Goal: Information Seeking & Learning: Learn about a topic

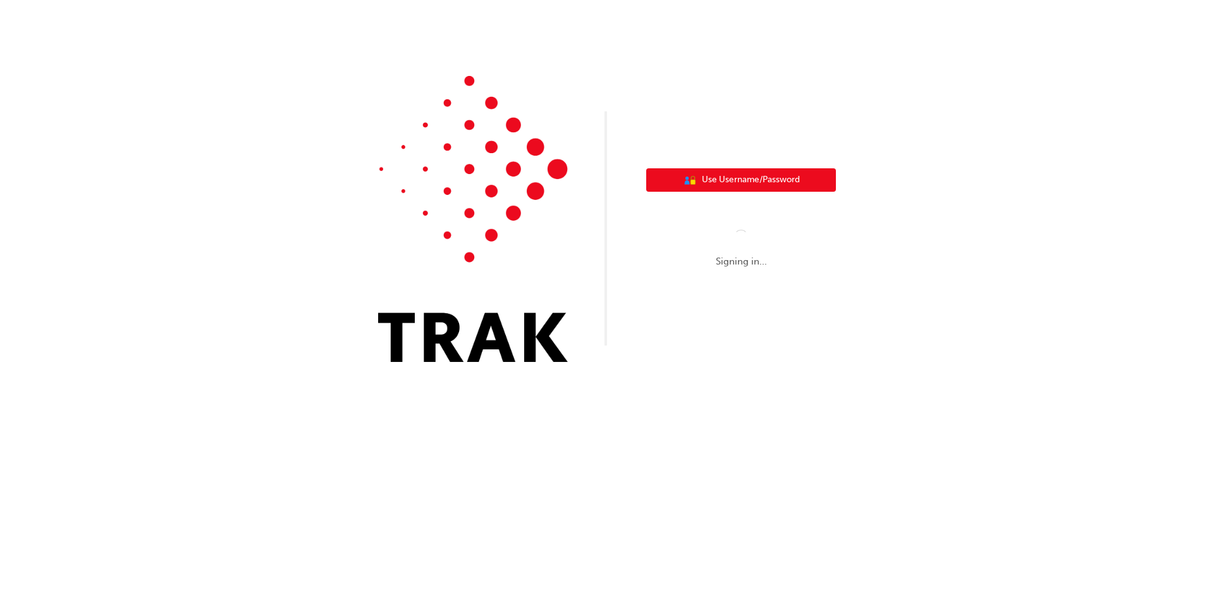
click at [784, 179] on span "Use Username/Password" at bounding box center [751, 180] width 98 height 15
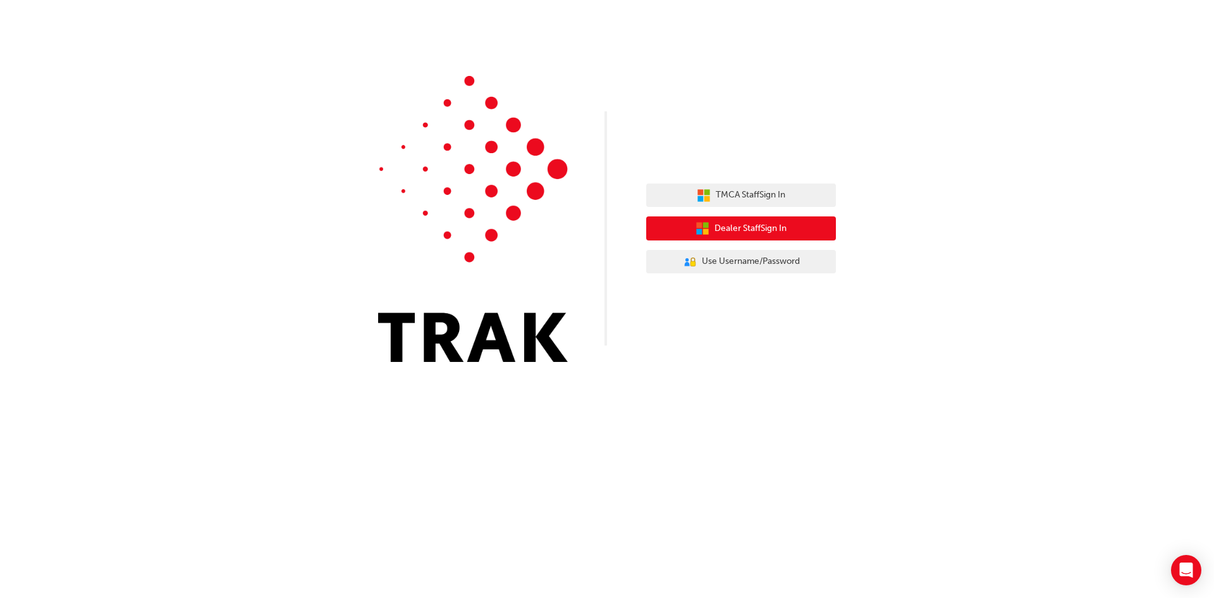
click at [782, 233] on span "Dealer Staff Sign In" at bounding box center [751, 228] width 72 height 15
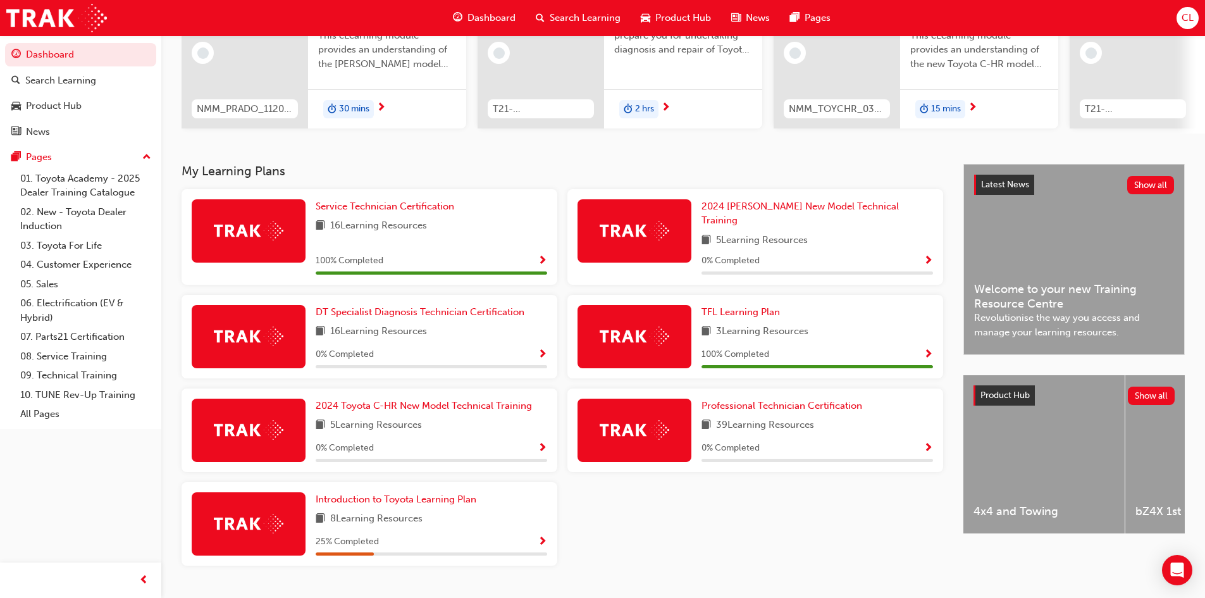
scroll to position [181, 0]
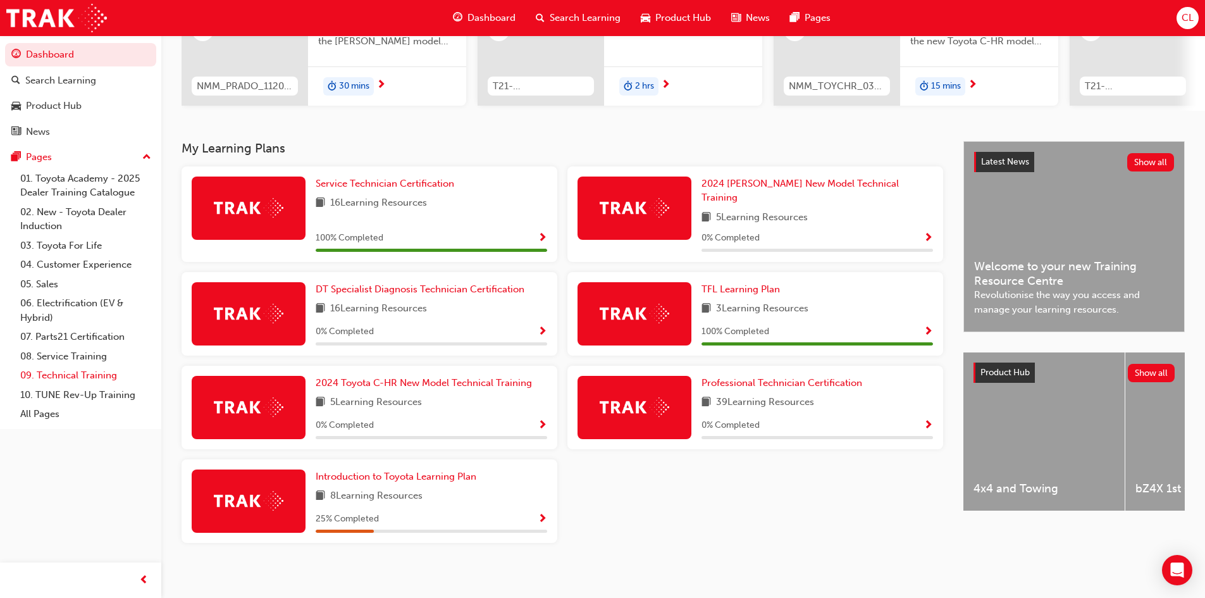
click at [77, 379] on link "09. Technical Training" at bounding box center [85, 376] width 141 height 20
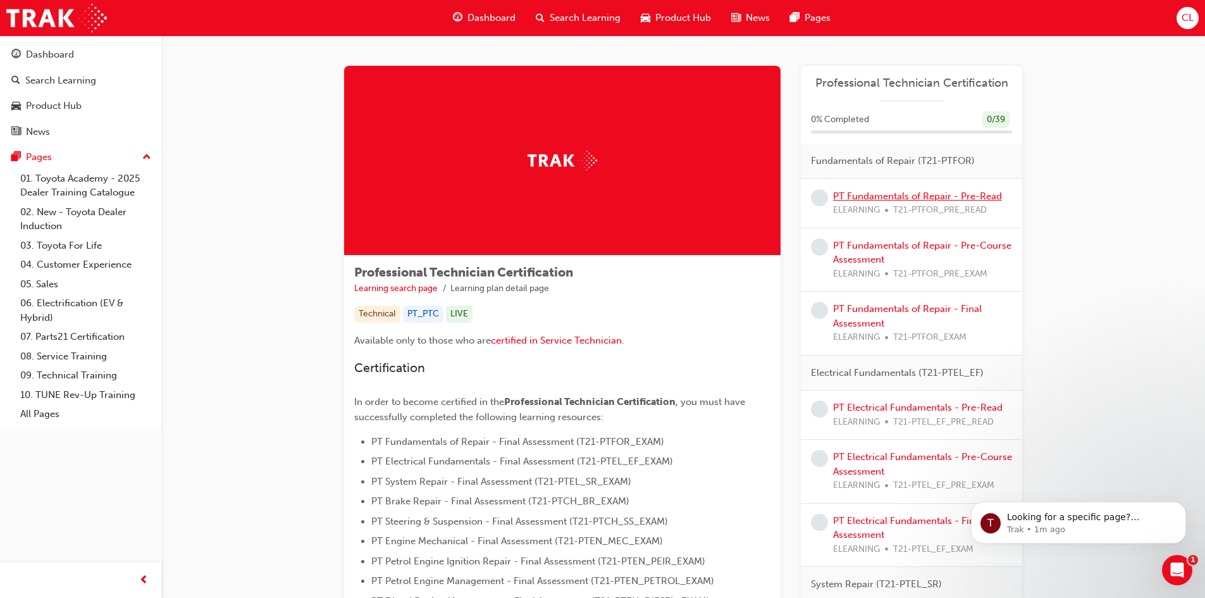
click at [903, 198] on link "PT Fundamentals of Repair - Pre-Read" at bounding box center [917, 195] width 169 height 11
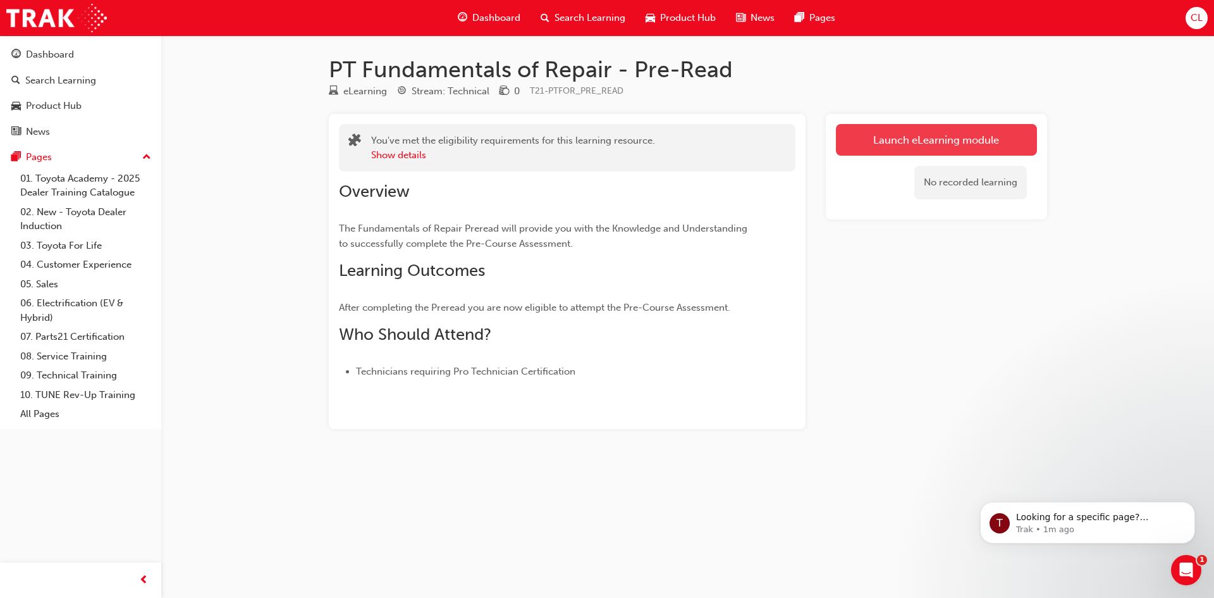
click at [870, 142] on link "Launch eLearning module" at bounding box center [936, 140] width 201 height 32
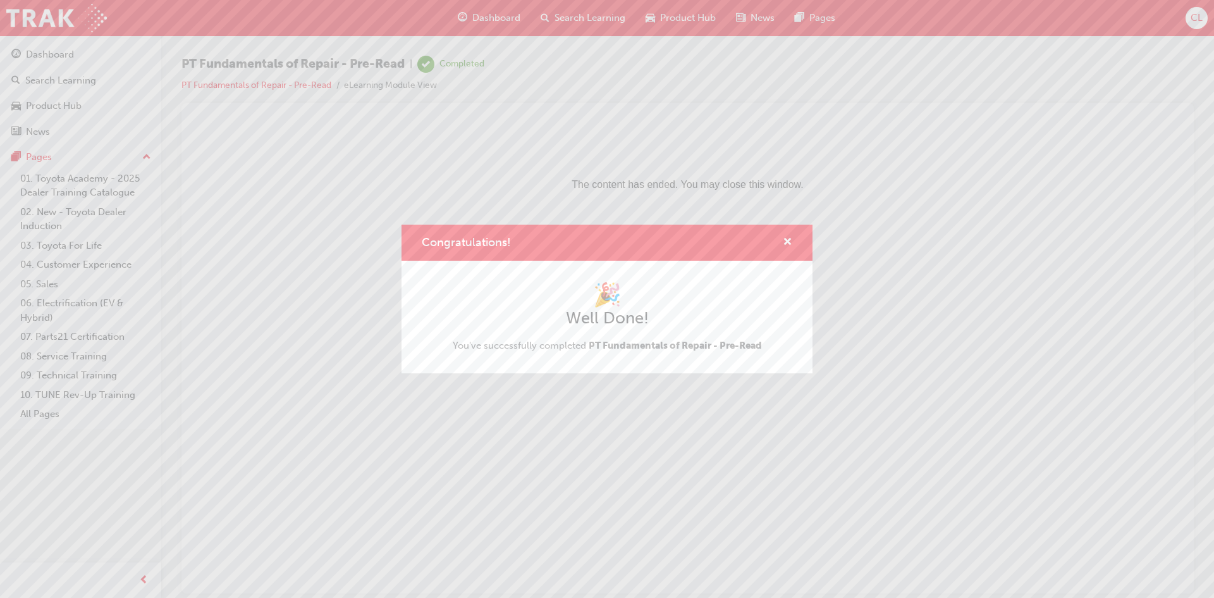
click at [641, 400] on div "Congratulations! 🎉 Well Done! You've successfully completed PT Fundamentals of …" at bounding box center [607, 299] width 1214 height 598
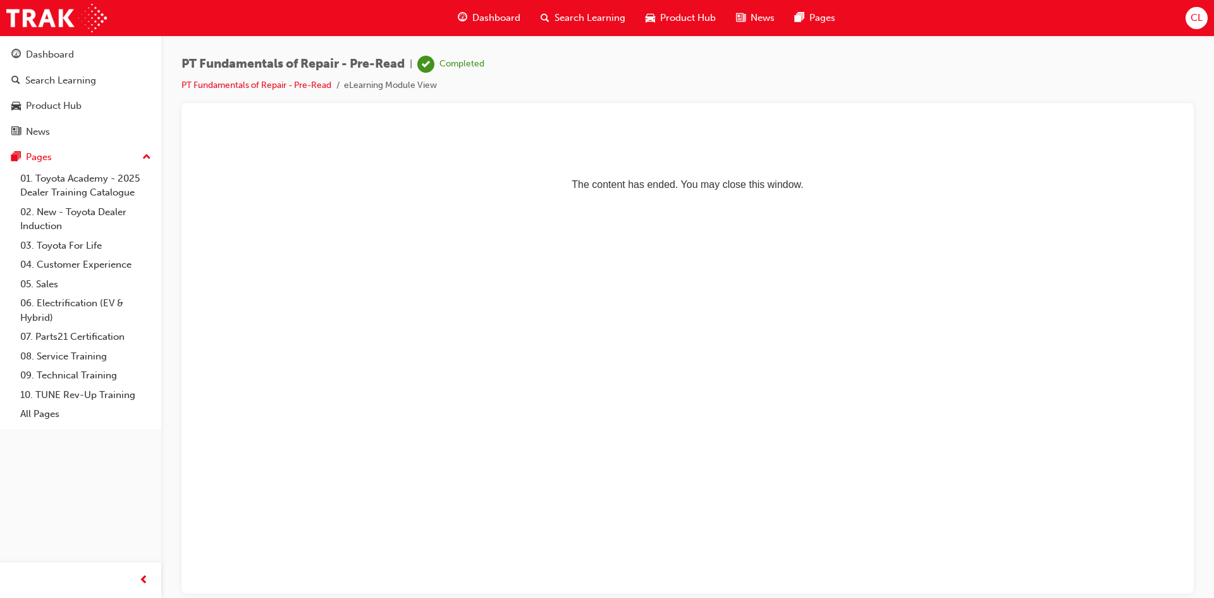
click at [480, 20] on span "Dashboard" at bounding box center [497, 18] width 48 height 15
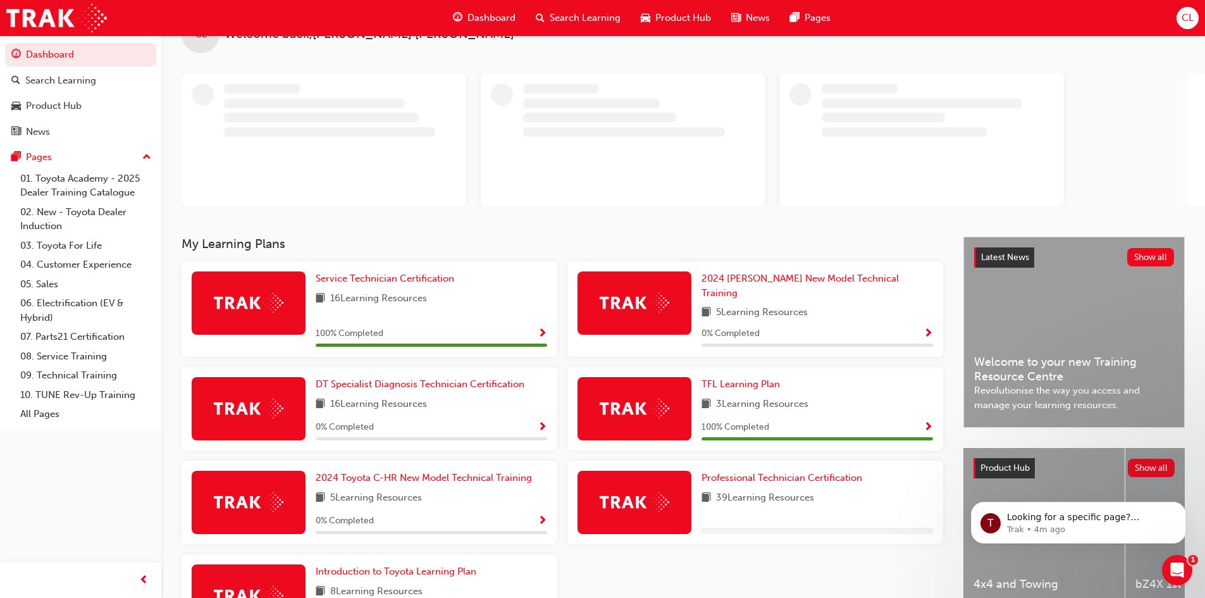
scroll to position [63, 0]
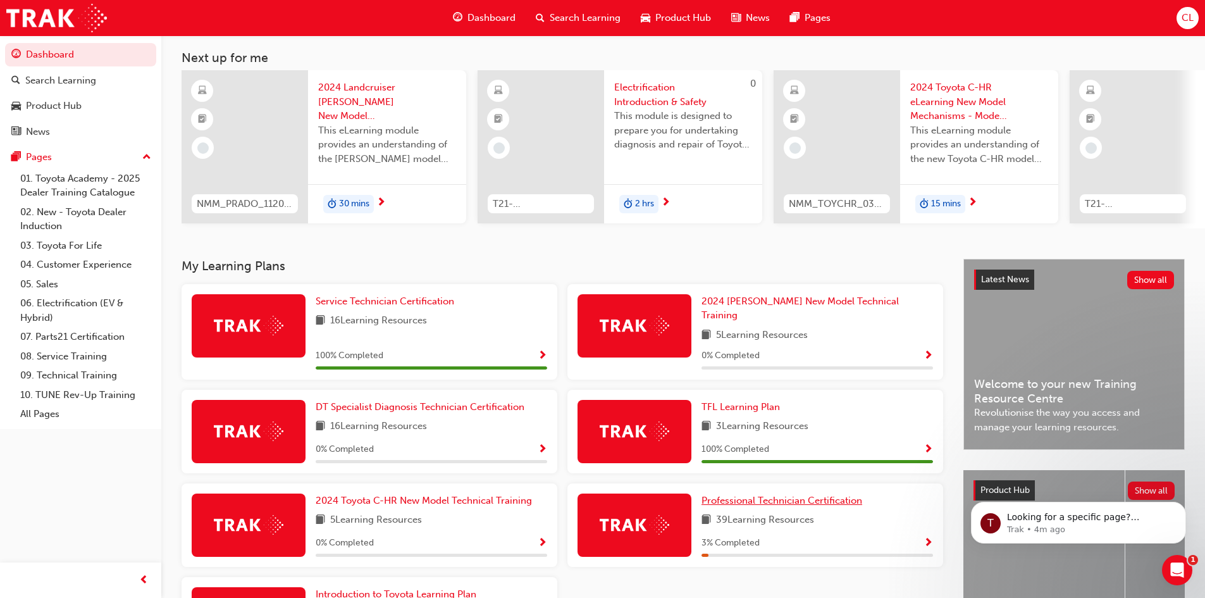
click at [735, 496] on span "Professional Technician Certification" at bounding box center [781, 500] width 161 height 11
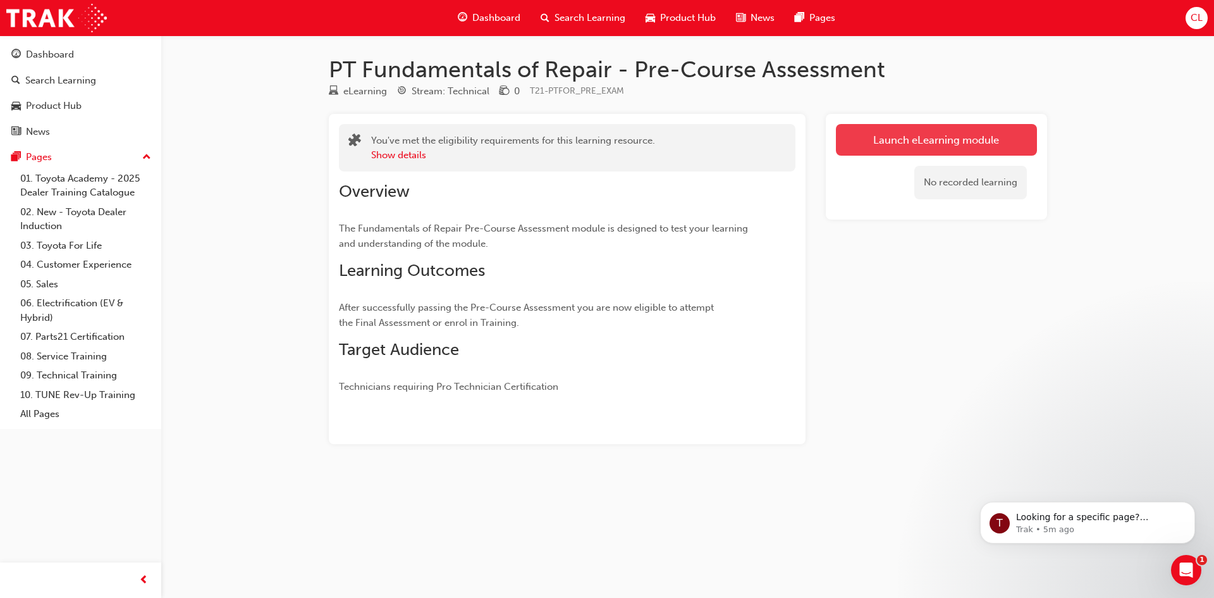
click at [1004, 130] on link "Launch eLearning module" at bounding box center [936, 140] width 201 height 32
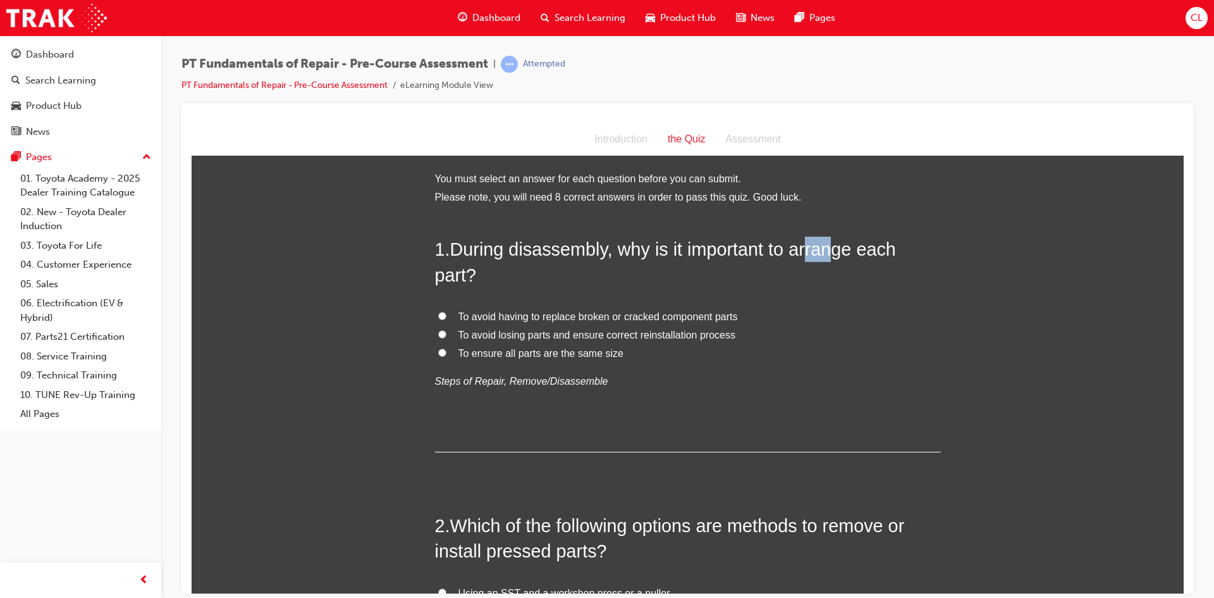
drag, startPoint x: 807, startPoint y: 249, endPoint x: 834, endPoint y: 248, distance: 26.6
click at [834, 248] on span "During disassembly, why is it important to arrange each part?" at bounding box center [665, 261] width 461 height 46
click at [636, 333] on span "To avoid losing parts and ensure correct reinstallation process" at bounding box center [597, 334] width 277 height 11
click at [447, 333] on input "To avoid losing parts and ensure correct reinstallation process" at bounding box center [442, 334] width 8 height 8
radio input "true"
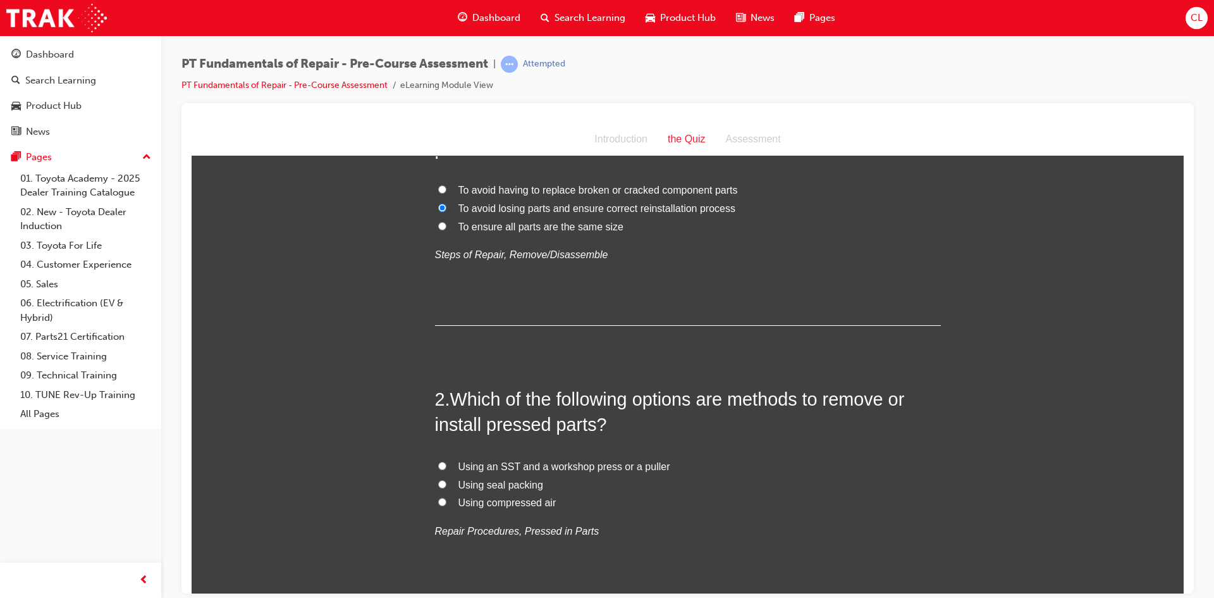
scroll to position [190, 0]
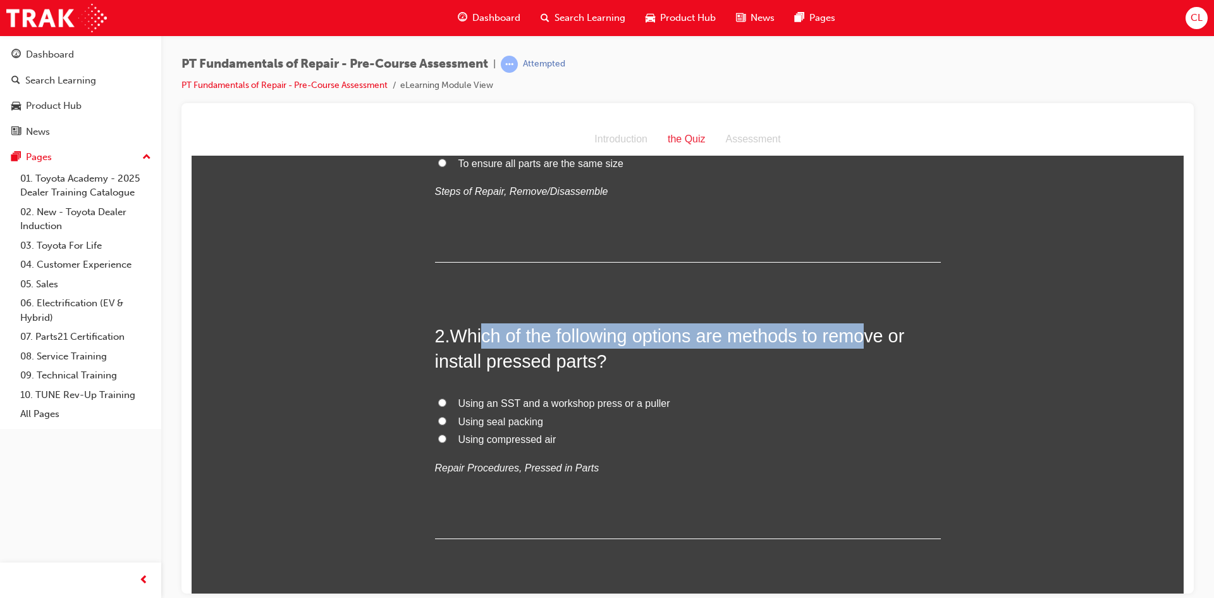
drag, startPoint x: 483, startPoint y: 336, endPoint x: 868, endPoint y: 340, distance: 385.9
click at [868, 340] on span "Which of the following options are methods to remove or install pressed parts?" at bounding box center [670, 348] width 470 height 46
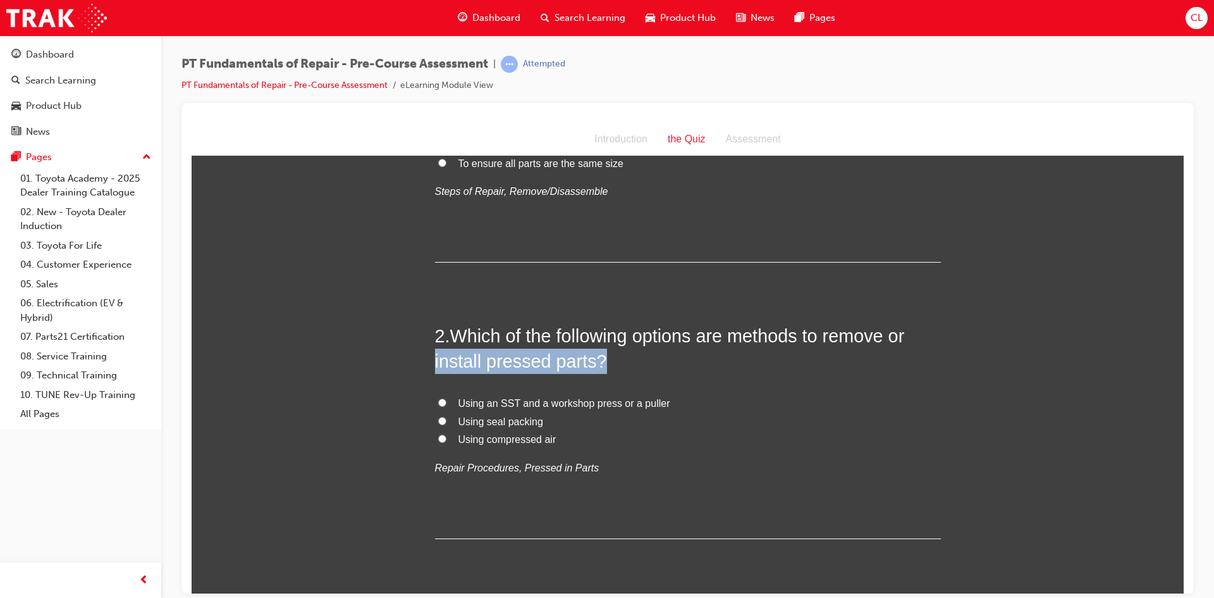
drag, startPoint x: 503, startPoint y: 364, endPoint x: 617, endPoint y: 368, distance: 113.9
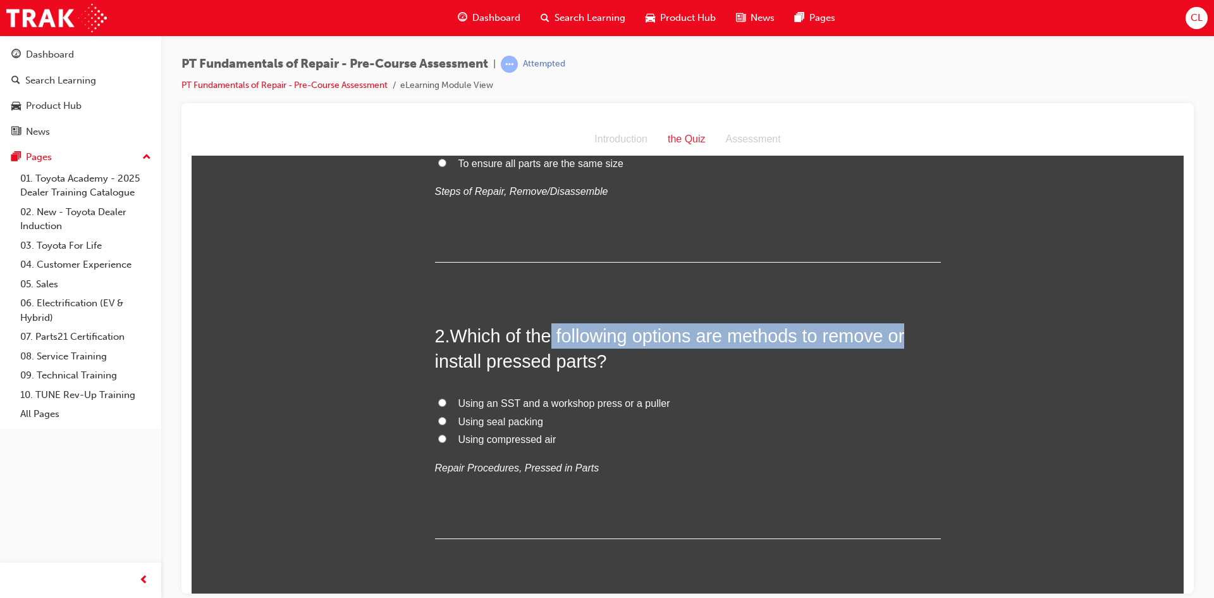
drag, startPoint x: 547, startPoint y: 338, endPoint x: 939, endPoint y: 347, distance: 392.3
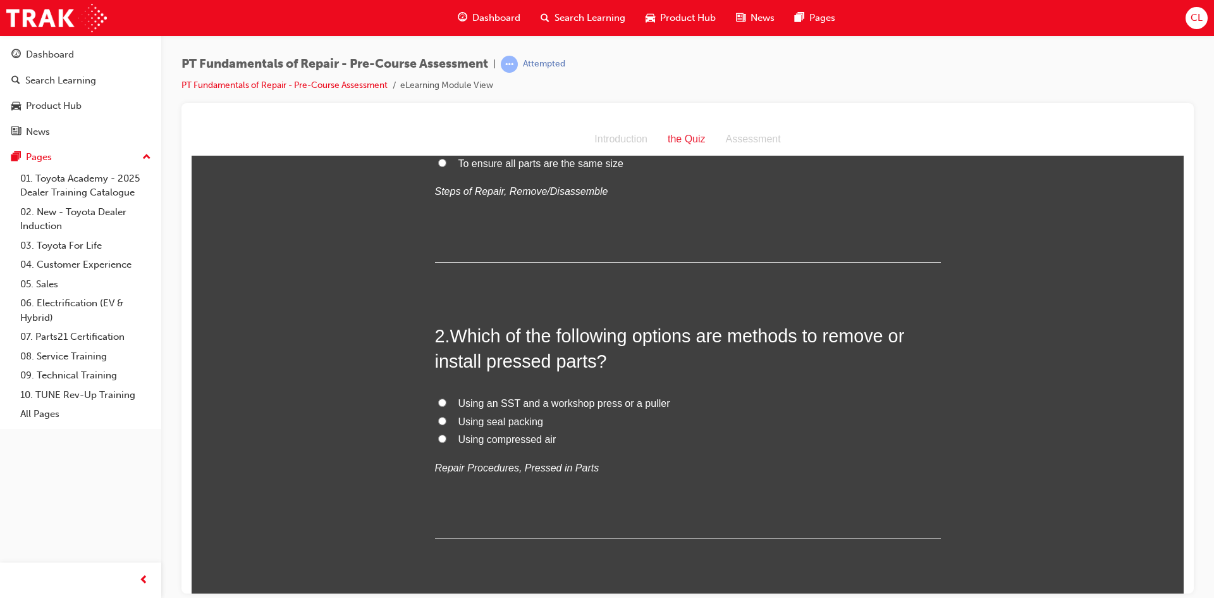
click at [575, 405] on span "Using an SST and a workshop press or a puller" at bounding box center [565, 402] width 212 height 11
click at [447, 405] on input "Using an SST and a workshop press or a puller" at bounding box center [442, 402] width 8 height 8
radio input "true"
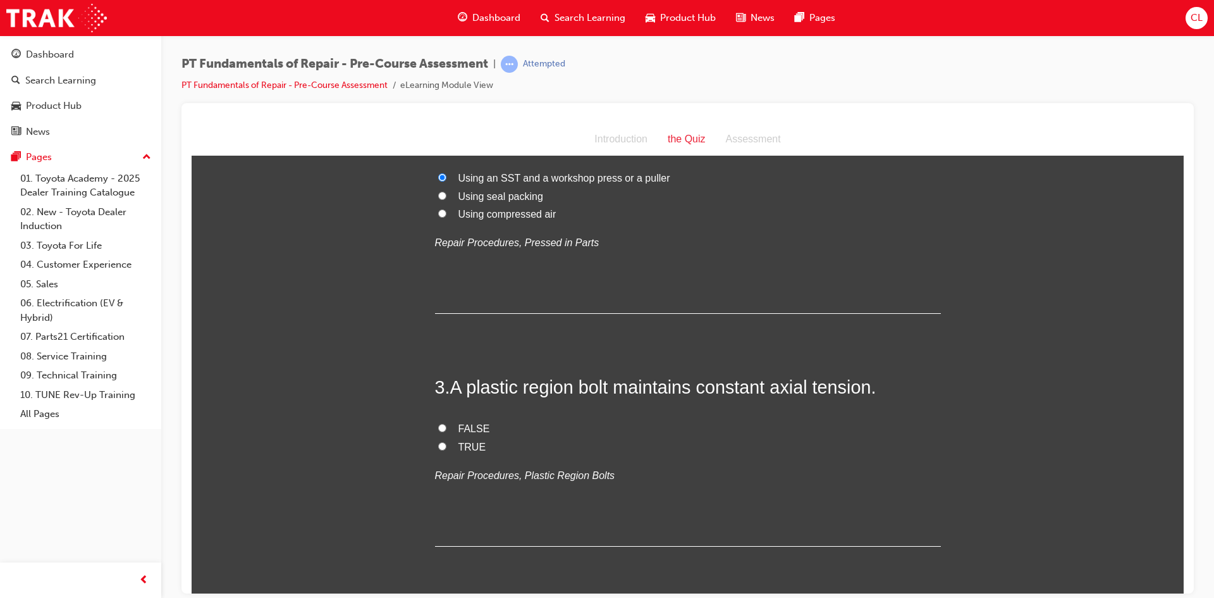
scroll to position [443, 0]
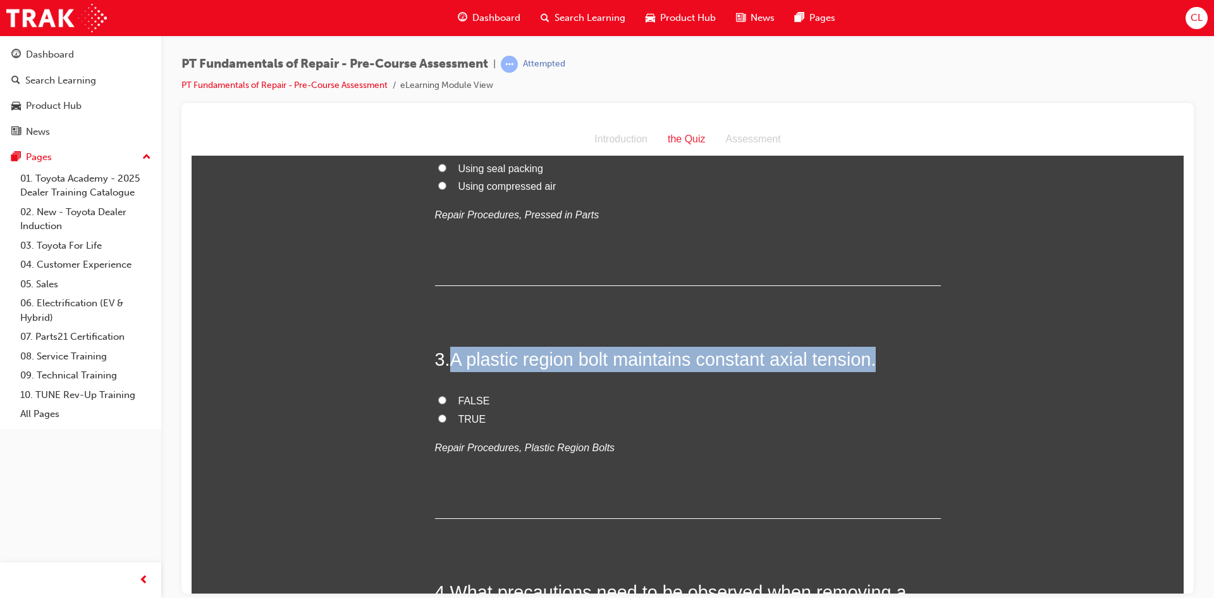
drag, startPoint x: 454, startPoint y: 361, endPoint x: 906, endPoint y: 366, distance: 452.3
click at [906, 366] on h2 "3 . A plastic region bolt maintains constant axial tension." at bounding box center [688, 358] width 506 height 25
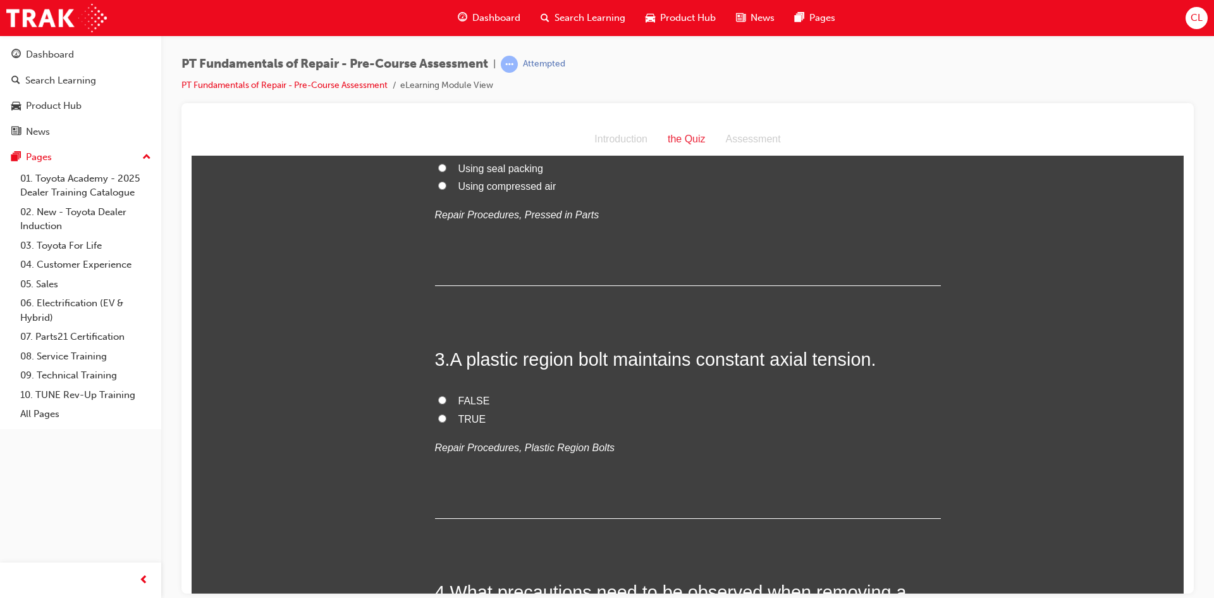
click at [453, 404] on label "FALSE" at bounding box center [688, 401] width 506 height 18
click at [447, 404] on input "FALSE" at bounding box center [442, 399] width 8 height 8
radio input "true"
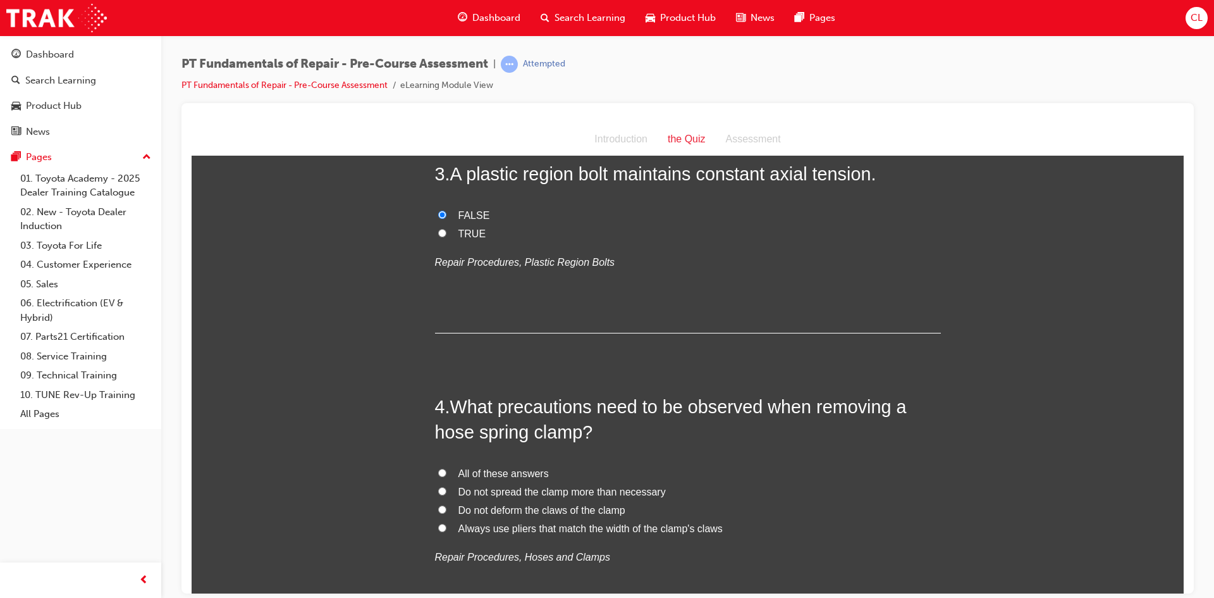
scroll to position [759, 0]
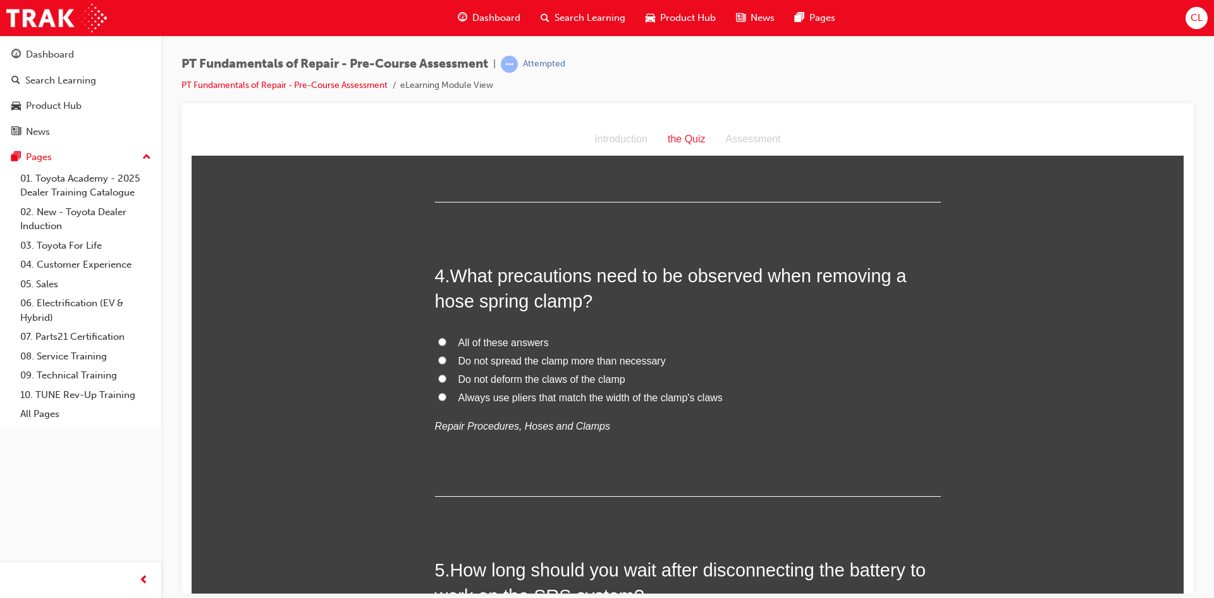
click at [495, 337] on span "All of these answers" at bounding box center [504, 342] width 90 height 11
click at [447, 337] on input "All of these answers" at bounding box center [442, 341] width 8 height 8
radio input "true"
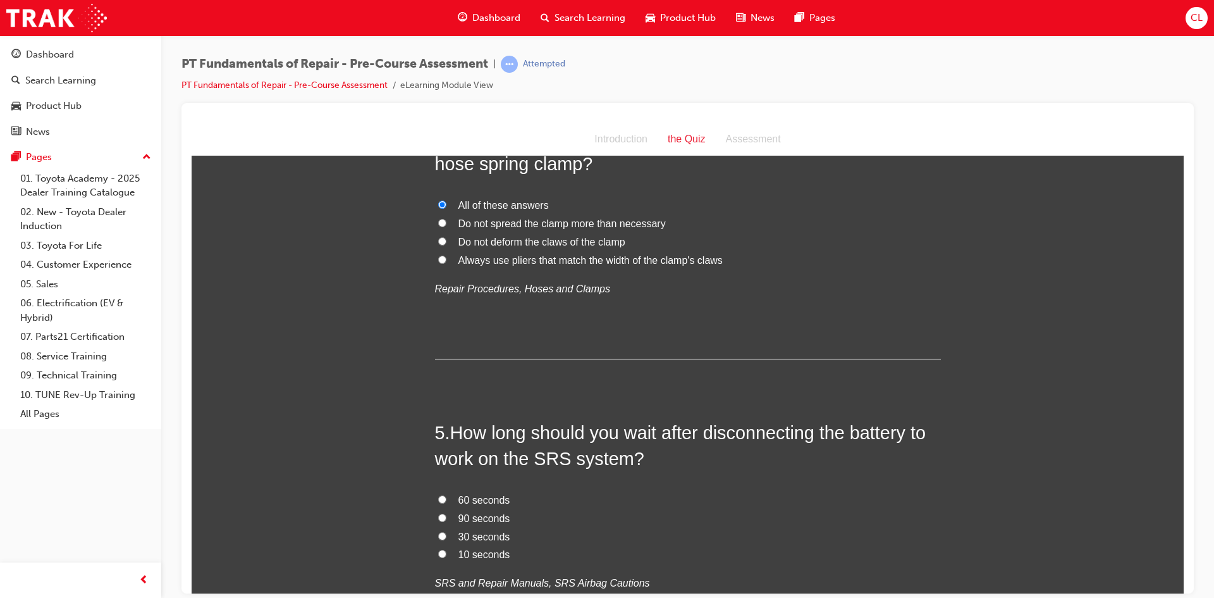
scroll to position [1012, 0]
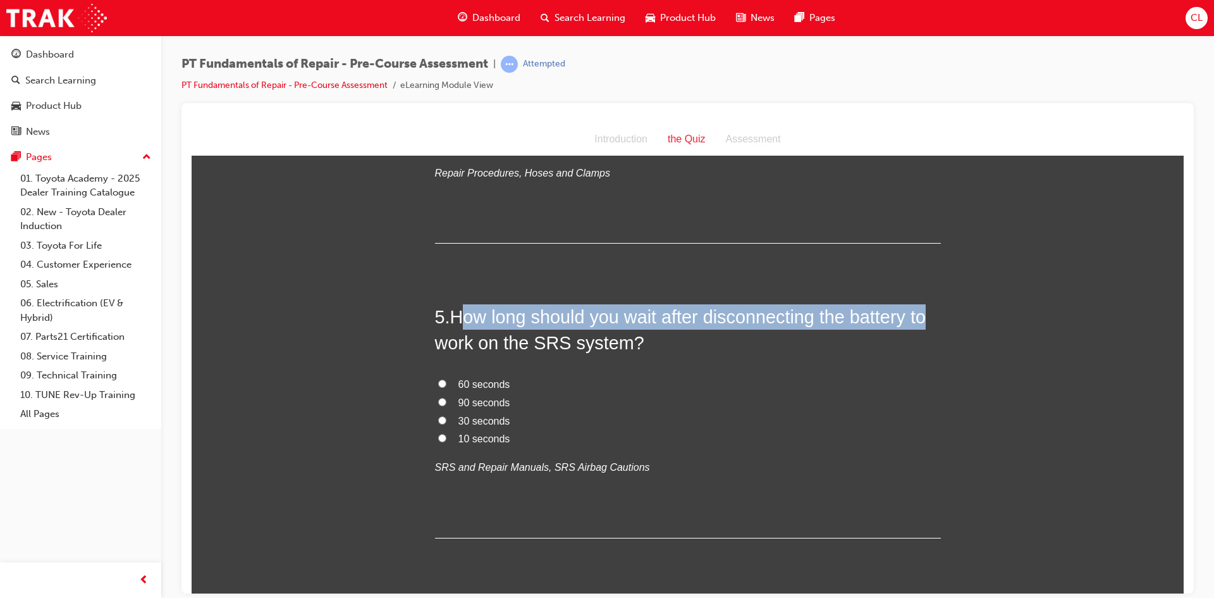
drag, startPoint x: 457, startPoint y: 313, endPoint x: 926, endPoint y: 324, distance: 468.8
click at [926, 324] on span "How long should you wait after disconnecting the battery to work on the SRS sys…" at bounding box center [680, 329] width 491 height 46
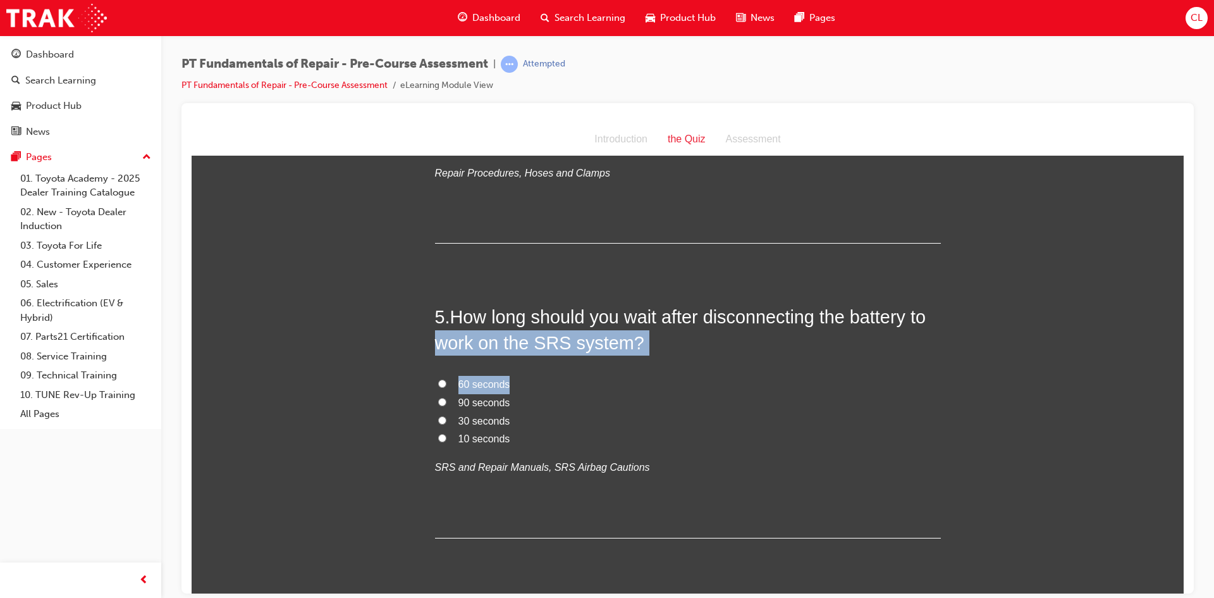
drag, startPoint x: 419, startPoint y: 347, endPoint x: 662, endPoint y: 370, distance: 244.0
click at [662, 370] on div "You must select an answer for each question before you can submit. Please note,…" at bounding box center [688, 520] width 992 height 2727
click at [438, 403] on input "90 seconds" at bounding box center [442, 401] width 8 height 8
radio input "true"
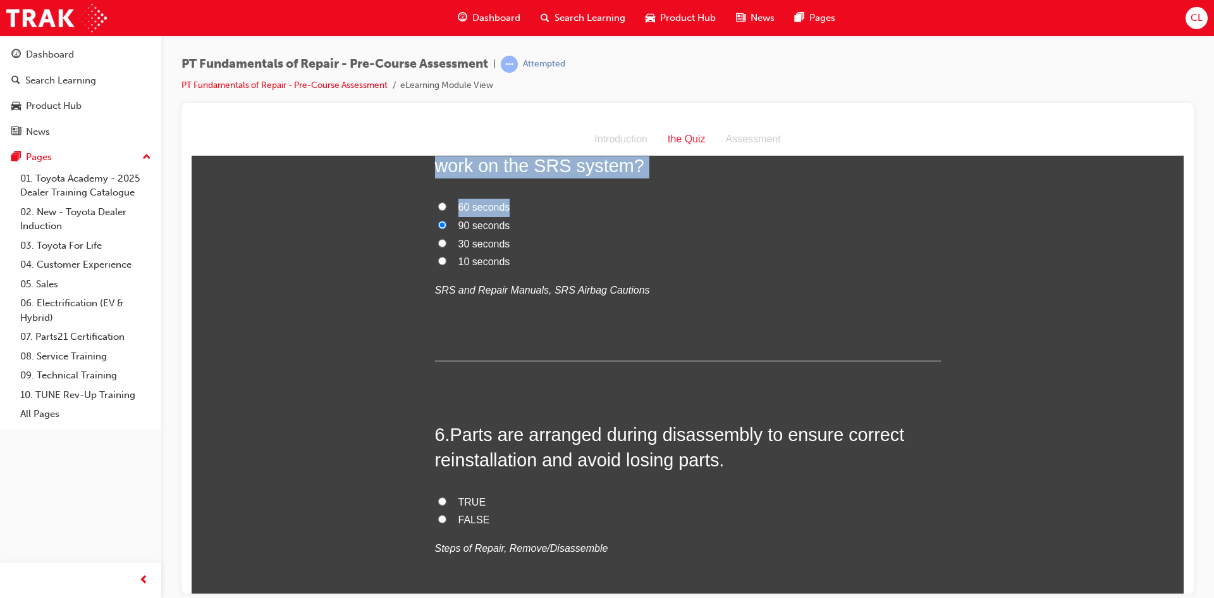
scroll to position [1202, 0]
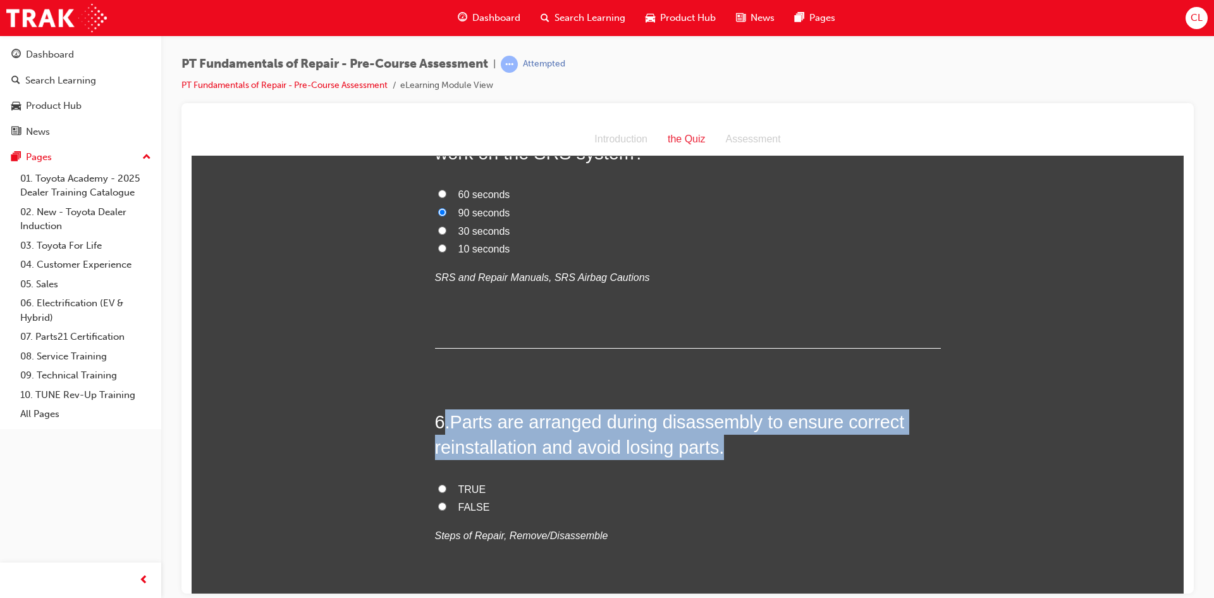
drag, startPoint x: 439, startPoint y: 421, endPoint x: 935, endPoint y: 434, distance: 496.1
click at [935, 434] on h2 "6 . Parts are arranged during disassembly to ensure correct reinstallation and …" at bounding box center [688, 434] width 506 height 51
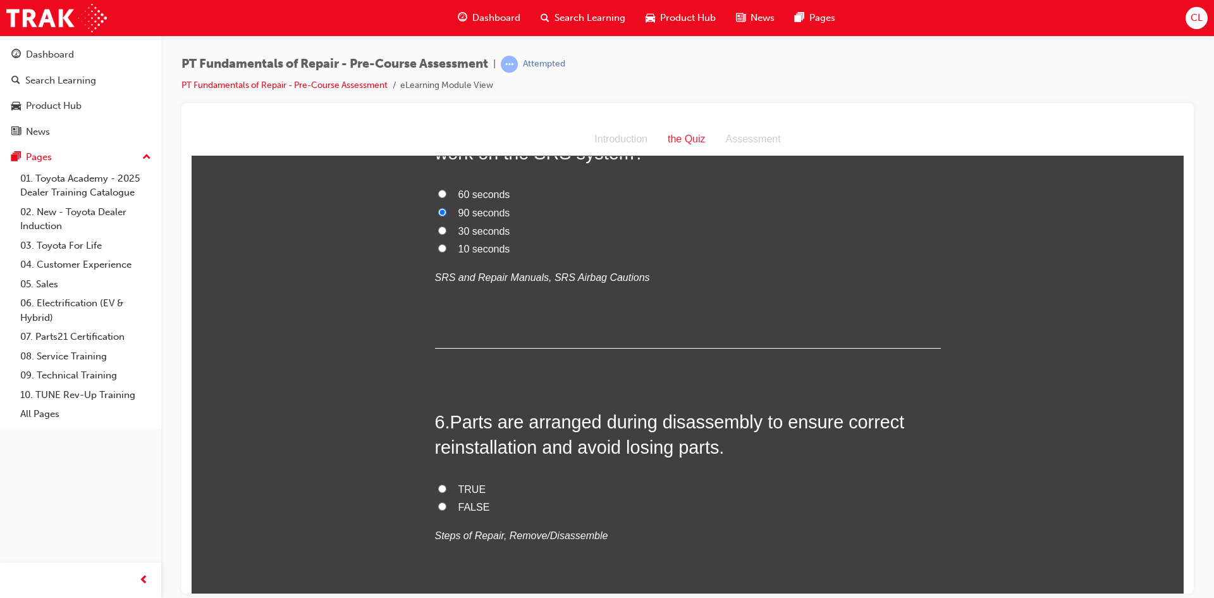
click at [466, 487] on span "TRUE" at bounding box center [473, 488] width 28 height 11
click at [447, 487] on input "TRUE" at bounding box center [442, 488] width 8 height 8
radio input "true"
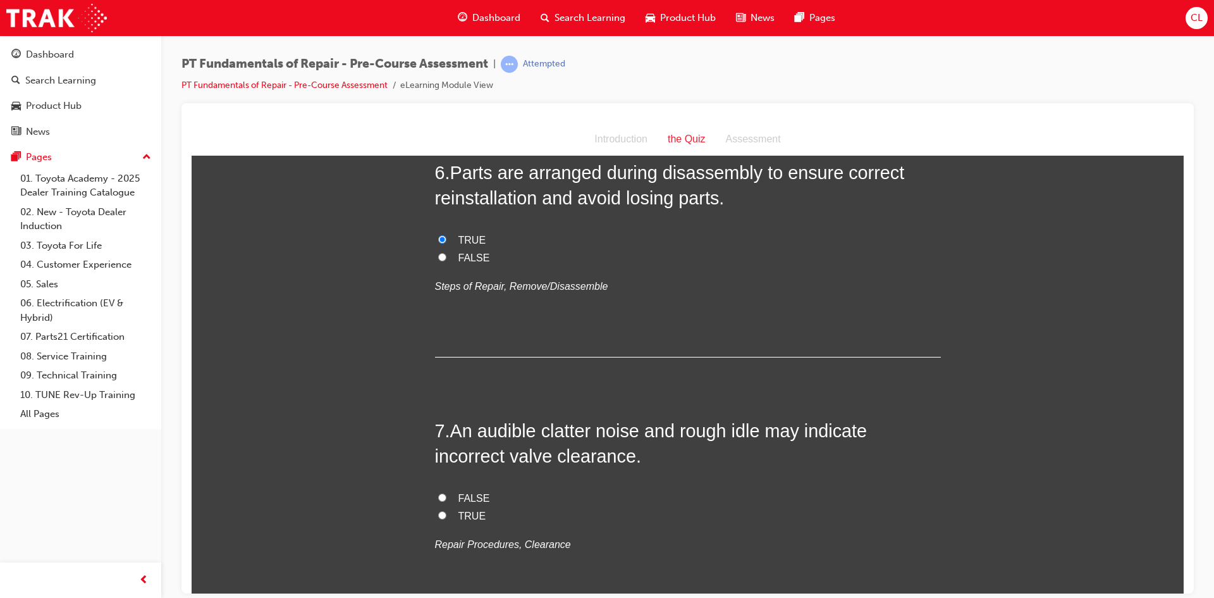
scroll to position [1518, 0]
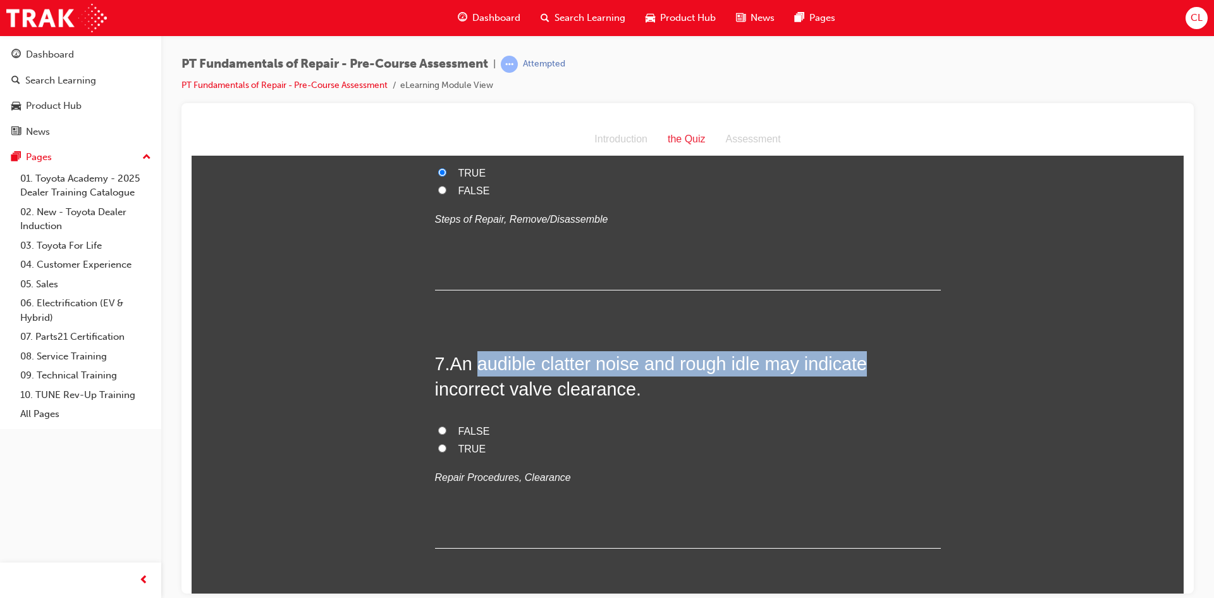
drag, startPoint x: 475, startPoint y: 361, endPoint x: 868, endPoint y: 363, distance: 393.4
click at [868, 363] on h2 "7 . An audible clatter noise and rough idle may indicate incorrect valve cleara…" at bounding box center [688, 375] width 506 height 51
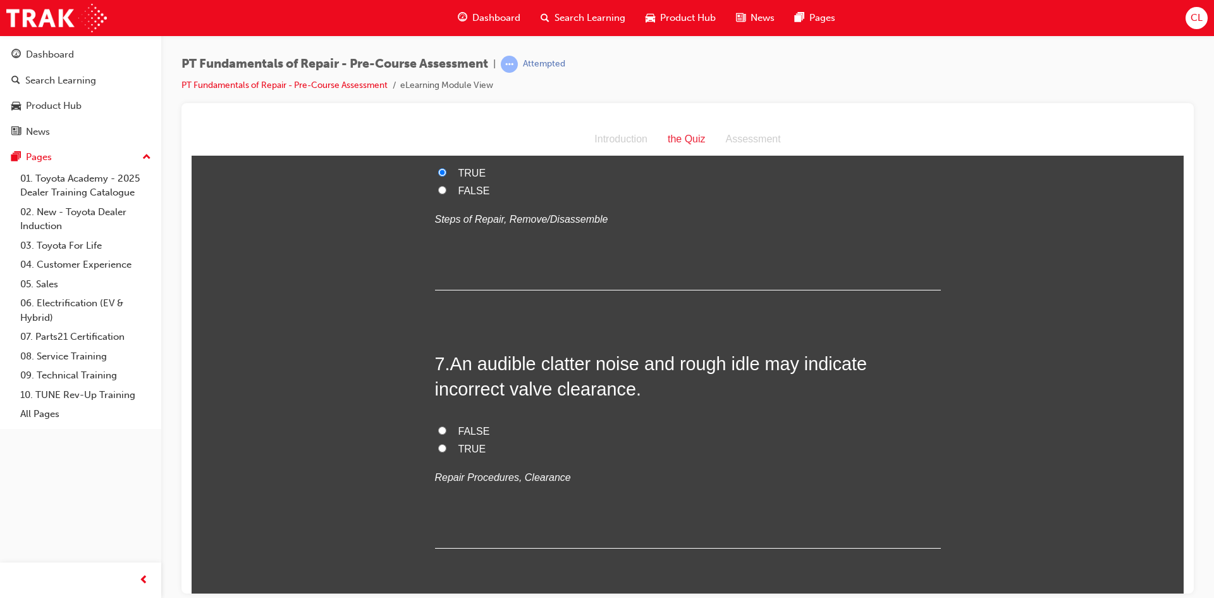
click at [461, 445] on span "TRUE" at bounding box center [473, 448] width 28 height 11
click at [447, 445] on input "TRUE" at bounding box center [442, 447] width 8 height 8
radio input "true"
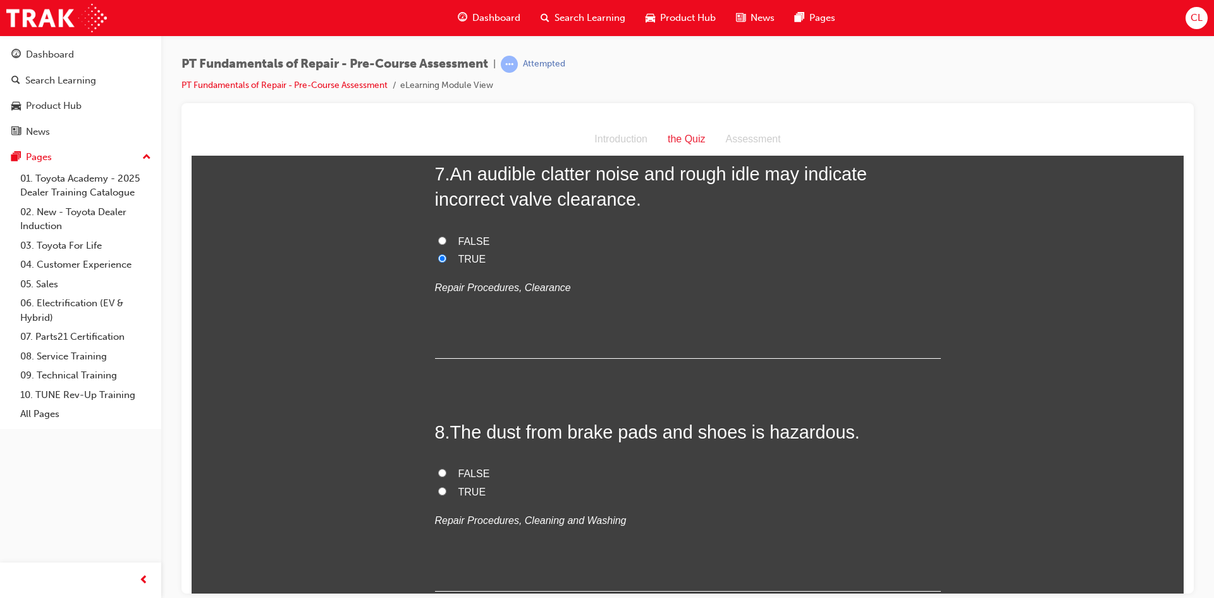
scroll to position [1771, 0]
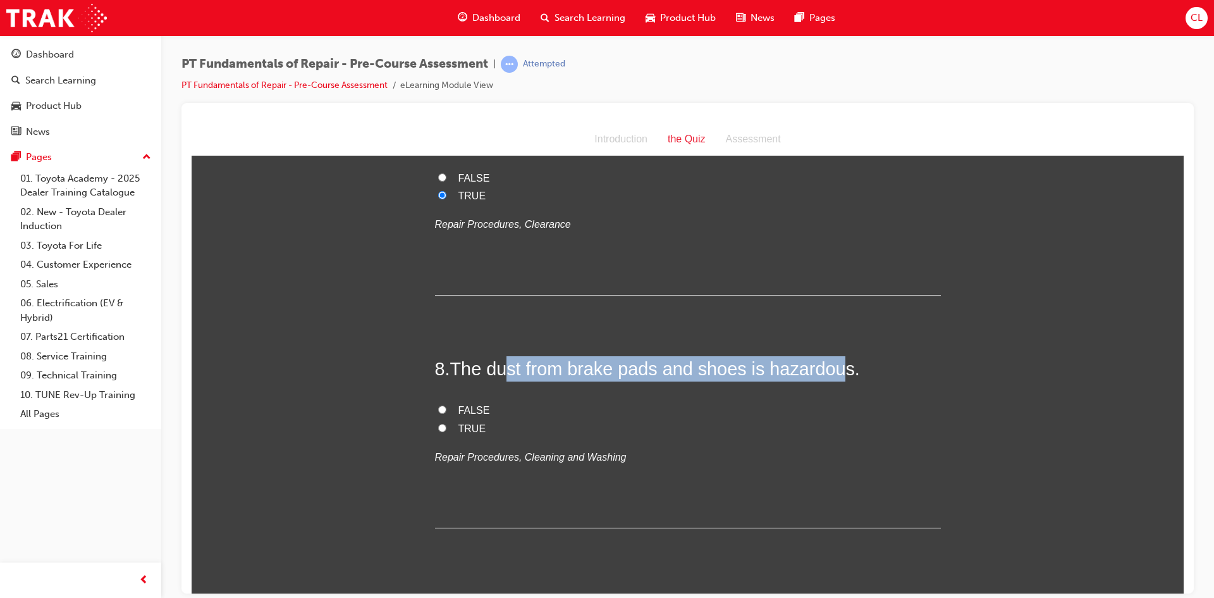
drag, startPoint x: 498, startPoint y: 368, endPoint x: 832, endPoint y: 373, distance: 334.0
click at [832, 373] on span "The dust from brake pads and shoes is hazardous." at bounding box center [655, 368] width 410 height 20
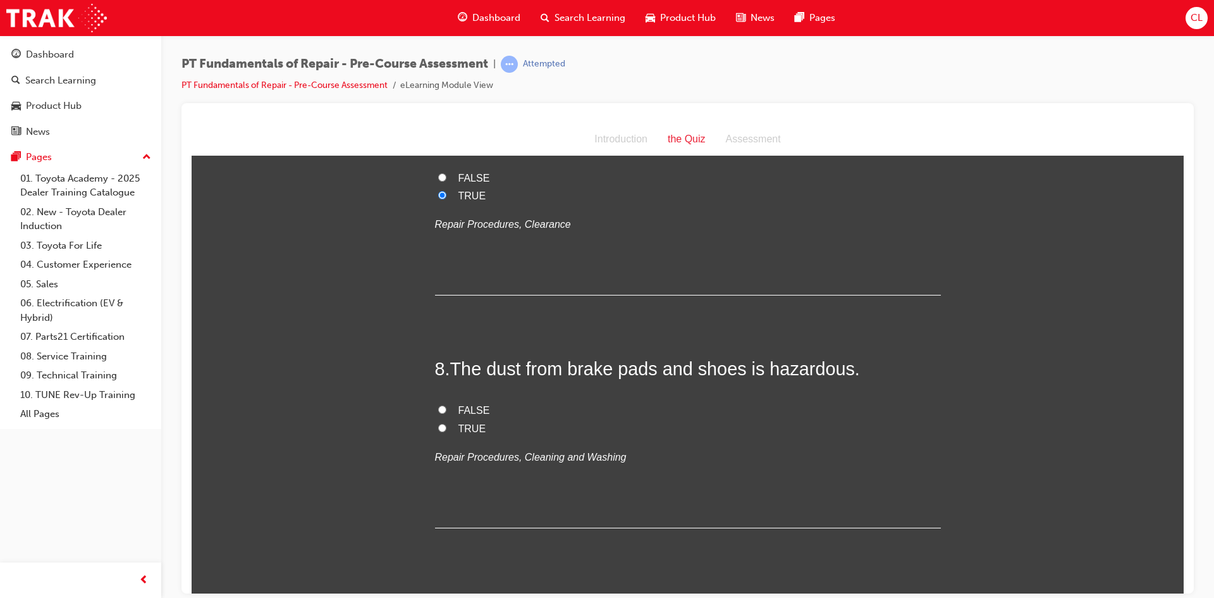
click at [459, 428] on span "TRUE" at bounding box center [473, 428] width 28 height 11
click at [447, 428] on input "TRUE" at bounding box center [442, 427] width 8 height 8
radio input "true"
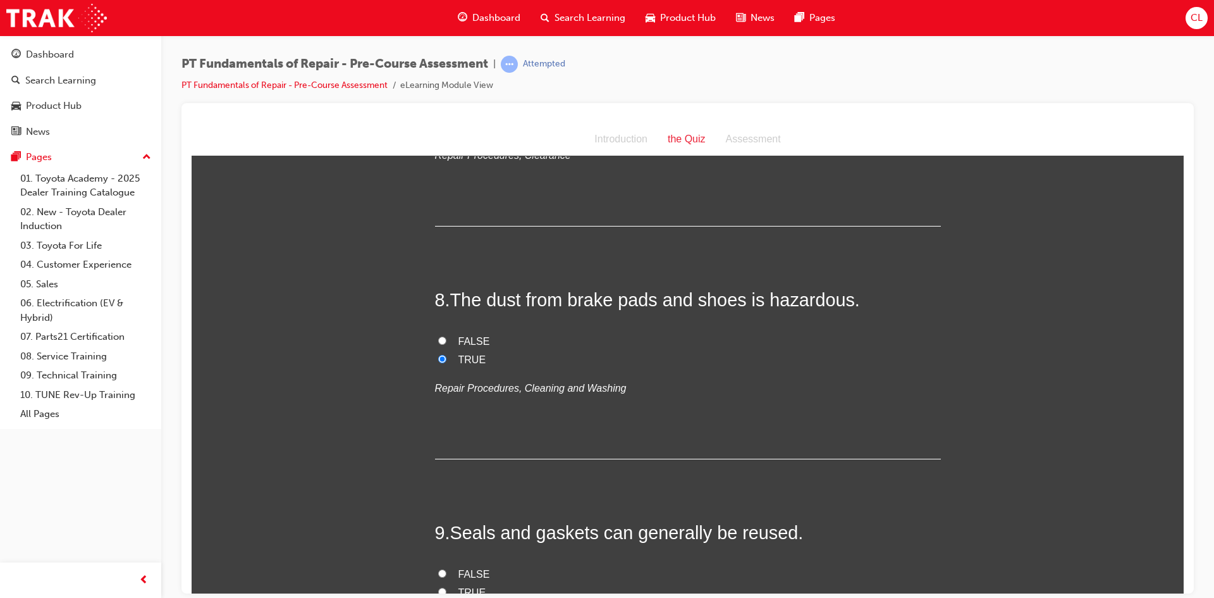
scroll to position [2024, 0]
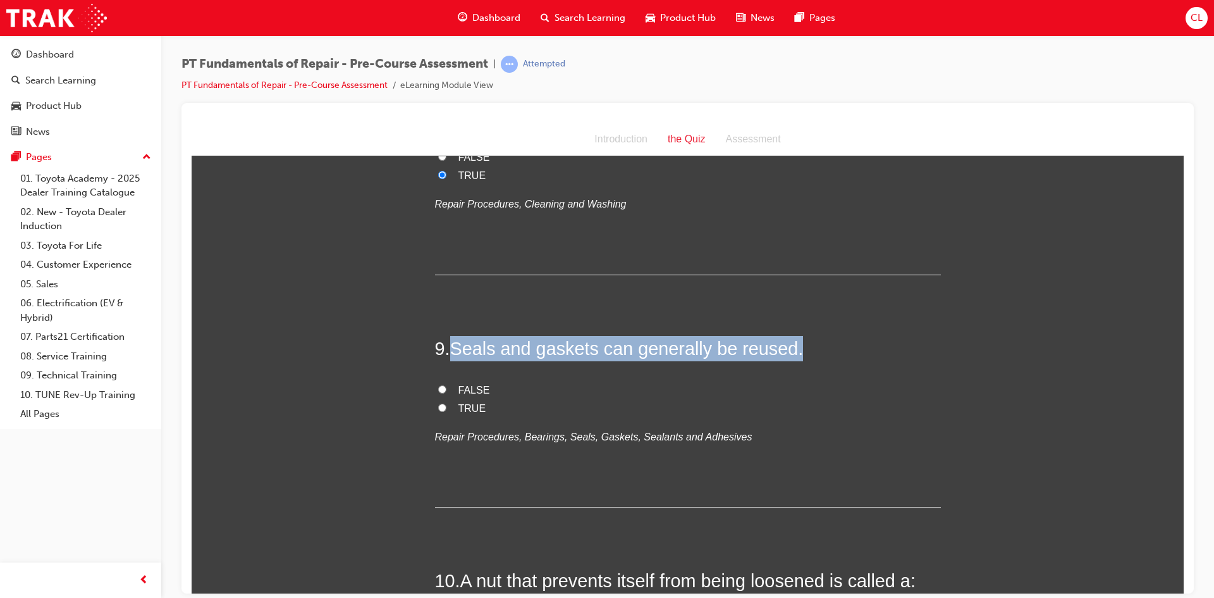
drag, startPoint x: 449, startPoint y: 343, endPoint x: 818, endPoint y: 357, distance: 369.0
click at [818, 357] on h2 "9 . Seals and gaskets can generally be reused." at bounding box center [688, 347] width 506 height 25
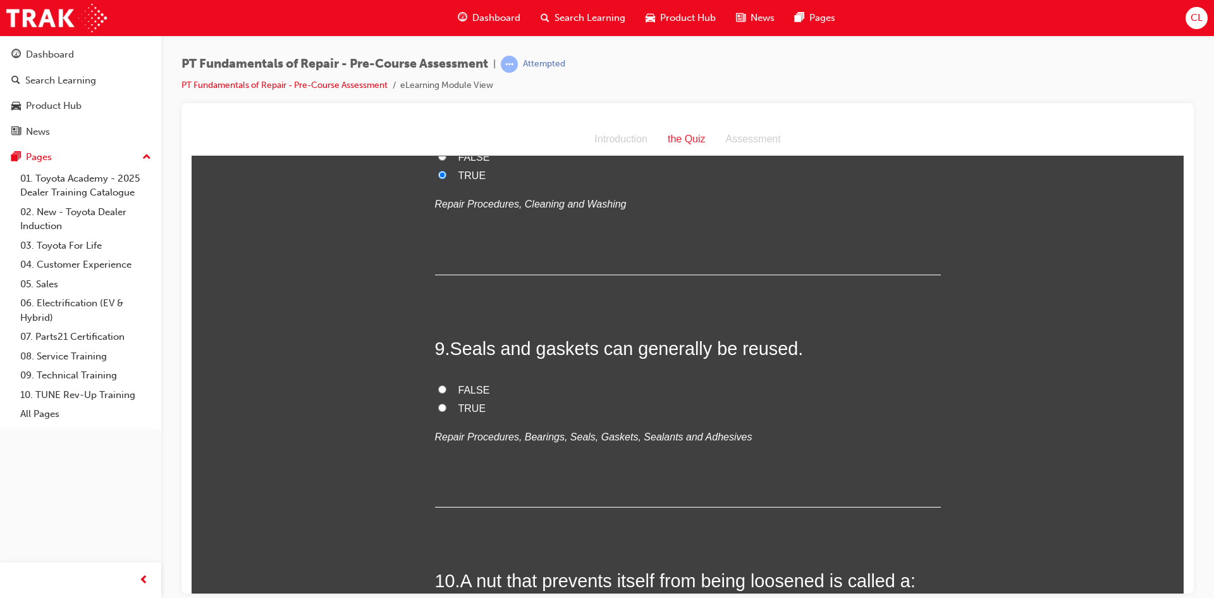
click at [460, 390] on span "FALSE" at bounding box center [475, 389] width 32 height 11
click at [447, 390] on input "FALSE" at bounding box center [442, 389] width 8 height 8
radio input "true"
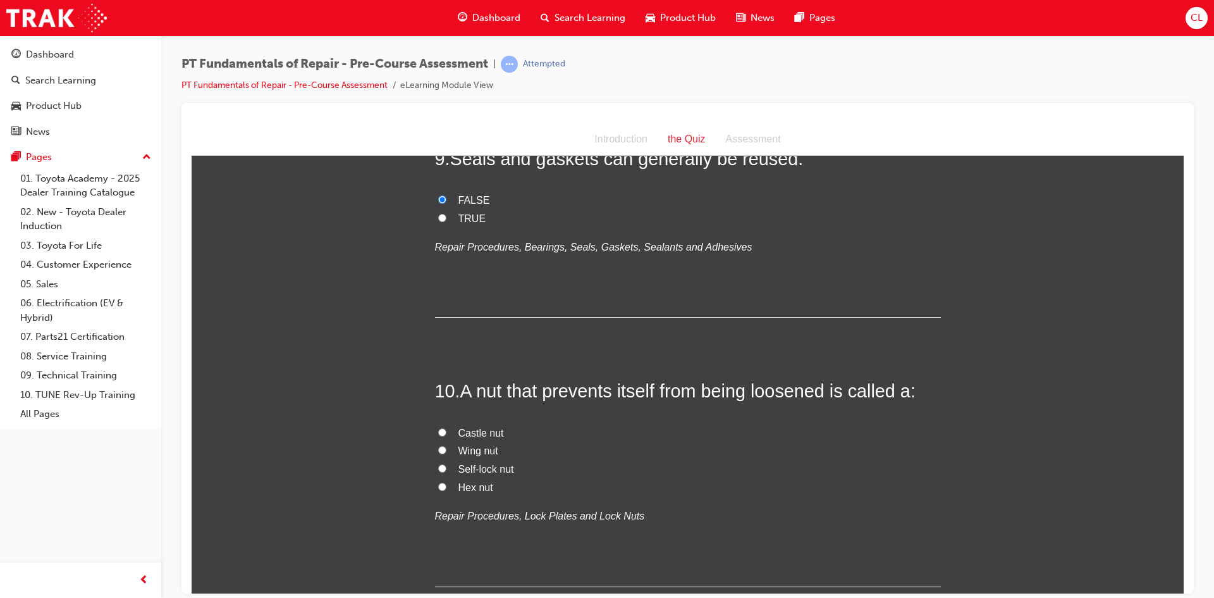
scroll to position [2277, 0]
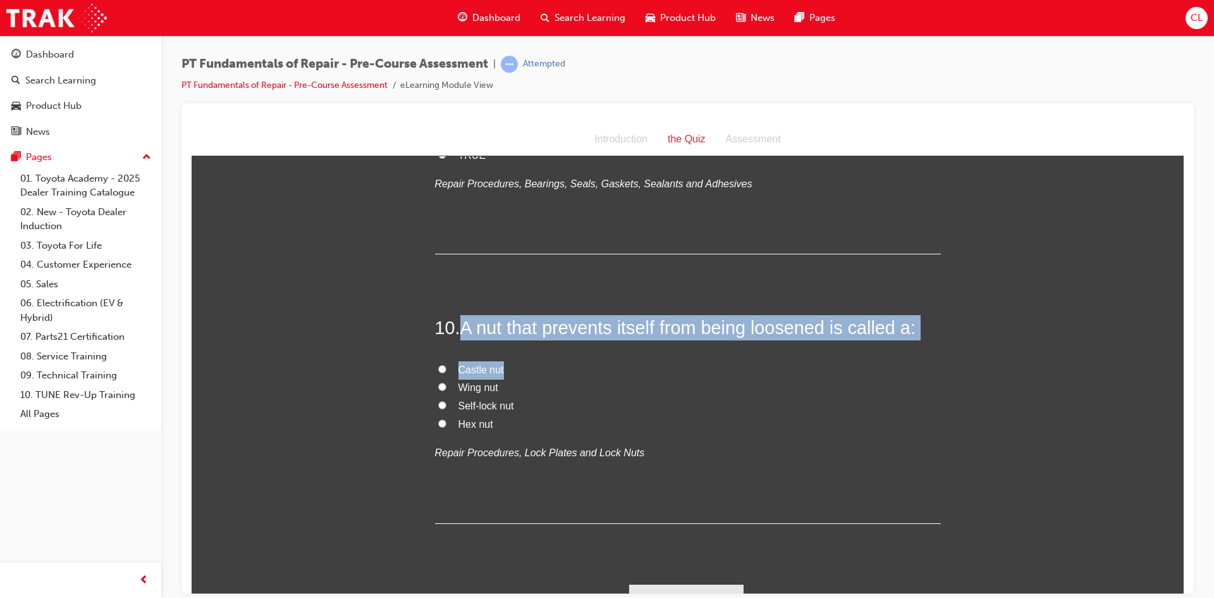
drag, startPoint x: 459, startPoint y: 333, endPoint x: 938, endPoint y: 342, distance: 478.9
click at [899, 370] on label "Castle nut" at bounding box center [688, 370] width 506 height 18
click at [447, 370] on input "Castle nut" at bounding box center [442, 368] width 8 height 8
radio input "true"
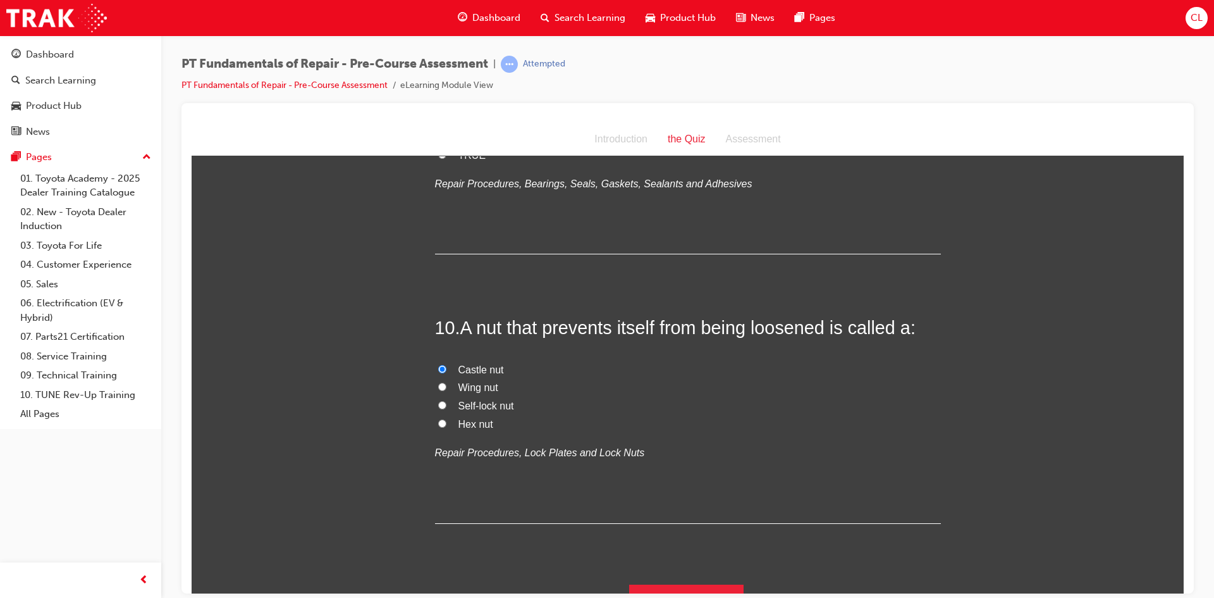
click at [485, 407] on span "Self-lock nut" at bounding box center [487, 405] width 56 height 11
click at [447, 407] on input "Self-lock nut" at bounding box center [442, 404] width 8 height 8
radio input "true"
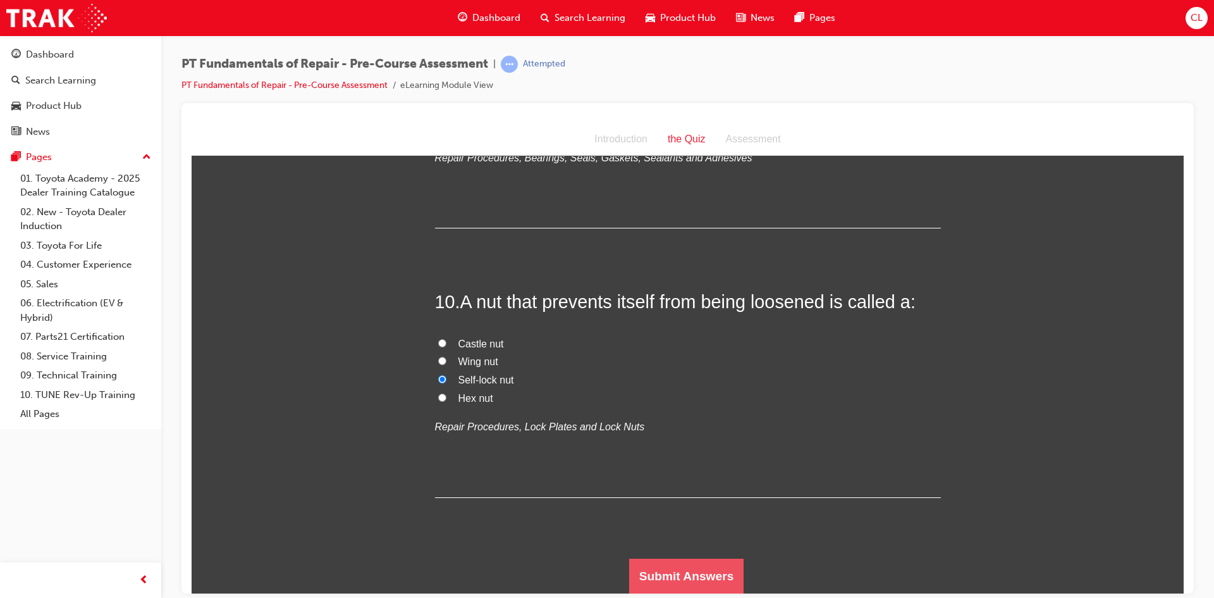
click at [689, 570] on button "Submit Answers" at bounding box center [686, 575] width 115 height 35
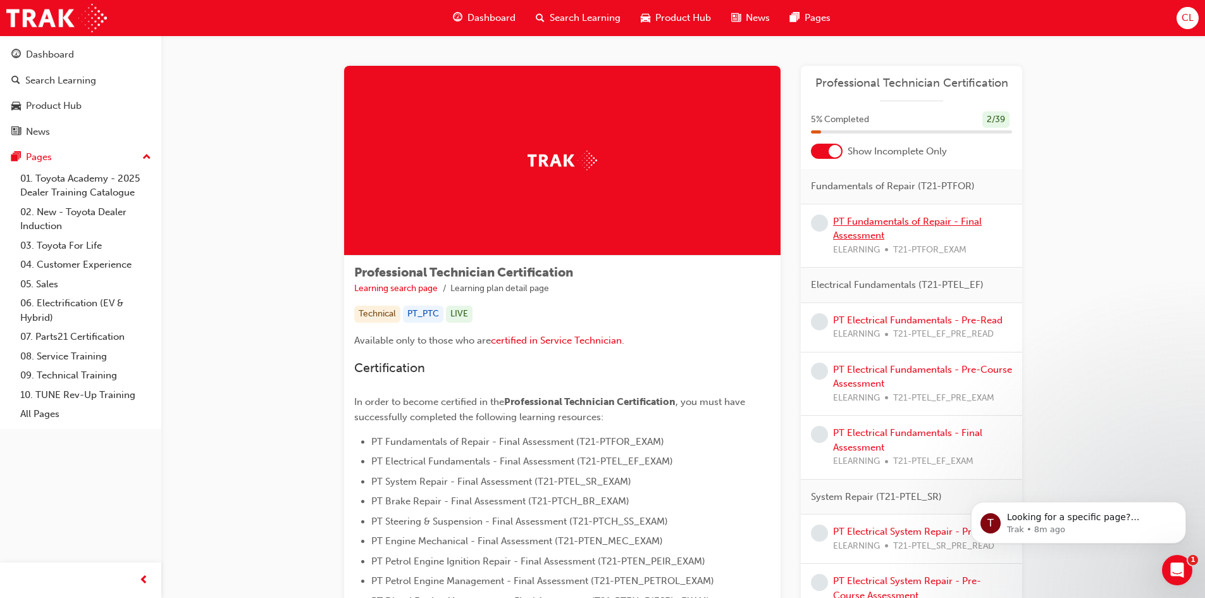
click at [862, 231] on link "PT Fundamentals of Repair - Final Assessment" at bounding box center [907, 229] width 149 height 26
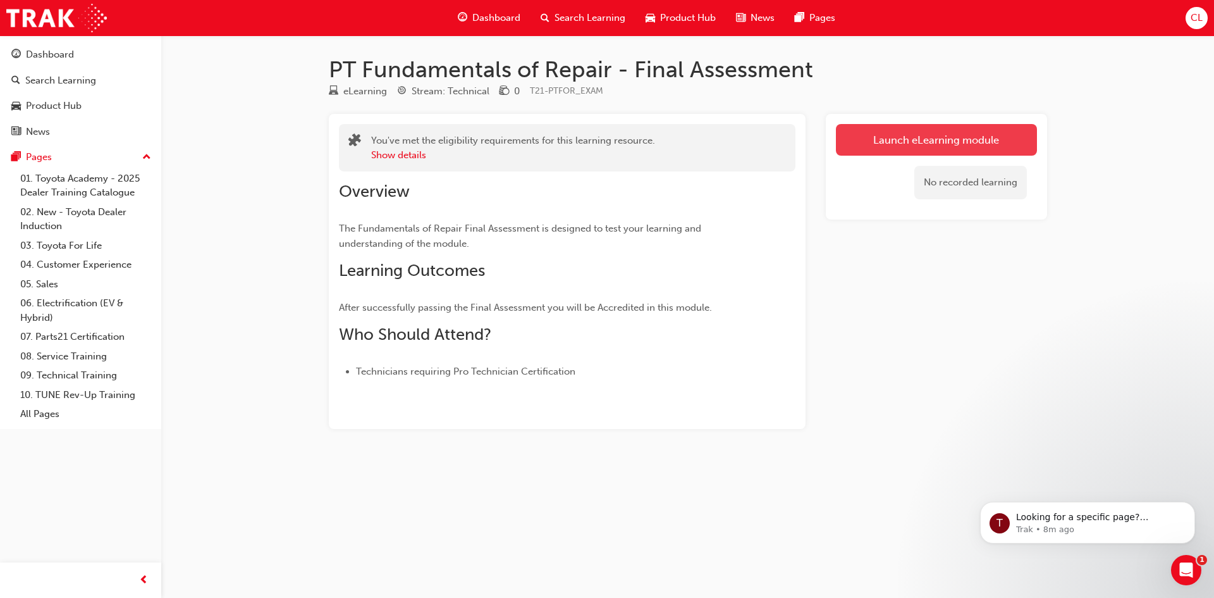
click at [911, 149] on link "Launch eLearning module" at bounding box center [936, 140] width 201 height 32
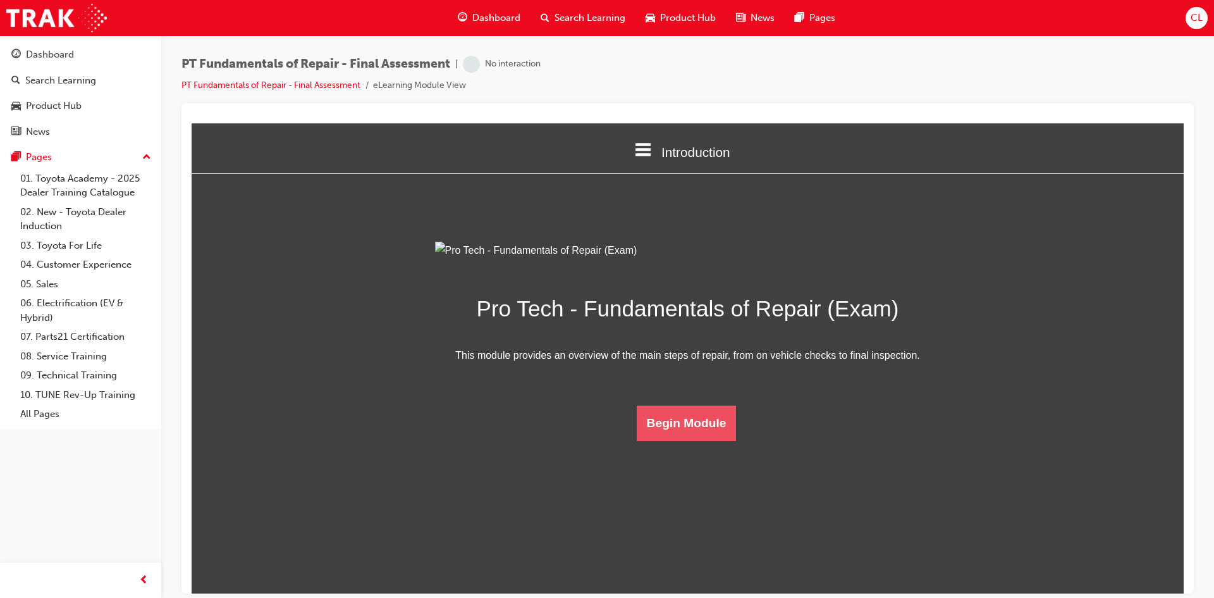
click at [701, 440] on button "Begin Module" at bounding box center [687, 422] width 100 height 35
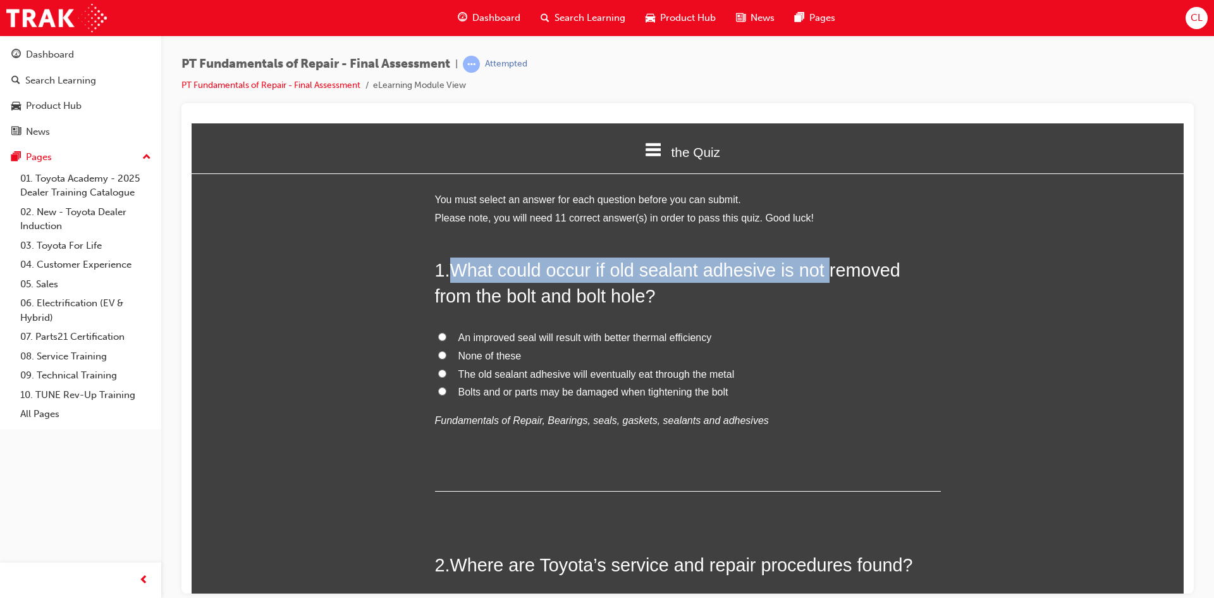
drag, startPoint x: 456, startPoint y: 270, endPoint x: 822, endPoint y: 273, distance: 365.6
click at [822, 273] on span "What could occur if old sealant adhesive is not removed from the bolt and bolt …" at bounding box center [668, 282] width 466 height 46
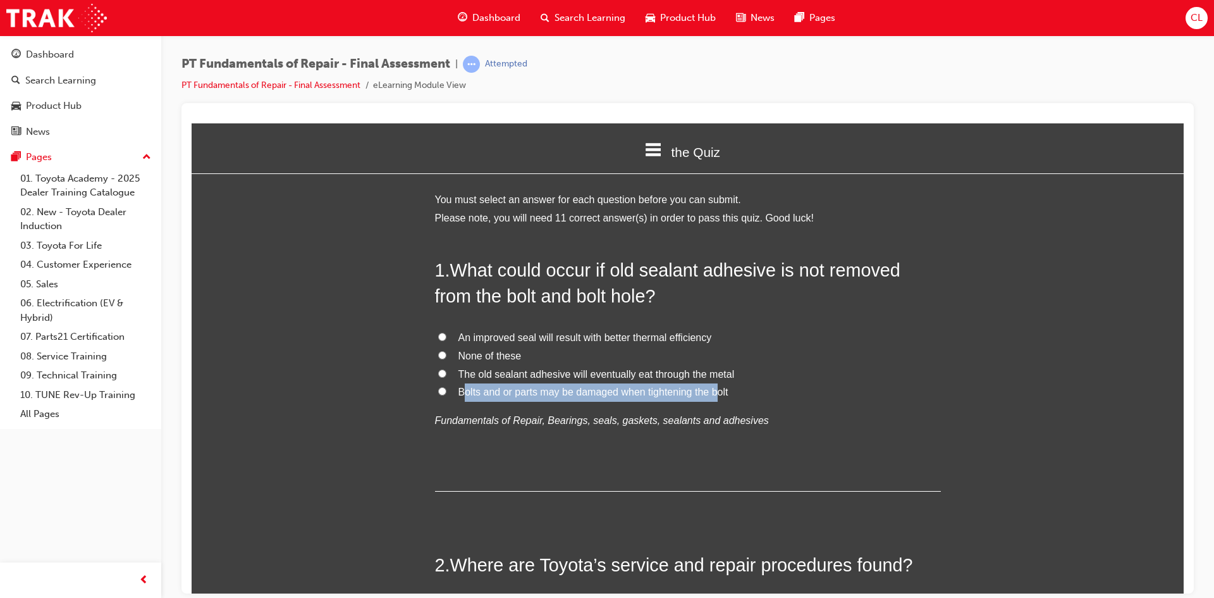
drag, startPoint x: 461, startPoint y: 390, endPoint x: 712, endPoint y: 398, distance: 250.6
click at [712, 398] on label "Bolts and or parts may be damaged when tightening the bolt" at bounding box center [688, 392] width 506 height 18
click at [438, 390] on input "Bolts and or parts may be damaged when tightening the bolt" at bounding box center [442, 390] width 8 height 8
radio input "true"
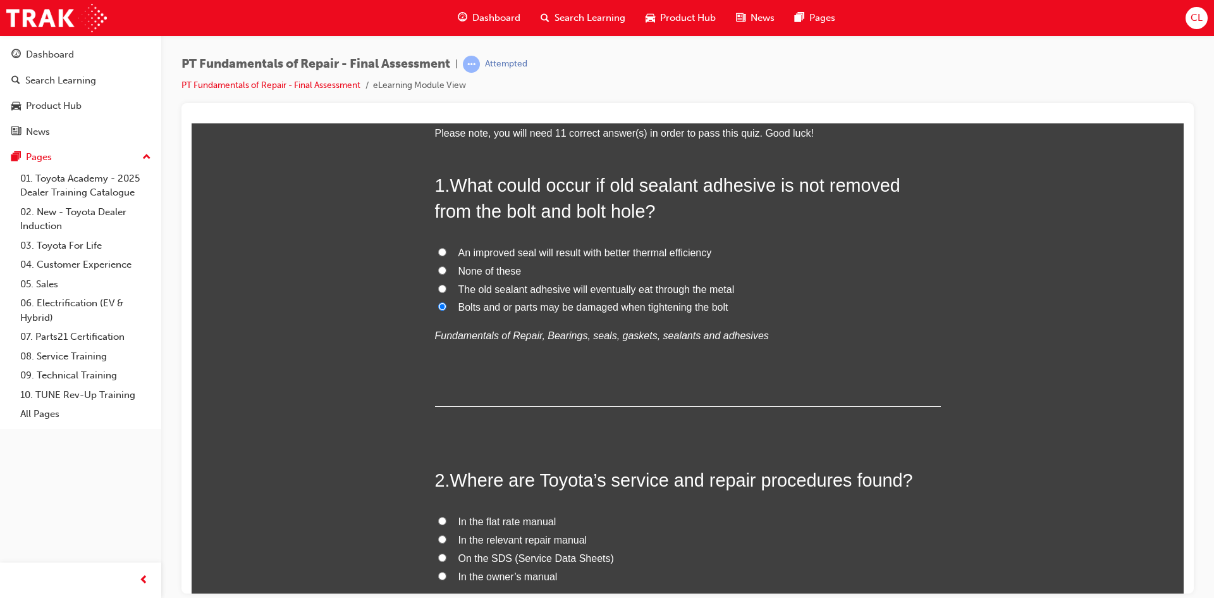
scroll to position [253, 0]
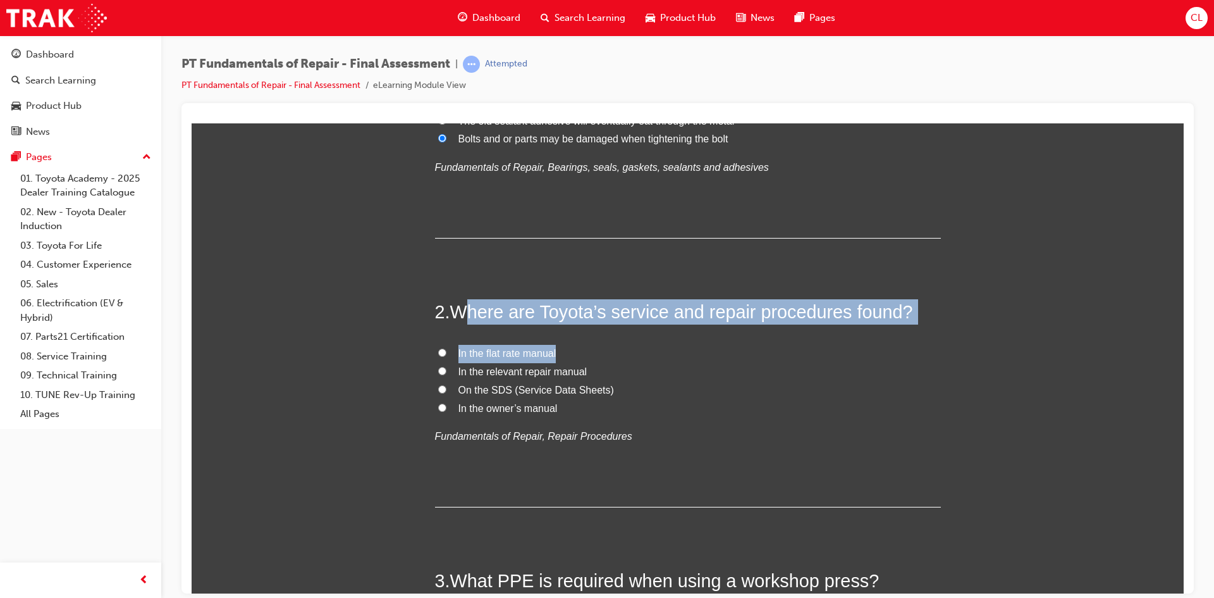
drag, startPoint x: 459, startPoint y: 311, endPoint x: 949, endPoint y: 326, distance: 489.8
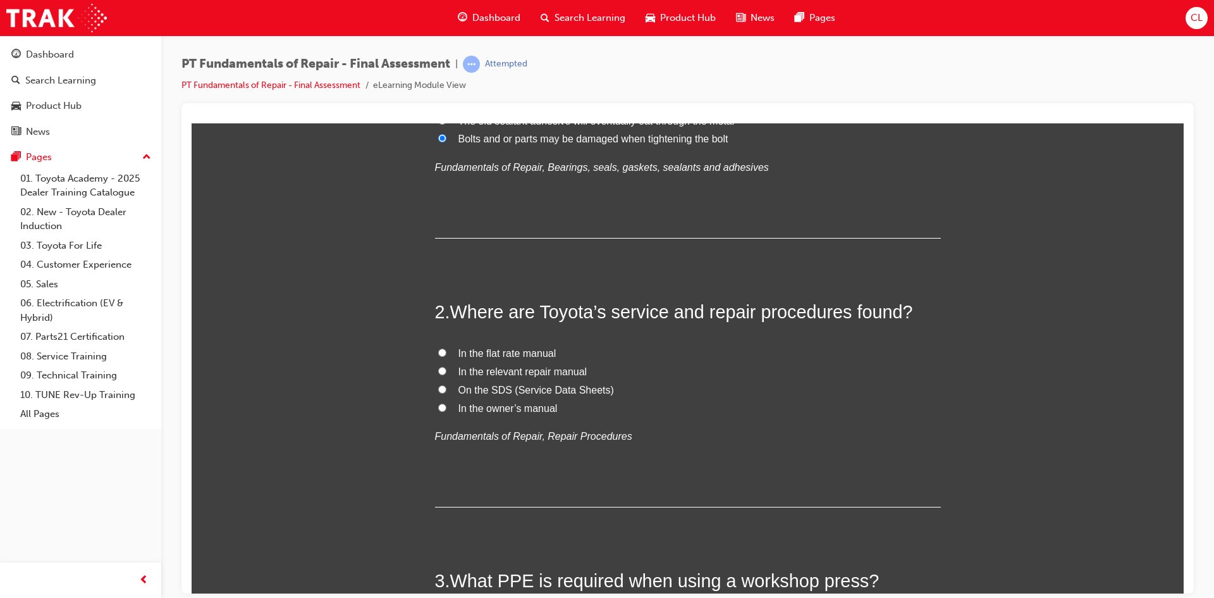
click at [822, 377] on label "In the relevant repair manual" at bounding box center [688, 371] width 506 height 18
click at [447, 374] on input "In the relevant repair manual" at bounding box center [442, 370] width 8 height 8
radio input "true"
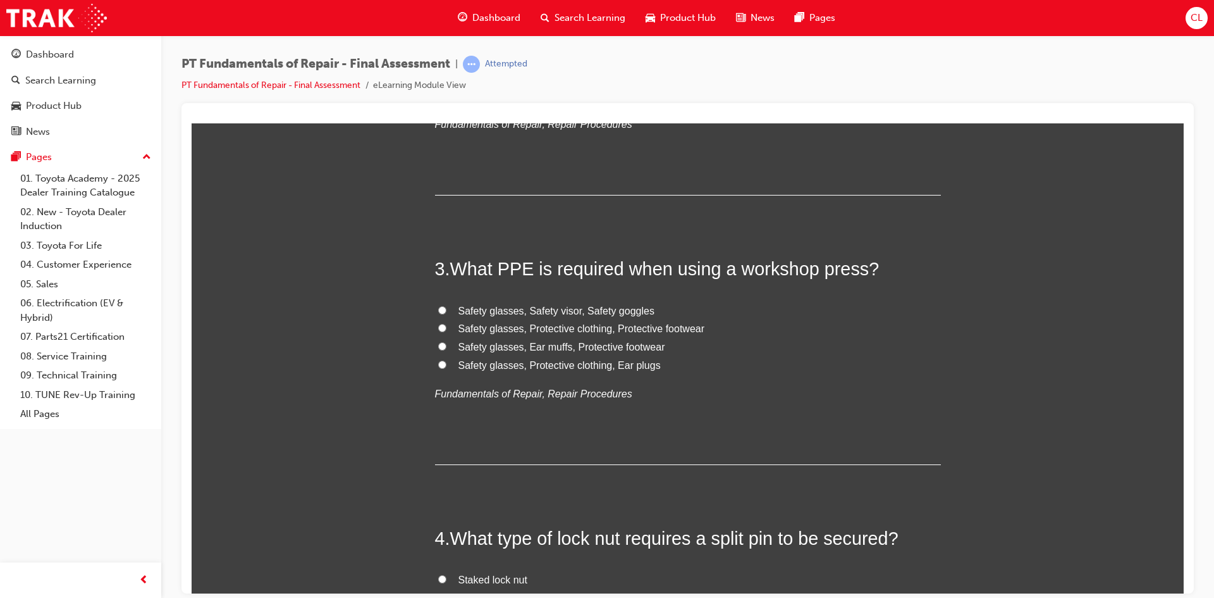
scroll to position [569, 0]
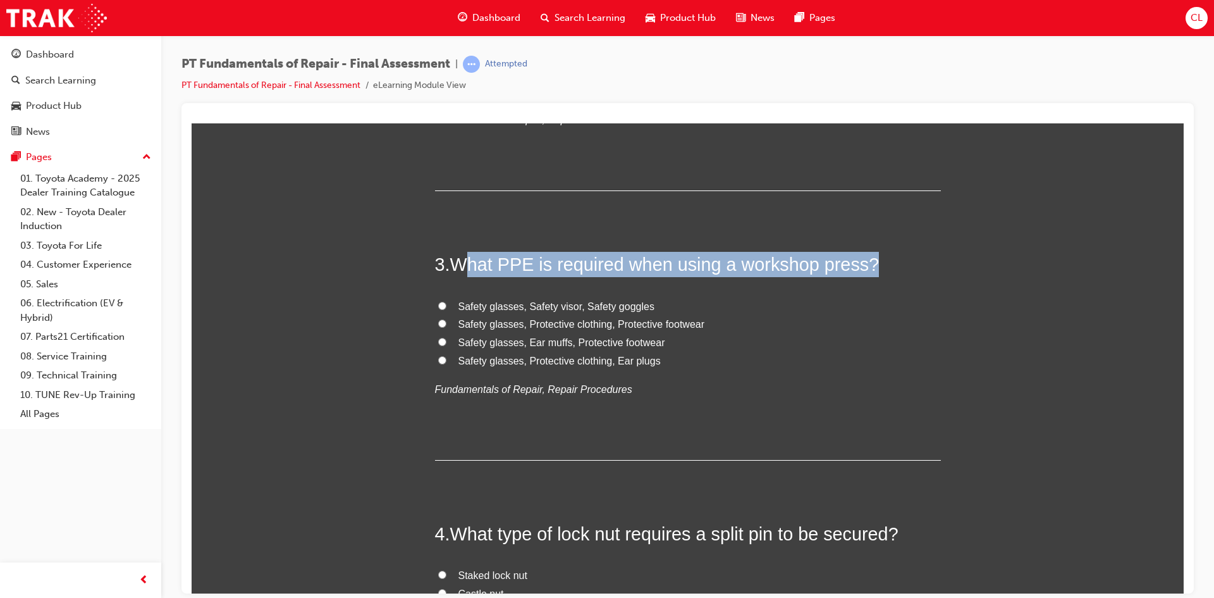
drag, startPoint x: 462, startPoint y: 268, endPoint x: 908, endPoint y: 270, distance: 445.9
click at [908, 270] on h2 "3 . What PPE is required when using a workshop press?" at bounding box center [688, 263] width 506 height 25
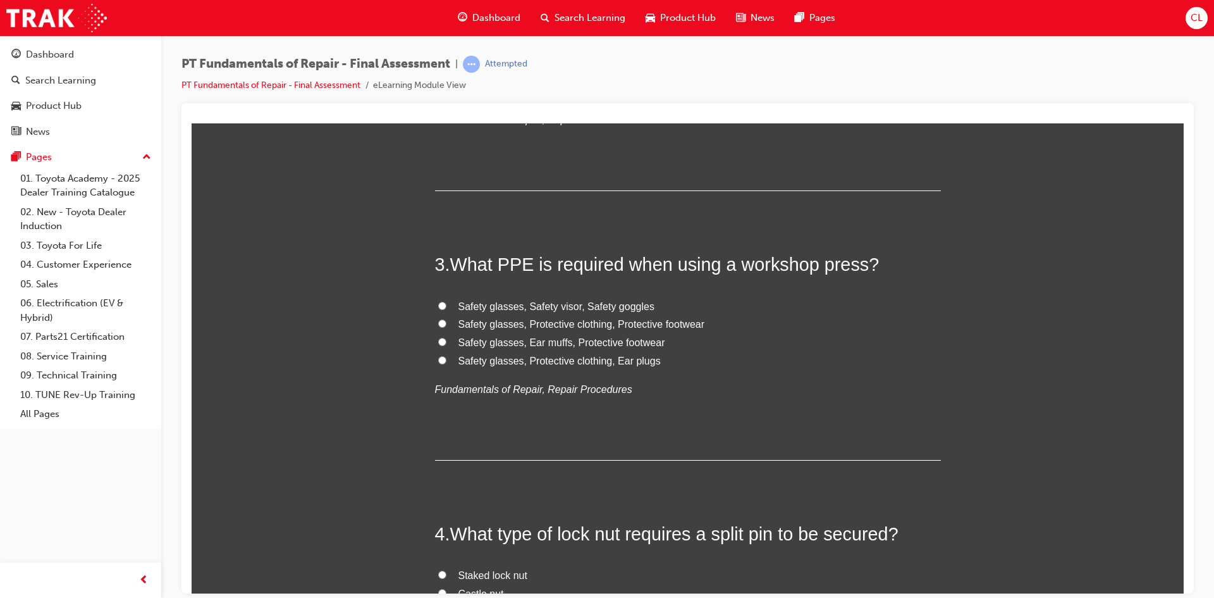
click at [524, 321] on span "Safety glasses, Protective clothing, Protective footwear" at bounding box center [582, 323] width 247 height 11
click at [447, 321] on input "Safety glasses, Protective clothing, Protective footwear" at bounding box center [442, 323] width 8 height 8
radio input "true"
click at [536, 342] on span "Safety glasses, Ear muffs, Protective footwear" at bounding box center [562, 342] width 207 height 11
click at [447, 342] on input "Safety glasses, Ear muffs, Protective footwear" at bounding box center [442, 341] width 8 height 8
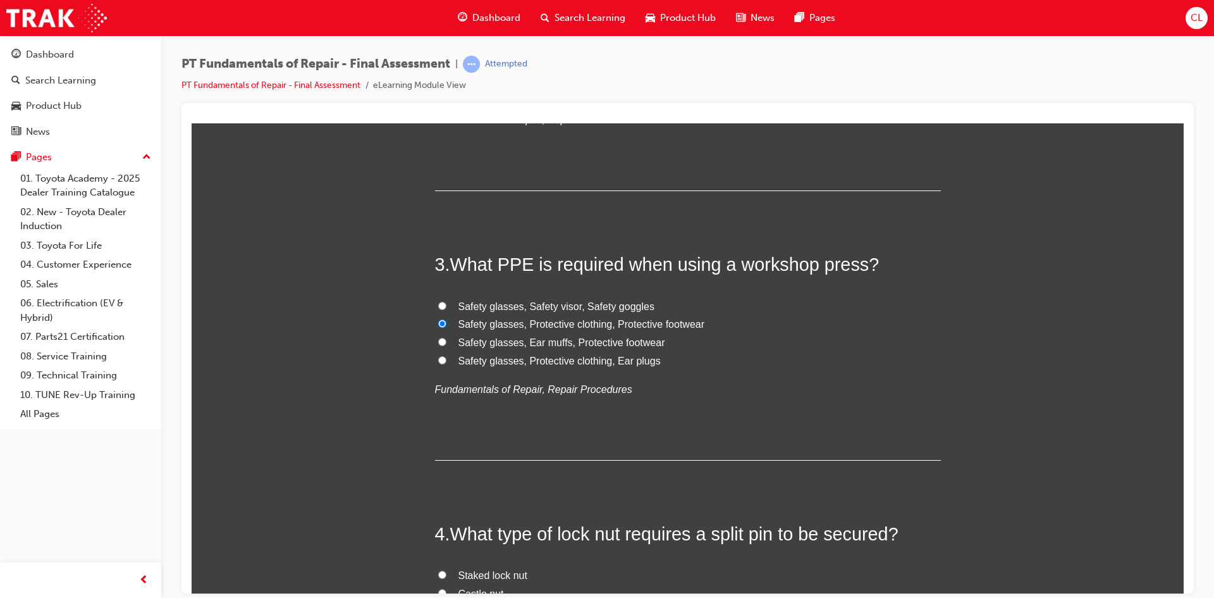
radio input "true"
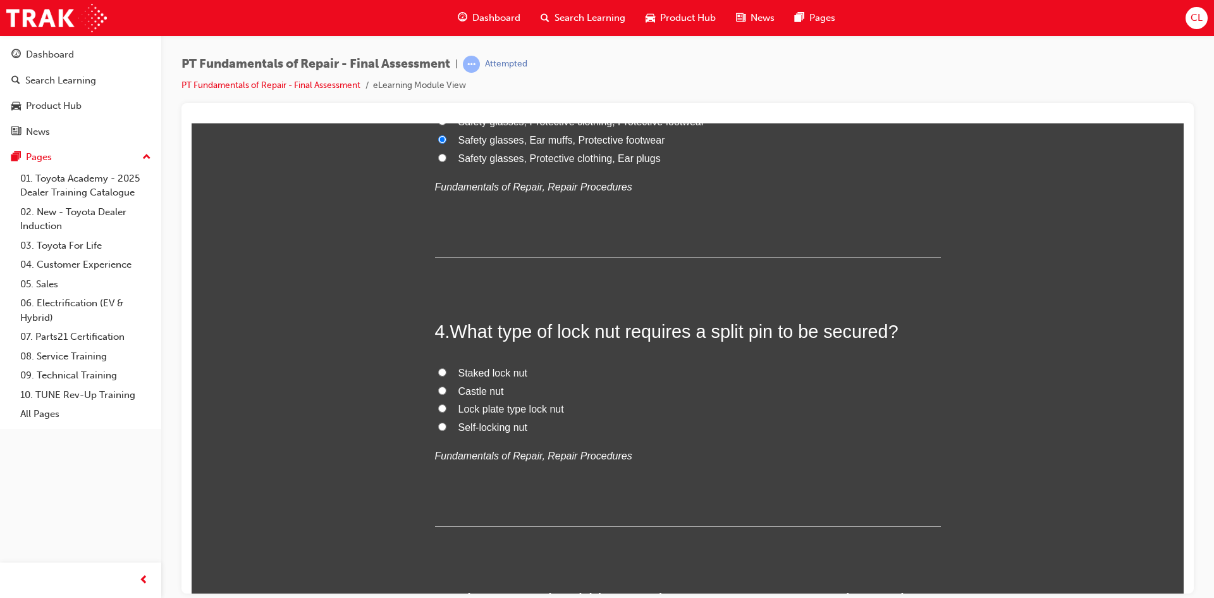
scroll to position [822, 0]
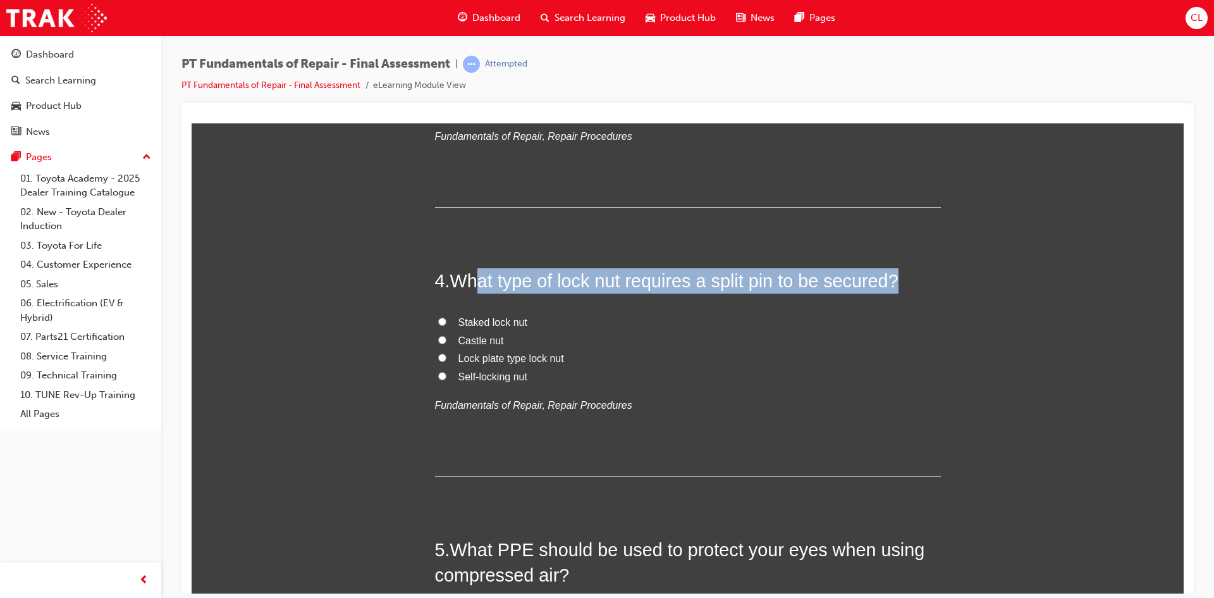
drag, startPoint x: 479, startPoint y: 279, endPoint x: 925, endPoint y: 286, distance: 446.6
click at [925, 286] on h2 "4 . What type of lock nut requires a split pin to be secured?" at bounding box center [688, 280] width 506 height 25
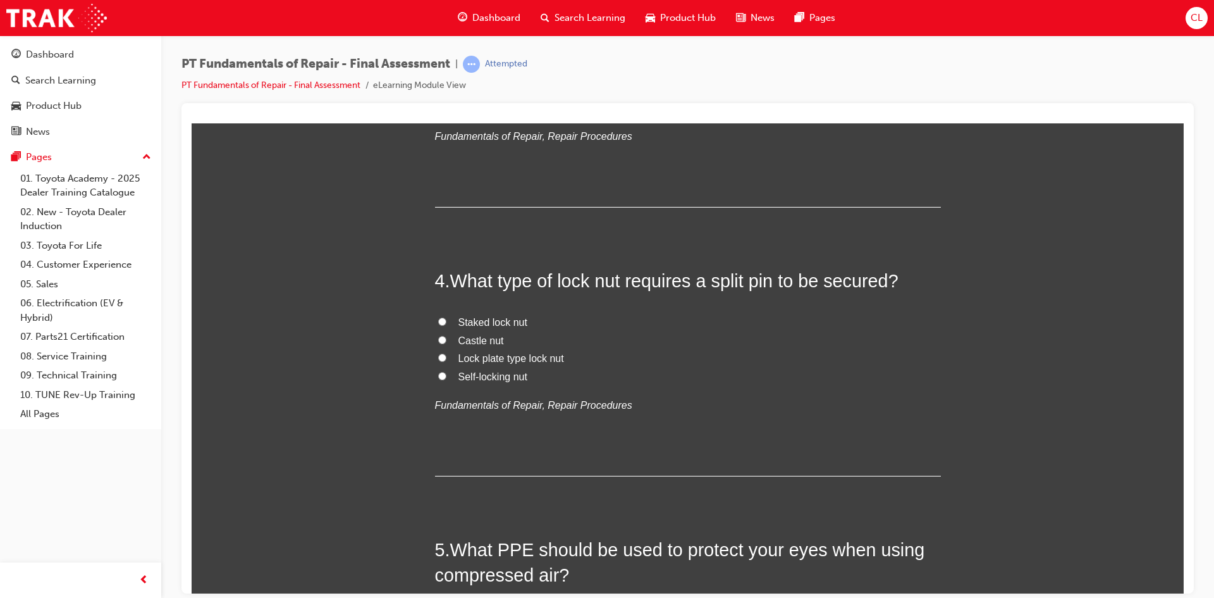
click at [466, 337] on span "Castle nut" at bounding box center [482, 340] width 46 height 11
click at [447, 337] on input "Castle nut" at bounding box center [442, 339] width 8 height 8
radio input "true"
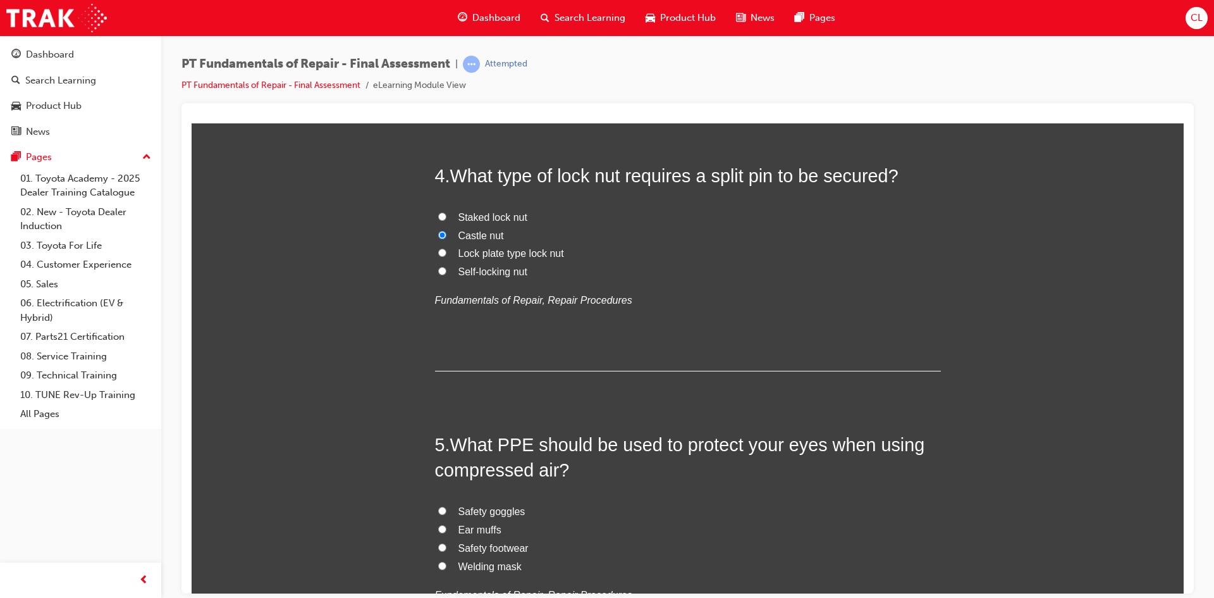
scroll to position [1012, 0]
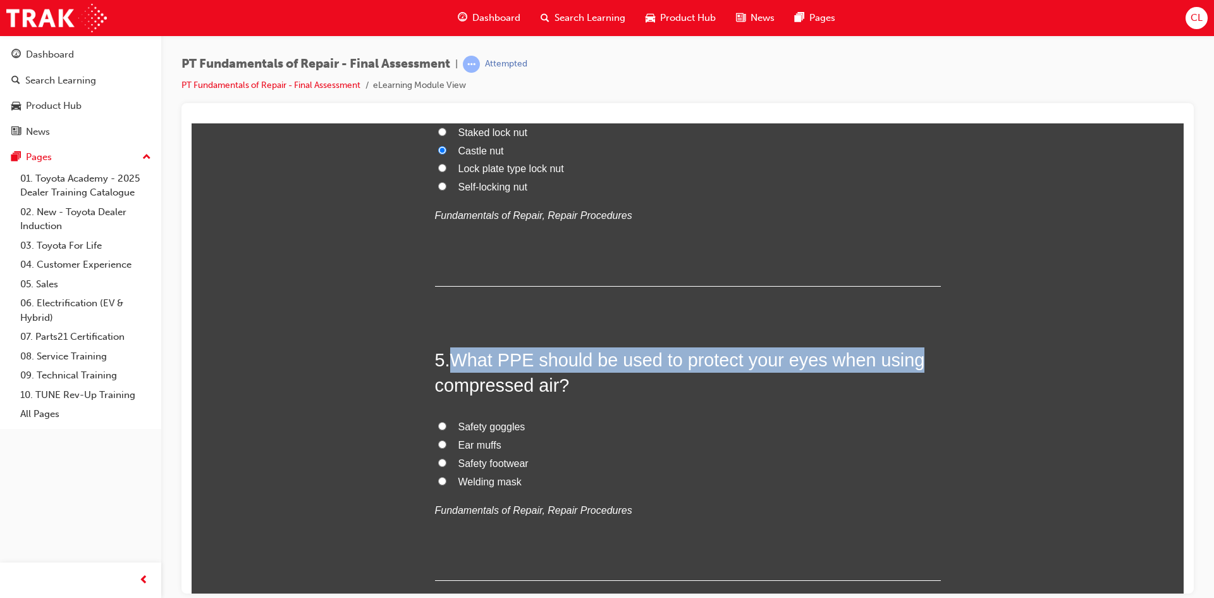
drag, startPoint x: 455, startPoint y: 363, endPoint x: 927, endPoint y: 369, distance: 471.9
click at [927, 369] on h2 "5 . What PPE should be used to protect your eyes when using compressed air?" at bounding box center [688, 372] width 506 height 51
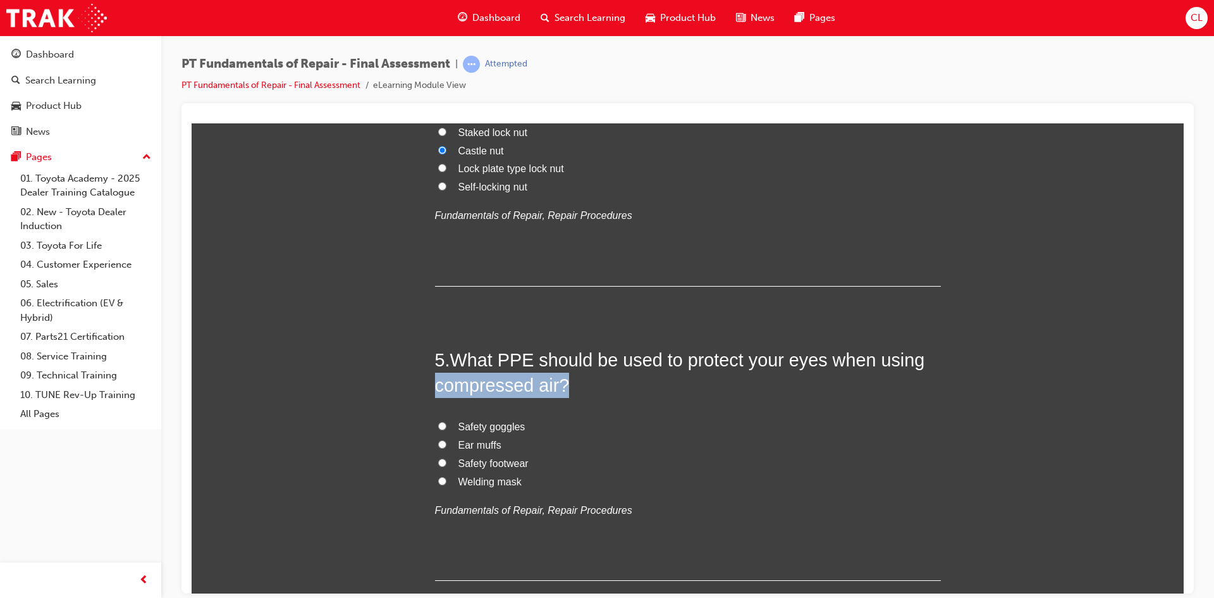
drag, startPoint x: 407, startPoint y: 386, endPoint x: 588, endPoint y: 386, distance: 180.9
click at [438, 423] on input "Safety goggles" at bounding box center [442, 425] width 8 height 8
radio input "true"
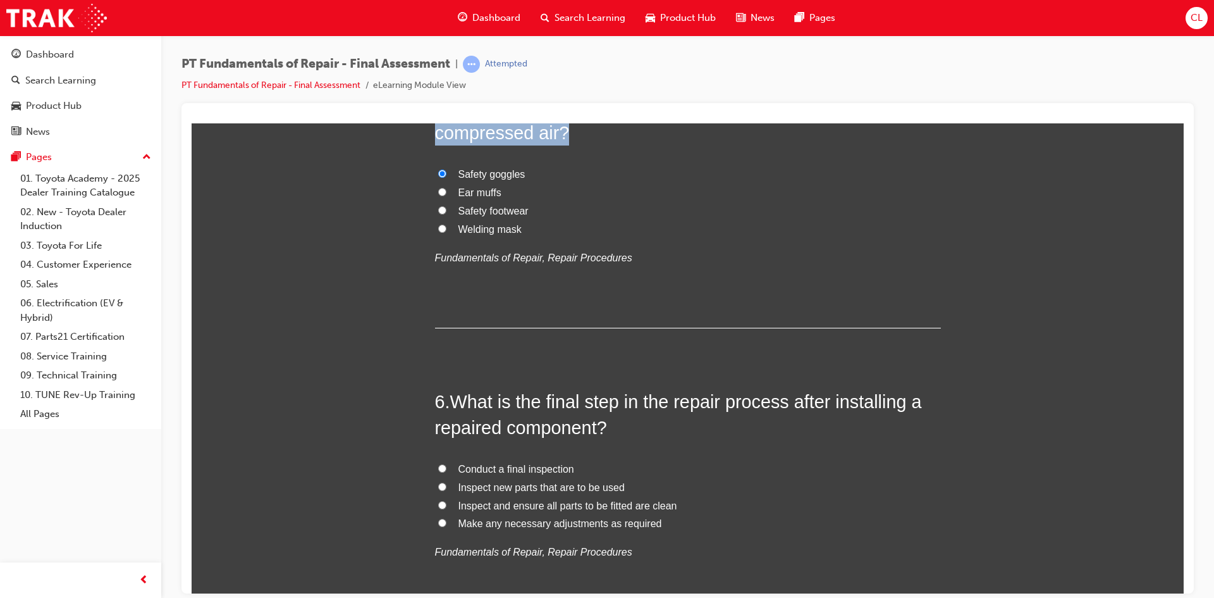
scroll to position [1265, 0]
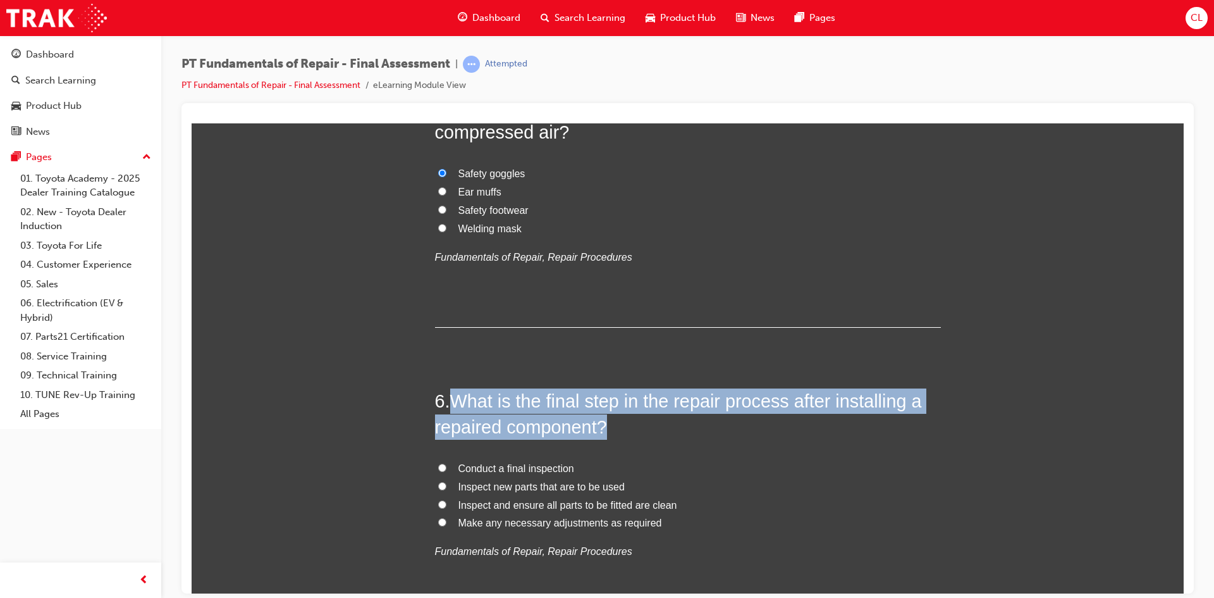
drag, startPoint x: 453, startPoint y: 397, endPoint x: 952, endPoint y: 413, distance: 499.3
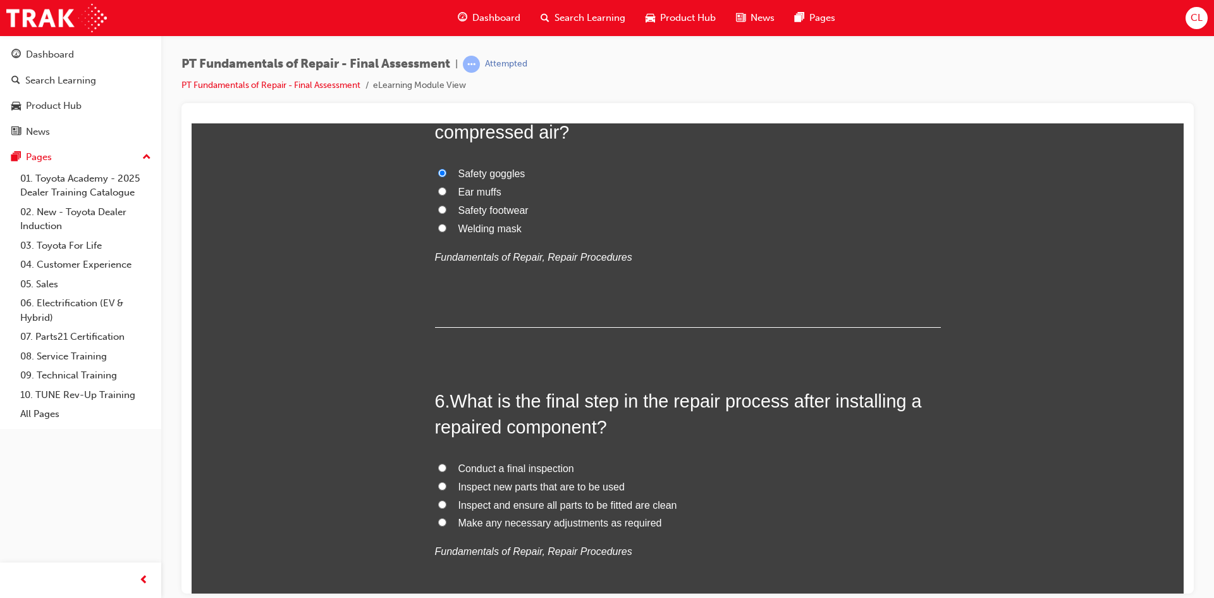
click at [513, 471] on span "Conduct a final inspection" at bounding box center [517, 467] width 116 height 11
click at [447, 471] on input "Conduct a final inspection" at bounding box center [442, 467] width 8 height 8
radio input "true"
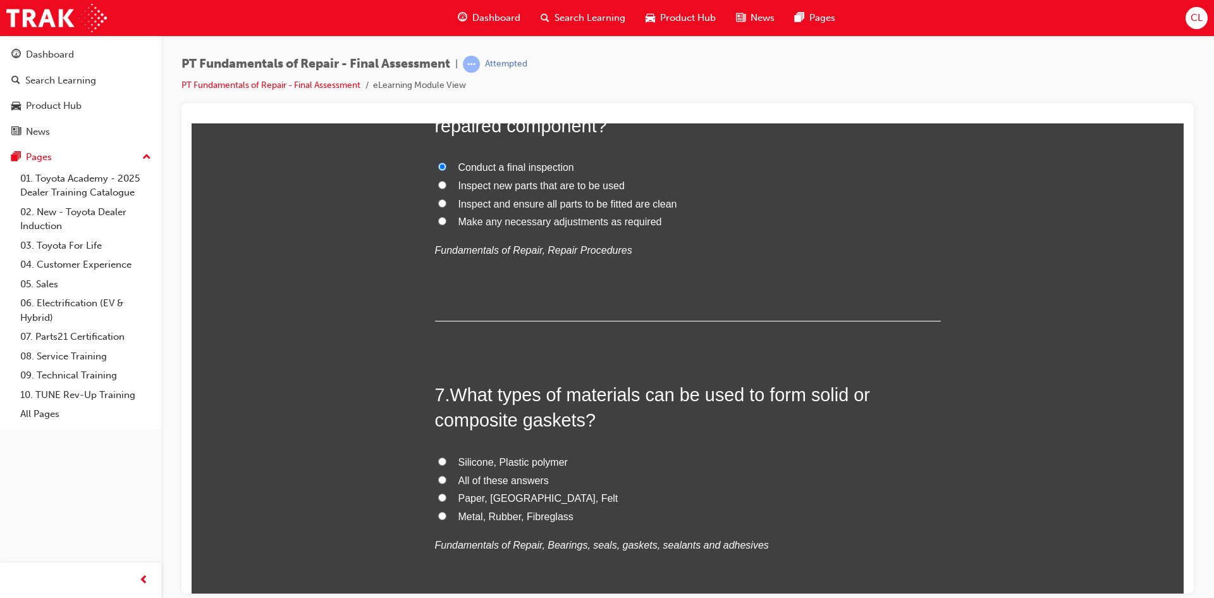
scroll to position [1581, 0]
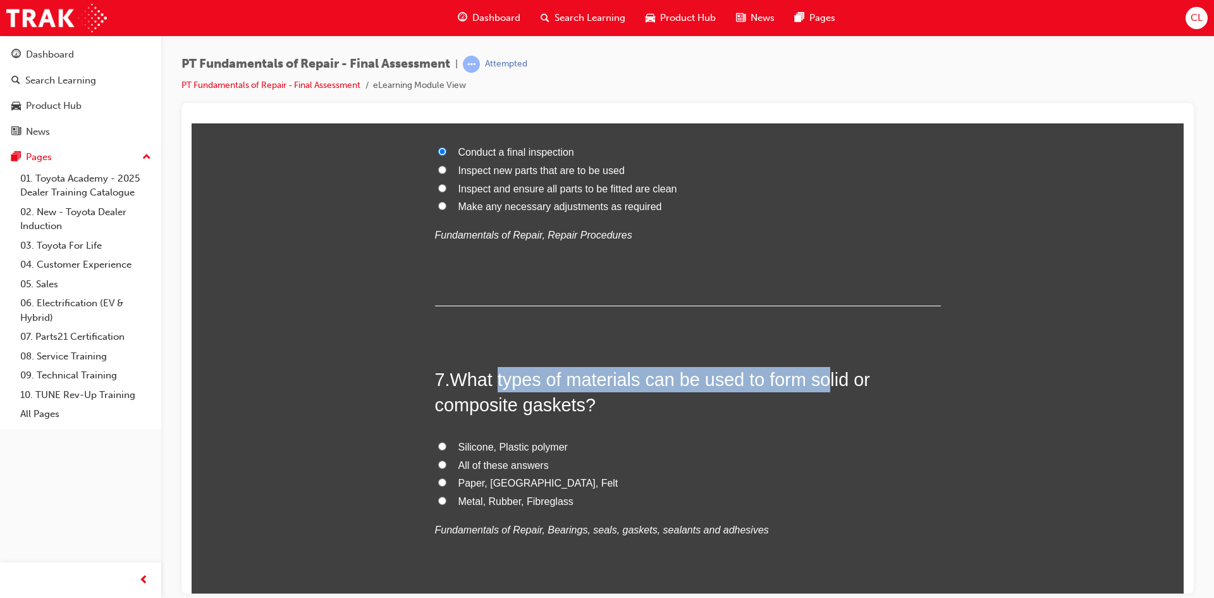
drag, startPoint x: 496, startPoint y: 385, endPoint x: 822, endPoint y: 389, distance: 325.8
click at [822, 389] on span "What types of materials can be used to form solid or composite gaskets?" at bounding box center [652, 392] width 435 height 46
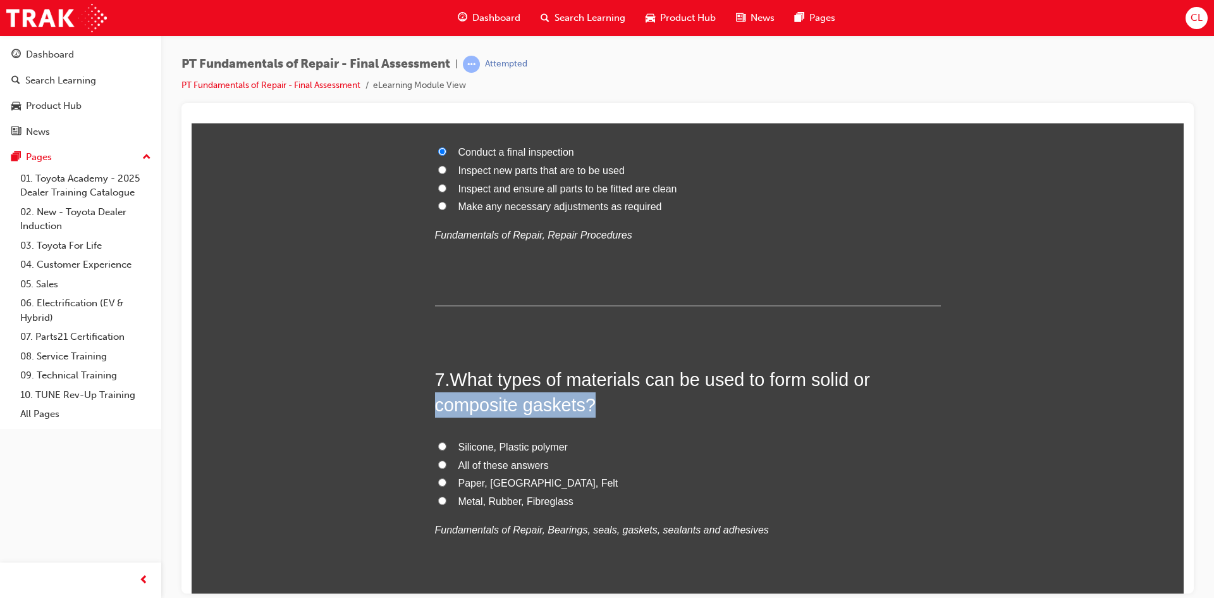
drag, startPoint x: 417, startPoint y: 405, endPoint x: 641, endPoint y: 404, distance: 223.9
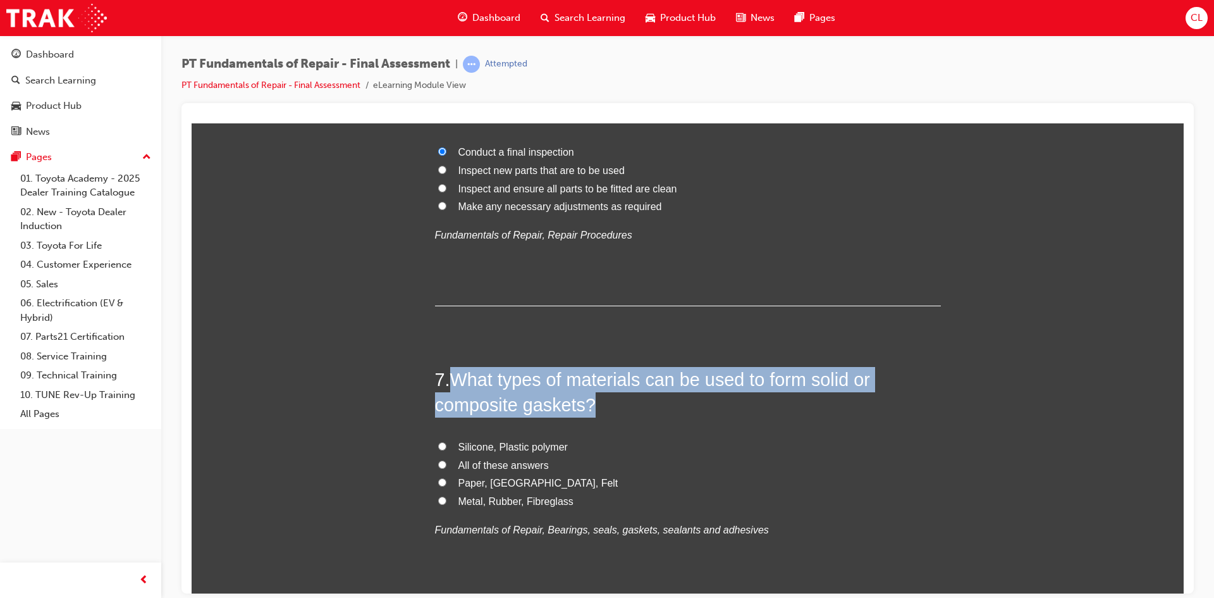
drag, startPoint x: 450, startPoint y: 379, endPoint x: 867, endPoint y: 401, distance: 417.4
click at [867, 401] on h2 "7 . What types of materials can be used to form solid or composite gaskets?" at bounding box center [688, 391] width 506 height 51
click at [438, 481] on input "Paper, Cork, Felt" at bounding box center [442, 482] width 8 height 8
radio input "true"
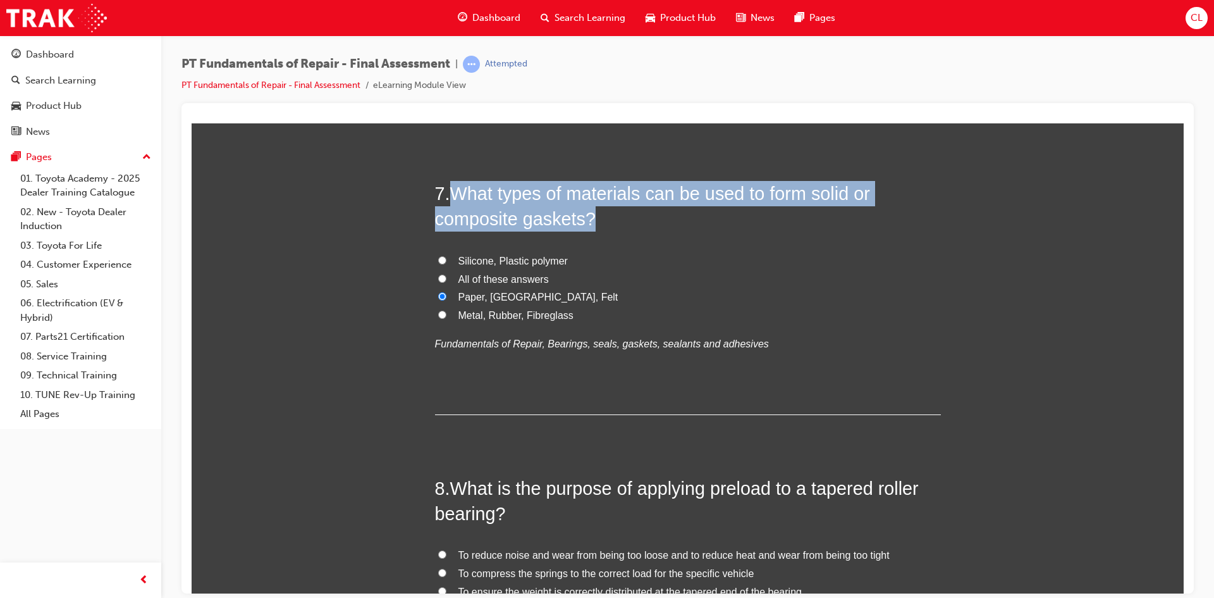
scroll to position [1834, 0]
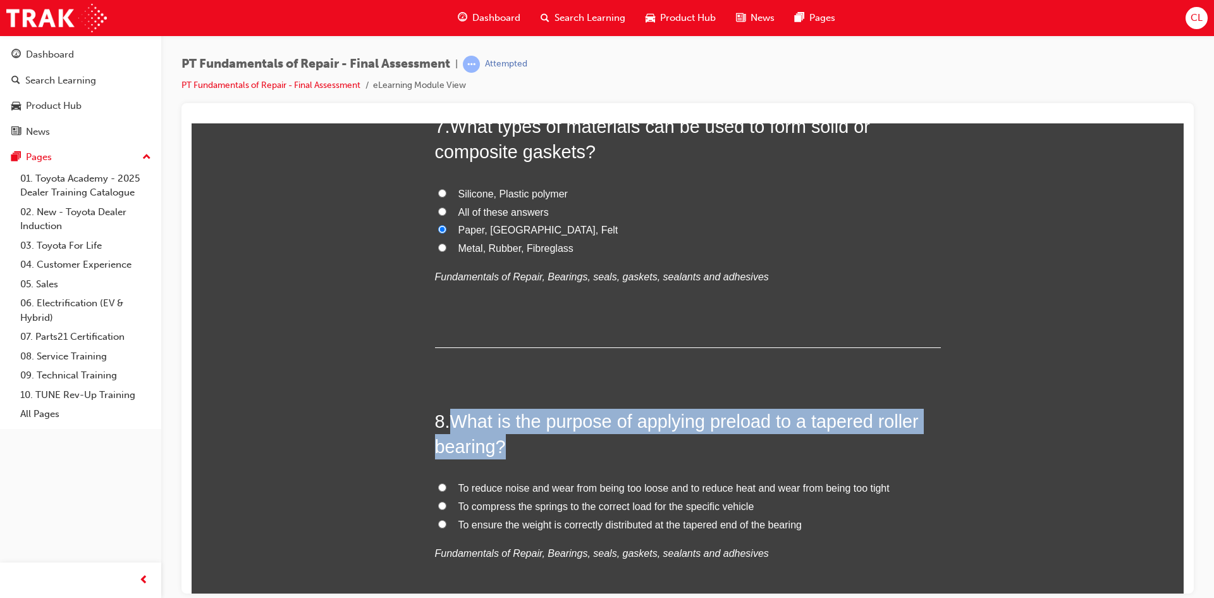
drag, startPoint x: 448, startPoint y: 419, endPoint x: 906, endPoint y: 438, distance: 459.0
click at [906, 438] on h2 "8 . What is the purpose of applying preload to a tapered roller bearing?" at bounding box center [688, 433] width 506 height 51
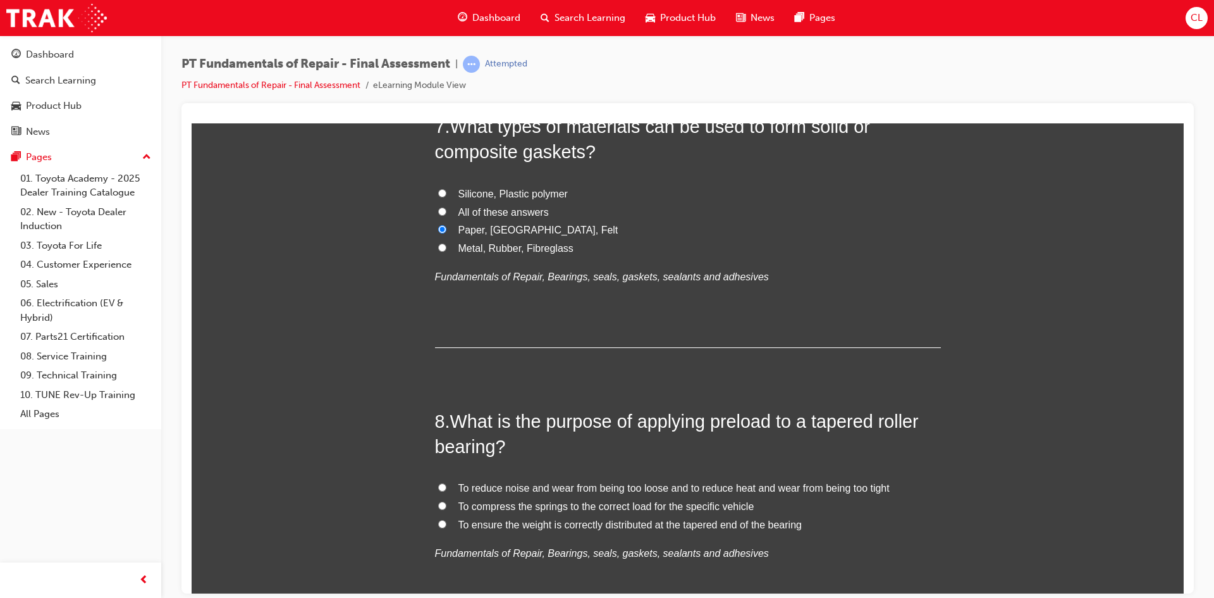
click at [772, 489] on span "To reduce noise and wear from being too loose and to reduce heat and wear from …" at bounding box center [674, 487] width 431 height 11
click at [447, 489] on input "To reduce noise and wear from being too loose and to reduce heat and wear from …" at bounding box center [442, 487] width 8 height 8
radio input "true"
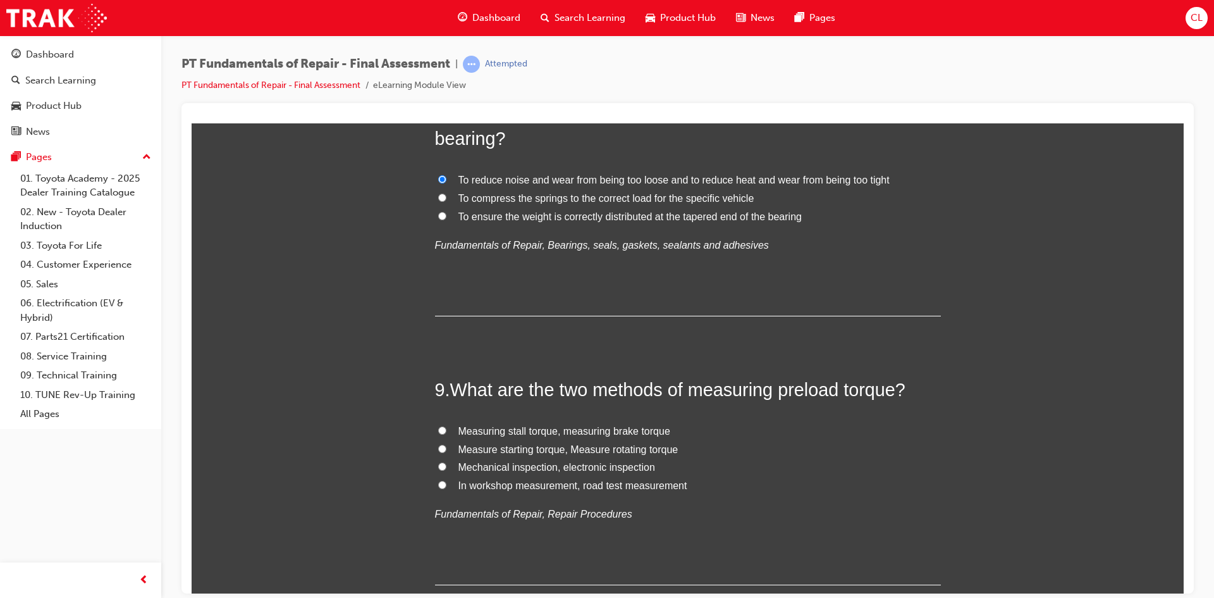
scroll to position [2151, 0]
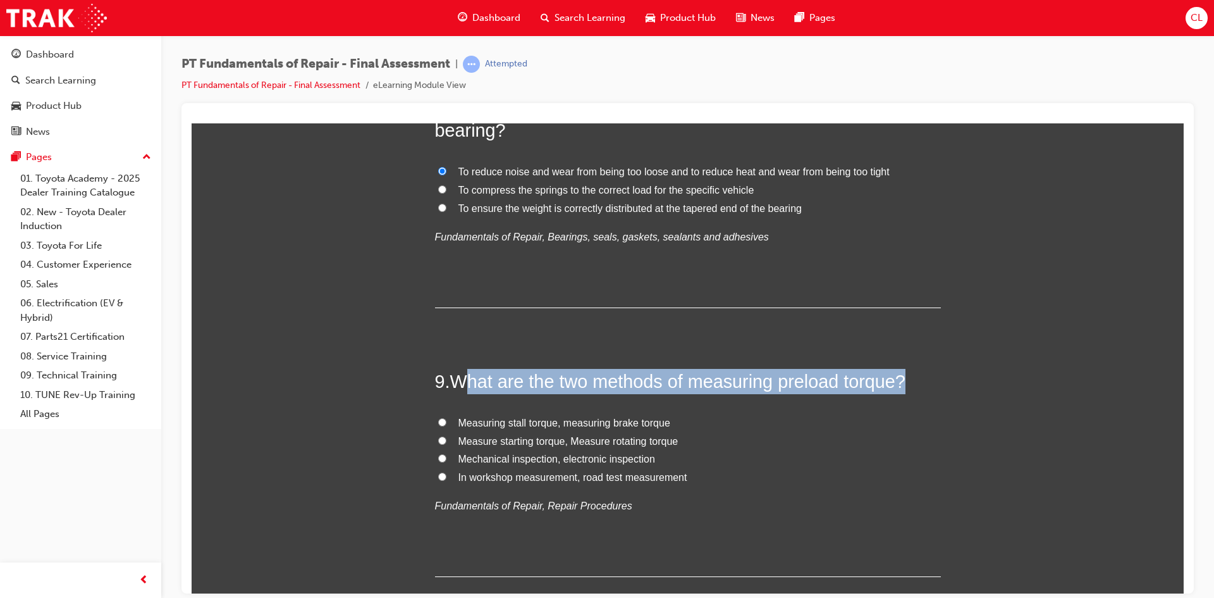
drag, startPoint x: 462, startPoint y: 386, endPoint x: 917, endPoint y: 381, distance: 454.2
click at [917, 381] on h2 "9 . What are the two methods of measuring preload torque?" at bounding box center [688, 380] width 506 height 25
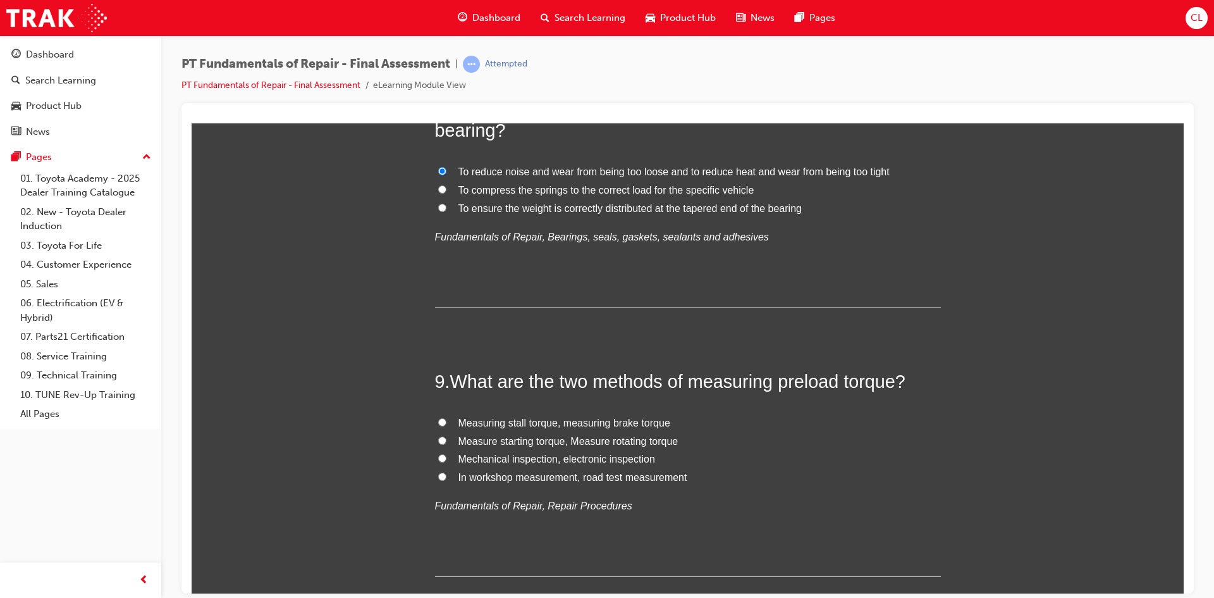
click at [448, 440] on label "Measure starting torque, Measure rotating torque" at bounding box center [688, 441] width 506 height 18
click at [447, 440] on input "Measure starting torque, Measure rotating torque" at bounding box center [442, 440] width 8 height 8
radio input "true"
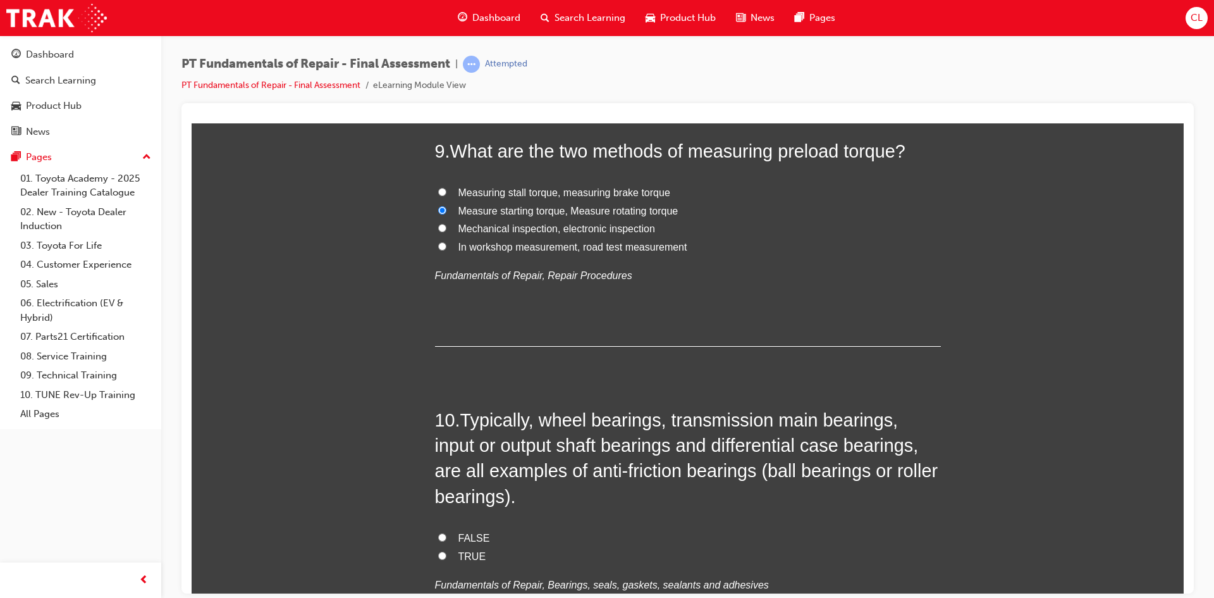
scroll to position [2404, 0]
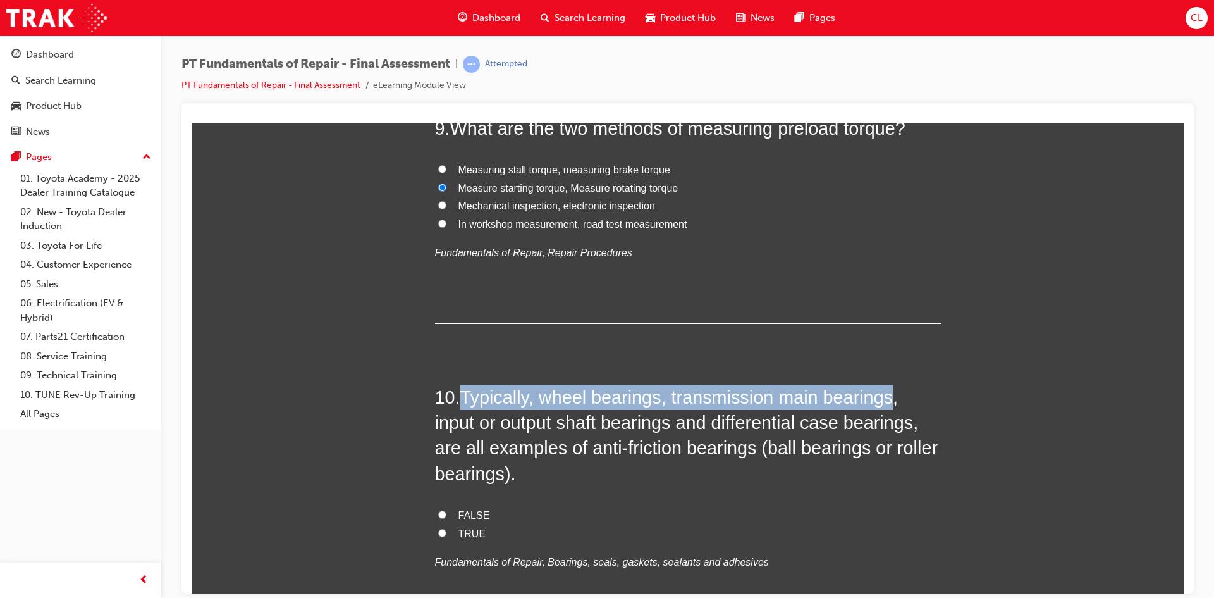
drag, startPoint x: 459, startPoint y: 392, endPoint x: 885, endPoint y: 402, distance: 426.4
click at [885, 402] on h2 "10 . Typically, wheel bearings, transmission main bearings, input or output sha…" at bounding box center [688, 435] width 506 height 102
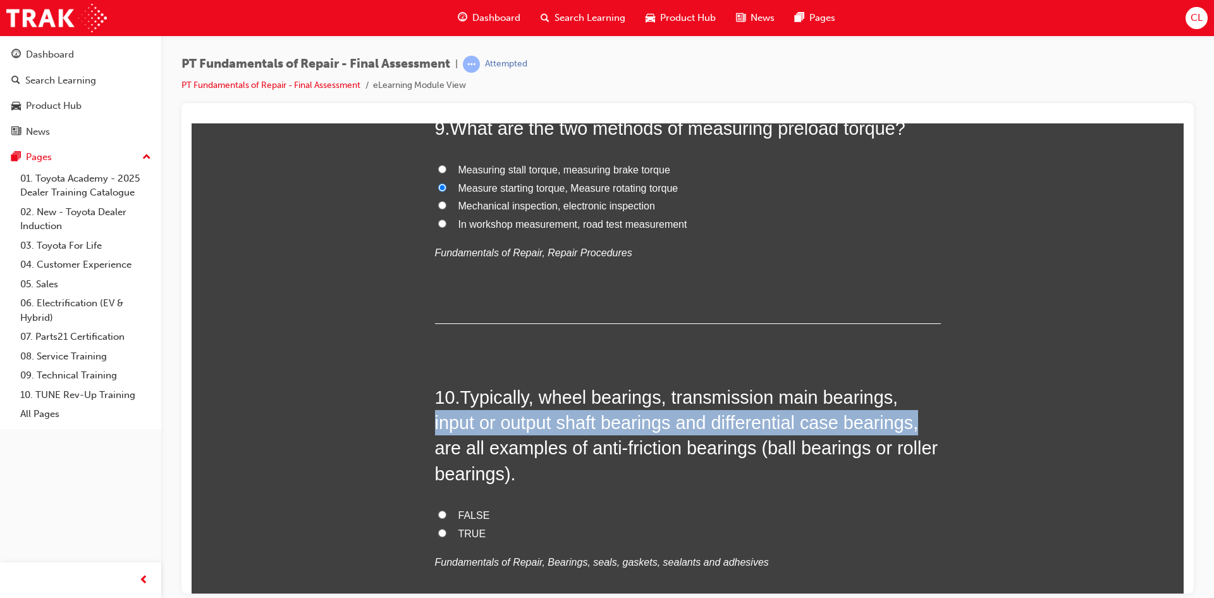
drag, startPoint x: 416, startPoint y: 419, endPoint x: 919, endPoint y: 428, distance: 503.0
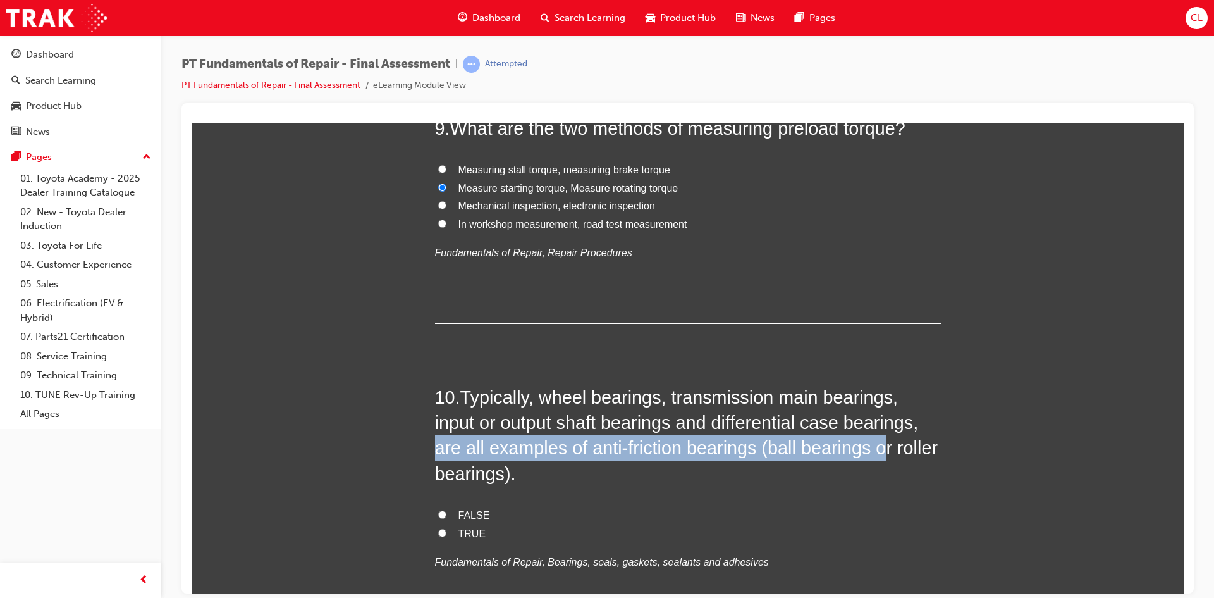
drag, startPoint x: 429, startPoint y: 454, endPoint x: 875, endPoint y: 460, distance: 445.4
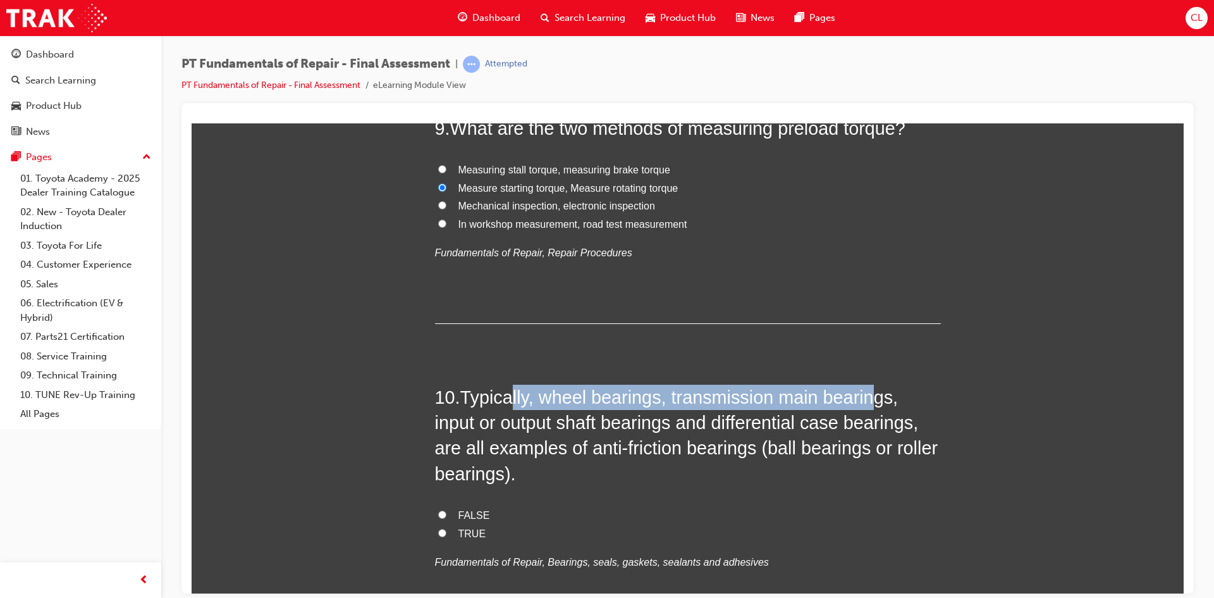
drag, startPoint x: 512, startPoint y: 398, endPoint x: 872, endPoint y: 395, distance: 359.9
click at [872, 395] on span "Typically, wheel bearings, transmission main bearings, input or output shaft be…" at bounding box center [686, 434] width 503 height 97
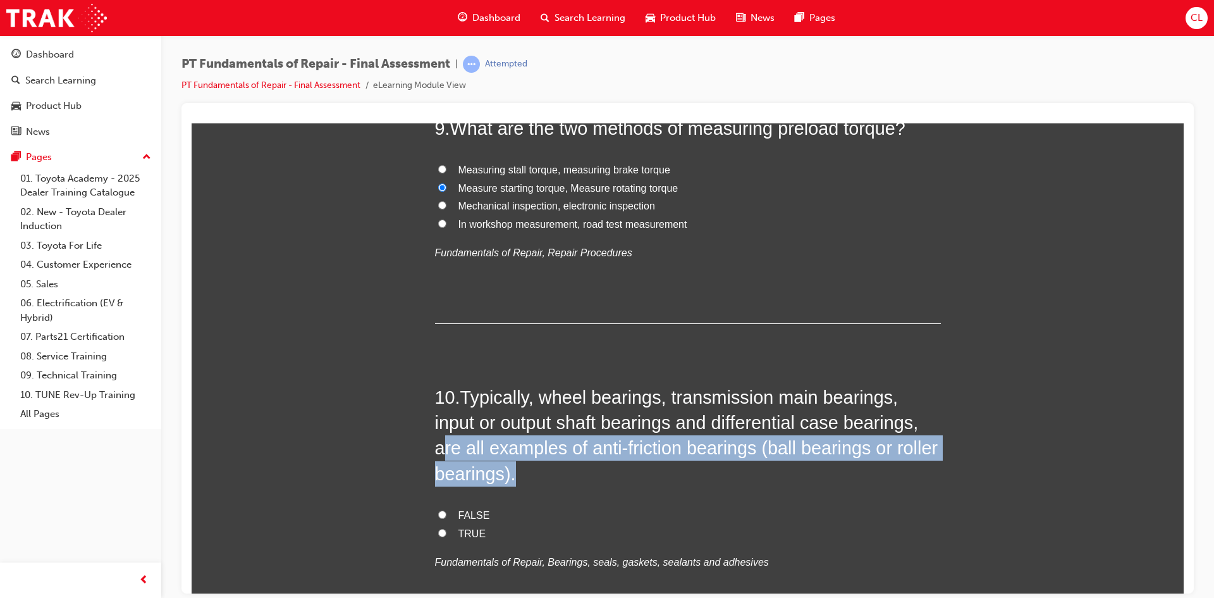
drag, startPoint x: 443, startPoint y: 454, endPoint x: 940, endPoint y: 462, distance: 497.3
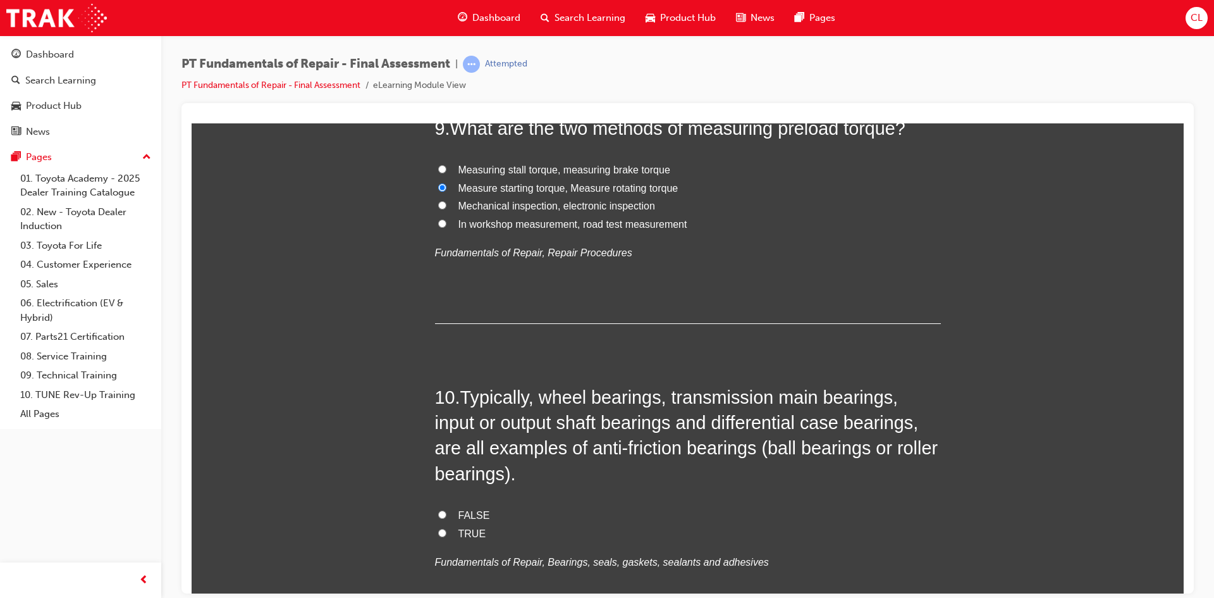
click at [452, 537] on label "TRUE" at bounding box center [688, 533] width 506 height 18
click at [447, 536] on input "TRUE" at bounding box center [442, 532] width 8 height 8
radio input "true"
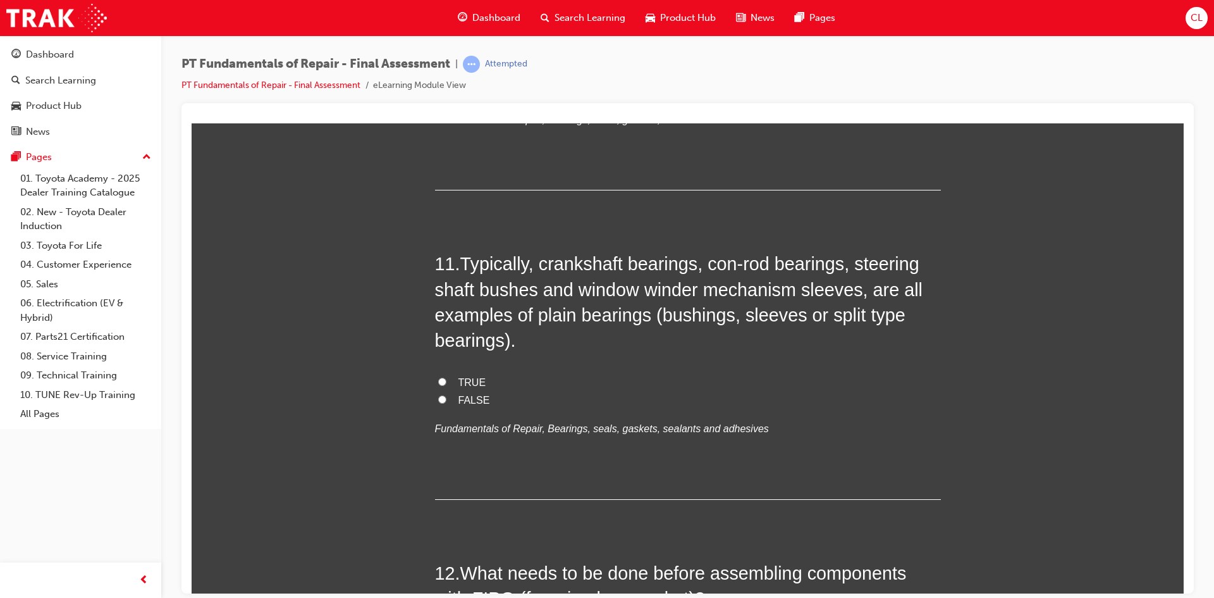
scroll to position [2846, 0]
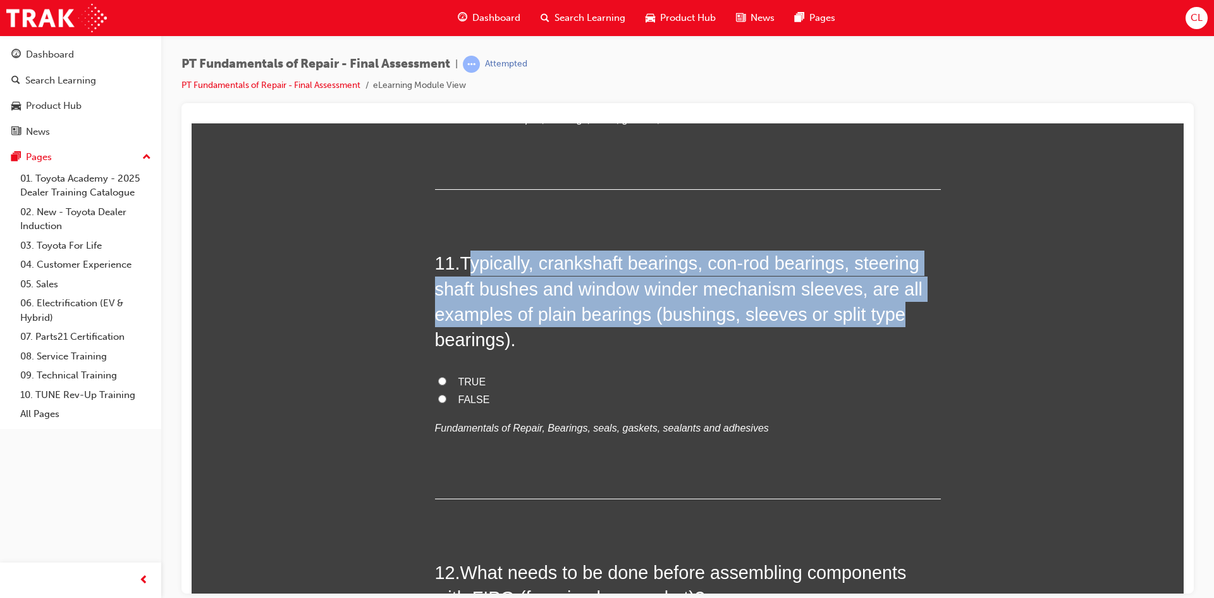
drag, startPoint x: 465, startPoint y: 263, endPoint x: 902, endPoint y: 302, distance: 438.9
click at [902, 302] on h2 "11 . Typically, crankshaft bearings, con-rod bearings, steering shaft bushes an…" at bounding box center [688, 301] width 506 height 102
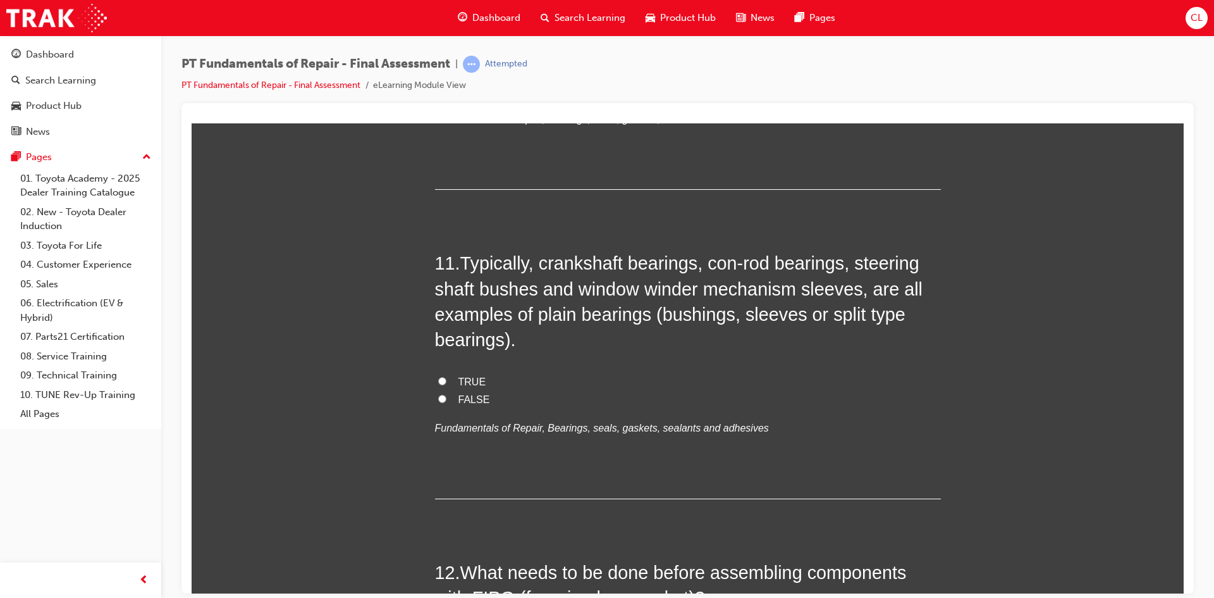
click at [460, 381] on span "TRUE" at bounding box center [473, 381] width 28 height 11
click at [447, 381] on input "TRUE" at bounding box center [442, 380] width 8 height 8
radio input "true"
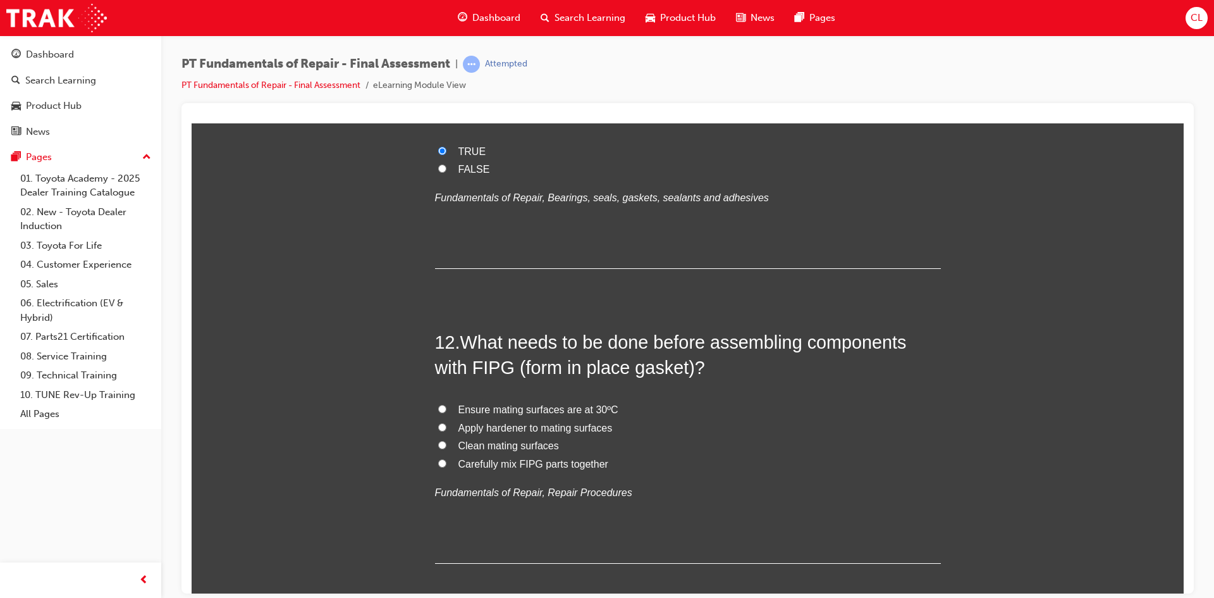
scroll to position [3099, 0]
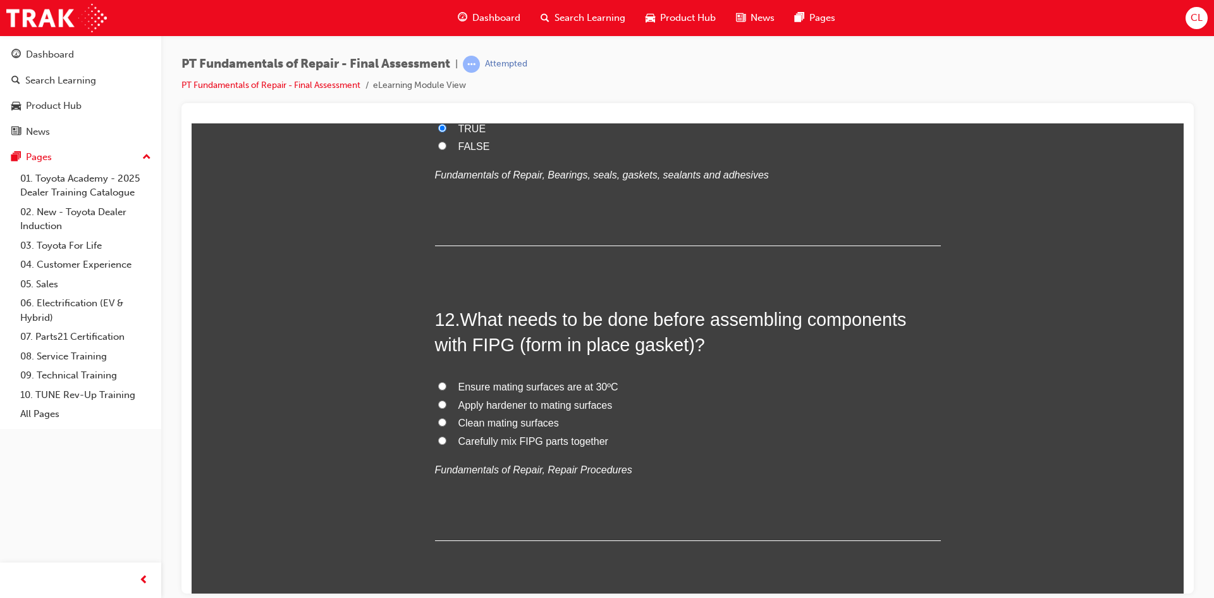
click at [438, 420] on input "Clean mating surfaces" at bounding box center [442, 421] width 8 height 8
radio input "true"
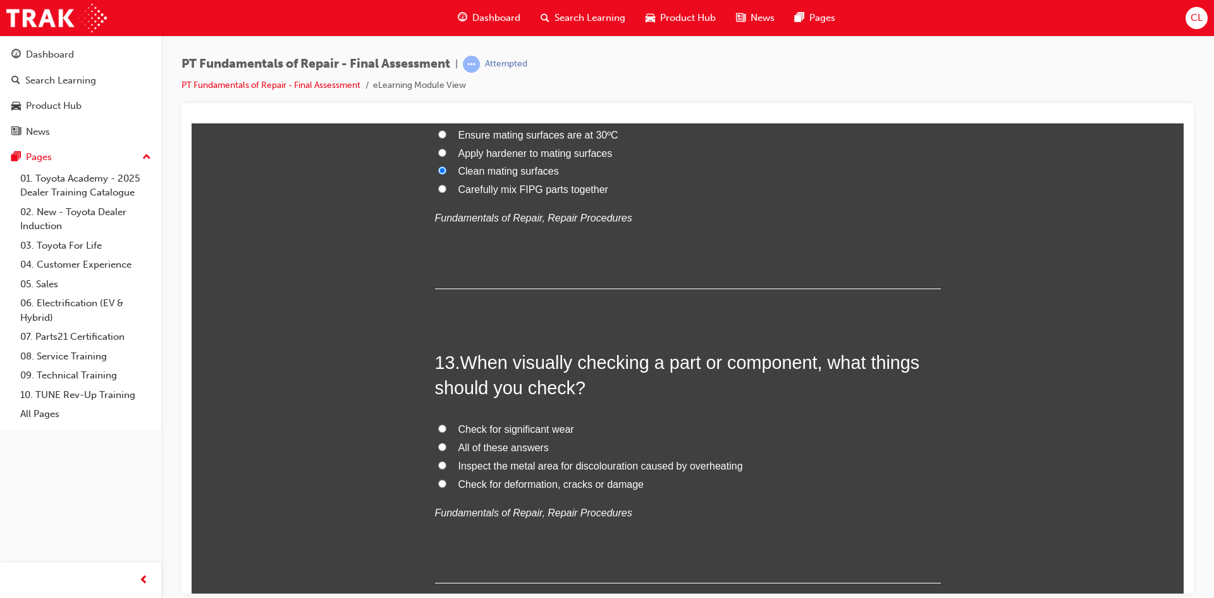
scroll to position [3352, 0]
click at [478, 426] on span "Check for significant wear" at bounding box center [517, 427] width 116 height 11
click at [447, 426] on input "Check for significant wear" at bounding box center [442, 427] width 8 height 8
radio input "true"
click at [488, 446] on span "All of these answers" at bounding box center [504, 445] width 90 height 11
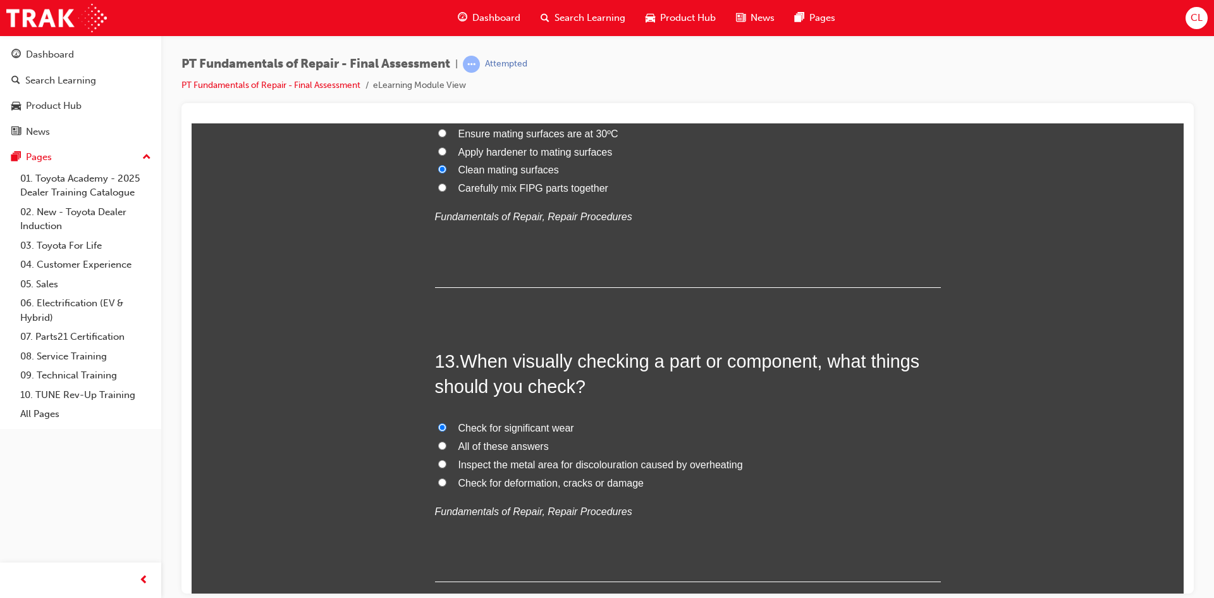
click at [447, 446] on input "All of these answers" at bounding box center [442, 445] width 8 height 8
radio input "true"
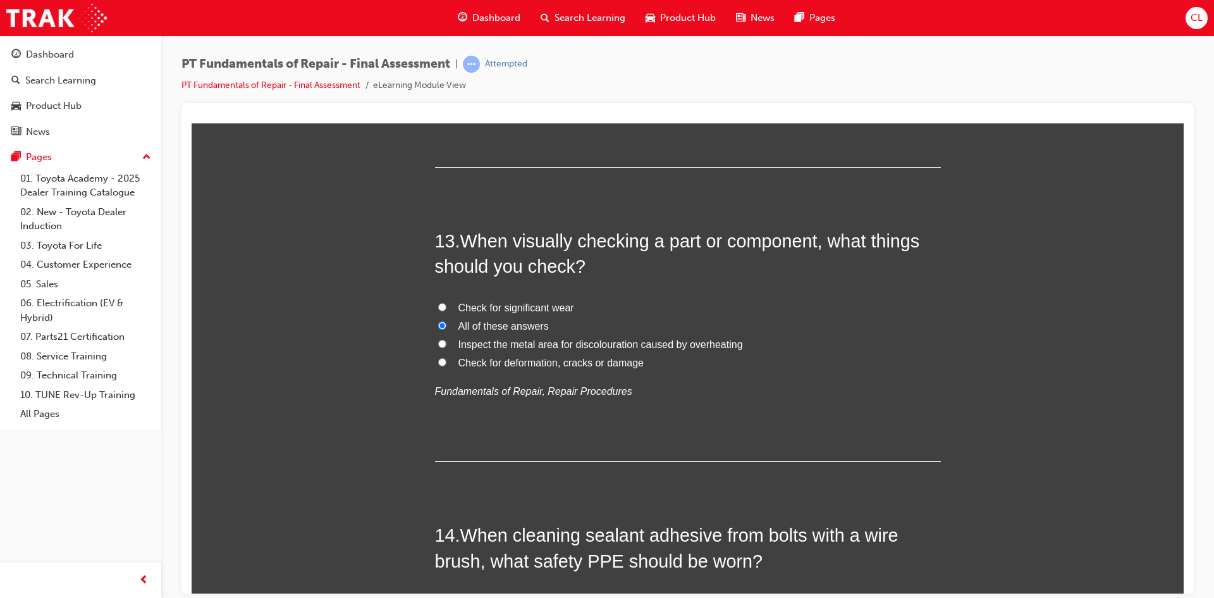
scroll to position [3669, 0]
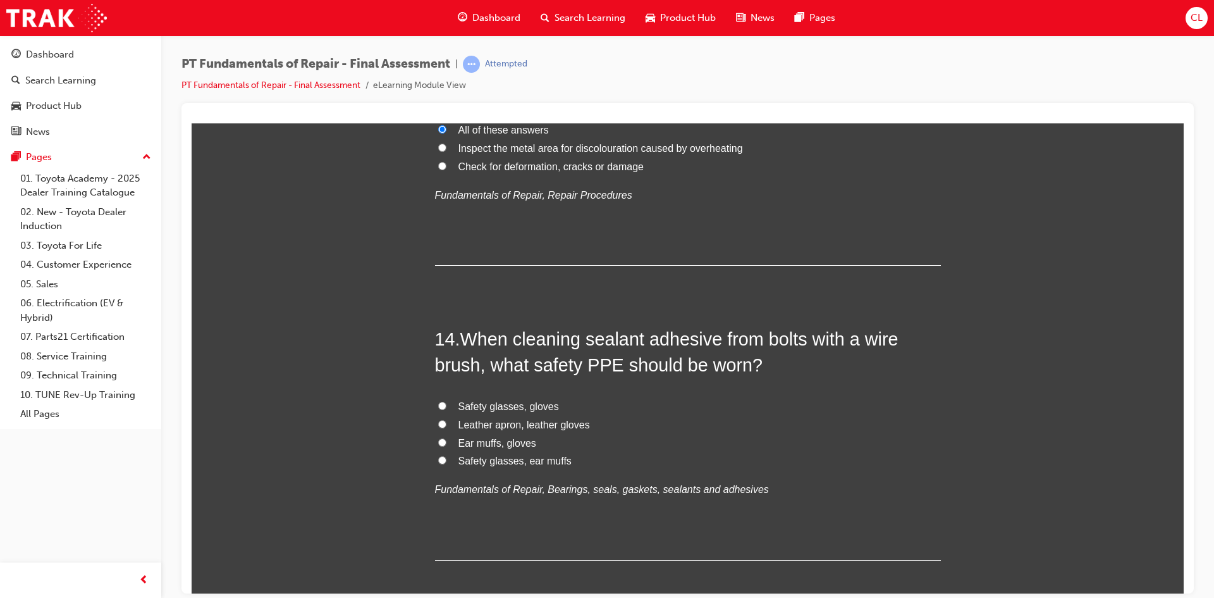
click at [438, 460] on input "Safety glasses, ear muffs" at bounding box center [442, 459] width 8 height 8
radio input "true"
click at [442, 408] on label "Safety glasses, gloves" at bounding box center [688, 406] width 506 height 18
click at [442, 408] on input "Safety glasses, gloves" at bounding box center [442, 405] width 8 height 8
radio input "true"
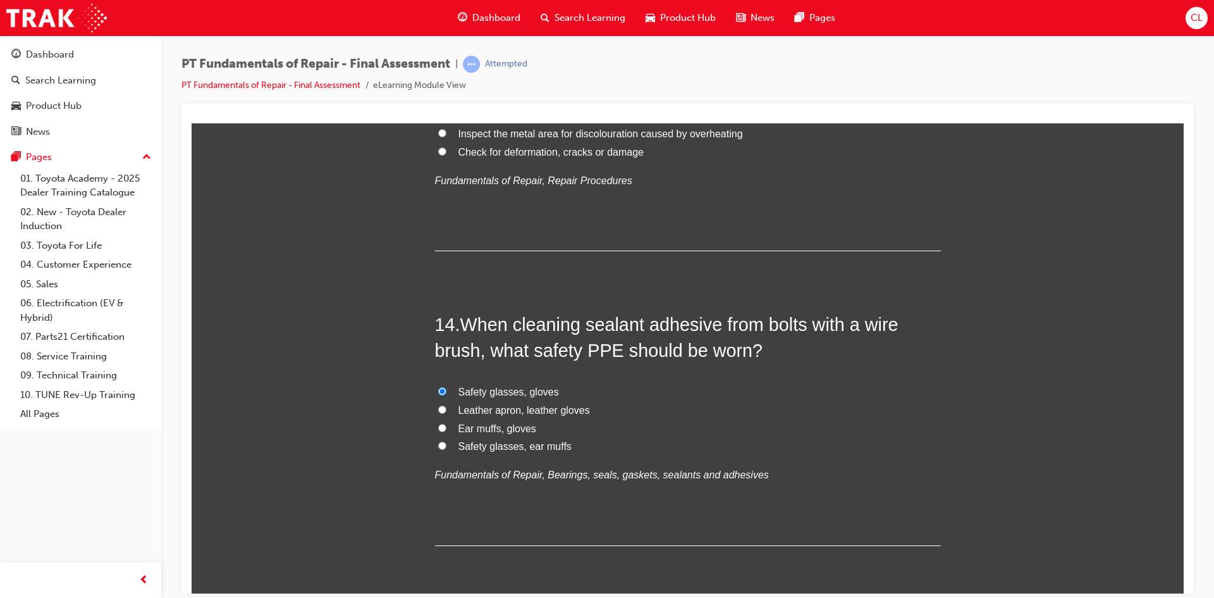
scroll to position [3731, 0]
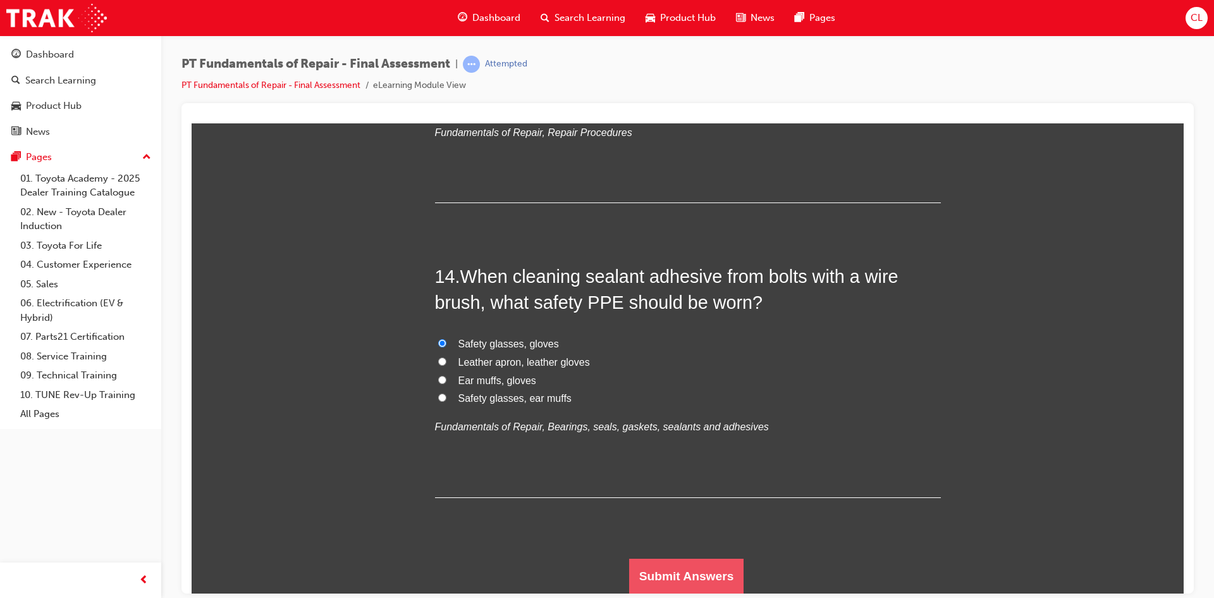
click at [701, 574] on button "Submit Answers" at bounding box center [686, 575] width 115 height 35
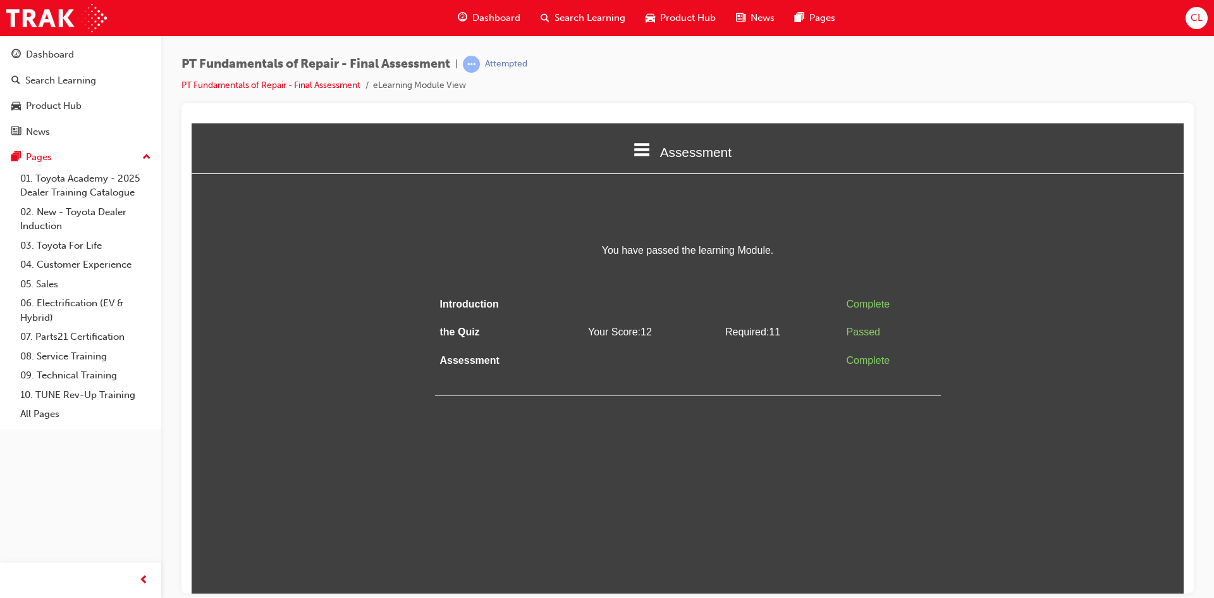
scroll to position [0, 0]
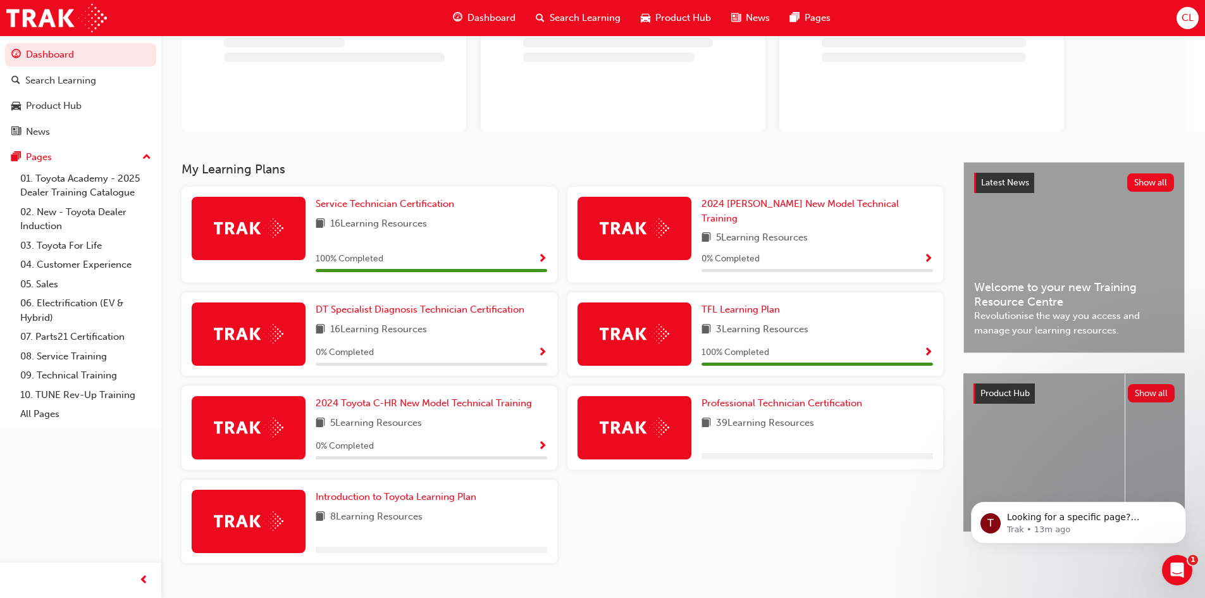
scroll to position [130, 0]
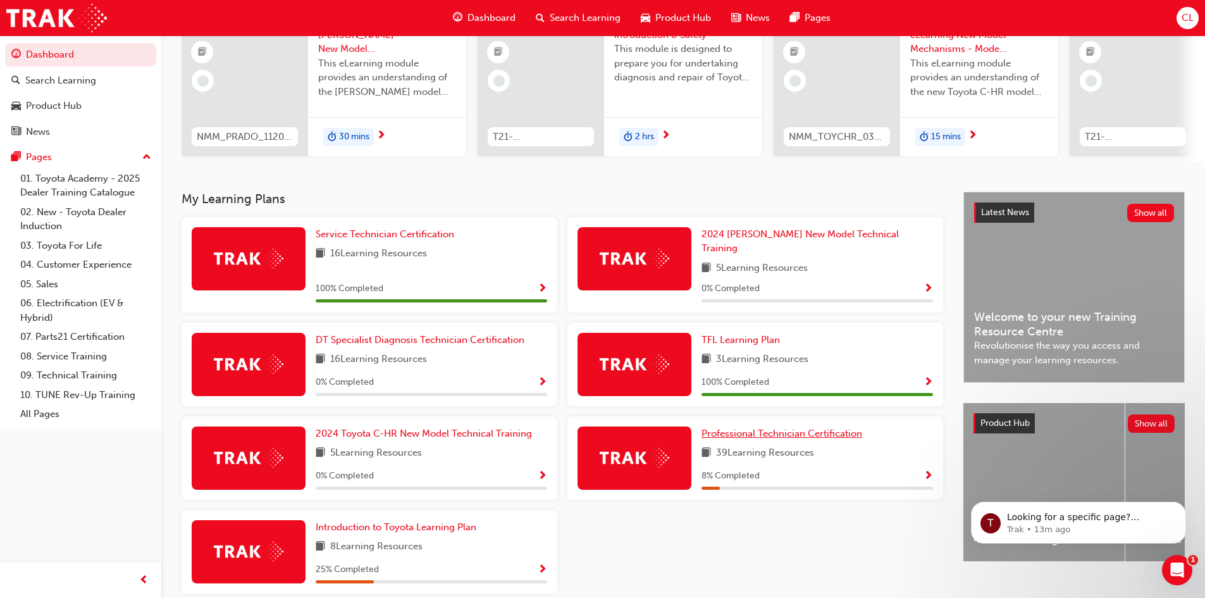
click at [789, 428] on span "Professional Technician Certification" at bounding box center [781, 433] width 161 height 11
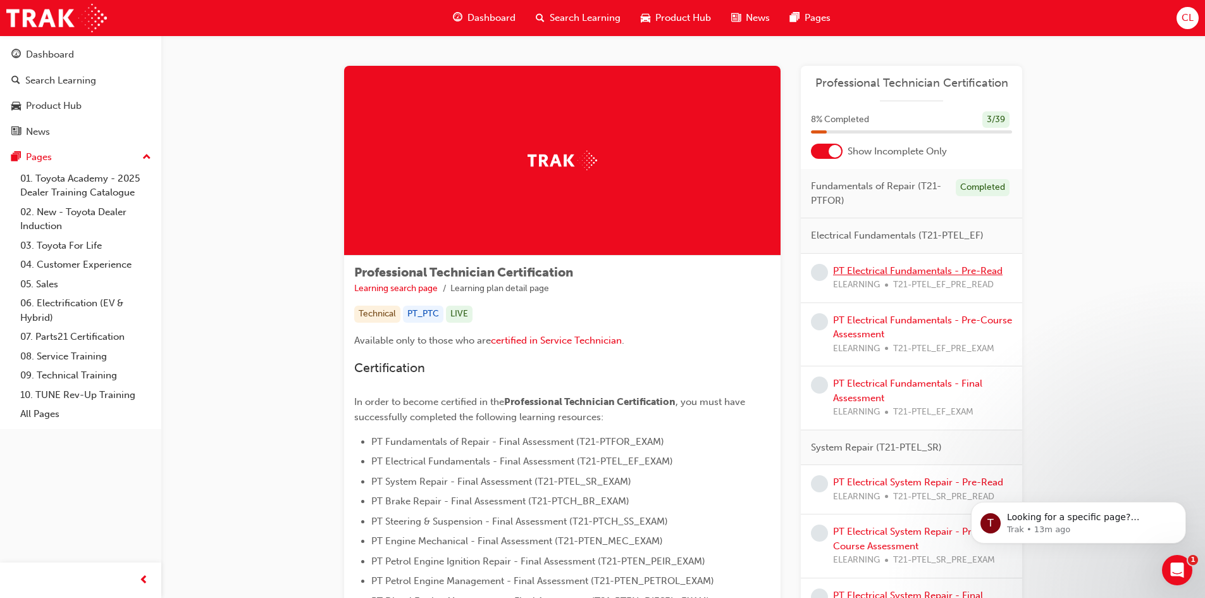
click at [874, 275] on link "PT Electrical Fundamentals - Pre-Read" at bounding box center [918, 270] width 170 height 11
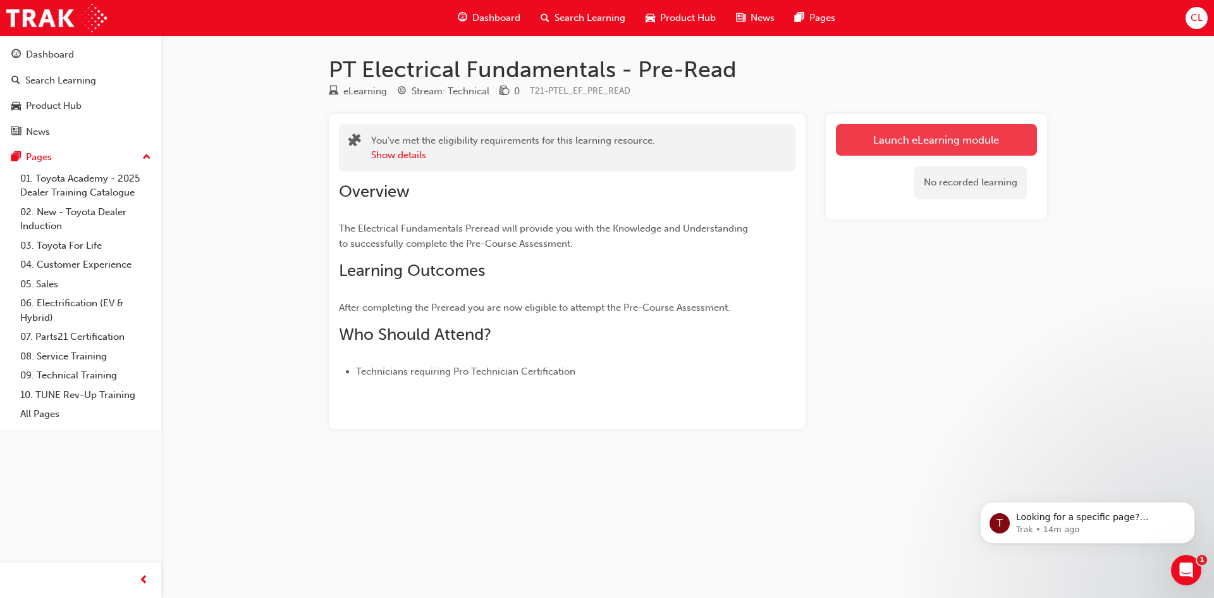
click at [877, 140] on link "Launch eLearning module" at bounding box center [936, 140] width 201 height 32
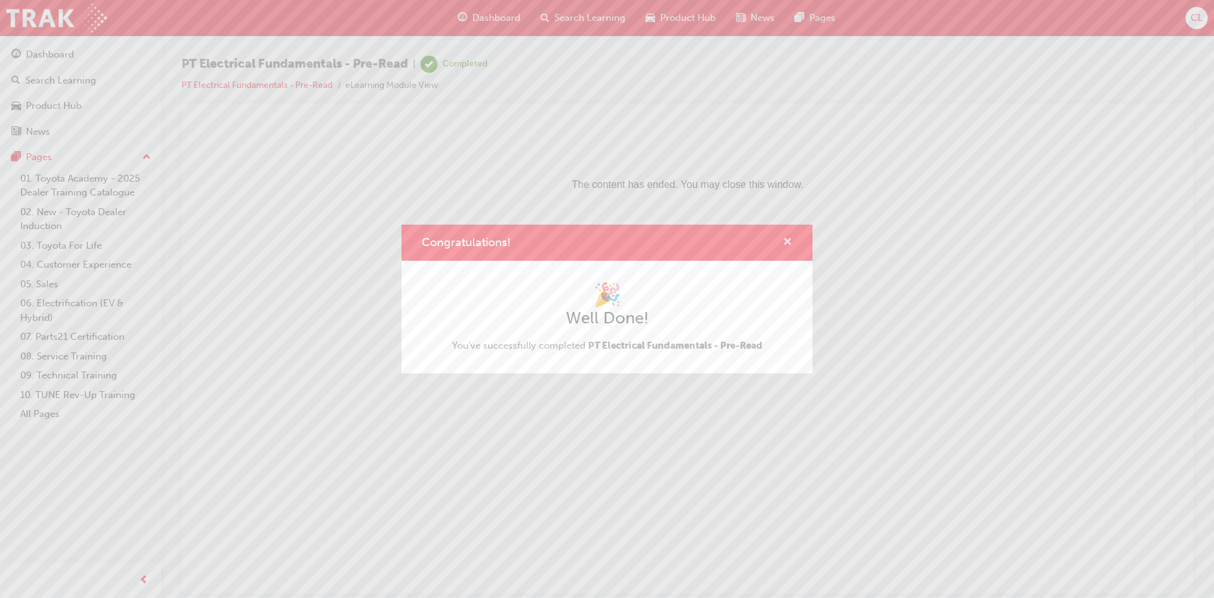
click at [786, 242] on span "cross-icon" at bounding box center [787, 242] width 9 height 11
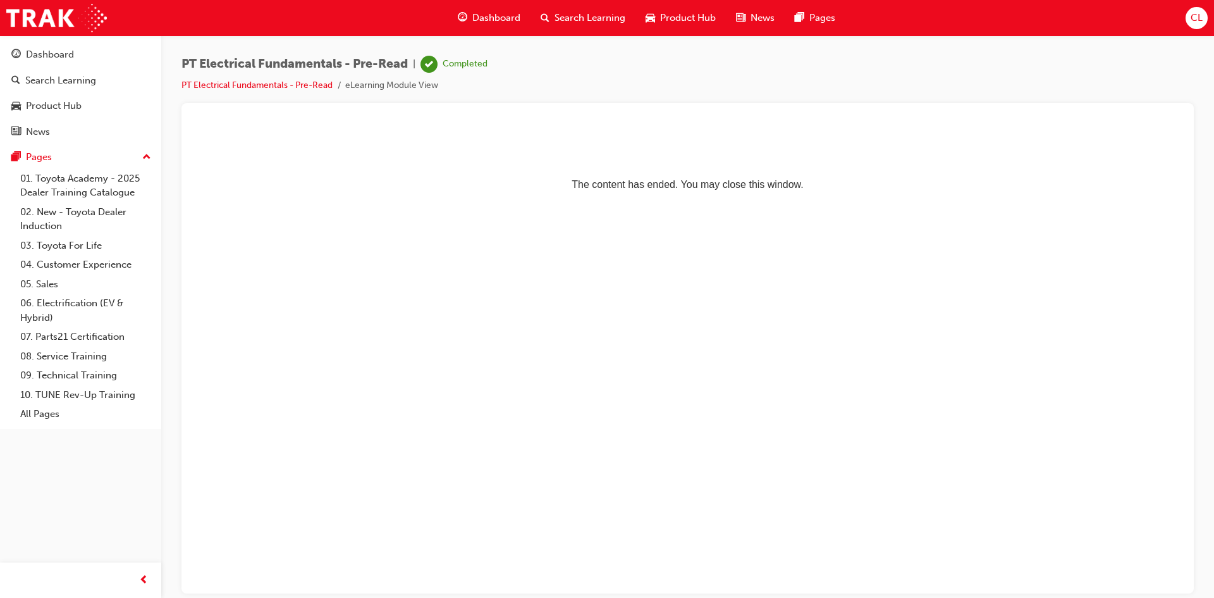
click at [501, 17] on span "Dashboard" at bounding box center [497, 18] width 48 height 15
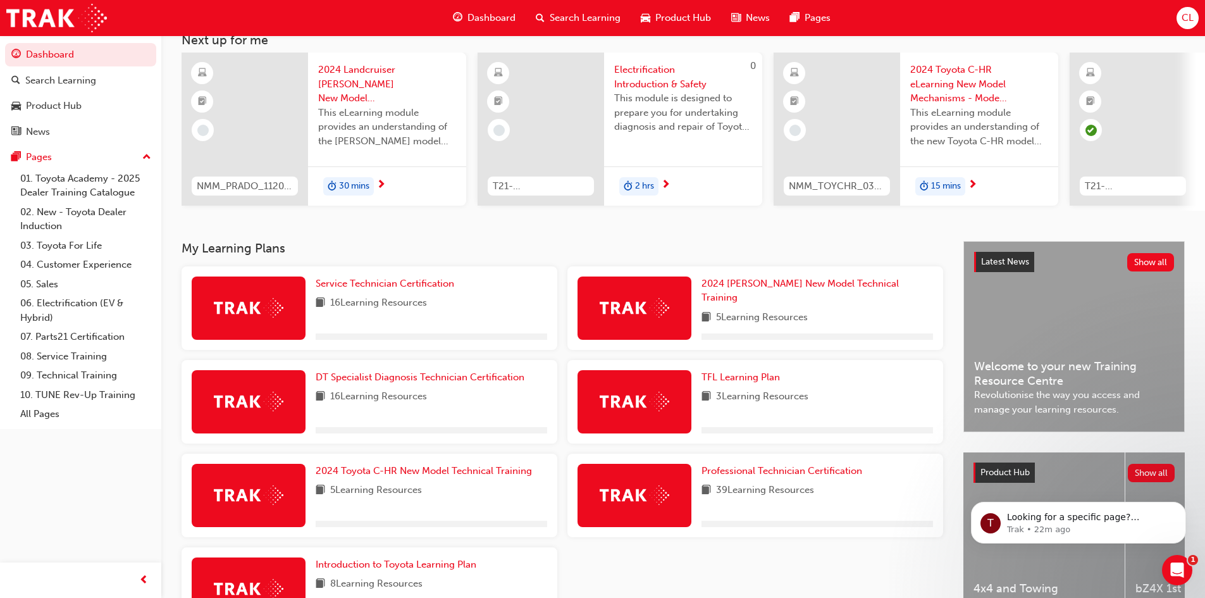
scroll to position [181, 0]
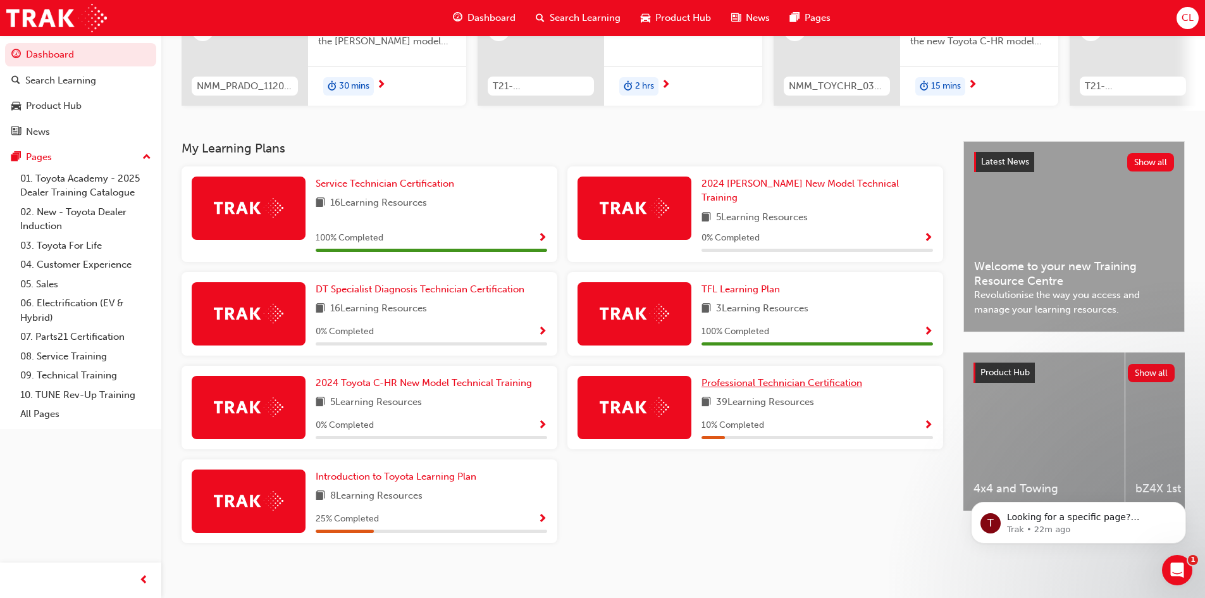
click at [736, 380] on span "Professional Technician Certification" at bounding box center [781, 382] width 161 height 11
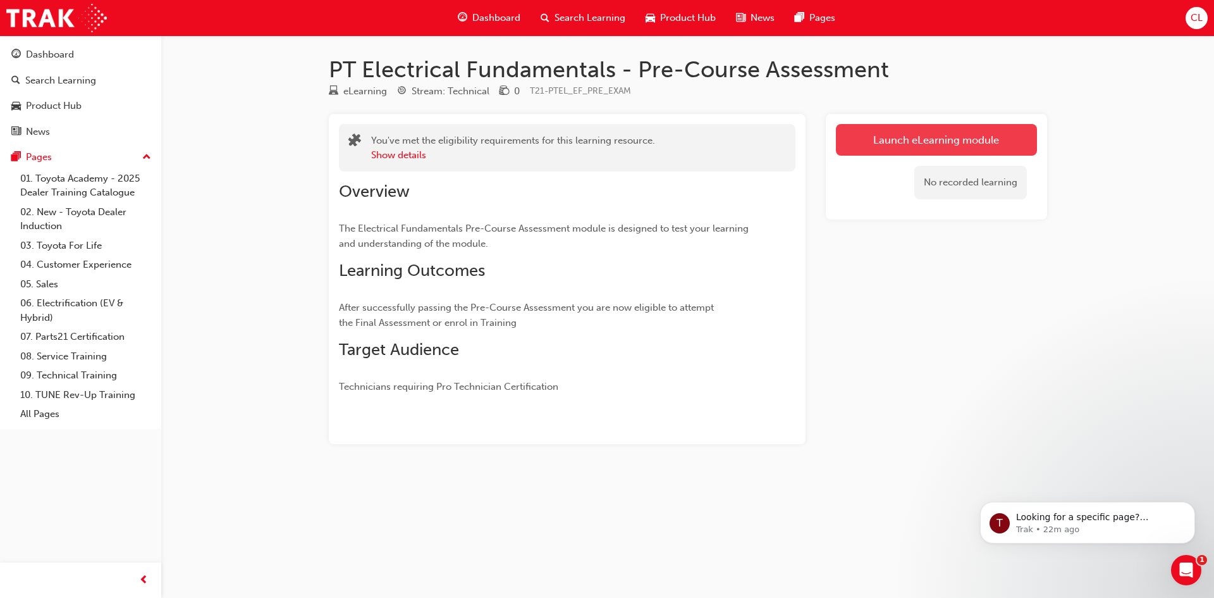
click at [862, 137] on link "Launch eLearning module" at bounding box center [936, 140] width 201 height 32
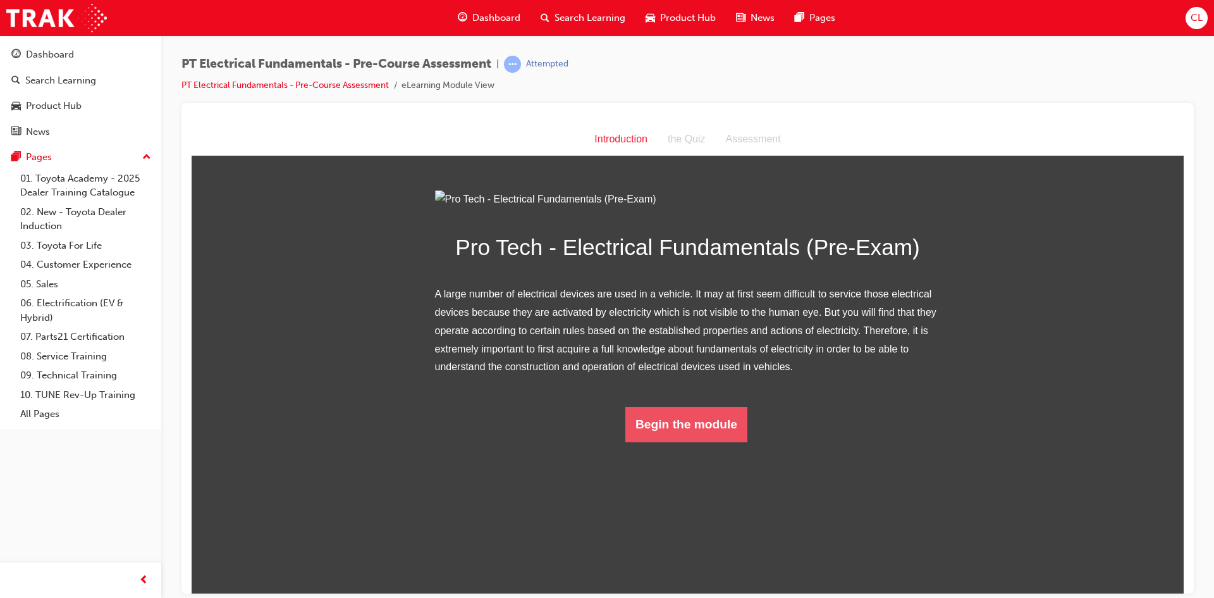
click at [701, 442] on button "Begin the module" at bounding box center [687, 423] width 122 height 35
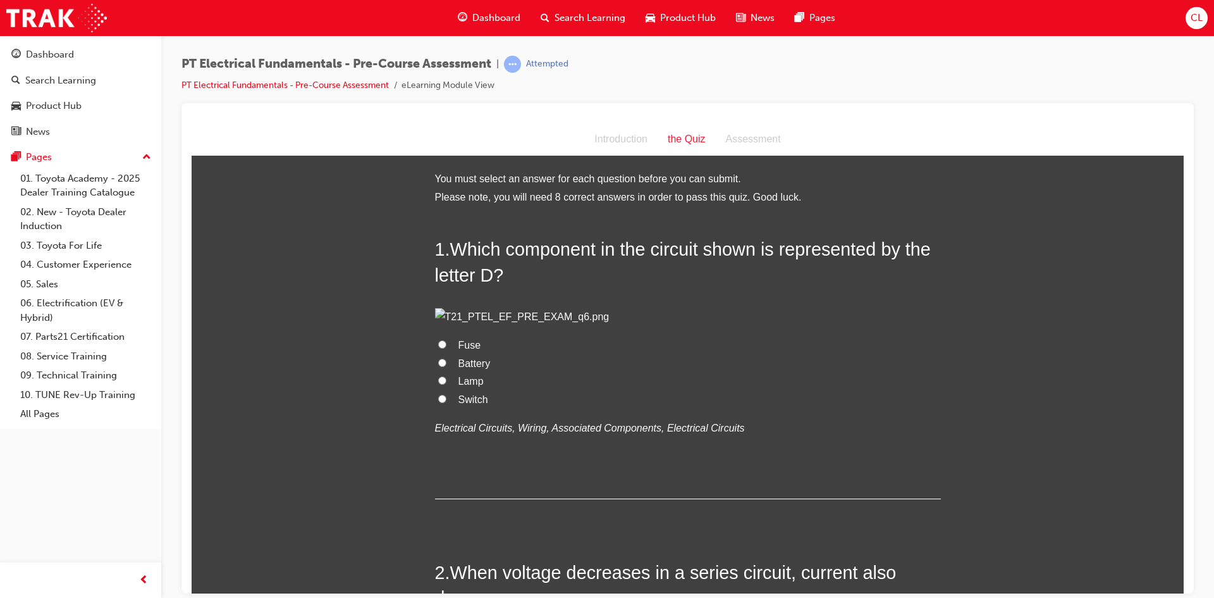
click at [438, 402] on input "Switch" at bounding box center [442, 398] width 8 height 8
radio input "true"
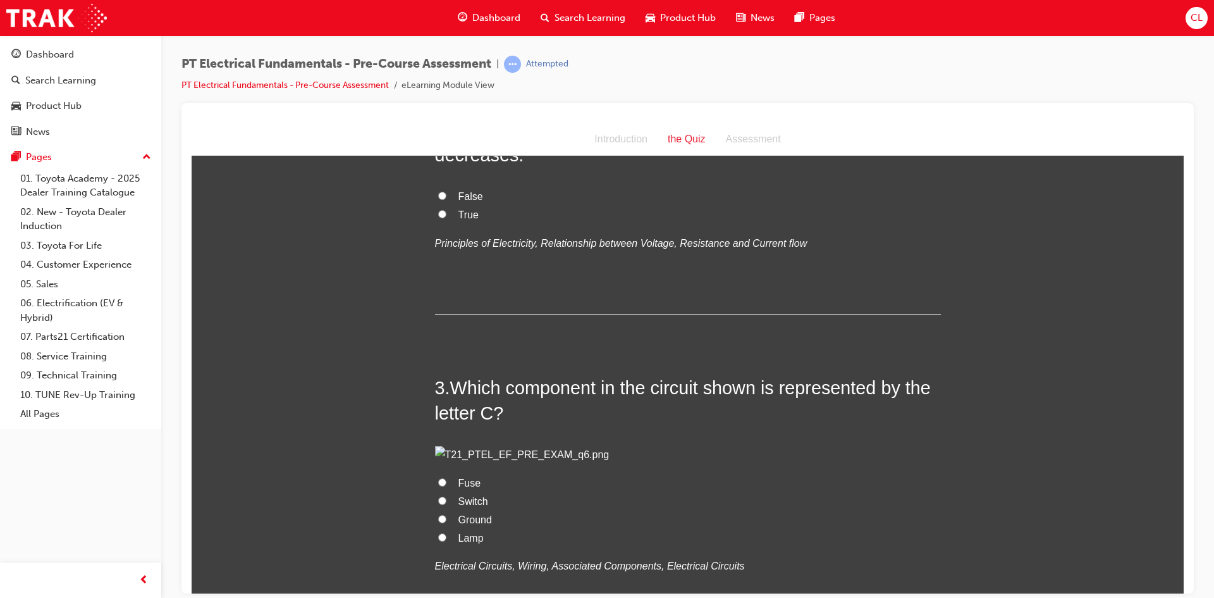
drag, startPoint x: 451, startPoint y: 279, endPoint x: 865, endPoint y: 286, distance: 414.4
click at [865, 168] on h2 "2 . When voltage decreases in a series circuit, current also decreases." at bounding box center [688, 141] width 506 height 51
click at [442, 224] on label "True" at bounding box center [688, 215] width 506 height 18
click at [442, 218] on input "True" at bounding box center [442, 213] width 8 height 8
radio input "true"
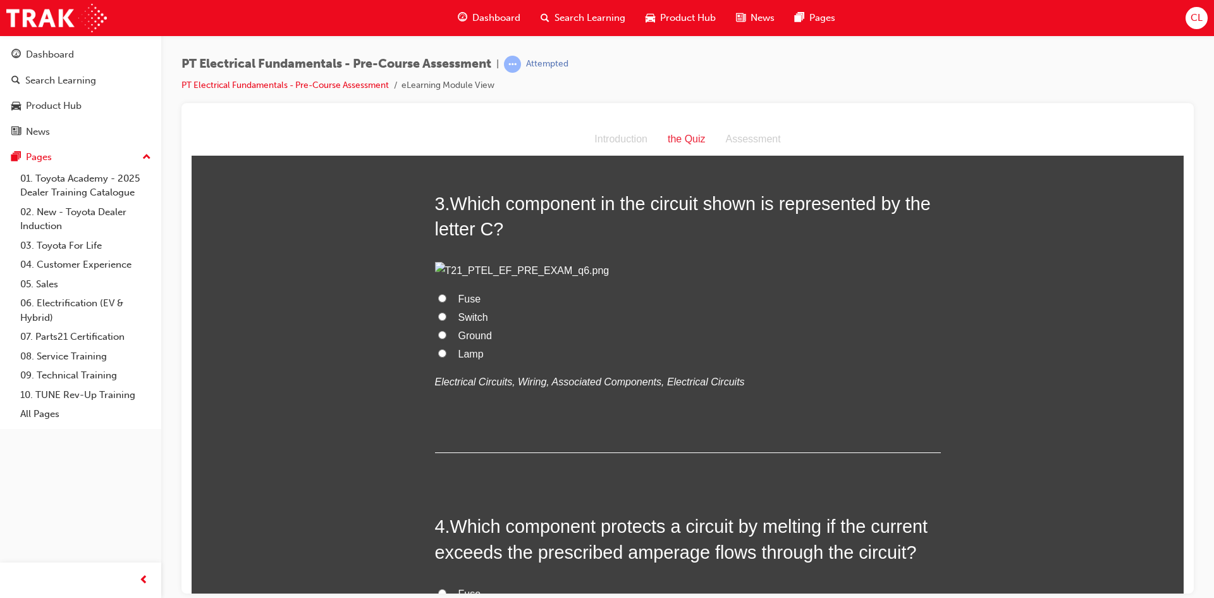
scroll to position [633, 0]
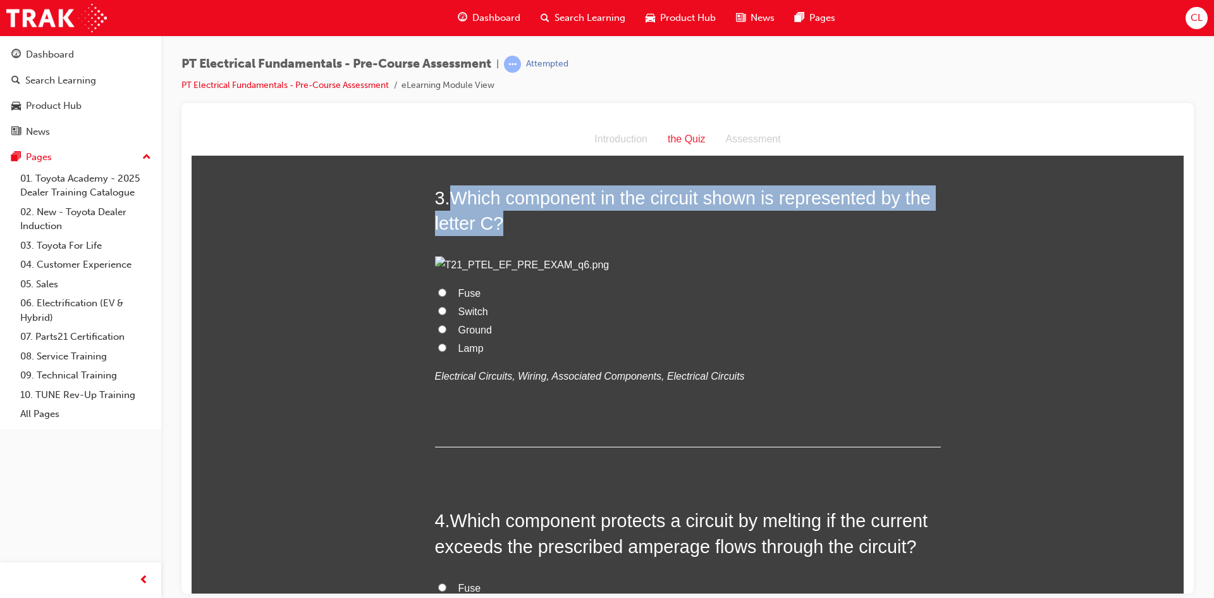
drag, startPoint x: 453, startPoint y: 344, endPoint x: 800, endPoint y: 369, distance: 348.1
click at [800, 236] on h2 "3 . Which component in the circuit shown is represented by the letter C?" at bounding box center [688, 210] width 506 height 51
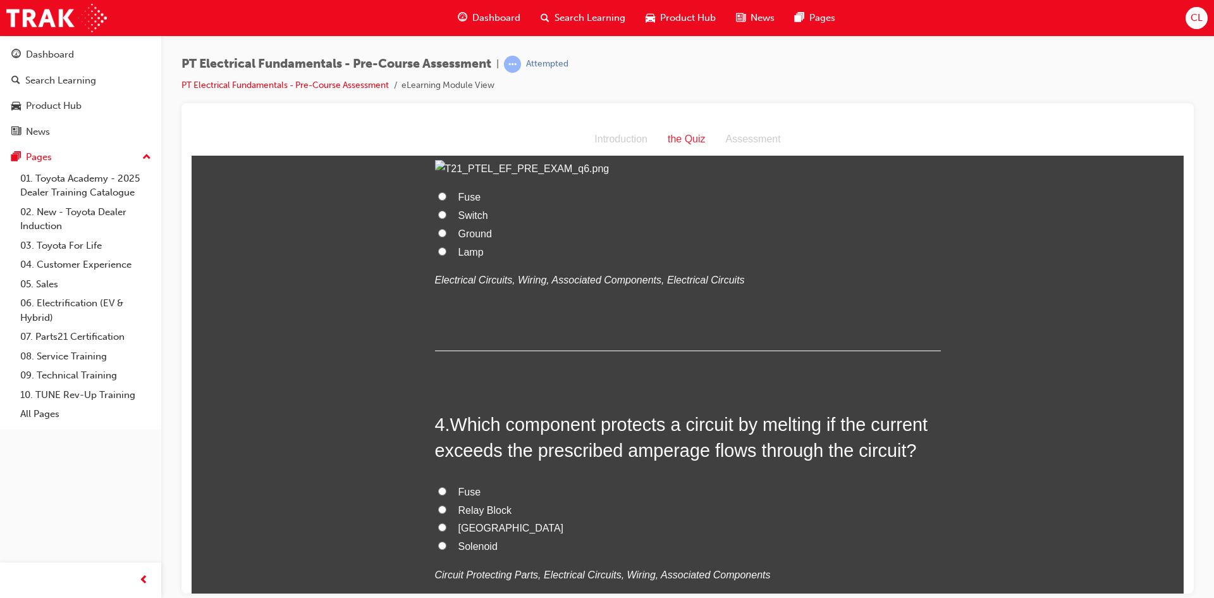
scroll to position [759, 0]
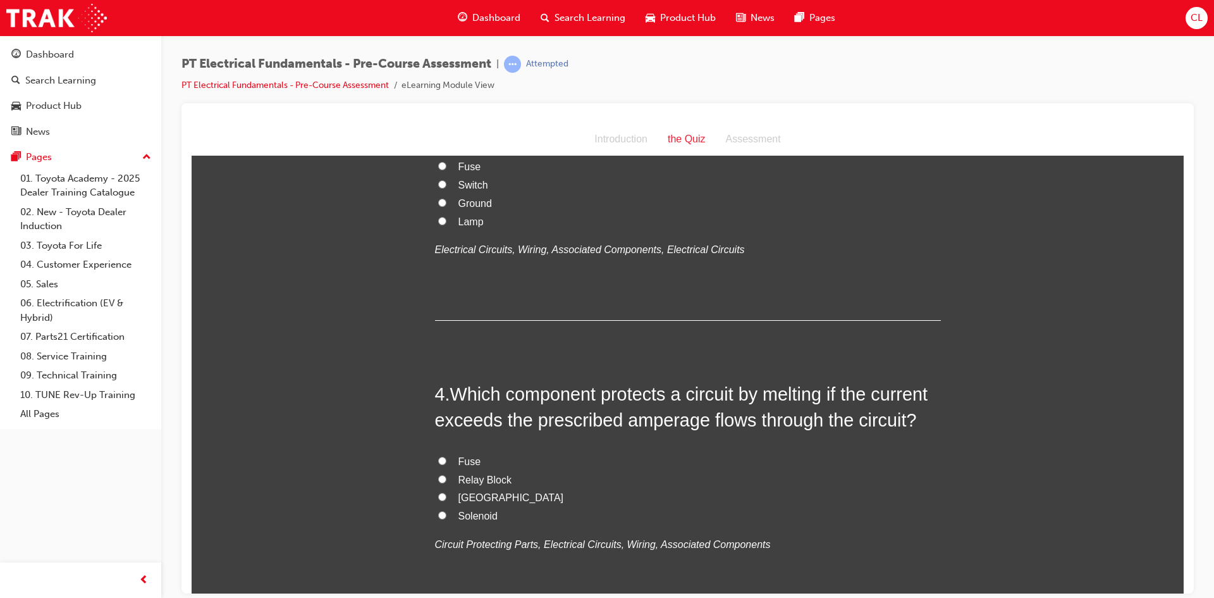
click at [467, 171] on span "Fuse" at bounding box center [470, 166] width 23 height 11
click at [447, 170] on input "Fuse" at bounding box center [442, 165] width 8 height 8
radio input "true"
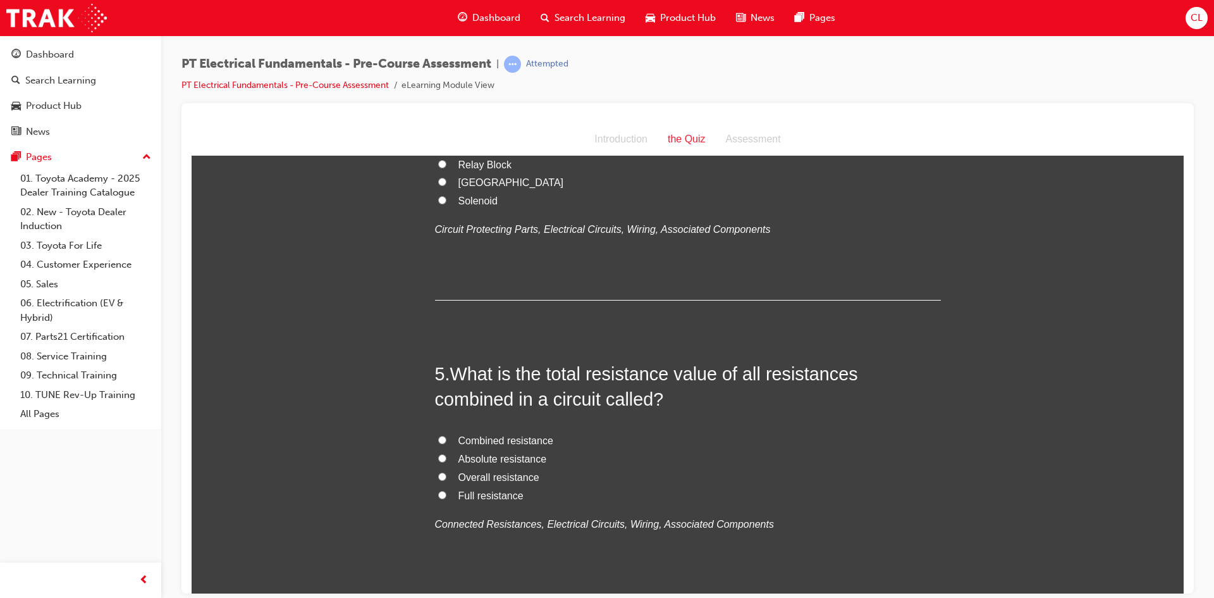
scroll to position [1075, 0]
click at [448, 154] on label "Fuse" at bounding box center [688, 145] width 506 height 18
click at [447, 148] on input "Fuse" at bounding box center [442, 144] width 8 height 8
radio input "true"
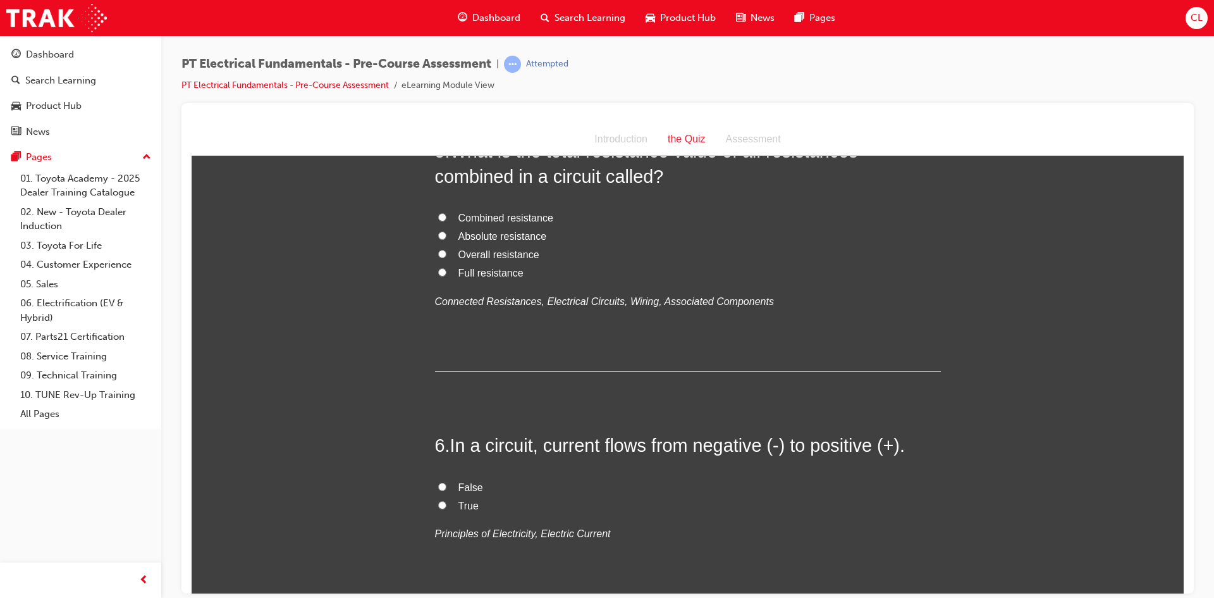
scroll to position [1328, 0]
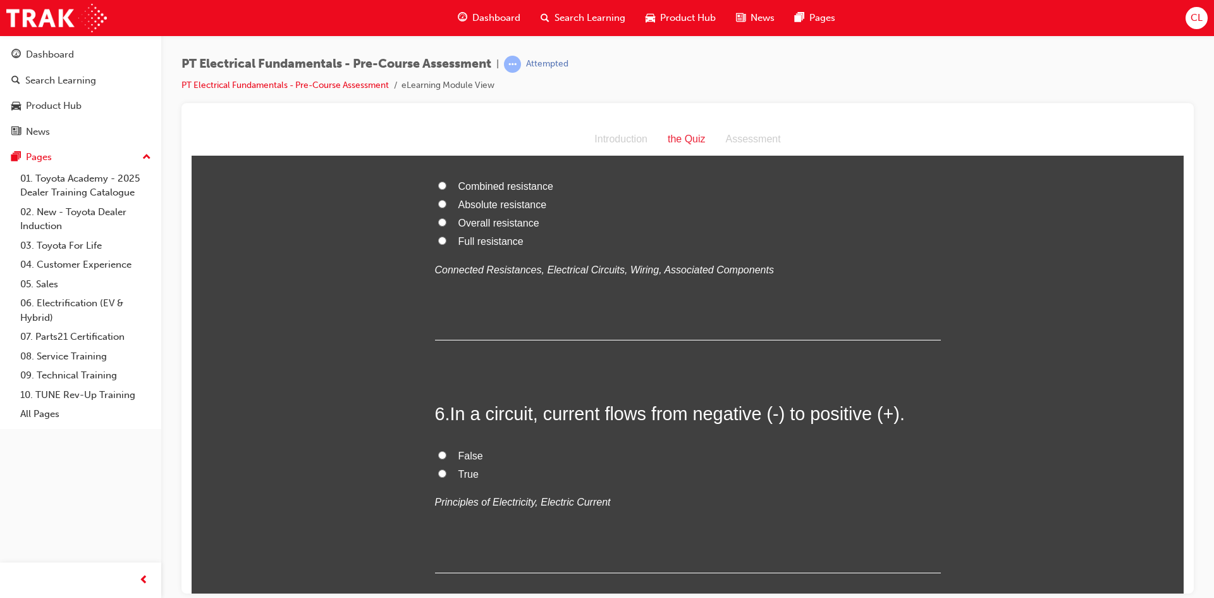
click at [516, 191] on span "Combined resistance" at bounding box center [506, 185] width 95 height 11
click at [447, 189] on input "Combined resistance" at bounding box center [442, 185] width 8 height 8
radio input "true"
click at [485, 228] on span "Overall resistance" at bounding box center [499, 222] width 81 height 11
click at [447, 226] on input "Overall resistance" at bounding box center [442, 222] width 8 height 8
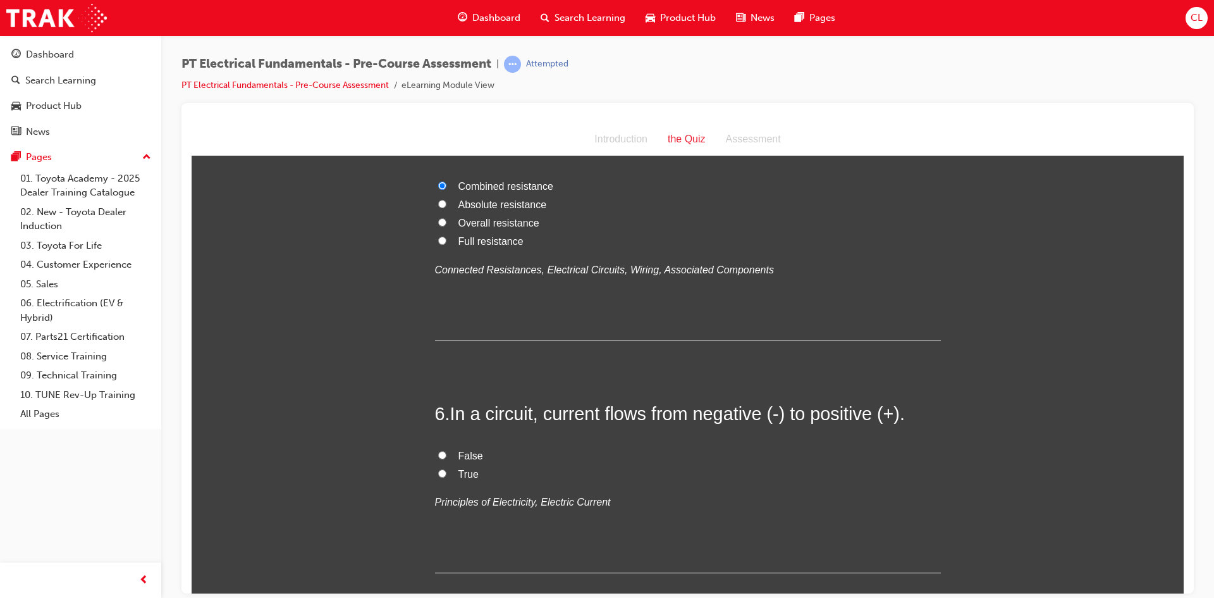
radio input "true"
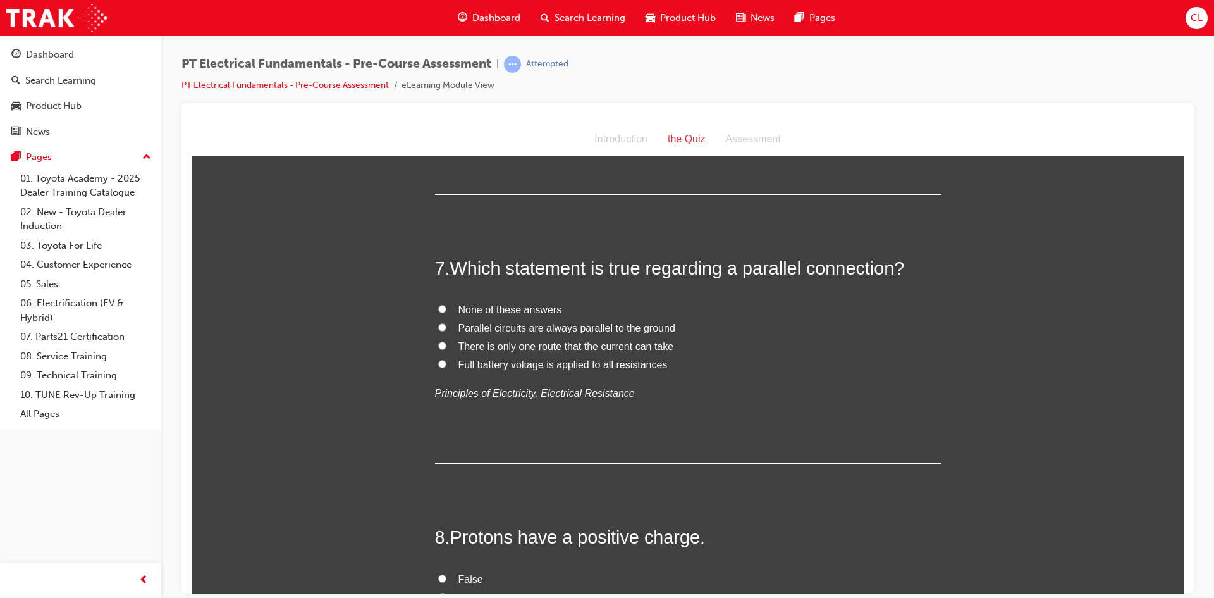
scroll to position [1708, 0]
click at [459, 81] on span "False" at bounding box center [471, 75] width 25 height 11
click at [447, 79] on input "False" at bounding box center [442, 75] width 8 height 8
radio input "true"
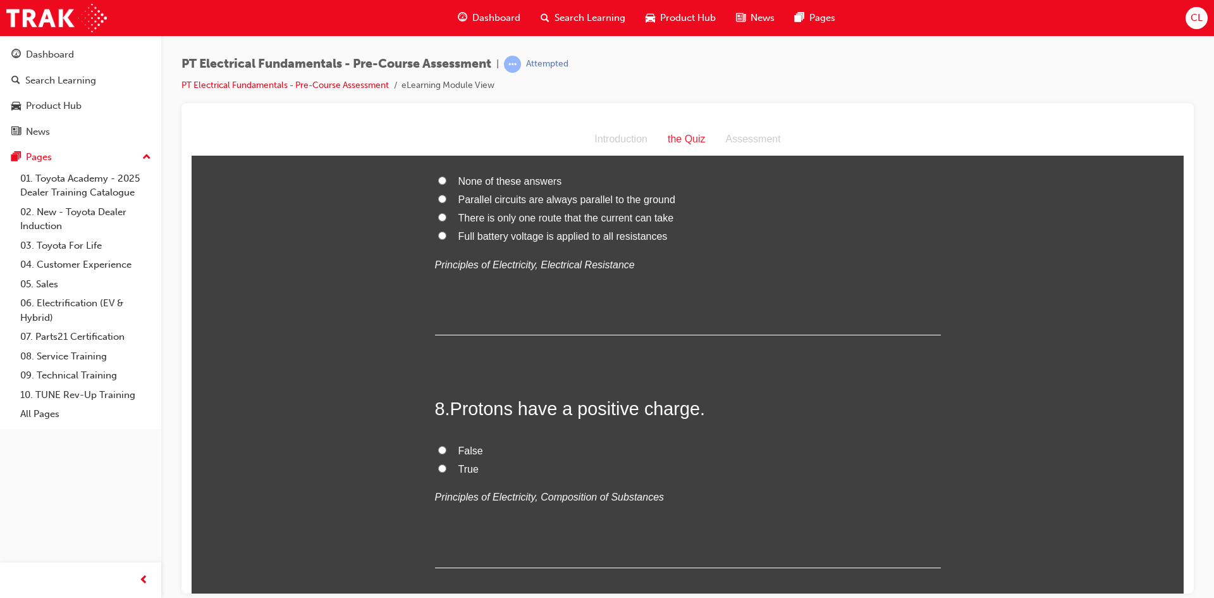
scroll to position [1898, 0]
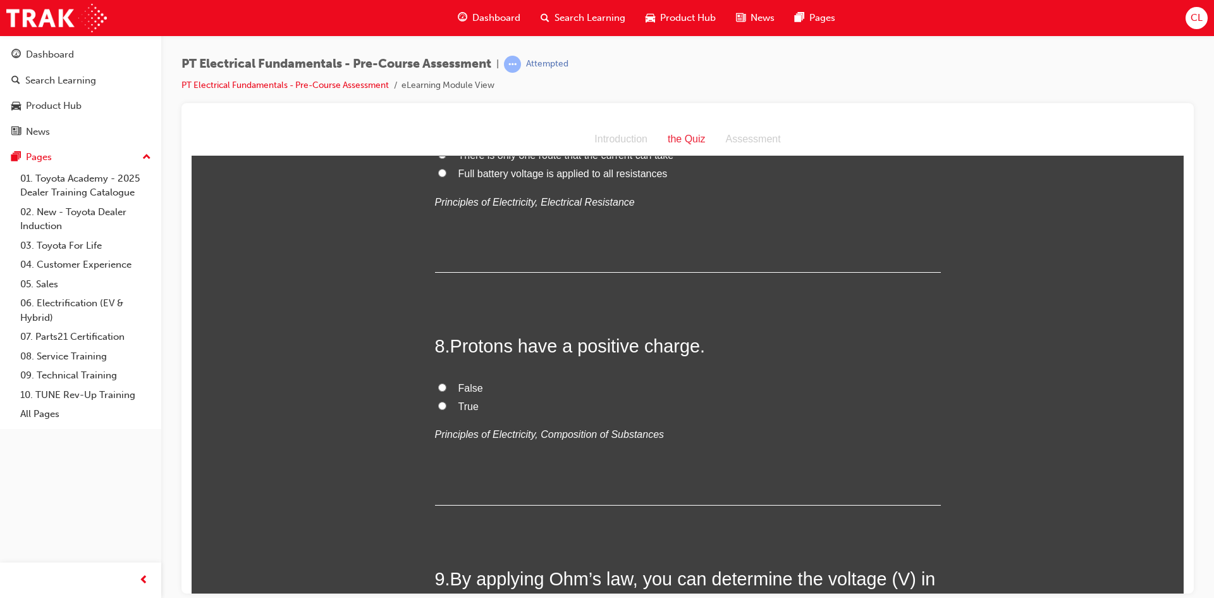
click at [435, 183] on label "Full battery voltage is applied to all resistances" at bounding box center [688, 173] width 506 height 18
click at [438, 176] on input "Full battery voltage is applied to all resistances" at bounding box center [442, 172] width 8 height 8
radio input "true"
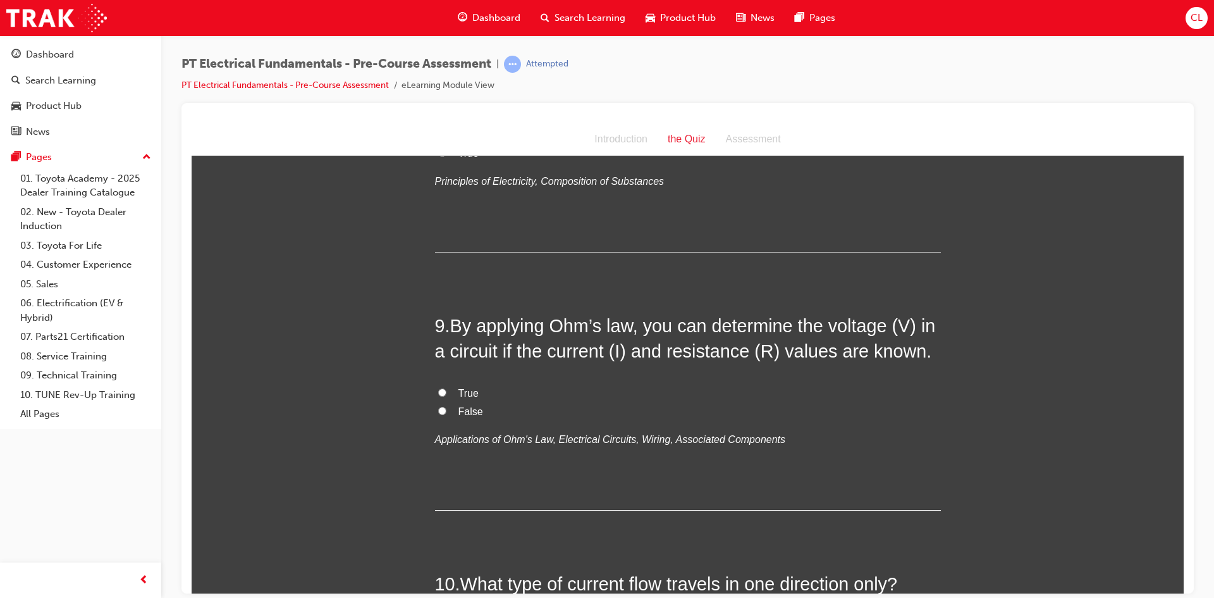
scroll to position [2277, 0]
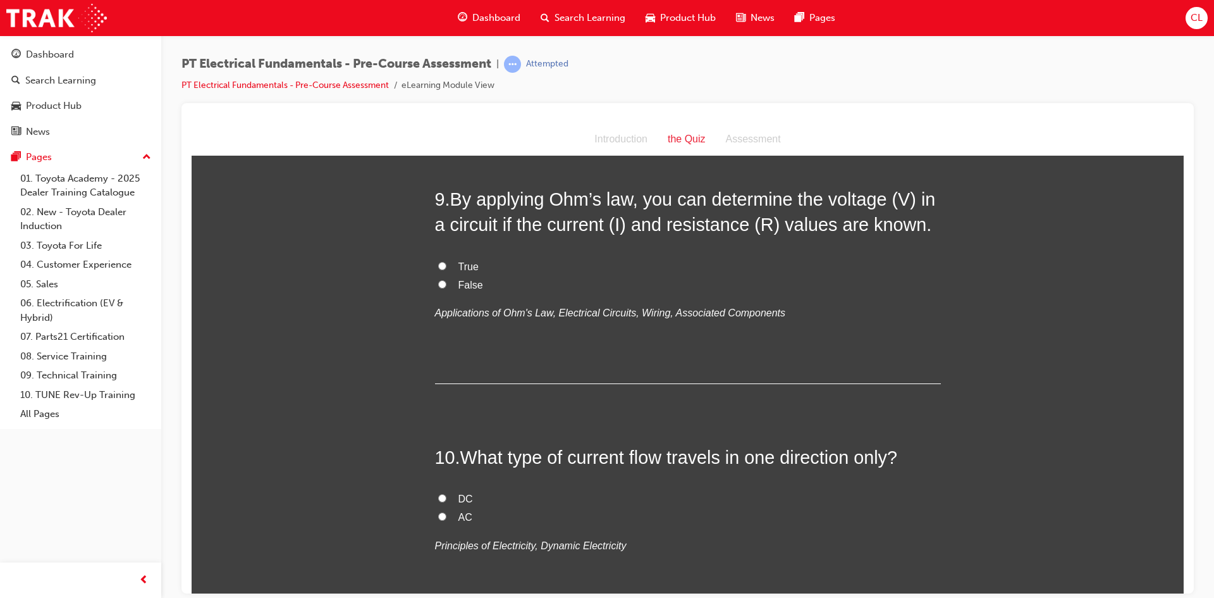
click at [438, 30] on input "True" at bounding box center [442, 26] width 8 height 8
radio input "true"
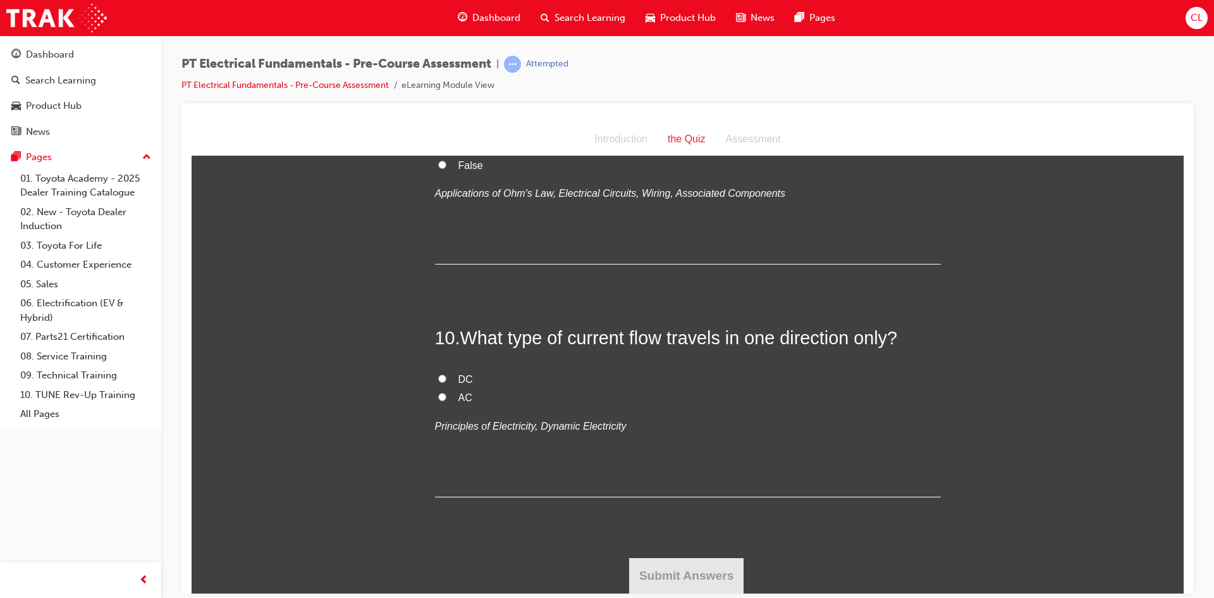
scroll to position [2530, 0]
click at [438, 150] on input "True" at bounding box center [442, 146] width 8 height 8
radio input "true"
click at [438, 375] on input "DC" at bounding box center [442, 378] width 8 height 8
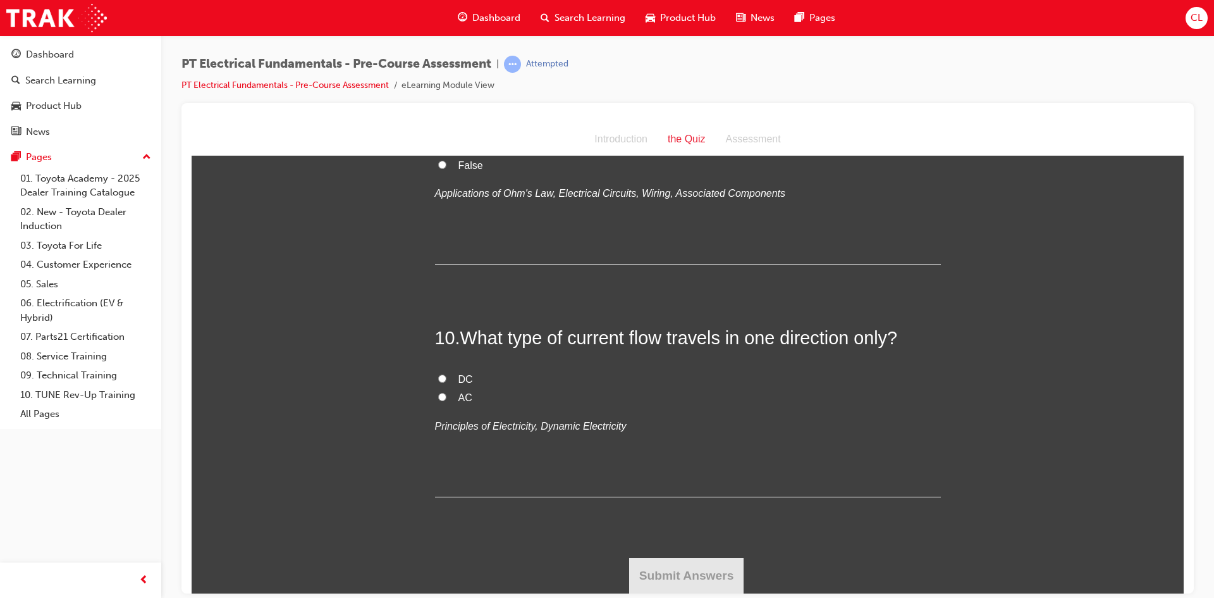
radio input "true"
click at [644, 574] on button "Submit Answers" at bounding box center [686, 574] width 115 height 35
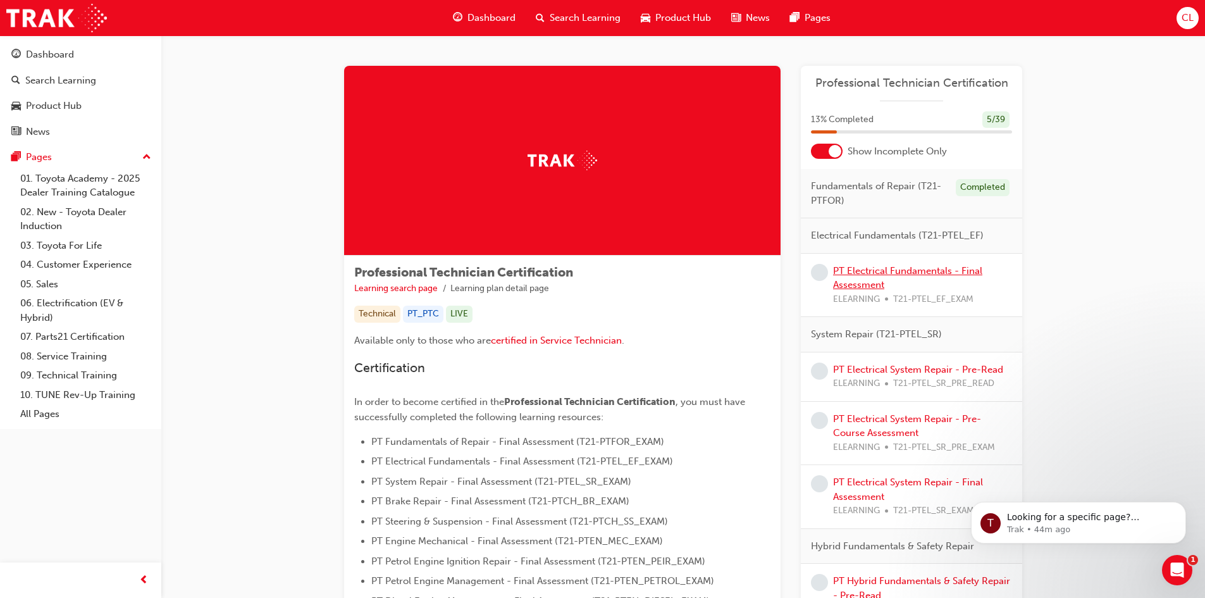
drag, startPoint x: 872, startPoint y: 278, endPoint x: 846, endPoint y: 281, distance: 26.2
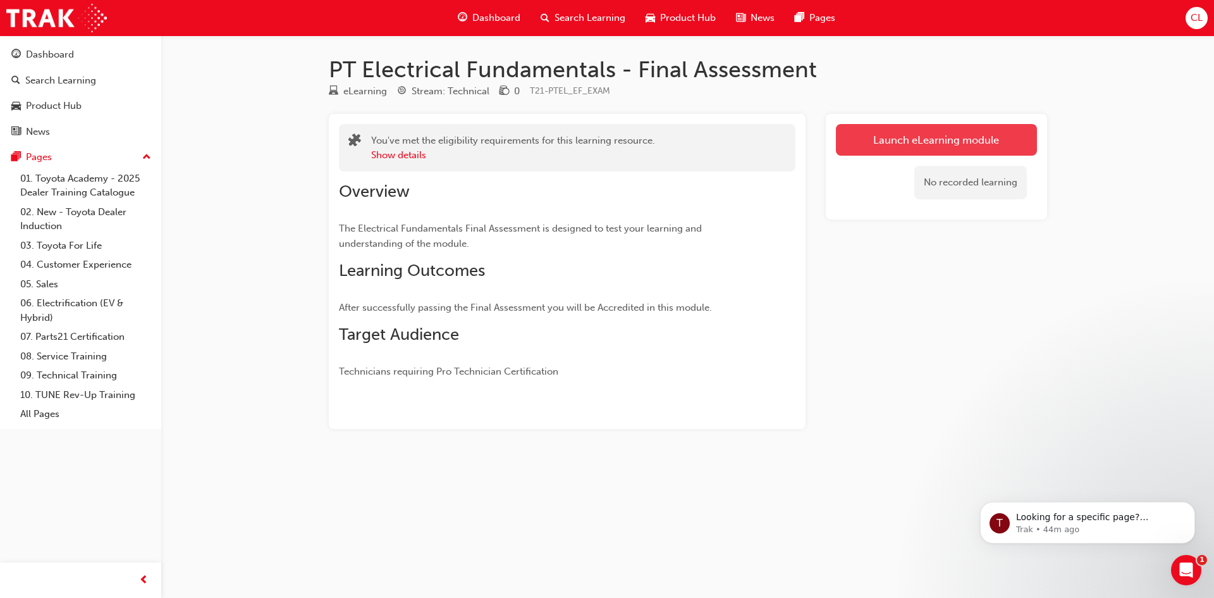
click at [973, 142] on link "Launch eLearning module" at bounding box center [936, 140] width 201 height 32
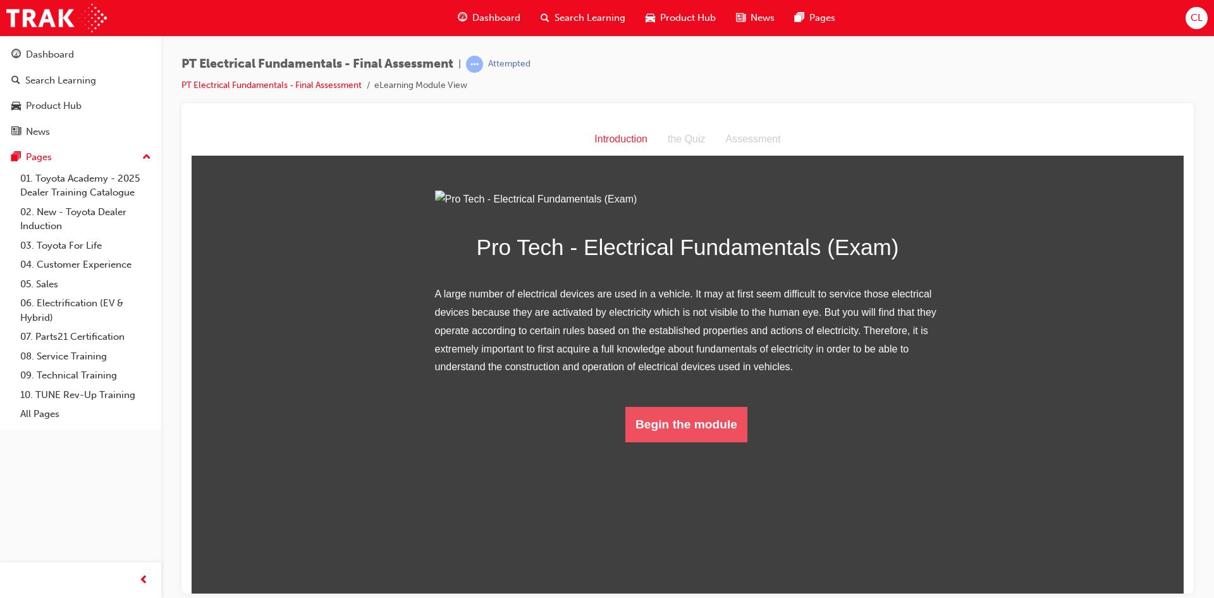
click at [704, 442] on button "Begin the module" at bounding box center [687, 423] width 122 height 35
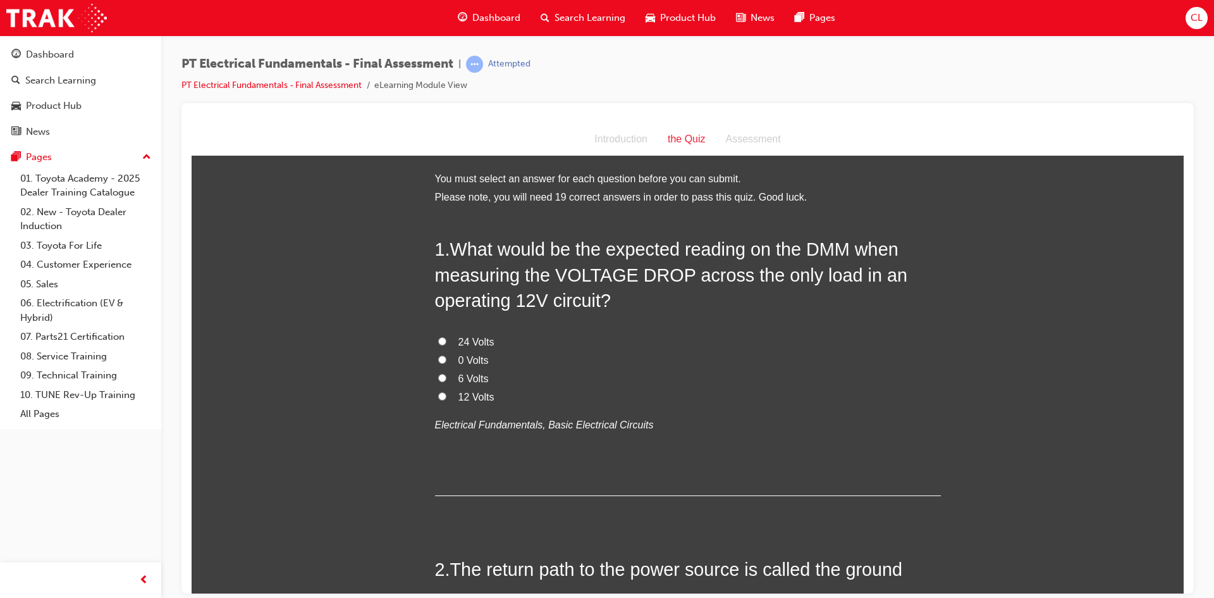
click at [445, 397] on label "12 Volts" at bounding box center [688, 397] width 506 height 18
click at [445, 397] on input "12 Volts" at bounding box center [442, 396] width 8 height 8
radio input "true"
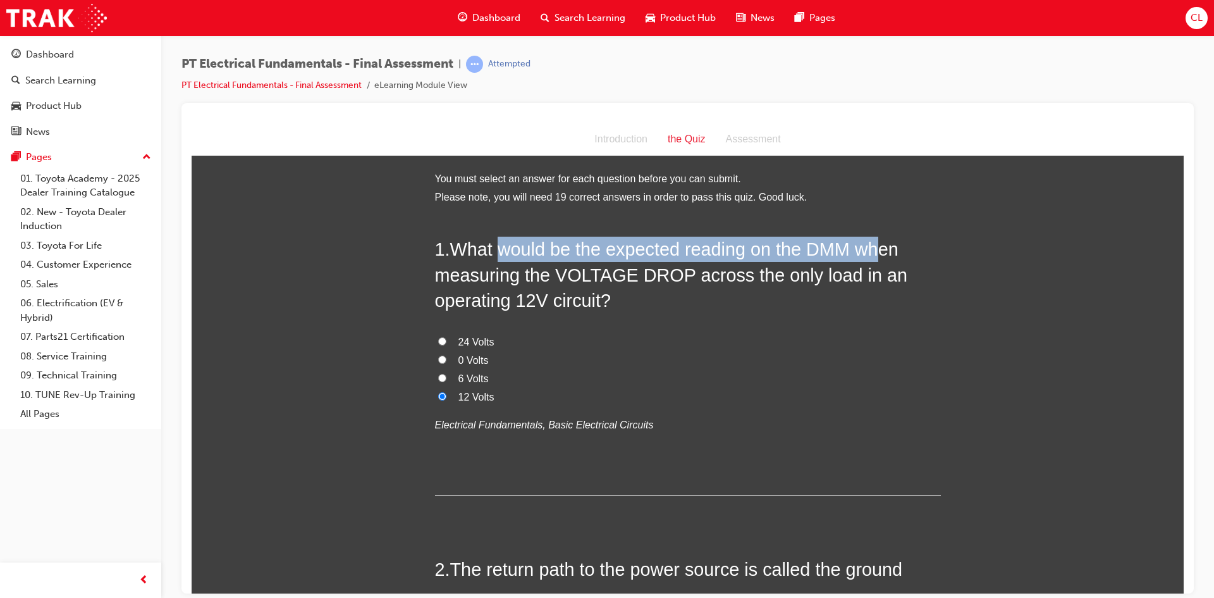
drag, startPoint x: 498, startPoint y: 245, endPoint x: 875, endPoint y: 249, distance: 376.4
click at [875, 249] on span "What would be the expected reading on the DMM when measuring the VOLTAGE DROP a…" at bounding box center [671, 273] width 473 height 71
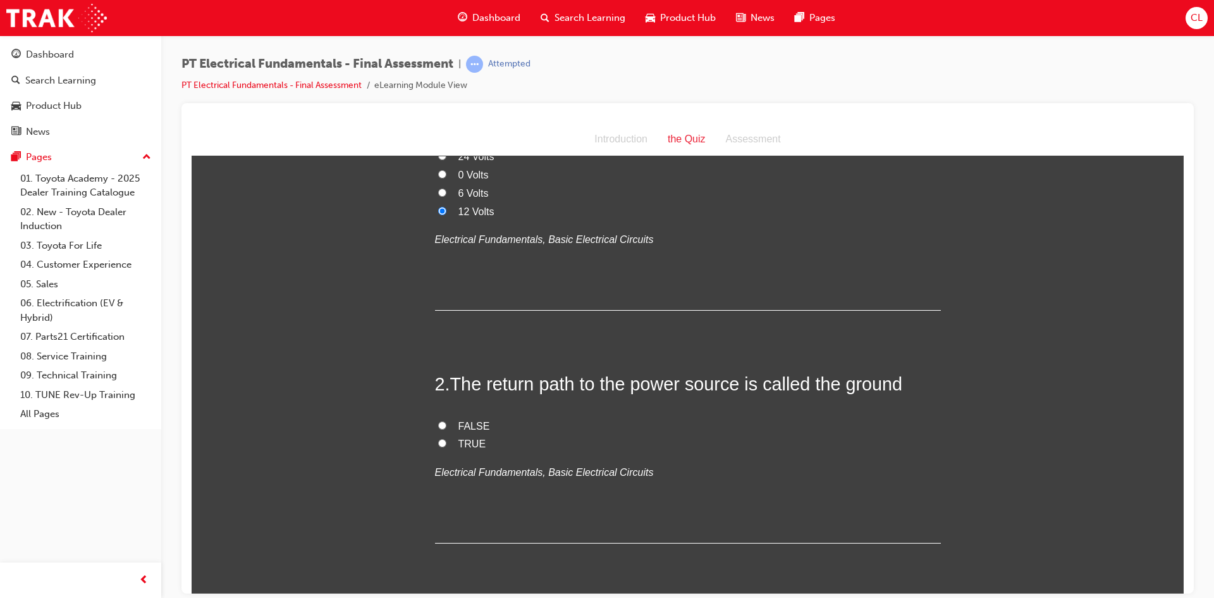
scroll to position [253, 0]
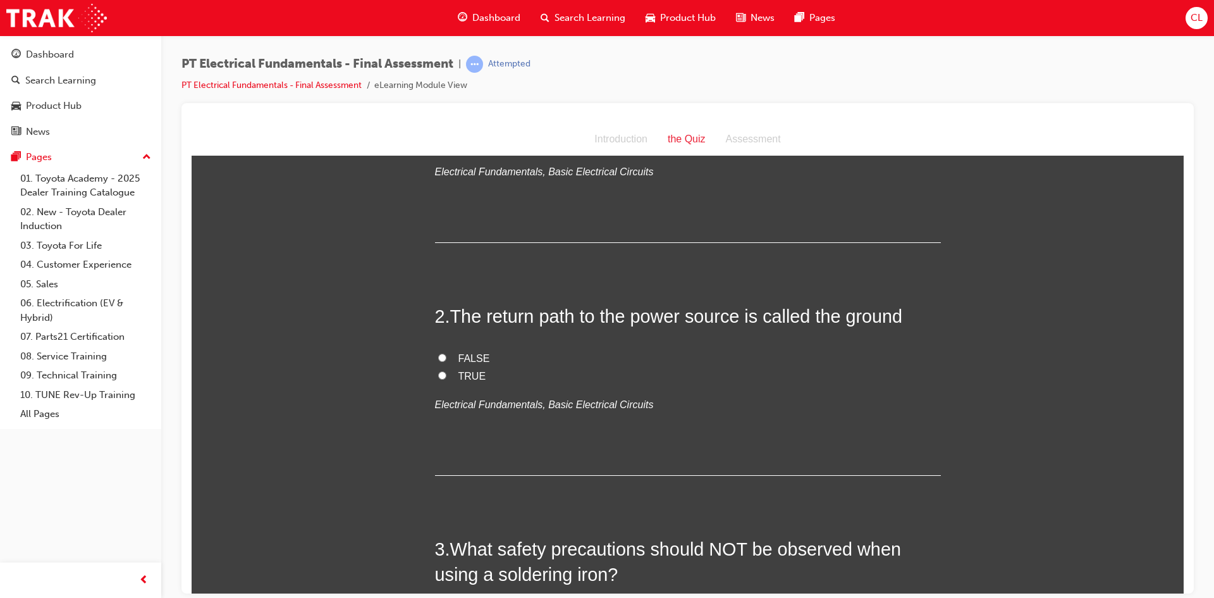
click at [461, 375] on span "TRUE" at bounding box center [473, 375] width 28 height 11
click at [447, 375] on input "TRUE" at bounding box center [442, 375] width 8 height 8
radio input "true"
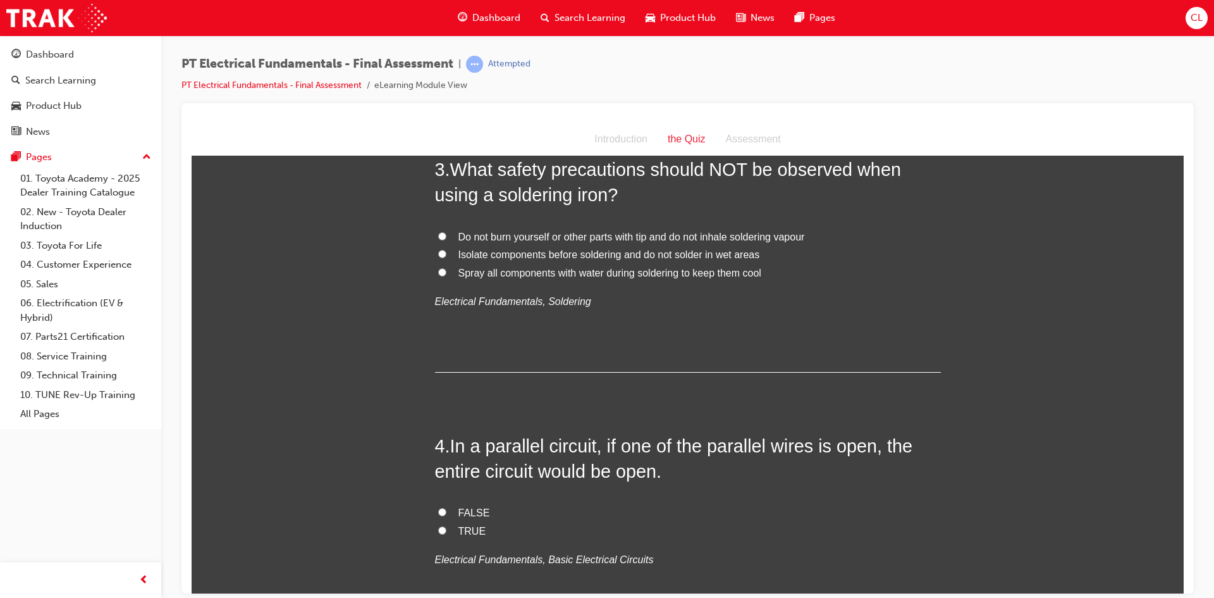
scroll to position [569, 0]
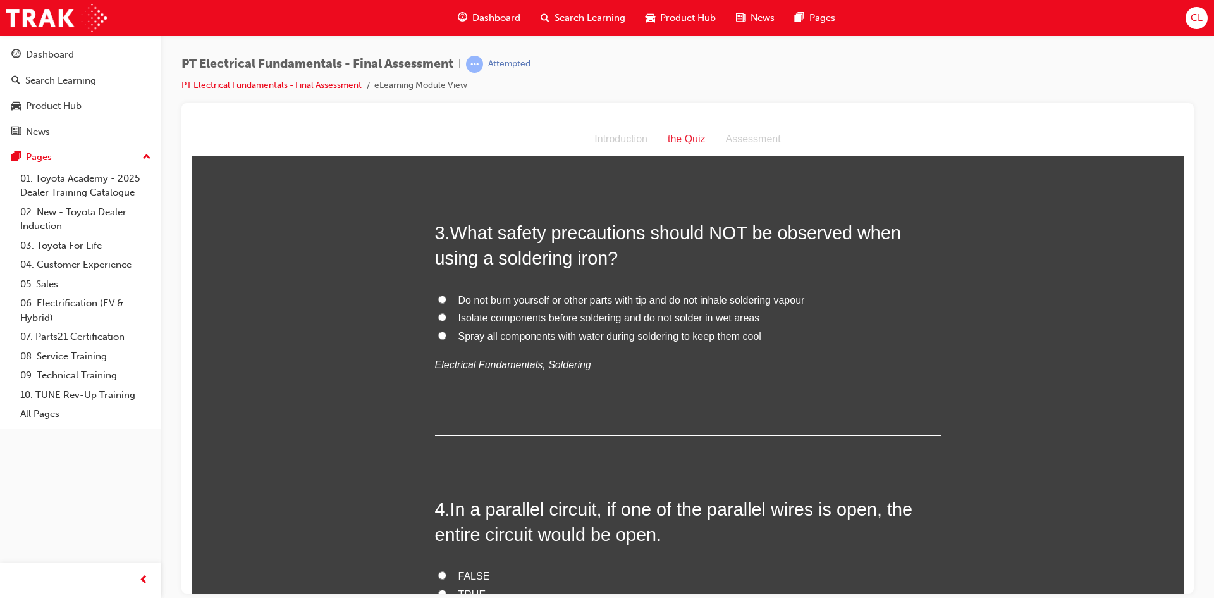
click at [498, 338] on span "Spray all components with water during soldering to keep them cool" at bounding box center [610, 335] width 303 height 11
click at [447, 338] on input "Spray all components with water during soldering to keep them cool" at bounding box center [442, 335] width 8 height 8
radio input "true"
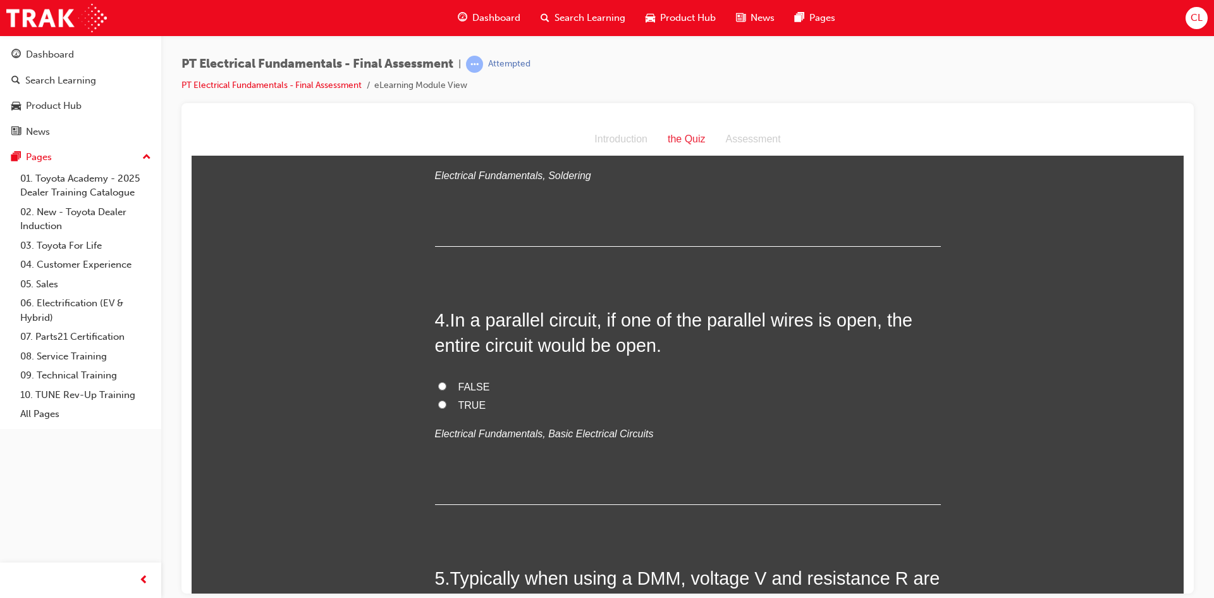
scroll to position [759, 0]
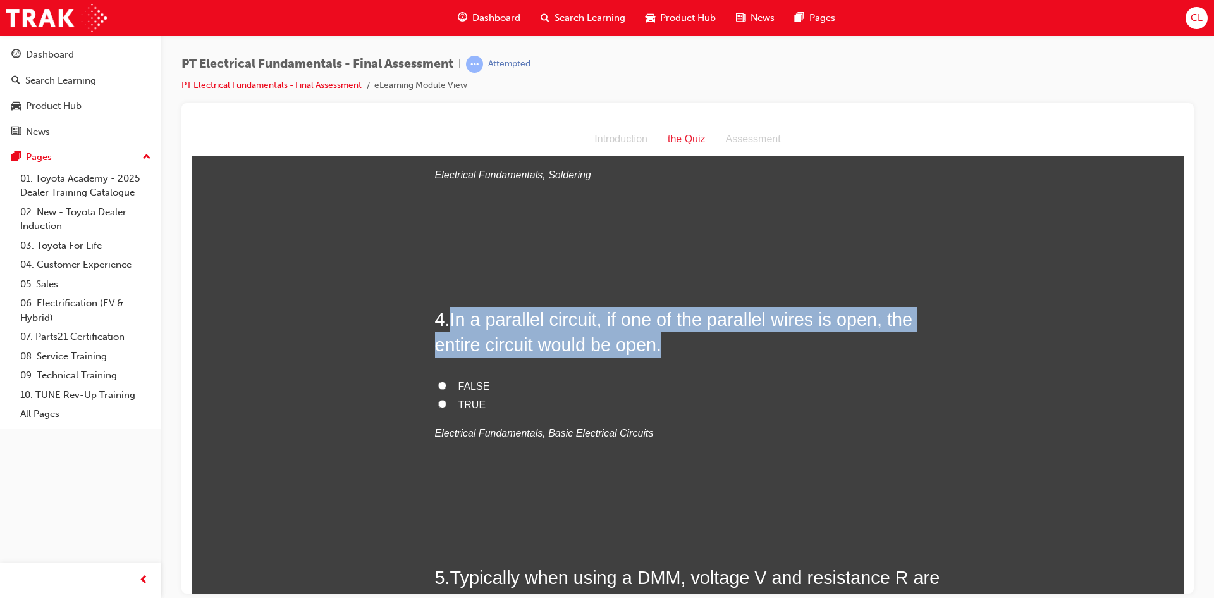
drag, startPoint x: 451, startPoint y: 324, endPoint x: 899, endPoint y: 335, distance: 448.6
click at [899, 335] on h2 "4 . In a parallel circuit, if one of the parallel wires is open, the entire cir…" at bounding box center [688, 331] width 506 height 51
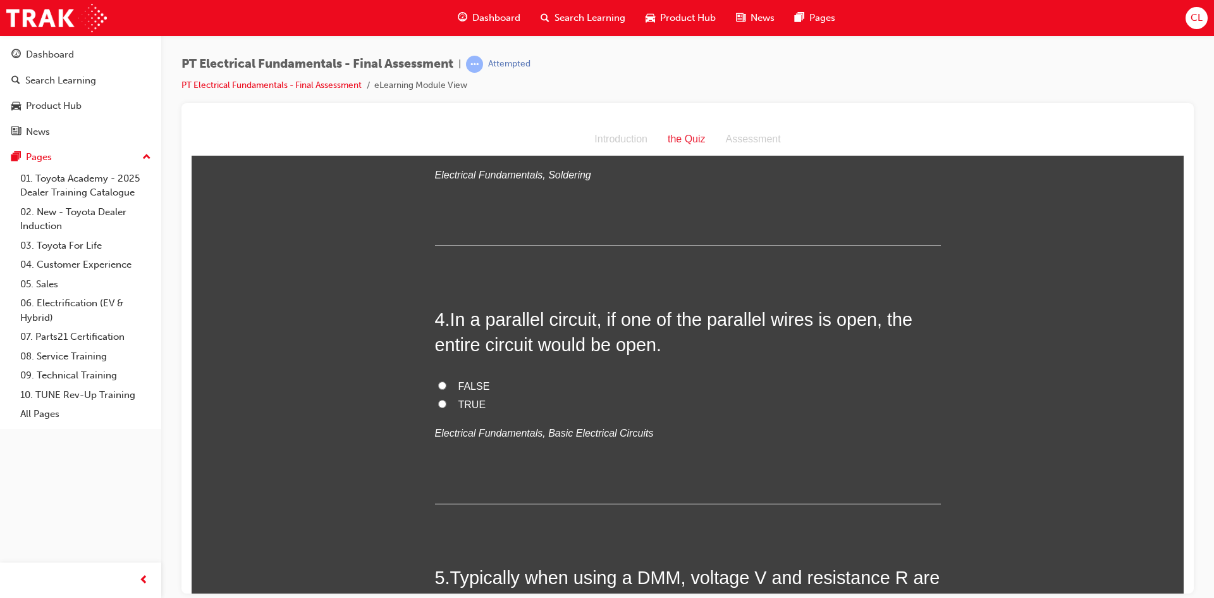
click at [569, 383] on label "FALSE" at bounding box center [688, 386] width 506 height 18
click at [447, 383] on input "FALSE" at bounding box center [442, 385] width 8 height 8
radio input "true"
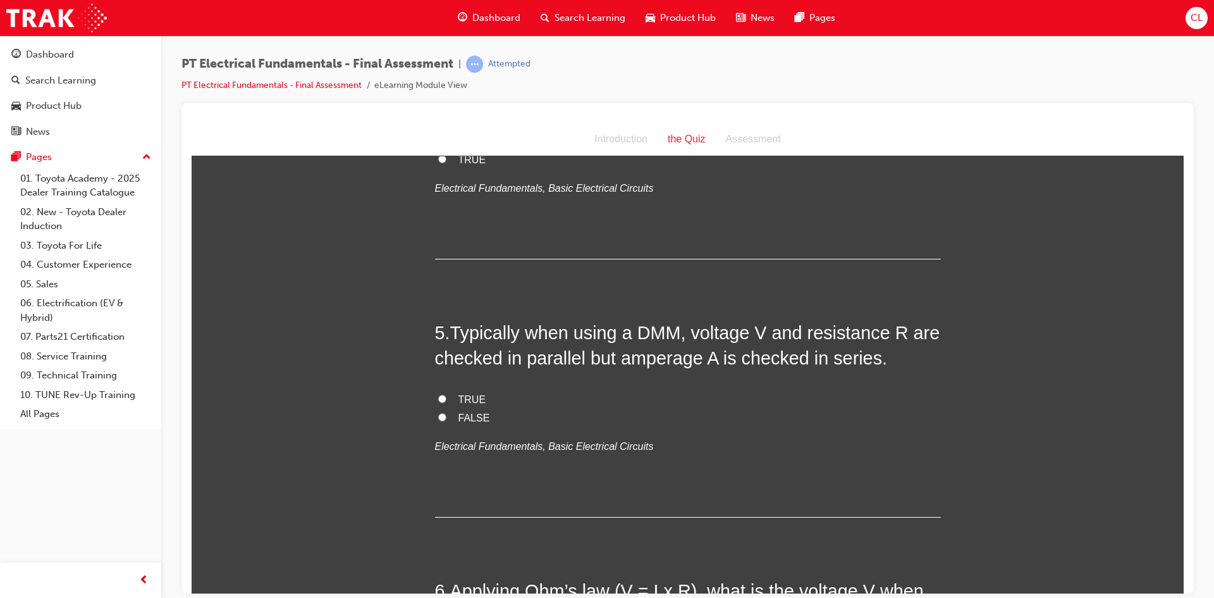
scroll to position [1012, 0]
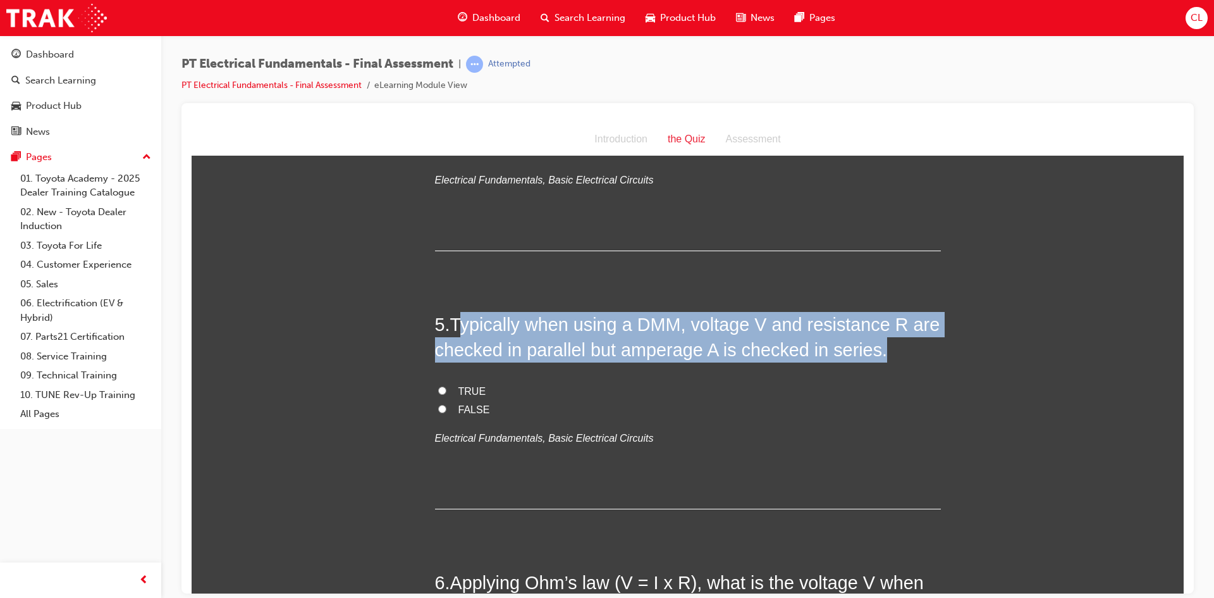
drag, startPoint x: 459, startPoint y: 326, endPoint x: 923, endPoint y: 337, distance: 463.8
click at [923, 337] on h2 "5 . Typically when using a DMM, voltage V and resistance R are checked in paral…" at bounding box center [688, 336] width 506 height 51
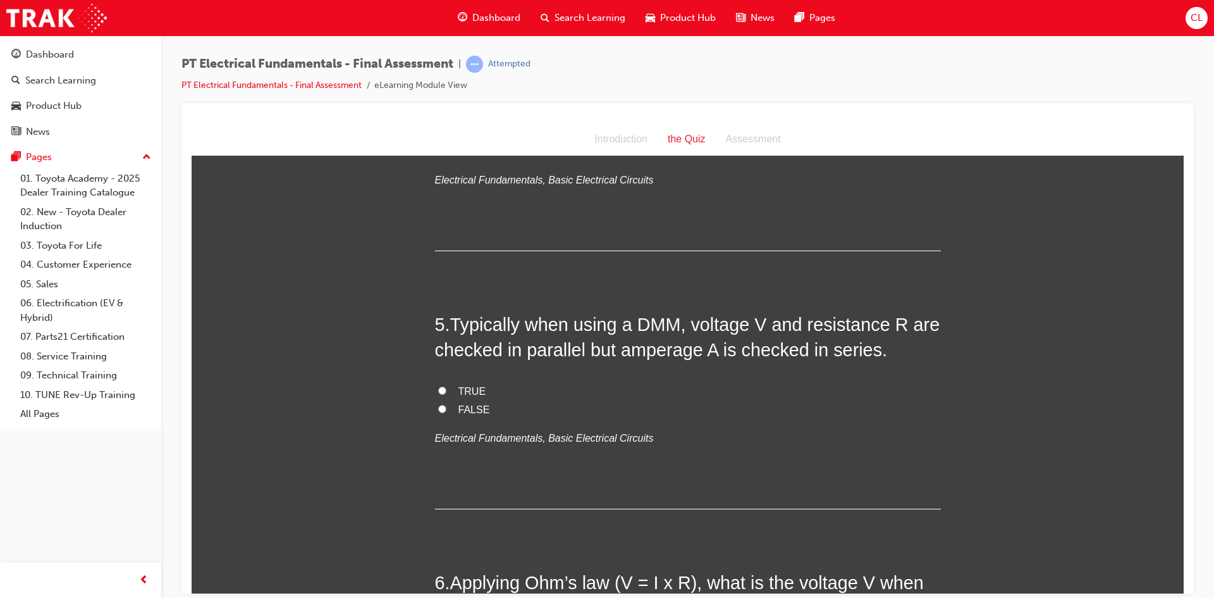
click at [459, 390] on span "TRUE" at bounding box center [473, 390] width 28 height 11
click at [447, 390] on input "TRUE" at bounding box center [442, 390] width 8 height 8
radio input "true"
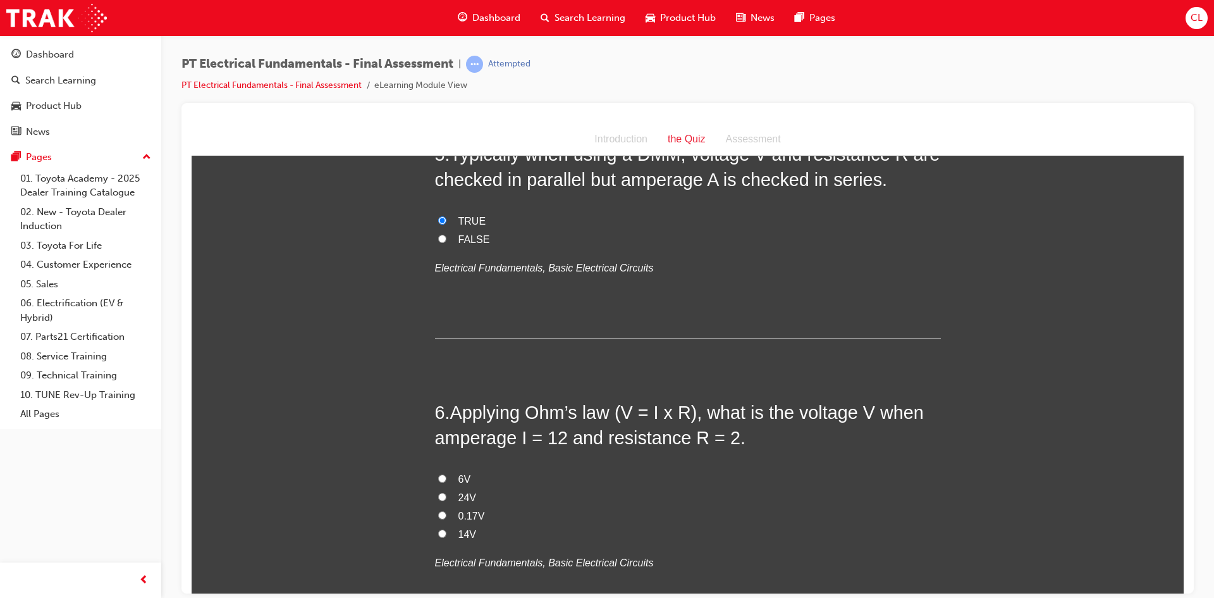
scroll to position [1202, 0]
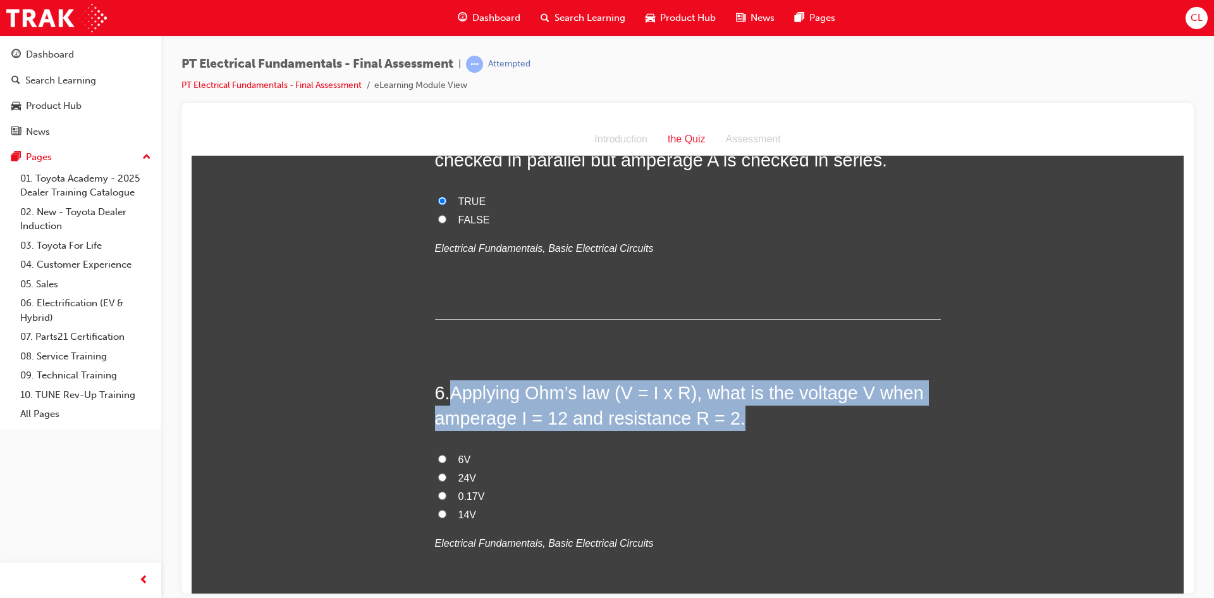
drag, startPoint x: 463, startPoint y: 390, endPoint x: 906, endPoint y: 404, distance: 443.6
click at [906, 404] on h2 "6 . Applying Ohm’s law (V = I x R), what is the voltage V when amperage I = 12 …" at bounding box center [688, 405] width 506 height 51
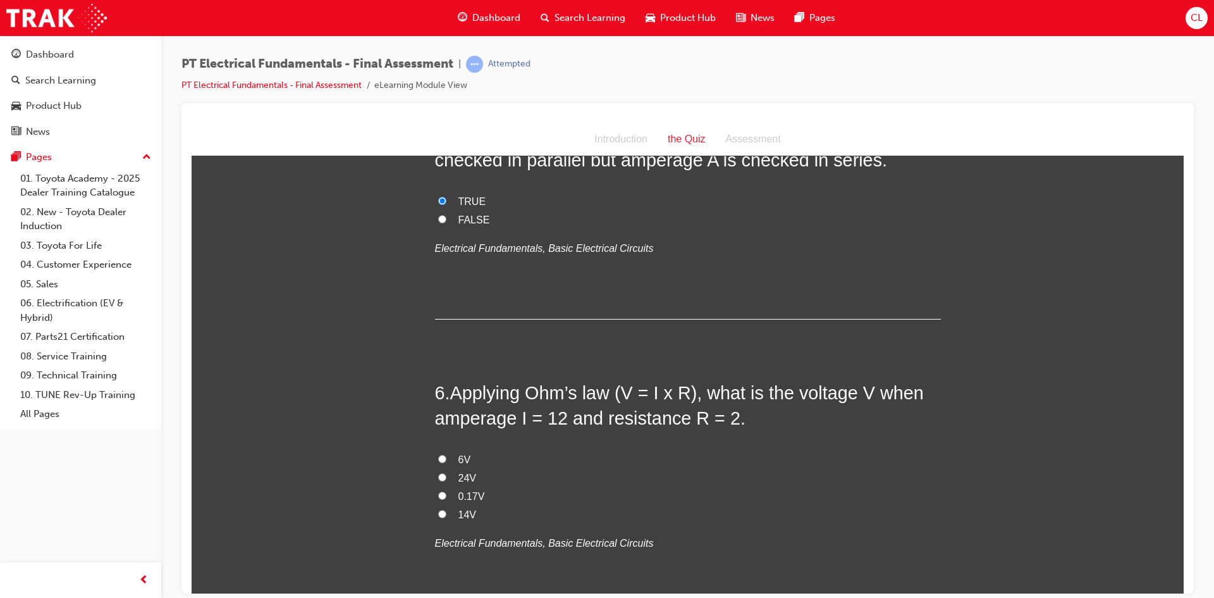
click at [450, 475] on label "24V" at bounding box center [688, 478] width 506 height 18
click at [447, 475] on input "24V" at bounding box center [442, 477] width 8 height 8
radio input "true"
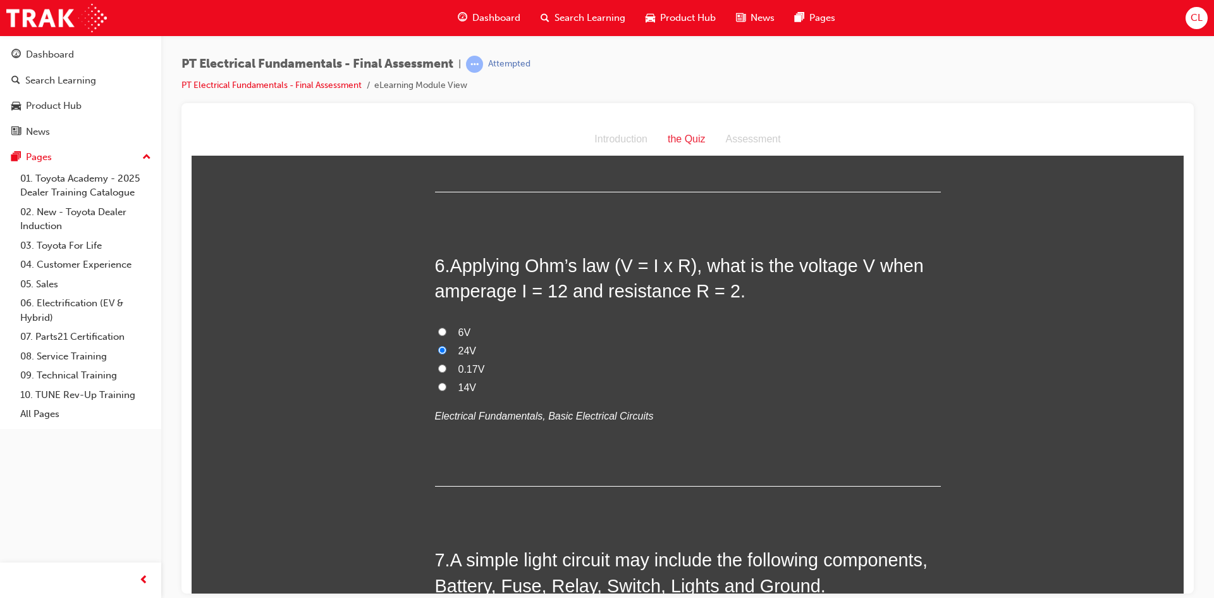
scroll to position [1455, 0]
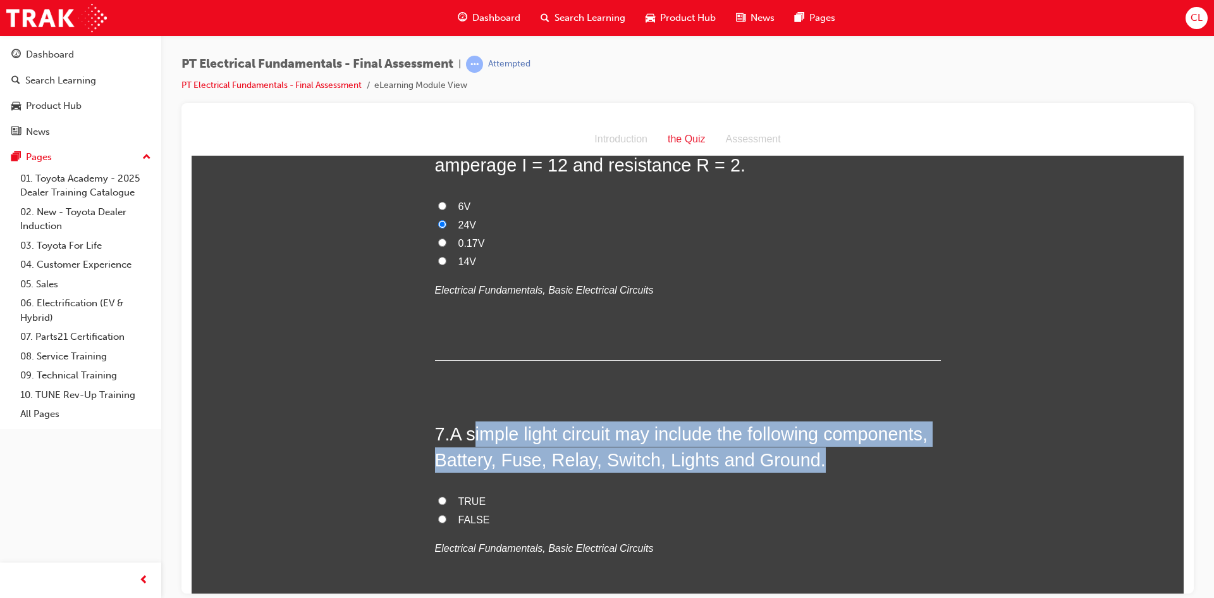
drag, startPoint x: 473, startPoint y: 424, endPoint x: 932, endPoint y: 449, distance: 459.9
click at [932, 449] on h2 "7 . A simple light circuit may include the following components, Battery, Fuse,…" at bounding box center [688, 446] width 506 height 51
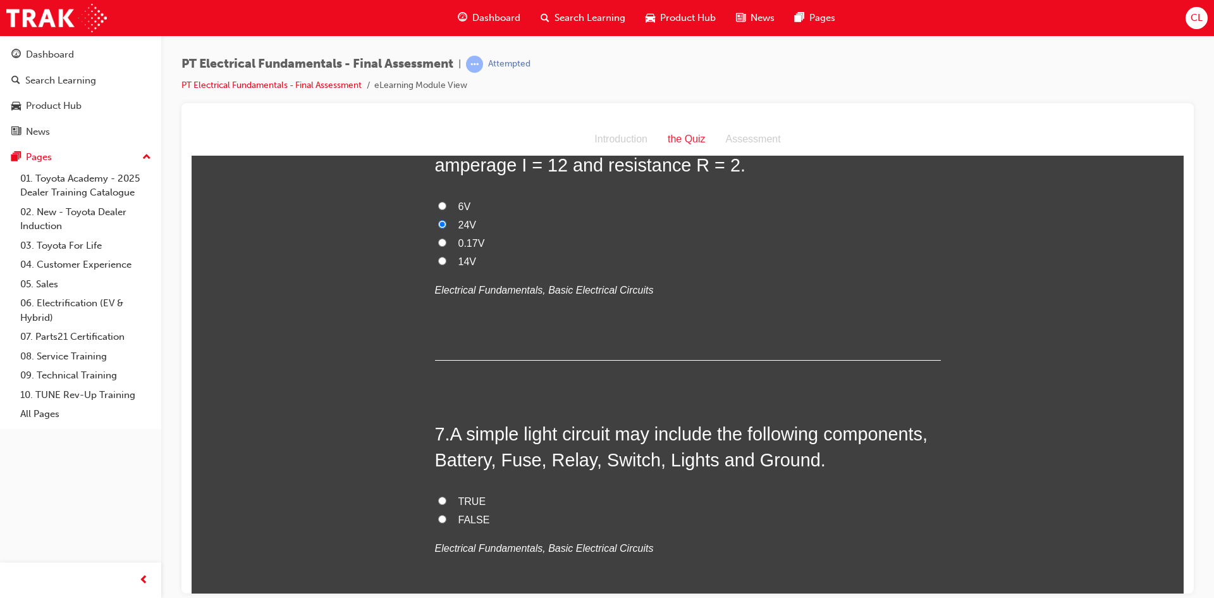
click at [641, 495] on label "TRUE" at bounding box center [688, 501] width 506 height 18
click at [447, 496] on input "TRUE" at bounding box center [442, 500] width 8 height 8
radio input "true"
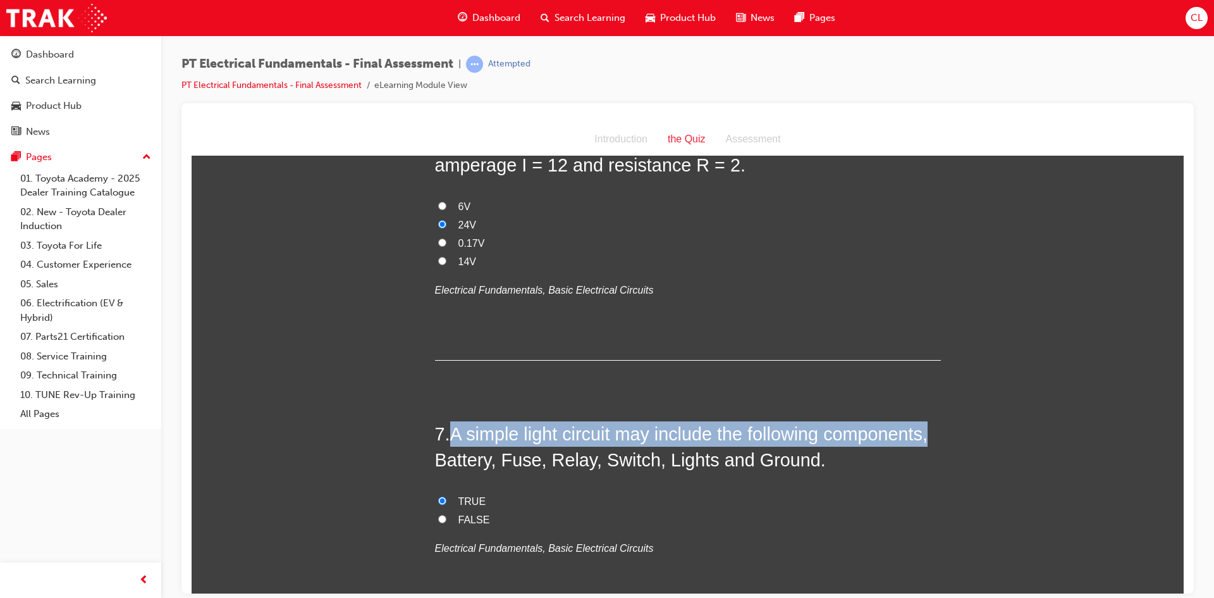
drag, startPoint x: 448, startPoint y: 432, endPoint x: 948, endPoint y: 444, distance: 499.8
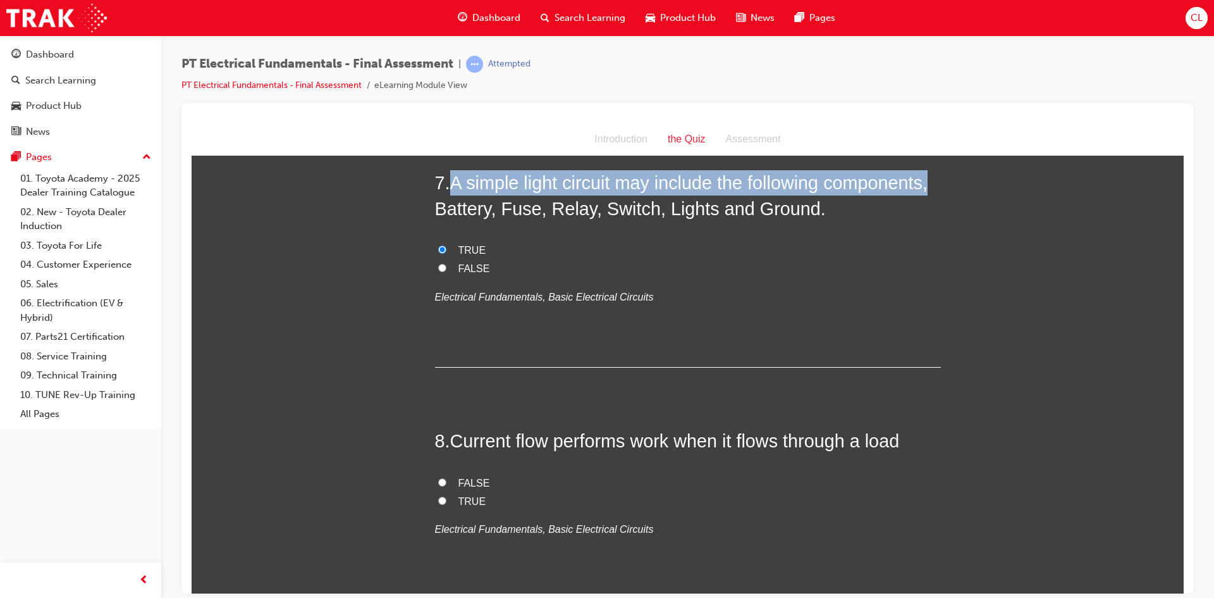
scroll to position [1708, 0]
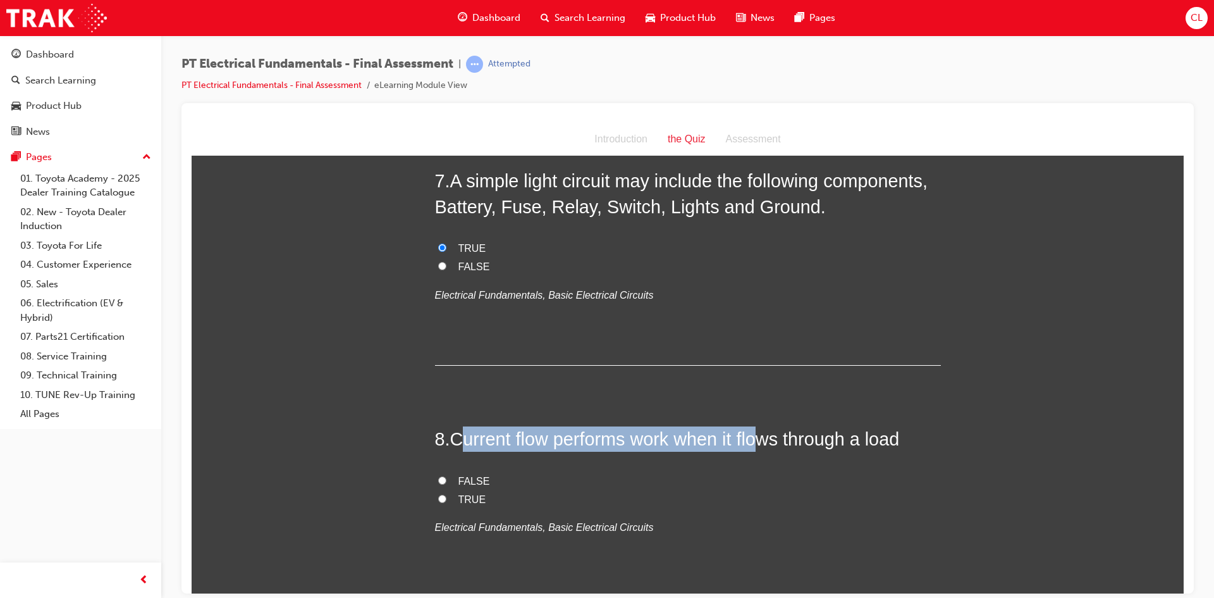
drag, startPoint x: 457, startPoint y: 426, endPoint x: 764, endPoint y: 429, distance: 307.4
click at [764, 429] on span "Current flow performs work when it flows through a load" at bounding box center [675, 438] width 450 height 20
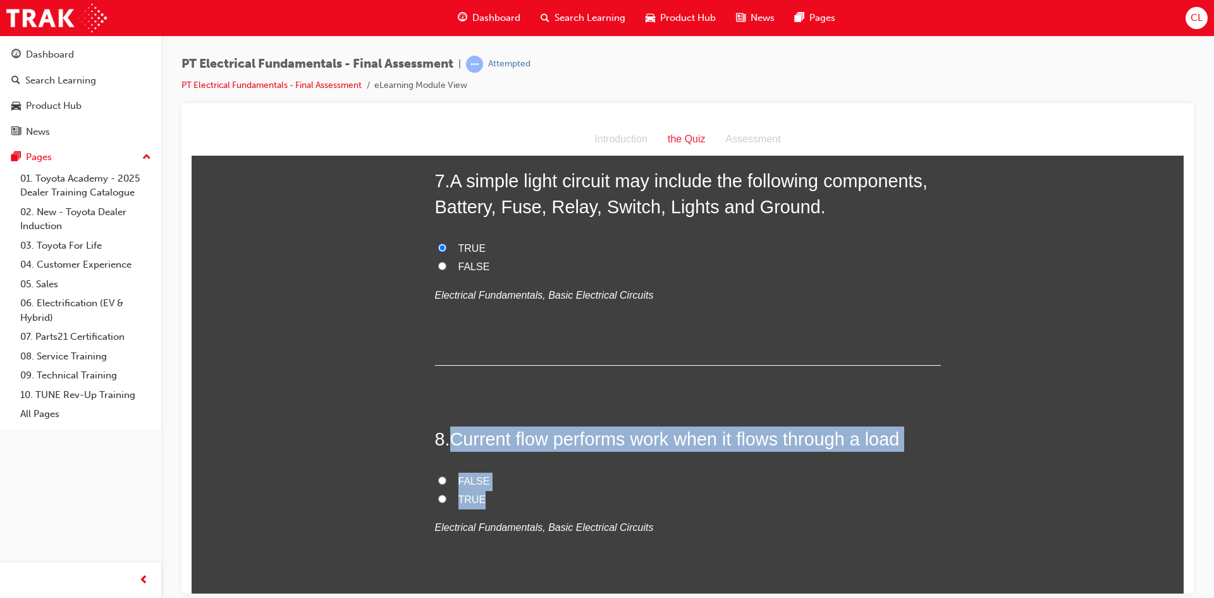
drag, startPoint x: 447, startPoint y: 440, endPoint x: 808, endPoint y: 501, distance: 366.9
click at [808, 501] on div "8 . Current flow performs work when it flows through a load FALSE TRUE Electric…" at bounding box center [688, 512] width 506 height 172
click at [438, 500] on input "TRUE" at bounding box center [442, 498] width 8 height 8
radio input "true"
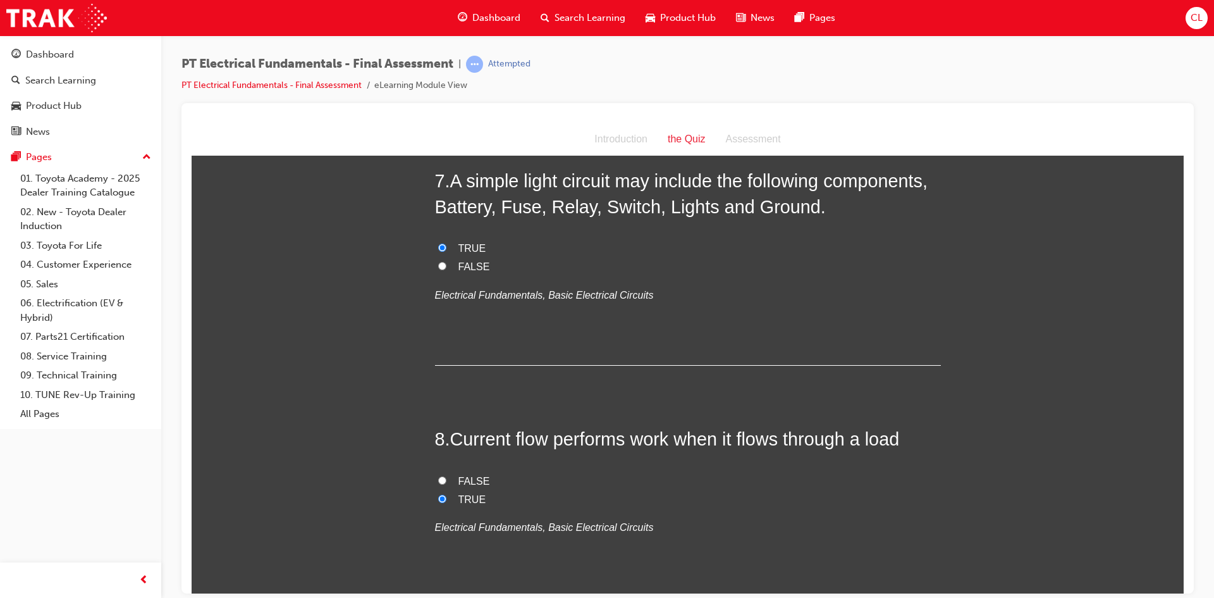
scroll to position [1961, 0]
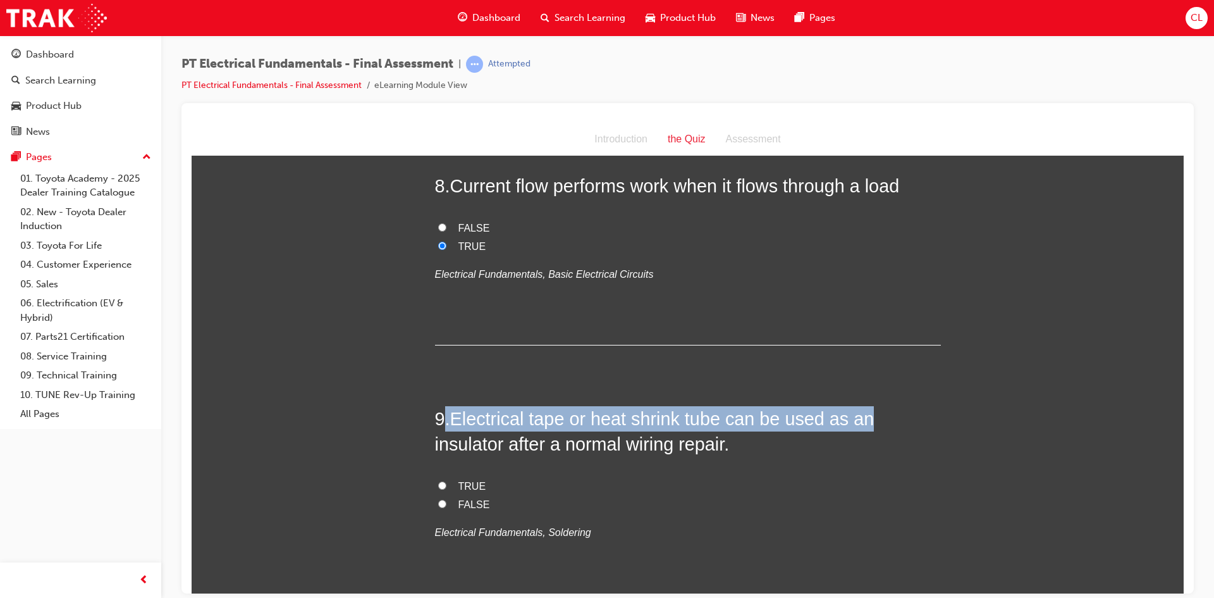
drag, startPoint x: 451, startPoint y: 417, endPoint x: 867, endPoint y: 421, distance: 416.2
click at [867, 421] on h2 "9 . Electrical tape or heat shrink tube can be used as an insulator after a nor…" at bounding box center [688, 430] width 506 height 51
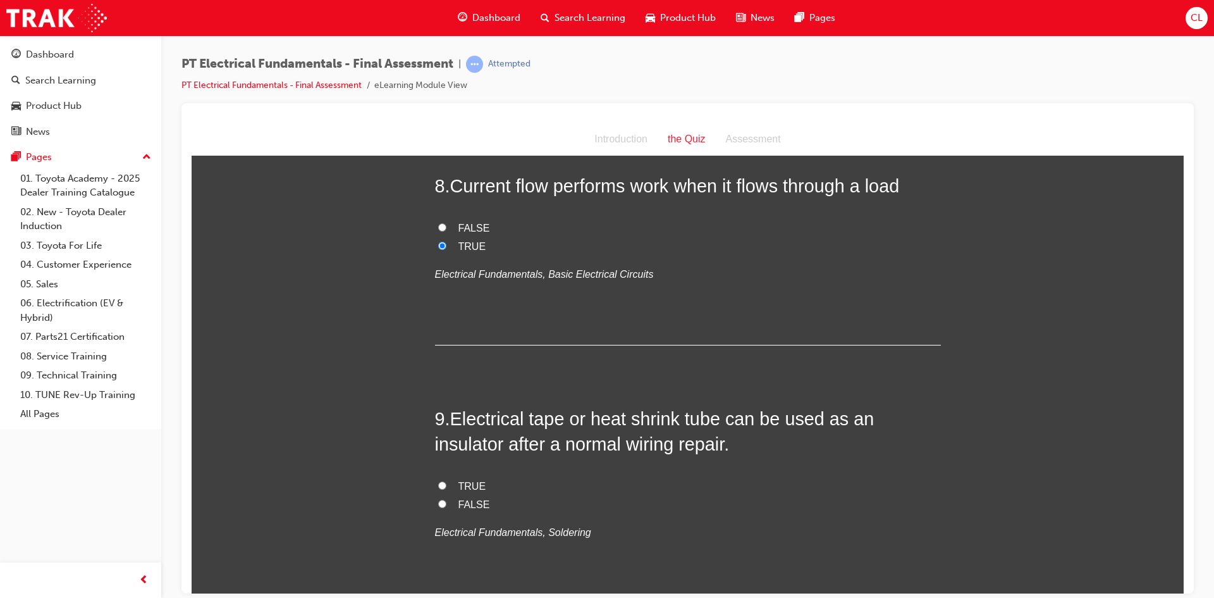
click at [448, 481] on label "TRUE" at bounding box center [688, 486] width 506 height 18
click at [447, 481] on input "TRUE" at bounding box center [442, 485] width 8 height 8
radio input "true"
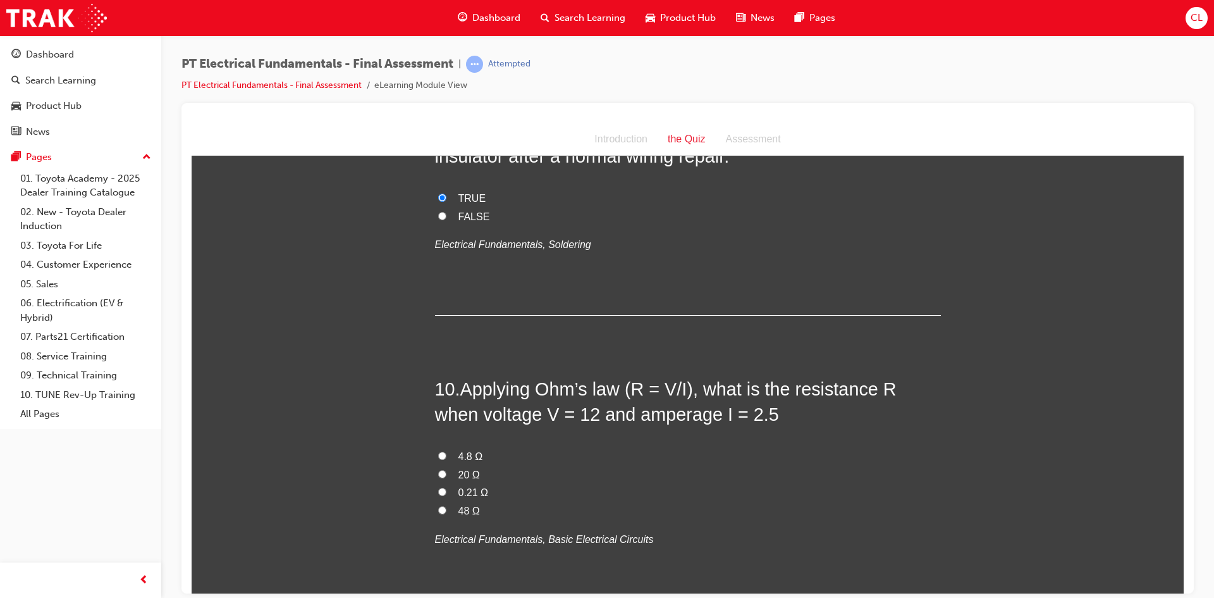
scroll to position [2277, 0]
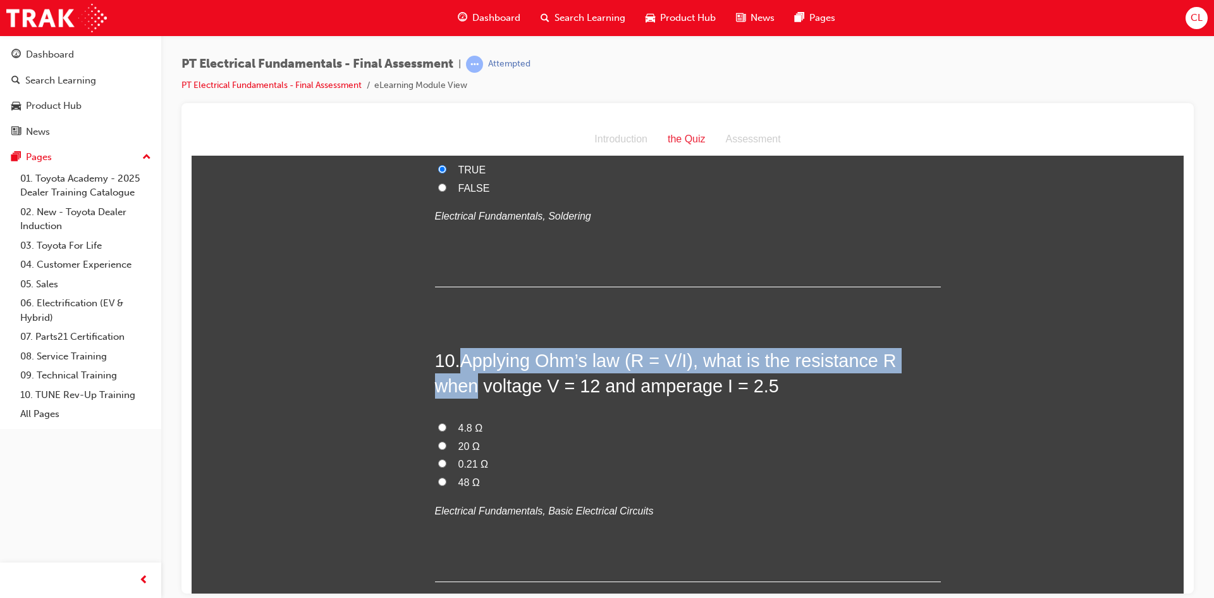
drag, startPoint x: 457, startPoint y: 358, endPoint x: 932, endPoint y: 349, distance: 475.8
click at [932, 349] on h2 "10 . Applying Ohm’s law (R = V/I), what is the resistance R when voltage V = 12…" at bounding box center [688, 372] width 506 height 51
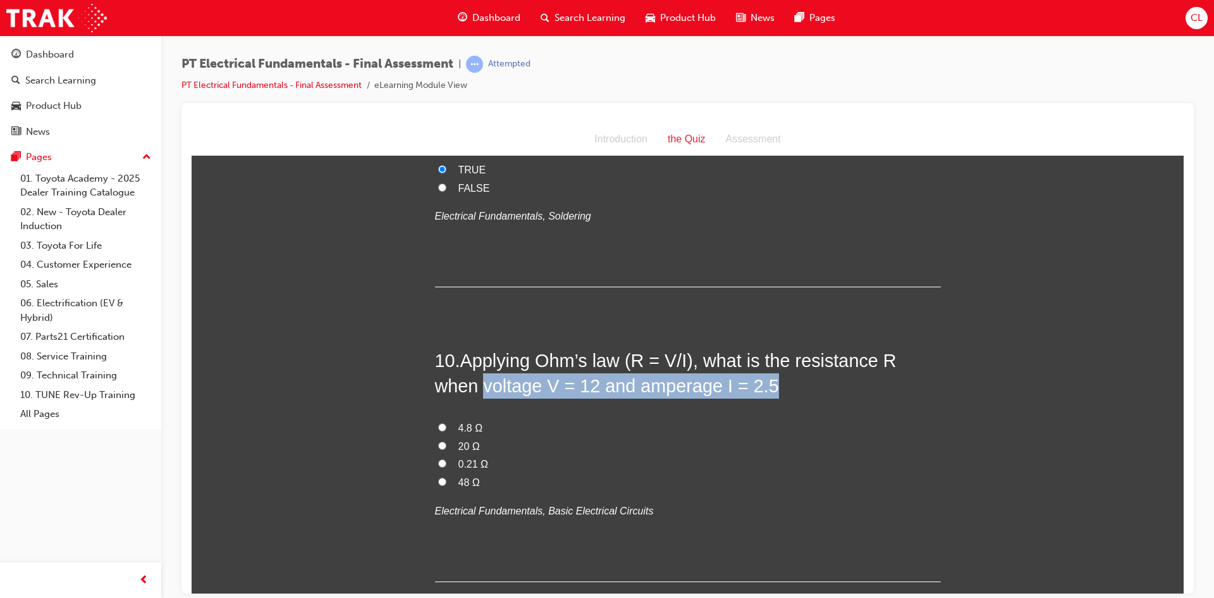
drag, startPoint x: 445, startPoint y: 382, endPoint x: 730, endPoint y: 390, distance: 284.8
click at [730, 390] on h2 "10 . Applying Ohm’s law (R = V/I), what is the resistance R when voltage V = 12…" at bounding box center [688, 372] width 506 height 51
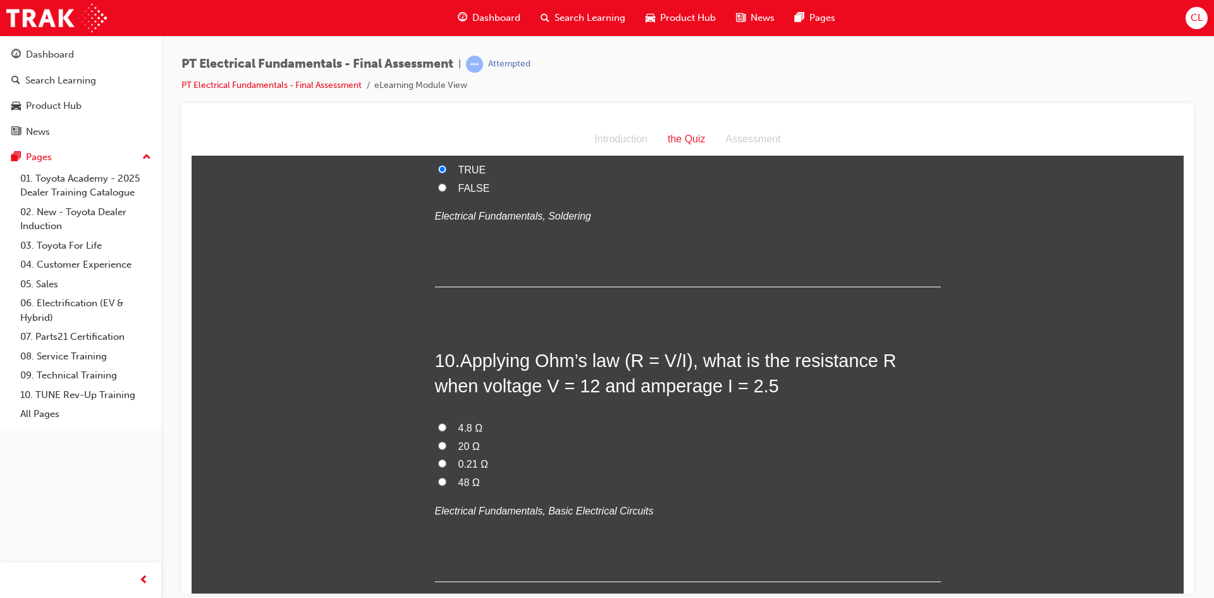
click at [438, 426] on input "4.8 Ω" at bounding box center [442, 427] width 8 height 8
radio input "true"
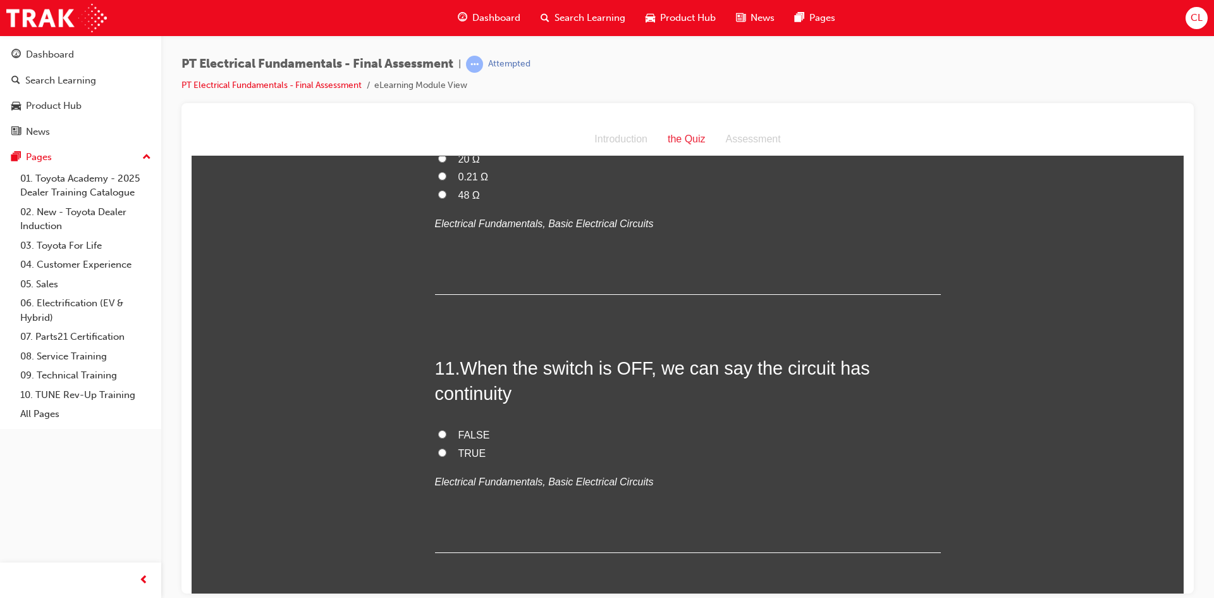
scroll to position [2593, 0]
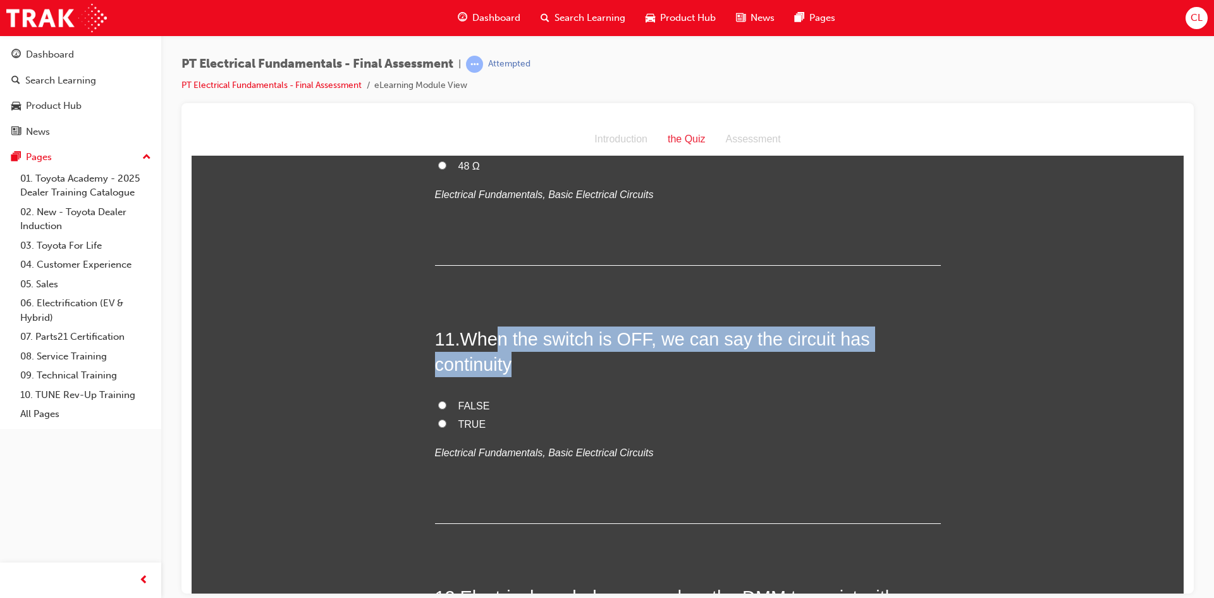
drag, startPoint x: 498, startPoint y: 336, endPoint x: 647, endPoint y: 355, distance: 149.9
click at [647, 355] on h2 "11 . When the switch is OFF, we can say the circuit has continuity" at bounding box center [688, 351] width 506 height 51
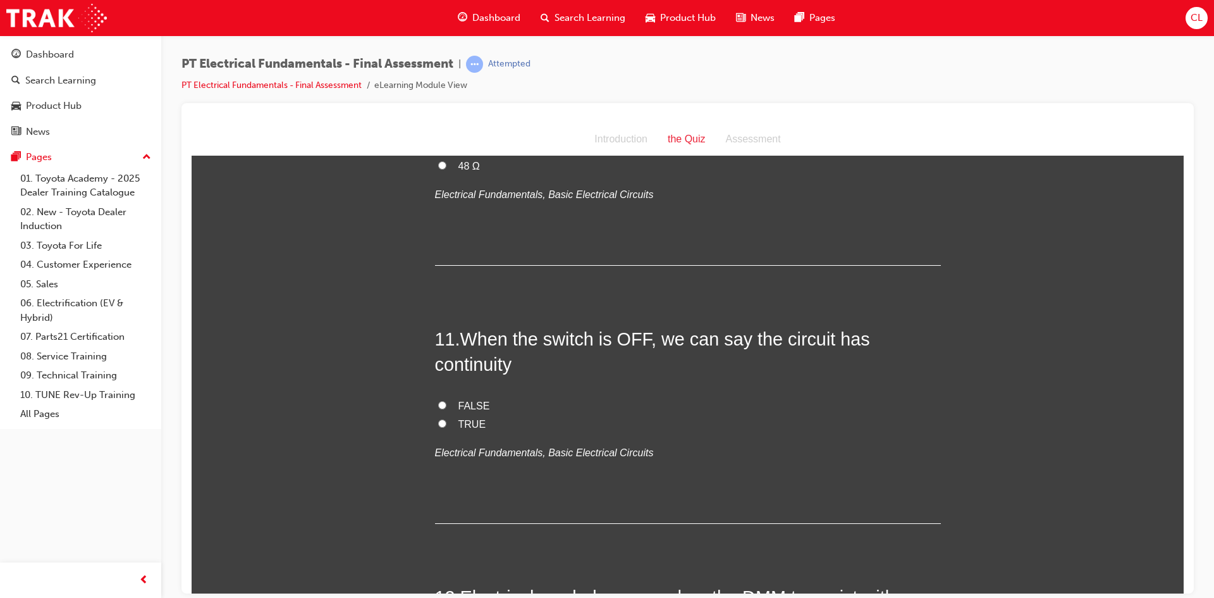
click at [464, 401] on span "FALSE" at bounding box center [475, 405] width 32 height 11
click at [447, 401] on input "FALSE" at bounding box center [442, 404] width 8 height 8
radio input "true"
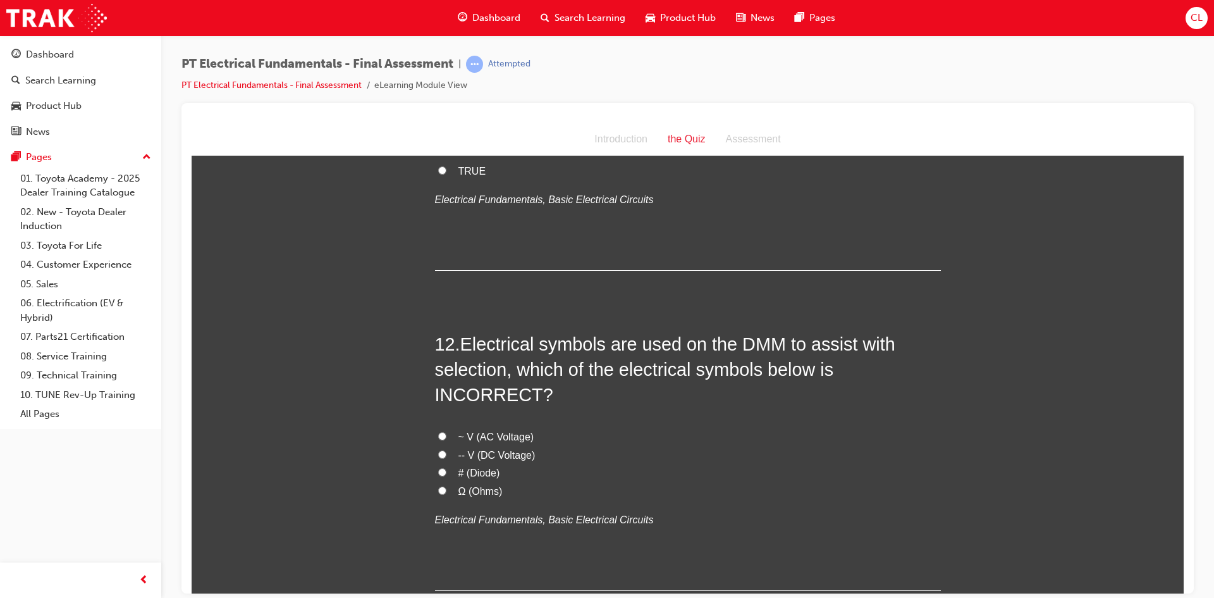
scroll to position [2910, 0]
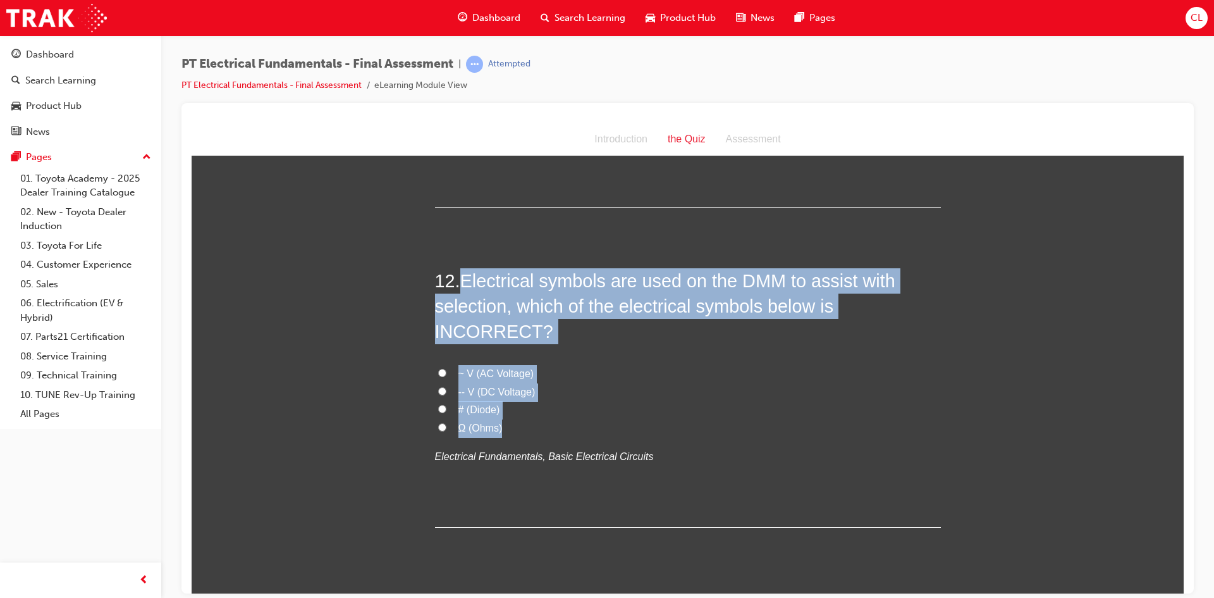
drag, startPoint x: 465, startPoint y: 277, endPoint x: 875, endPoint y: 397, distance: 427.1
click at [875, 397] on div "12 . Electrical symbols are used on the DMM to assist with selection, which of …" at bounding box center [688, 397] width 506 height 259
click at [880, 383] on label "-- V (DC Voltage)" at bounding box center [688, 392] width 506 height 18
click at [447, 386] on input "-- V (DC Voltage)" at bounding box center [442, 390] width 8 height 8
radio input "true"
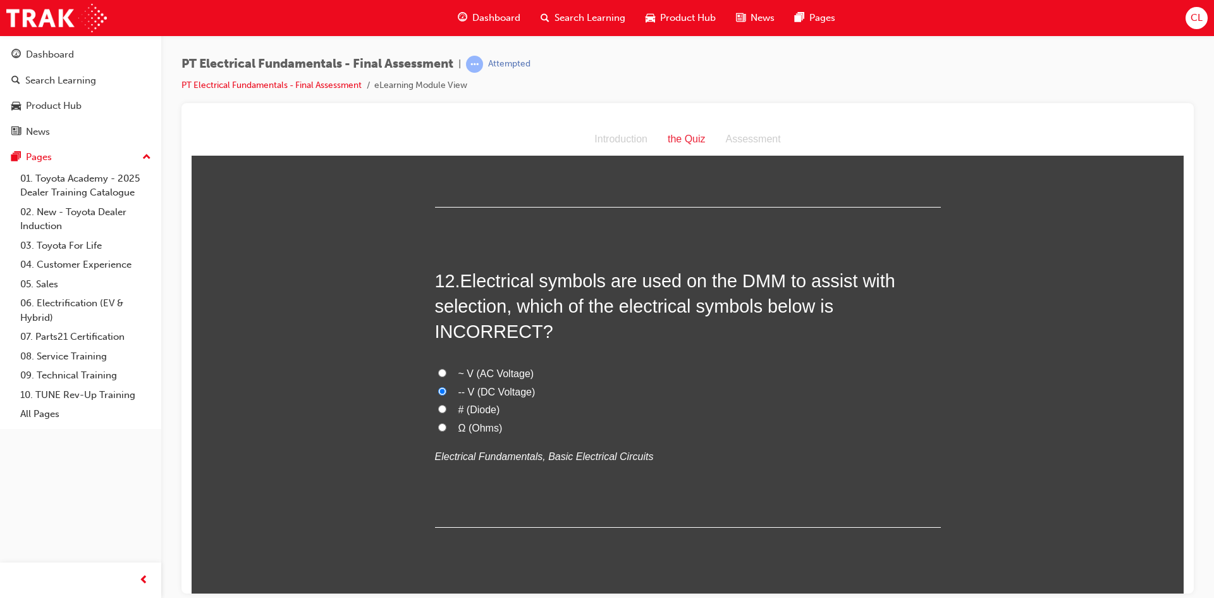
click at [439, 404] on input "# (Diode)" at bounding box center [442, 408] width 8 height 8
radio input "true"
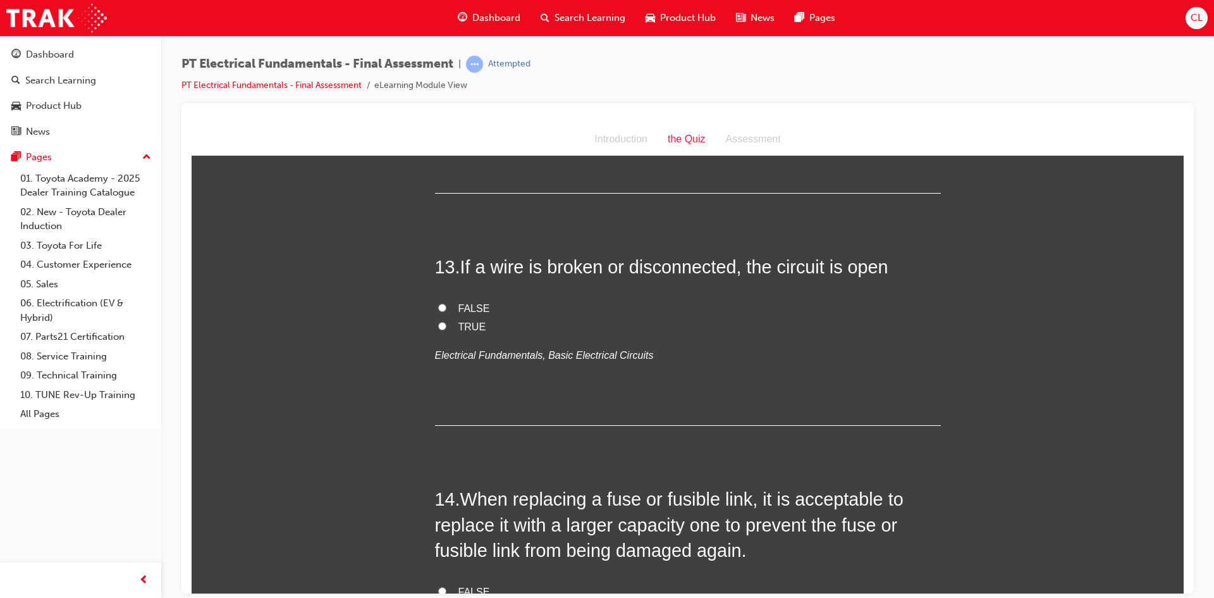
scroll to position [3226, 0]
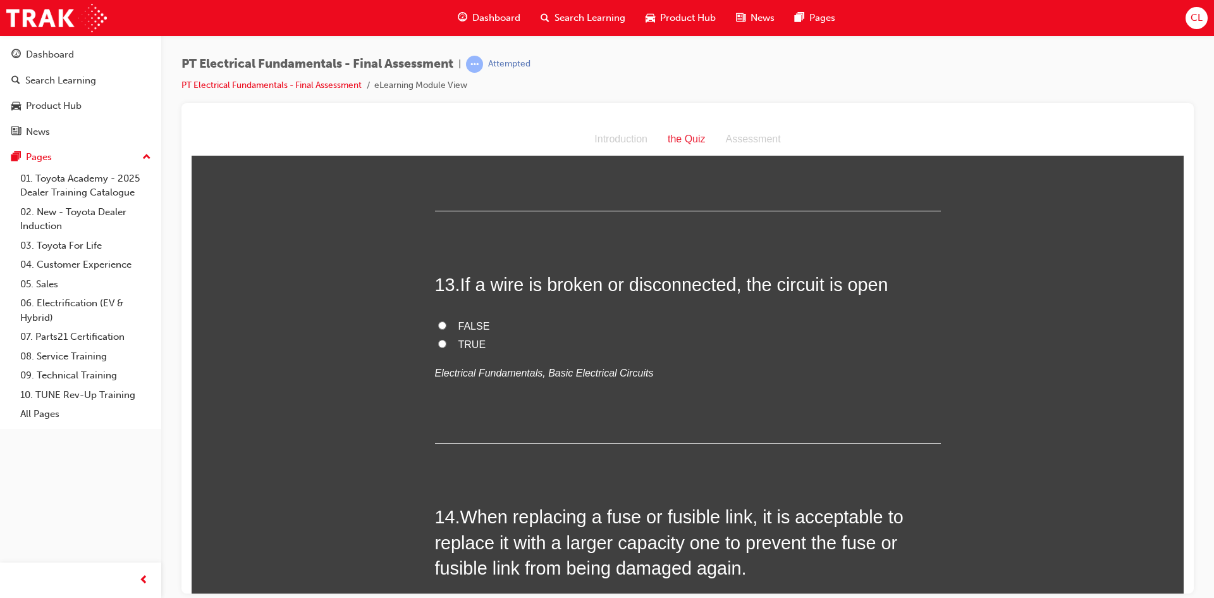
click at [469, 338] on span "TRUE" at bounding box center [473, 343] width 28 height 11
click at [447, 339] on input "TRUE" at bounding box center [442, 343] width 8 height 8
radio input "true"
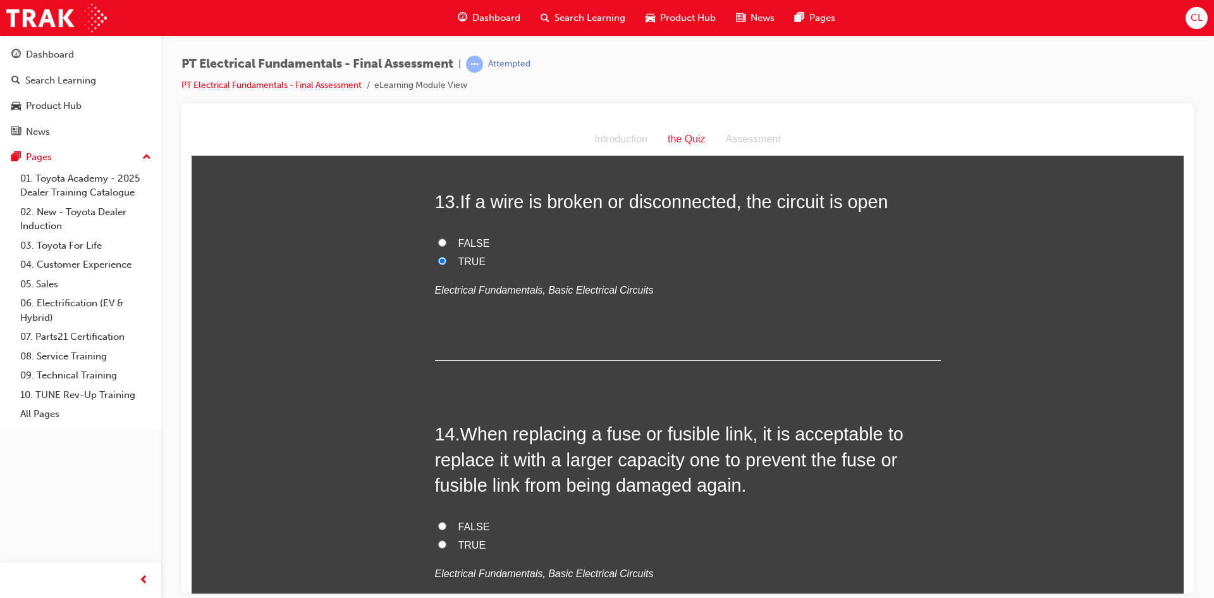
scroll to position [3416, 0]
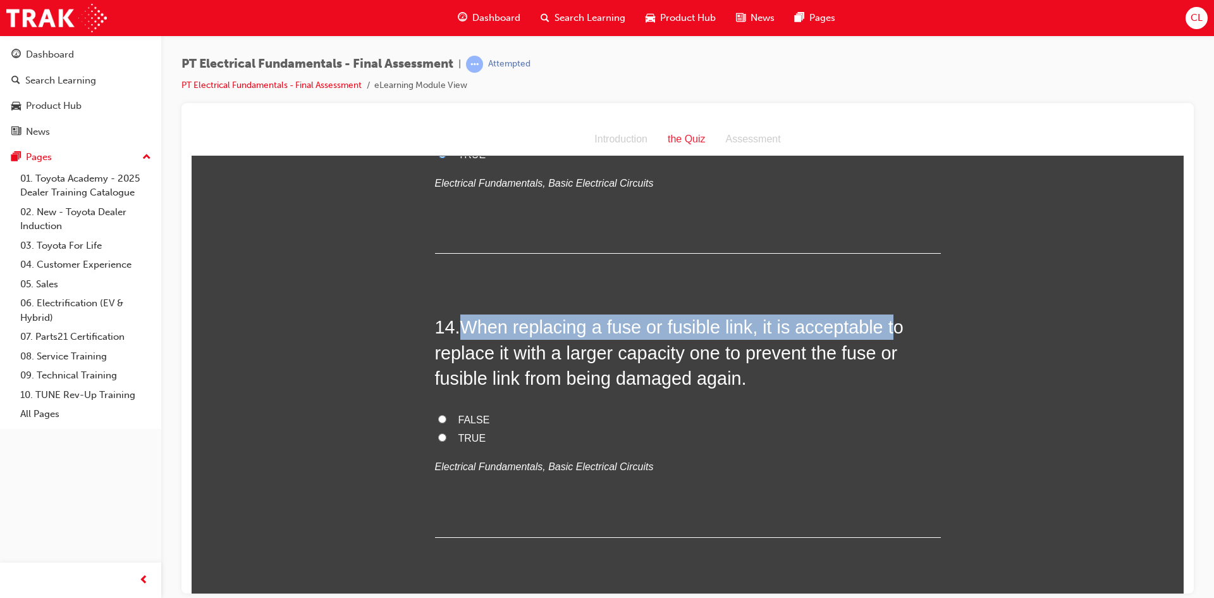
drag, startPoint x: 462, startPoint y: 311, endPoint x: 882, endPoint y: 312, distance: 420.0
click at [882, 314] on h2 "14 . When replacing a fuse or fusible link, it is acceptable to replace it with…" at bounding box center [688, 352] width 506 height 77
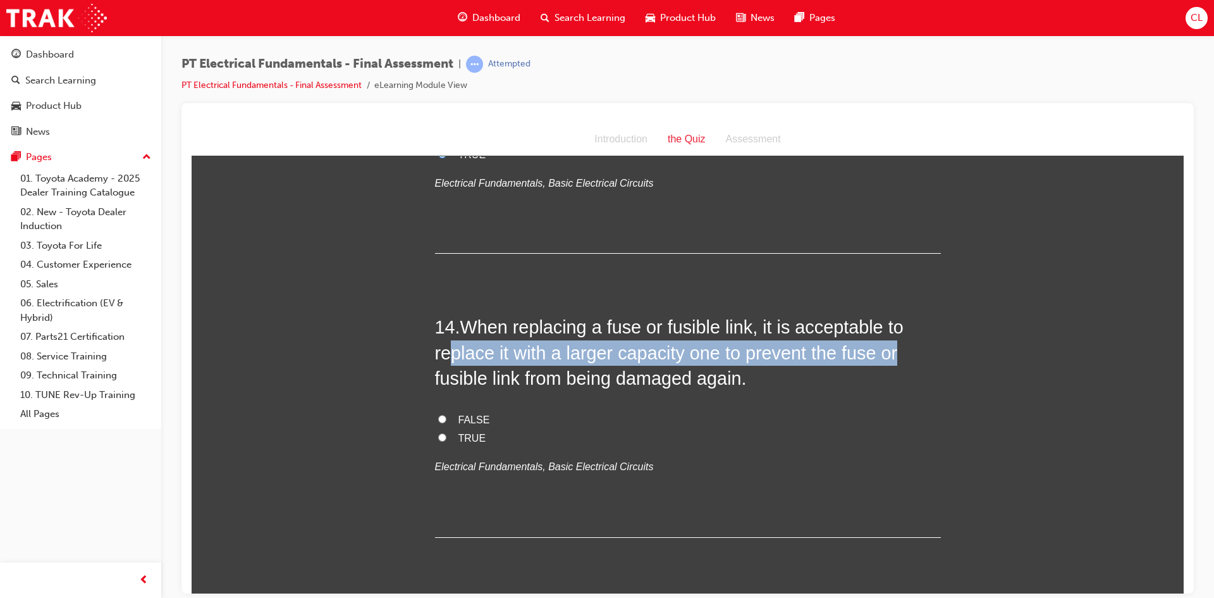
drag, startPoint x: 445, startPoint y: 333, endPoint x: 904, endPoint y: 335, distance: 459.2
click at [904, 335] on h2 "14 . When replacing a fuse or fusible link, it is acceptable to replace it with…" at bounding box center [688, 352] width 506 height 77
click at [440, 414] on input "FALSE" at bounding box center [442, 418] width 8 height 8
radio input "true"
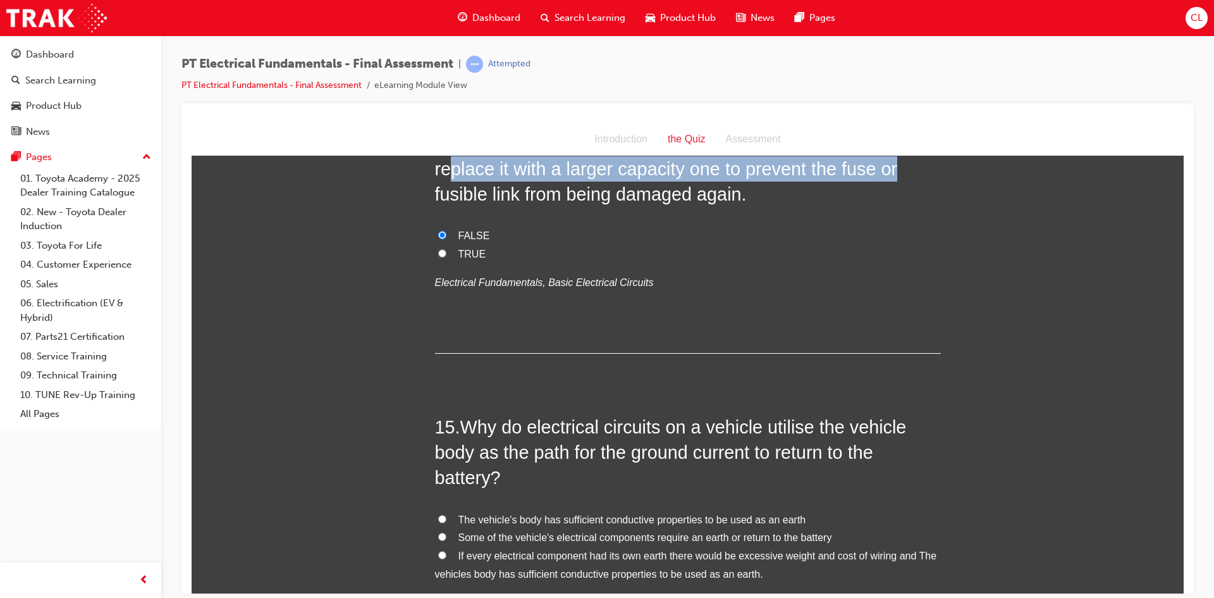
scroll to position [3605, 0]
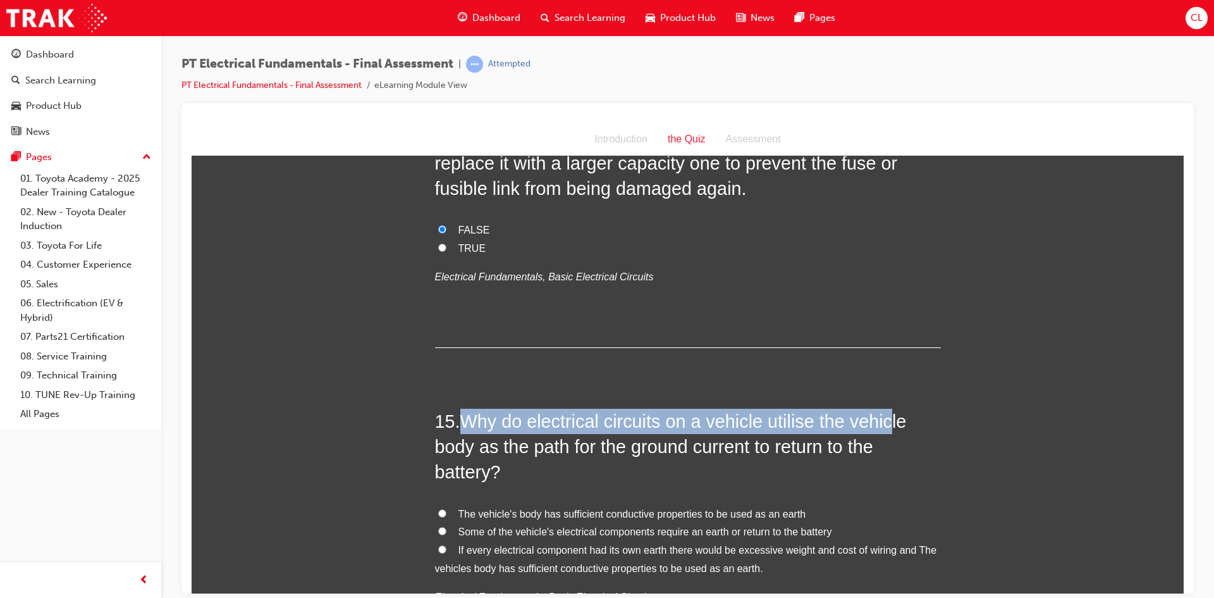
drag, startPoint x: 466, startPoint y: 394, endPoint x: 890, endPoint y: 399, distance: 424.5
click at [890, 411] on span "Why do electrical circuits on a vehicle utilise the vehicle body as the path fo…" at bounding box center [671, 446] width 472 height 71
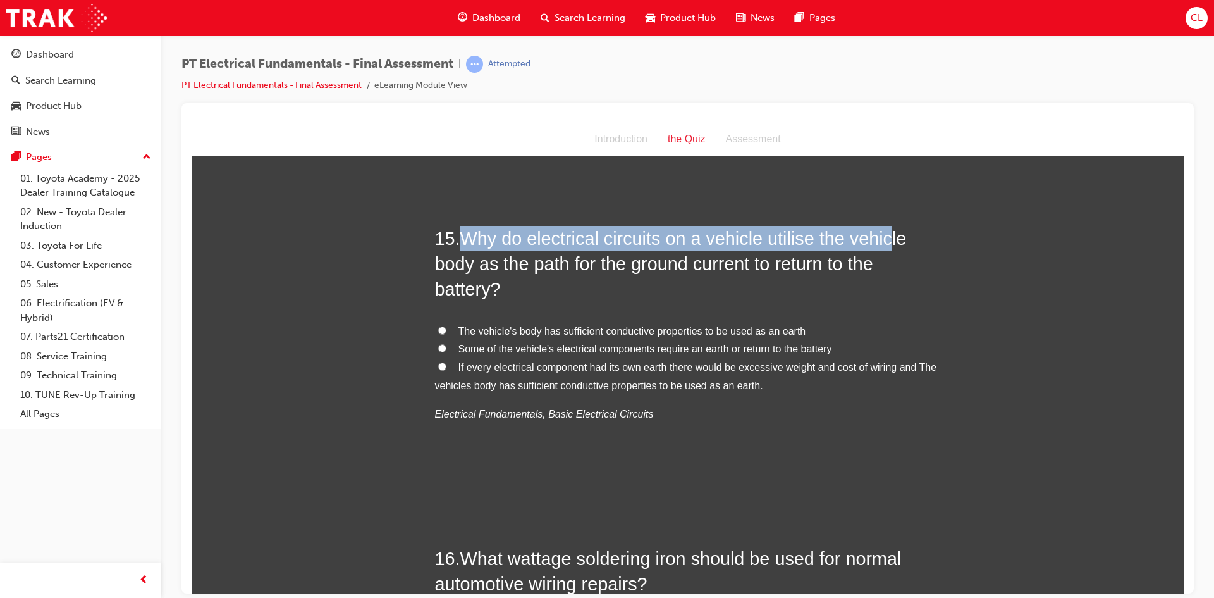
scroll to position [3795, 0]
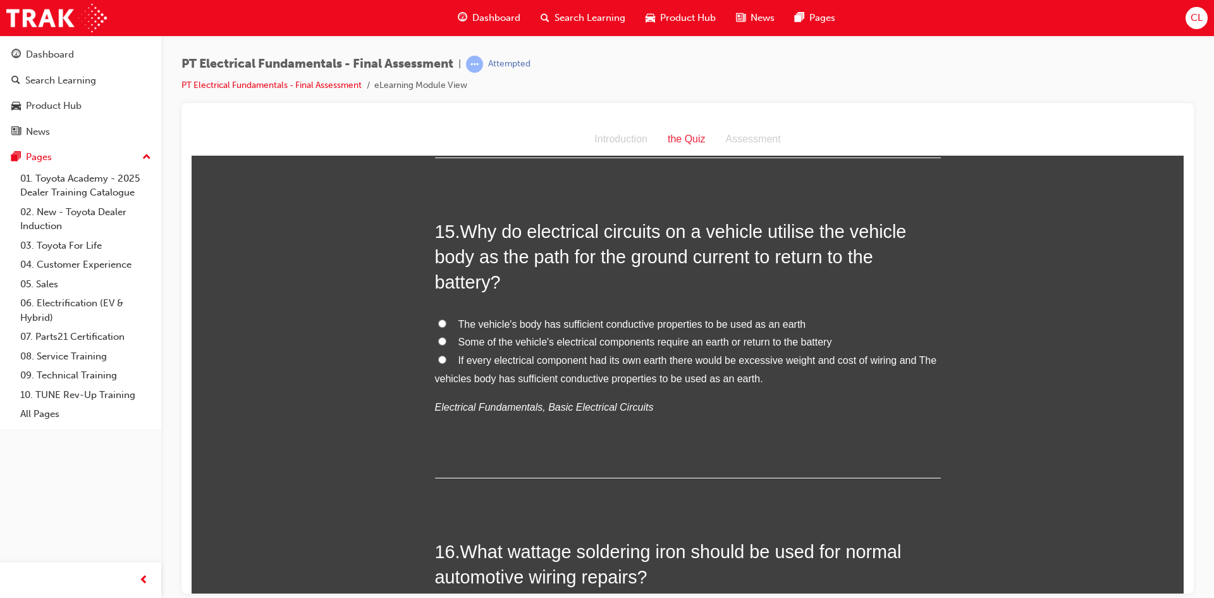
click at [783, 336] on span "Some of the vehicle's electrical components require an earth or return to the b…" at bounding box center [646, 341] width 374 height 11
click at [447, 337] on input "Some of the vehicle's electrical components require an earth or return to the b…" at bounding box center [442, 341] width 8 height 8
radio input "true"
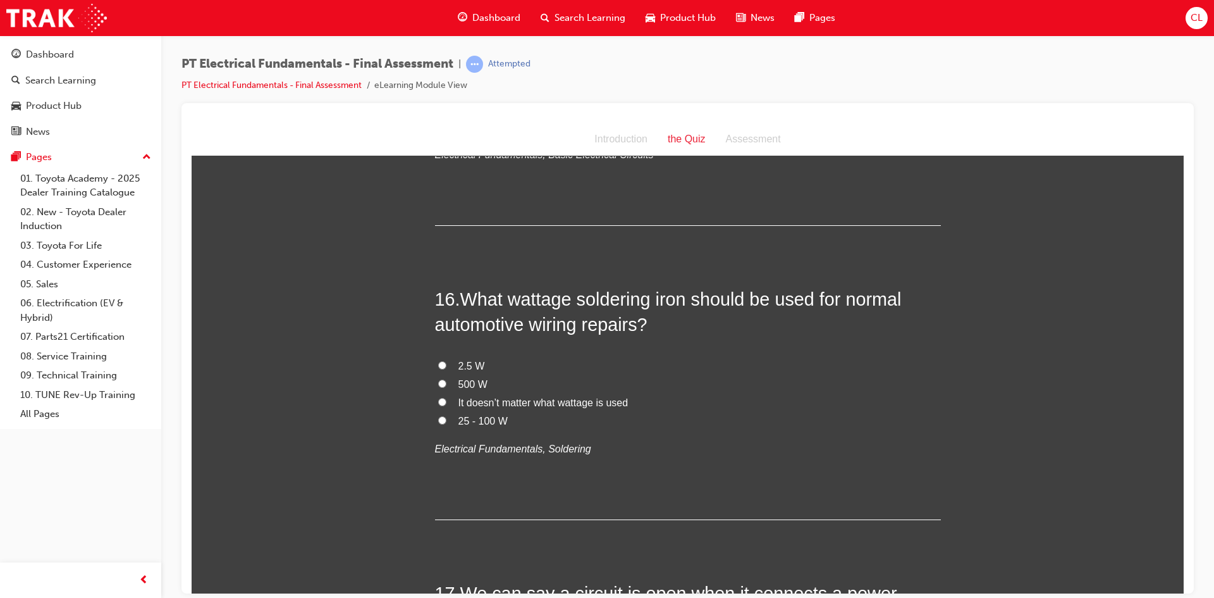
scroll to position [4048, 0]
click at [476, 378] on span "500 W" at bounding box center [473, 383] width 29 height 11
click at [447, 378] on input "500 W" at bounding box center [442, 382] width 8 height 8
radio input "true"
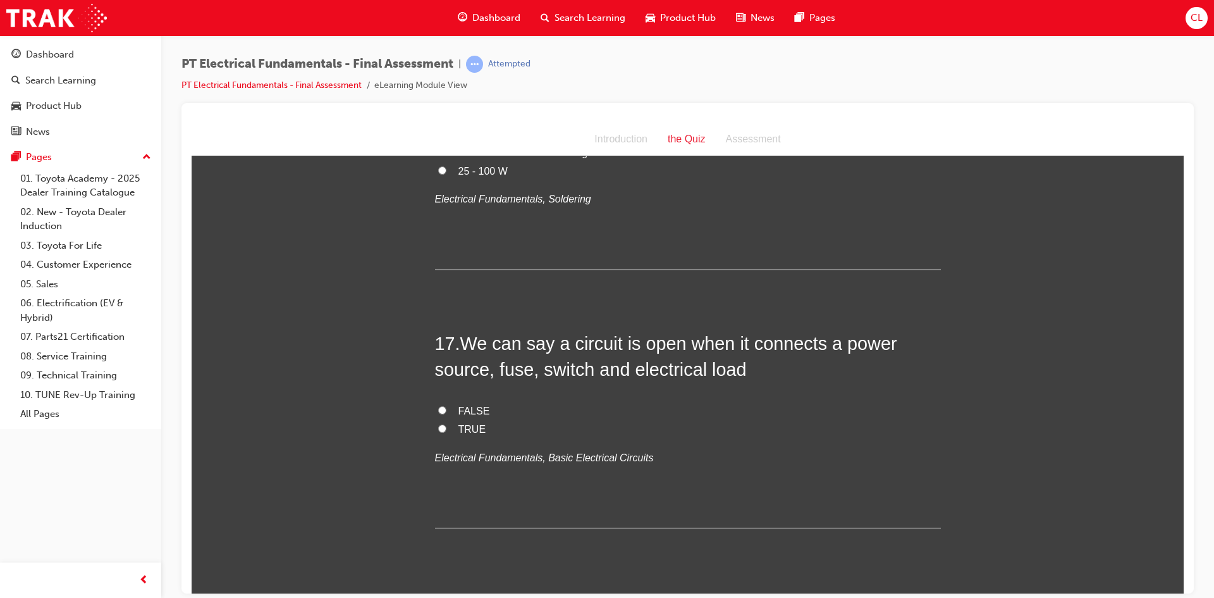
scroll to position [4301, 0]
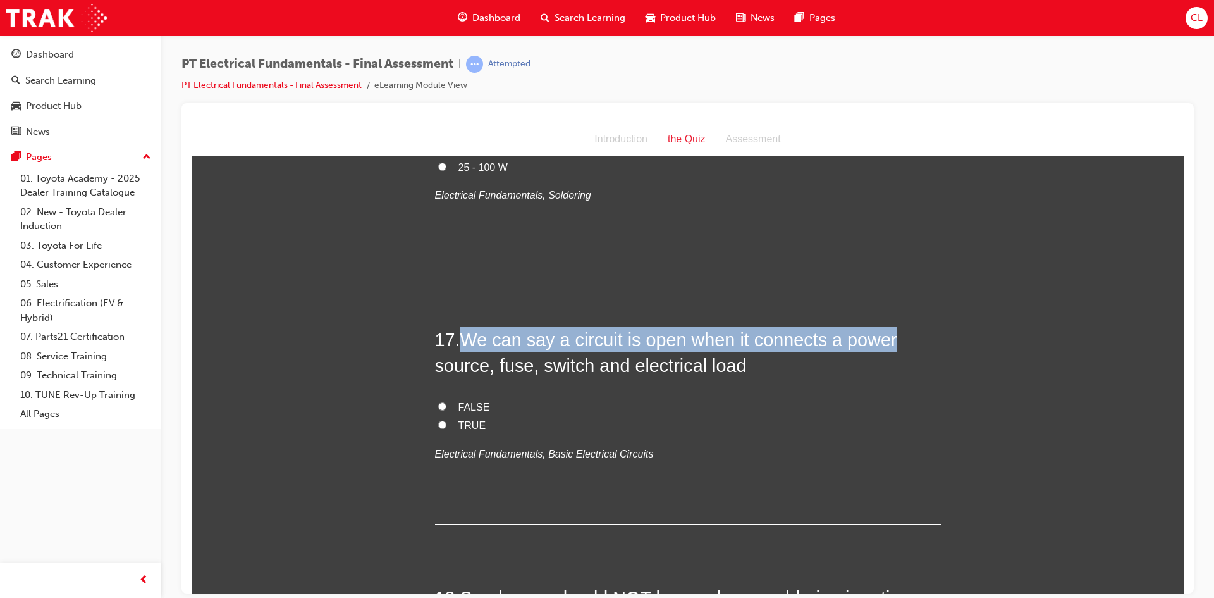
drag, startPoint x: 460, startPoint y: 317, endPoint x: 912, endPoint y: 314, distance: 452.3
click at [912, 326] on h2 "17 . We can say a circuit is open when it connects a power source, fuse, switch…" at bounding box center [688, 351] width 506 height 51
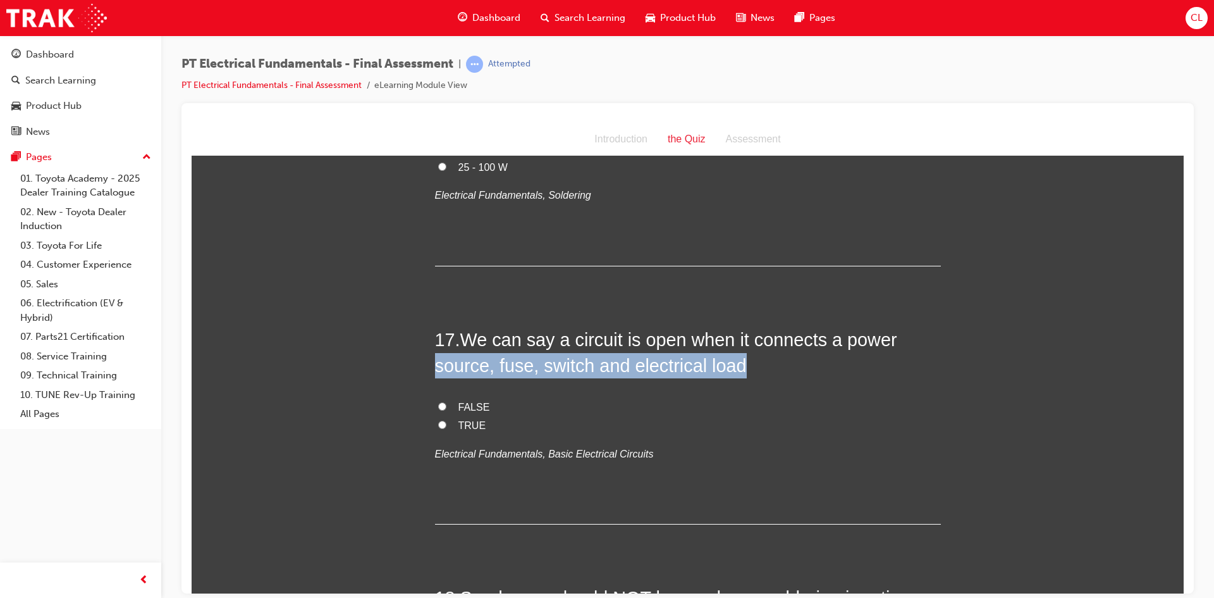
drag, startPoint x: 422, startPoint y: 342, endPoint x: 757, endPoint y: 335, distance: 334.7
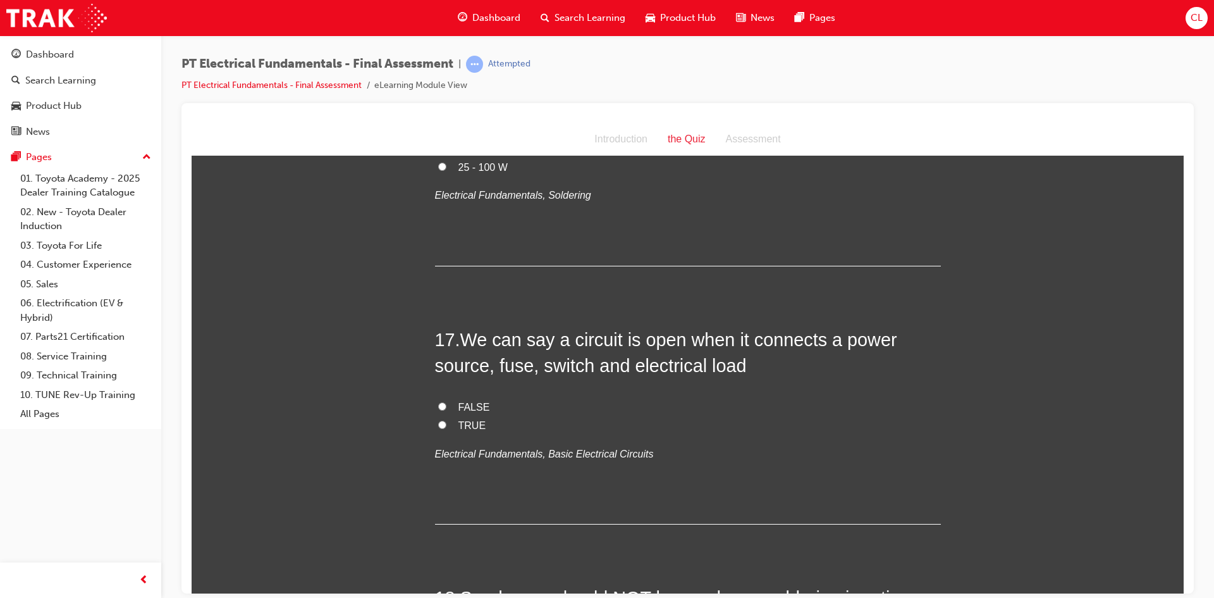
click at [473, 401] on span "FALSE" at bounding box center [475, 406] width 32 height 11
click at [447, 402] on input "FALSE" at bounding box center [442, 406] width 8 height 8
radio input "true"
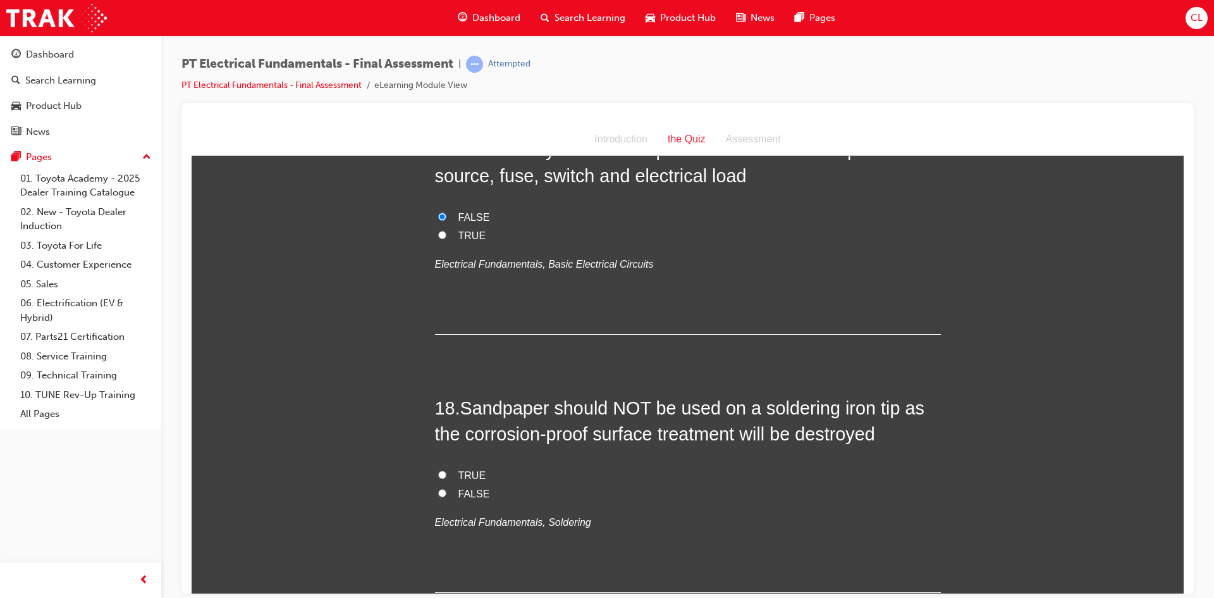
scroll to position [4554, 0]
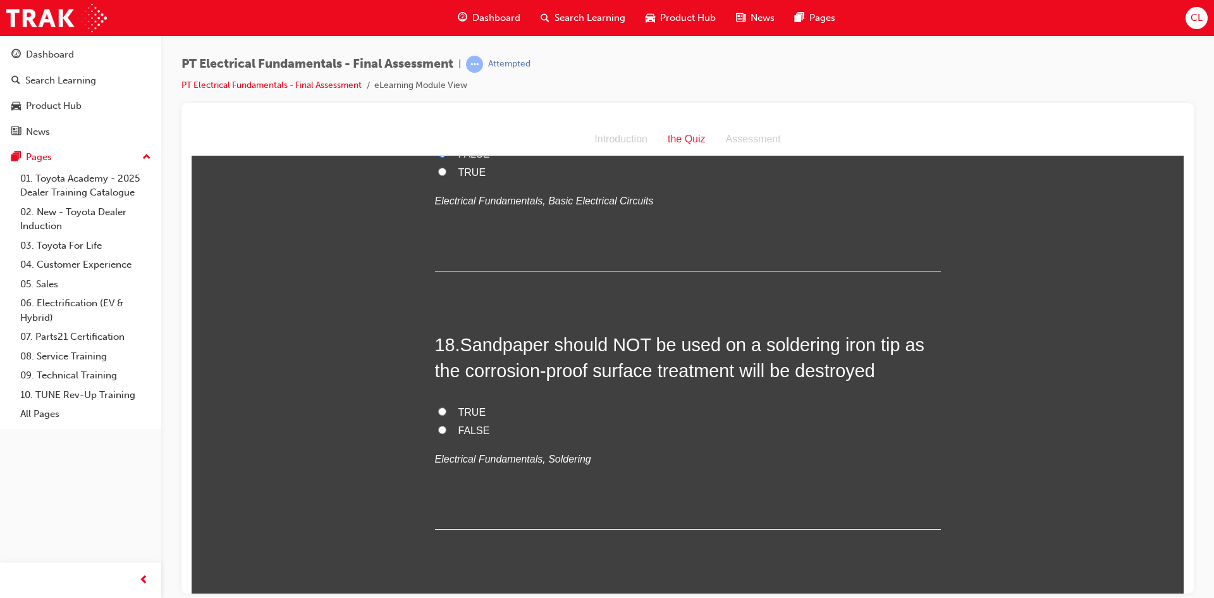
click at [438, 407] on input "TRUE" at bounding box center [442, 411] width 8 height 8
radio input "true"
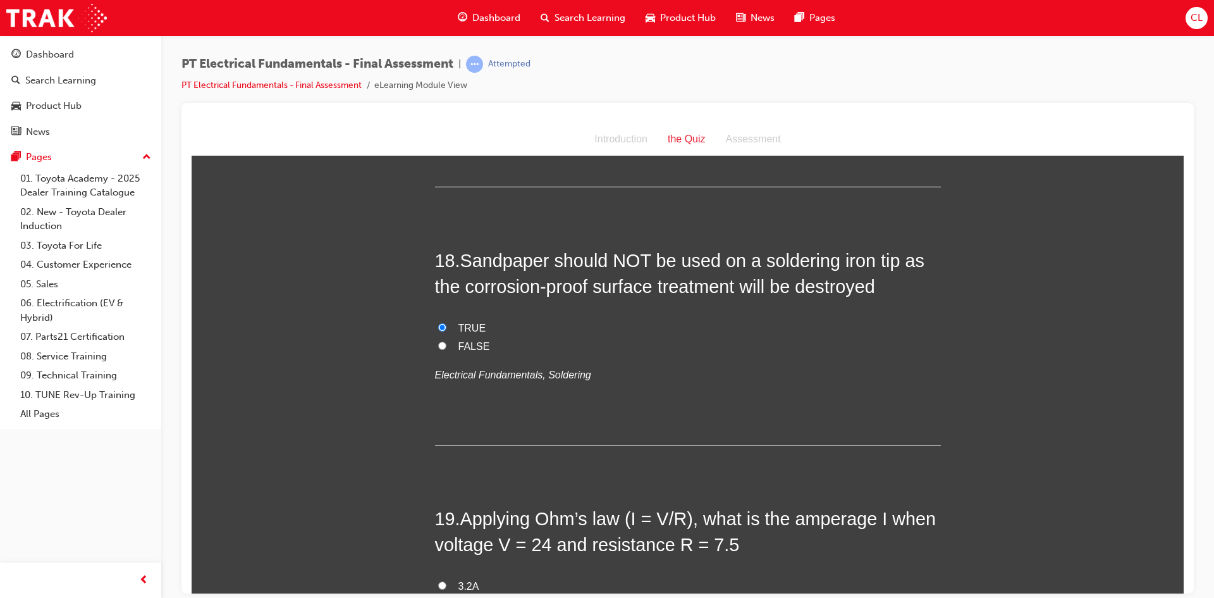
scroll to position [4807, 0]
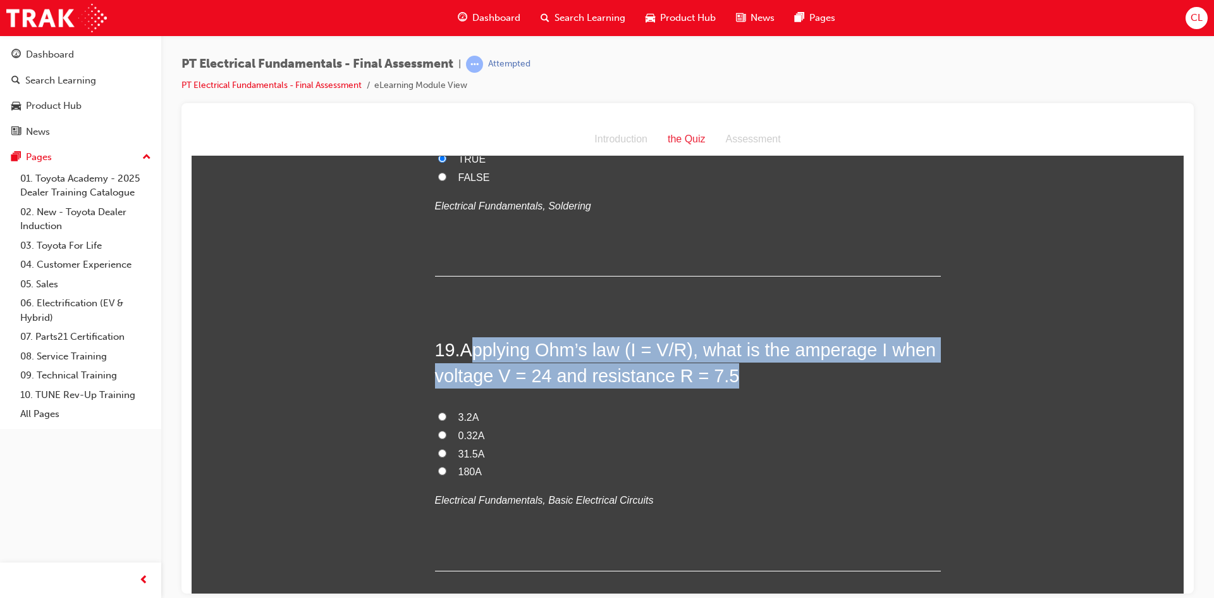
drag, startPoint x: 469, startPoint y: 324, endPoint x: 804, endPoint y: 338, distance: 334.9
click at [804, 338] on h2 "19 . Applying Ohm’s law (I = V/R), what is the amperage I when voltage V = 24 a…" at bounding box center [688, 362] width 506 height 51
click at [750, 357] on h2 "19 . Applying Ohm’s law (I = V/R), what is the amperage I when voltage V = 24 a…" at bounding box center [688, 362] width 506 height 51
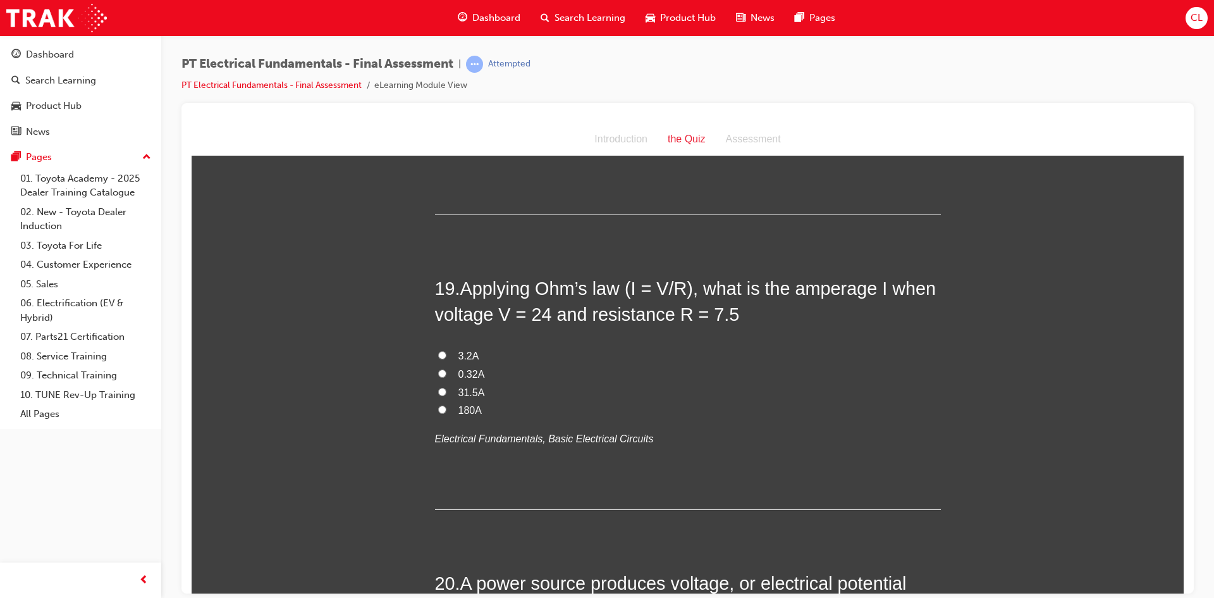
scroll to position [4871, 0]
click at [438, 349] on input "3.2A" at bounding box center [442, 353] width 8 height 8
radio input "true"
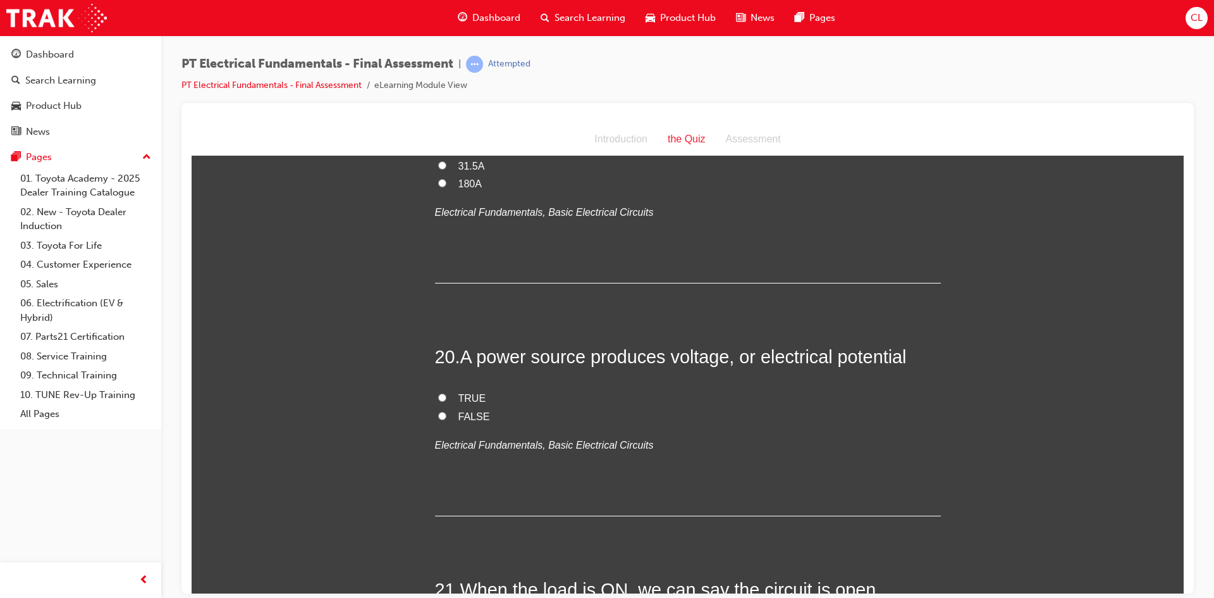
scroll to position [5124, 0]
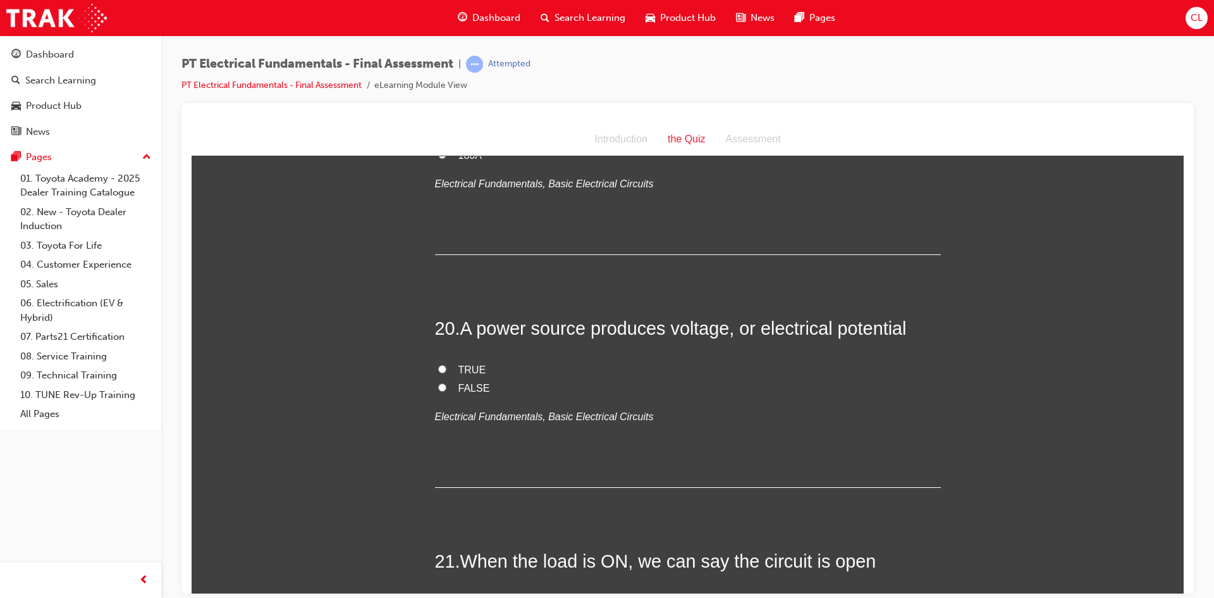
click at [448, 361] on label "TRUE" at bounding box center [688, 370] width 506 height 18
click at [447, 364] on input "TRUE" at bounding box center [442, 368] width 8 height 8
radio input "true"
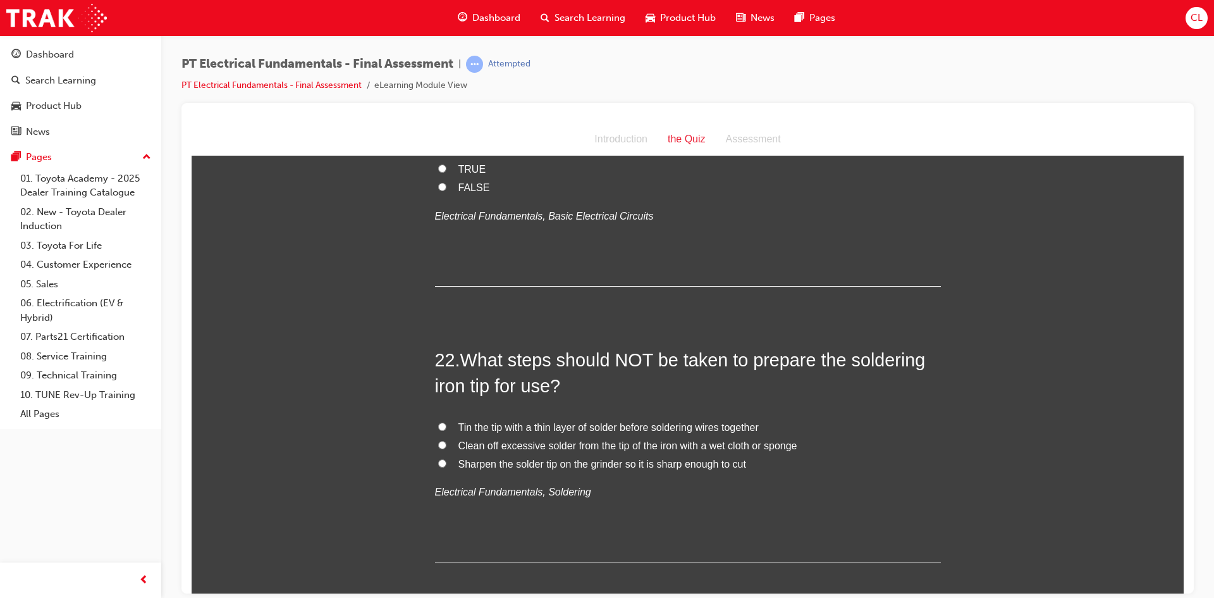
scroll to position [5440, 0]
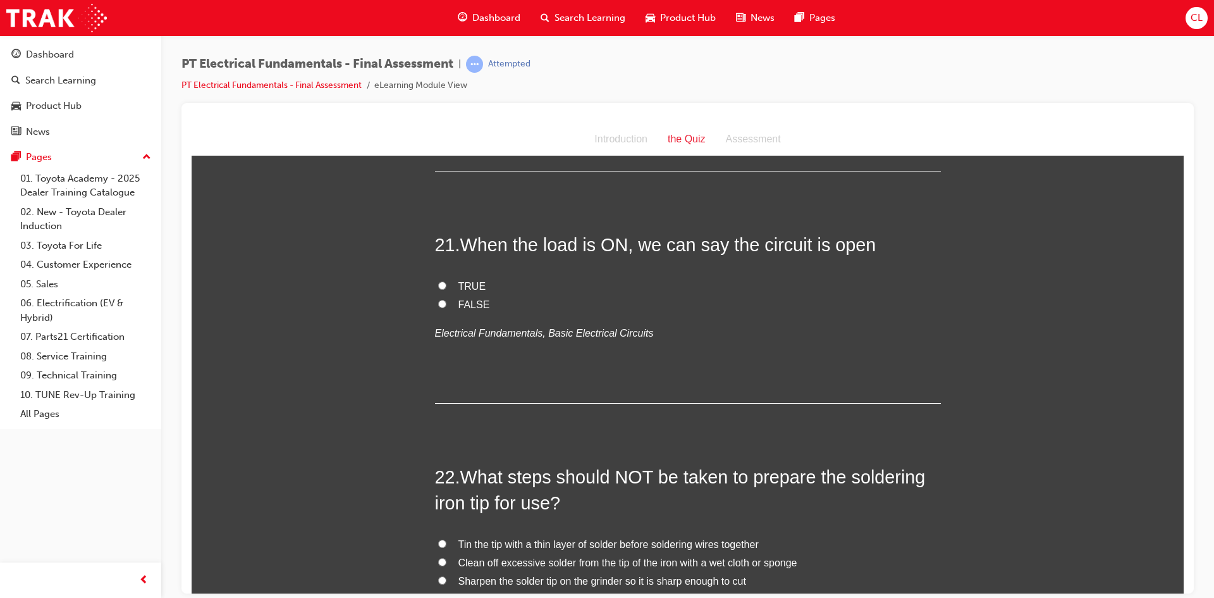
click at [459, 299] on span "FALSE" at bounding box center [475, 304] width 32 height 11
click at [447, 299] on input "FALSE" at bounding box center [442, 303] width 8 height 8
radio input "true"
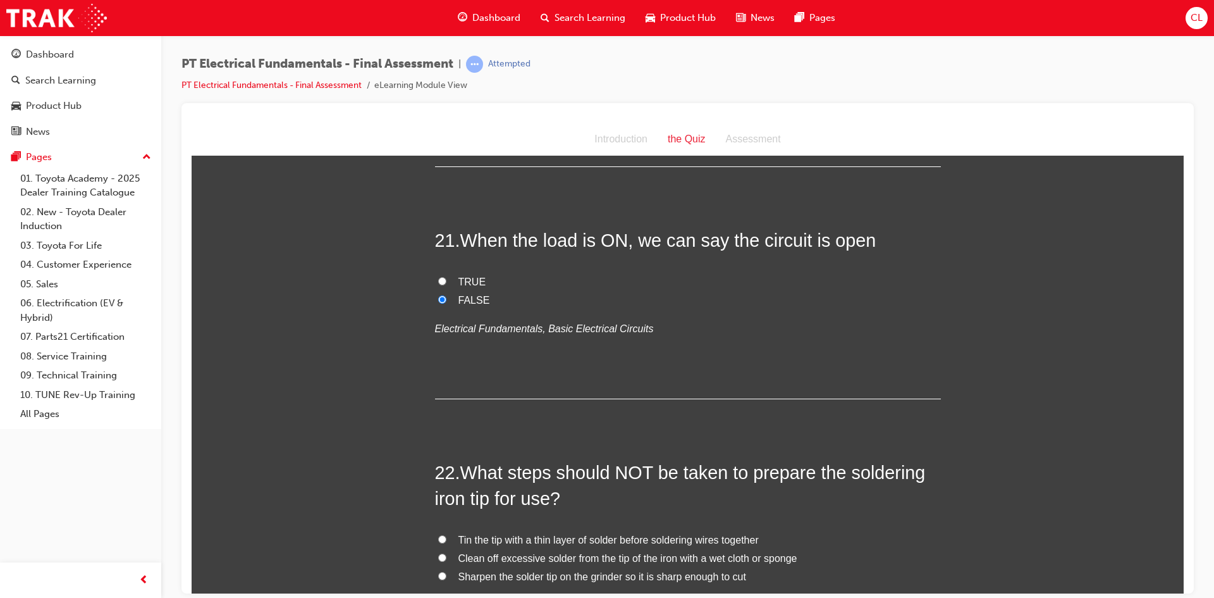
scroll to position [5630, 0]
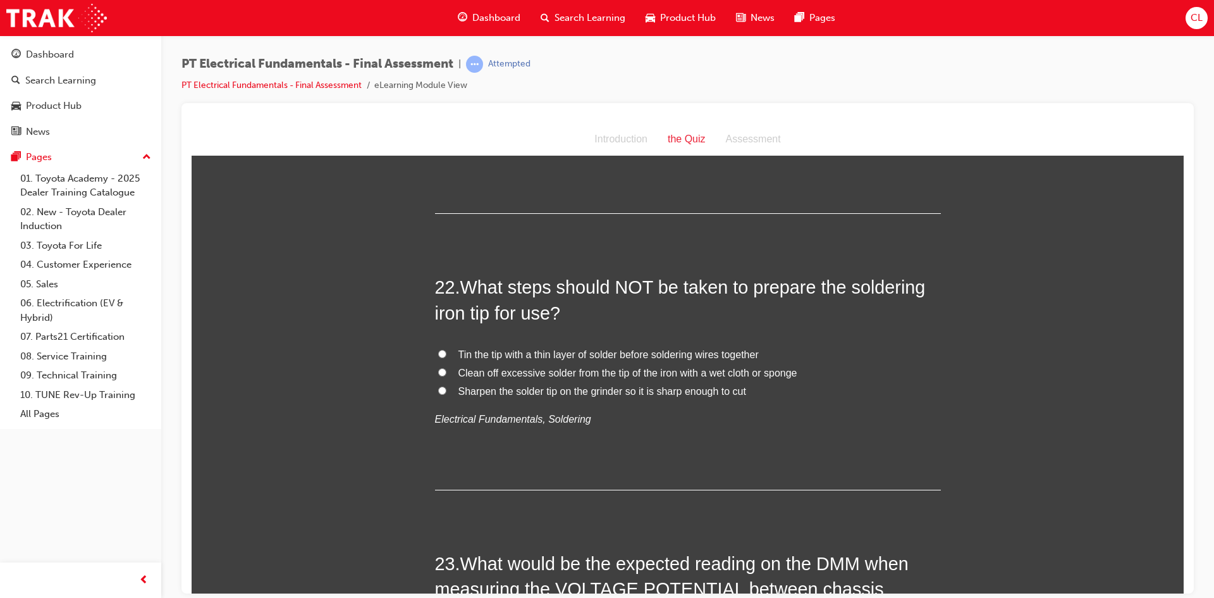
click at [481, 385] on span "Sharpen the solder tip on the grinder so it is sharp enough to cut" at bounding box center [603, 390] width 288 height 11
click at [447, 386] on input "Sharpen the solder tip on the grinder so it is sharp enough to cut" at bounding box center [442, 390] width 8 height 8
radio input "true"
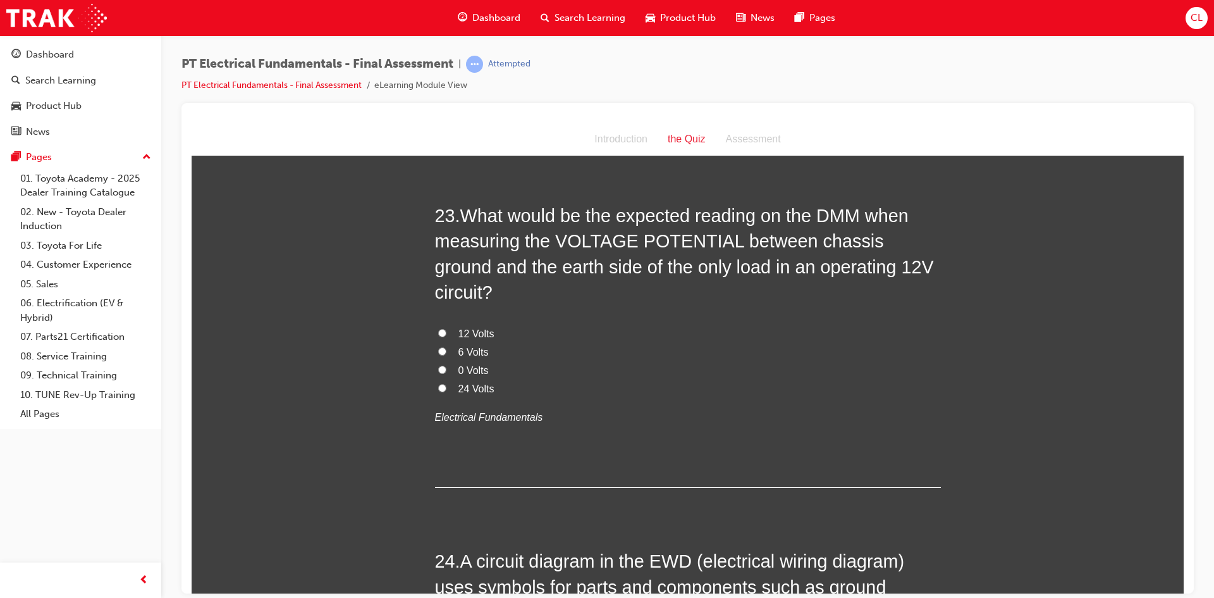
scroll to position [5946, 0]
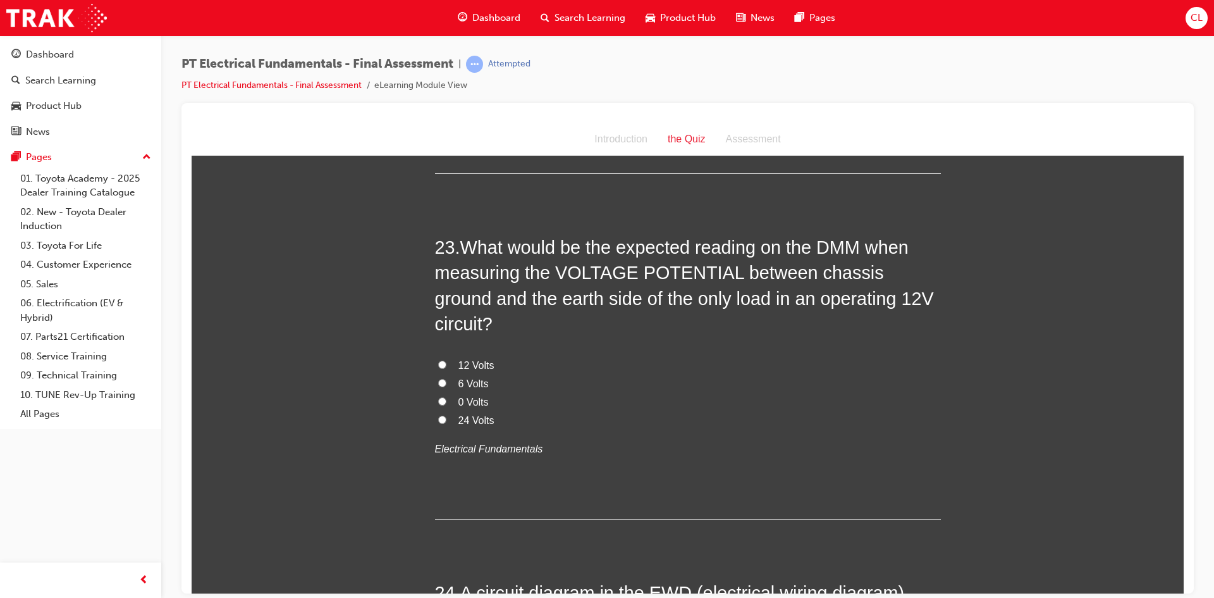
click at [460, 396] on span "0 Volts" at bounding box center [474, 401] width 30 height 11
click at [447, 397] on input "0 Volts" at bounding box center [442, 401] width 8 height 8
radio input "true"
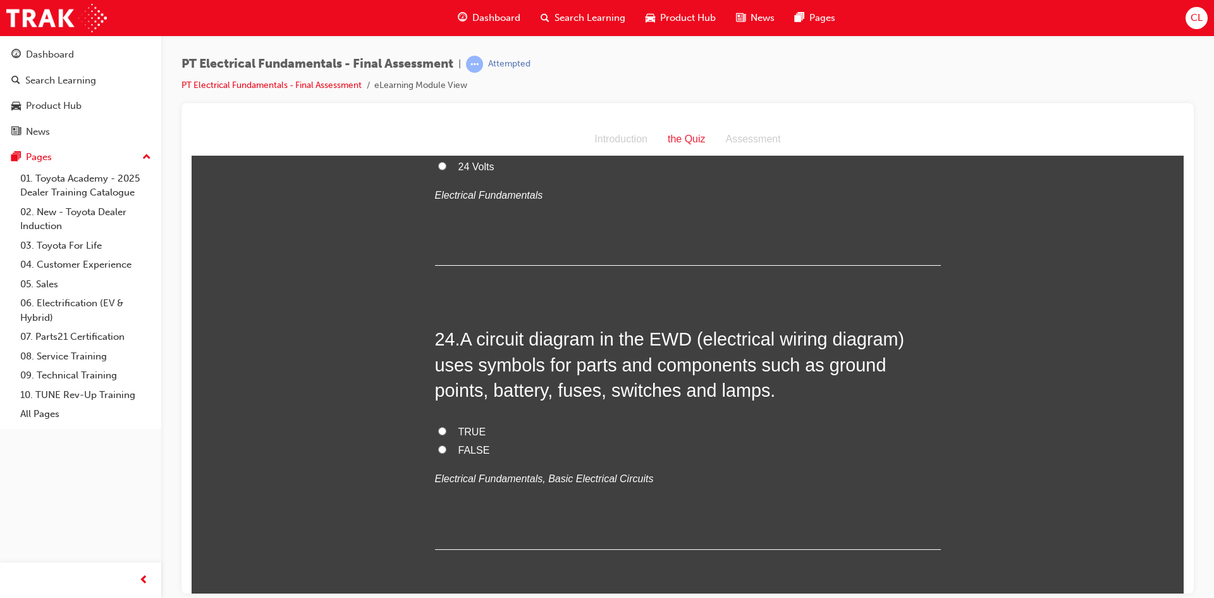
scroll to position [6200, 0]
click at [442, 422] on label "TRUE" at bounding box center [688, 431] width 506 height 18
click at [442, 426] on input "TRUE" at bounding box center [442, 430] width 8 height 8
radio input "true"
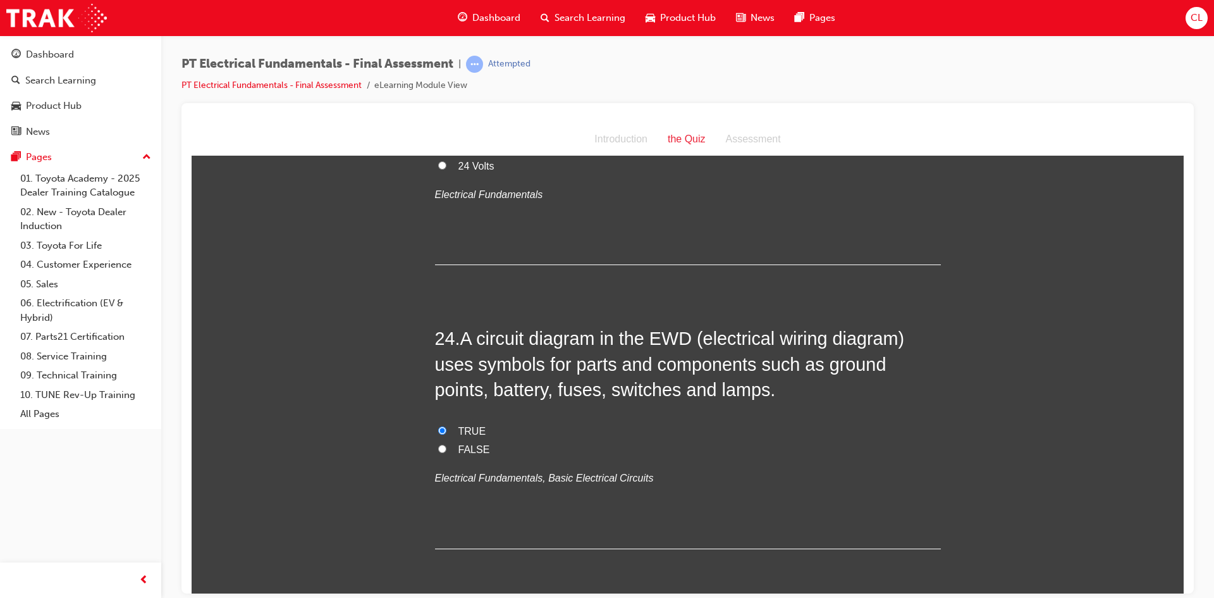
scroll to position [0, 0]
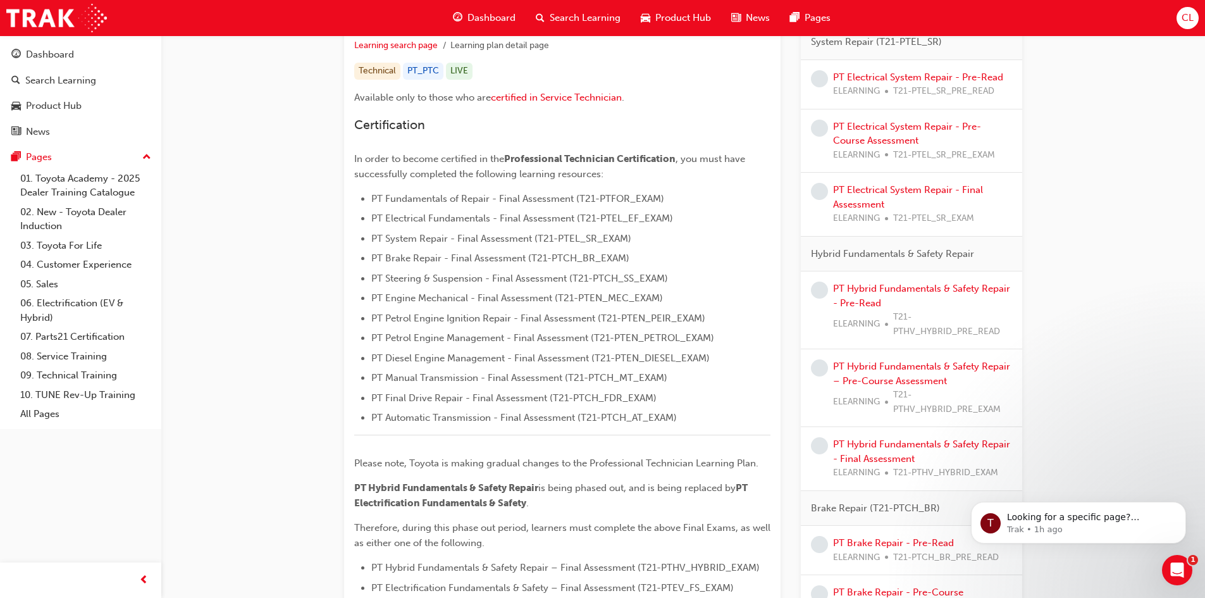
scroll to position [145, 0]
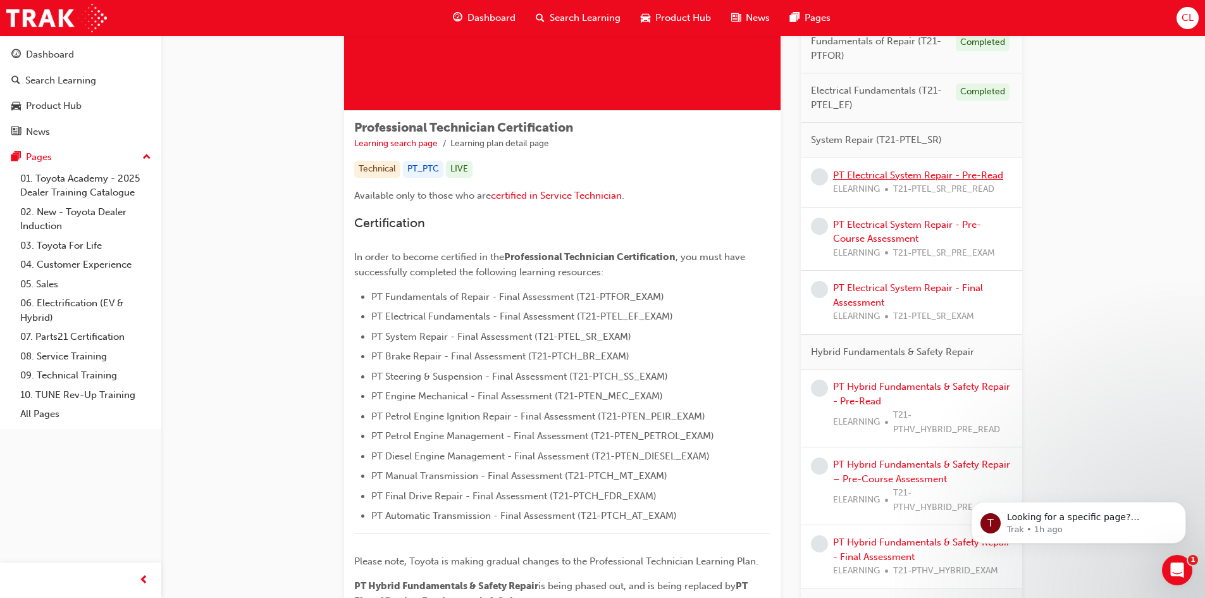
click at [930, 176] on link "PT Electrical System Repair - Pre-Read" at bounding box center [918, 175] width 170 height 11
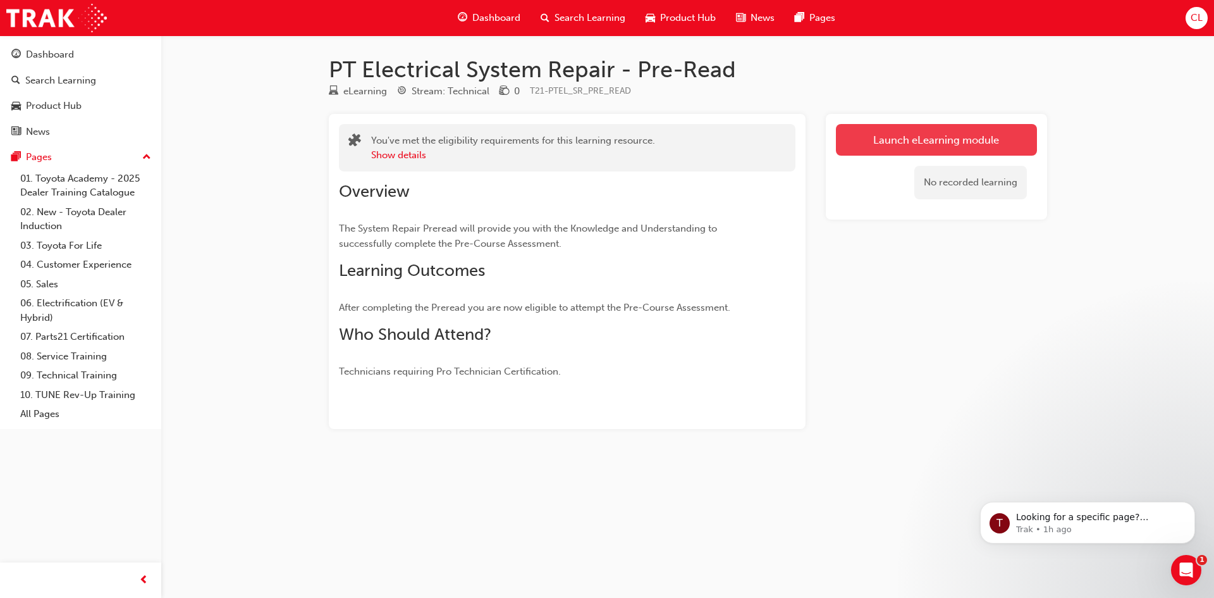
click at [857, 136] on link "Launch eLearning module" at bounding box center [936, 140] width 201 height 32
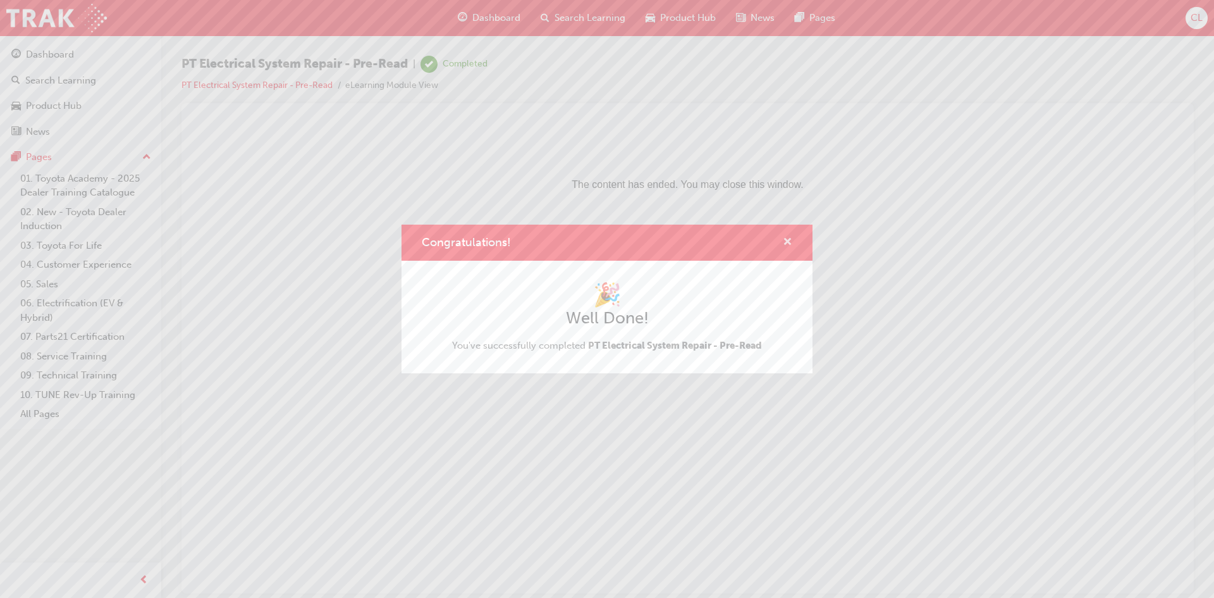
click at [786, 238] on span "cross-icon" at bounding box center [787, 242] width 9 height 11
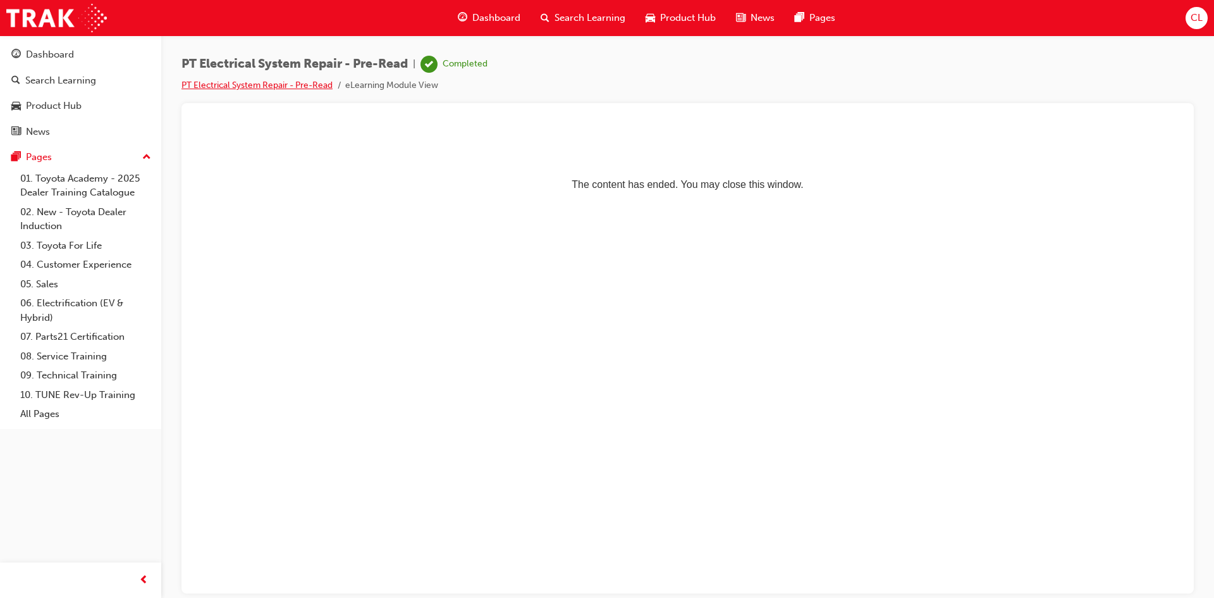
click at [302, 83] on link "PT Electrical System Repair - Pre-Read" at bounding box center [257, 85] width 151 height 11
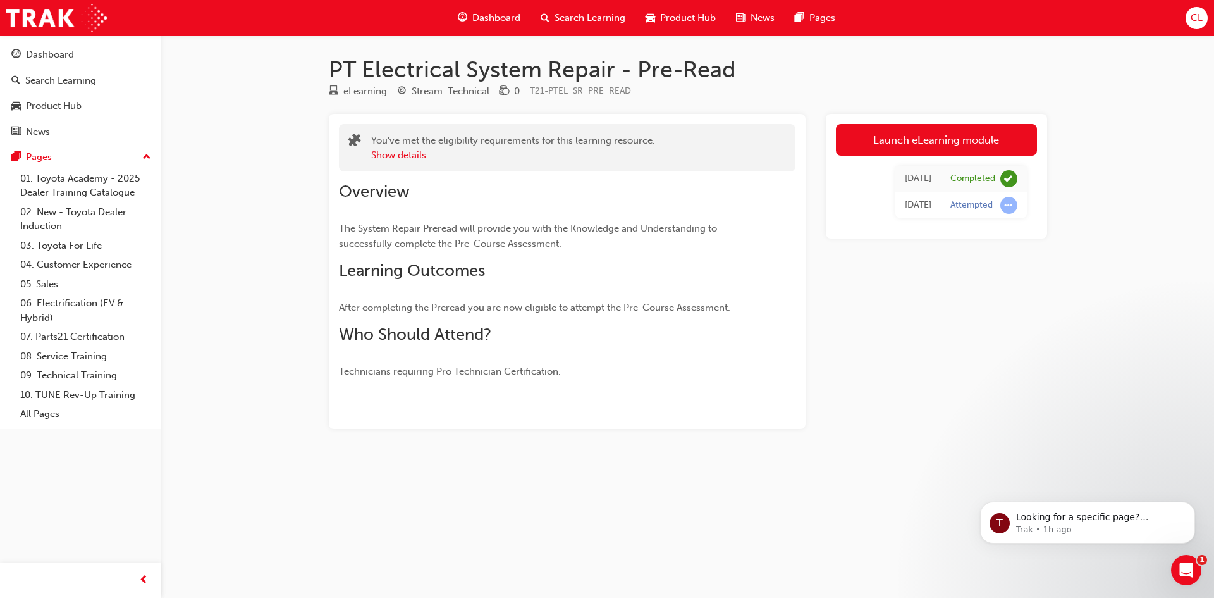
click at [505, 15] on span "Dashboard" at bounding box center [497, 18] width 48 height 15
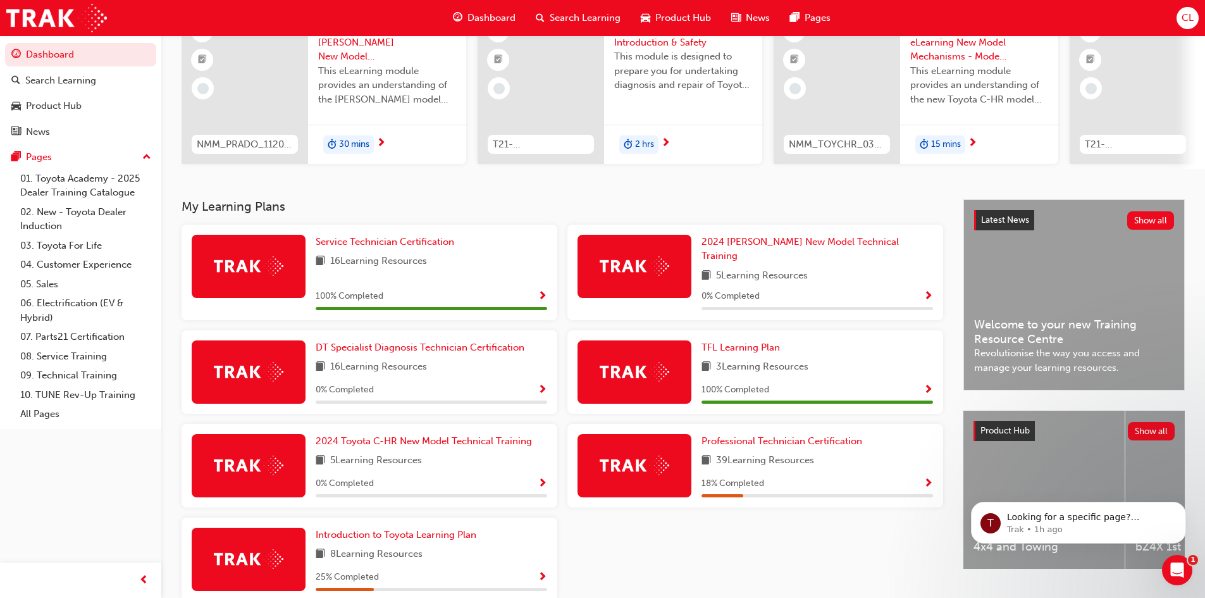
scroll to position [181, 0]
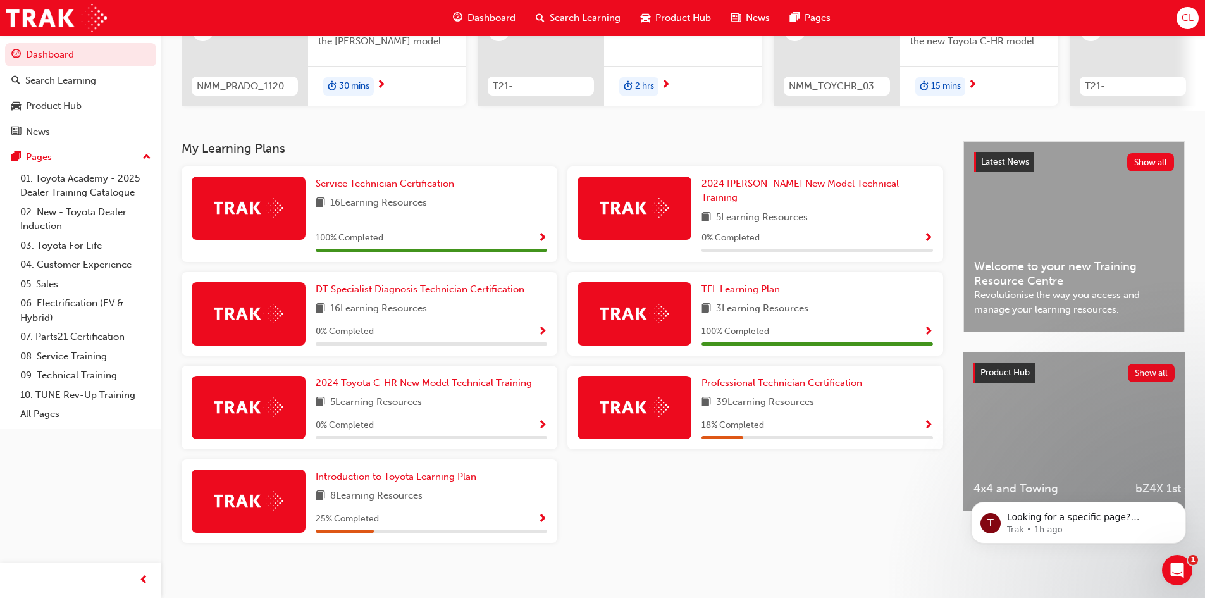
click at [742, 377] on span "Professional Technician Certification" at bounding box center [781, 382] width 161 height 11
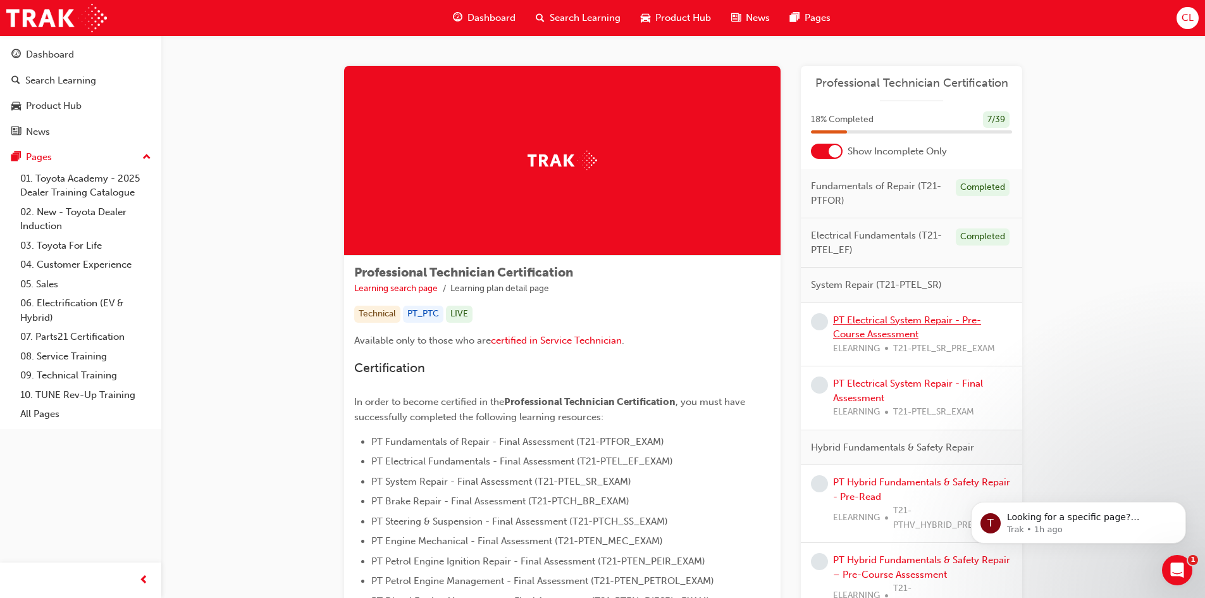
click at [872, 322] on link "PT Electrical System Repair - Pre-Course Assessment" at bounding box center [907, 327] width 148 height 26
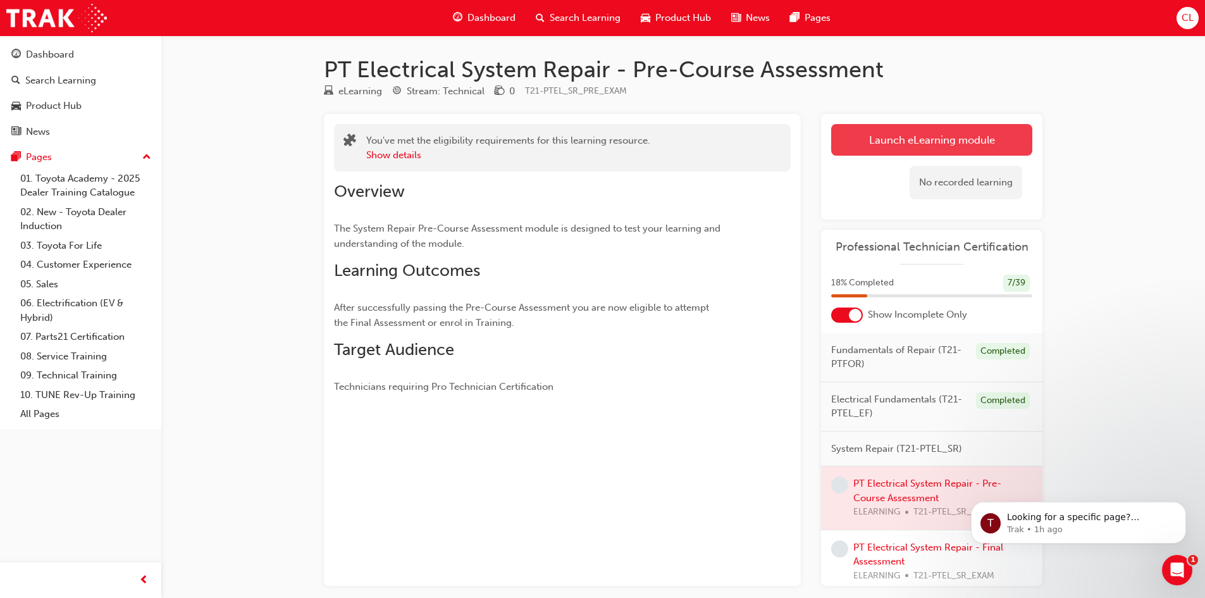
click at [991, 143] on link "Launch eLearning module" at bounding box center [931, 140] width 201 height 32
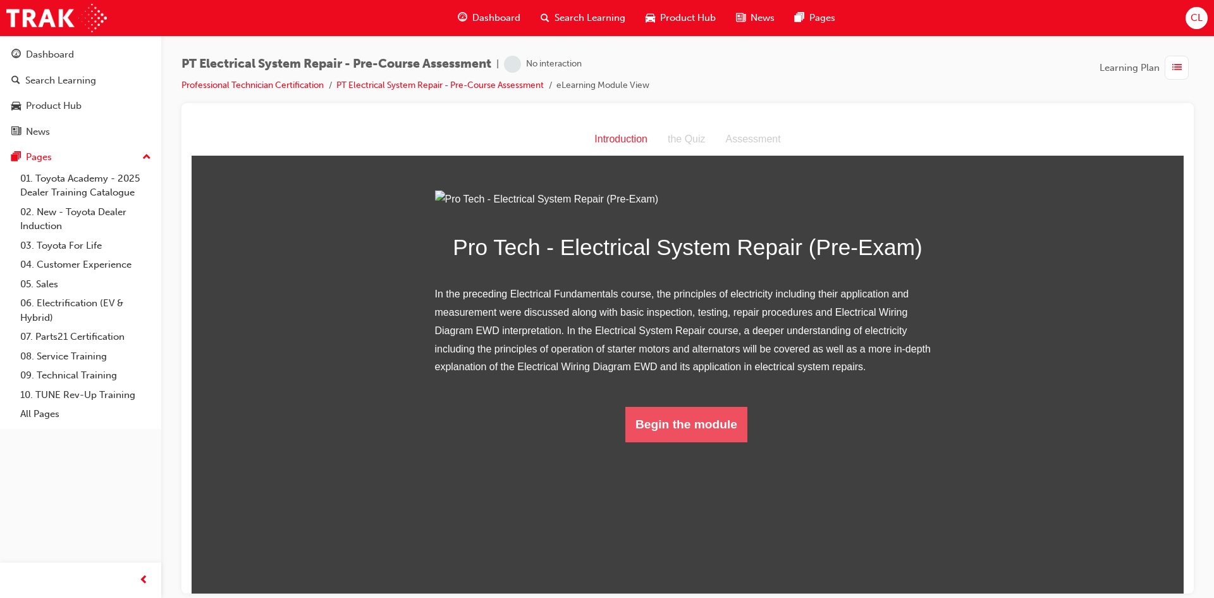
click at [736, 442] on button "Begin the module" at bounding box center [687, 423] width 122 height 35
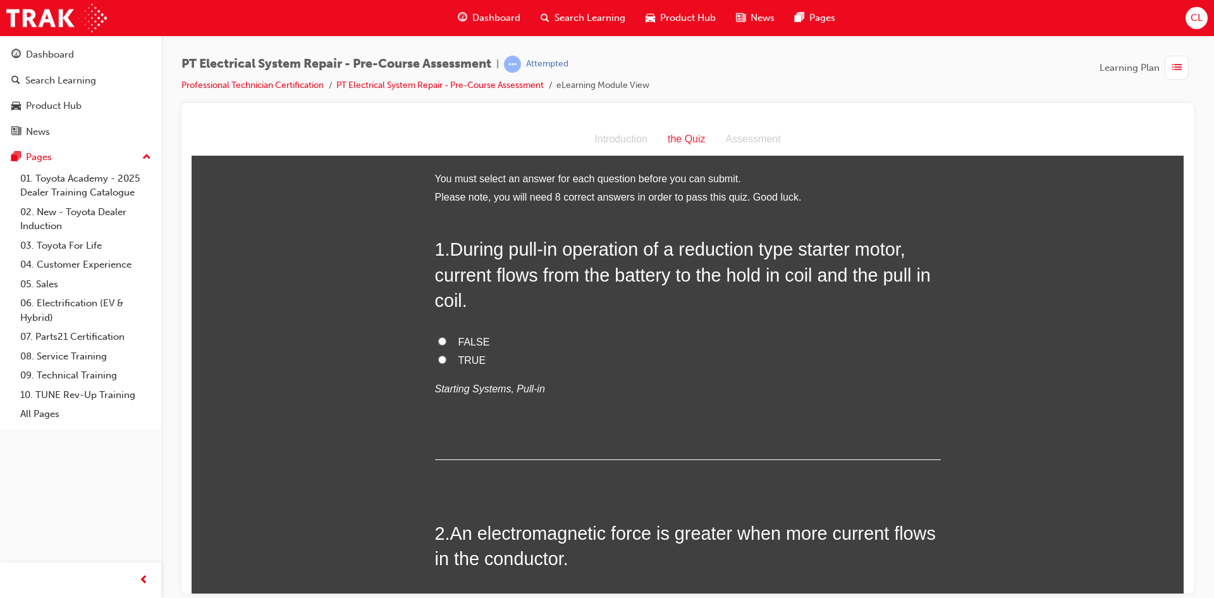
click at [459, 359] on span "TRUE" at bounding box center [473, 359] width 28 height 11
click at [447, 359] on input "TRUE" at bounding box center [442, 359] width 8 height 8
radio input "true"
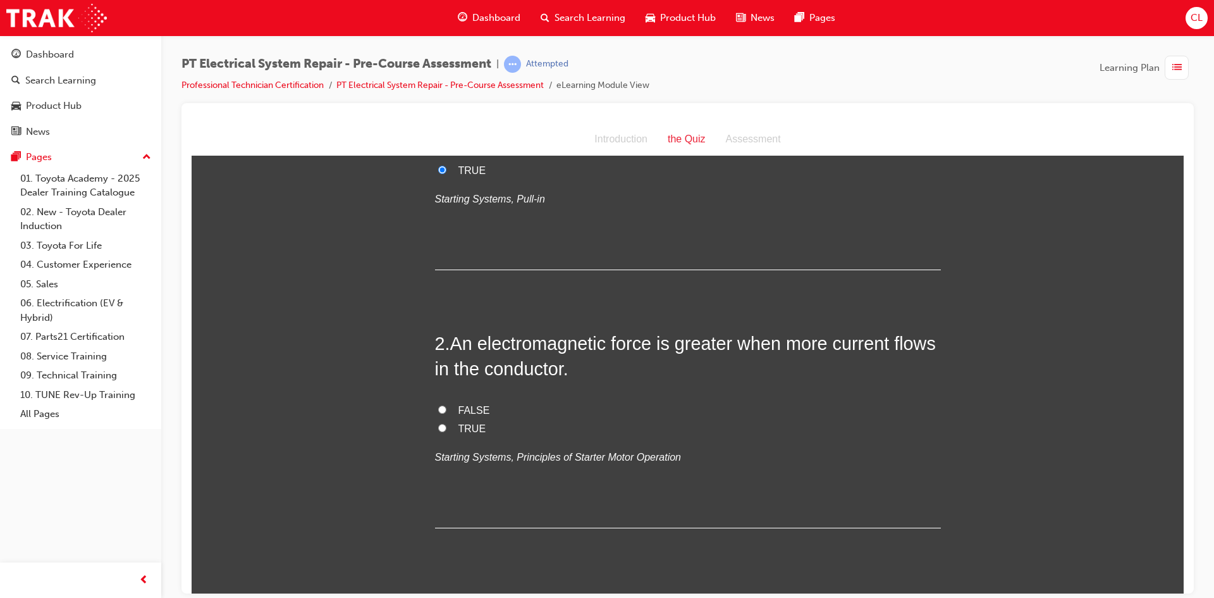
scroll to position [253, 0]
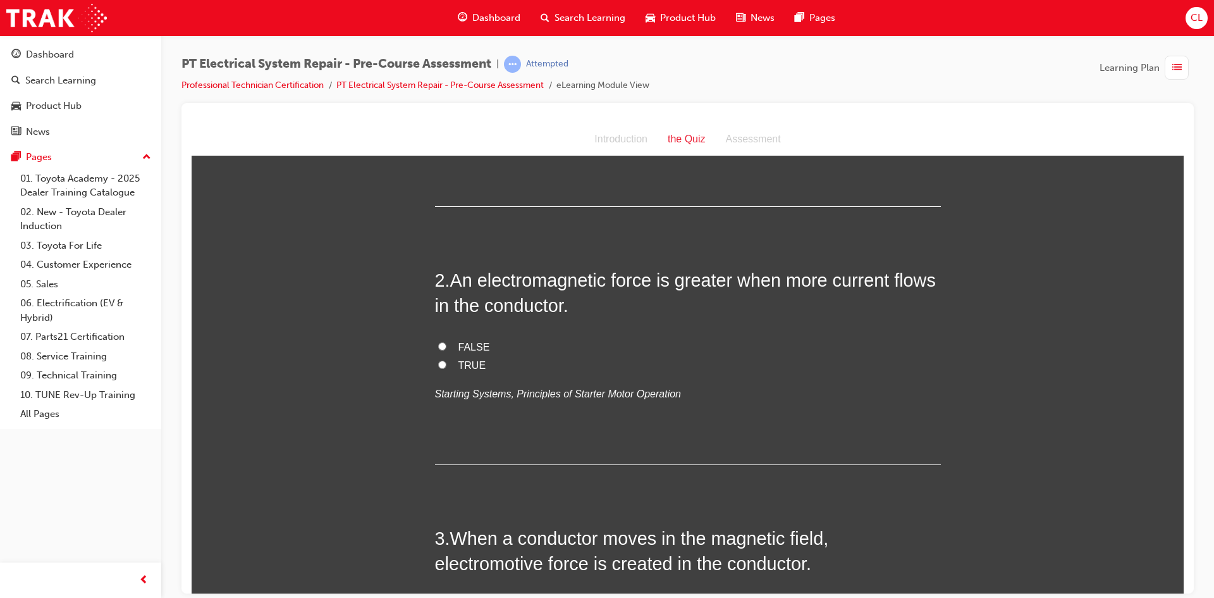
click at [463, 366] on span "TRUE" at bounding box center [473, 364] width 28 height 11
click at [447, 366] on input "TRUE" at bounding box center [442, 364] width 8 height 8
radio input "true"
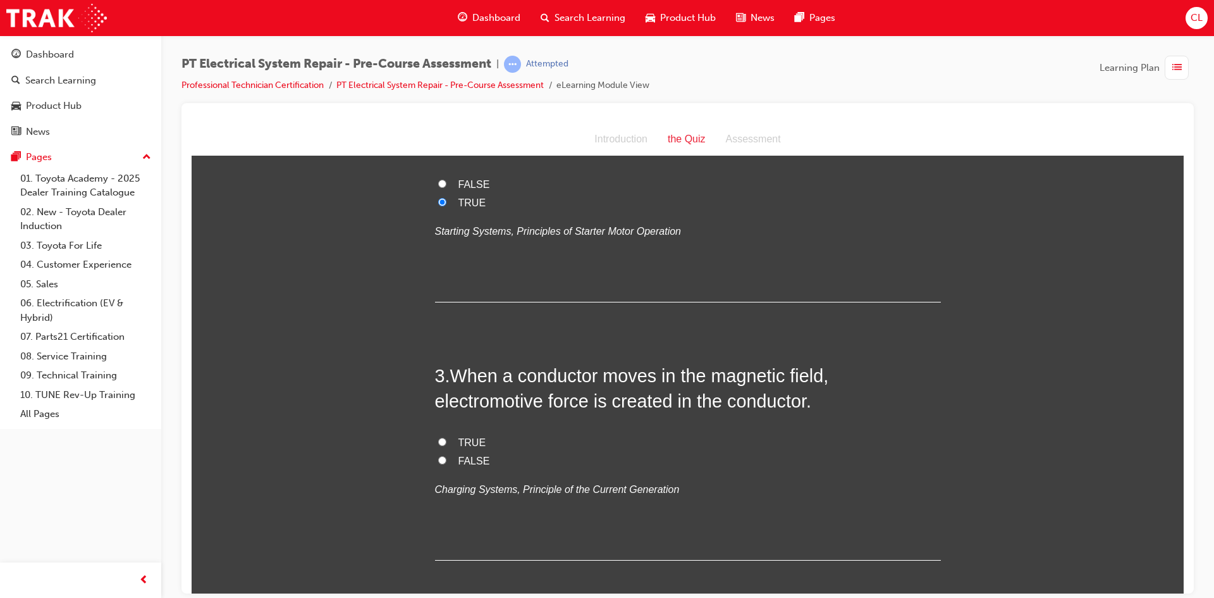
scroll to position [569, 0]
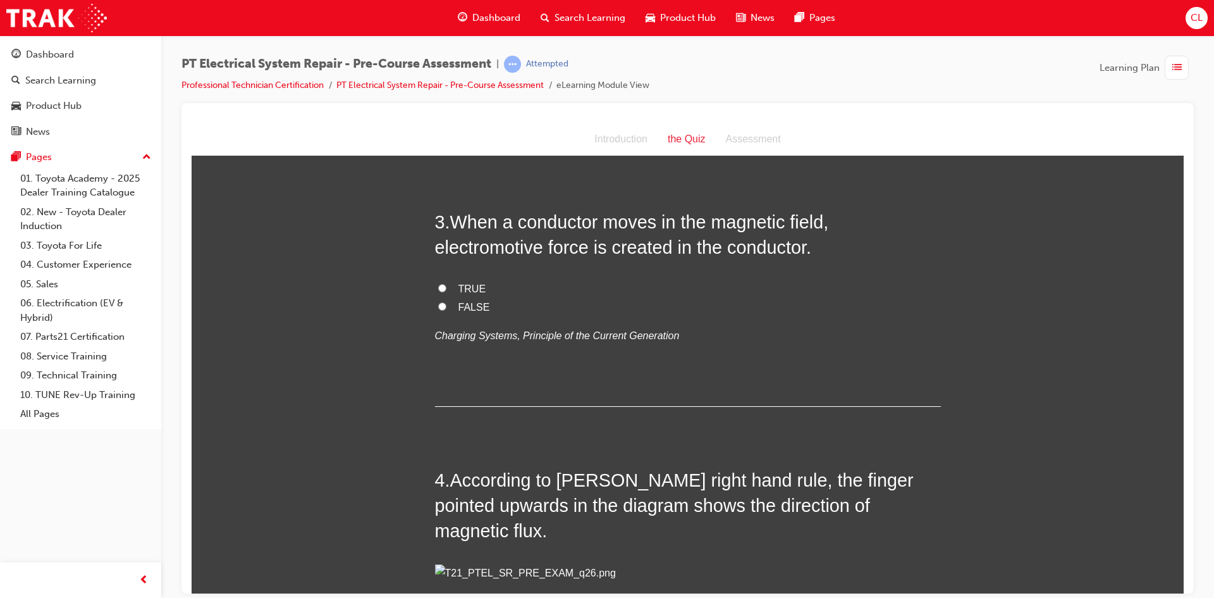
click at [464, 285] on span "TRUE" at bounding box center [473, 288] width 28 height 11
click at [447, 285] on input "TRUE" at bounding box center [442, 287] width 8 height 8
radio input "true"
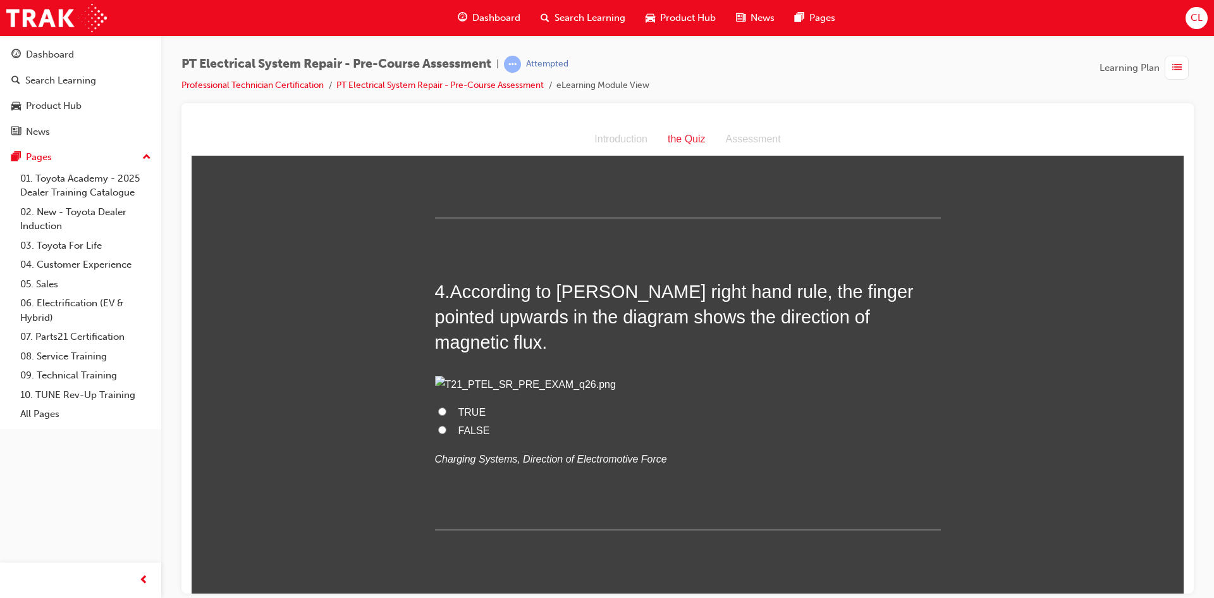
scroll to position [759, 0]
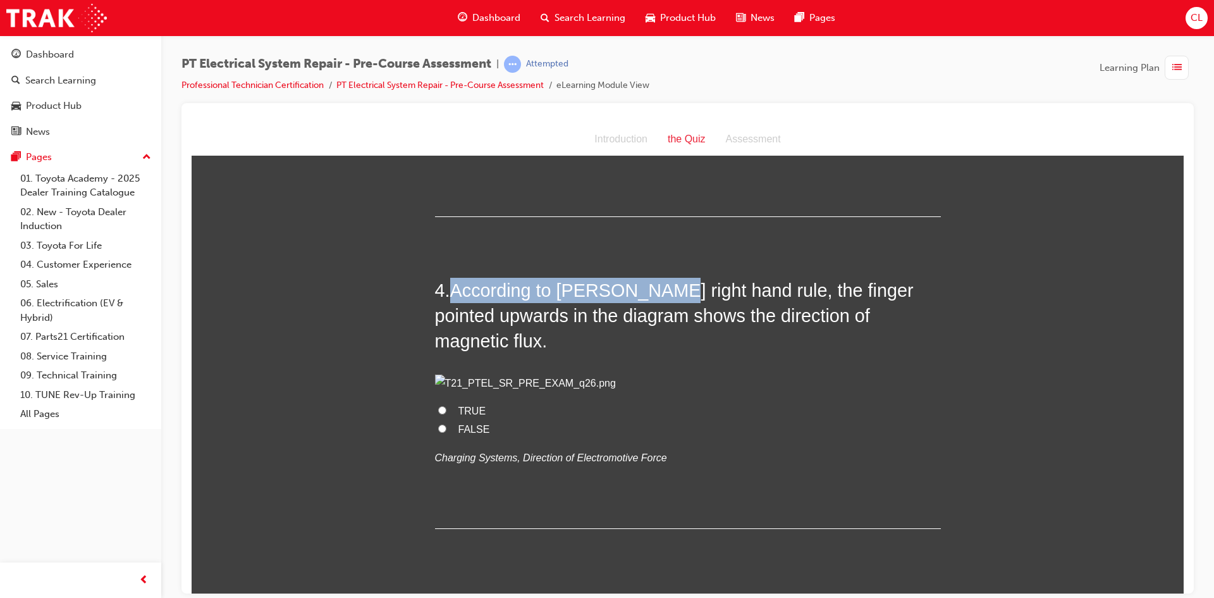
drag, startPoint x: 452, startPoint y: 287, endPoint x: 647, endPoint y: 289, distance: 194.8
click at [647, 289] on span "According to Fleming’s right hand rule, the finger pointed upwards in the diagr…" at bounding box center [674, 315] width 479 height 71
click at [466, 416] on span "TRUE" at bounding box center [473, 410] width 28 height 11
click at [447, 414] on input "TRUE" at bounding box center [442, 409] width 8 height 8
radio input "true"
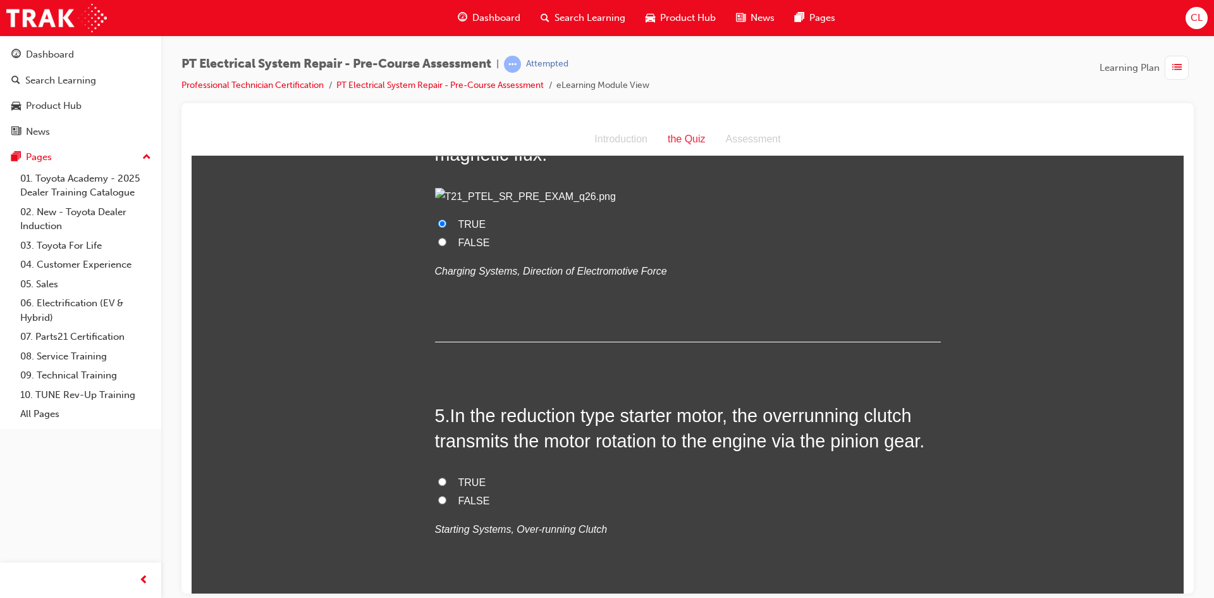
scroll to position [949, 0]
click at [470, 484] on span "TRUE" at bounding box center [473, 478] width 28 height 11
click at [447, 482] on input "TRUE" at bounding box center [442, 478] width 8 height 8
radio input "true"
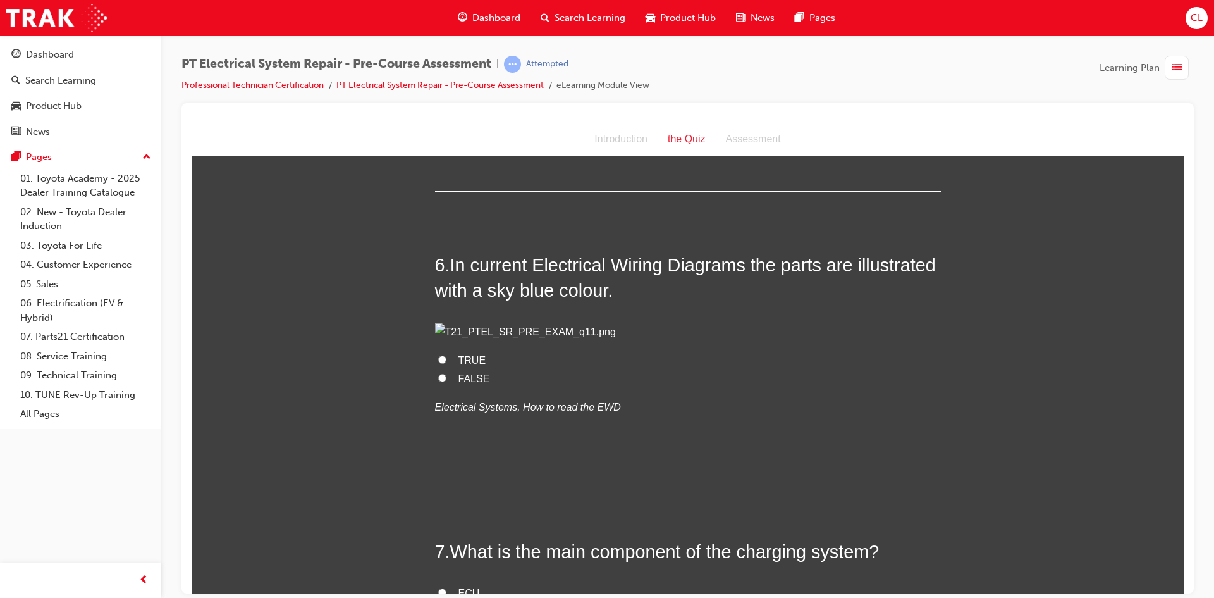
scroll to position [1455, 0]
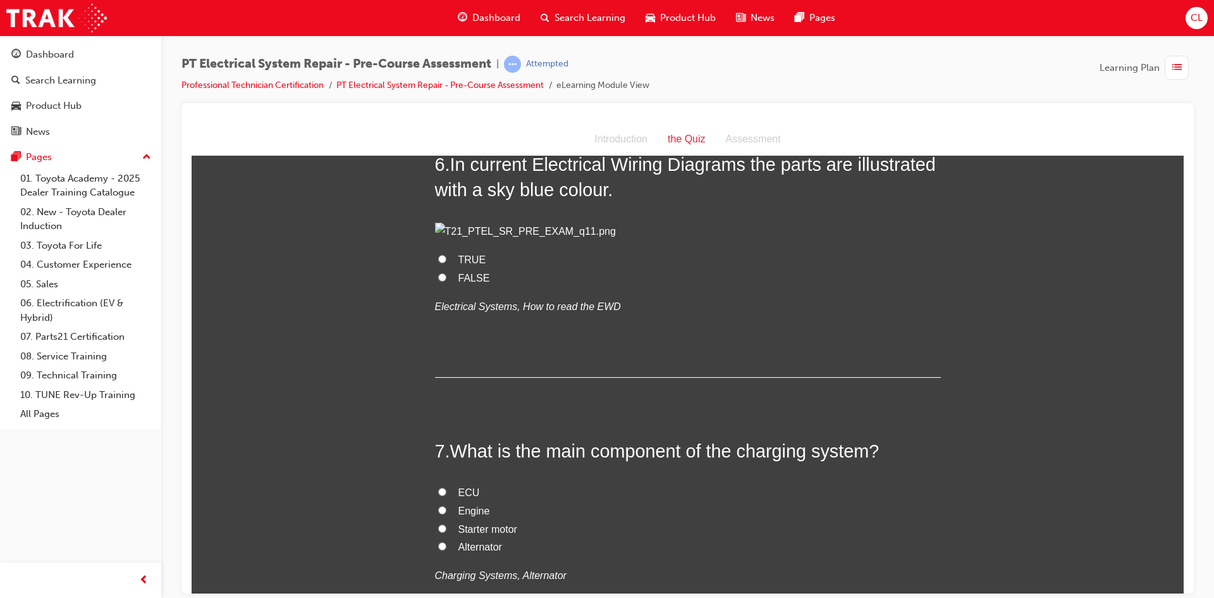
click at [466, 264] on span "TRUE" at bounding box center [473, 259] width 28 height 11
click at [447, 263] on input "TRUE" at bounding box center [442, 258] width 8 height 8
radio input "true"
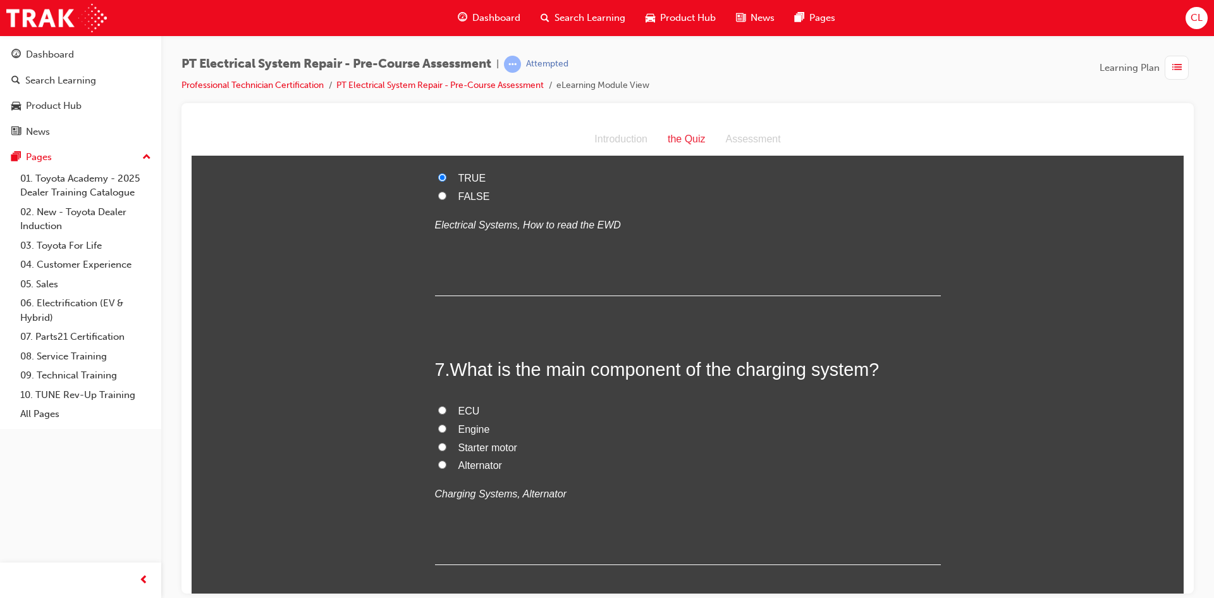
scroll to position [1708, 0]
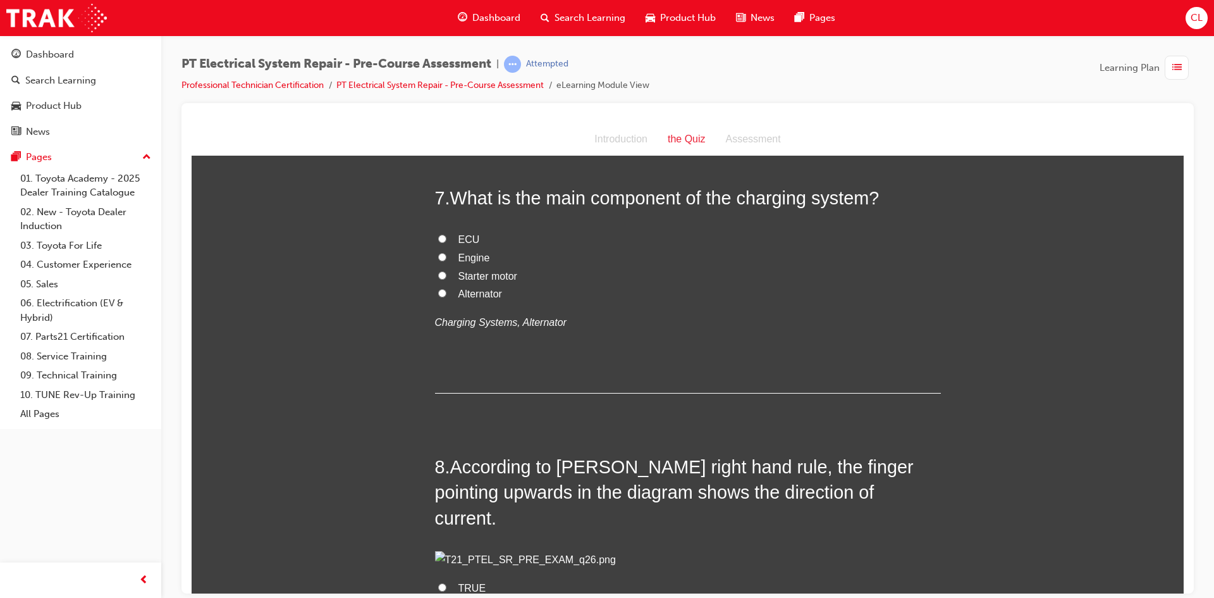
click at [439, 297] on input "Alternator" at bounding box center [442, 292] width 8 height 8
radio input "true"
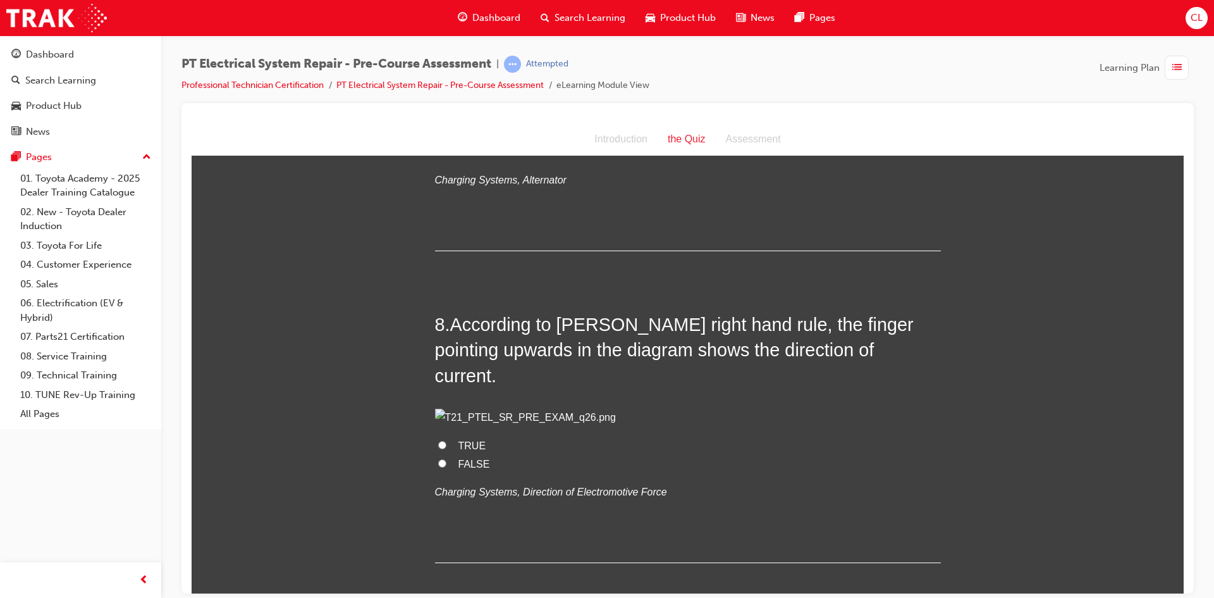
scroll to position [2024, 0]
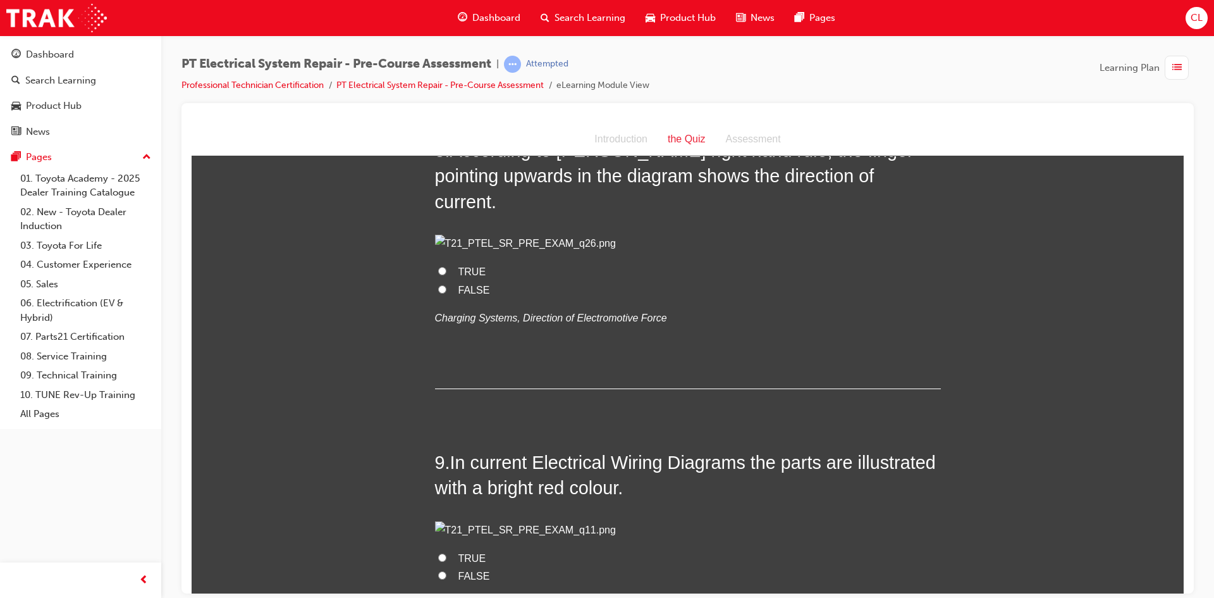
click at [439, 293] on input "FALSE" at bounding box center [442, 289] width 8 height 8
radio input "true"
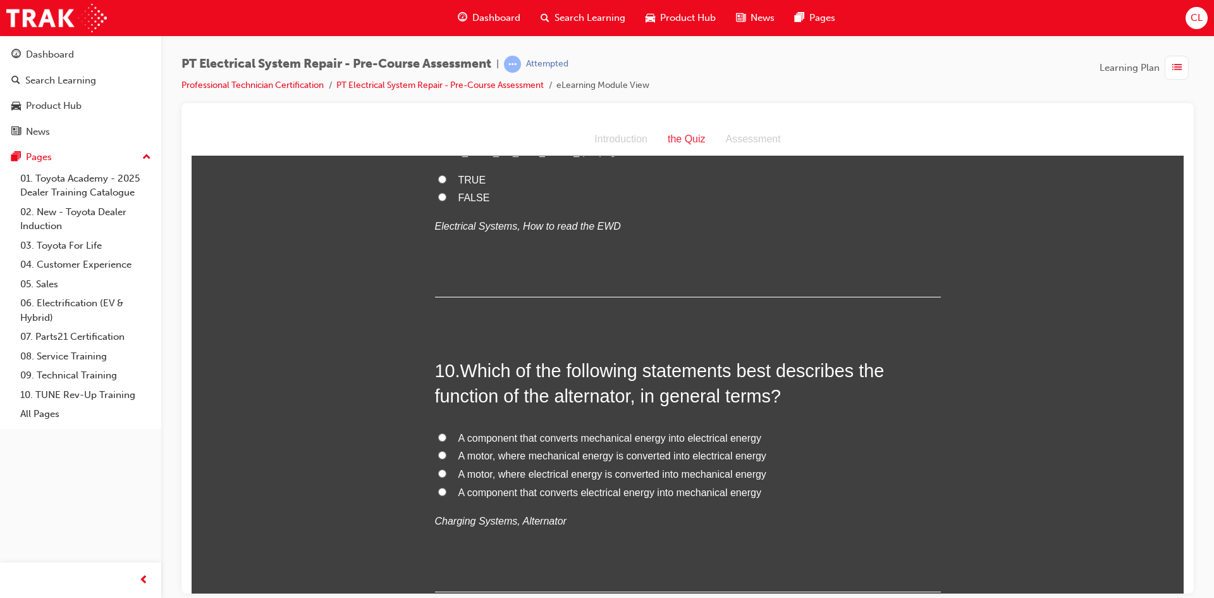
scroll to position [2404, 0]
click at [448, 188] on label "TRUE" at bounding box center [688, 179] width 506 height 18
click at [447, 182] on input "TRUE" at bounding box center [442, 177] width 8 height 8
radio input "true"
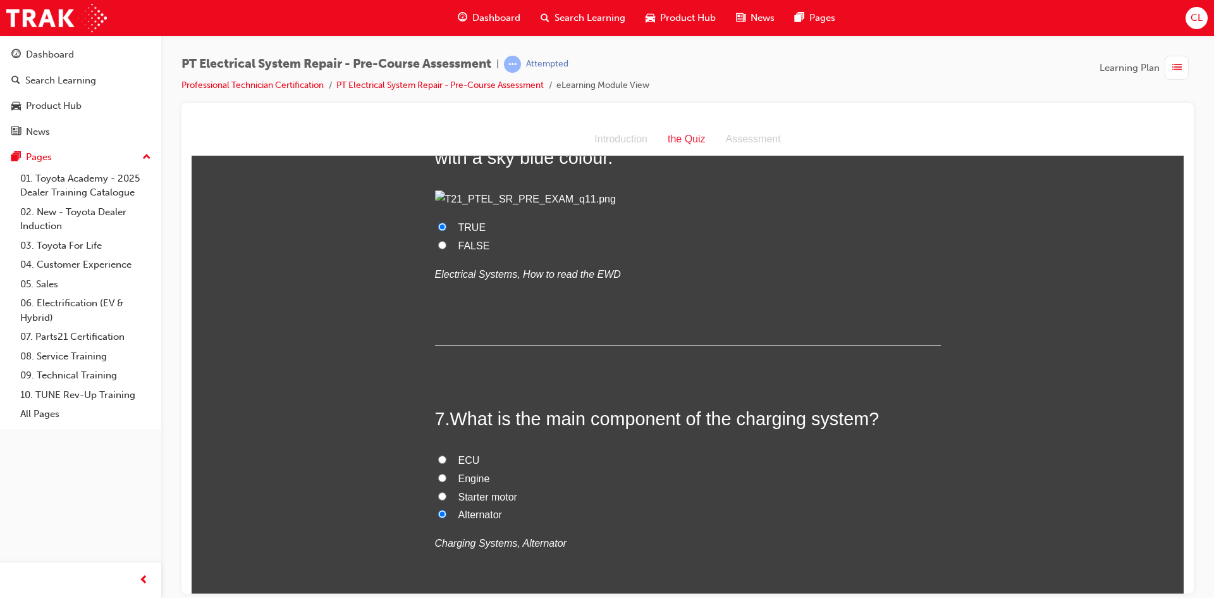
scroll to position [1392, 0]
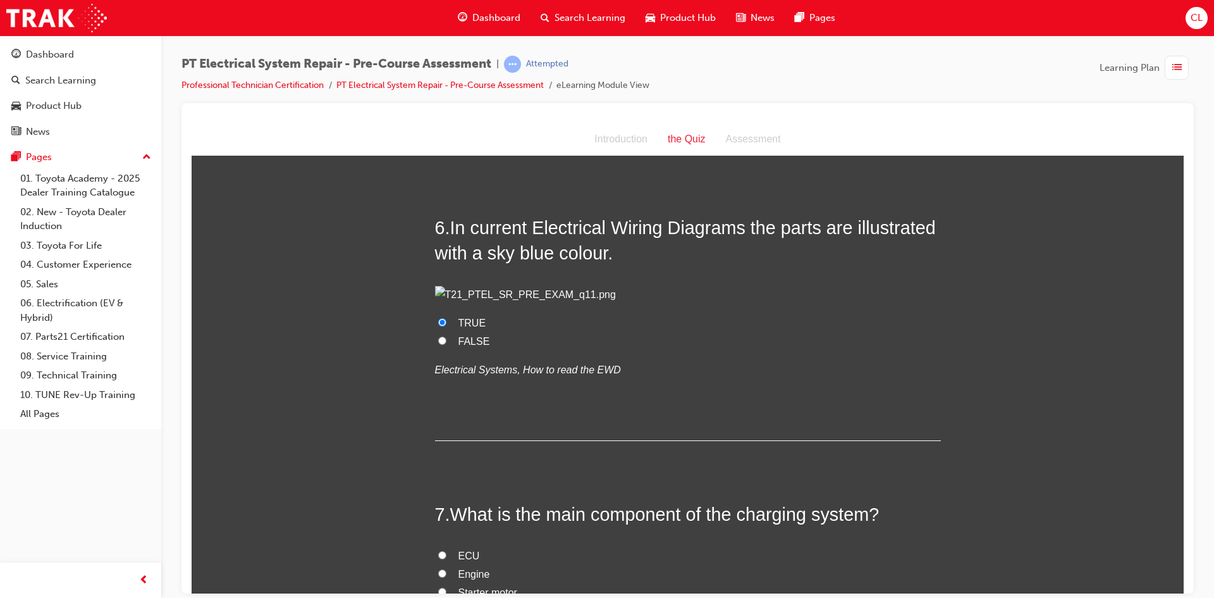
click at [439, 344] on input "FALSE" at bounding box center [442, 340] width 8 height 8
radio input "true"
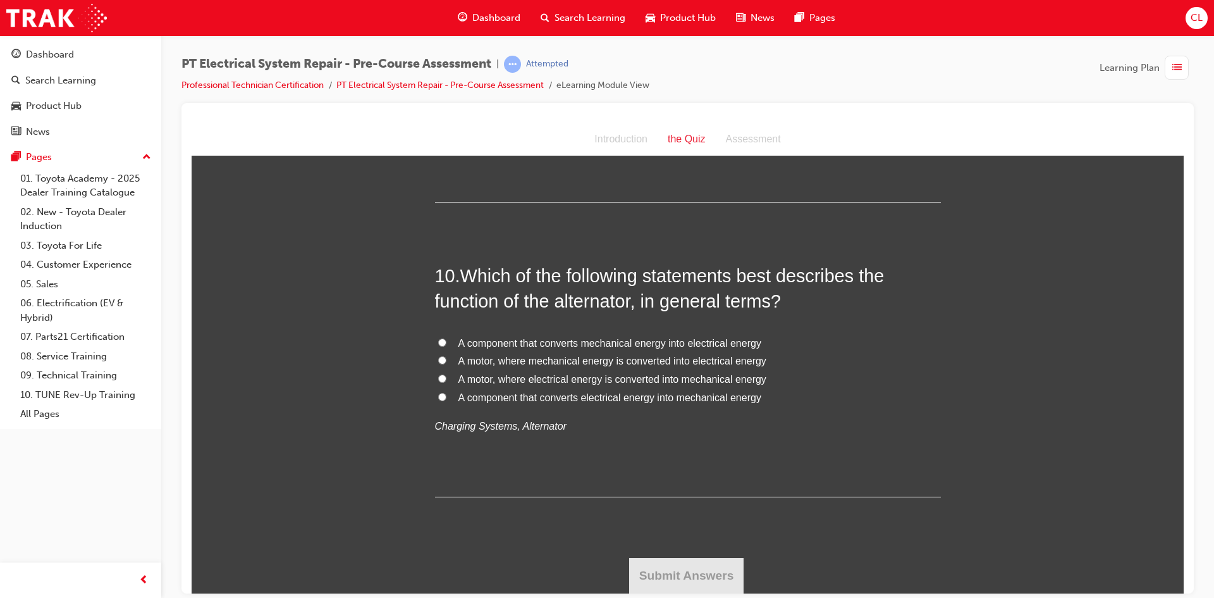
scroll to position [2770, 0]
click at [497, 342] on span "A component that converts mechanical energy into electrical energy" at bounding box center [610, 342] width 303 height 11
click at [447, 342] on input "A component that converts mechanical energy into electrical energy" at bounding box center [442, 342] width 8 height 8
radio input "true"
click at [710, 579] on button "Submit Answers" at bounding box center [686, 574] width 115 height 35
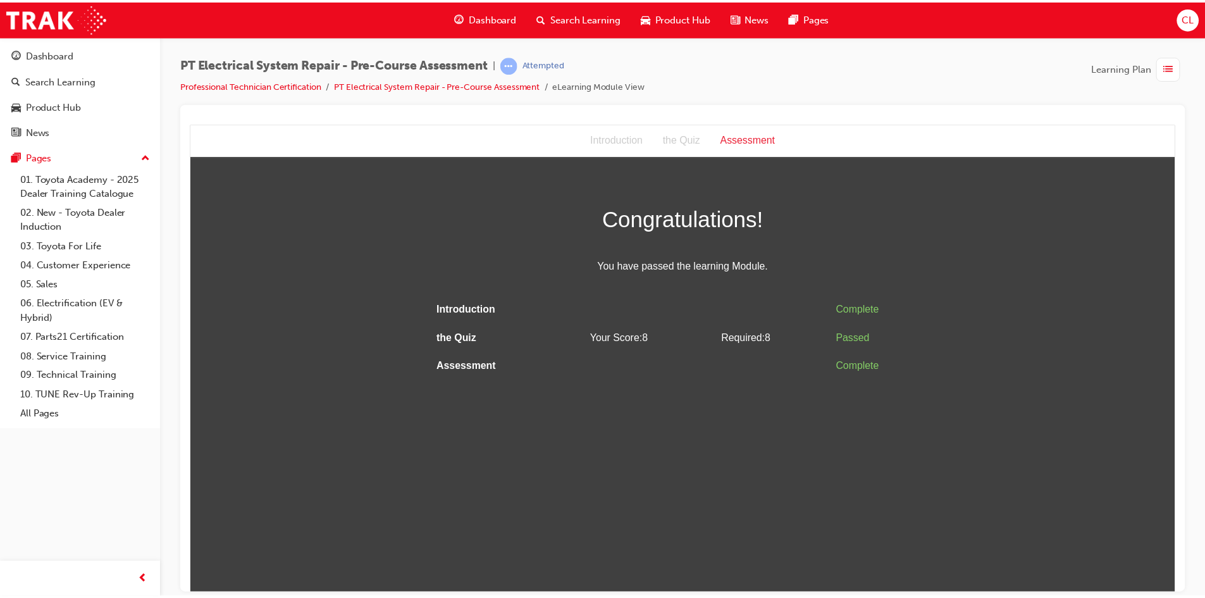
scroll to position [0, 0]
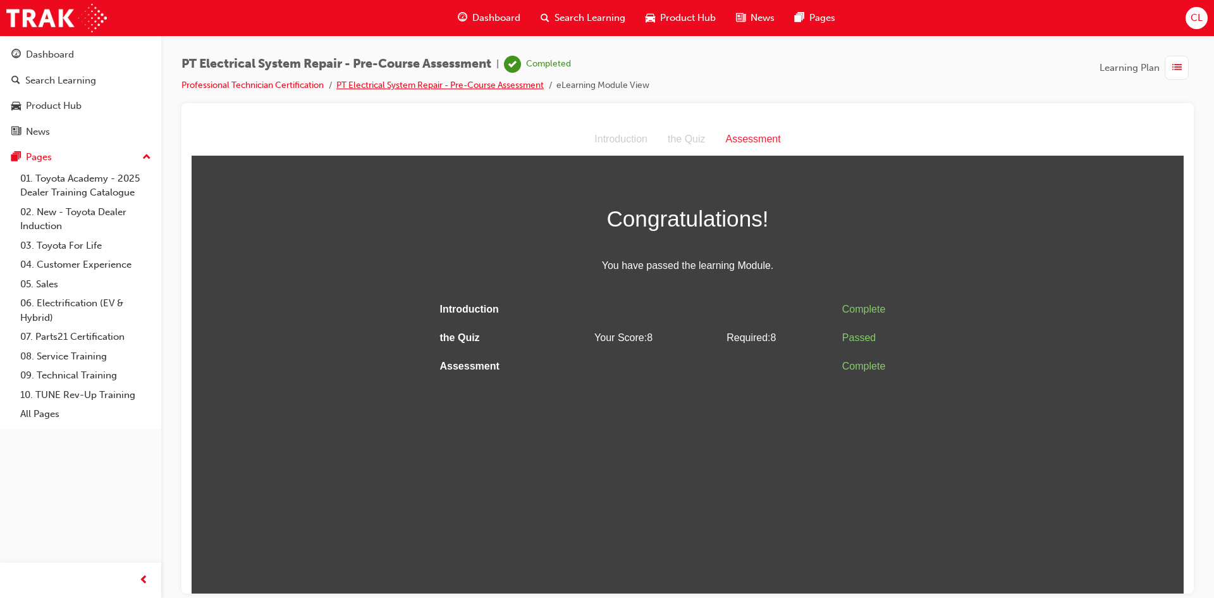
click at [362, 88] on link "PT Electrical System Repair - Pre-Course Assessment" at bounding box center [440, 85] width 207 height 11
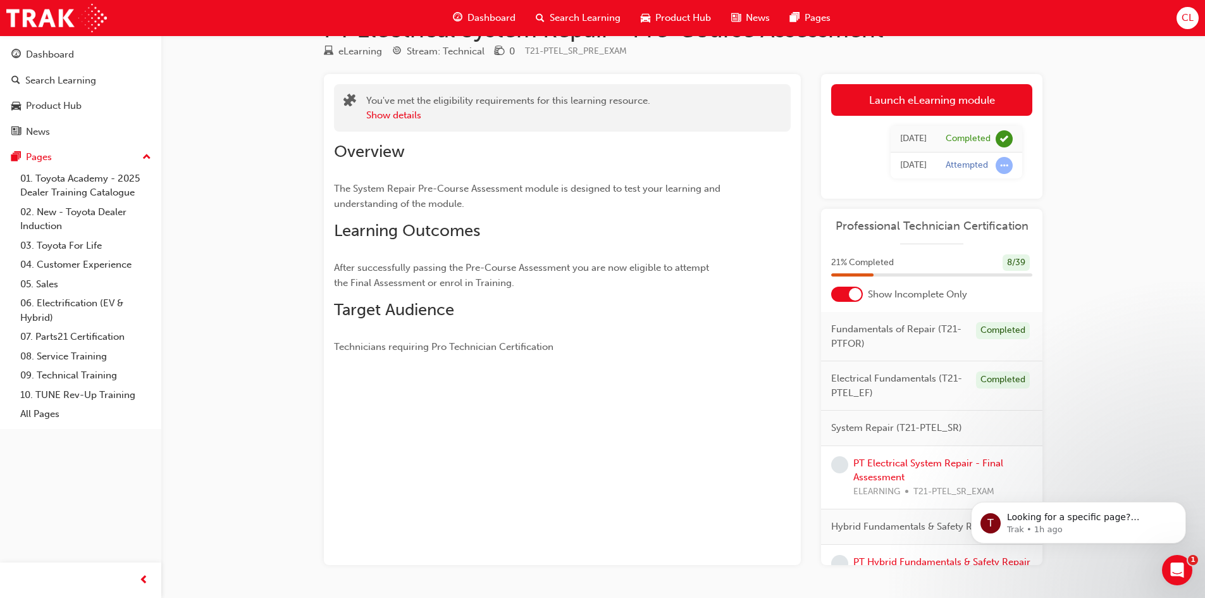
scroll to position [79, 0]
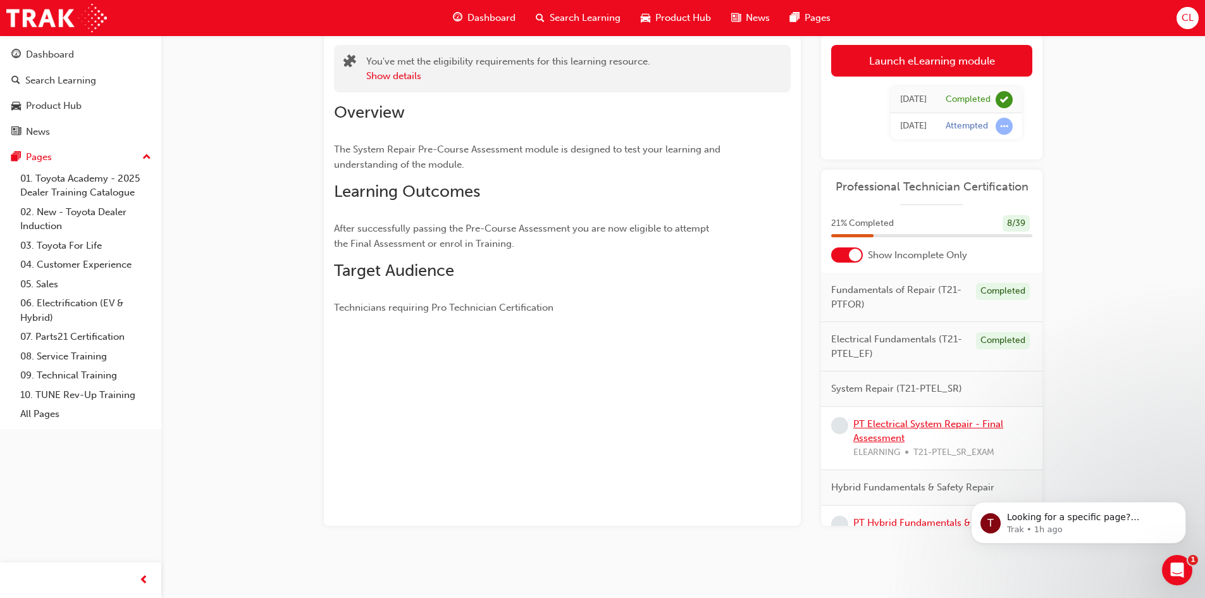
click at [886, 436] on link "PT Electrical System Repair - Final Assessment" at bounding box center [928, 431] width 150 height 26
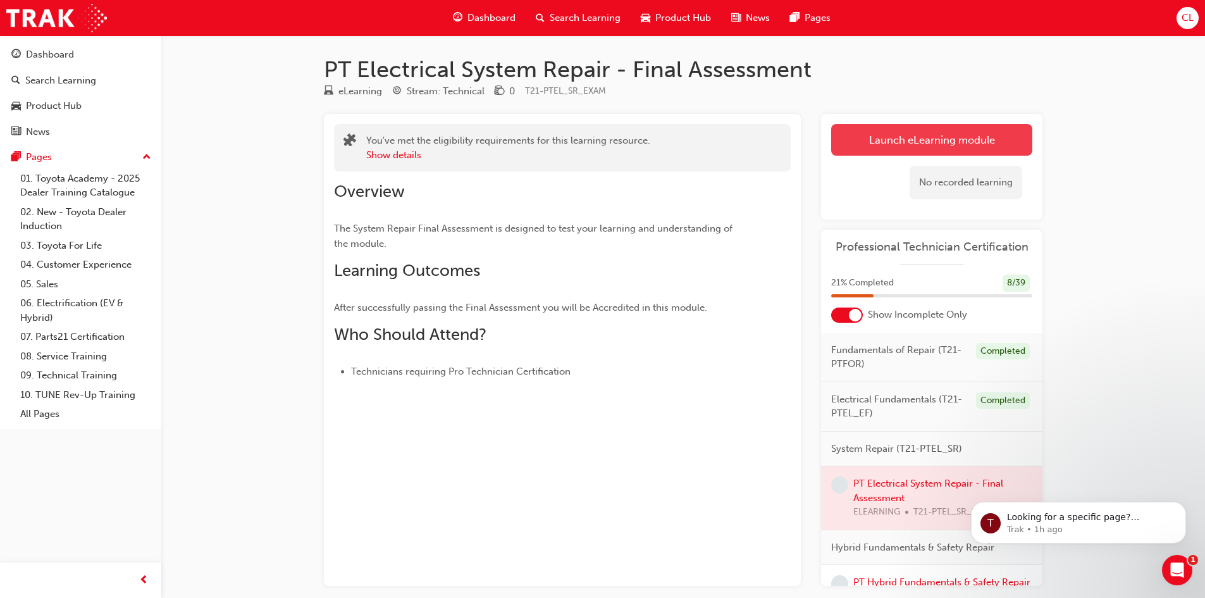
click at [892, 125] on link "Launch eLearning module" at bounding box center [931, 140] width 201 height 32
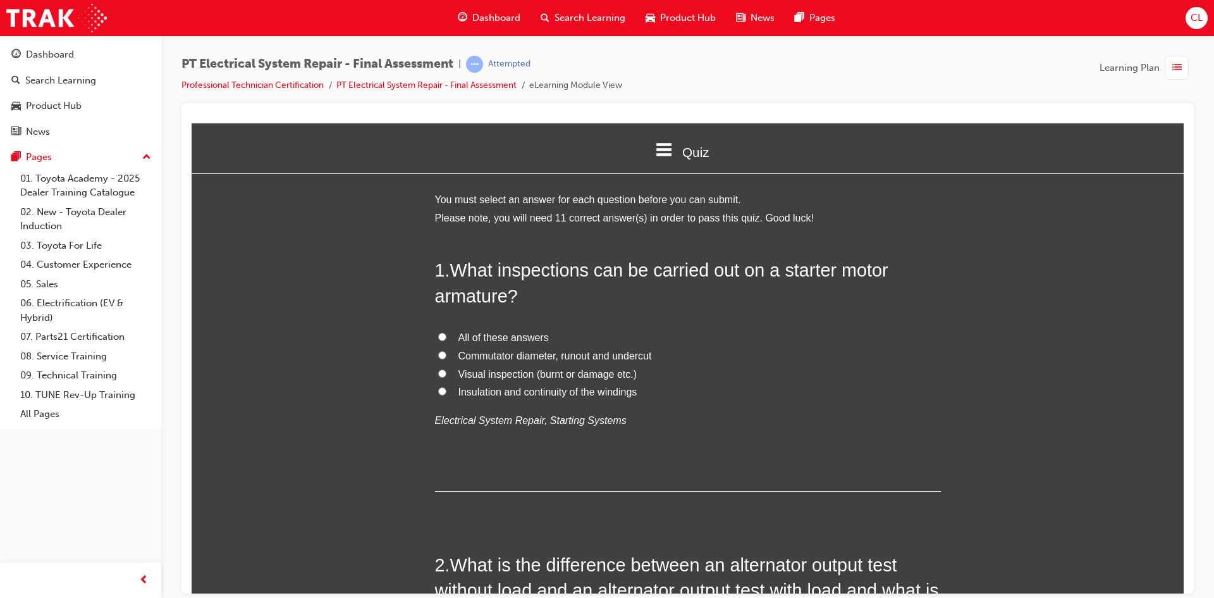
click at [494, 334] on span "All of these answers" at bounding box center [504, 336] width 90 height 11
click at [447, 334] on input "All of these answers" at bounding box center [442, 336] width 8 height 8
radio input "true"
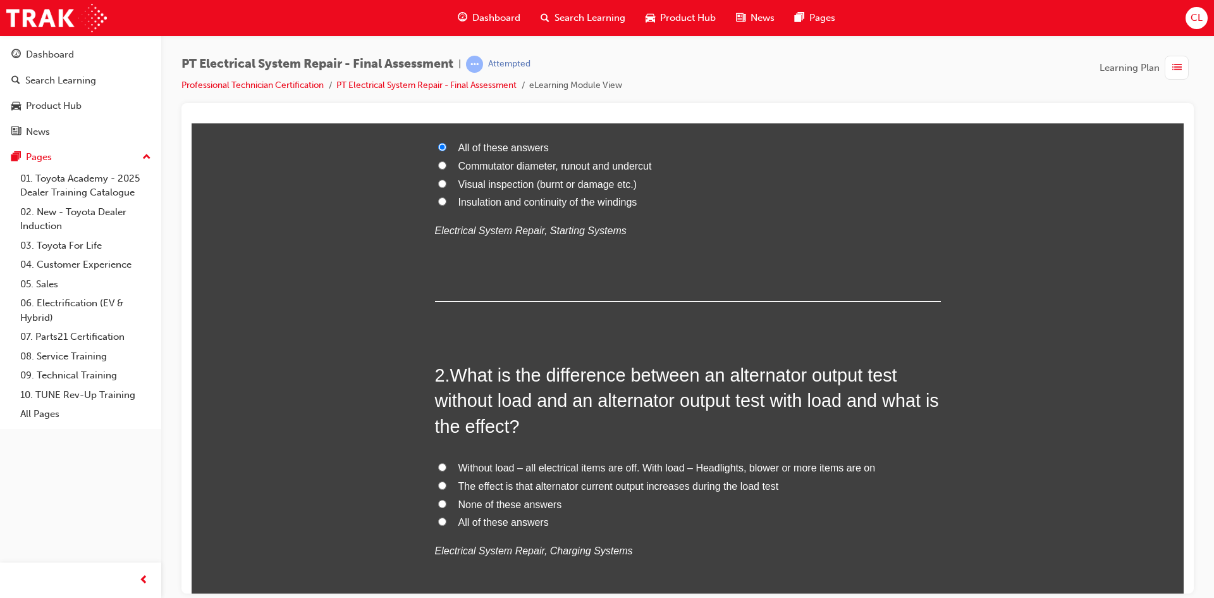
scroll to position [253, 0]
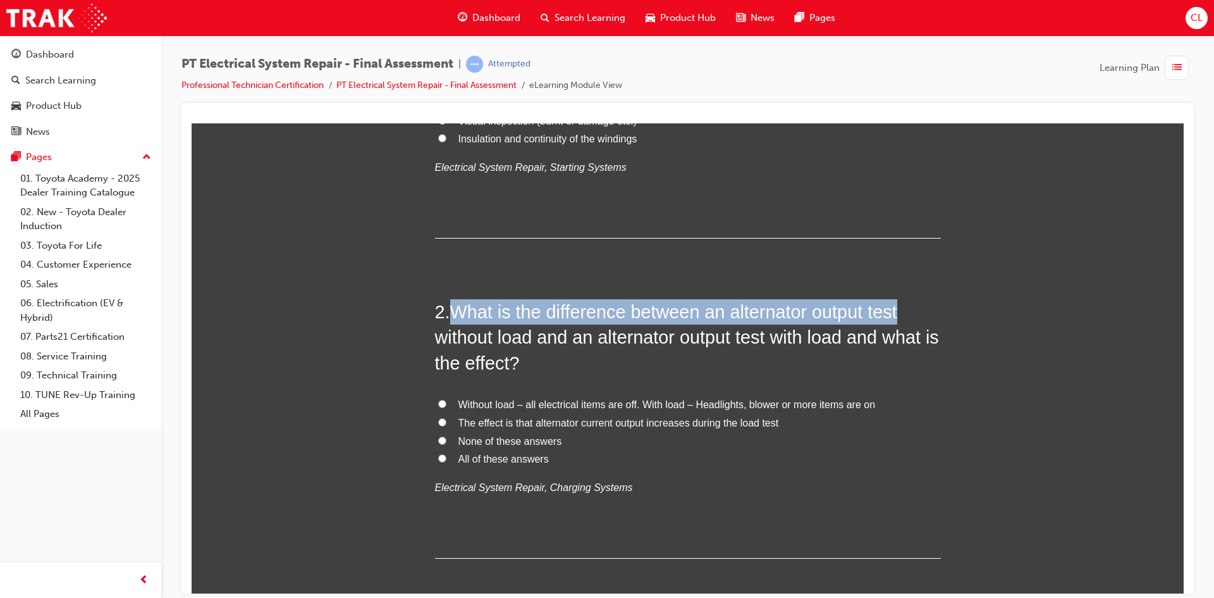
drag, startPoint x: 449, startPoint y: 311, endPoint x: 905, endPoint y: 309, distance: 455.4
click at [905, 309] on h2 "2 . What is the difference between an alternator output test without load and a…" at bounding box center [688, 337] width 506 height 77
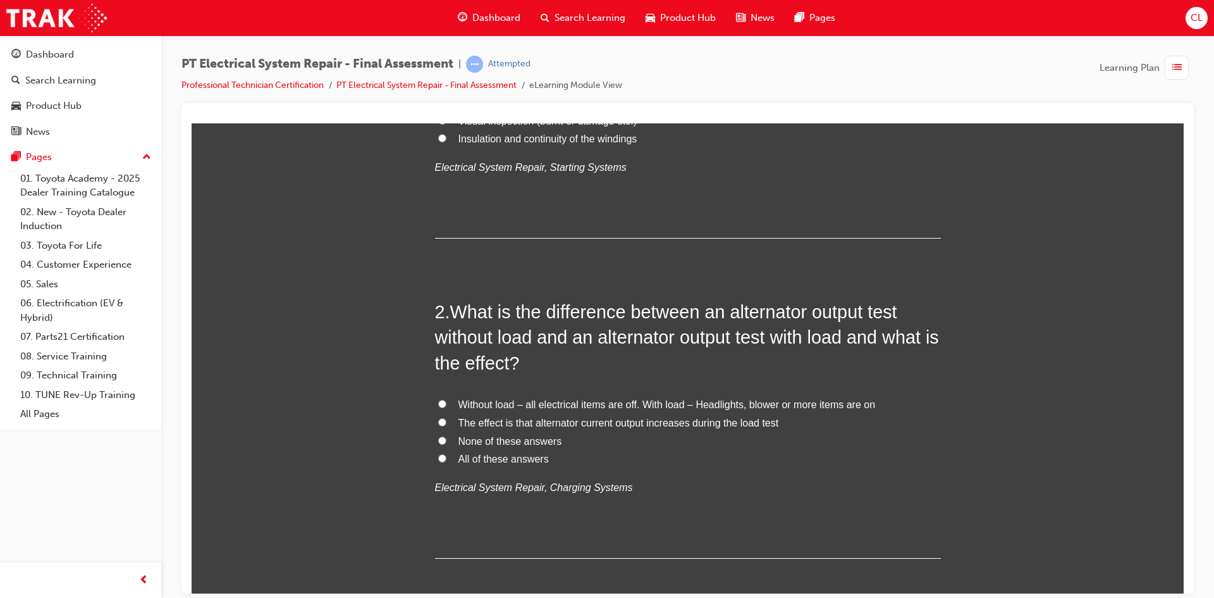
drag, startPoint x: 858, startPoint y: 292, endPoint x: 1127, endPoint y: 304, distance: 269.8
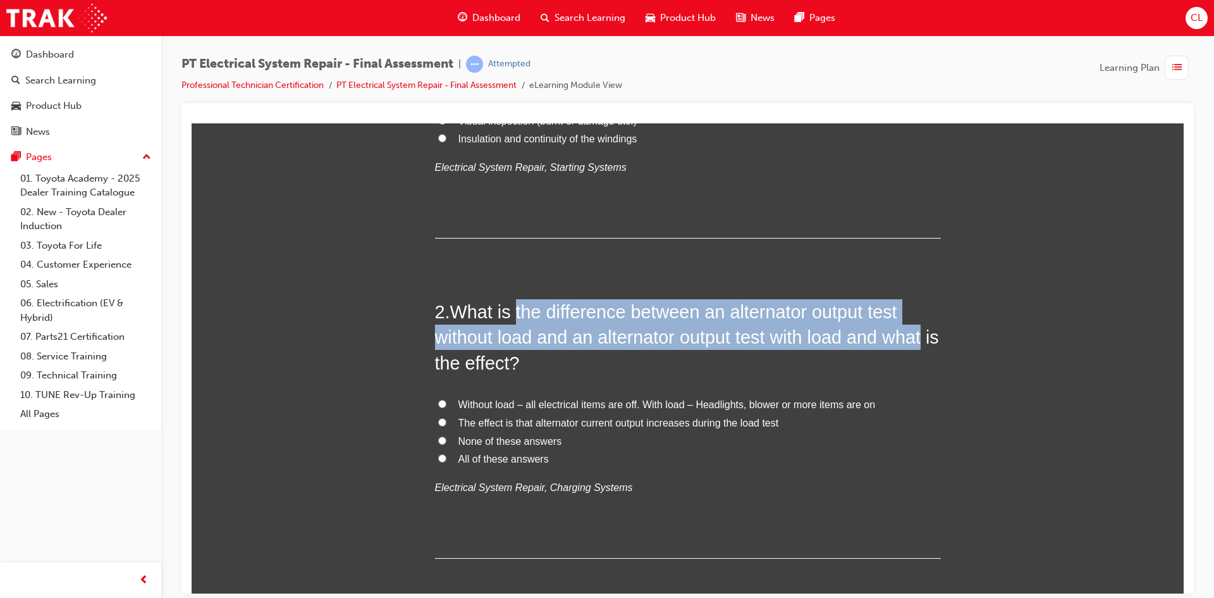
drag, startPoint x: 516, startPoint y: 309, endPoint x: 984, endPoint y: 328, distance: 469.1
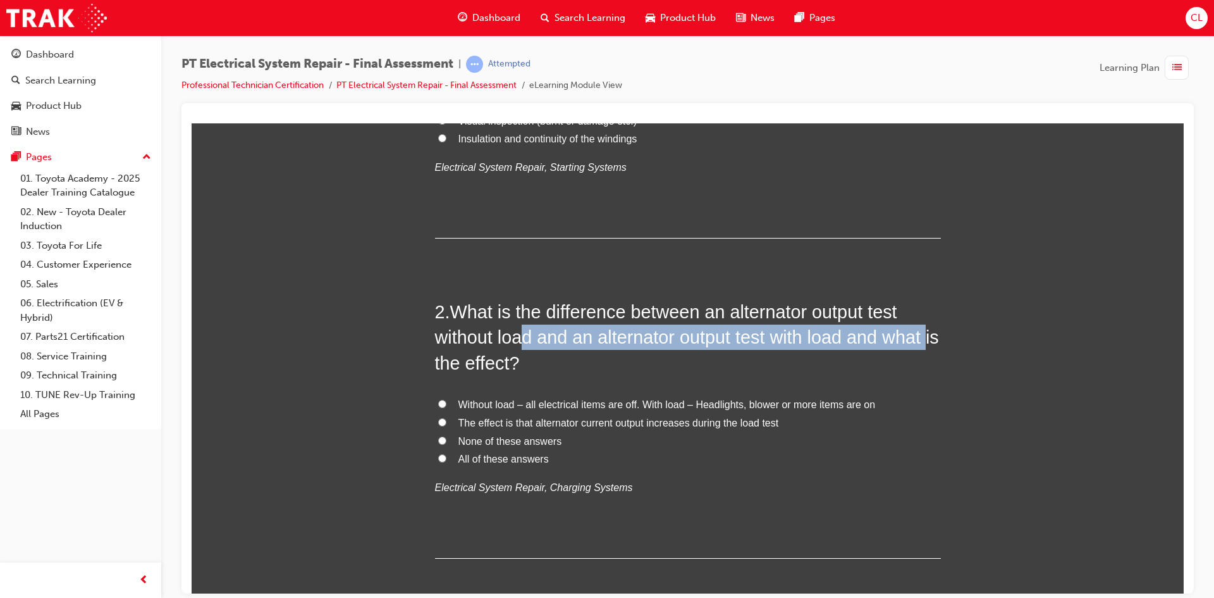
drag, startPoint x: 432, startPoint y: 361, endPoint x: 517, endPoint y: 348, distance: 85.8
click at [517, 348] on h2 "2 . What is the difference between an alternator output test without load and a…" at bounding box center [688, 337] width 506 height 77
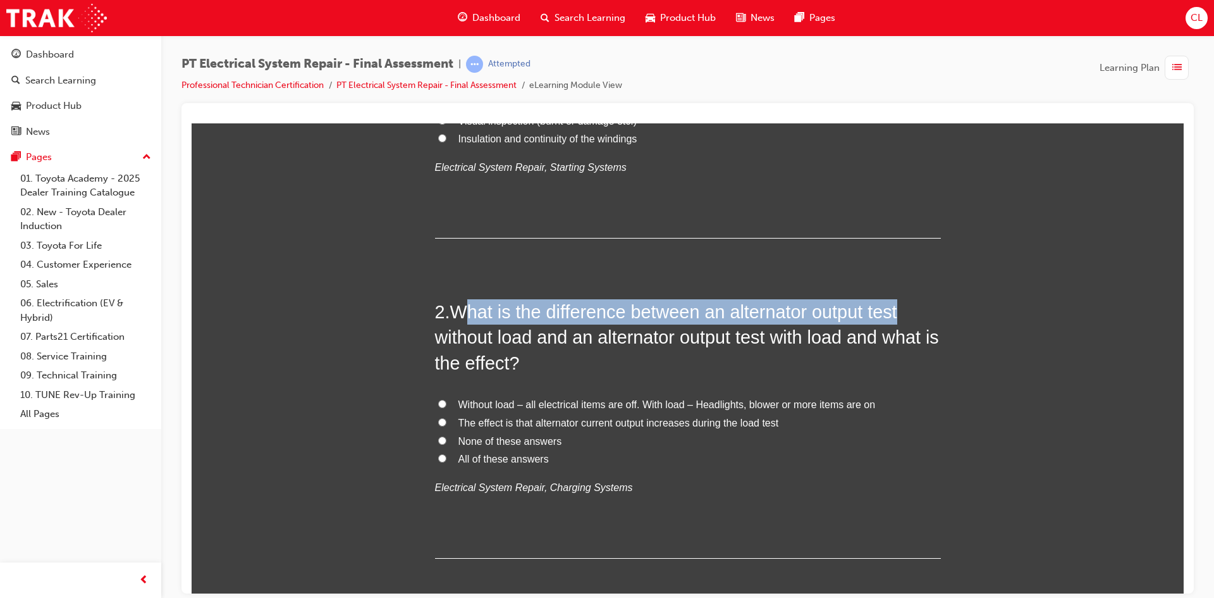
drag, startPoint x: 460, startPoint y: 316, endPoint x: 915, endPoint y: 318, distance: 454.8
click at [915, 318] on h2 "2 . What is the difference between an alternator output test without load and a…" at bounding box center [688, 337] width 506 height 77
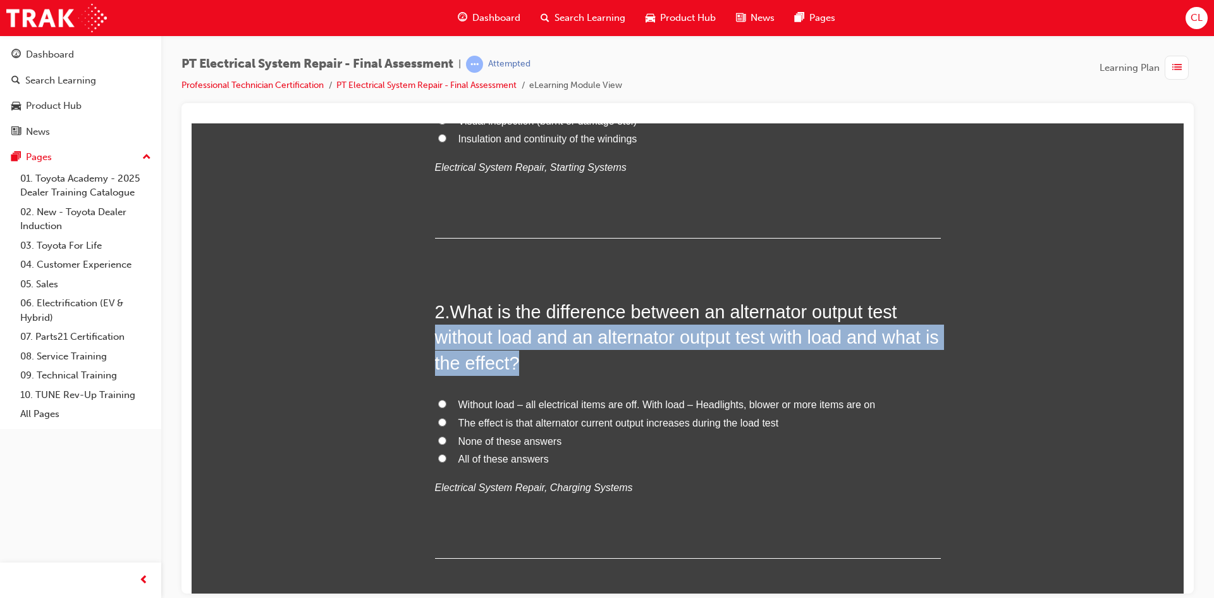
drag, startPoint x: 421, startPoint y: 340, endPoint x: 901, endPoint y: 350, distance: 479.6
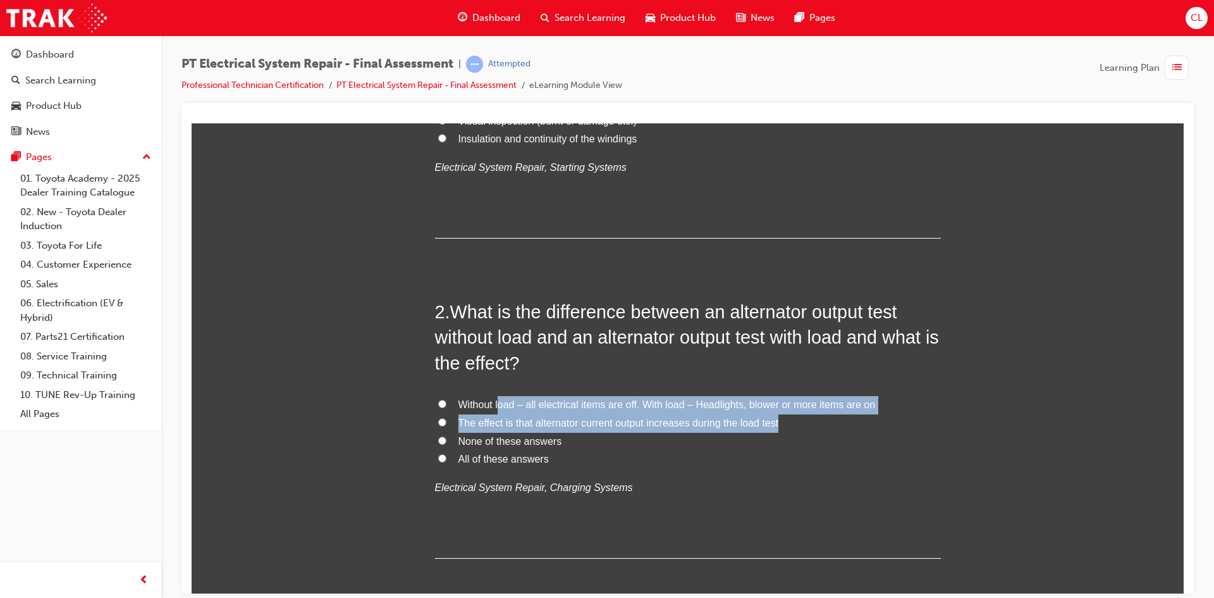
drag, startPoint x: 494, startPoint y: 406, endPoint x: 987, endPoint y: 421, distance: 493.0
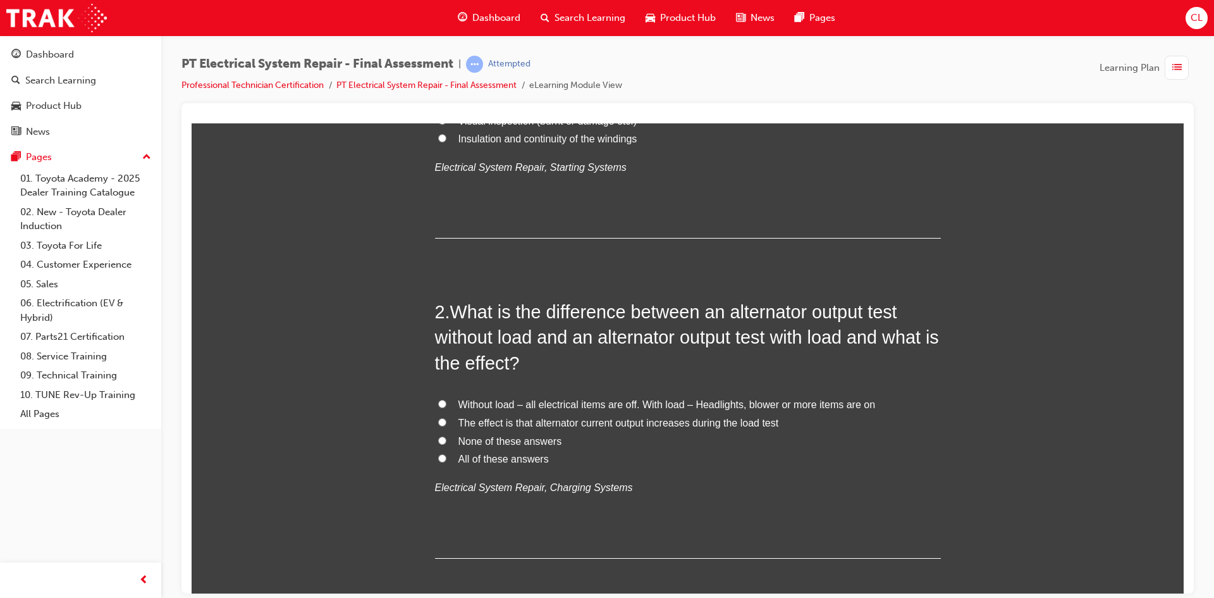
click at [438, 461] on input "All of these answers" at bounding box center [442, 458] width 8 height 8
radio input "true"
click at [438, 454] on input "All of these answers" at bounding box center [442, 458] width 8 height 8
click at [438, 460] on input "All of these answers" at bounding box center [442, 458] width 8 height 8
click at [438, 421] on input "The effect is that alternator current output increases during the load test" at bounding box center [442, 421] width 8 height 8
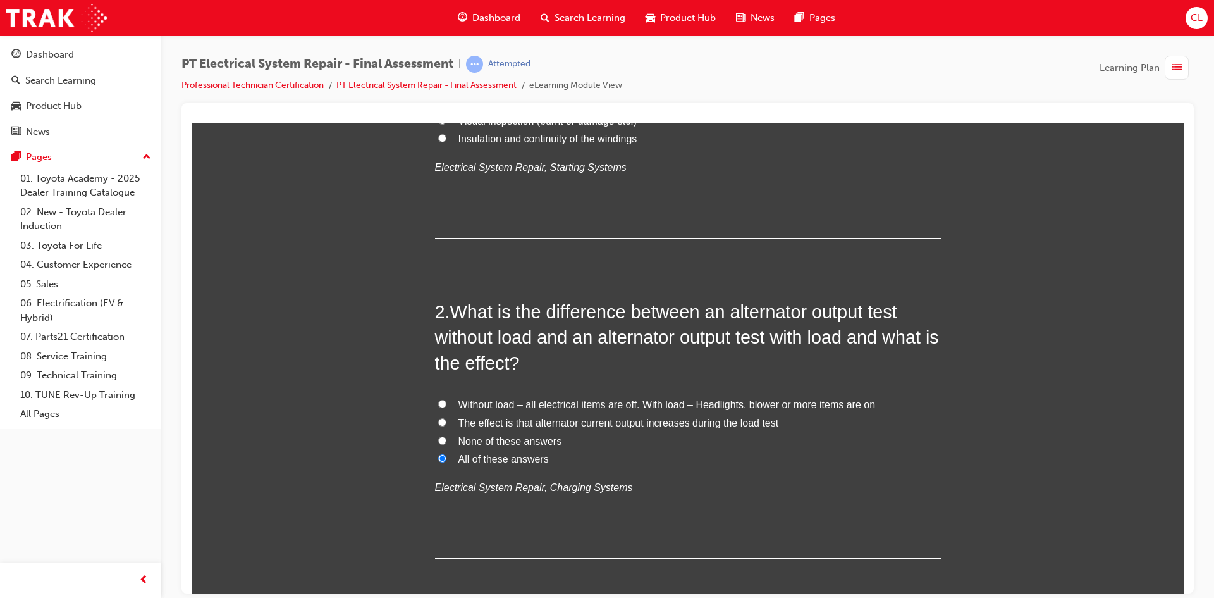
radio input "true"
click at [438, 399] on input "Without load – all electrical items are off. With load – Headlights, blower or …" at bounding box center [442, 403] width 8 height 8
radio input "true"
click at [438, 419] on input "The effect is that alternator current output increases during the load test" at bounding box center [442, 421] width 8 height 8
radio input "true"
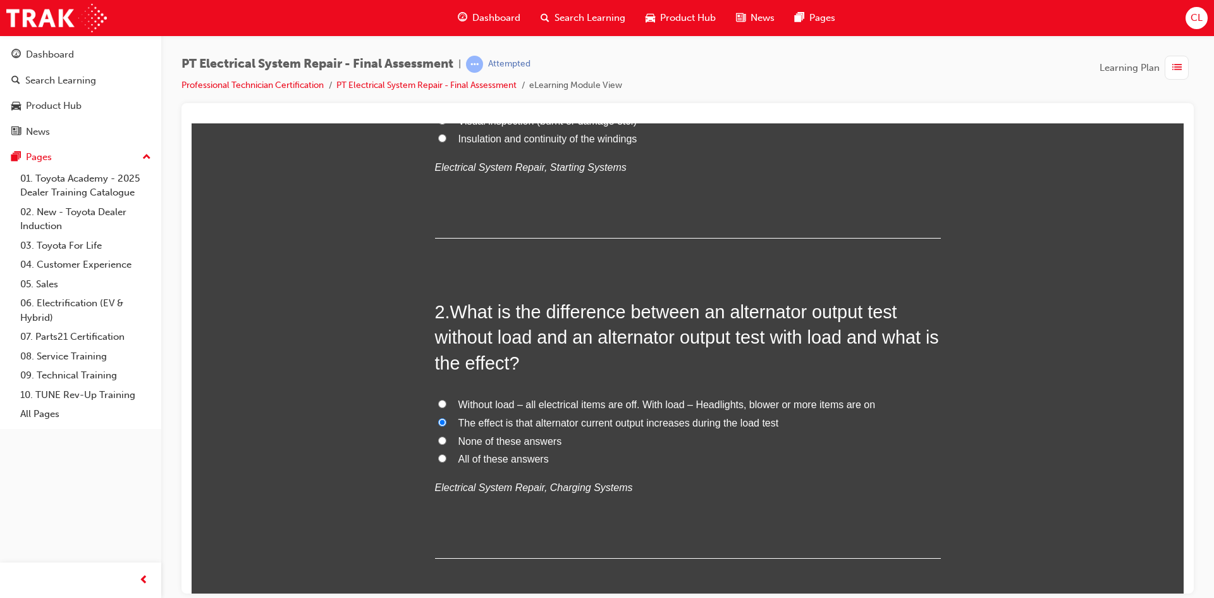
click at [481, 407] on span "Without load – all electrical items are off. With load – Headlights, blower or …" at bounding box center [667, 403] width 417 height 11
click at [447, 407] on input "Without load – all electrical items are off. With load – Headlights, blower or …" at bounding box center [442, 403] width 8 height 8
radio input "true"
click at [479, 460] on span "All of these answers" at bounding box center [504, 458] width 90 height 11
click at [447, 460] on input "All of these answers" at bounding box center [442, 458] width 8 height 8
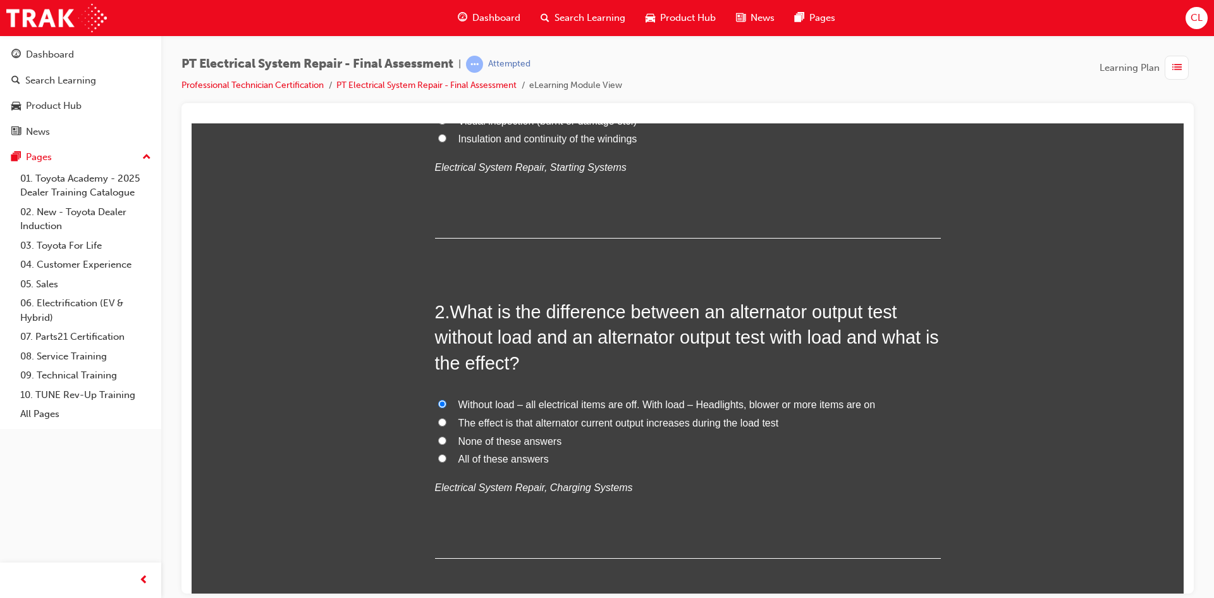
radio input "true"
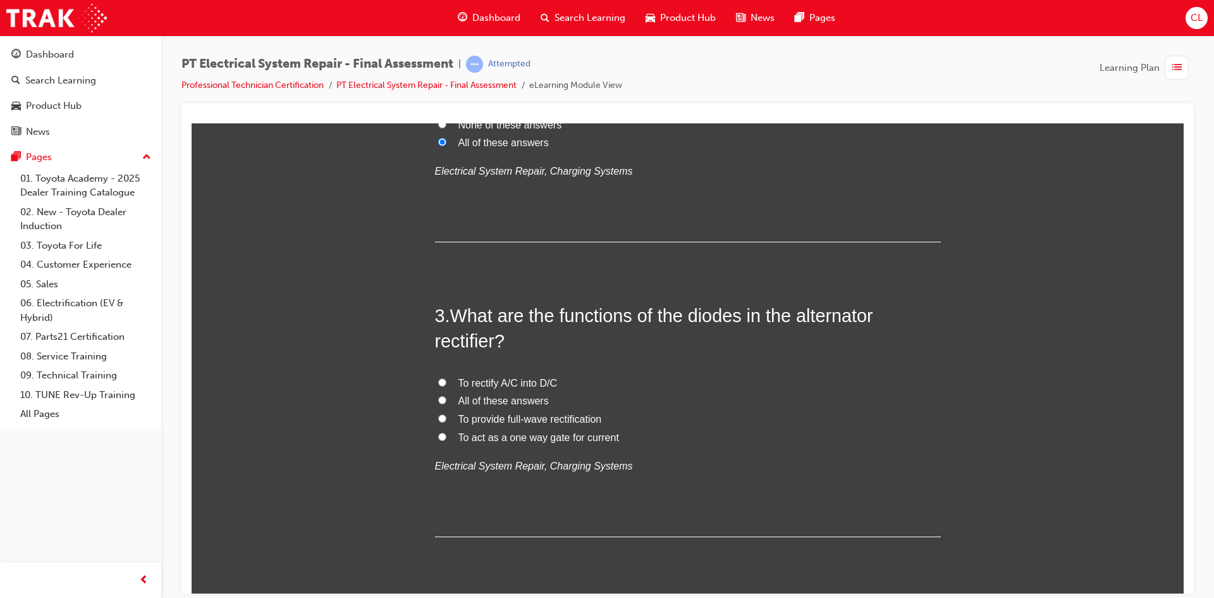
click at [538, 385] on span "To rectify A/C into D/C" at bounding box center [508, 382] width 99 height 11
click at [447, 385] on input "To rectify A/C into D/C" at bounding box center [442, 382] width 8 height 8
radio input "true"
click at [523, 402] on span "All of these answers" at bounding box center [504, 400] width 90 height 11
click at [447, 402] on input "All of these answers" at bounding box center [442, 399] width 8 height 8
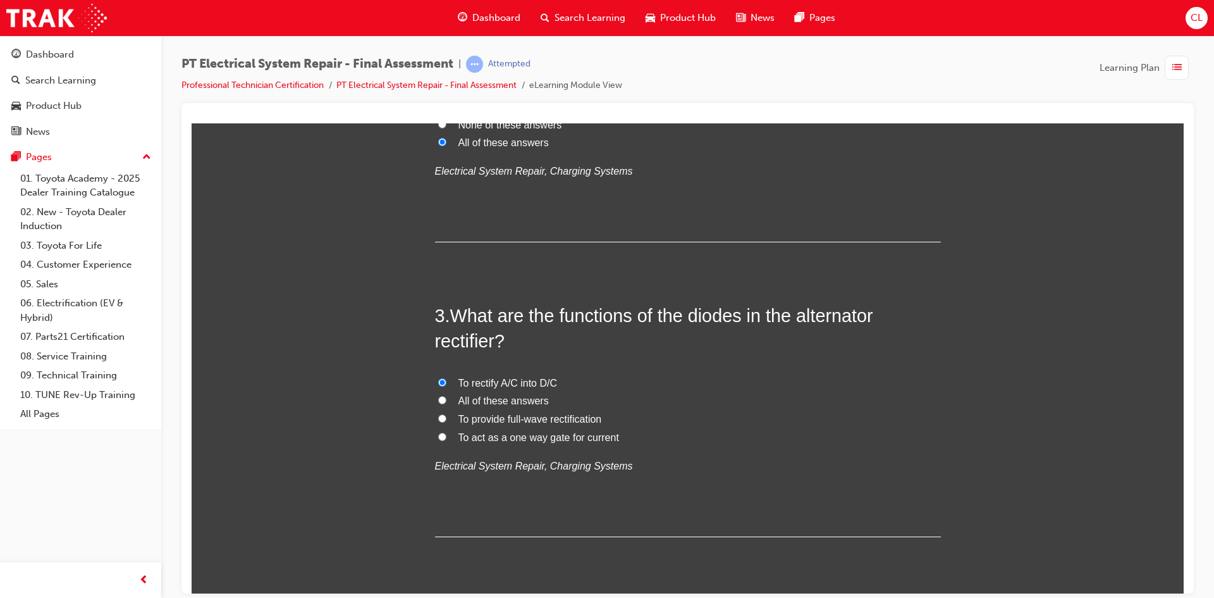
radio input "true"
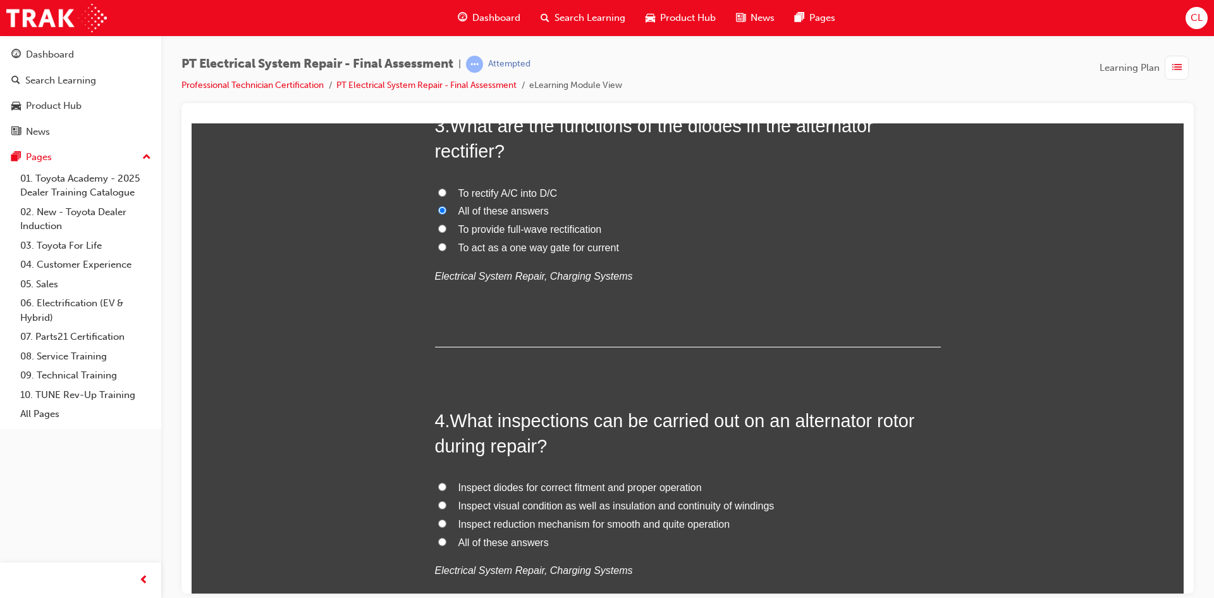
scroll to position [822, 0]
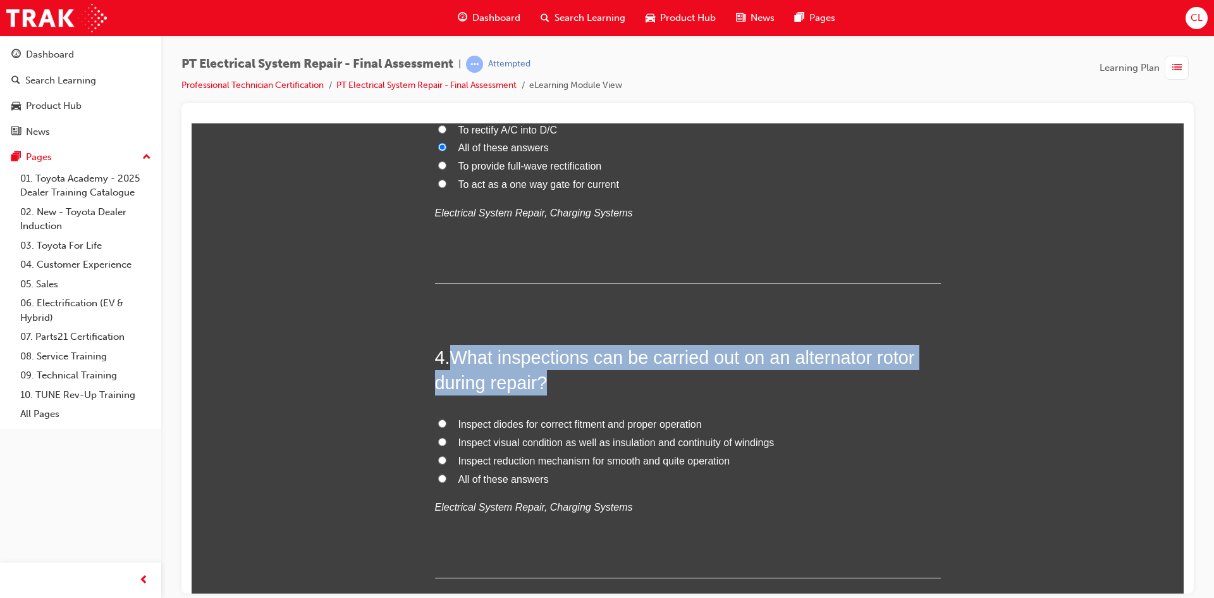
drag, startPoint x: 455, startPoint y: 359, endPoint x: 874, endPoint y: 387, distance: 419.1
click at [875, 386] on h2 "4 . What inspections can be carried out on an alternator rotor during repair?" at bounding box center [688, 369] width 506 height 51
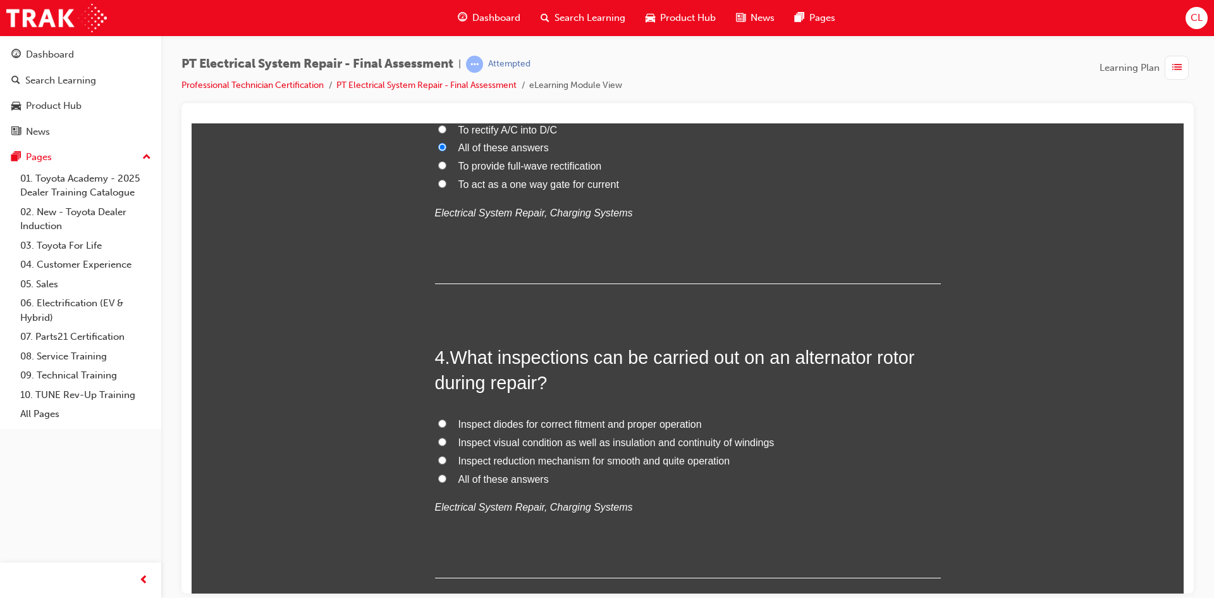
click at [446, 476] on label "All of these answers" at bounding box center [688, 479] width 506 height 18
click at [446, 476] on input "All of these answers" at bounding box center [442, 478] width 8 height 8
radio input "true"
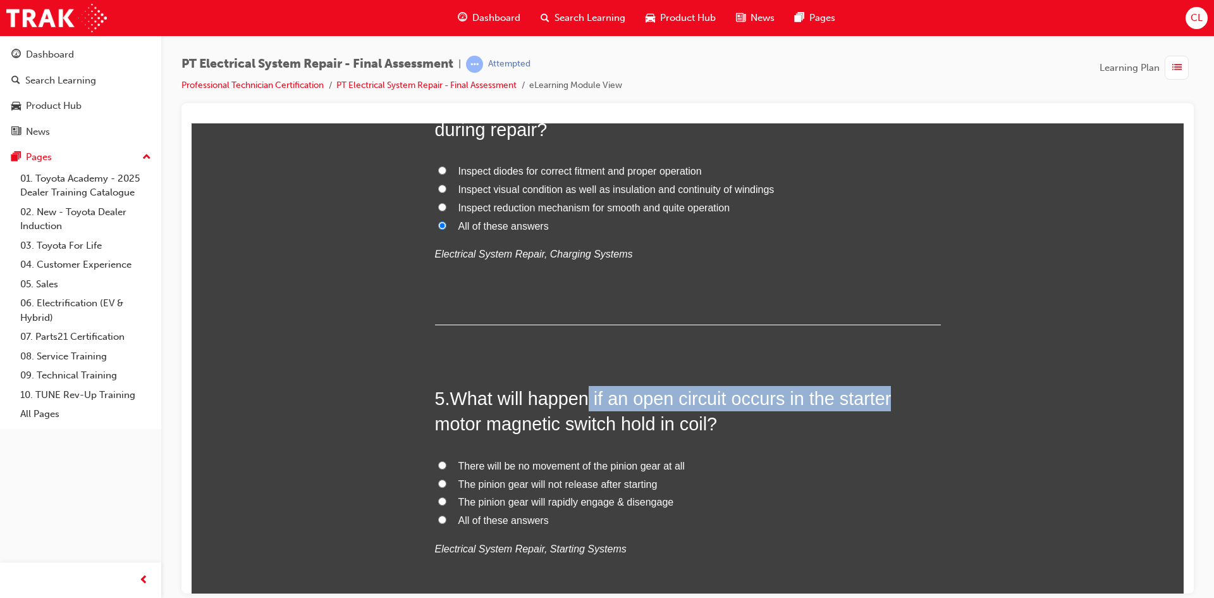
drag, startPoint x: 588, startPoint y: 390, endPoint x: 911, endPoint y: 409, distance: 323.2
click at [911, 409] on h2 "5 . What will happen if an open circuit occurs in the starter motor magnetic sw…" at bounding box center [688, 410] width 506 height 51
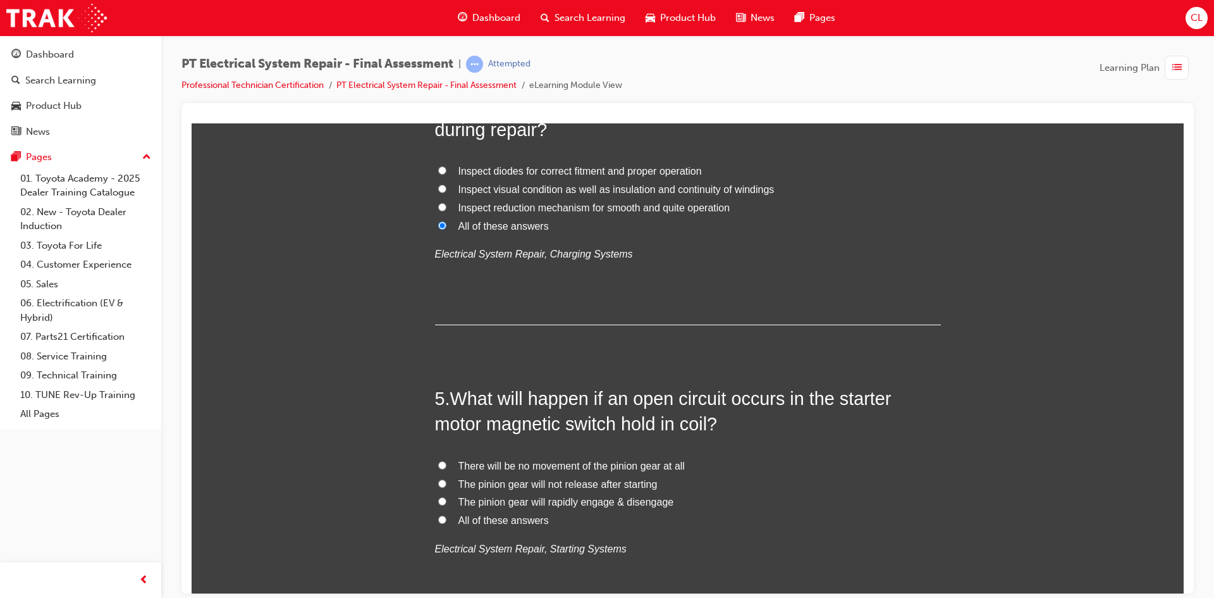
click at [473, 501] on span "The pinion gear will rapidly engage & disengage" at bounding box center [567, 501] width 216 height 11
click at [447, 501] on input "The pinion gear will rapidly engage & disengage" at bounding box center [442, 501] width 8 height 8
radio input "true"
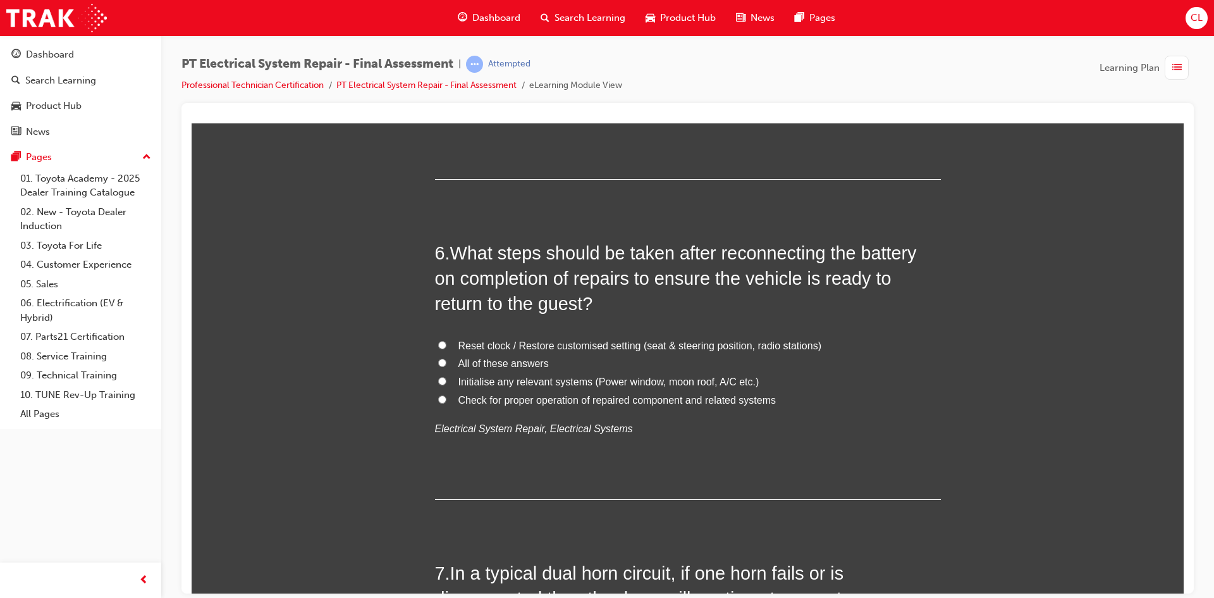
scroll to position [1518, 0]
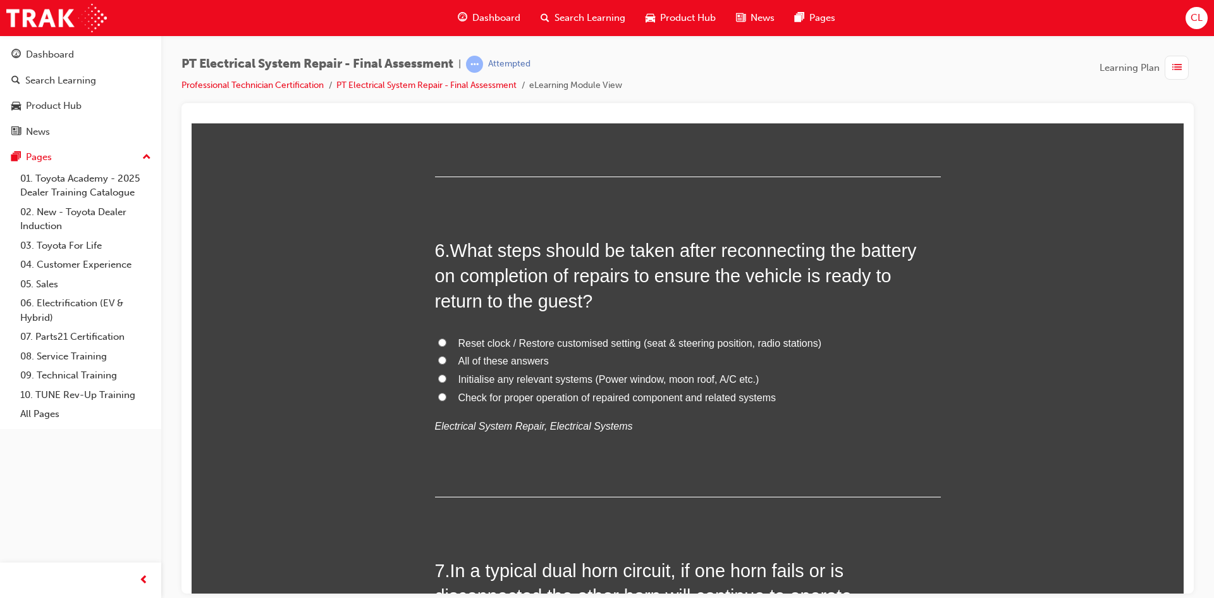
click at [460, 344] on span "Reset clock / Restore customised setting (seat & steering position, radio stati…" at bounding box center [640, 342] width 363 height 11
click at [447, 344] on input "Reset clock / Restore customised setting (seat & steering position, radio stati…" at bounding box center [442, 342] width 8 height 8
radio input "true"
click at [461, 362] on span "All of these answers" at bounding box center [504, 360] width 90 height 11
click at [447, 362] on input "All of these answers" at bounding box center [442, 359] width 8 height 8
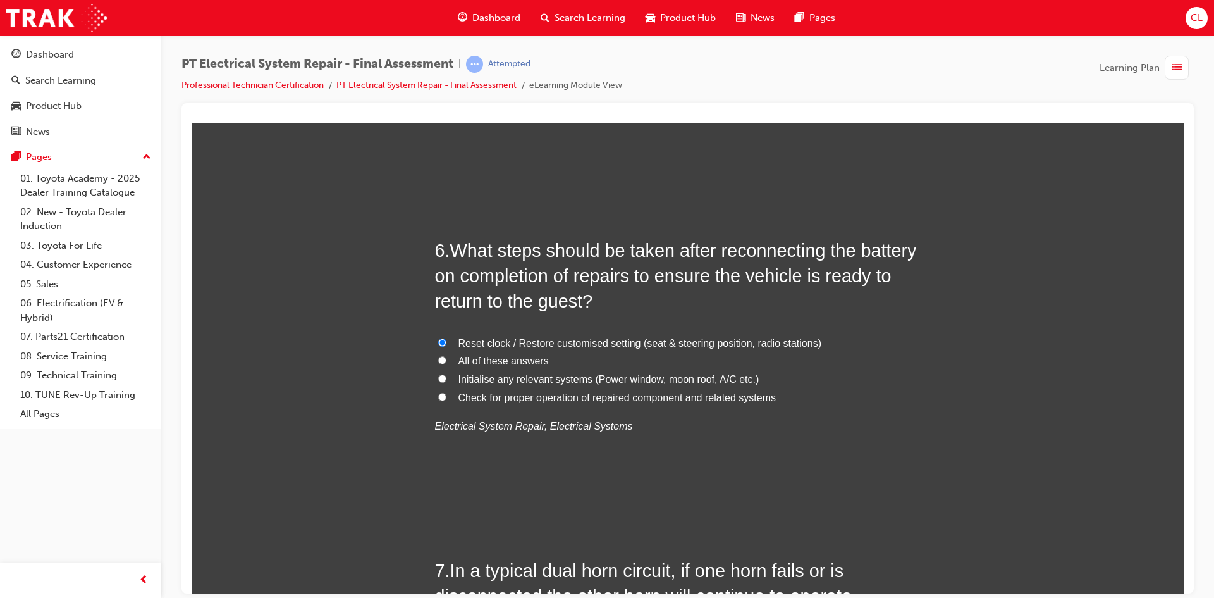
radio input "true"
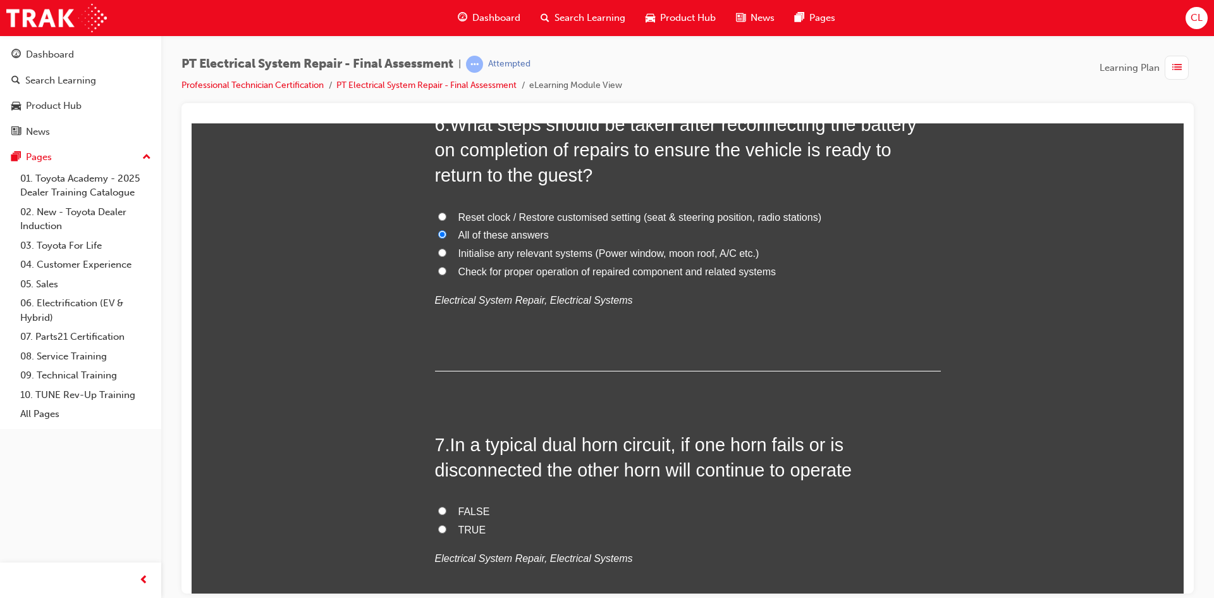
scroll to position [1834, 0]
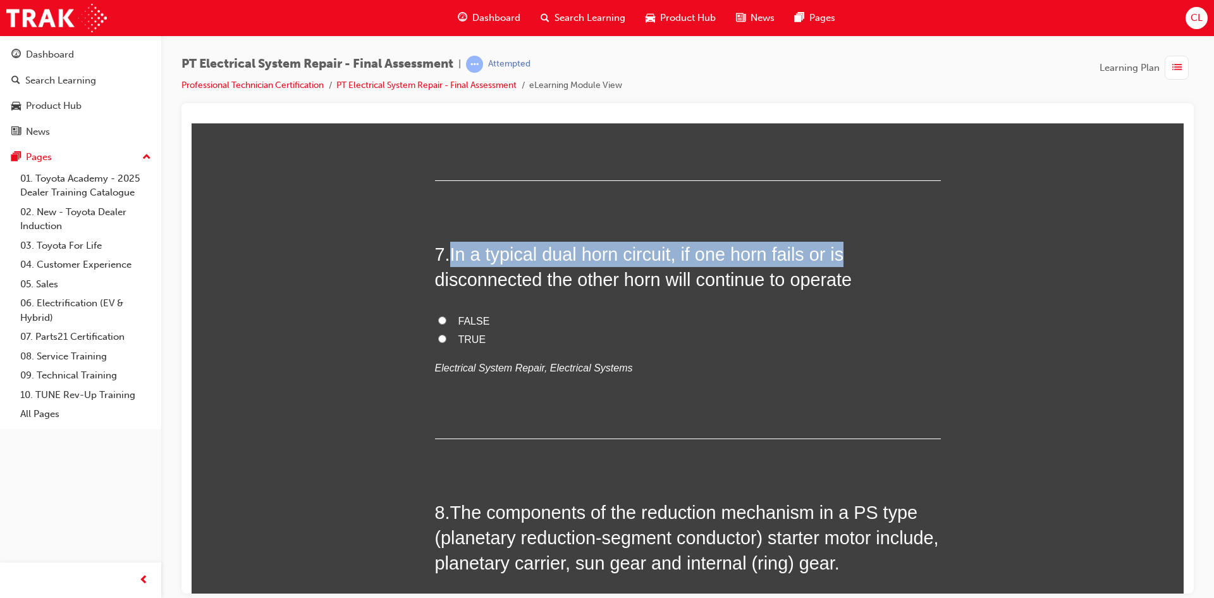
drag, startPoint x: 449, startPoint y: 254, endPoint x: 870, endPoint y: 250, distance: 421.3
click at [870, 250] on h2 "7 . In a typical dual horn circuit, if one horn fails or is disconnected the ot…" at bounding box center [688, 266] width 506 height 51
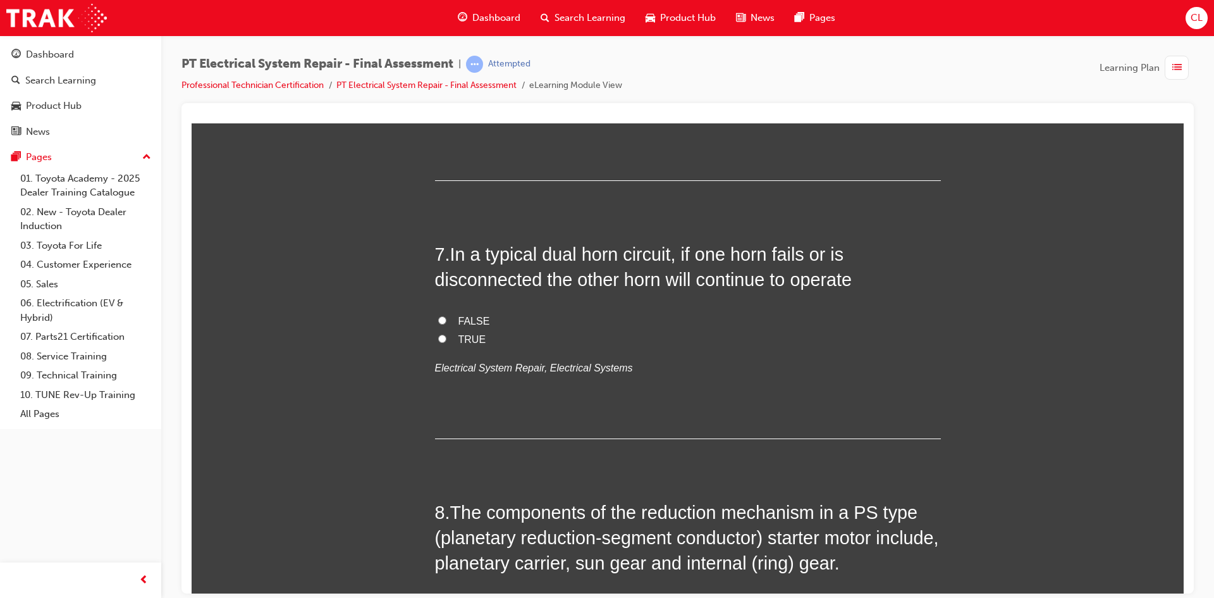
click at [913, 315] on label "FALSE" at bounding box center [688, 321] width 506 height 18
click at [447, 316] on input "FALSE" at bounding box center [442, 320] width 8 height 8
radio input "true"
click at [442, 330] on label "TRUE" at bounding box center [688, 339] width 506 height 18
click at [442, 334] on input "TRUE" at bounding box center [442, 338] width 8 height 8
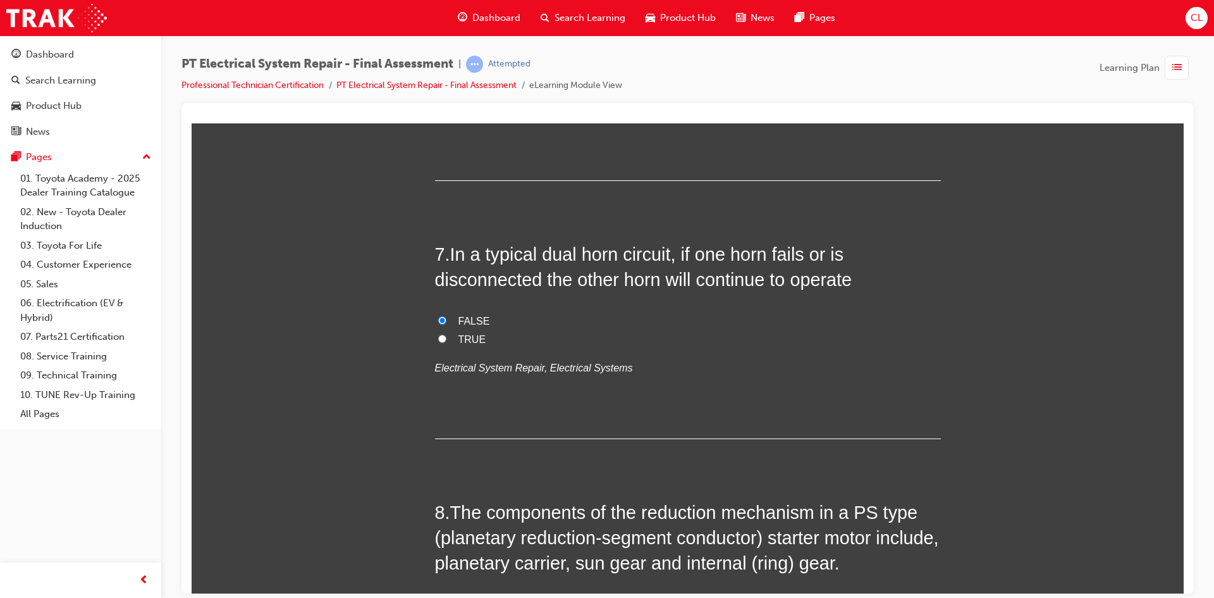
radio input "true"
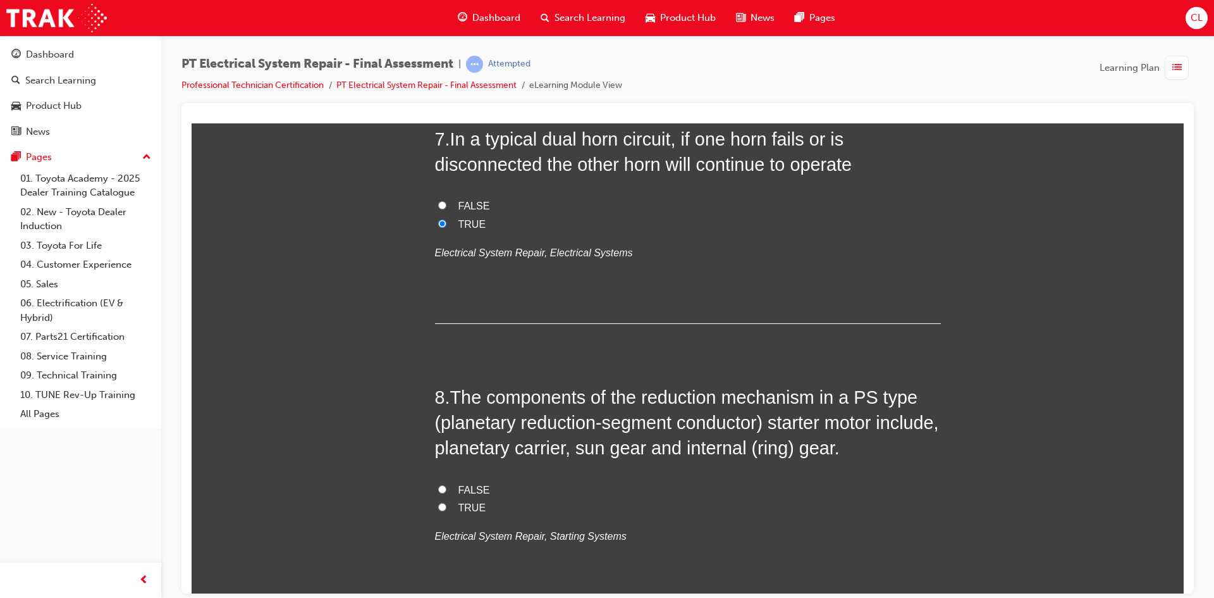
scroll to position [2087, 0]
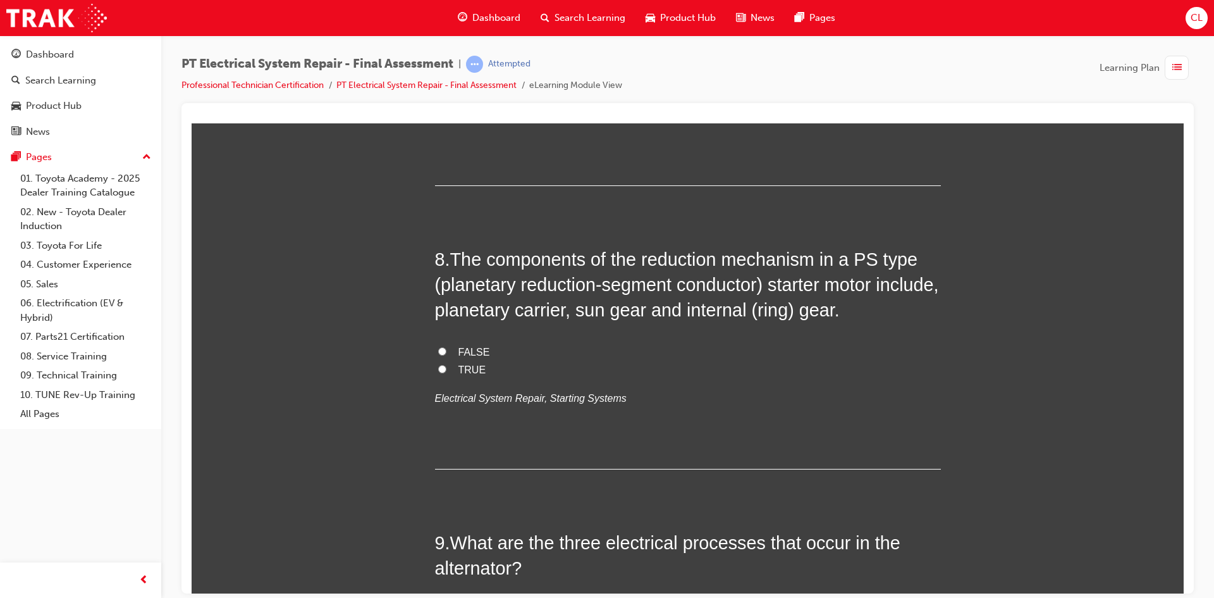
click at [438, 364] on input "TRUE" at bounding box center [442, 368] width 8 height 8
radio input "true"
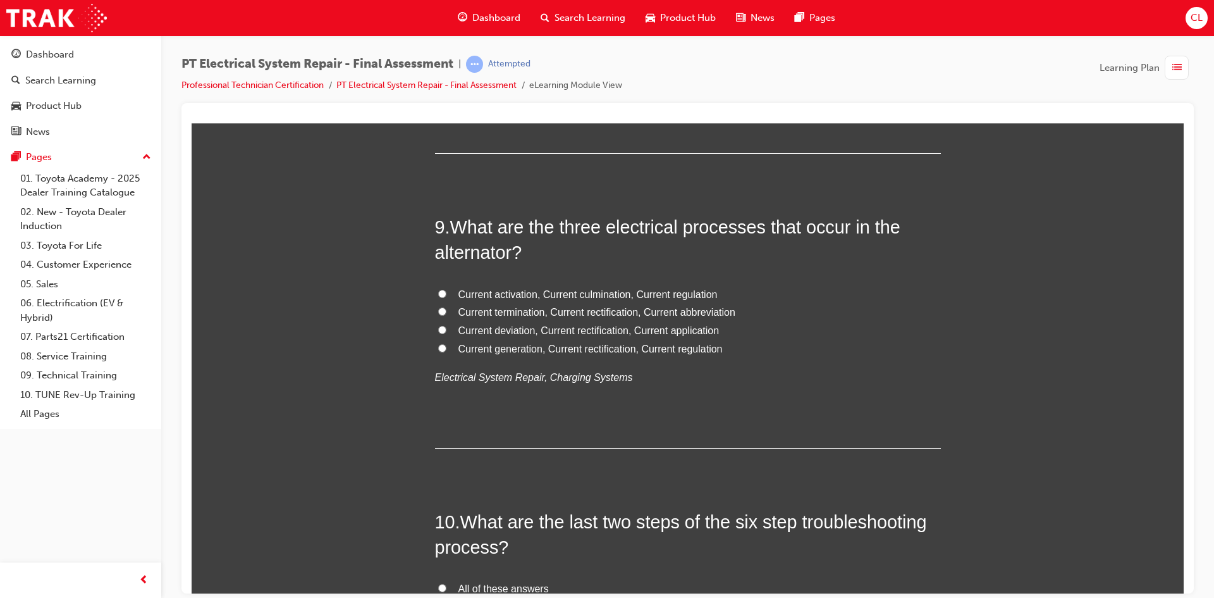
scroll to position [2404, 0]
click at [435, 349] on label "Current generation, Current rectification, Current regulation" at bounding box center [688, 348] width 506 height 18
click at [438, 349] on input "Current generation, Current rectification, Current regulation" at bounding box center [442, 347] width 8 height 8
radio input "true"
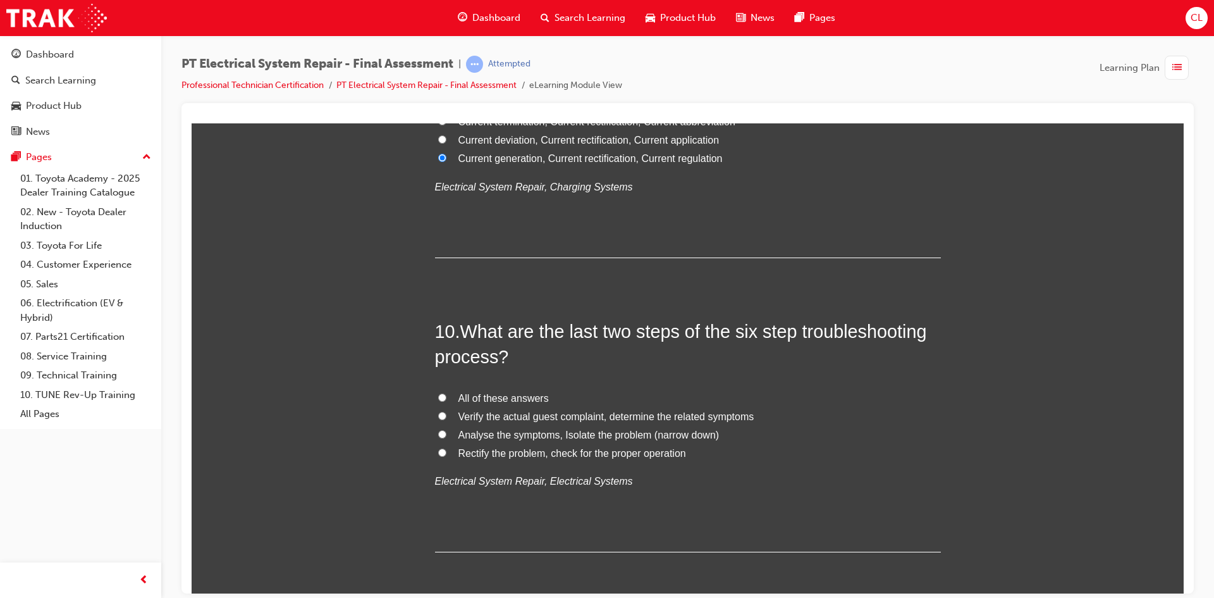
scroll to position [2657, 0]
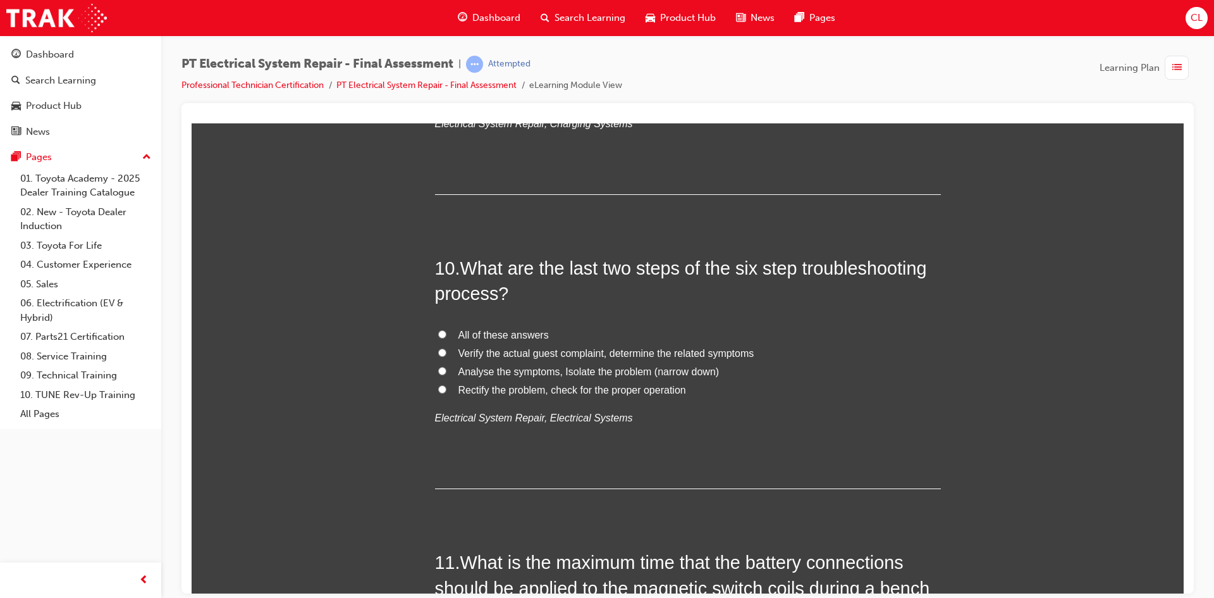
click at [538, 385] on span "Rectify the problem, check for the proper operation" at bounding box center [573, 389] width 228 height 11
click at [447, 385] on input "Rectify the problem, check for the proper operation" at bounding box center [442, 389] width 8 height 8
radio input "true"
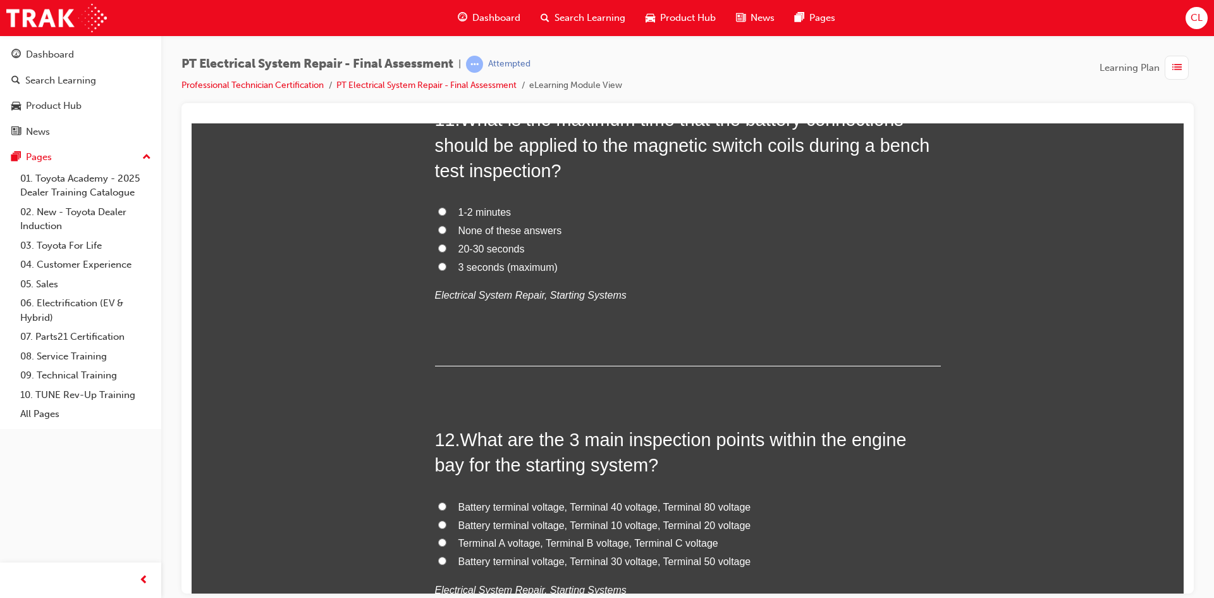
scroll to position [3036, 0]
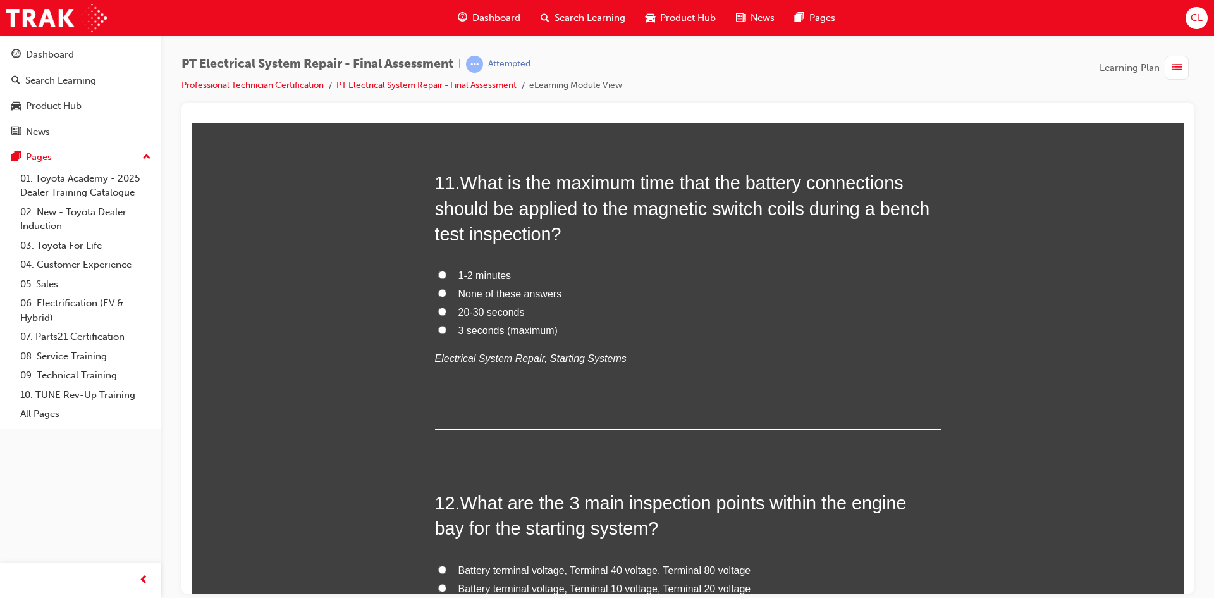
click at [474, 330] on span "3 seconds (maximum)" at bounding box center [508, 329] width 99 height 11
click at [447, 330] on input "3 seconds (maximum)" at bounding box center [442, 329] width 8 height 8
radio input "true"
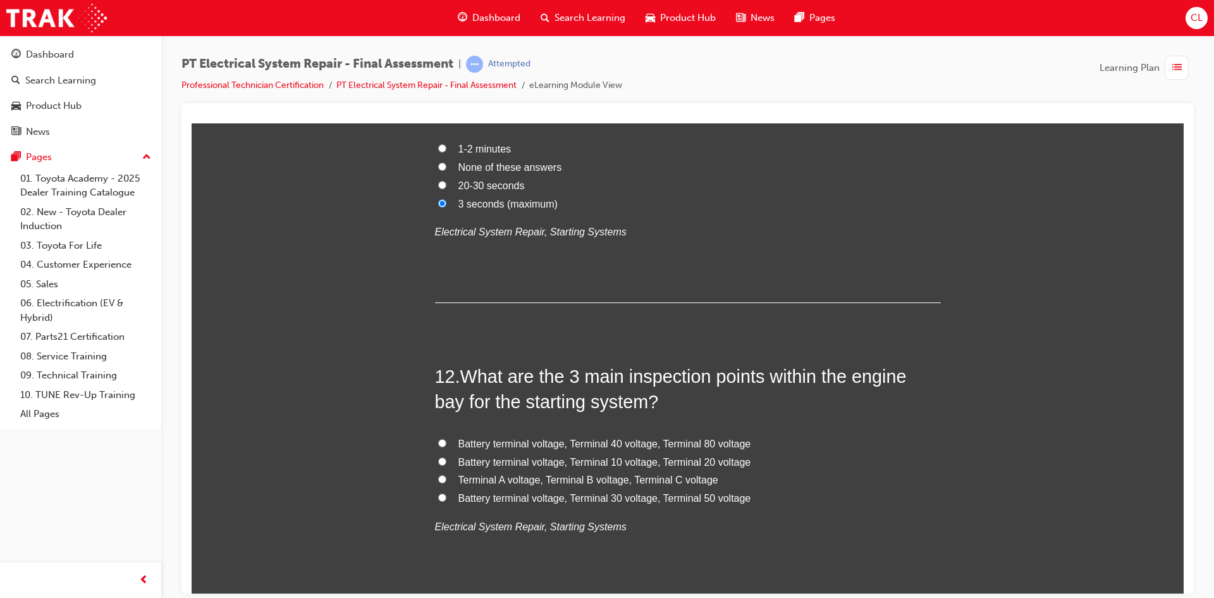
scroll to position [3289, 0]
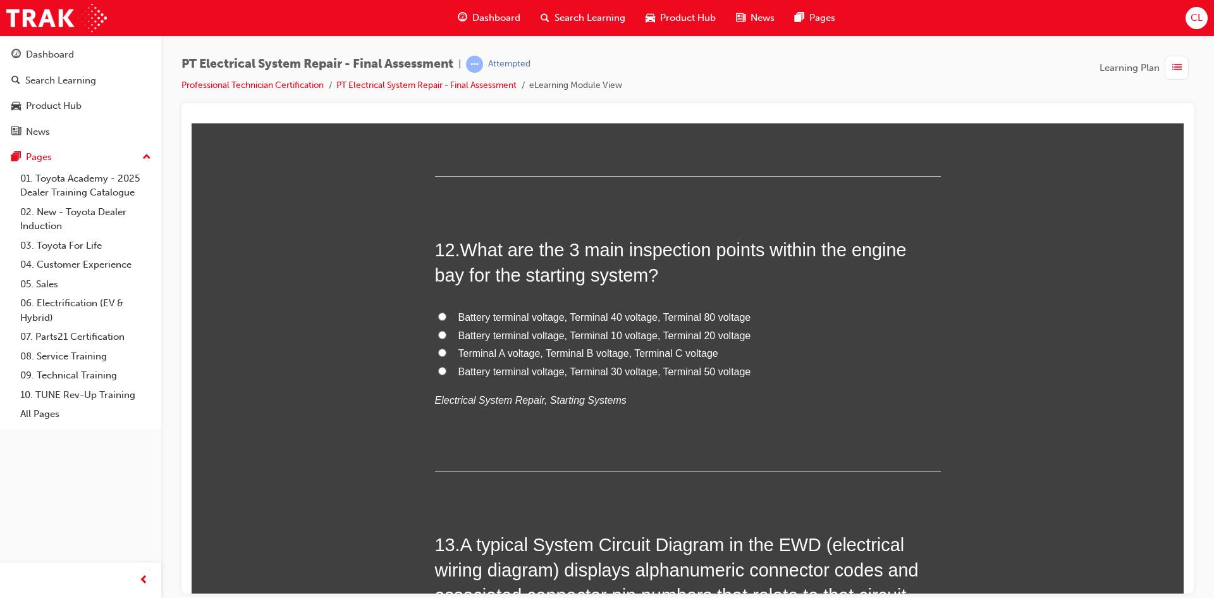
click at [485, 372] on span "Battery terminal voltage, Terminal 30 voltage, Terminal 50 voltage" at bounding box center [605, 371] width 293 height 11
click at [447, 372] on input "Battery terminal voltage, Terminal 30 voltage, Terminal 50 voltage" at bounding box center [442, 370] width 8 height 8
radio input "true"
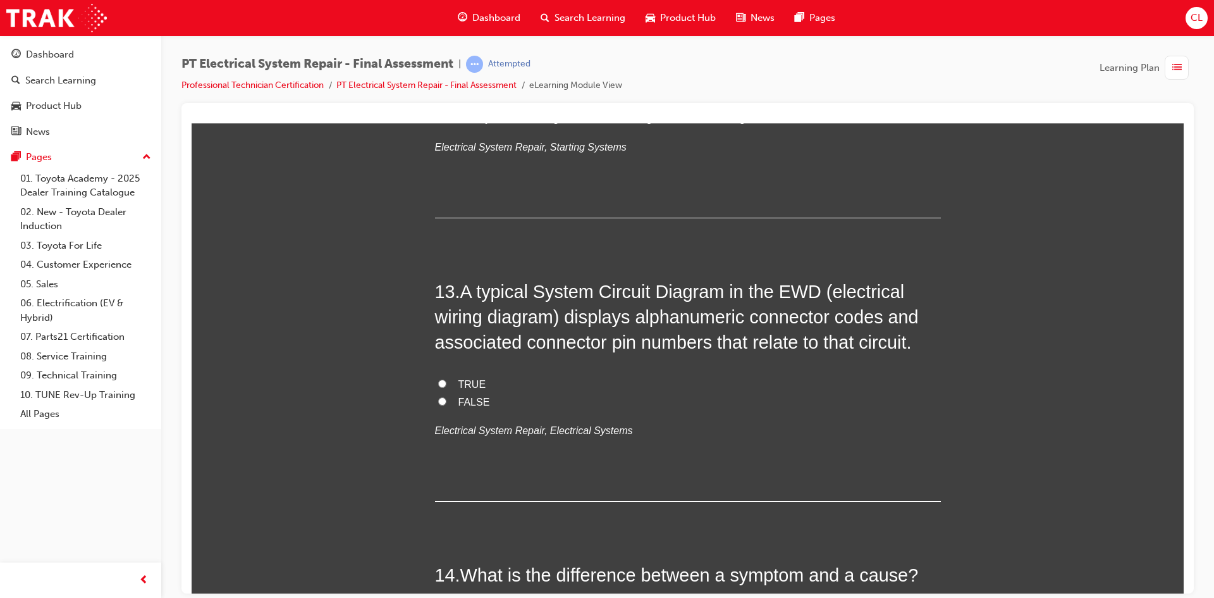
scroll to position [3605, 0]
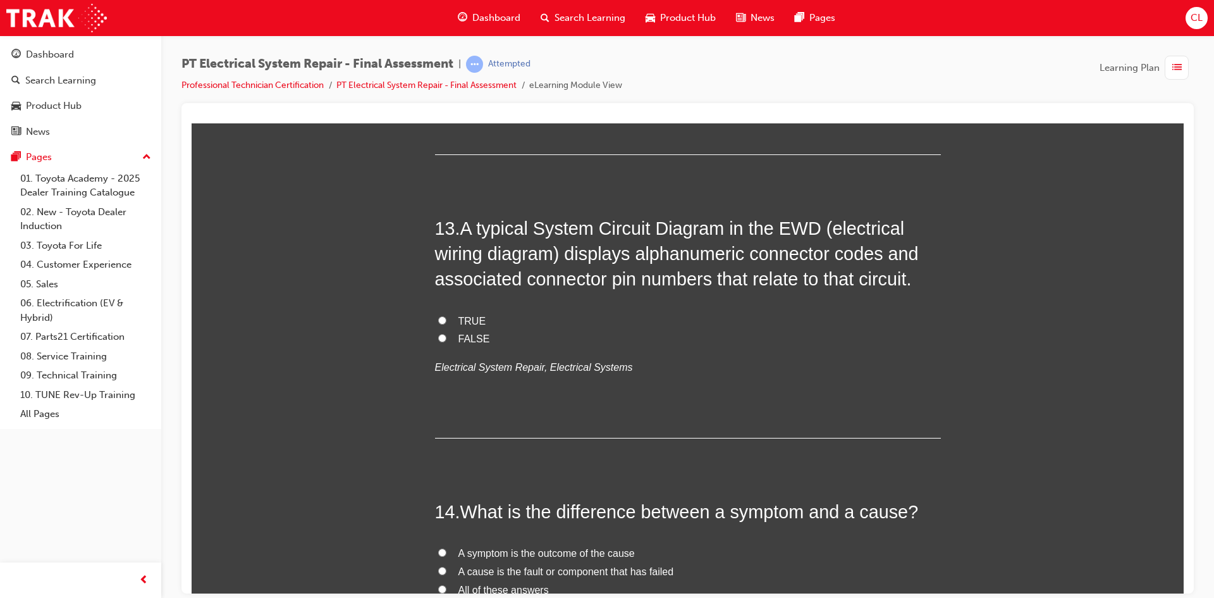
click at [476, 315] on span "TRUE" at bounding box center [473, 320] width 28 height 11
click at [447, 316] on input "TRUE" at bounding box center [442, 320] width 8 height 8
radio input "true"
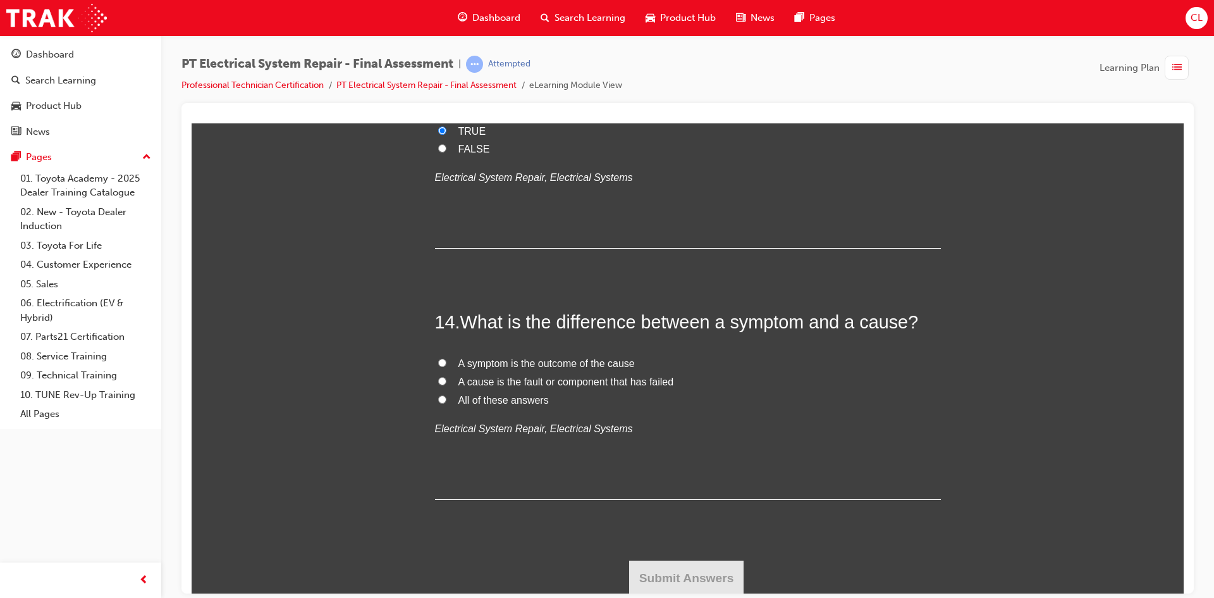
scroll to position [3797, 0]
click at [517, 402] on span "All of these answers" at bounding box center [504, 397] width 90 height 11
click at [447, 401] on input "All of these answers" at bounding box center [442, 397] width 8 height 8
radio input "true"
click at [712, 583] on button "Submit Answers" at bounding box center [686, 575] width 115 height 35
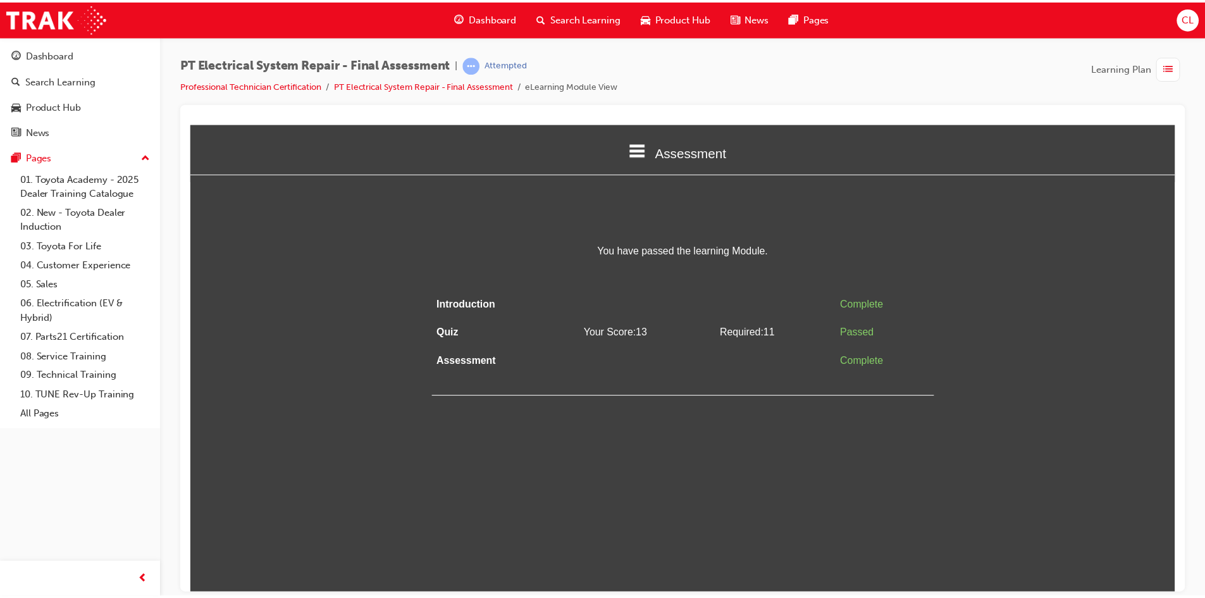
scroll to position [0, 0]
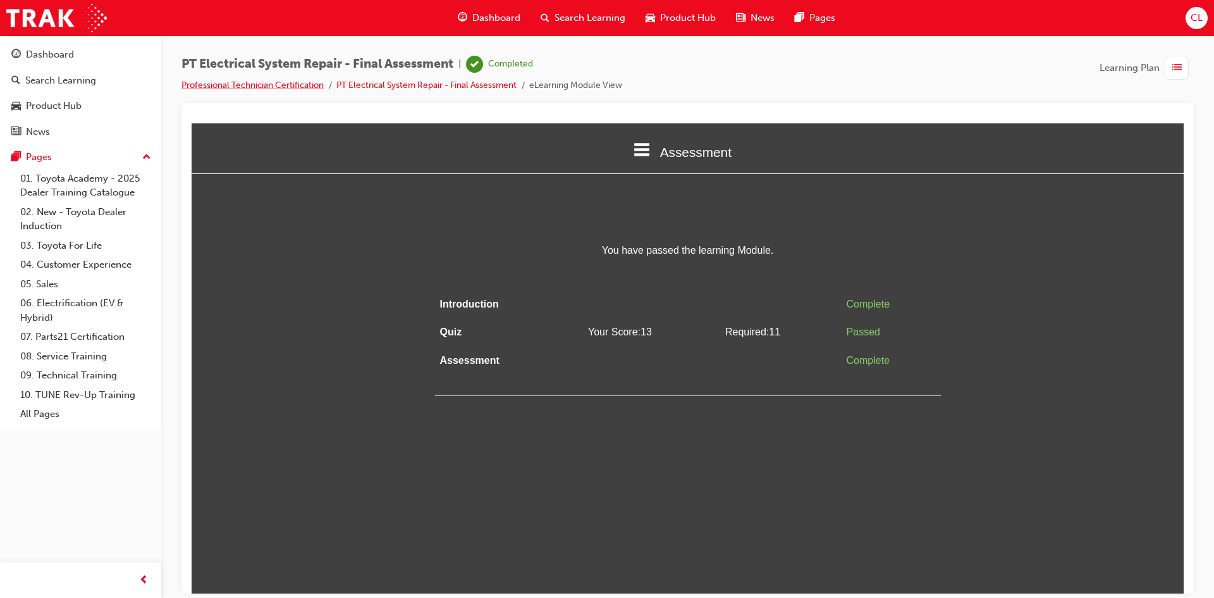
click at [297, 89] on link "Professional Technician Certification" at bounding box center [253, 85] width 142 height 11
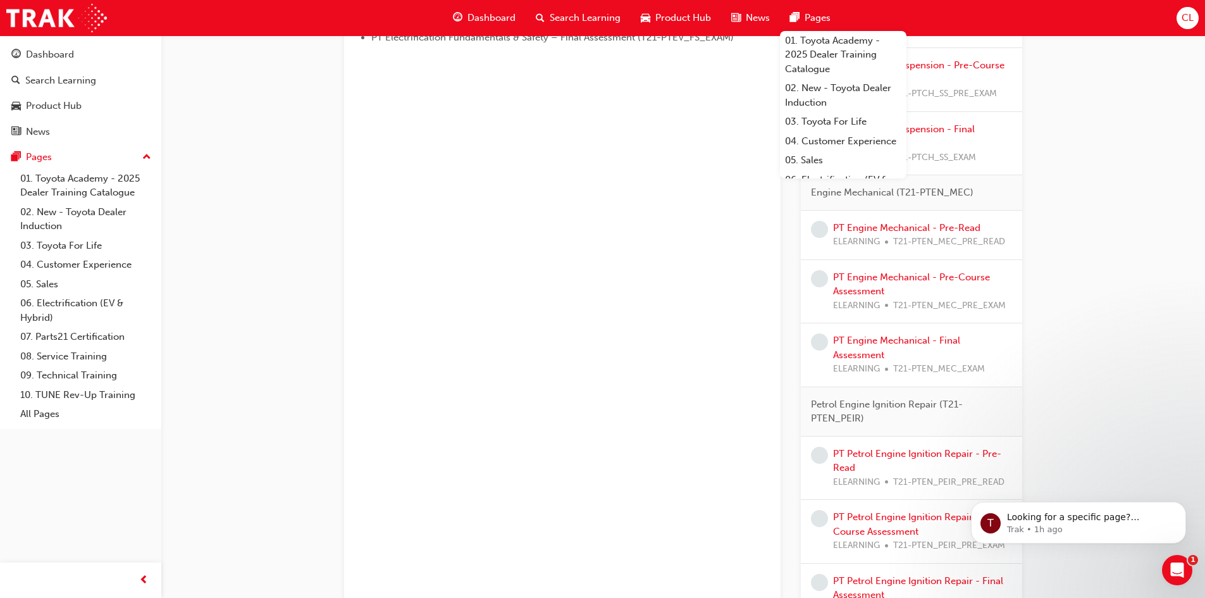
scroll to position [1173, 0]
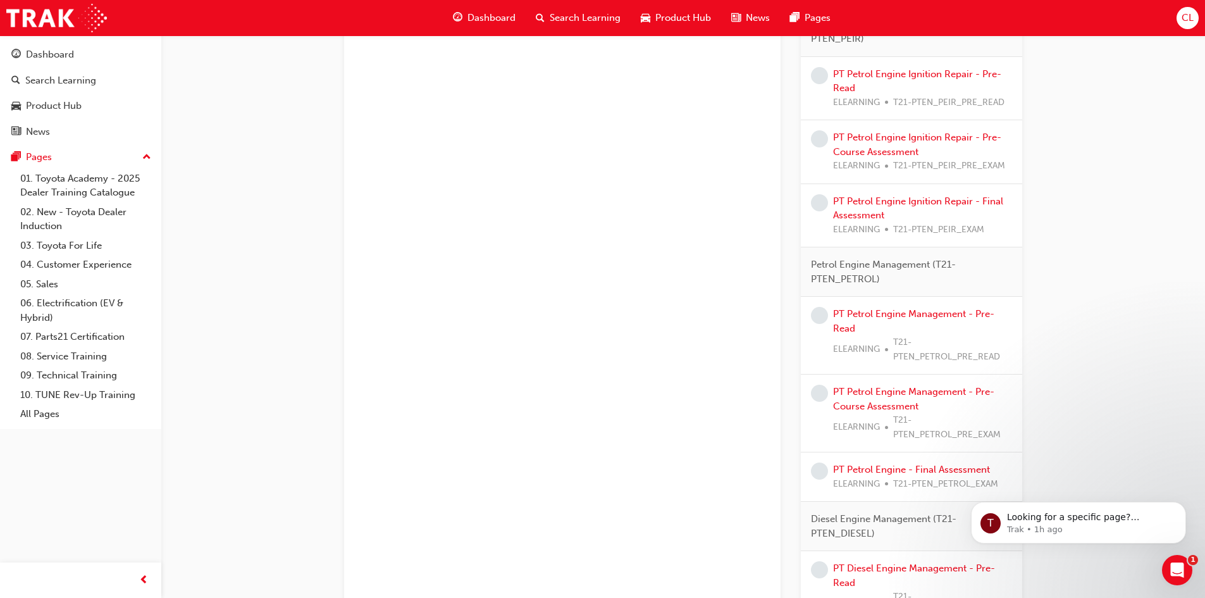
click at [469, 6] on div "Dashboard" at bounding box center [484, 18] width 83 height 26
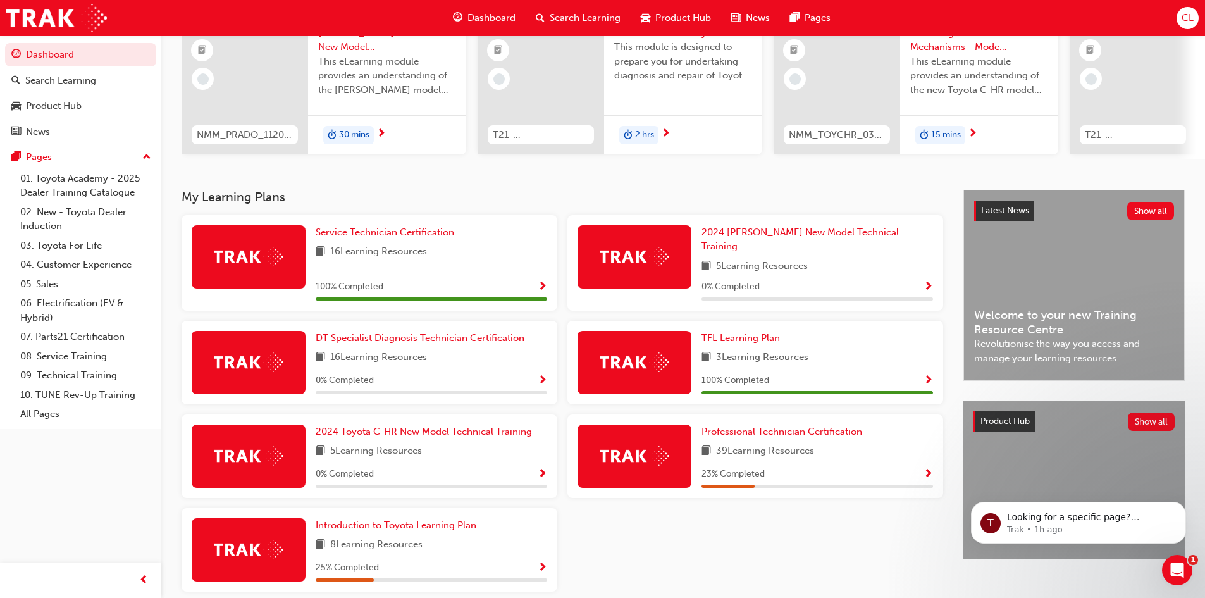
scroll to position [118, 0]
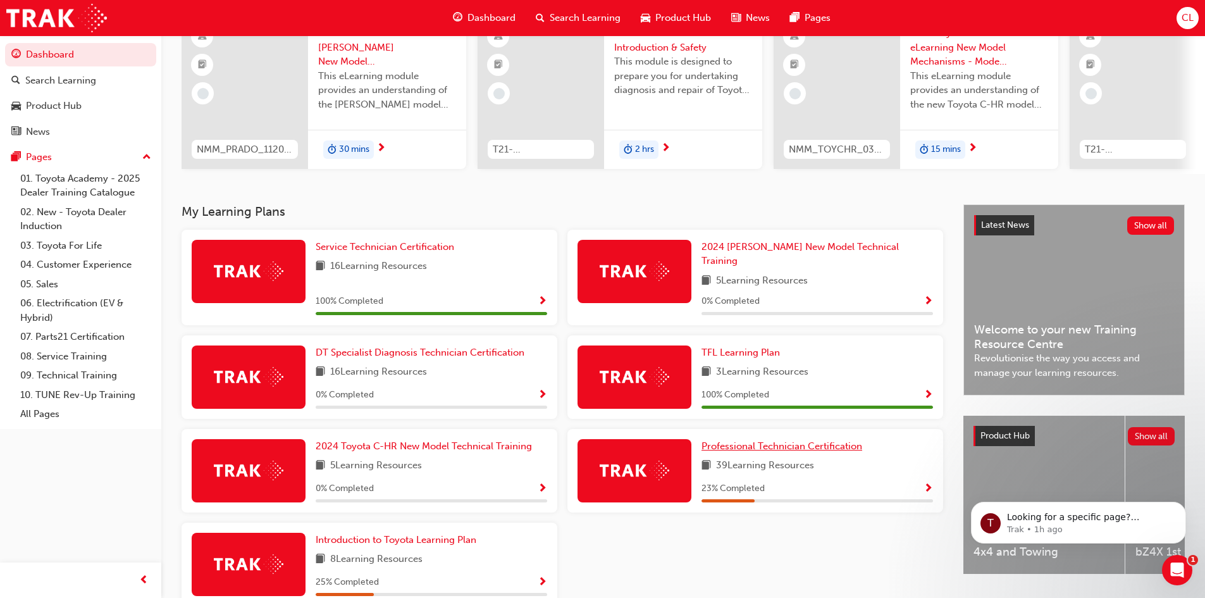
click at [832, 442] on span "Professional Technician Certification" at bounding box center [781, 445] width 161 height 11
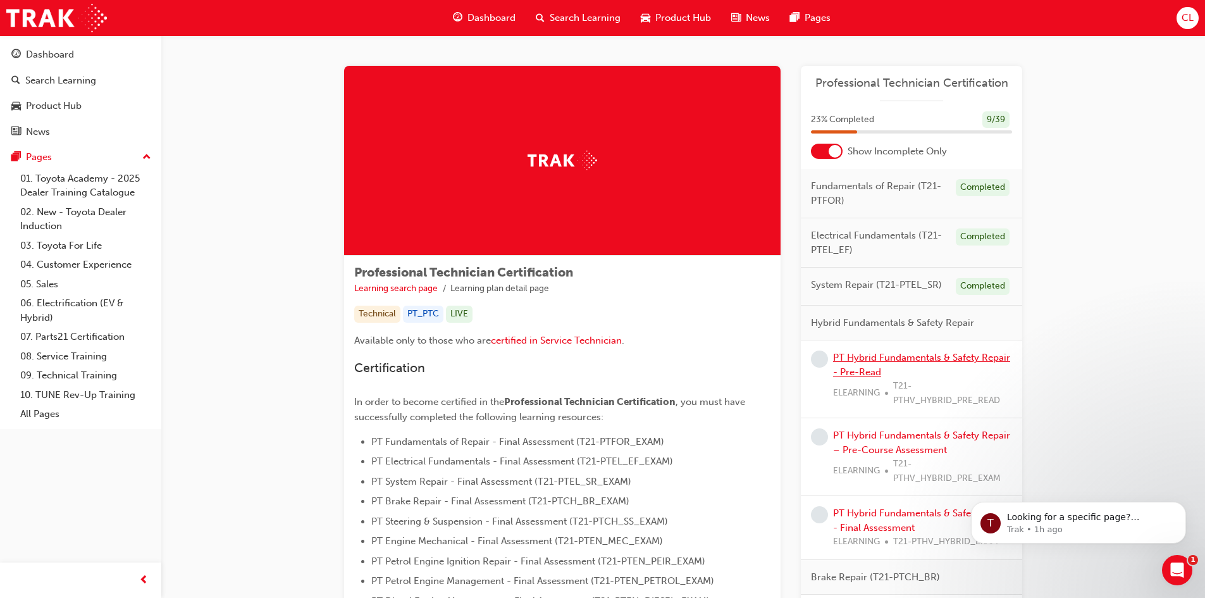
click at [862, 374] on link "PT Hybrid Fundamentals & Safety Repair - Pre-Read" at bounding box center [921, 365] width 177 height 26
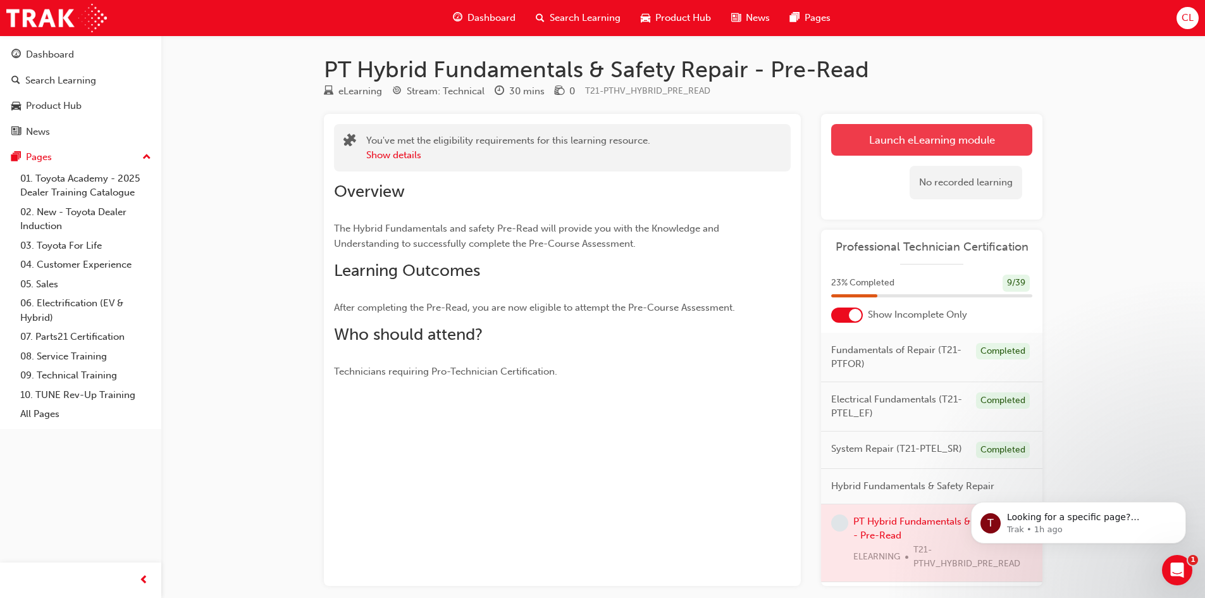
click at [907, 134] on link "Launch eLearning module" at bounding box center [931, 140] width 201 height 32
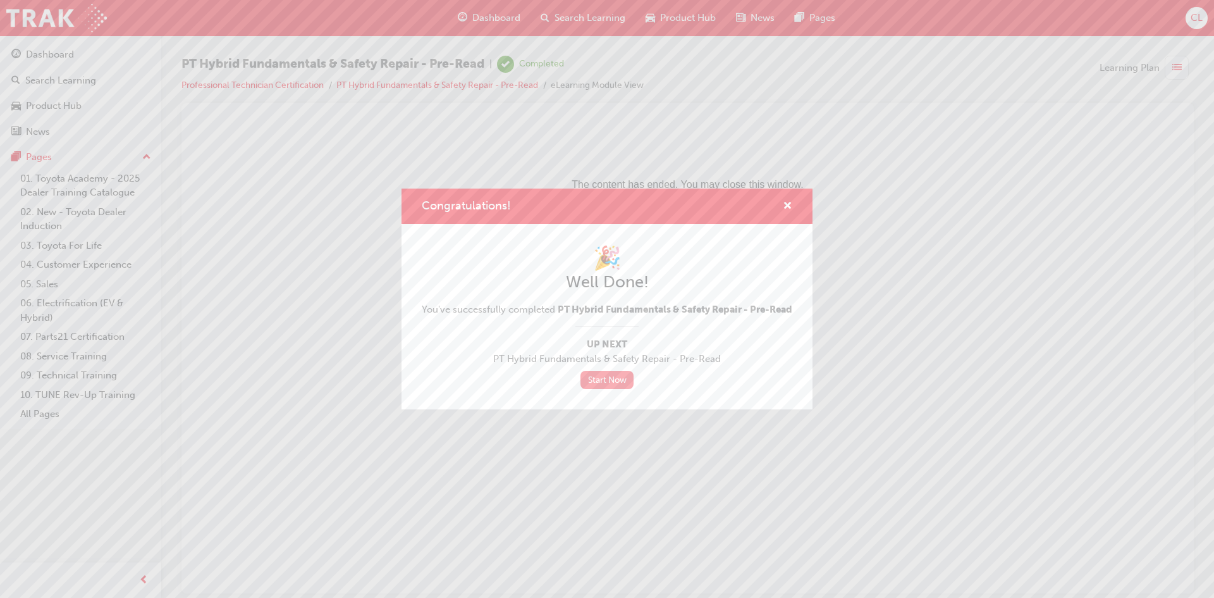
click at [631, 385] on link "Start Now" at bounding box center [607, 380] width 53 height 18
click at [780, 199] on div "Congratulations!" at bounding box center [783, 207] width 20 height 16
click at [787, 201] on span "cross-icon" at bounding box center [787, 206] width 9 height 11
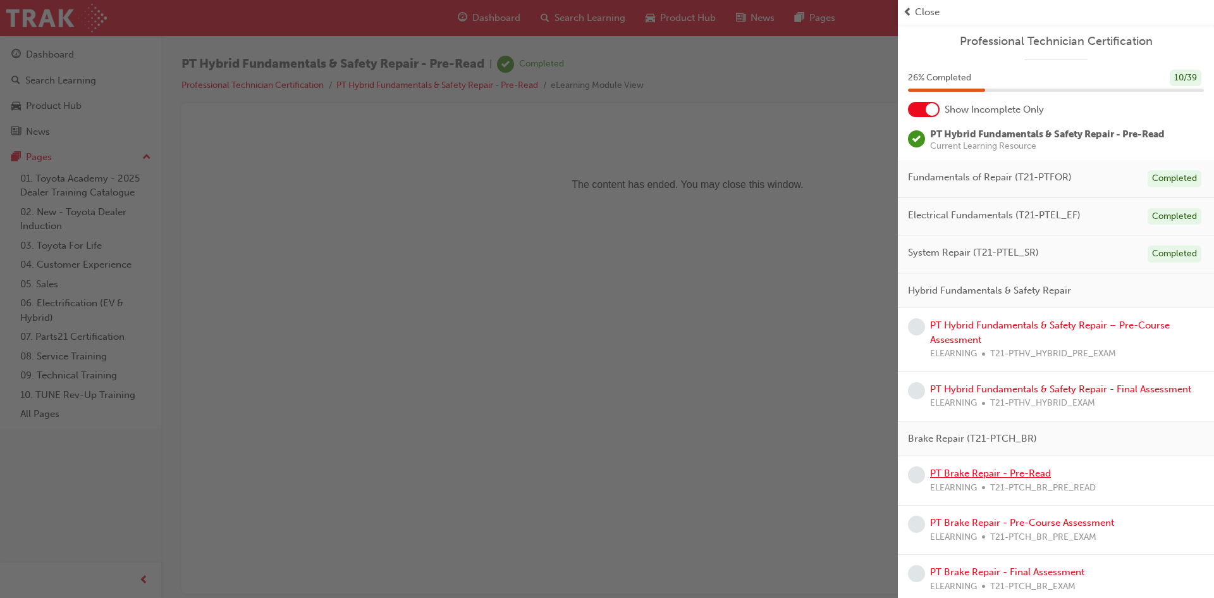
click at [1016, 470] on link "PT Brake Repair - Pre-Read" at bounding box center [990, 472] width 121 height 11
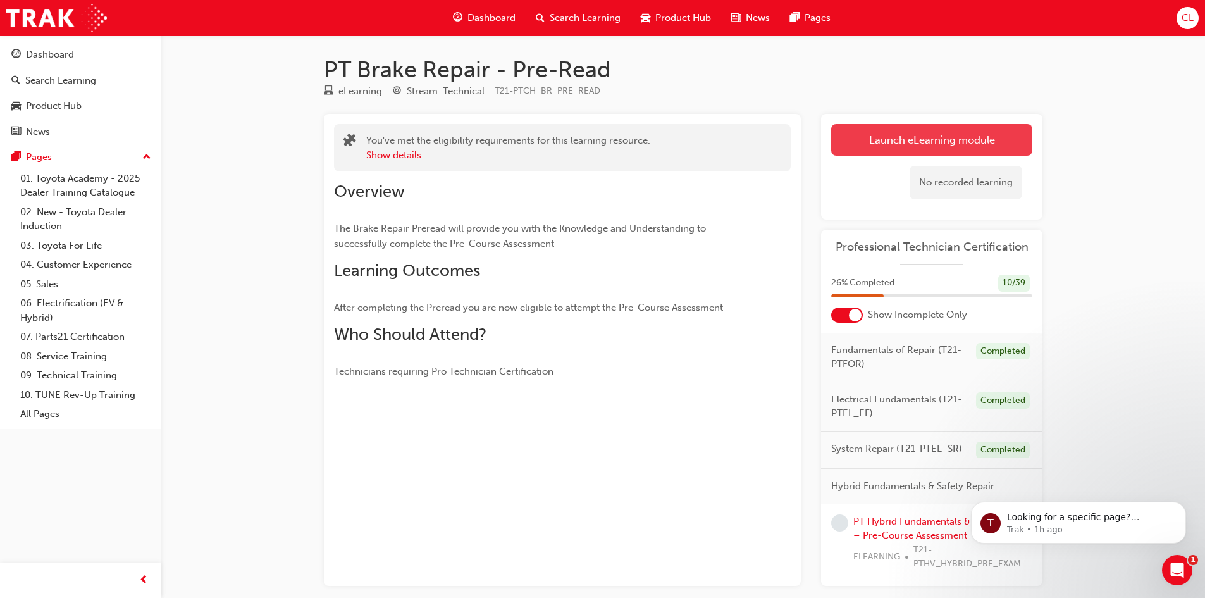
click at [968, 147] on link "Launch eLearning module" at bounding box center [931, 140] width 201 height 32
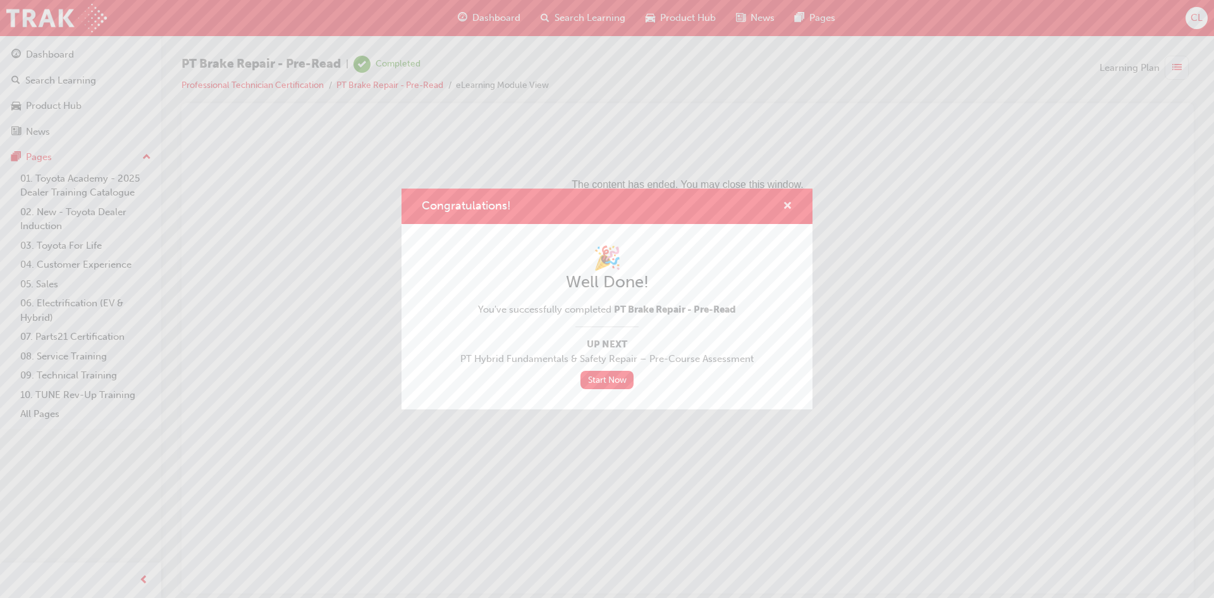
click at [787, 206] on span "cross-icon" at bounding box center [787, 206] width 9 height 11
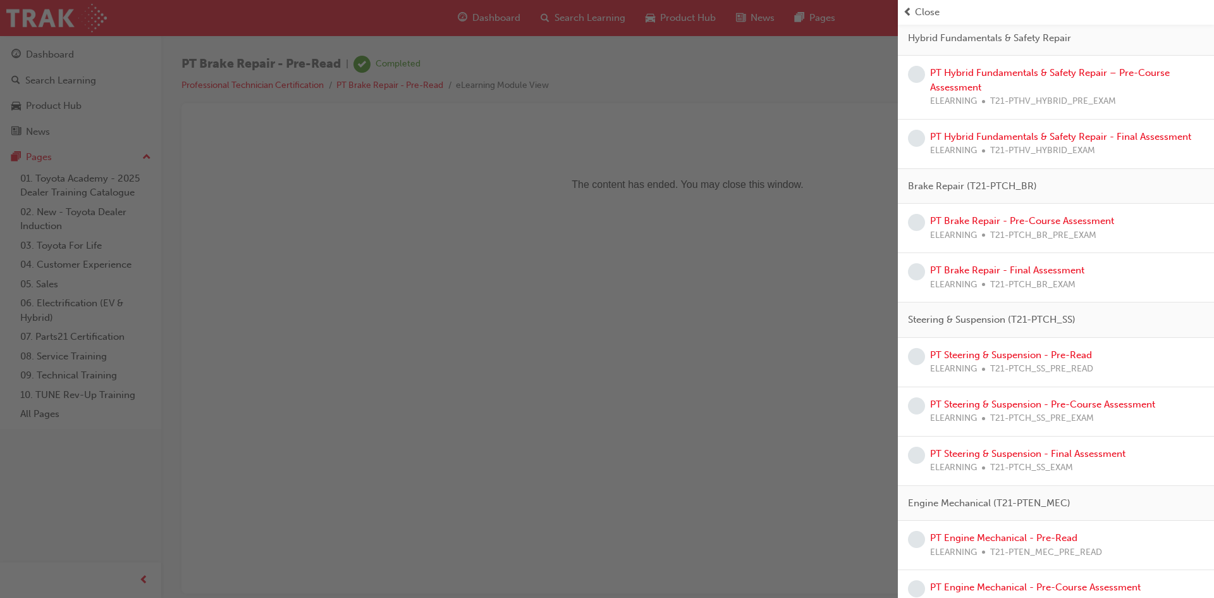
scroll to position [253, 0]
click at [1030, 354] on link "PT Steering & Suspension - Pre-Read" at bounding box center [1011, 354] width 162 height 11
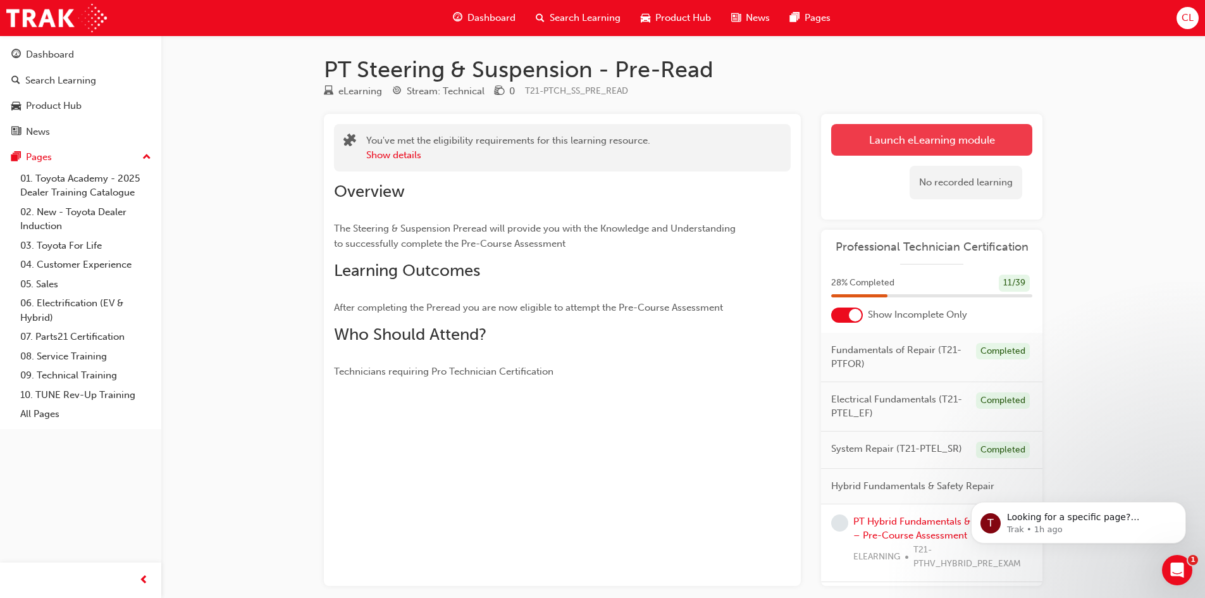
click at [958, 130] on link "Launch eLearning module" at bounding box center [931, 140] width 201 height 32
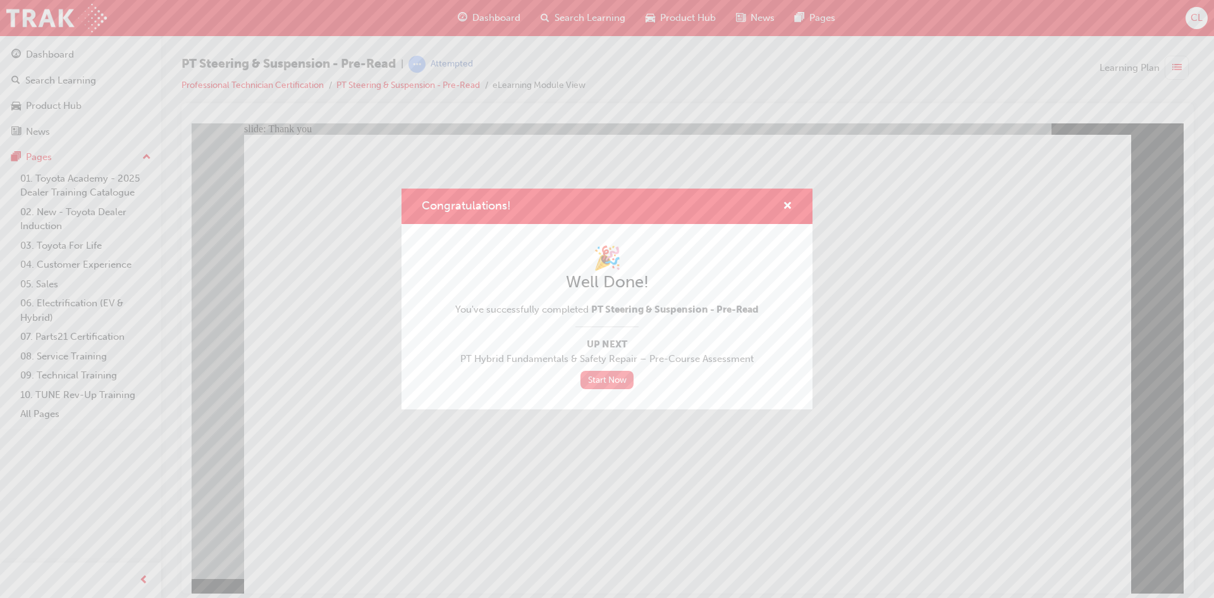
click at [600, 379] on link "Start Now" at bounding box center [607, 380] width 53 height 18
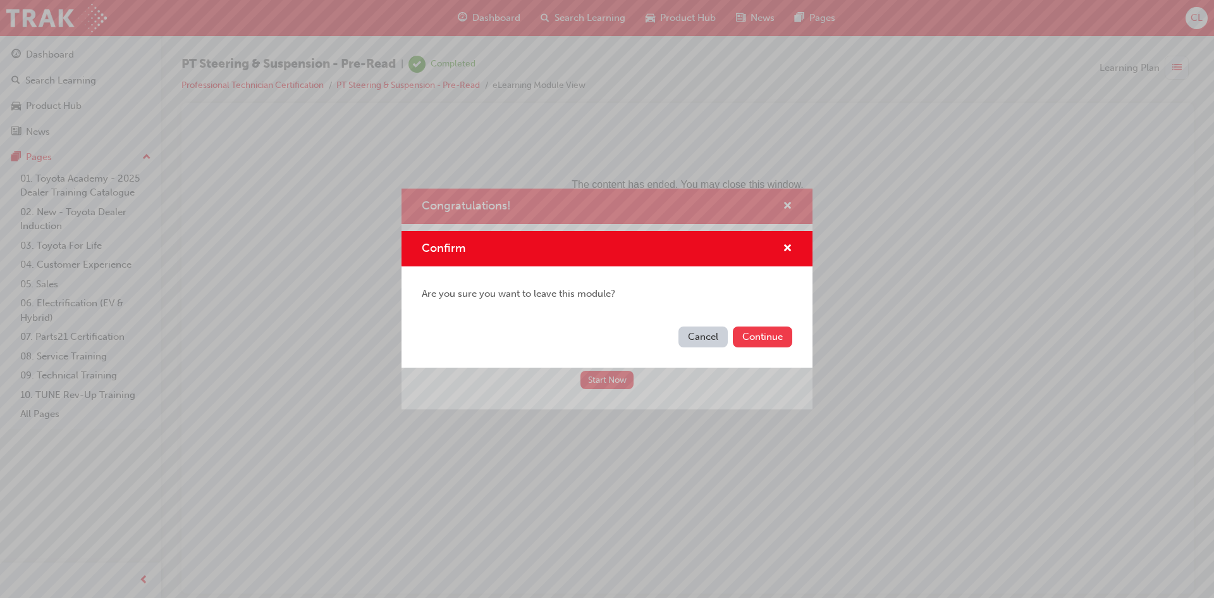
click at [753, 338] on button "Continue" at bounding box center [762, 336] width 59 height 21
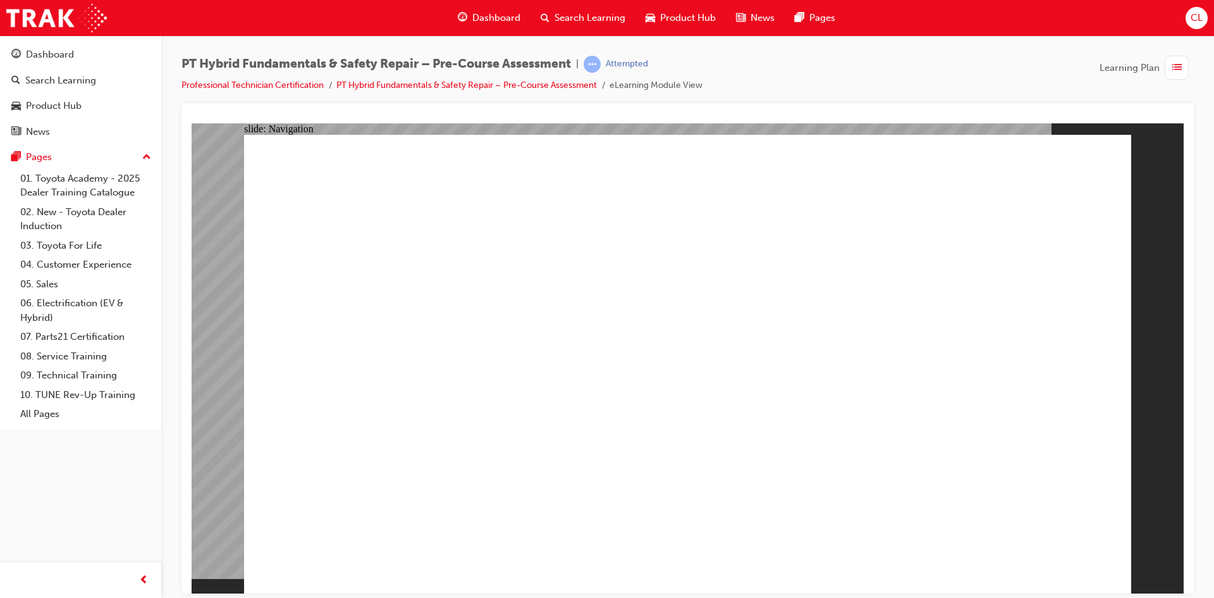
radio input "true"
drag, startPoint x: 623, startPoint y: 373, endPoint x: 612, endPoint y: 359, distance: 17.6
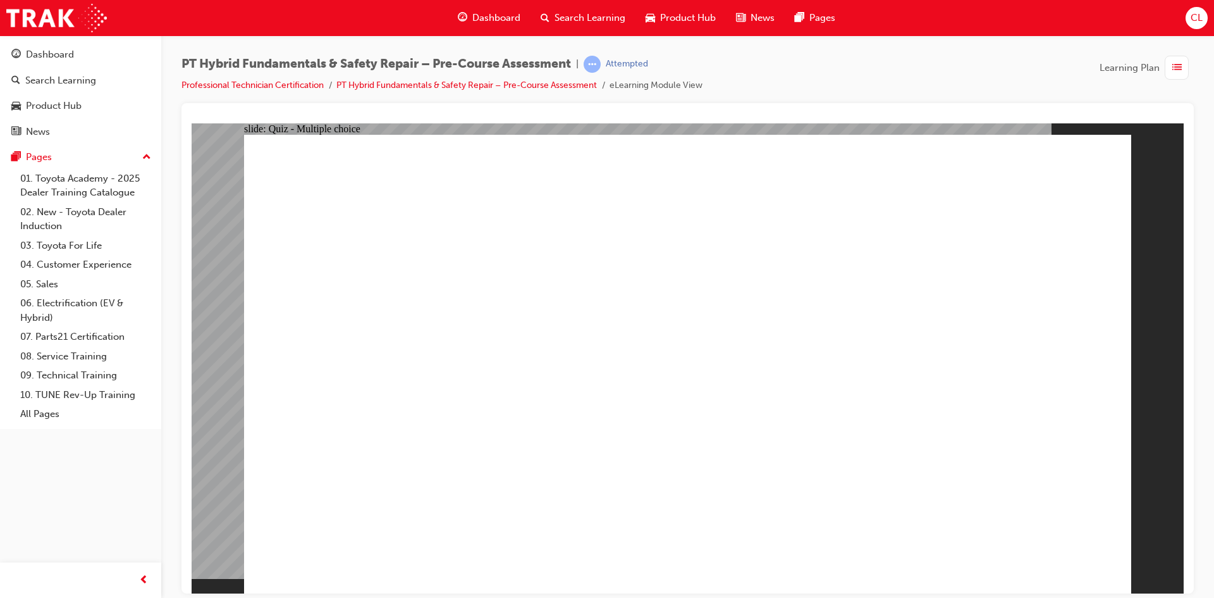
radio input "false"
radio input "true"
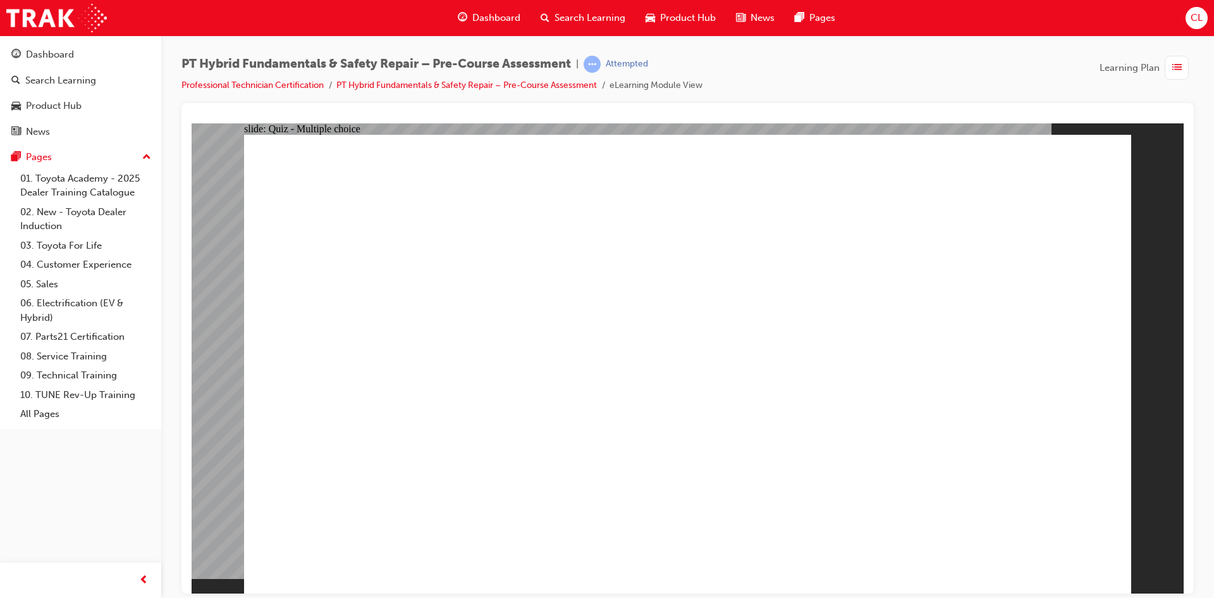
radio input "true"
drag, startPoint x: 579, startPoint y: 204, endPoint x: 849, endPoint y: 207, distance: 269.5
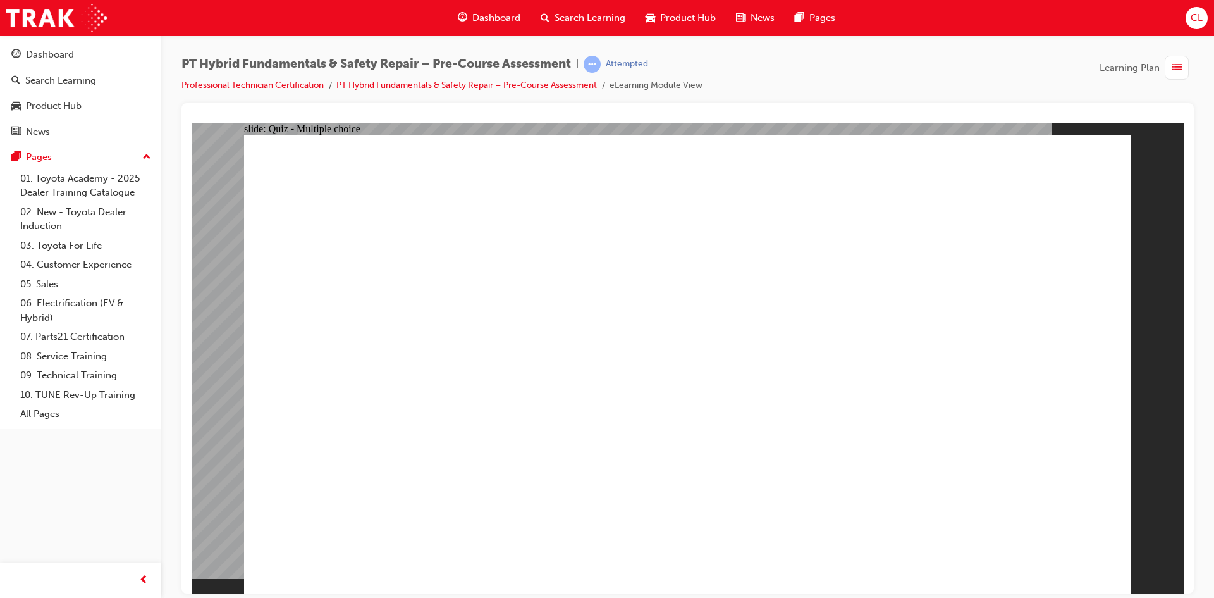
radio input "true"
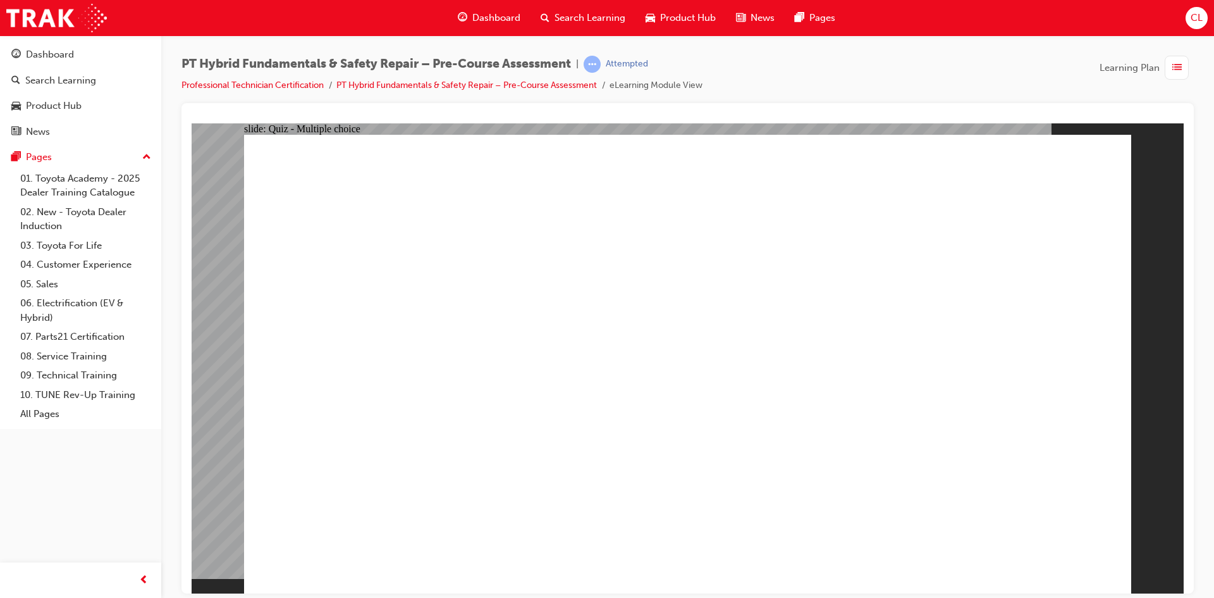
checkbox input "true"
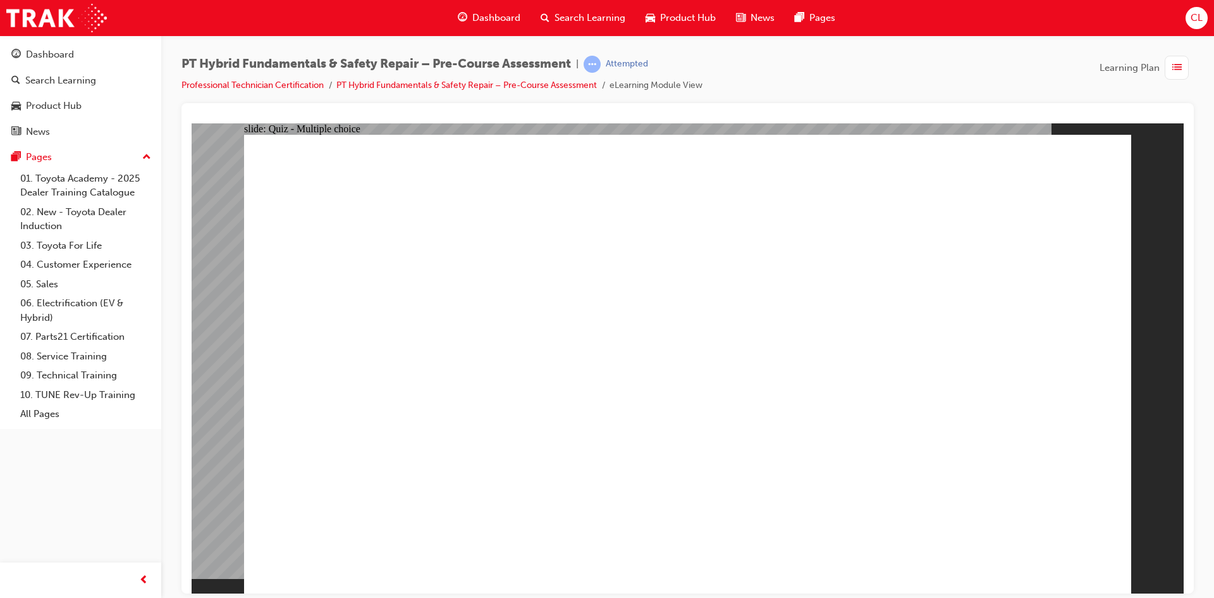
drag, startPoint x: 491, startPoint y: 214, endPoint x: 641, endPoint y: 219, distance: 149.4
checkbox input "true"
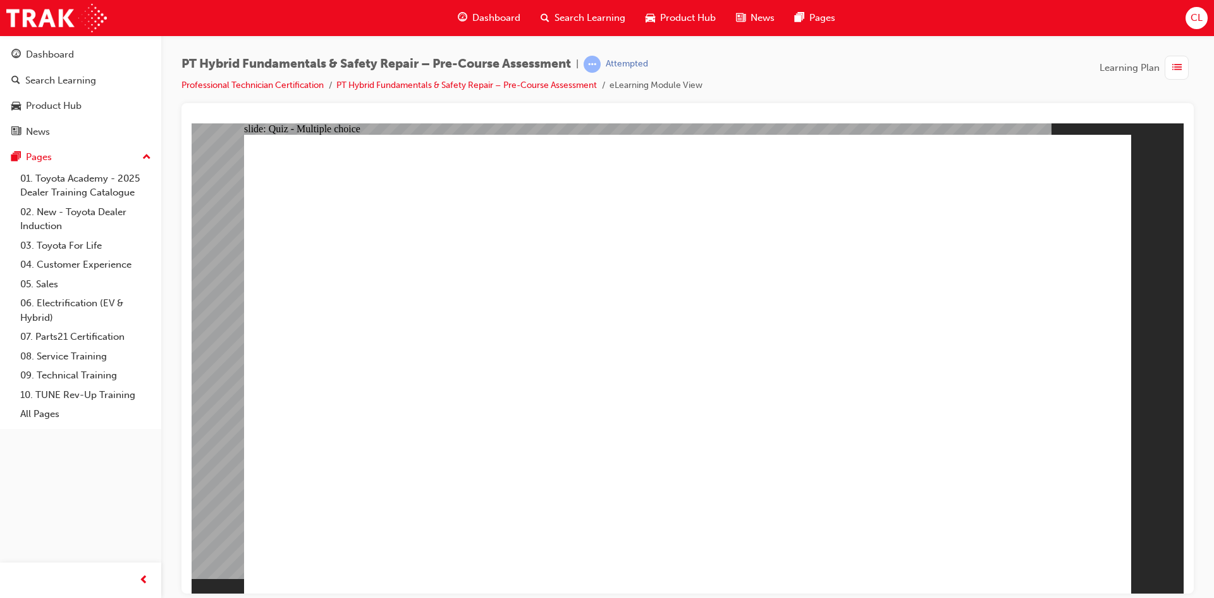
radio input "true"
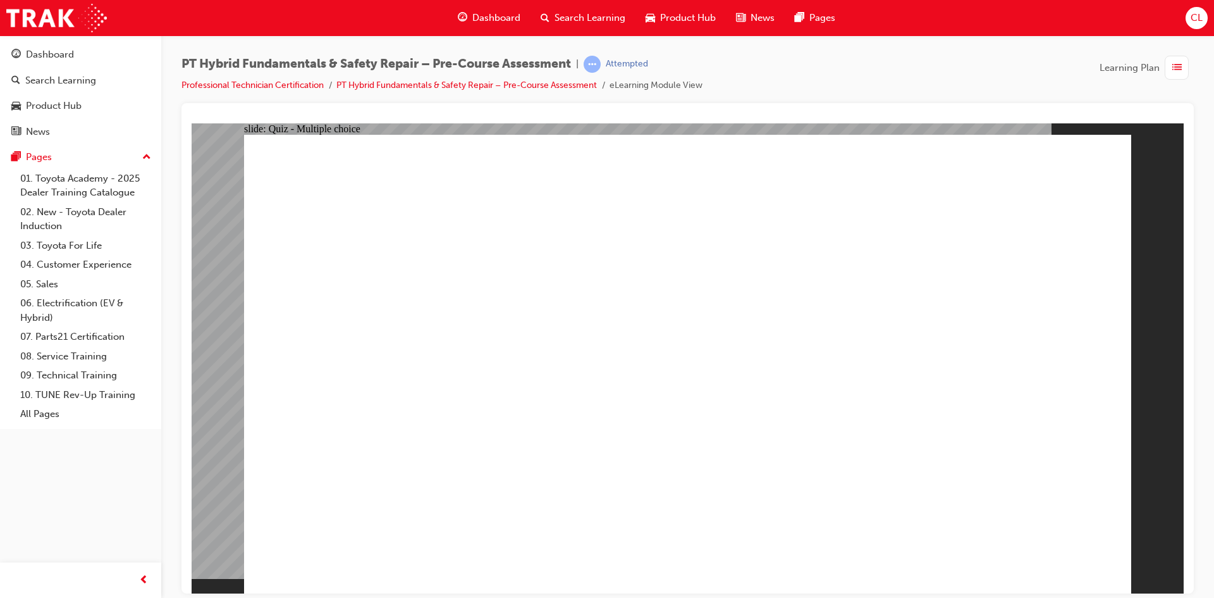
radio input "true"
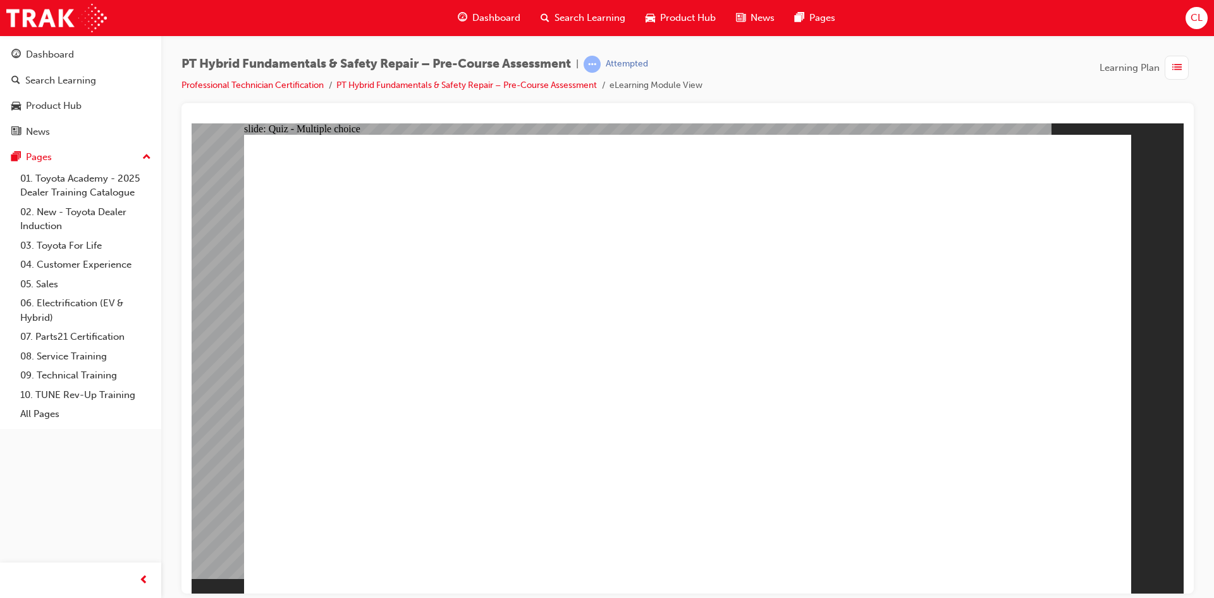
radio input "true"
click at [589, 85] on link "PT Hybrid Fundamentals & Safety Repair – Pre-Course Assessment" at bounding box center [467, 85] width 261 height 11
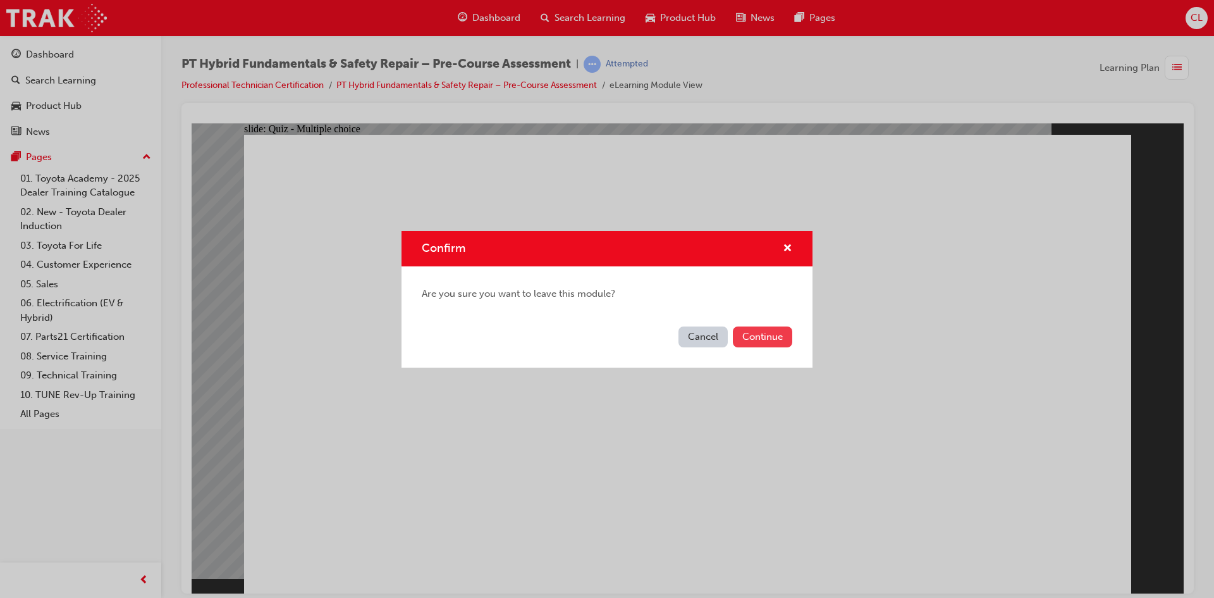
click at [779, 337] on button "Continue" at bounding box center [762, 336] width 59 height 21
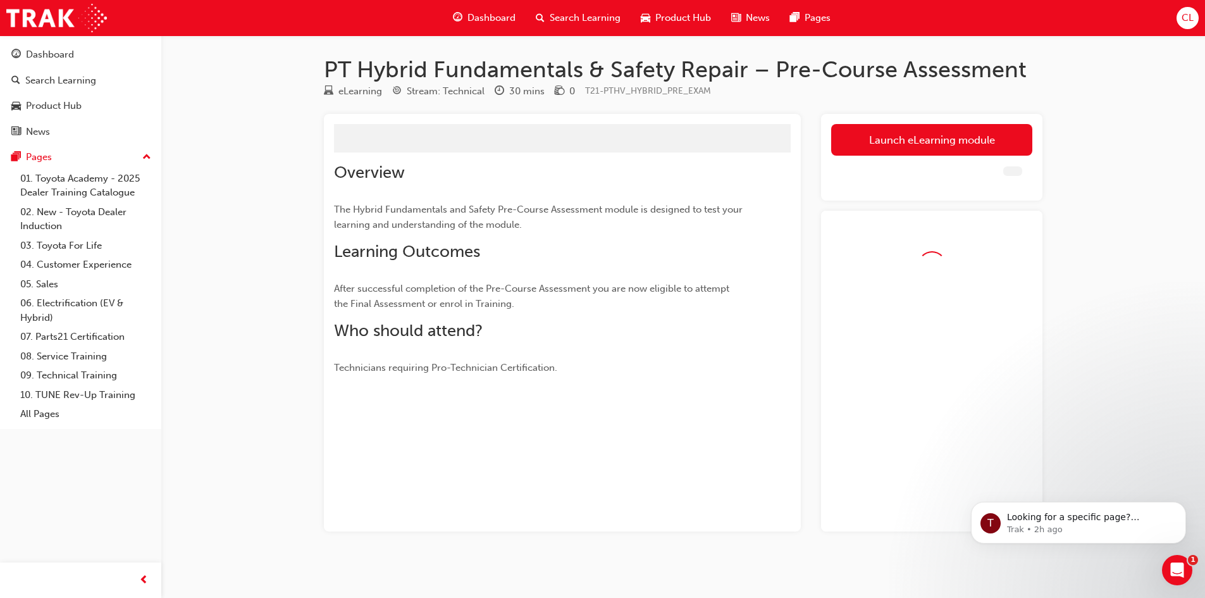
click at [491, 11] on span "Dashboard" at bounding box center [491, 18] width 48 height 15
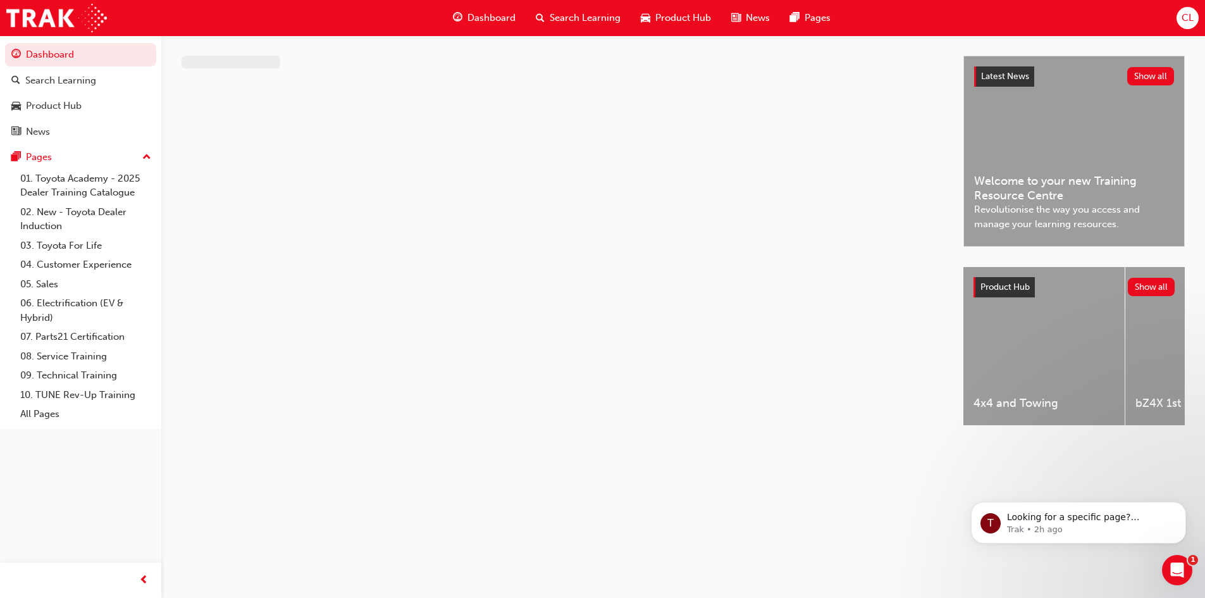
click at [485, 19] on span "Dashboard" at bounding box center [491, 18] width 48 height 15
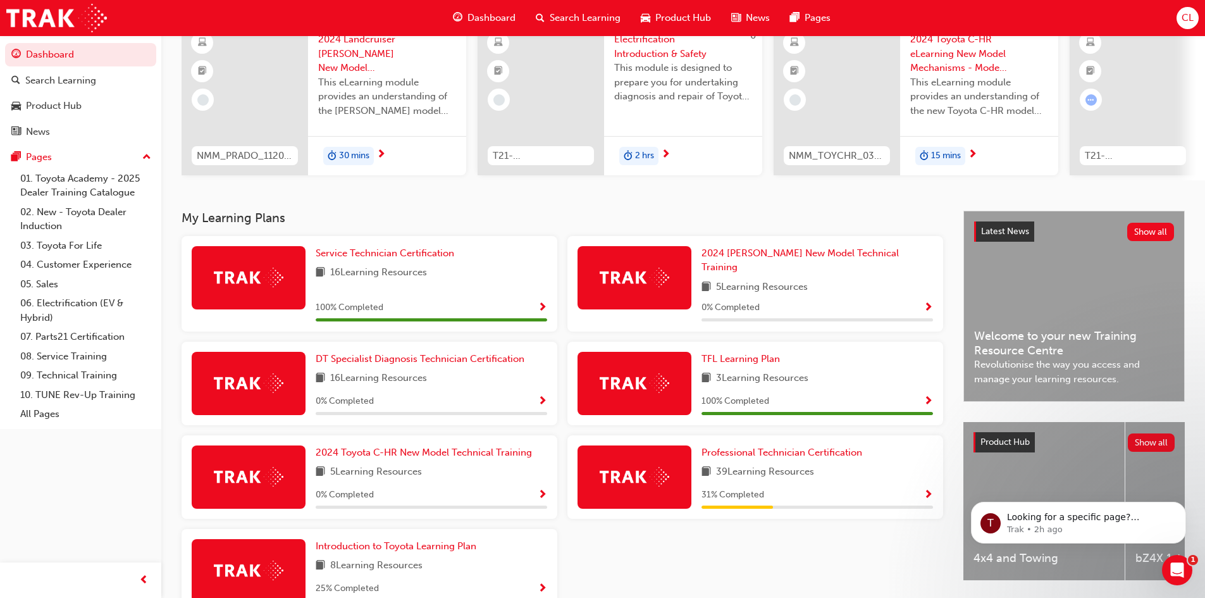
scroll to position [181, 0]
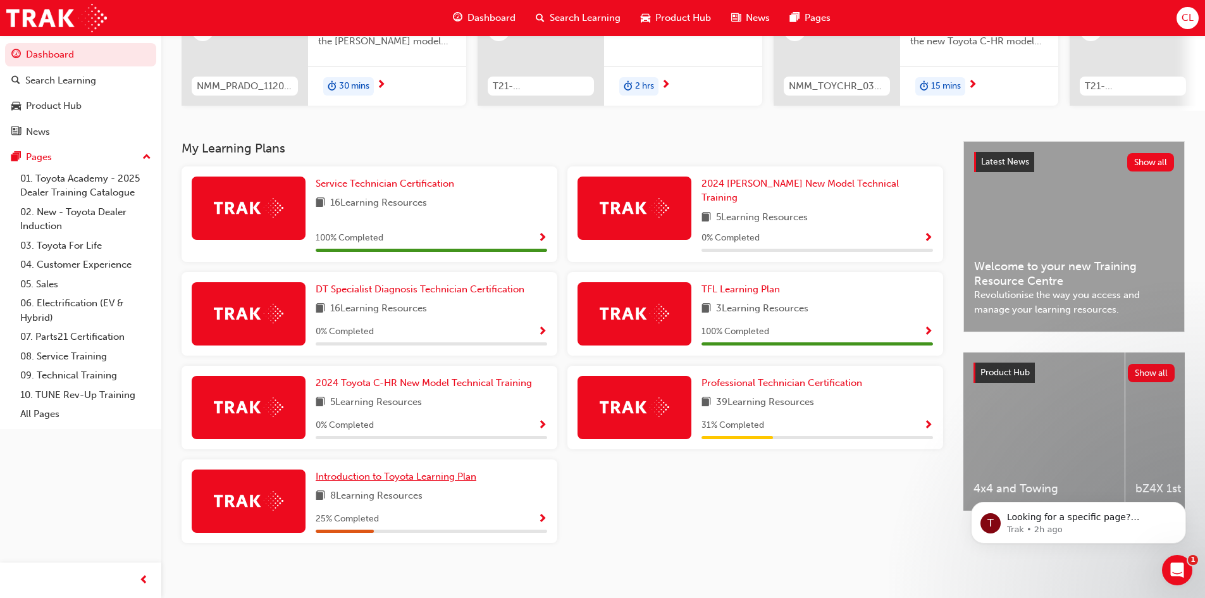
click at [358, 471] on span "Introduction to Toyota Learning Plan" at bounding box center [396, 476] width 161 height 11
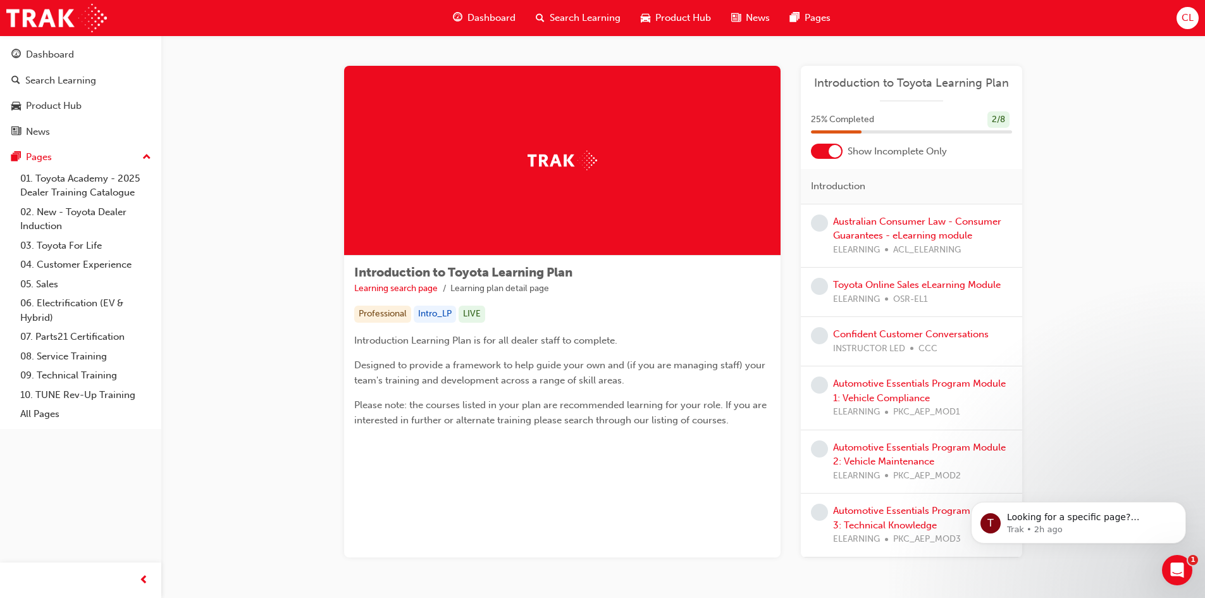
click at [840, 148] on div at bounding box center [835, 151] width 13 height 13
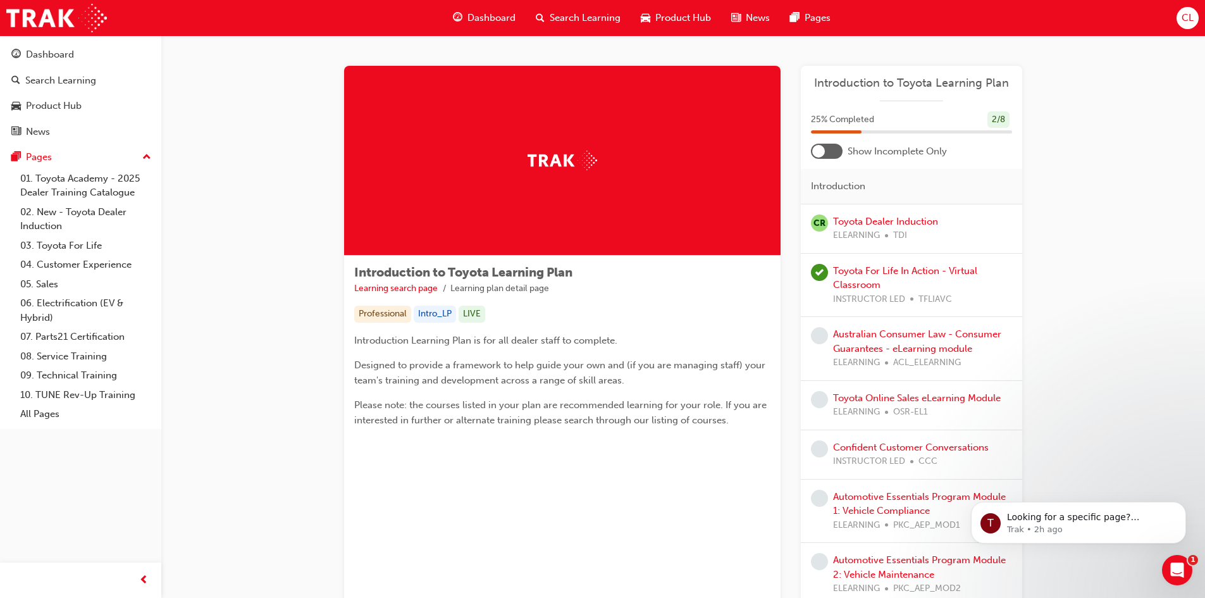
click at [478, 16] on span "Dashboard" at bounding box center [491, 18] width 48 height 15
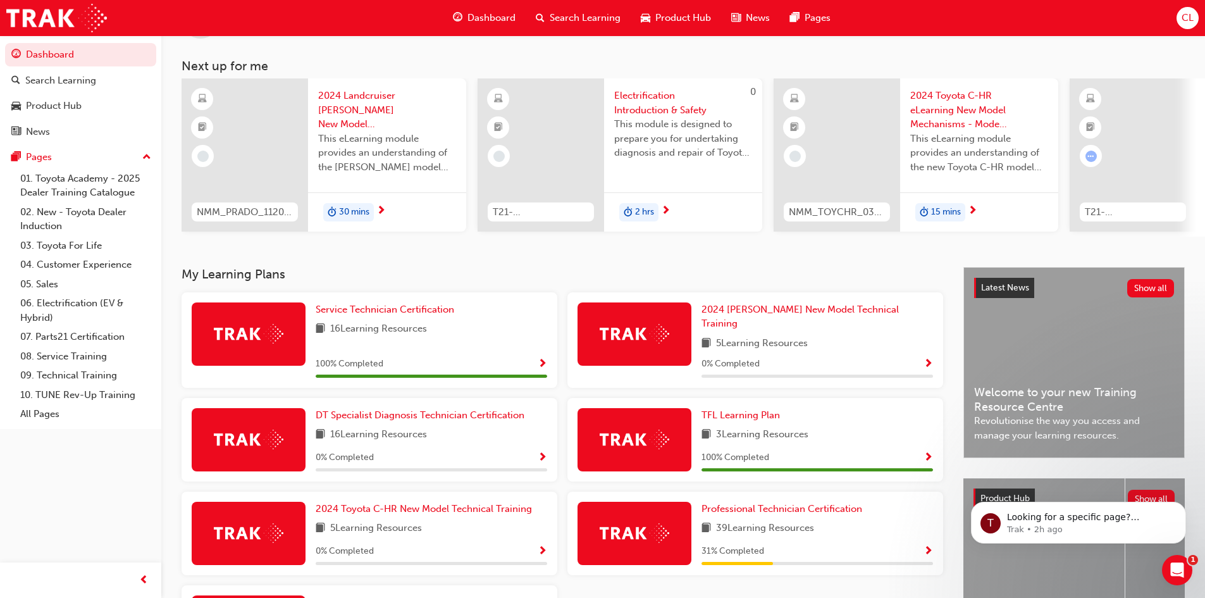
scroll to position [181, 0]
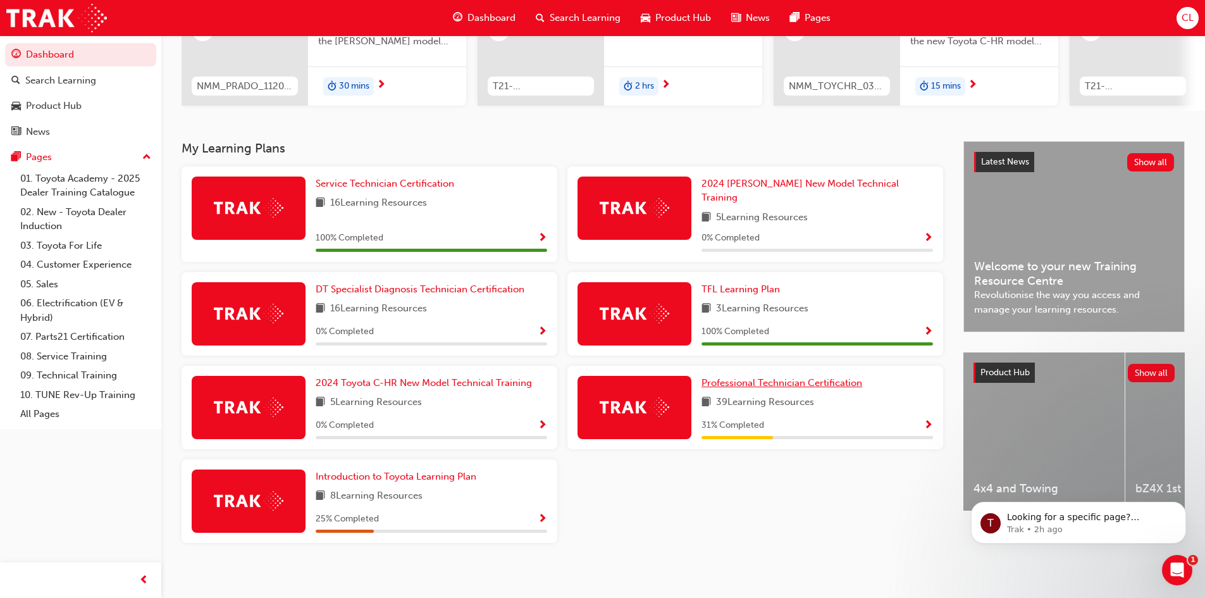
click at [791, 377] on span "Professional Technician Certification" at bounding box center [781, 382] width 161 height 11
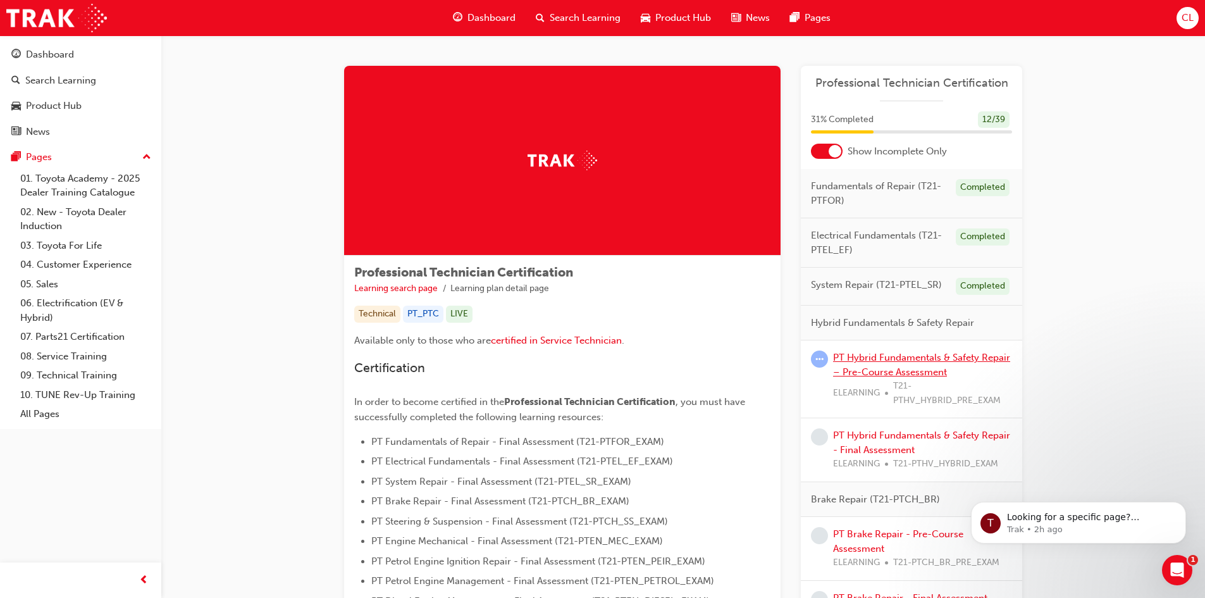
click at [907, 366] on link "PT Hybrid Fundamentals & Safety Repair – Pre-Course Assessment" at bounding box center [921, 365] width 177 height 26
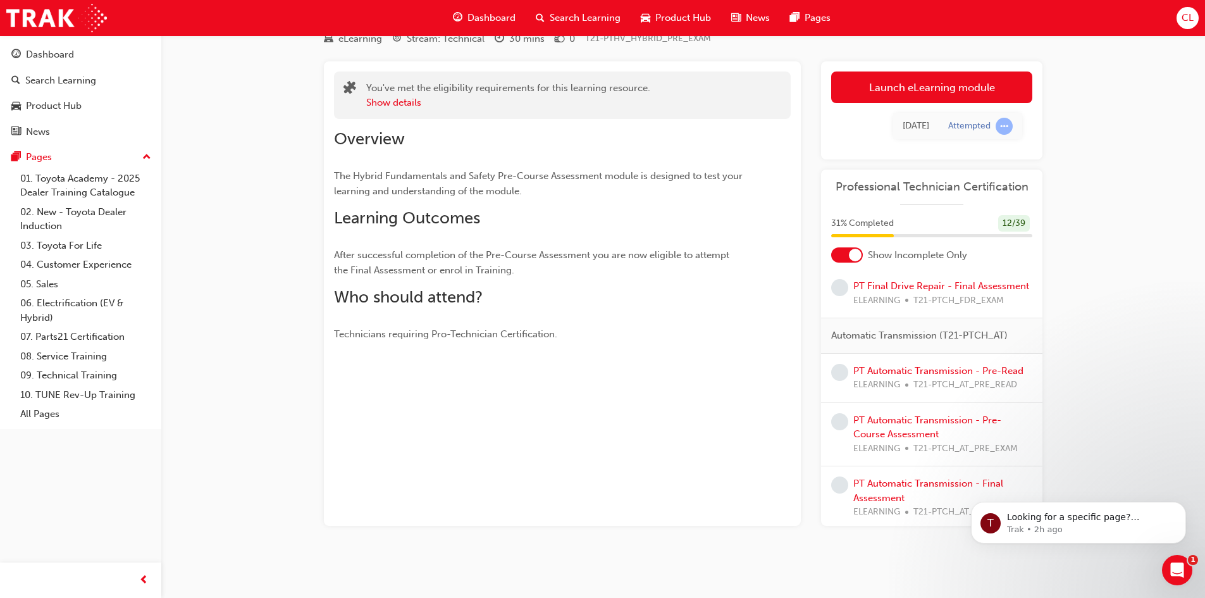
scroll to position [2077, 0]
click at [937, 363] on link "PT Automatic Transmission - Pre-Read" at bounding box center [938, 366] width 170 height 11
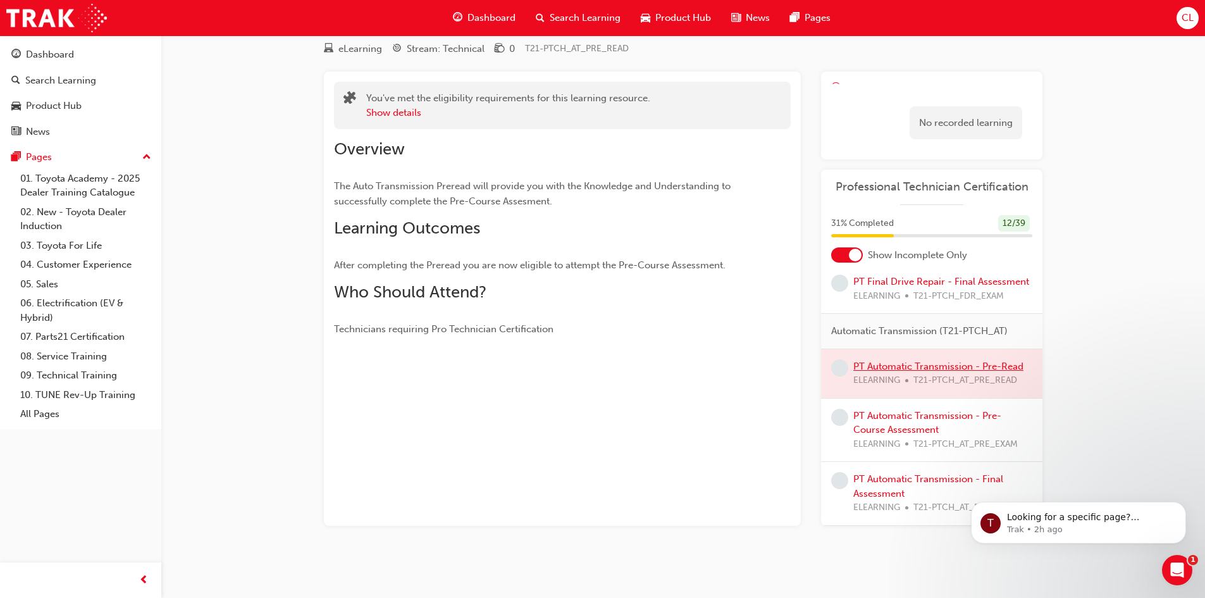
scroll to position [53, 0]
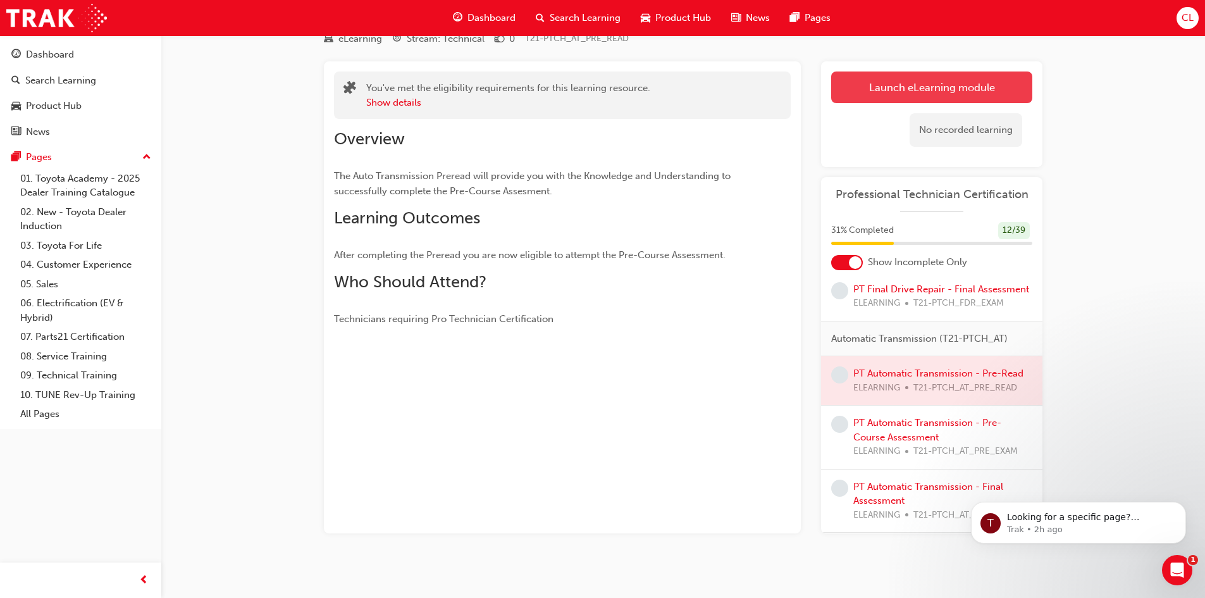
click at [928, 83] on link "Launch eLearning module" at bounding box center [931, 87] width 201 height 32
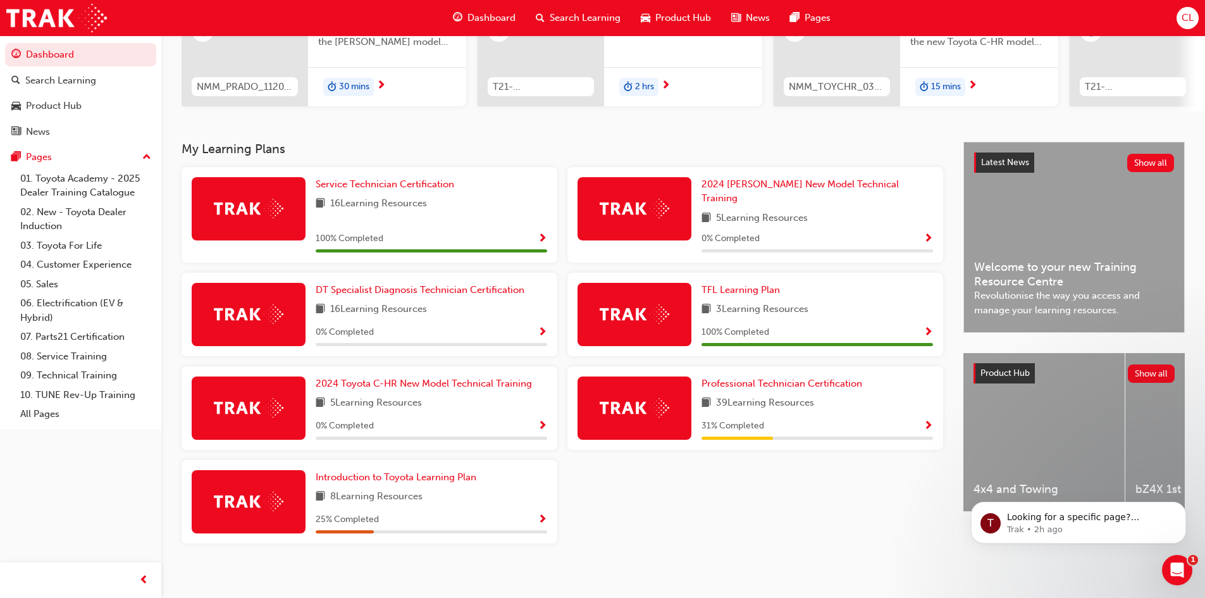
scroll to position [181, 0]
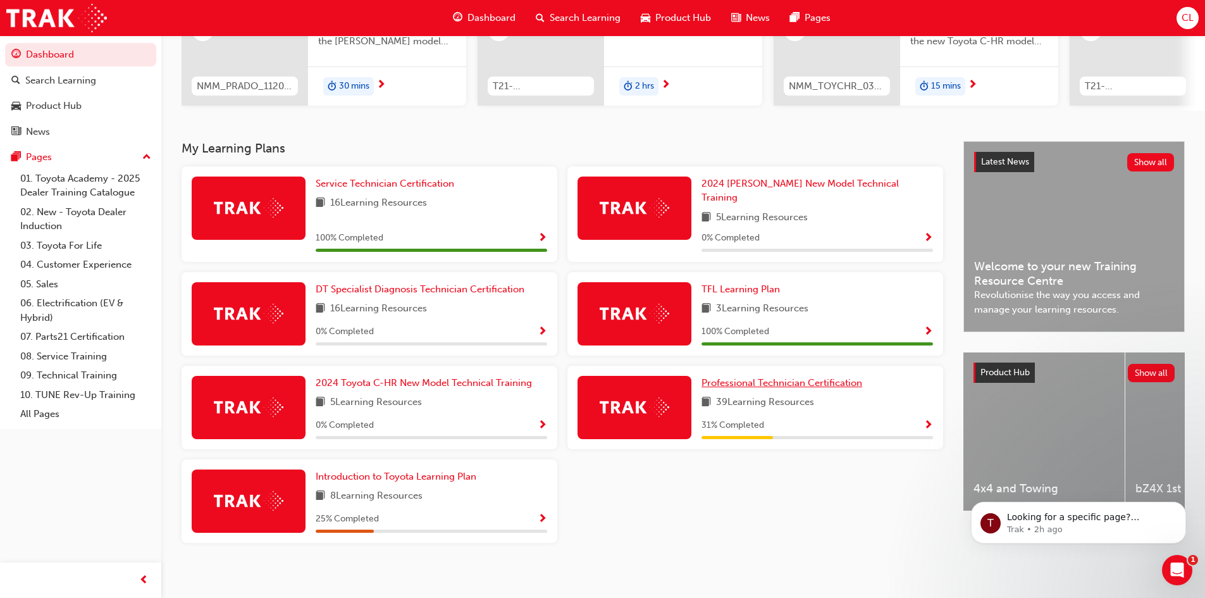
click at [760, 377] on span "Professional Technician Certification" at bounding box center [781, 382] width 161 height 11
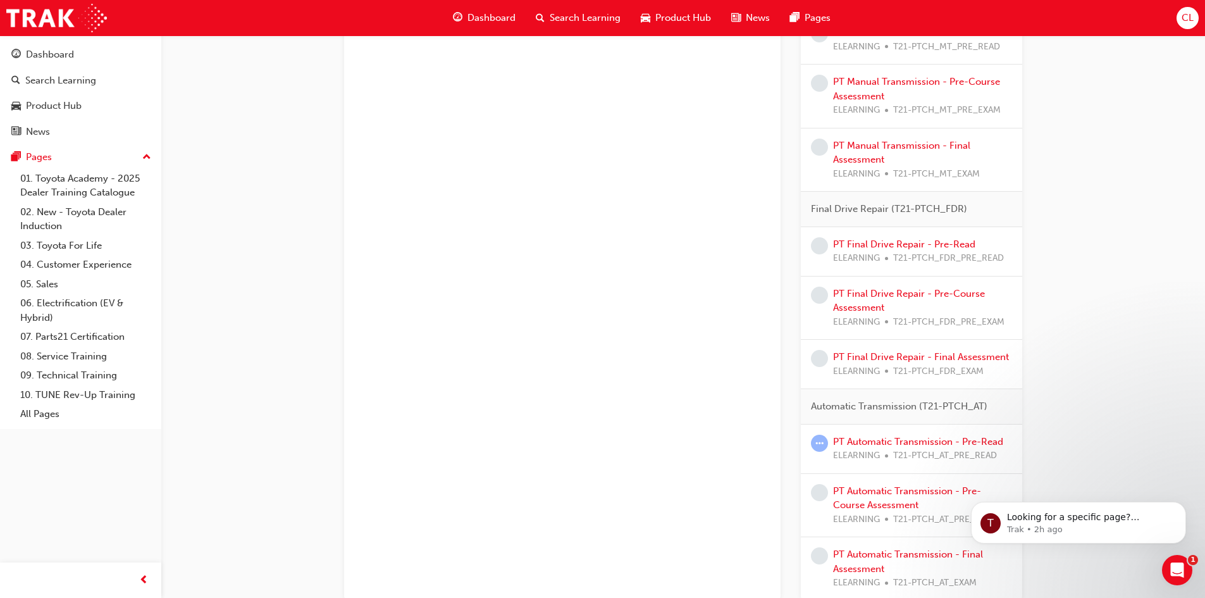
scroll to position [1882, 0]
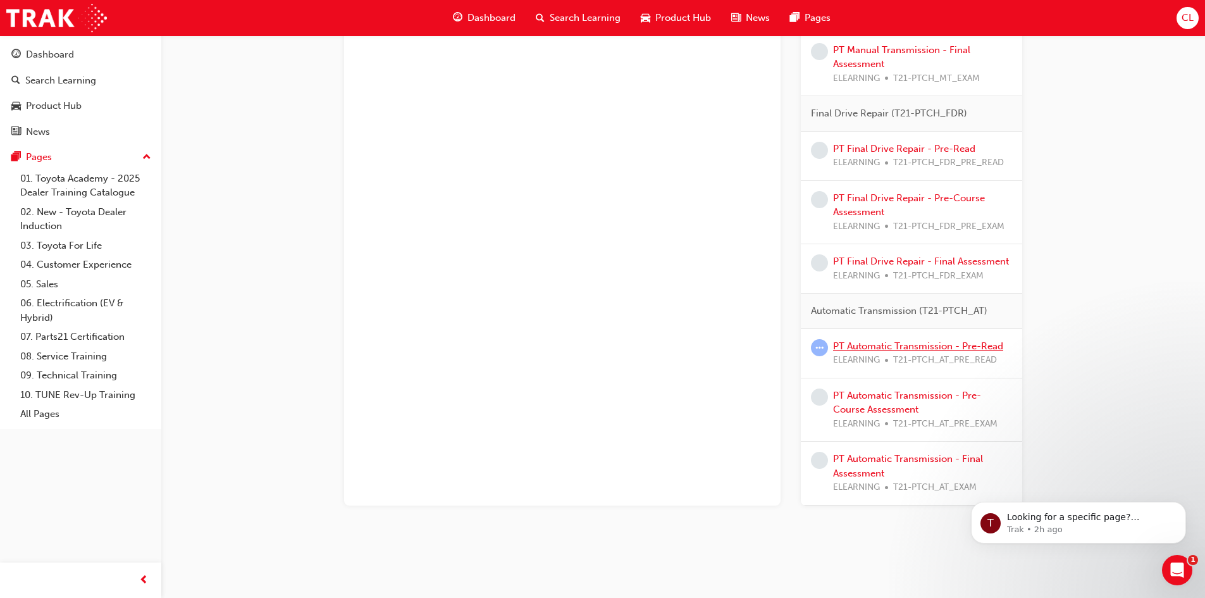
click at [875, 350] on link "PT Automatic Transmission - Pre-Read" at bounding box center [918, 345] width 170 height 11
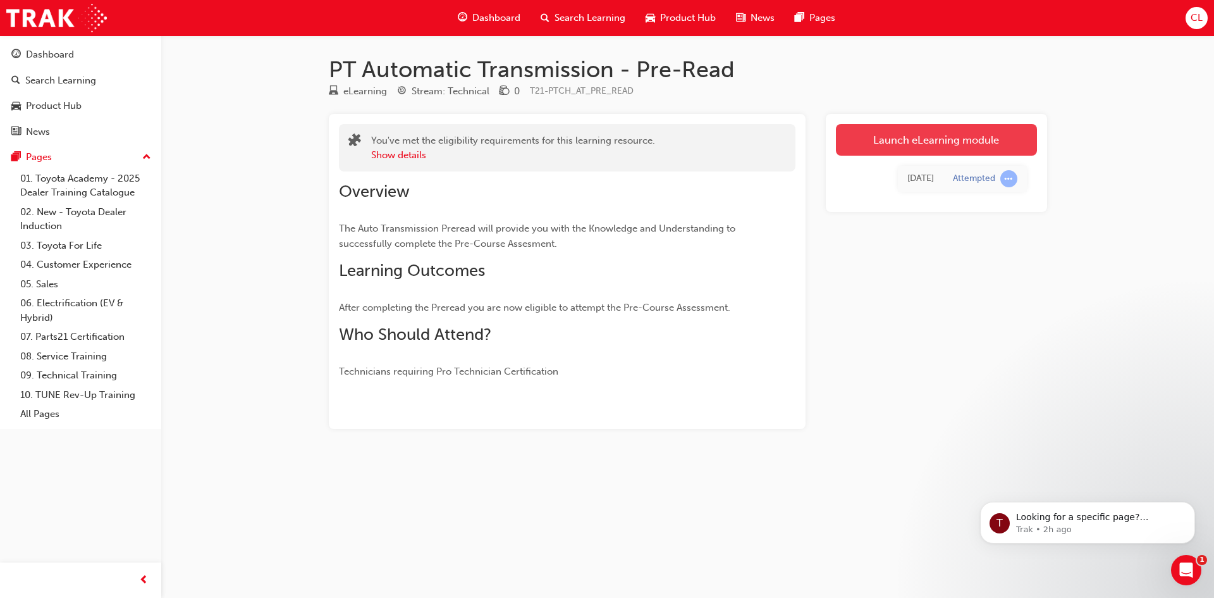
click at [924, 140] on link "Launch eLearning module" at bounding box center [936, 140] width 201 height 32
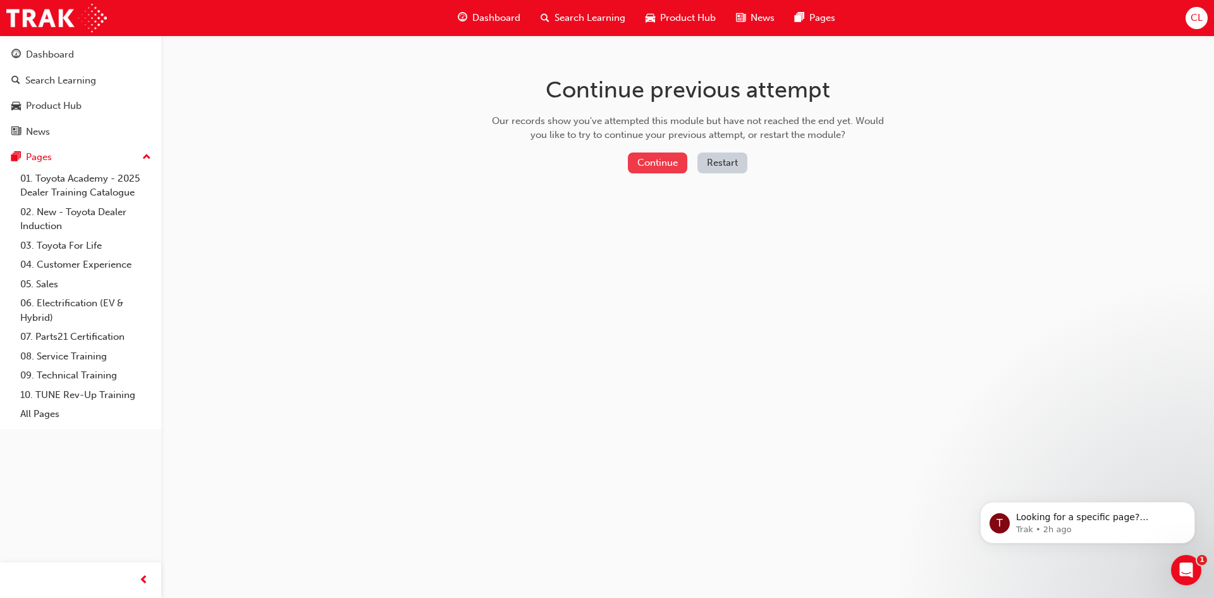
click at [684, 161] on button "Continue" at bounding box center [657, 162] width 59 height 21
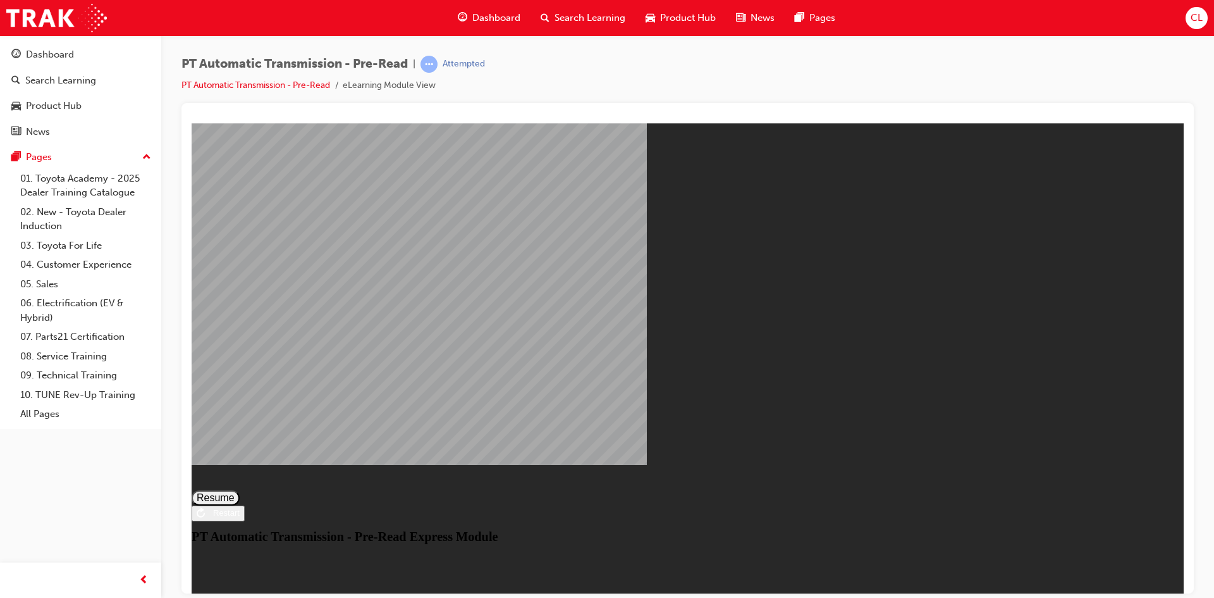
click at [240, 490] on button "Resume" at bounding box center [216, 497] width 48 height 15
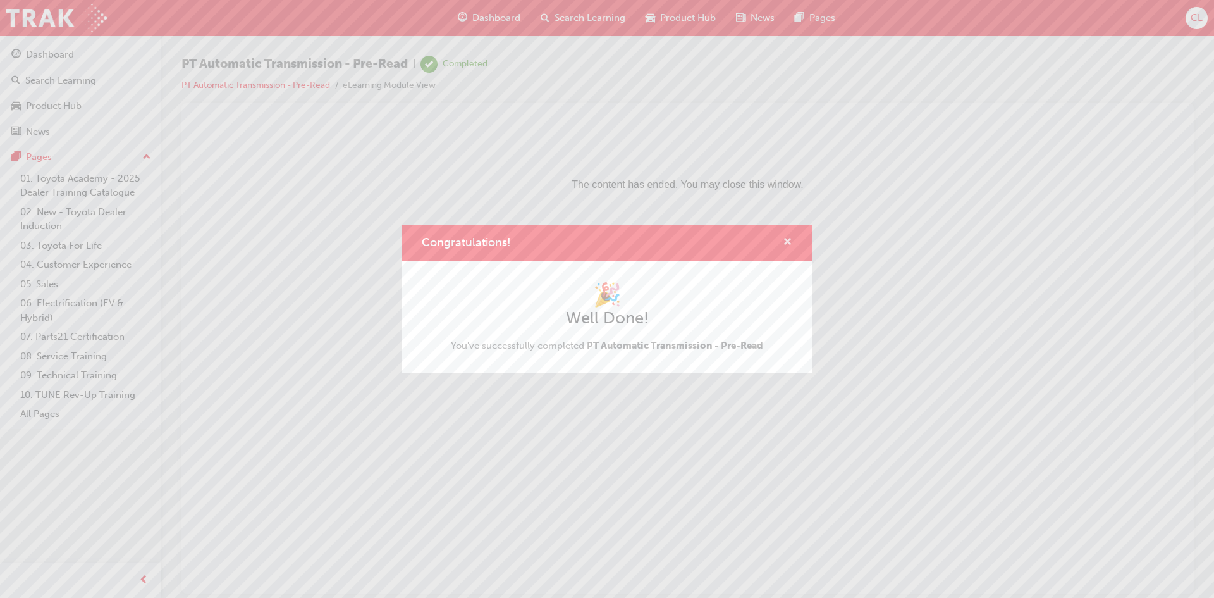
click at [790, 249] on button "Congratulations!" at bounding box center [787, 243] width 9 height 16
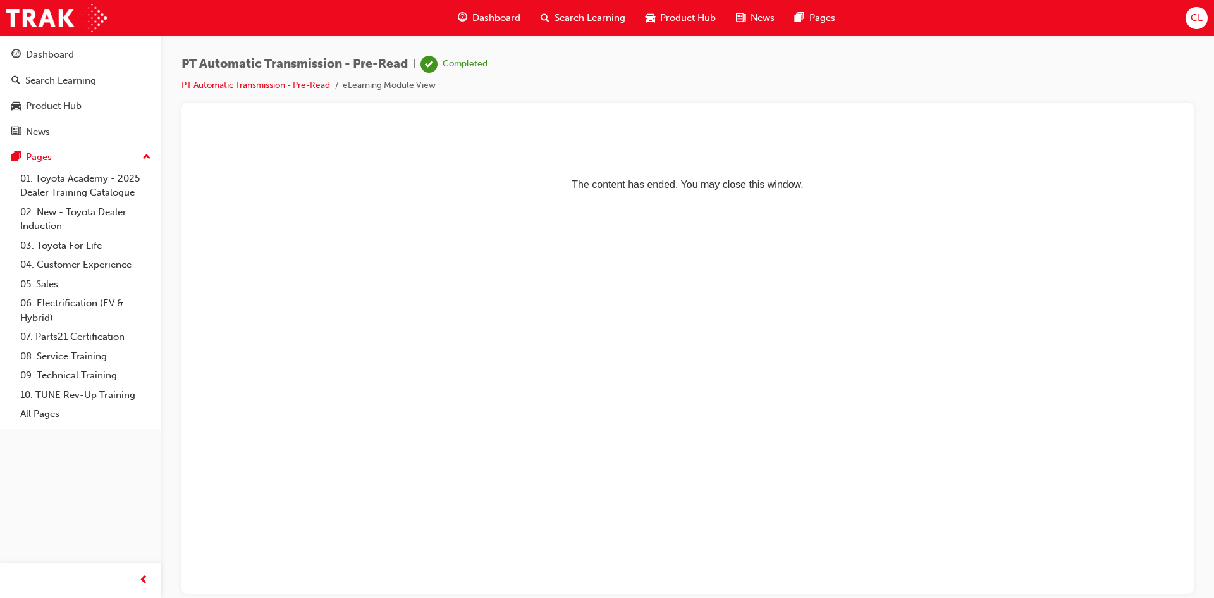
click at [482, 22] on span "Dashboard" at bounding box center [497, 18] width 48 height 15
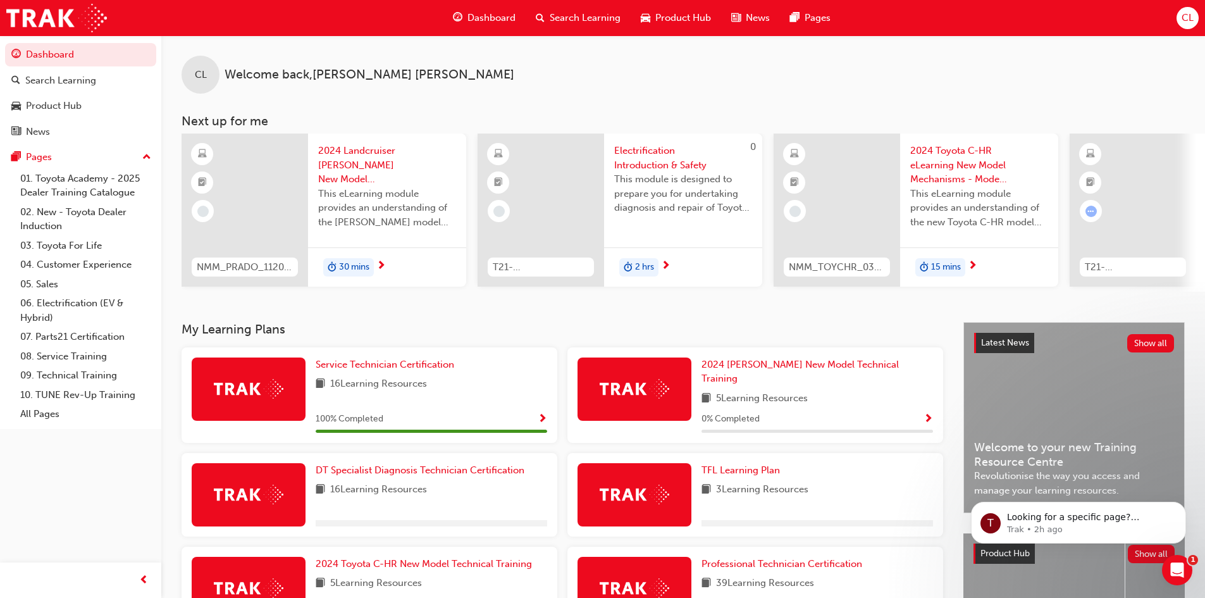
scroll to position [181, 0]
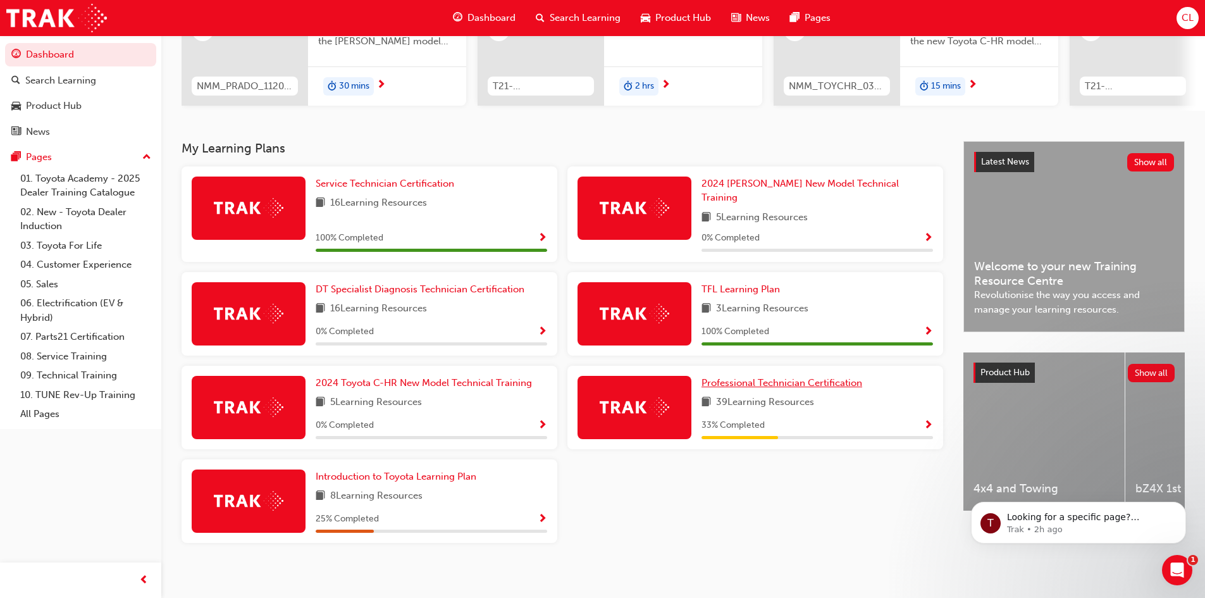
click at [762, 377] on span "Professional Technician Certification" at bounding box center [781, 382] width 161 height 11
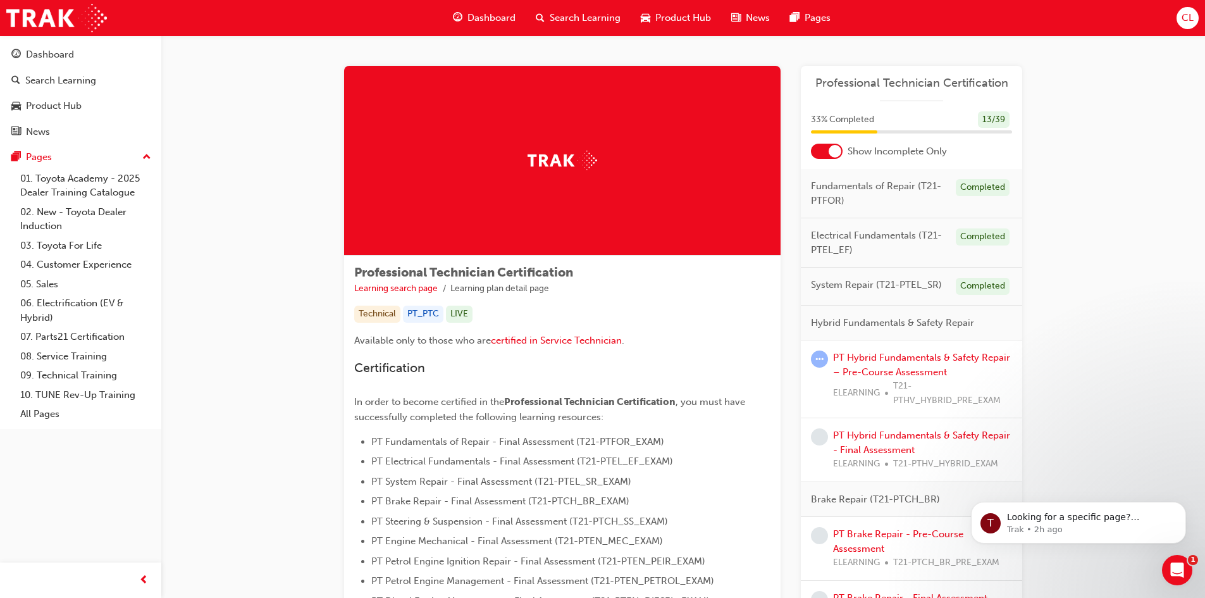
click at [854, 363] on div "PT Hybrid Fundamentals & Safety Repair – Pre-Course Assessment ELEARNING T21-PT…" at bounding box center [922, 378] width 179 height 57
click at [853, 357] on link "PT Hybrid Fundamentals & Safety Repair – Pre-Course Assessment" at bounding box center [921, 365] width 177 height 26
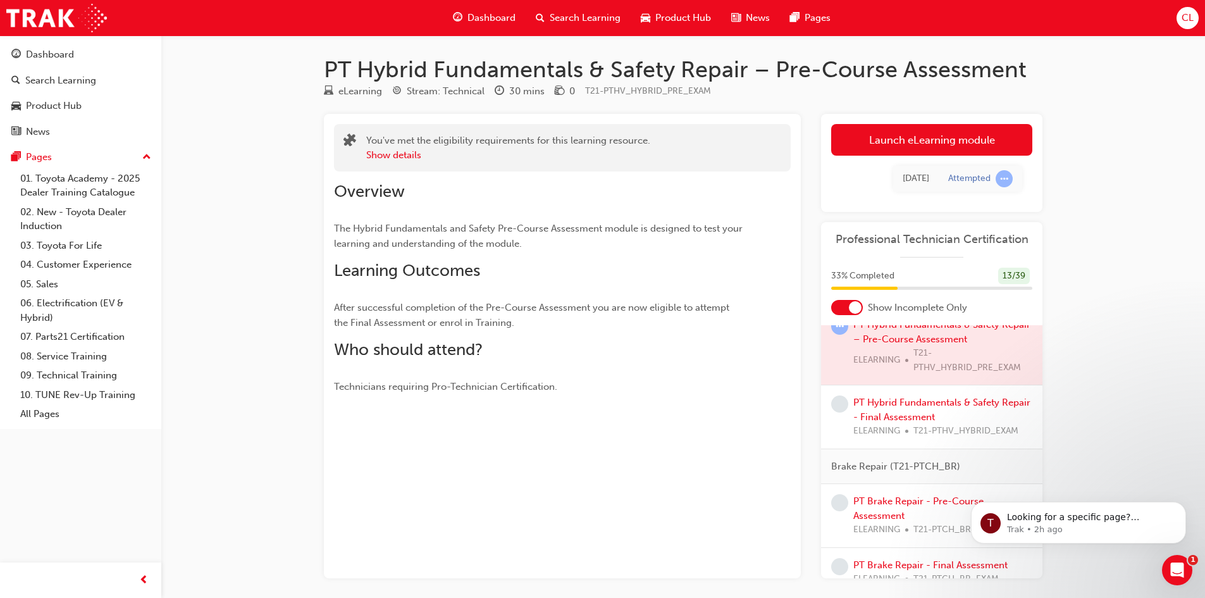
scroll to position [190, 0]
click at [916, 342] on div at bounding box center [931, 345] width 221 height 77
click at [848, 334] on span "learningRecordVerb_ATTEMPT-icon" at bounding box center [839, 325] width 17 height 17
click at [844, 334] on span "learningRecordVerb_ATTEMPT-icon" at bounding box center [839, 325] width 17 height 17
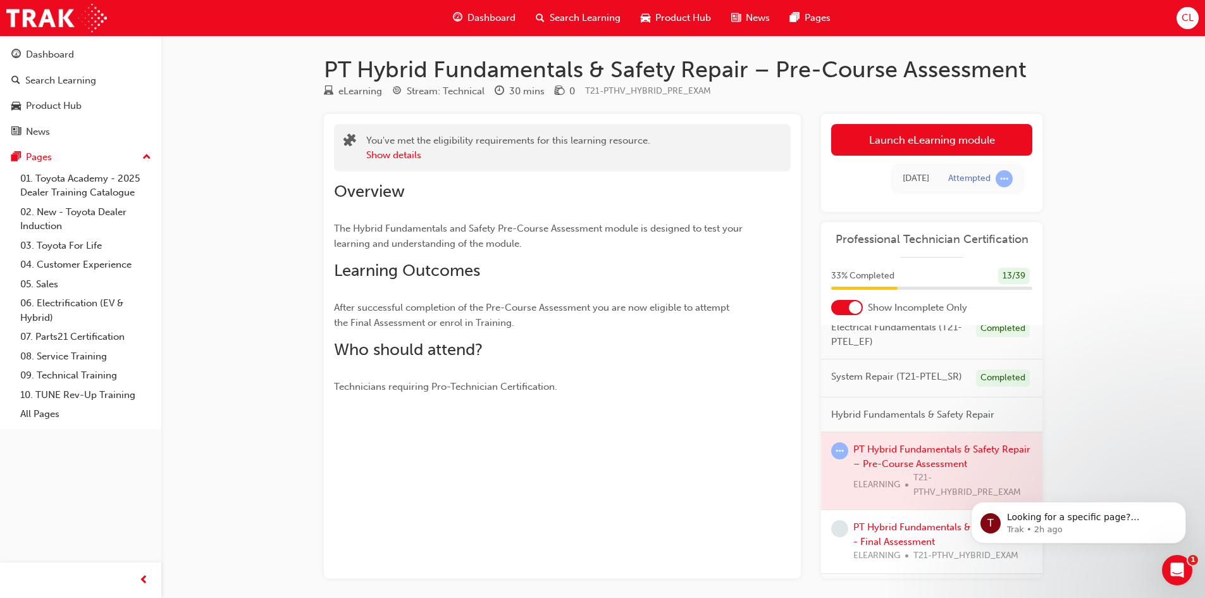
scroll to position [63, 0]
click at [846, 460] on span "learningRecordVerb_ATTEMPT-icon" at bounding box center [839, 451] width 17 height 17
click at [920, 475] on div at bounding box center [931, 471] width 221 height 77
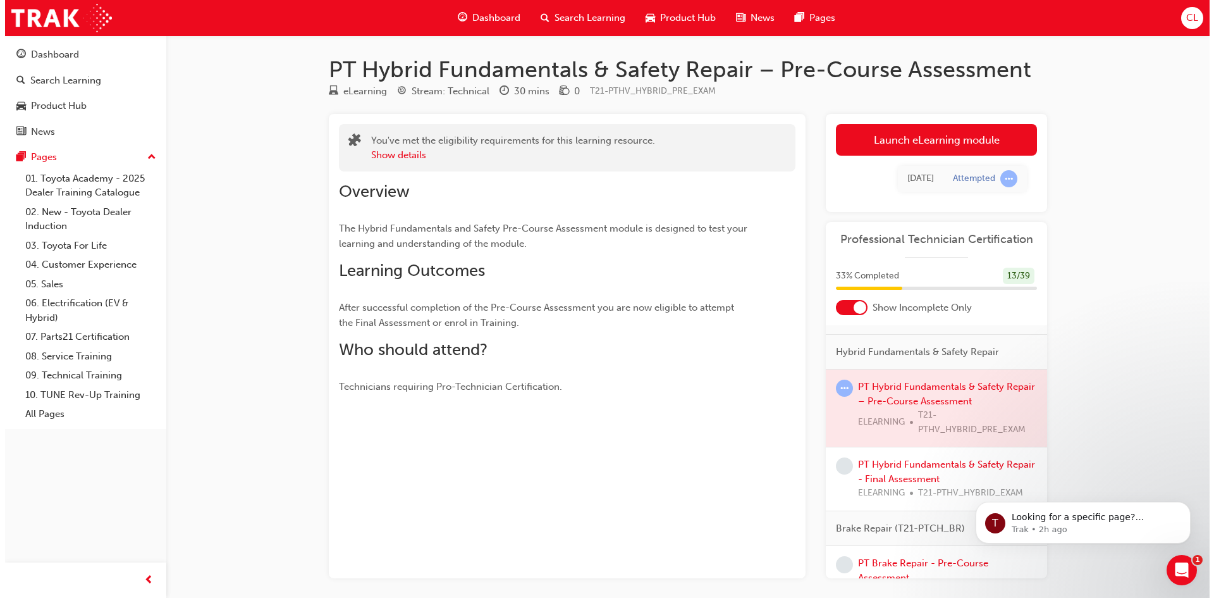
scroll to position [127, 0]
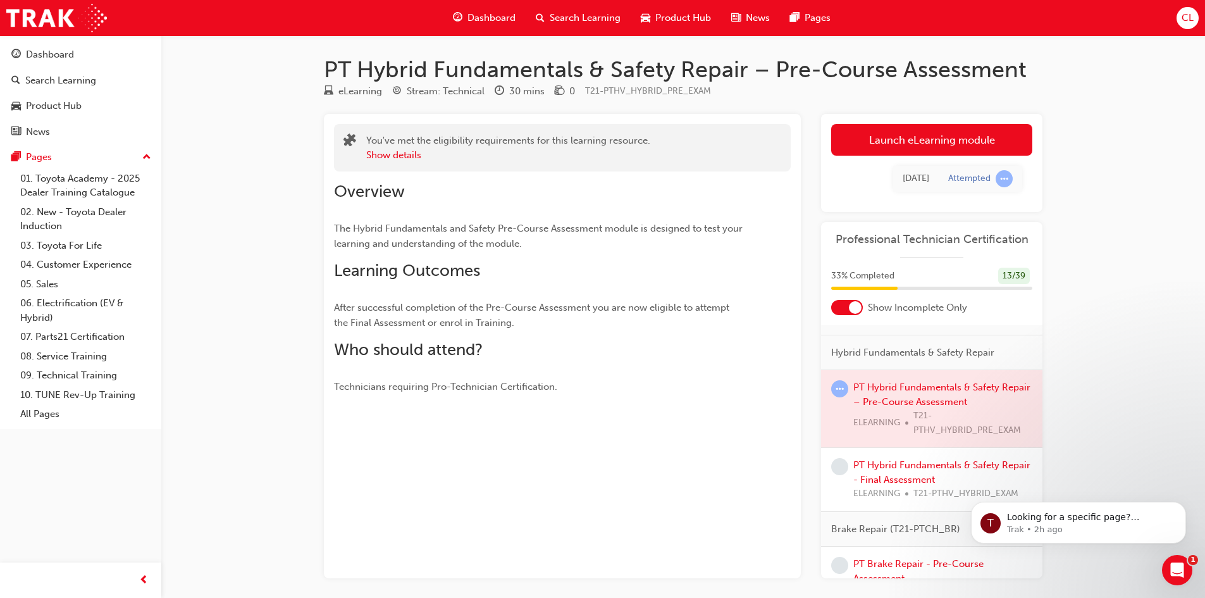
click at [841, 397] on span "learningRecordVerb_ATTEMPT-icon" at bounding box center [839, 388] width 17 height 17
click at [913, 417] on div at bounding box center [931, 408] width 221 height 77
click at [922, 135] on link "Launch eLearning module" at bounding box center [931, 140] width 201 height 32
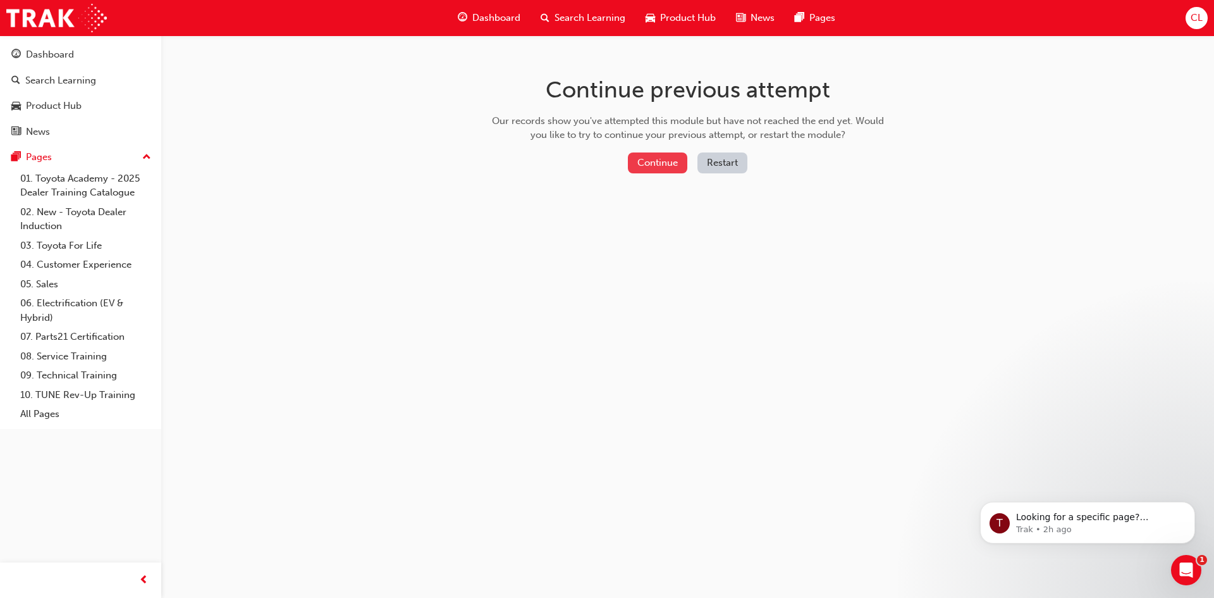
click at [666, 166] on button "Continue" at bounding box center [657, 162] width 59 height 21
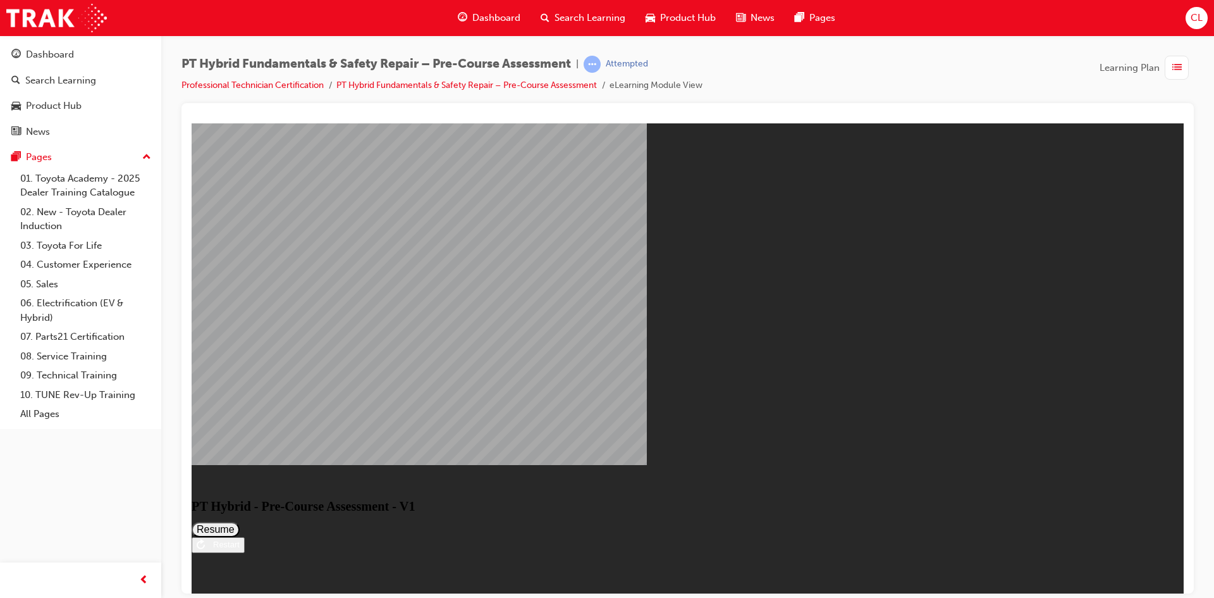
click at [240, 521] on button "Resume" at bounding box center [216, 528] width 48 height 15
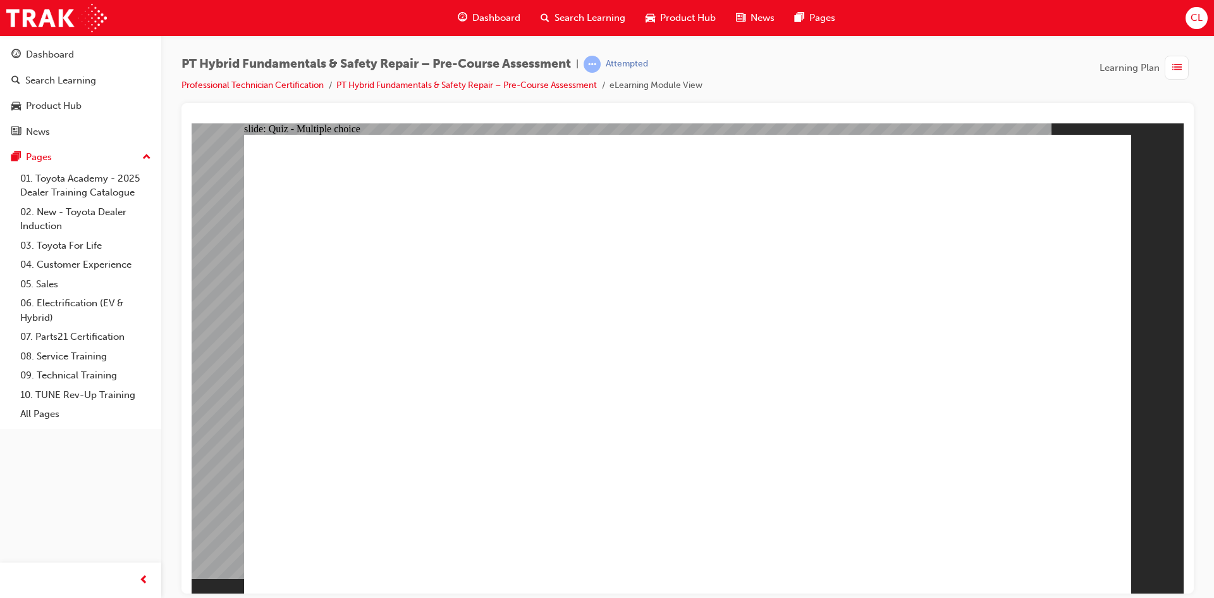
drag, startPoint x: 1110, startPoint y: 564, endPoint x: 1101, endPoint y: 560, distance: 9.6
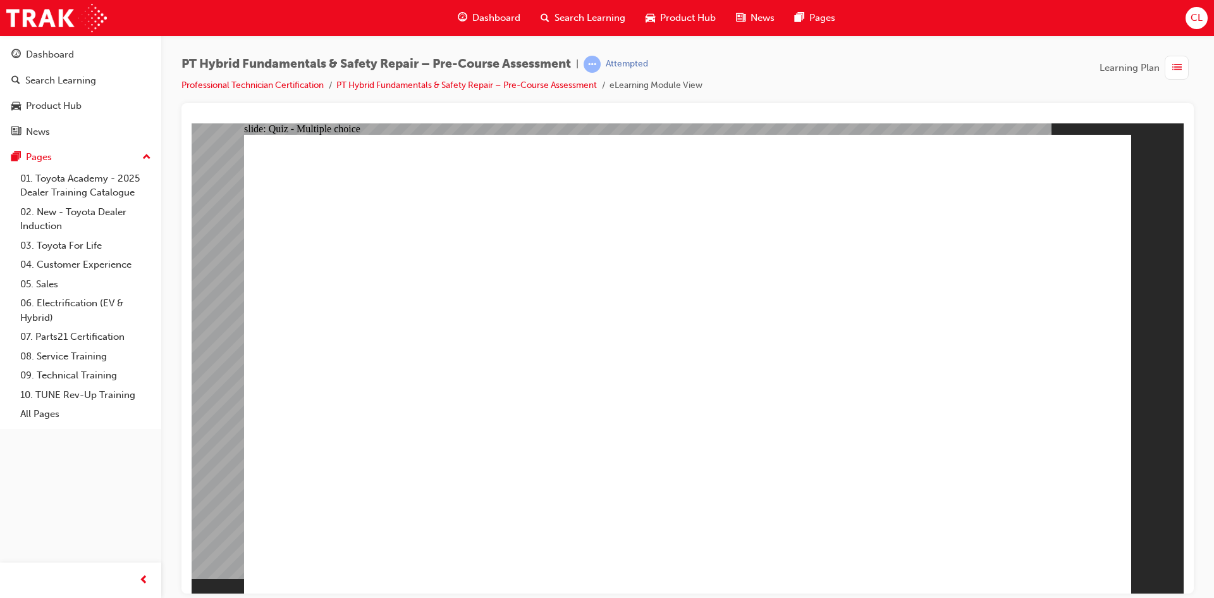
drag, startPoint x: 577, startPoint y: 449, endPoint x: 561, endPoint y: 472, distance: 27.7
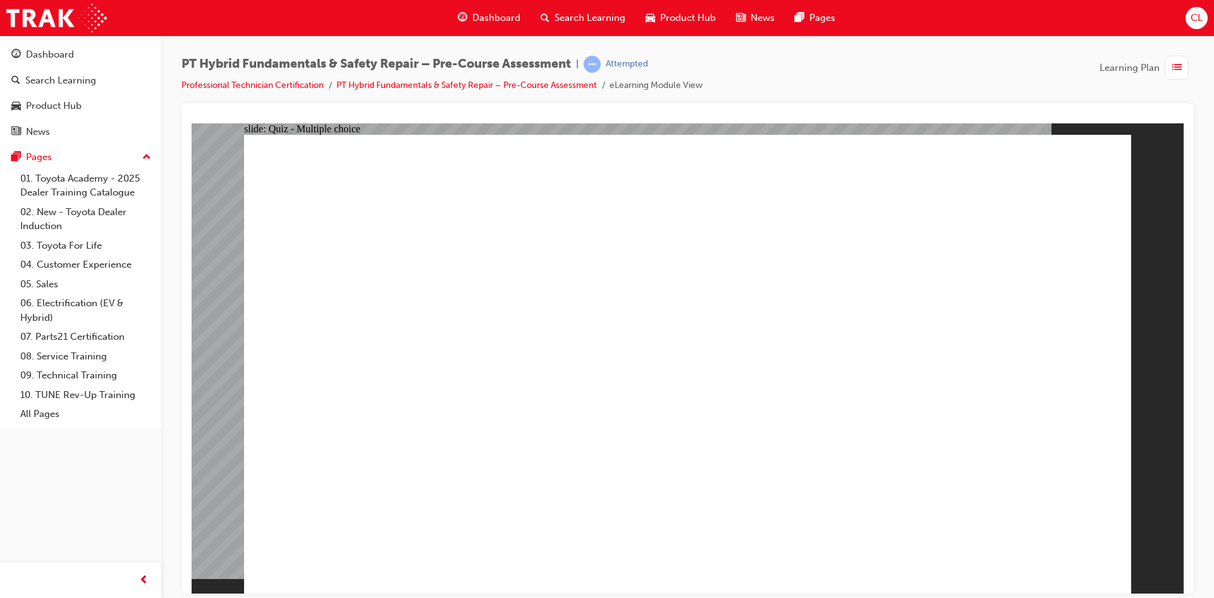
drag, startPoint x: 553, startPoint y: 451, endPoint x: 545, endPoint y: 369, distance: 82.0
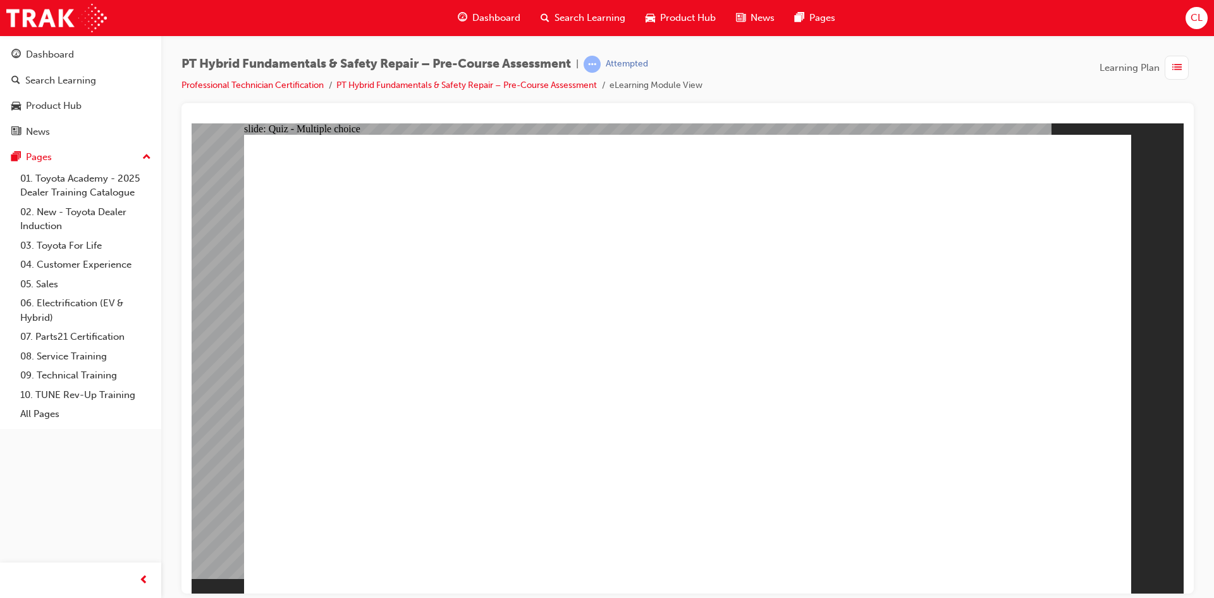
drag, startPoint x: 545, startPoint y: 369, endPoint x: 550, endPoint y: 391, distance: 22.1
click at [557, 87] on link "PT Hybrid Fundamentals & Safety Repair – Pre-Course Assessment" at bounding box center [467, 85] width 261 height 11
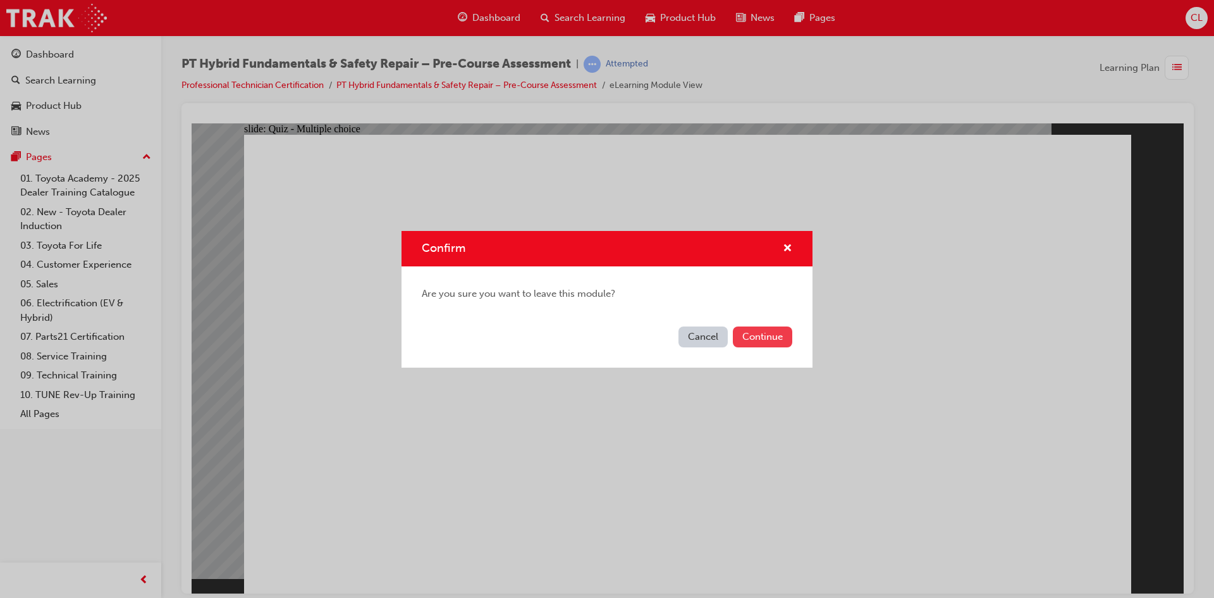
click at [741, 326] on button "Continue" at bounding box center [762, 336] width 59 height 21
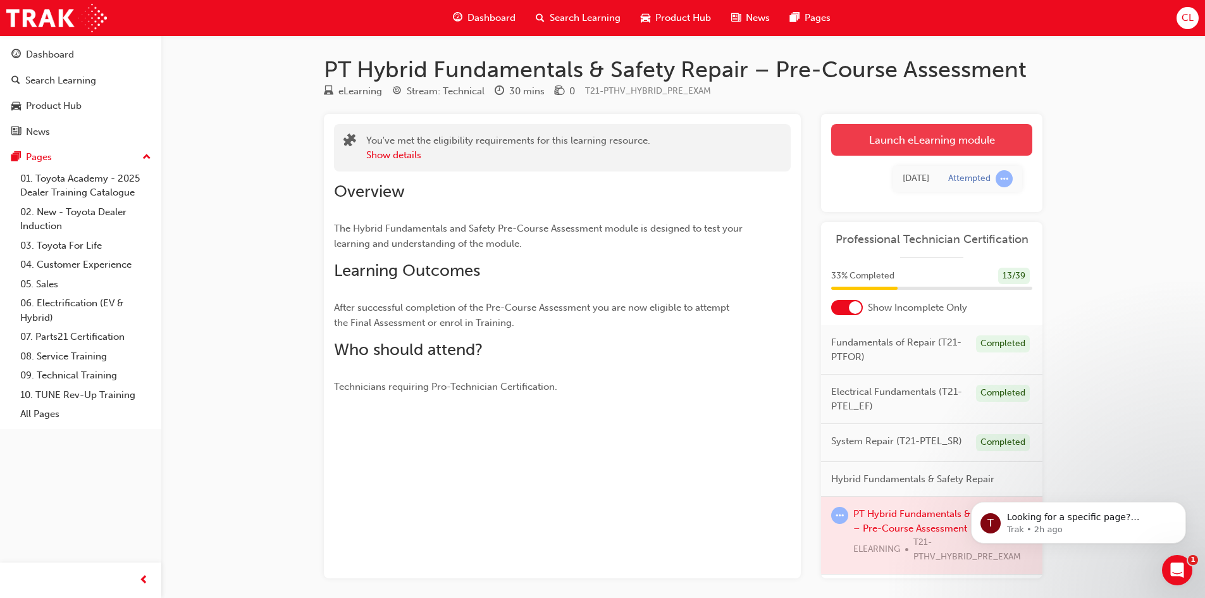
click at [907, 148] on link "Launch eLearning module" at bounding box center [931, 140] width 201 height 32
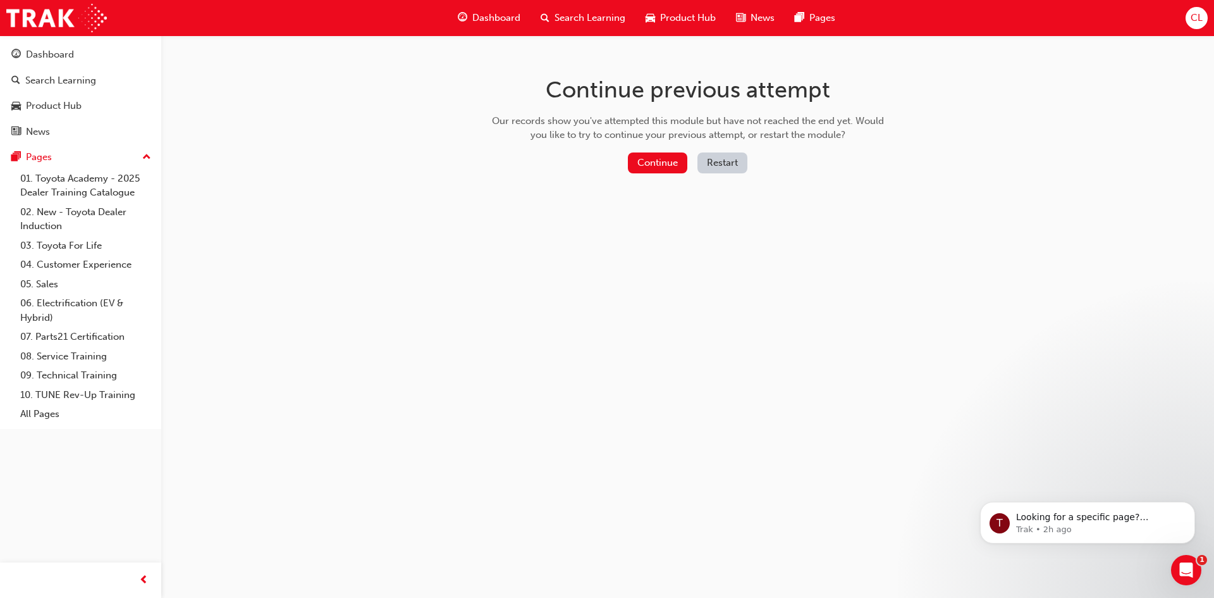
click at [714, 163] on button "Restart" at bounding box center [723, 162] width 50 height 21
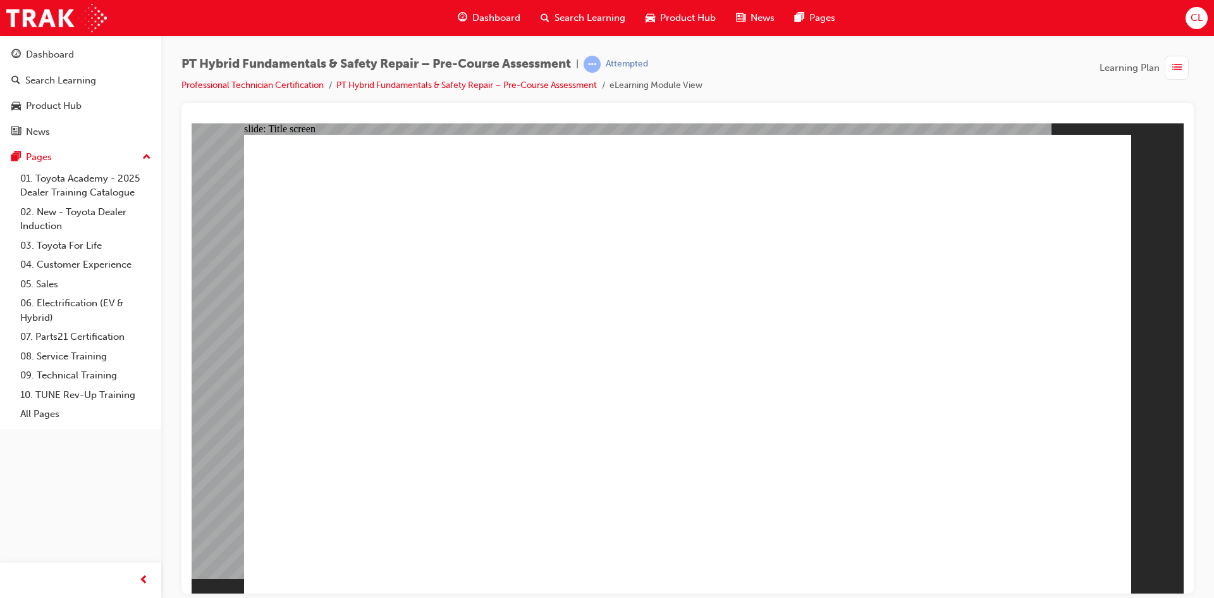
radio input "true"
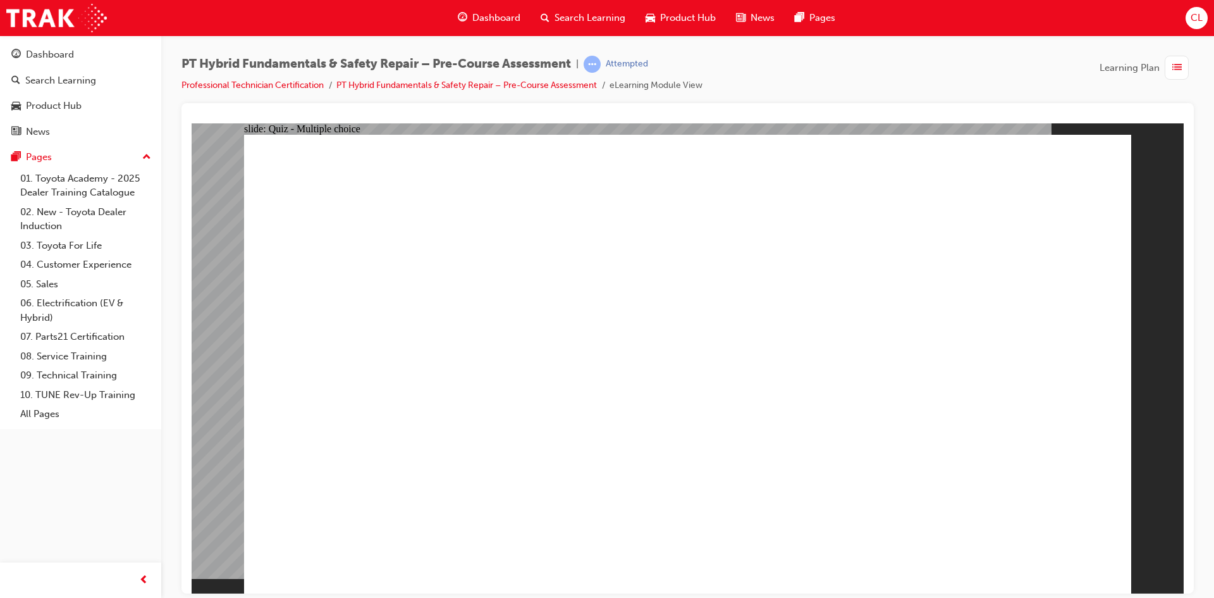
radio input "true"
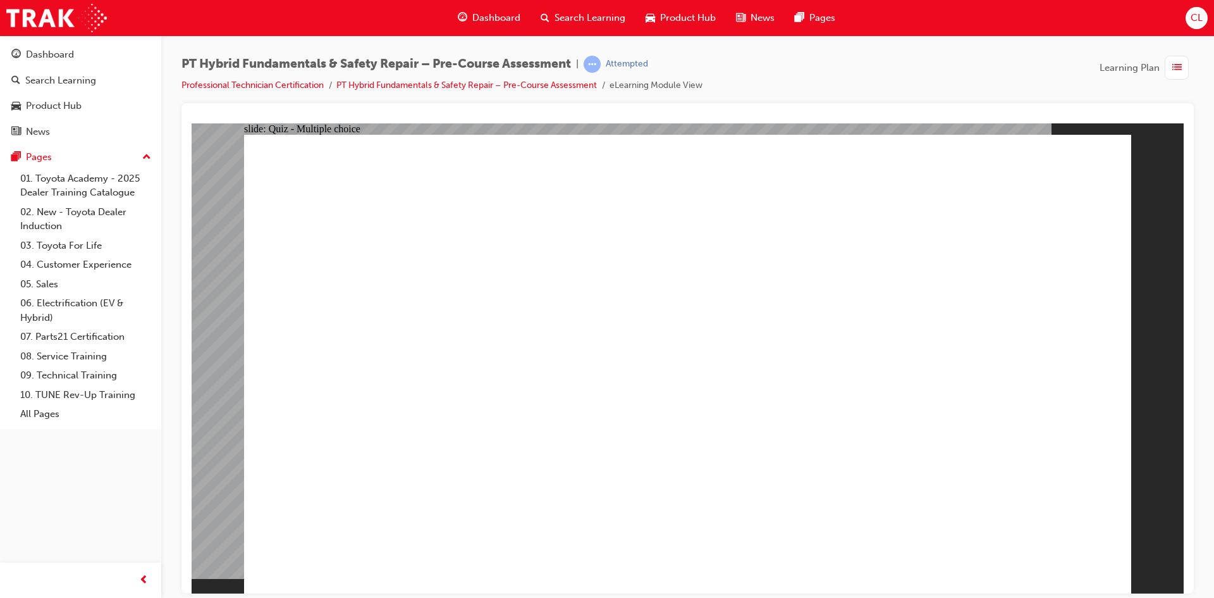
radio input "true"
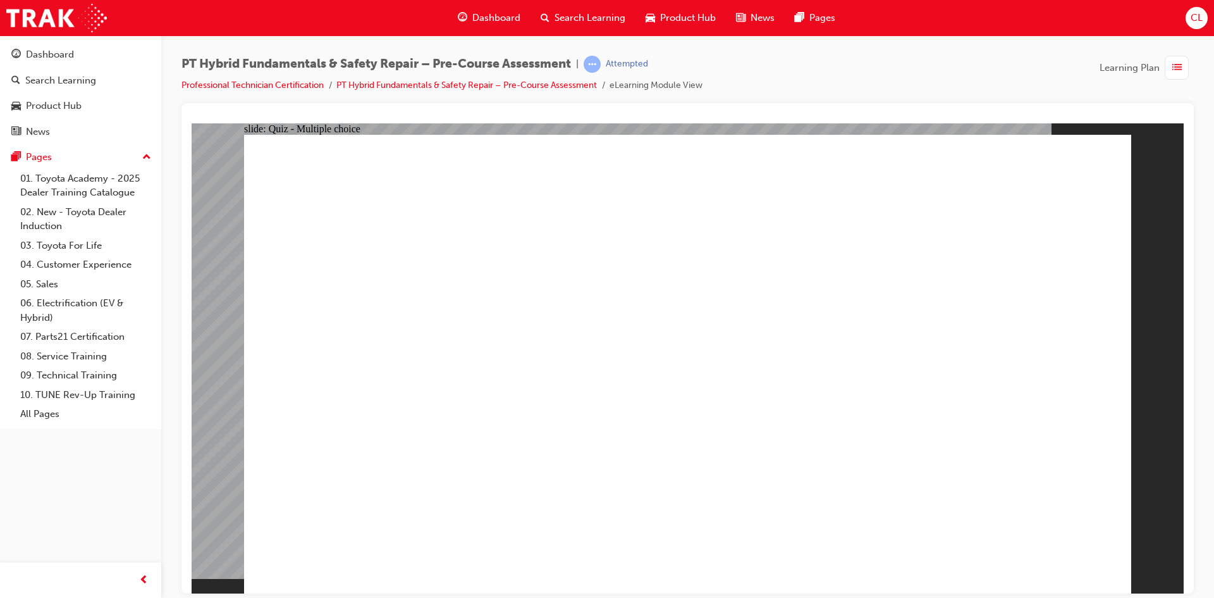
checkbox input "true"
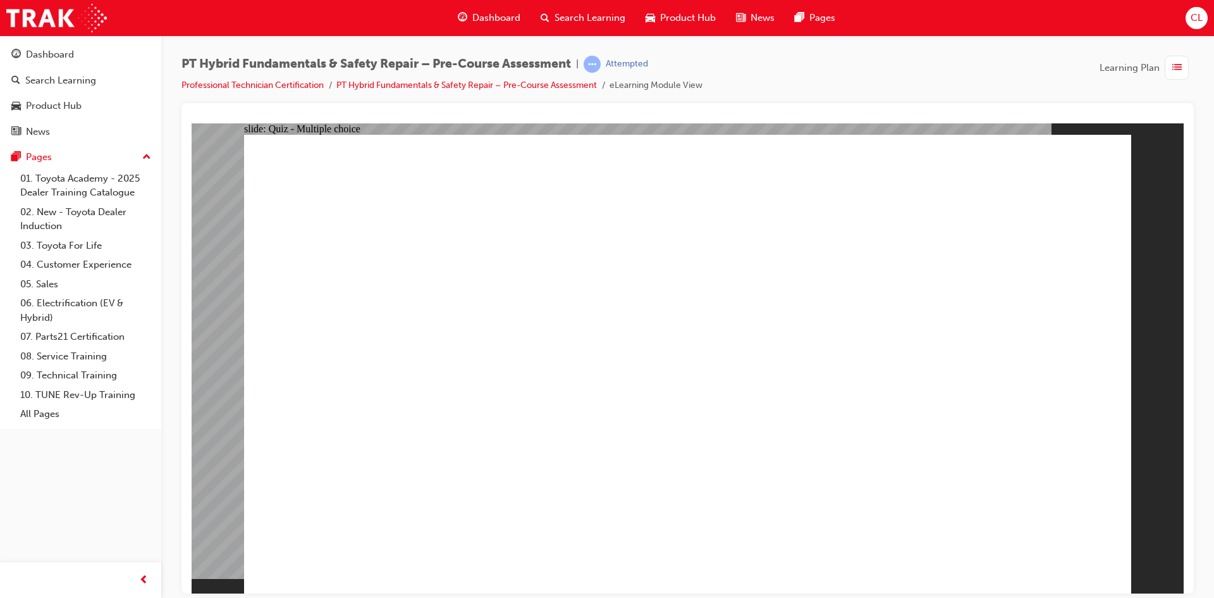
checkbox input "true"
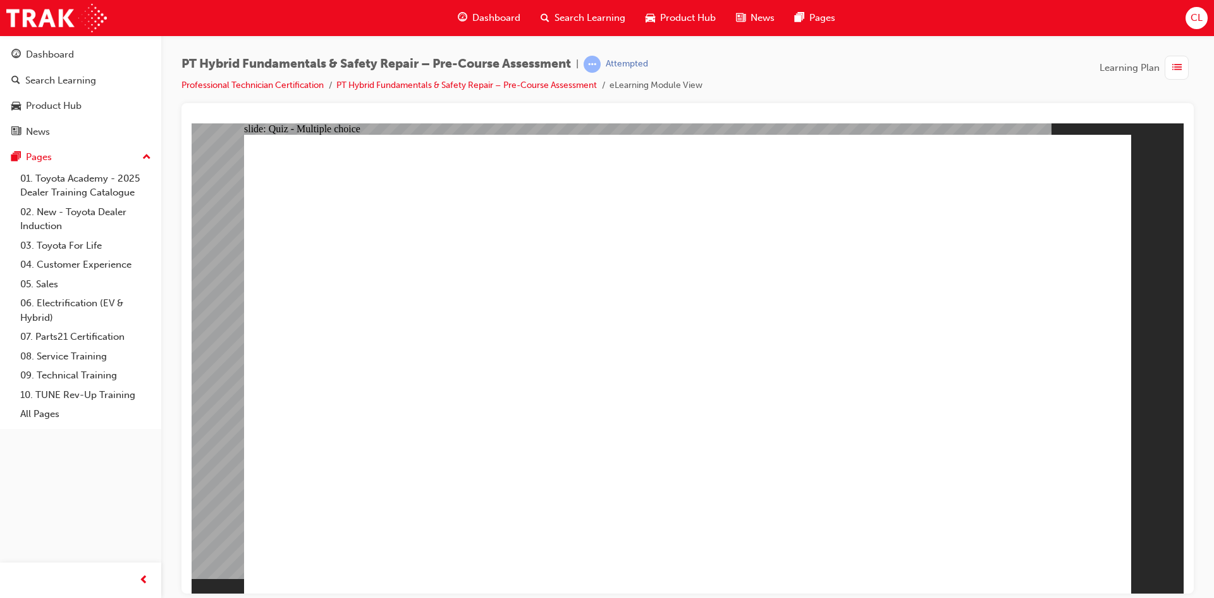
radio input "true"
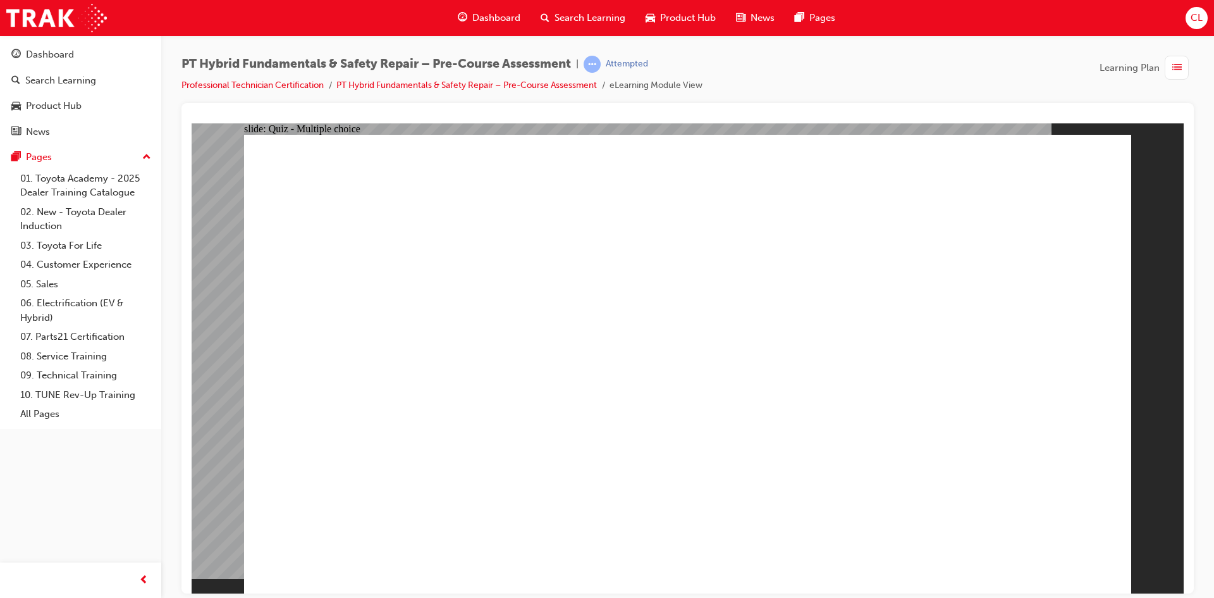
radio input "true"
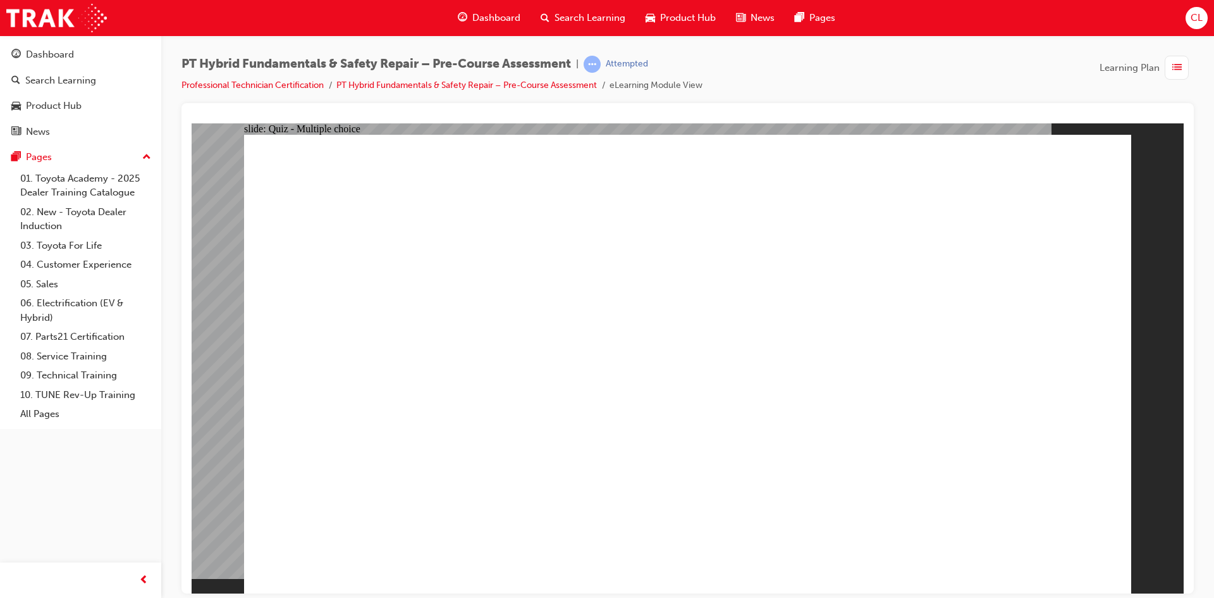
radio input "true"
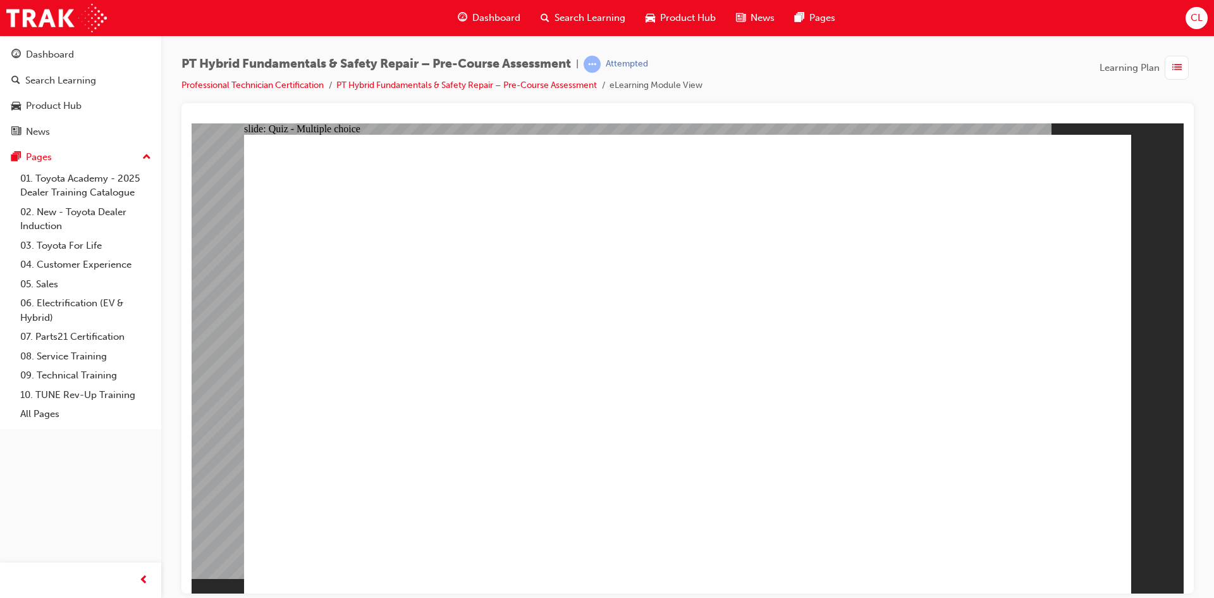
drag, startPoint x: 647, startPoint y: 548, endPoint x: 633, endPoint y: 402, distance: 146.2
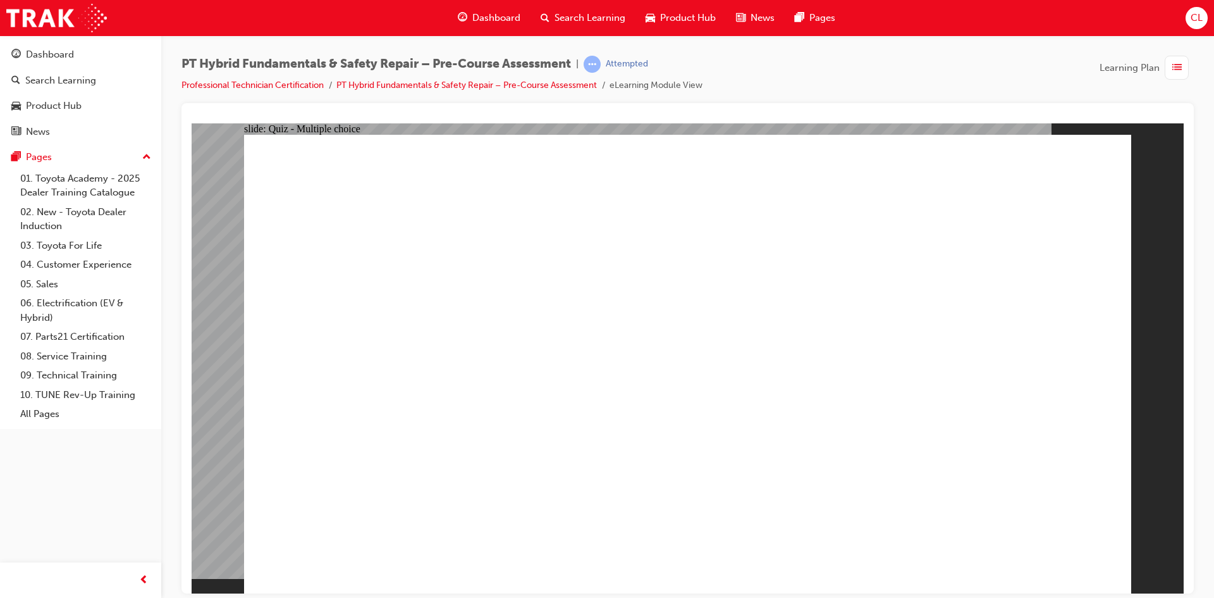
drag, startPoint x: 634, startPoint y: 404, endPoint x: 637, endPoint y: 410, distance: 6.5
click at [1166, 65] on div "button" at bounding box center [1177, 68] width 24 height 24
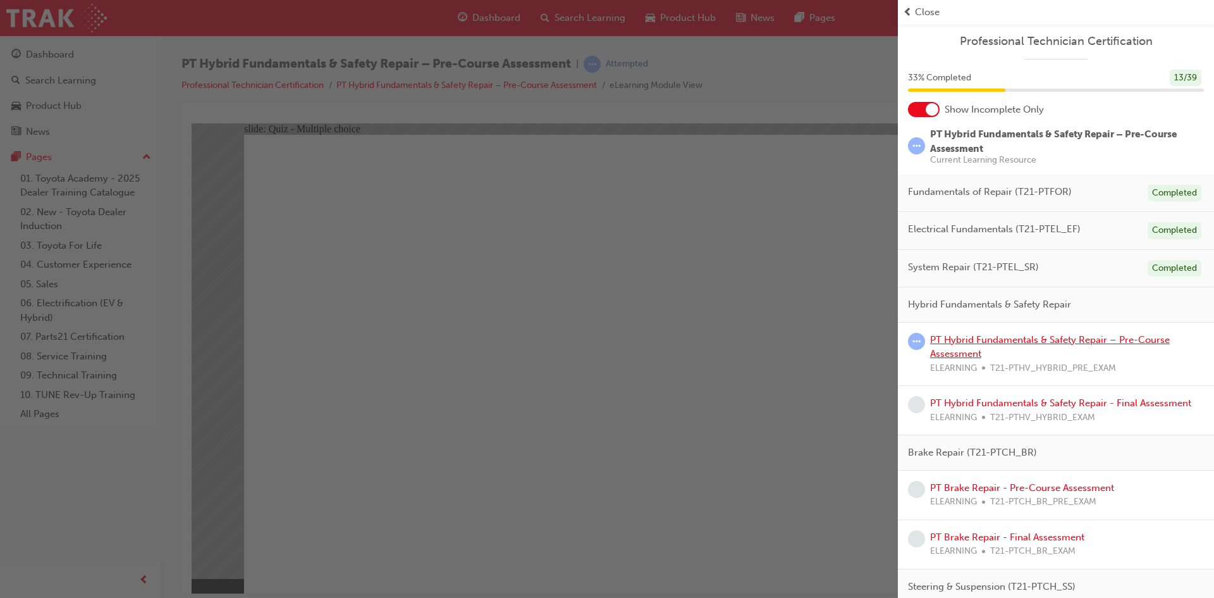
click at [948, 356] on link "PT Hybrid Fundamentals & Safety Repair – Pre-Course Assessment" at bounding box center [1050, 347] width 240 height 26
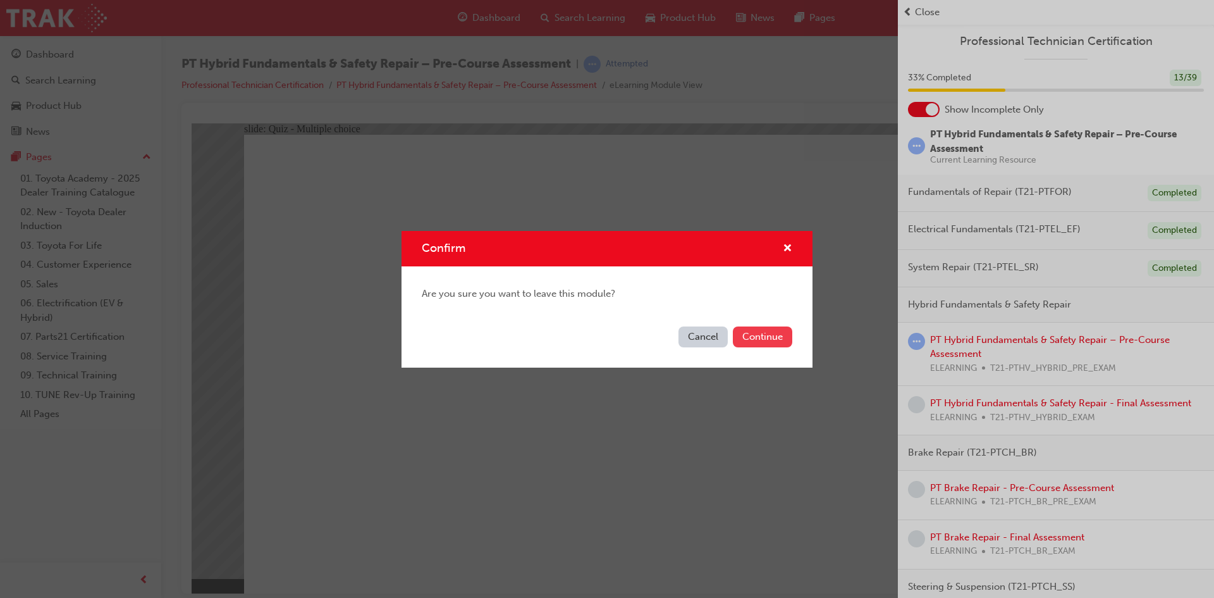
click at [735, 335] on button "Continue" at bounding box center [762, 336] width 59 height 21
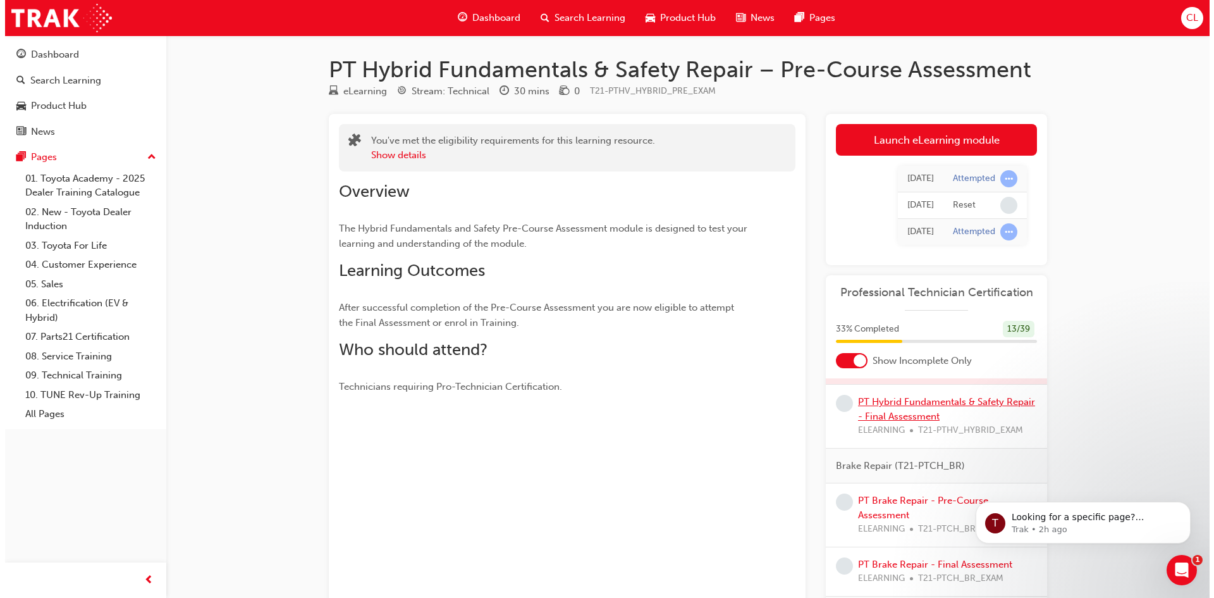
scroll to position [316, 0]
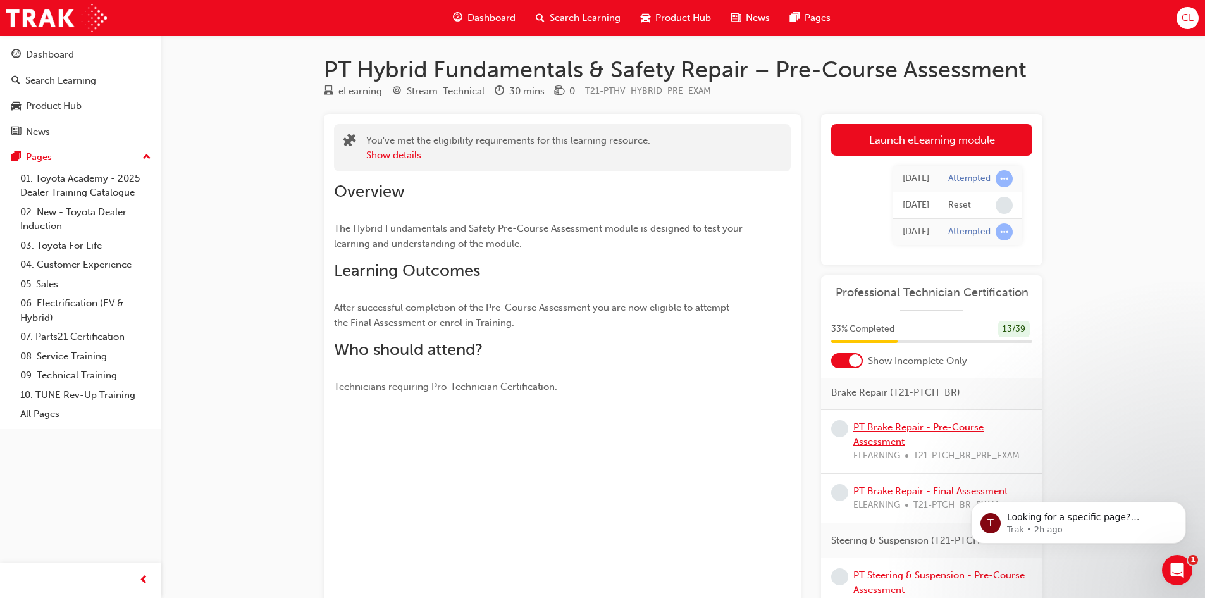
click at [888, 447] on link "PT Brake Repair - Pre-Course Assessment" at bounding box center [918, 434] width 130 height 26
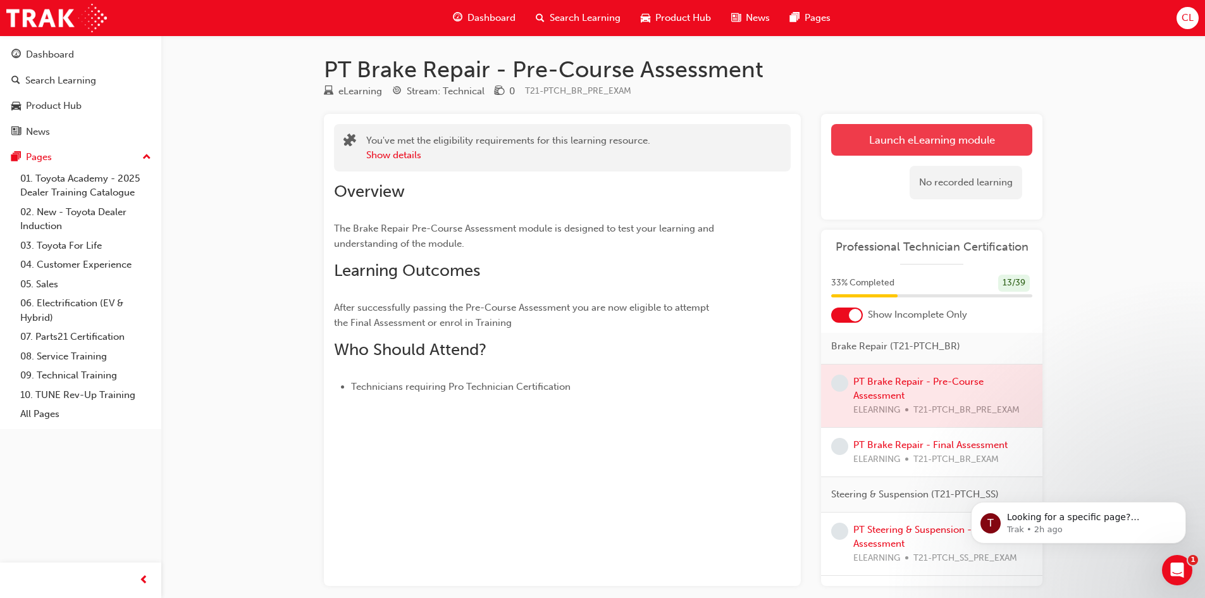
click at [954, 144] on link "Launch eLearning module" at bounding box center [931, 140] width 201 height 32
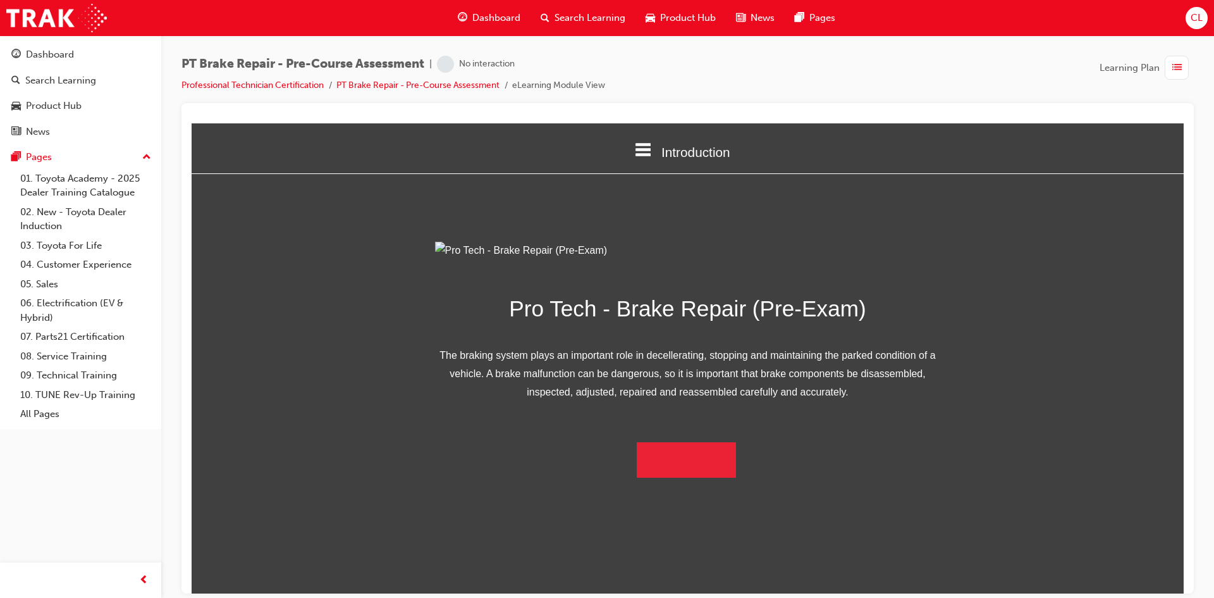
scroll to position [23, 0]
click at [710, 477] on button "Begin Module" at bounding box center [687, 459] width 100 height 35
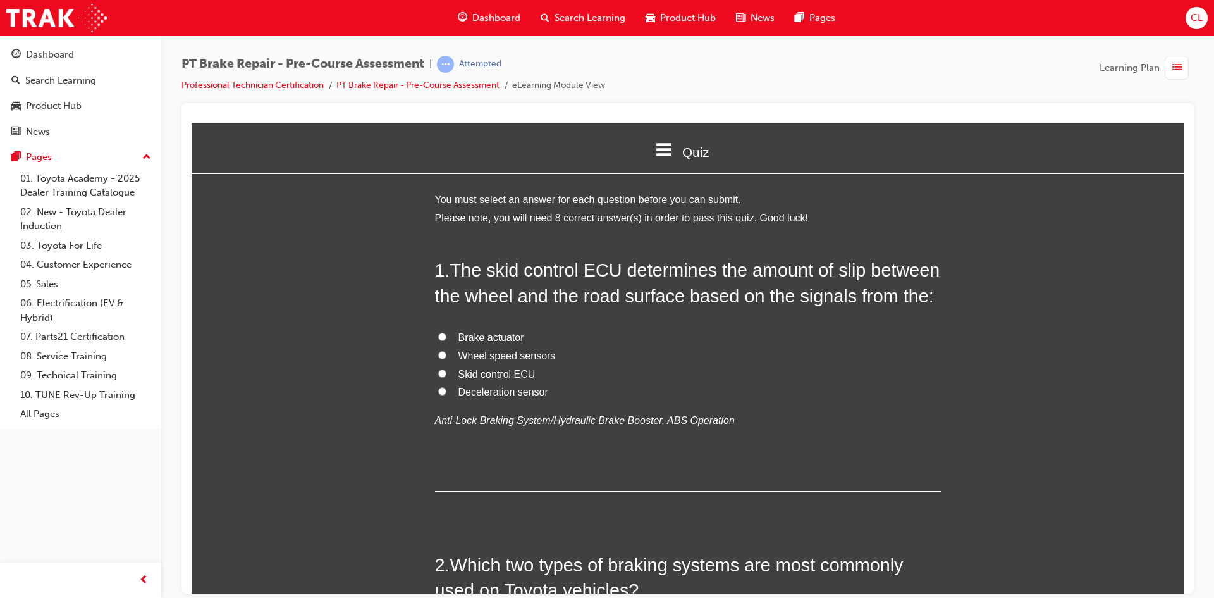
click at [491, 373] on span "Skid control ECU" at bounding box center [497, 373] width 77 height 11
click at [447, 373] on input "Skid control ECU" at bounding box center [442, 373] width 8 height 8
radio input "true"
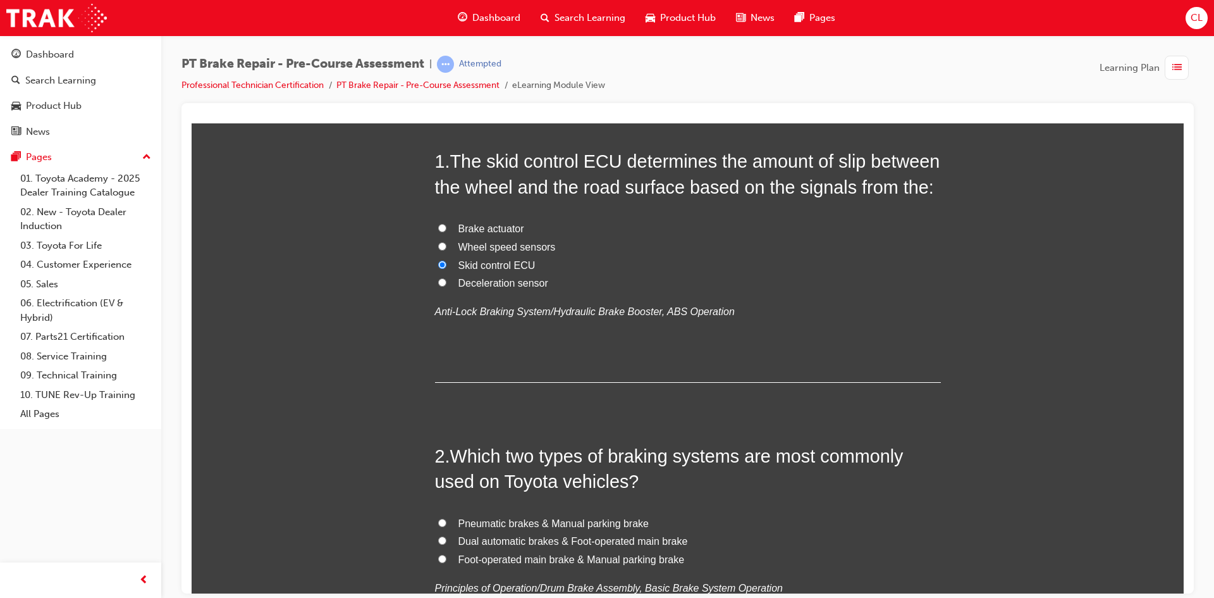
scroll to position [253, 0]
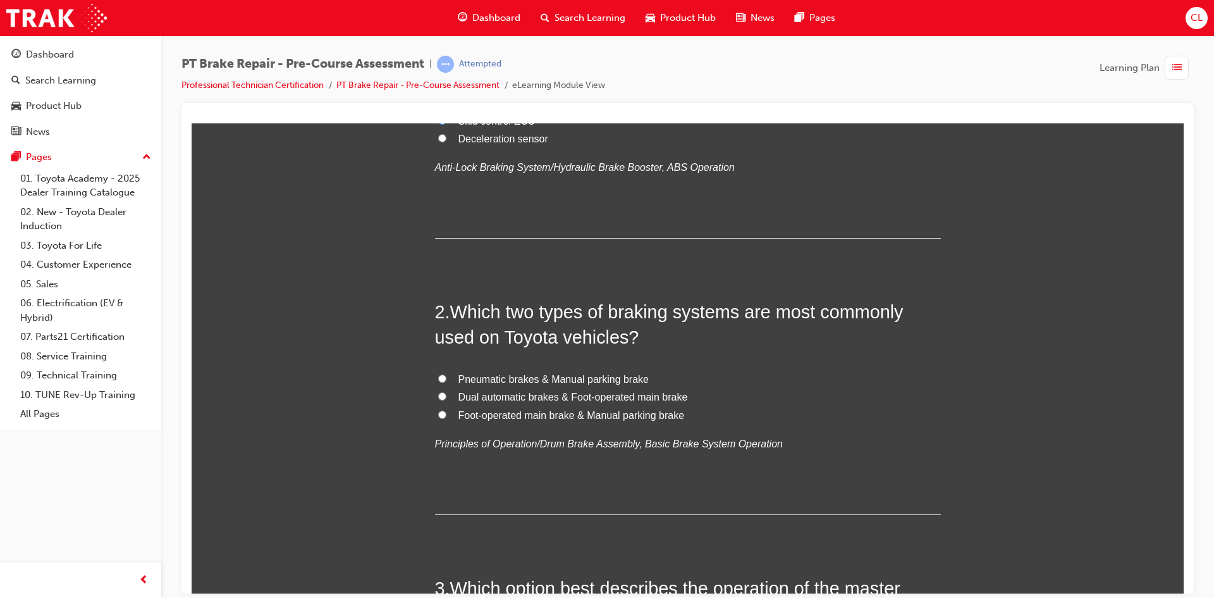
click at [517, 414] on span "Foot-operated main brake & Manual parking brake" at bounding box center [572, 414] width 226 height 11
click at [447, 414] on input "Foot-operated main brake & Manual parking brake" at bounding box center [442, 414] width 8 height 8
radio input "true"
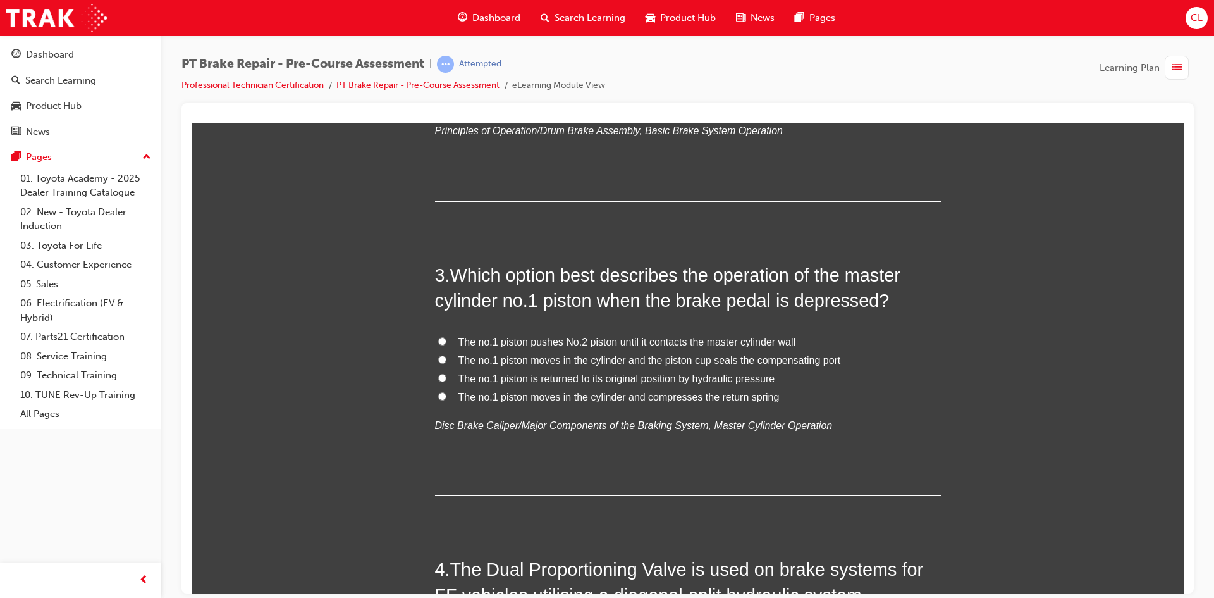
scroll to position [633, 0]
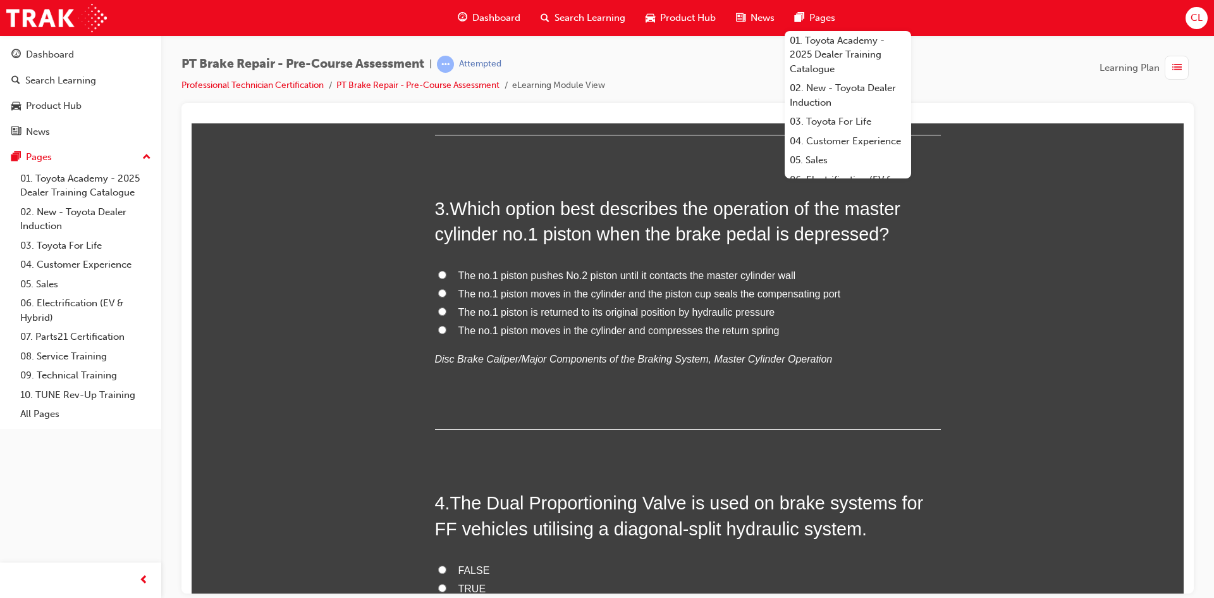
click at [1027, 60] on div "PT Brake Repair - Pre-Course Assessment | Attempted Professional Technician Cer…" at bounding box center [688, 79] width 1013 height 47
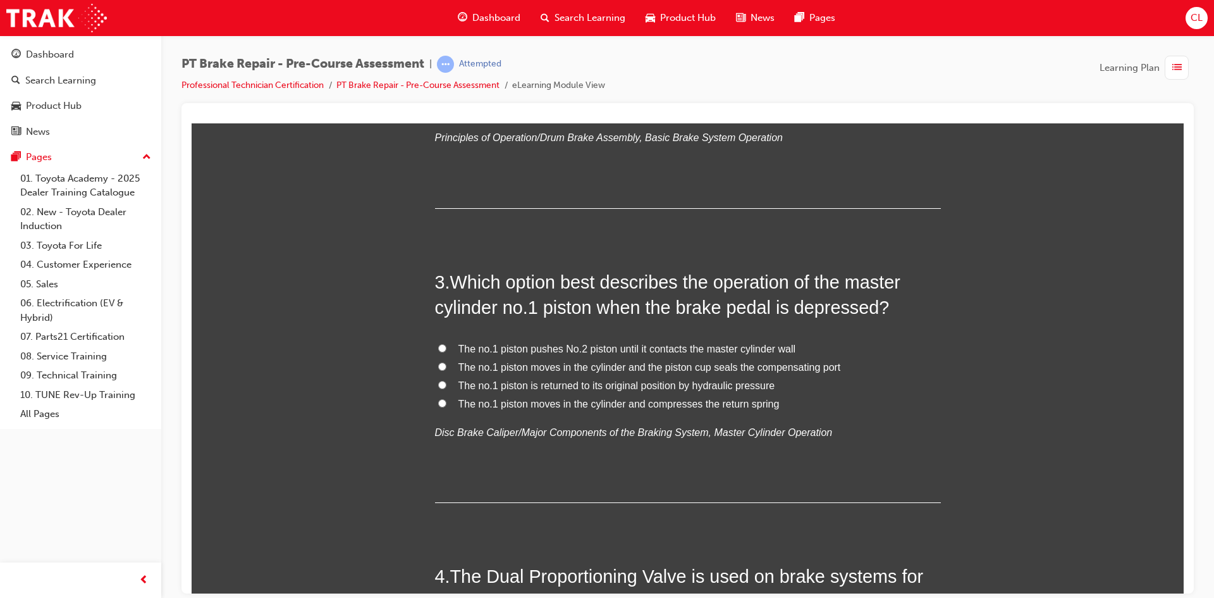
scroll to position [569, 0]
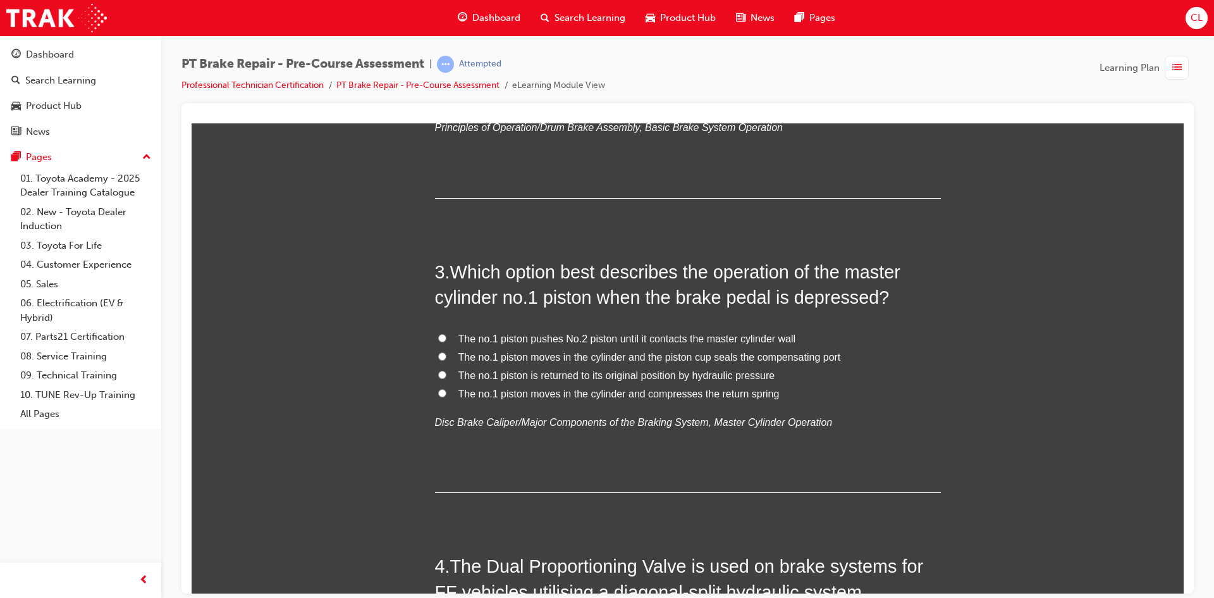
click at [497, 355] on span "The no.1 piston moves in the cylinder and the piston cup seals the compensating…" at bounding box center [650, 356] width 383 height 11
click at [447, 355] on input "The no.1 piston moves in the cylinder and the piston cup seals the compensating…" at bounding box center [442, 356] width 8 height 8
radio input "true"
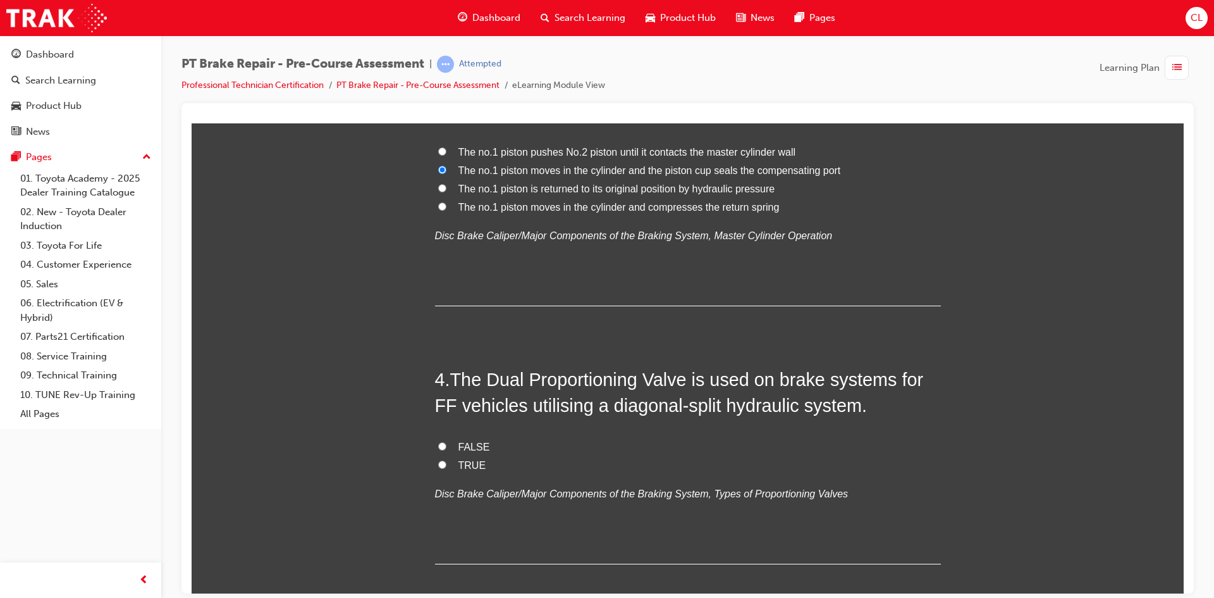
scroll to position [822, 0]
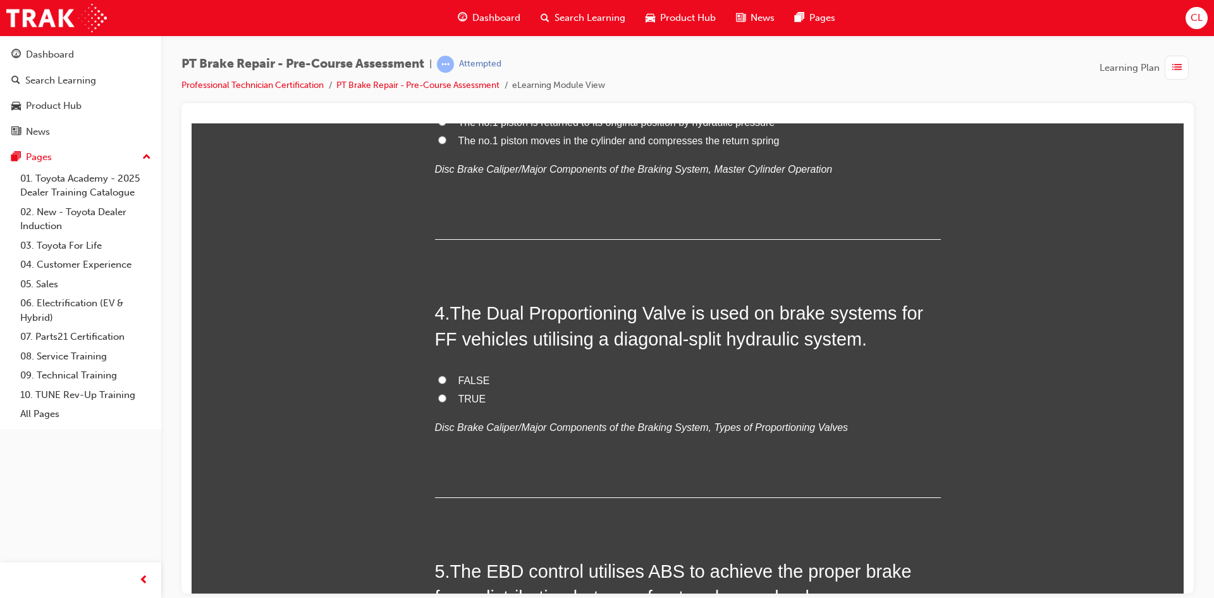
click at [450, 400] on label "TRUE" at bounding box center [688, 399] width 506 height 18
click at [447, 400] on input "TRUE" at bounding box center [442, 397] width 8 height 8
radio input "true"
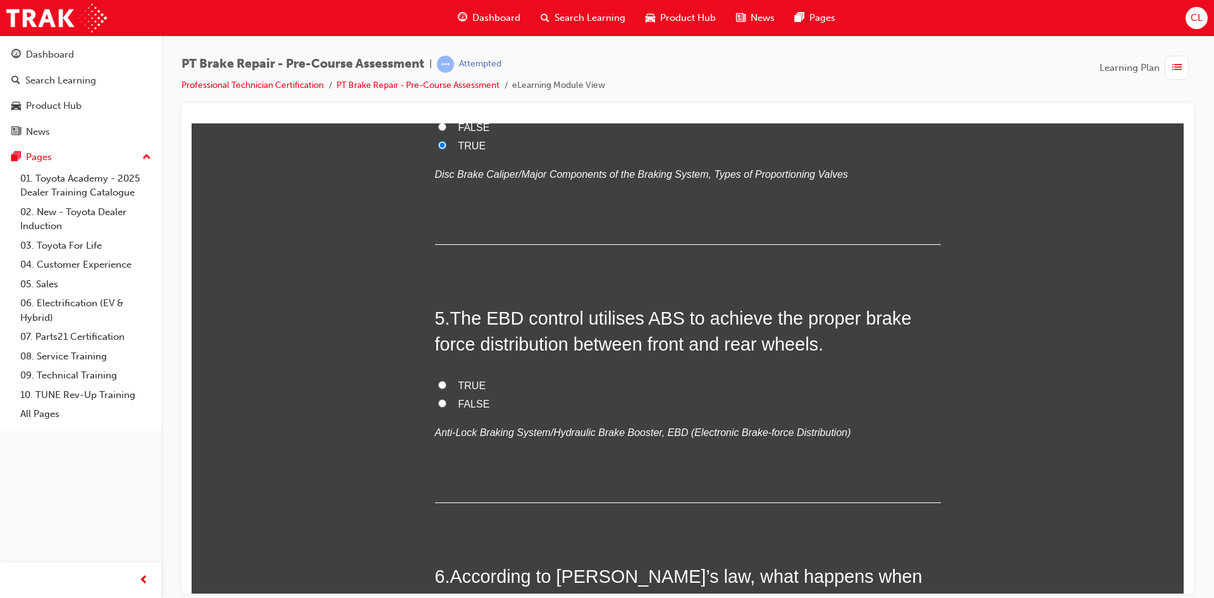
scroll to position [1139, 0]
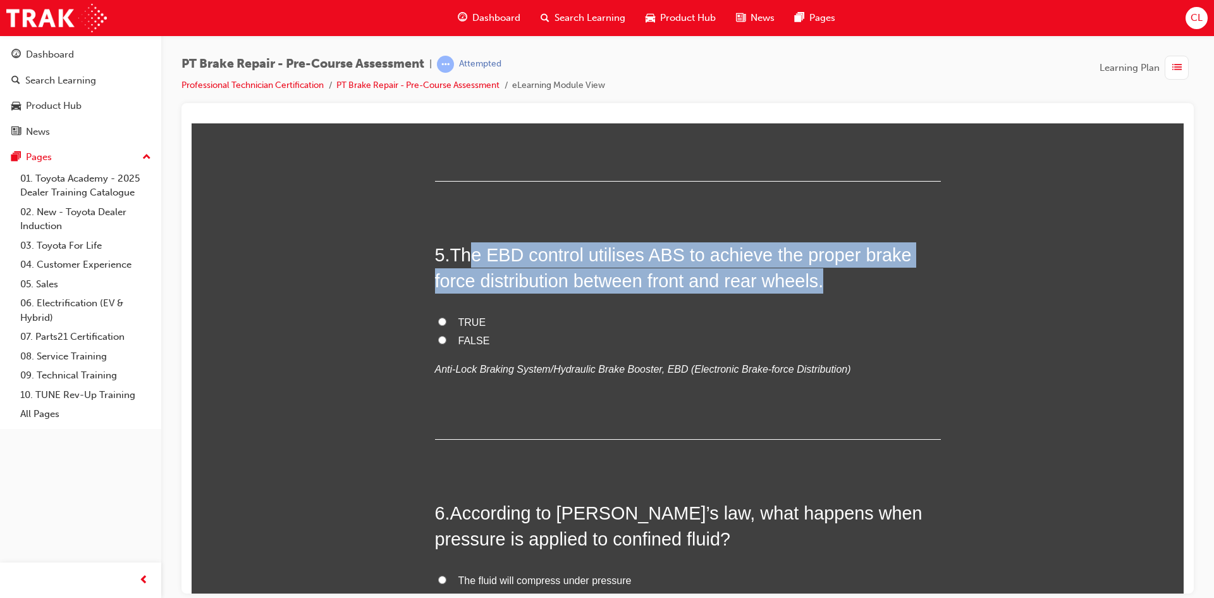
drag, startPoint x: 469, startPoint y: 255, endPoint x: 915, endPoint y: 279, distance: 446.6
click at [915, 279] on h2 "5 . The EBD control utilises ABS to achieve the proper brake force distribution…" at bounding box center [688, 267] width 506 height 51
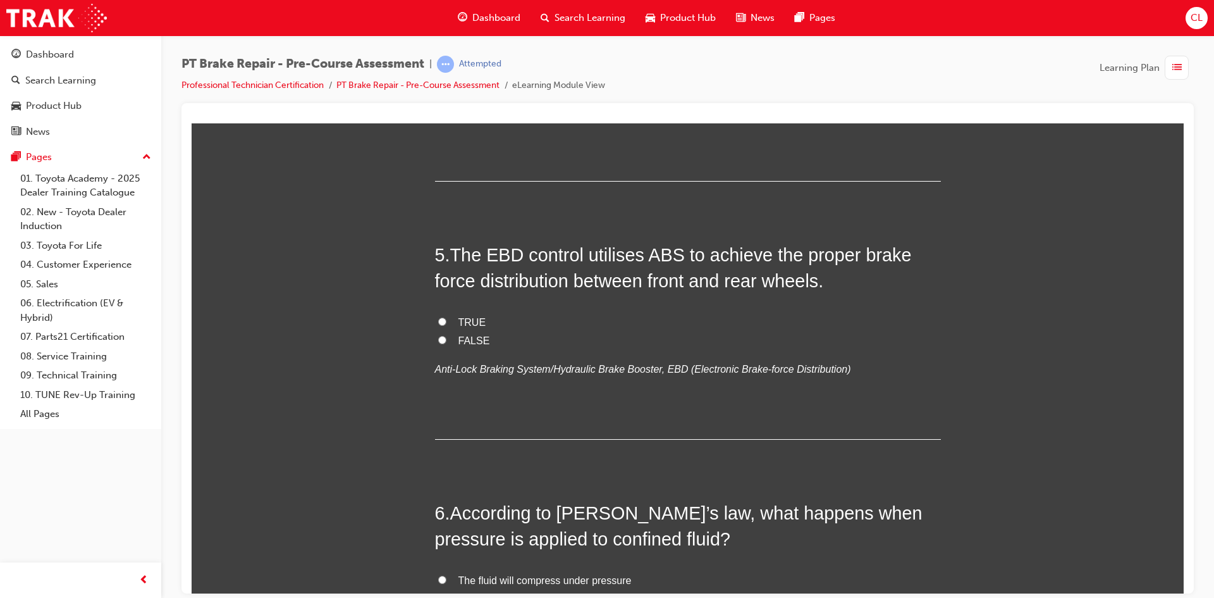
click at [464, 336] on span "FALSE" at bounding box center [475, 340] width 32 height 11
click at [447, 336] on input "FALSE" at bounding box center [442, 339] width 8 height 8
radio input "true"
click at [464, 318] on span "TRUE" at bounding box center [473, 321] width 28 height 11
click at [447, 318] on input "TRUE" at bounding box center [442, 321] width 8 height 8
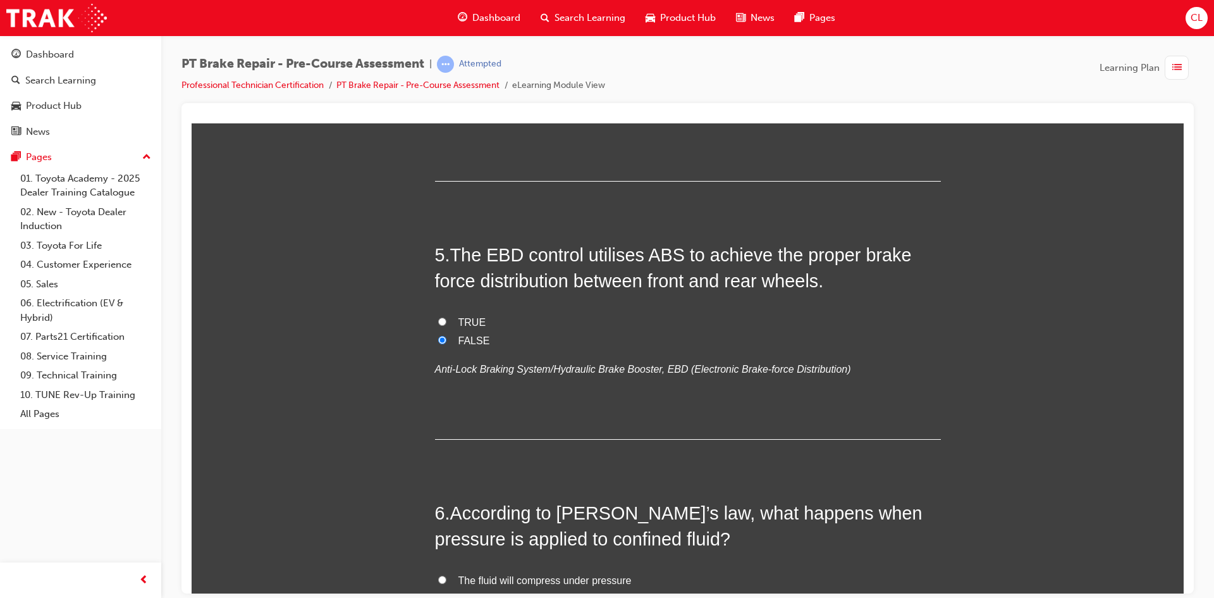
radio input "true"
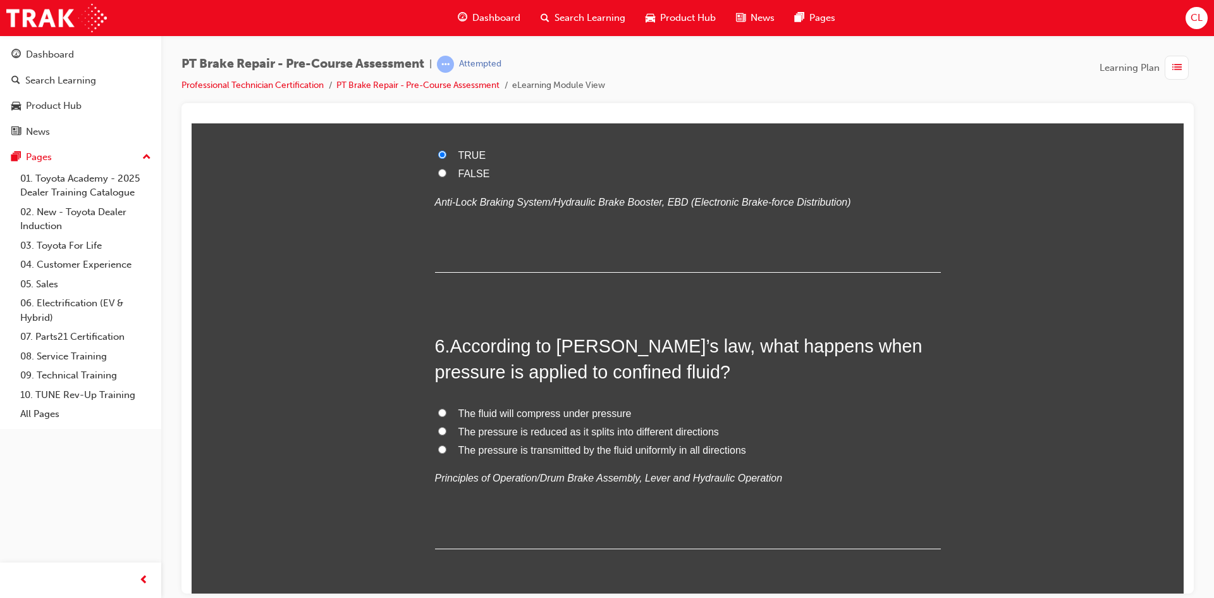
scroll to position [1328, 0]
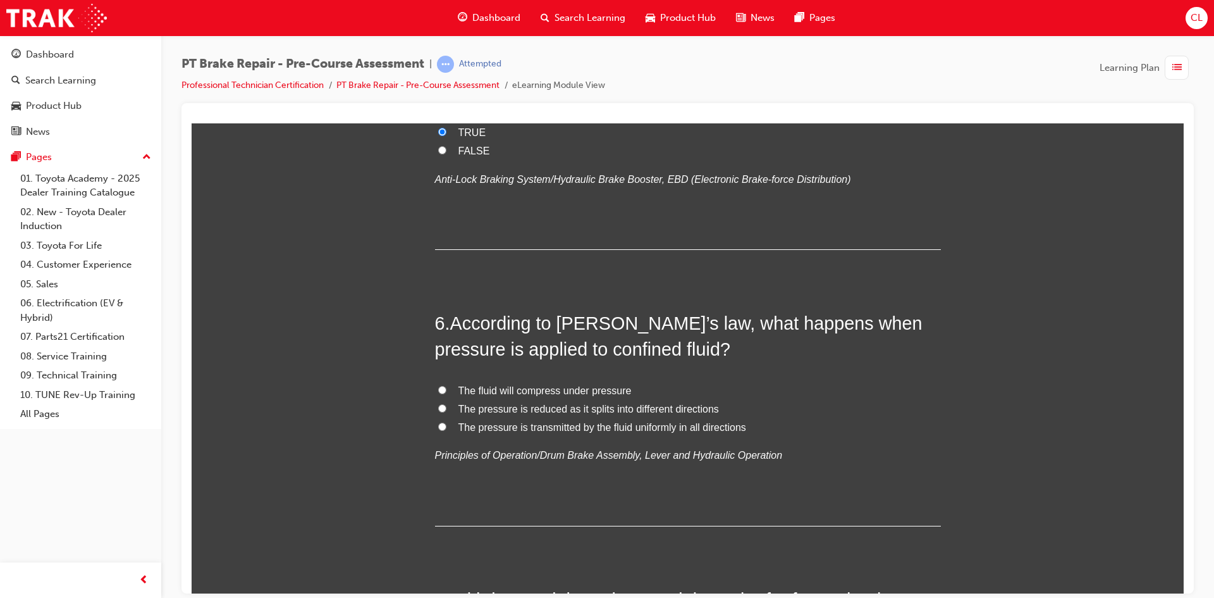
click at [666, 428] on span "The pressure is transmitted by the fluid uniformly in all directions" at bounding box center [603, 426] width 288 height 11
click at [447, 428] on input "The pressure is transmitted by the fluid uniformly in all directions" at bounding box center [442, 426] width 8 height 8
radio input "true"
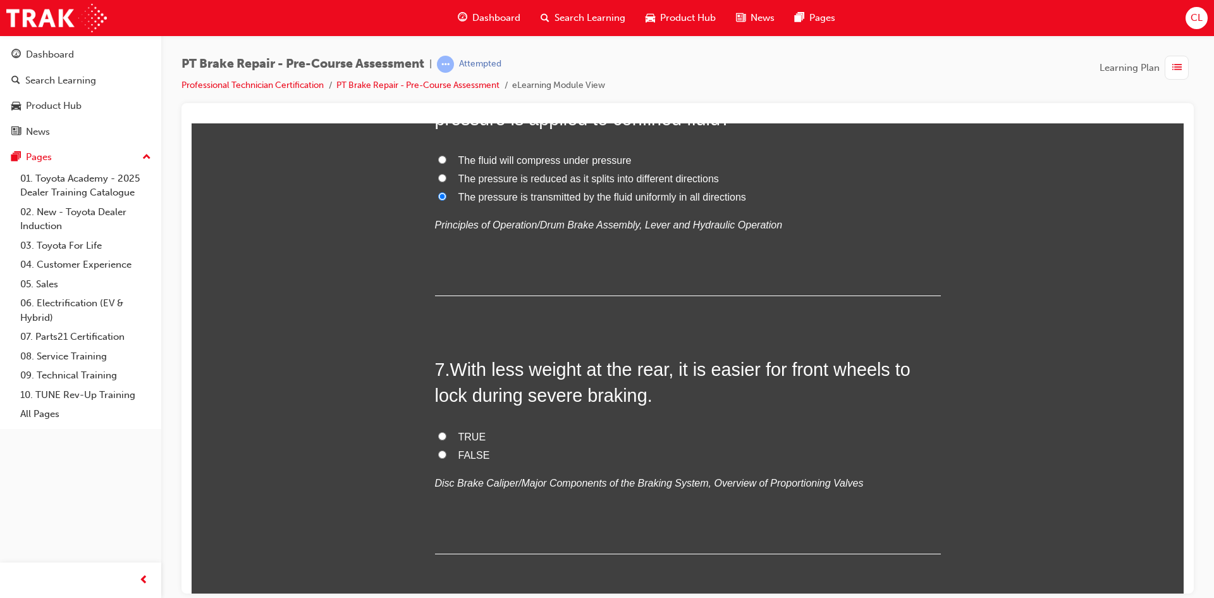
scroll to position [1581, 0]
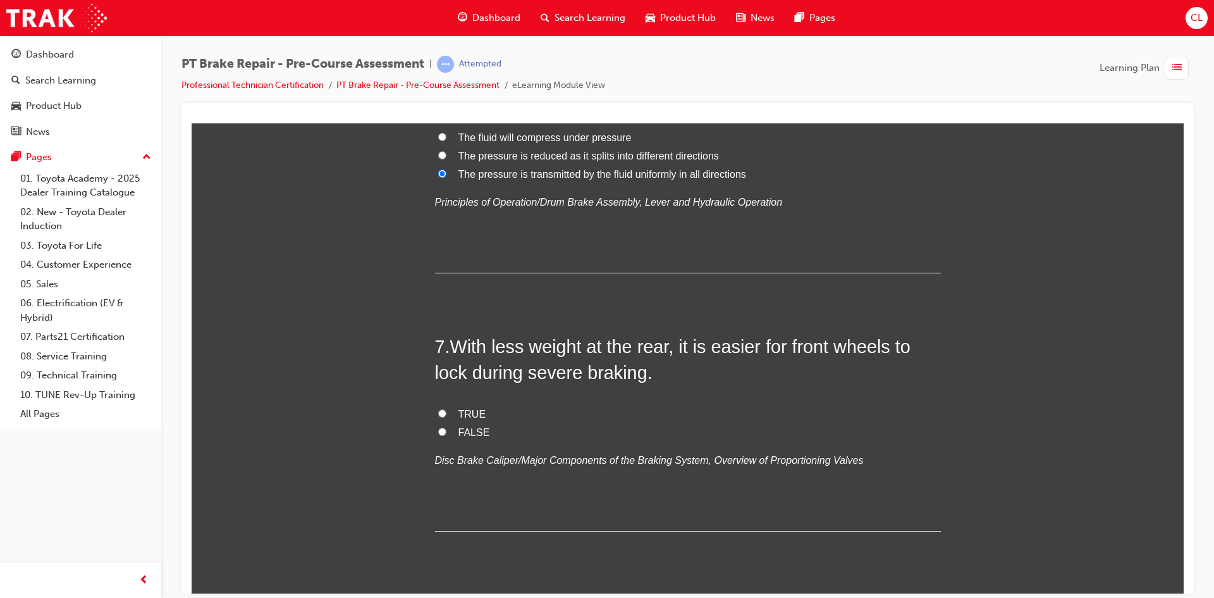
click at [462, 438] on label "FALSE" at bounding box center [688, 432] width 506 height 18
click at [447, 435] on input "FALSE" at bounding box center [442, 431] width 8 height 8
radio input "true"
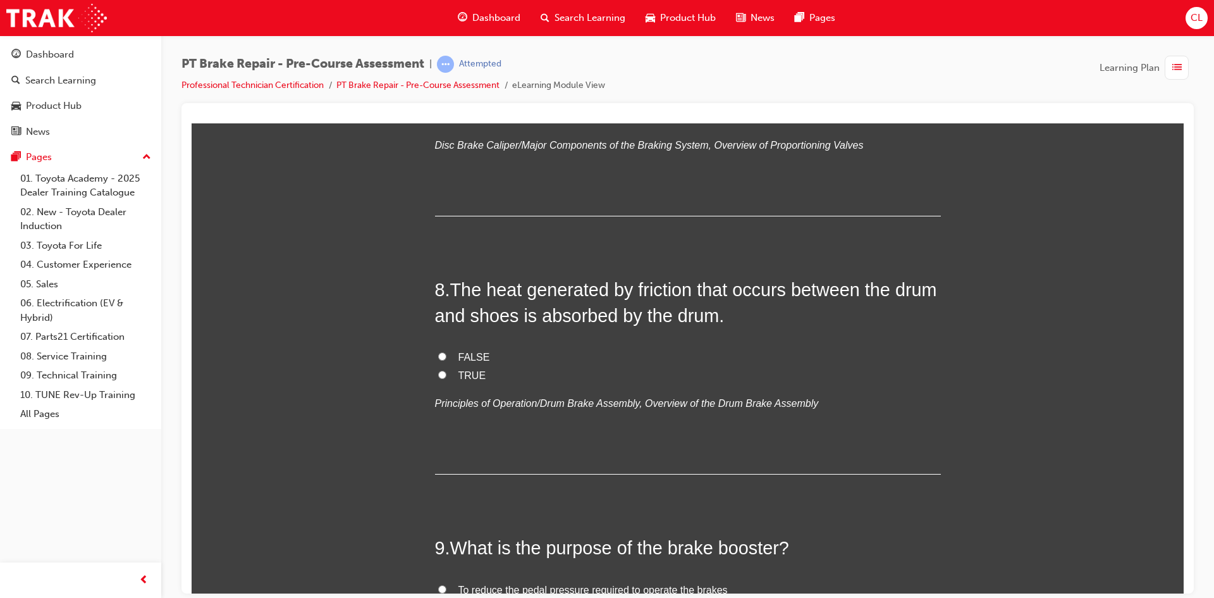
scroll to position [1898, 0]
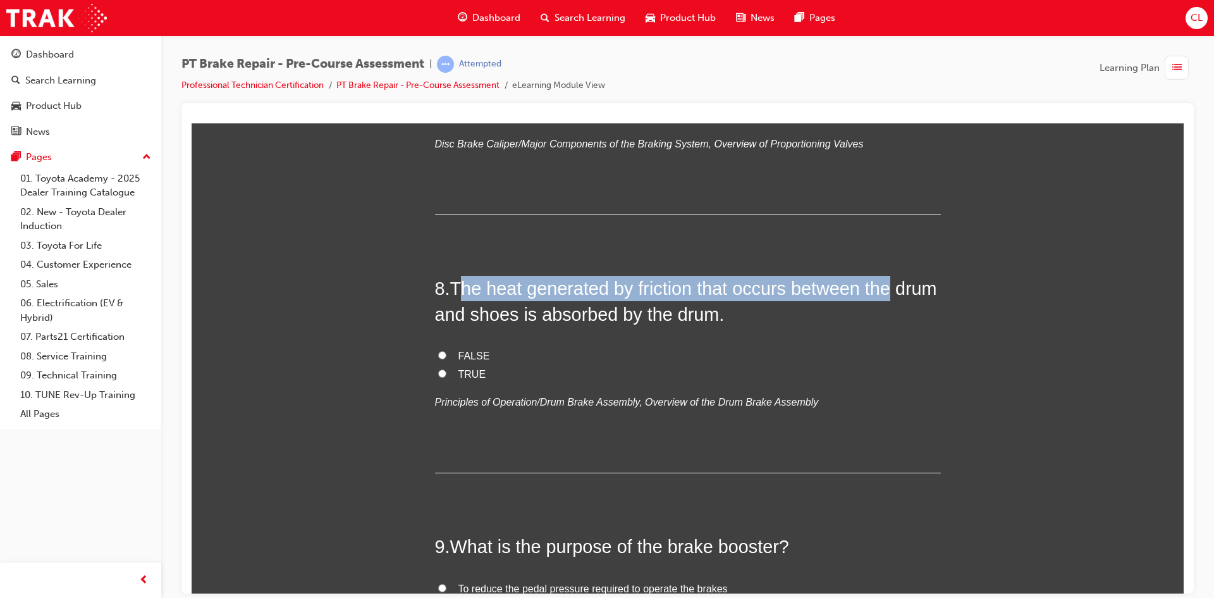
drag, startPoint x: 462, startPoint y: 293, endPoint x: 898, endPoint y: 286, distance: 435.2
click at [898, 286] on h2 "8 . The heat generated by friction that occurs between the drum and shoes is ab…" at bounding box center [688, 300] width 506 height 51
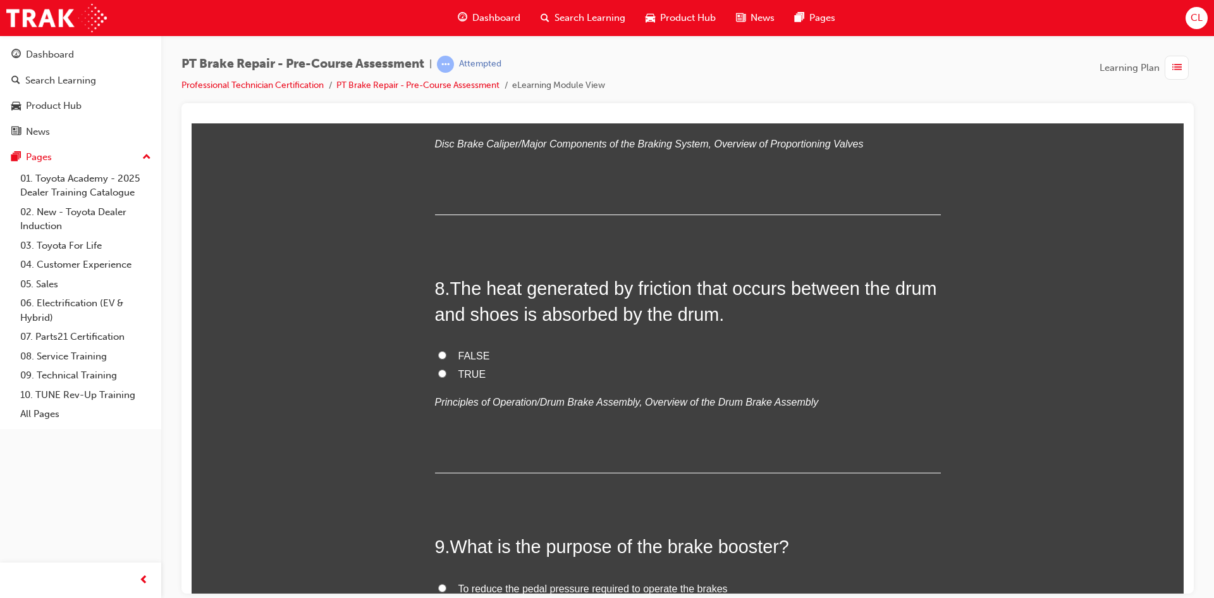
click at [459, 376] on span "TRUE" at bounding box center [473, 373] width 28 height 11
click at [447, 376] on input "TRUE" at bounding box center [442, 373] width 8 height 8
radio input "true"
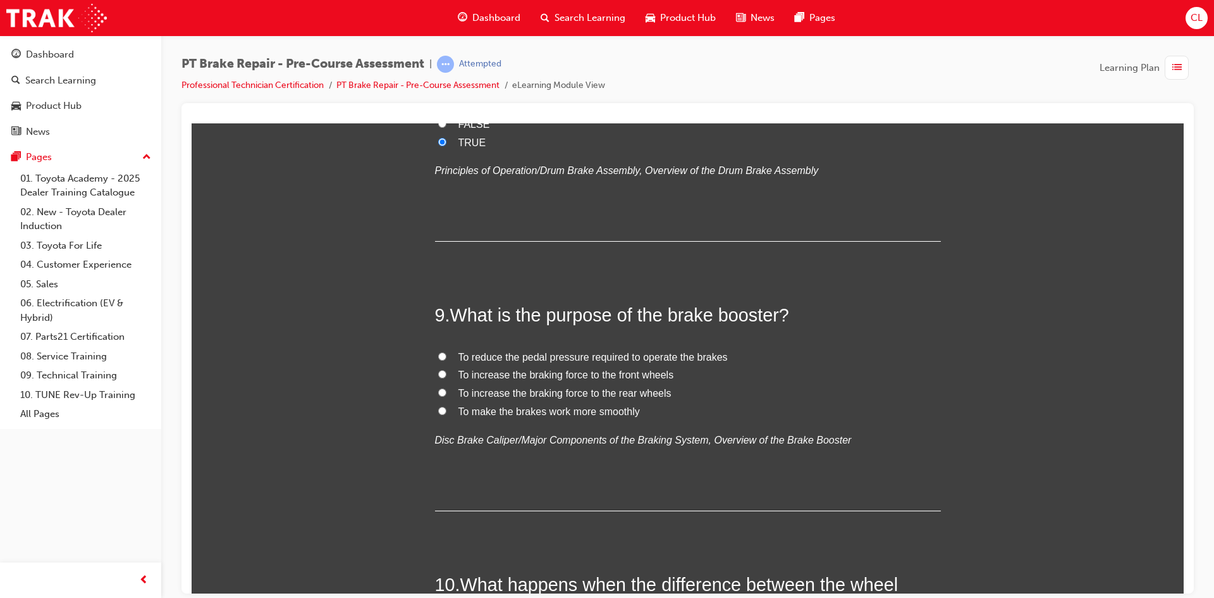
scroll to position [2151, 0]
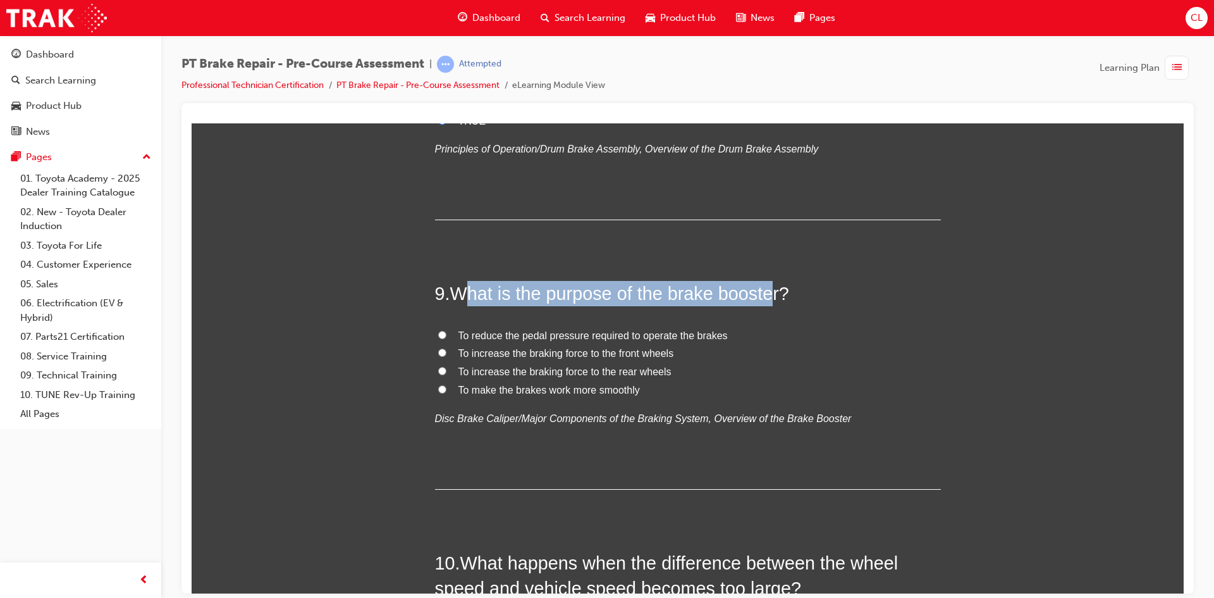
drag, startPoint x: 465, startPoint y: 290, endPoint x: 767, endPoint y: 293, distance: 302.4
click at [767, 293] on span "What is the purpose of the brake booster?" at bounding box center [619, 293] width 339 height 20
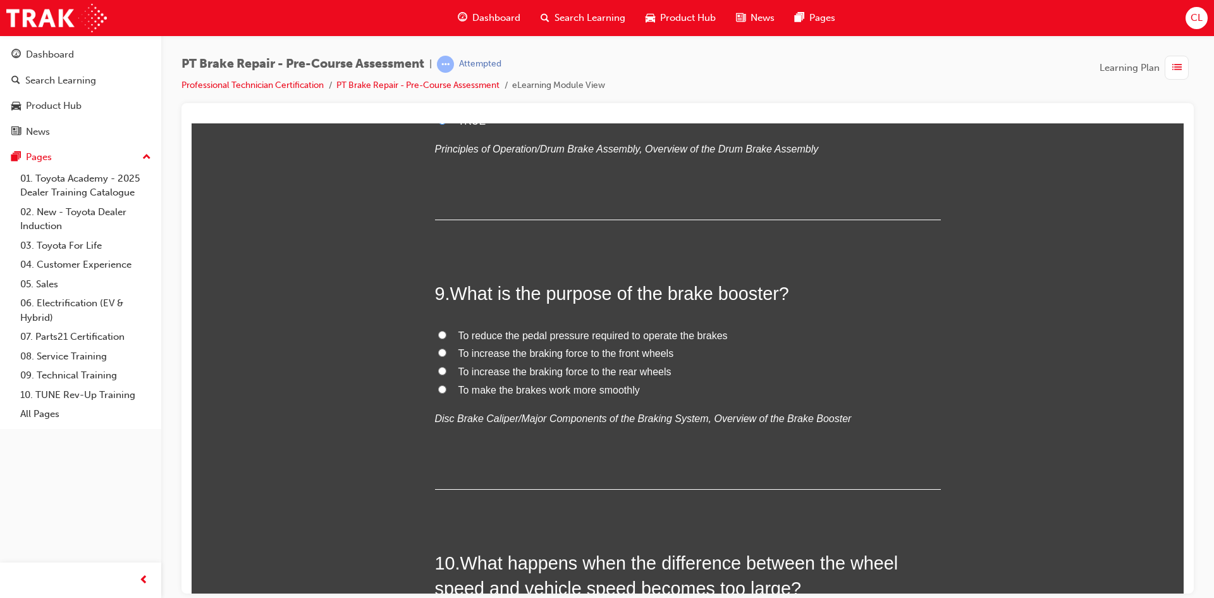
click at [605, 337] on span "To reduce the pedal pressure required to operate the brakes" at bounding box center [593, 335] width 269 height 11
click at [447, 337] on input "To reduce the pedal pressure required to operate the brakes" at bounding box center [442, 334] width 8 height 8
radio input "true"
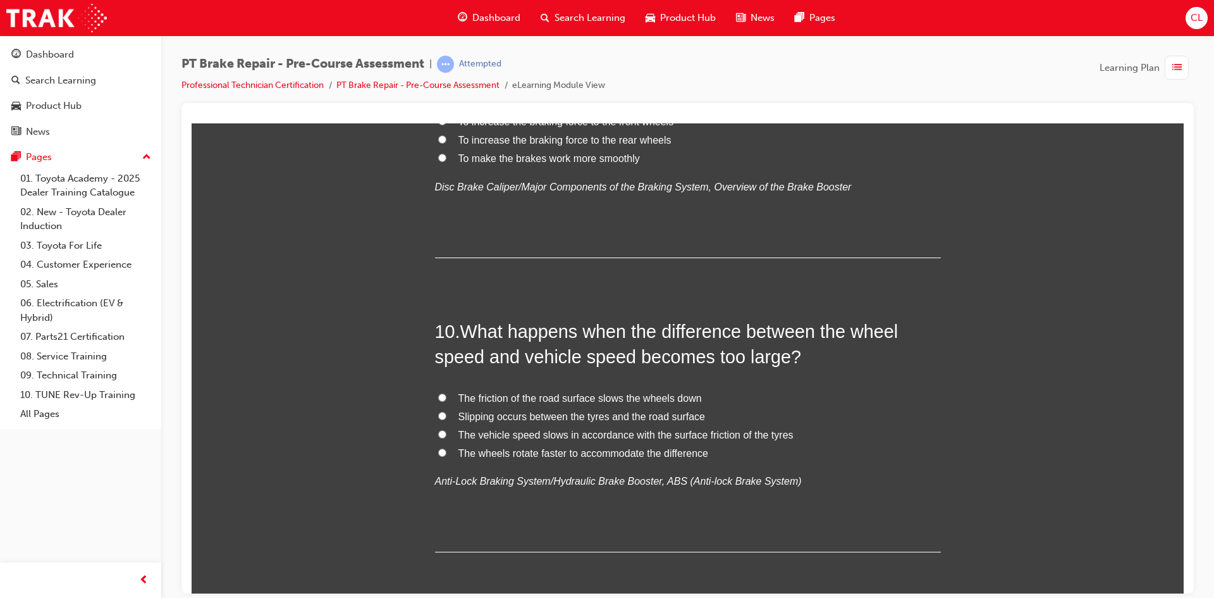
scroll to position [2437, 0]
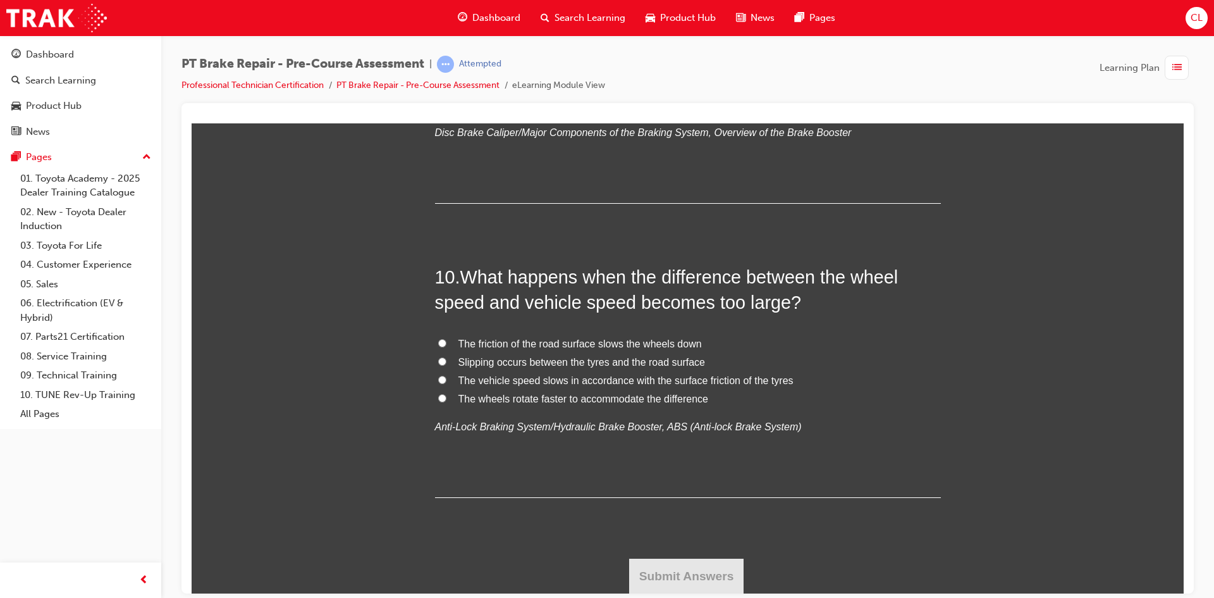
click at [534, 364] on span "Slipping occurs between the tyres and the road surface" at bounding box center [582, 361] width 247 height 11
click at [447, 364] on input "Slipping occurs between the tyres and the road surface" at bounding box center [442, 361] width 8 height 8
radio input "true"
click at [689, 576] on button "Submit Answers" at bounding box center [686, 575] width 115 height 35
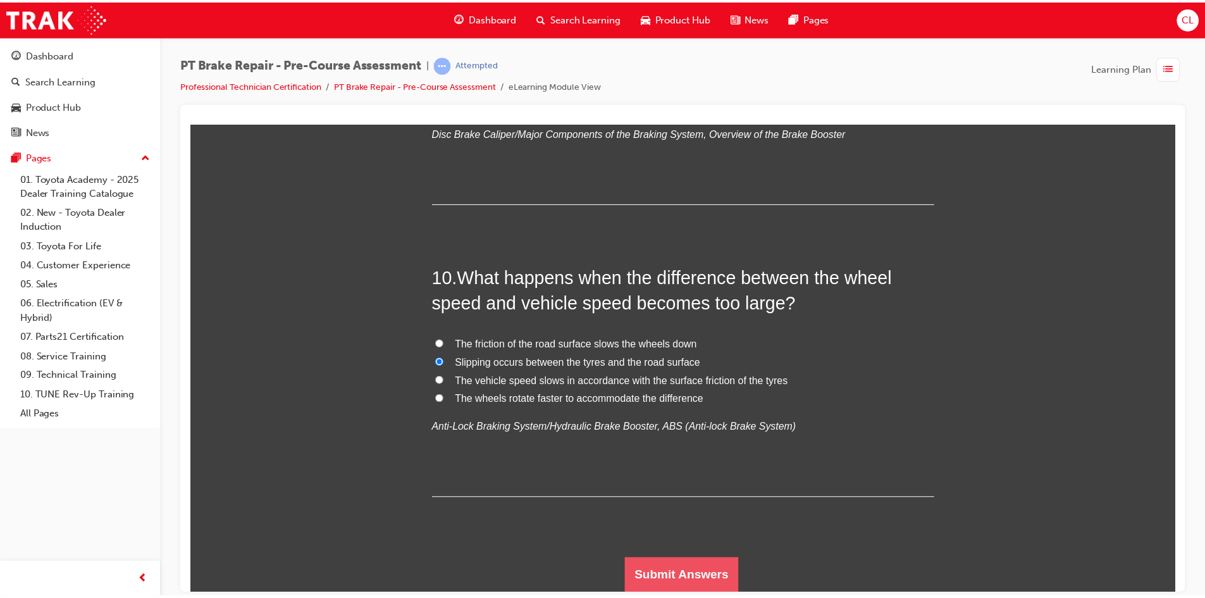
scroll to position [0, 0]
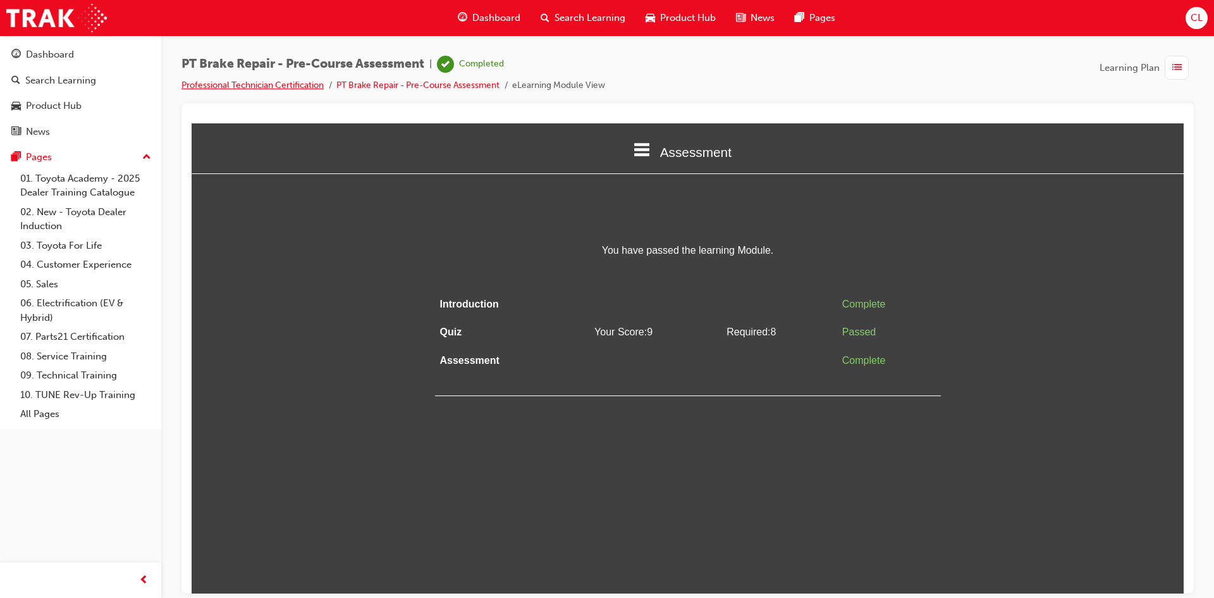
click at [306, 89] on link "Professional Technician Certification" at bounding box center [253, 85] width 142 height 11
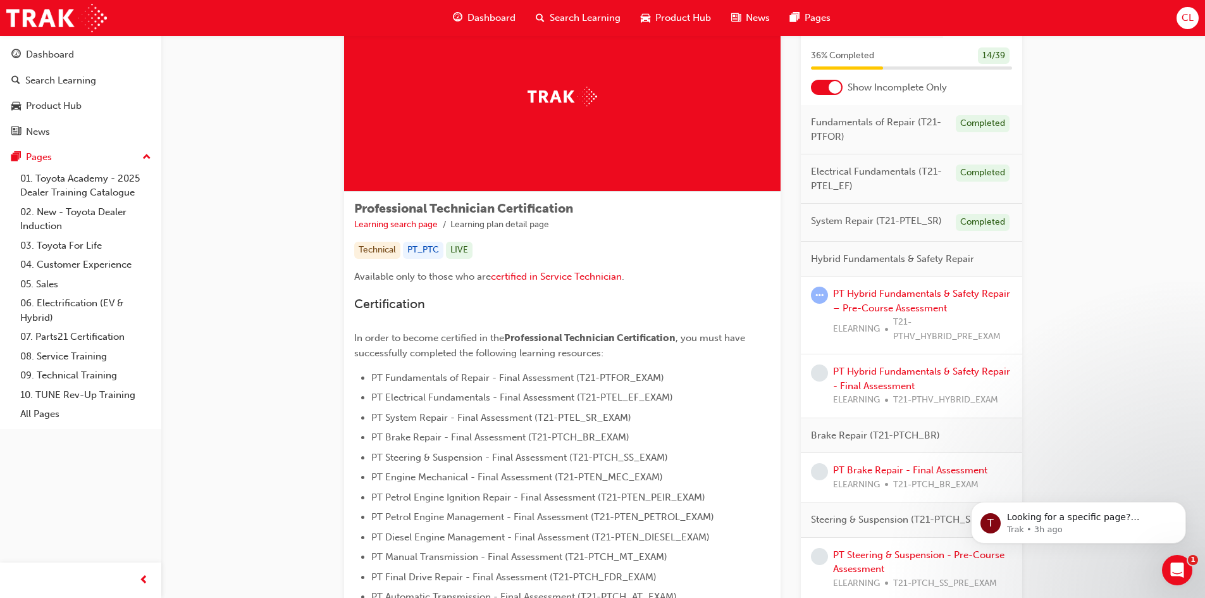
scroll to position [190, 0]
